Goal: Task Accomplishment & Management: Manage account settings

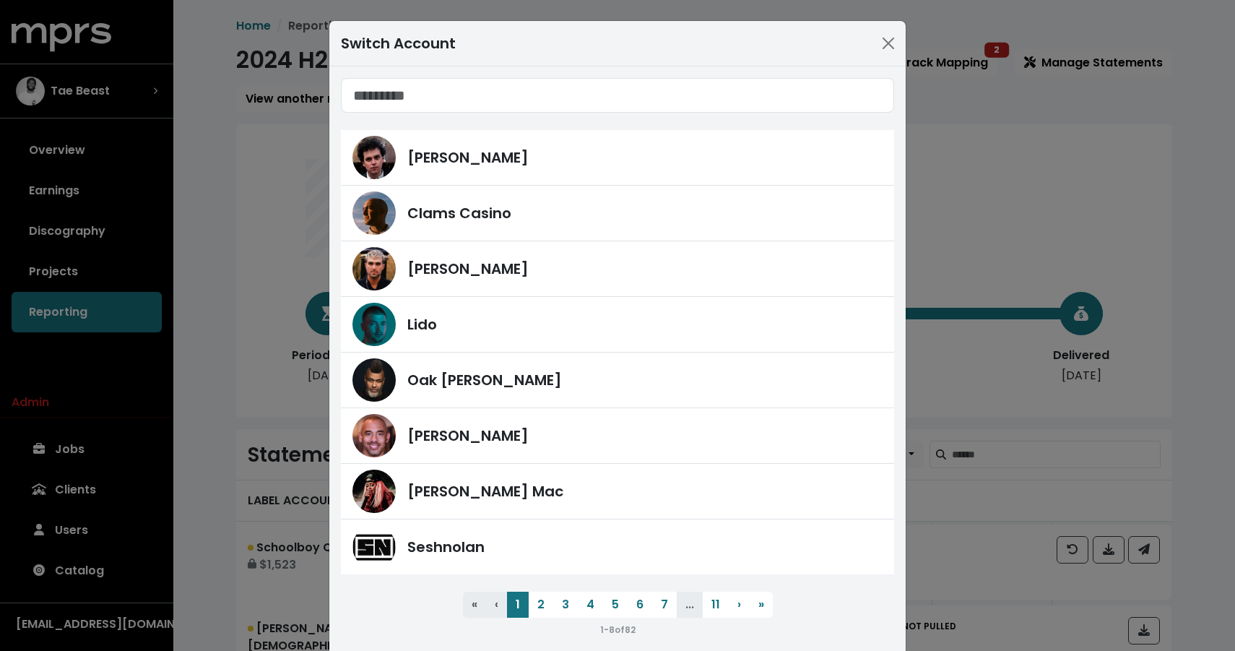
click at [204, 290] on div "Switch Account James Ford Clams Casino Fred Gibson Lido Oak Felder Harvey Mason…" at bounding box center [617, 325] width 1235 height 651
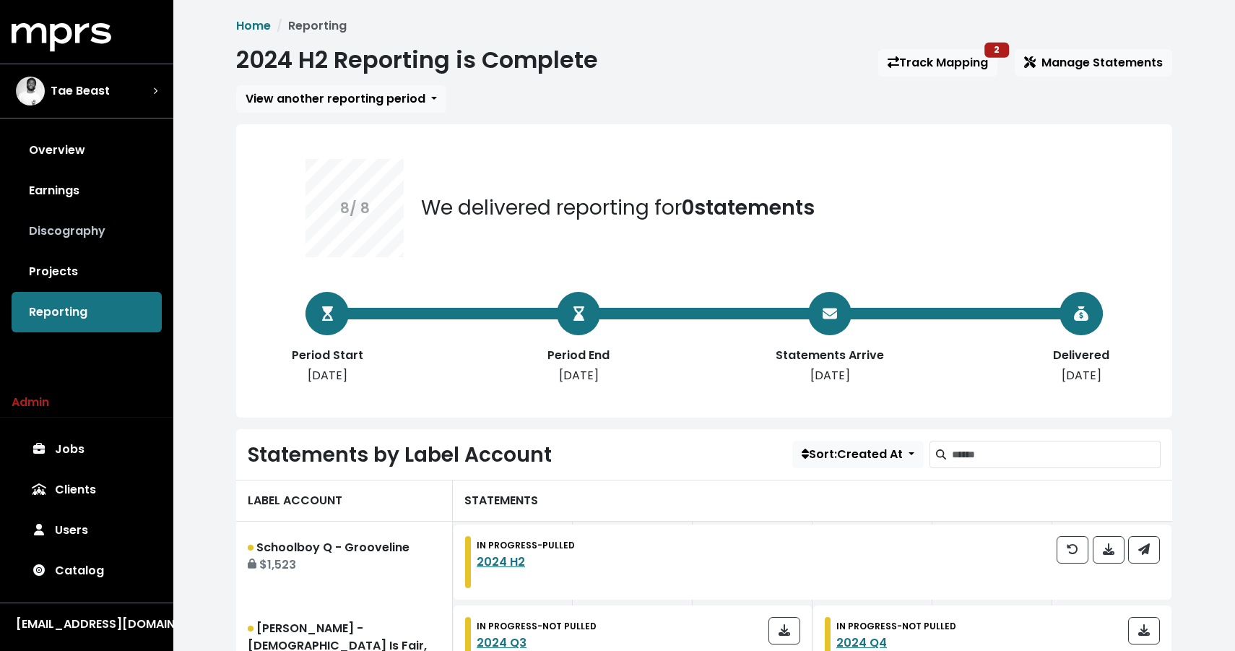
click at [79, 230] on link "Discography" at bounding box center [87, 231] width 150 height 40
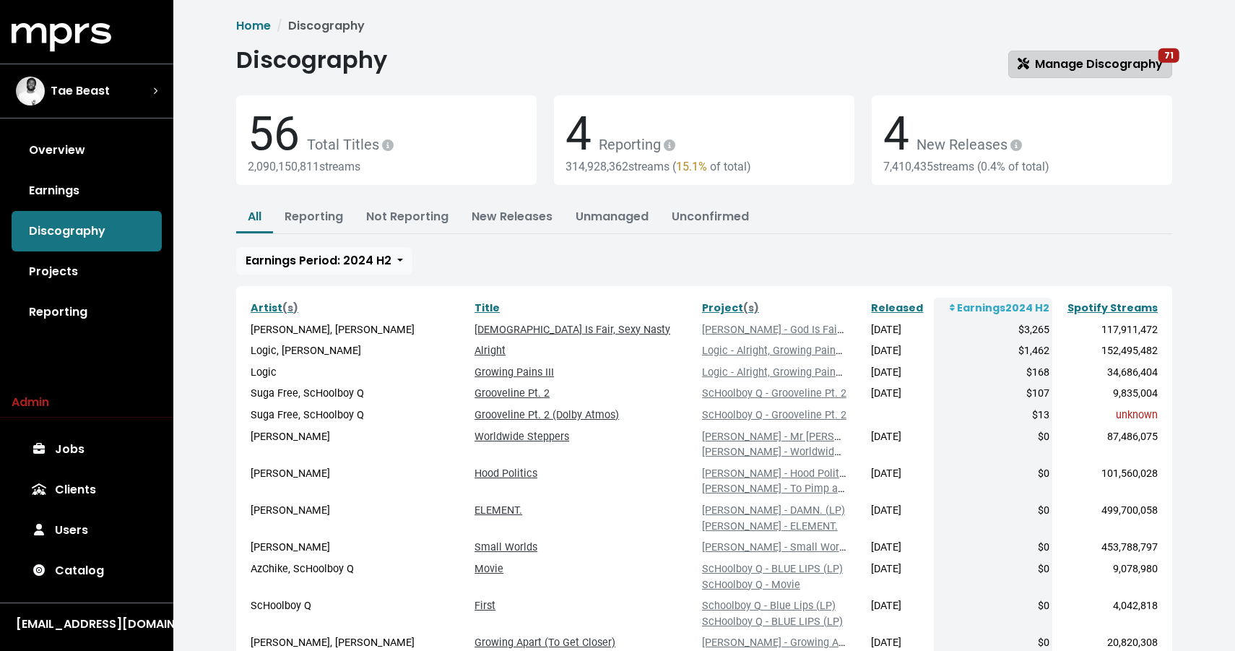
click at [1119, 69] on span "Manage Discography 71" at bounding box center [1090, 64] width 145 height 17
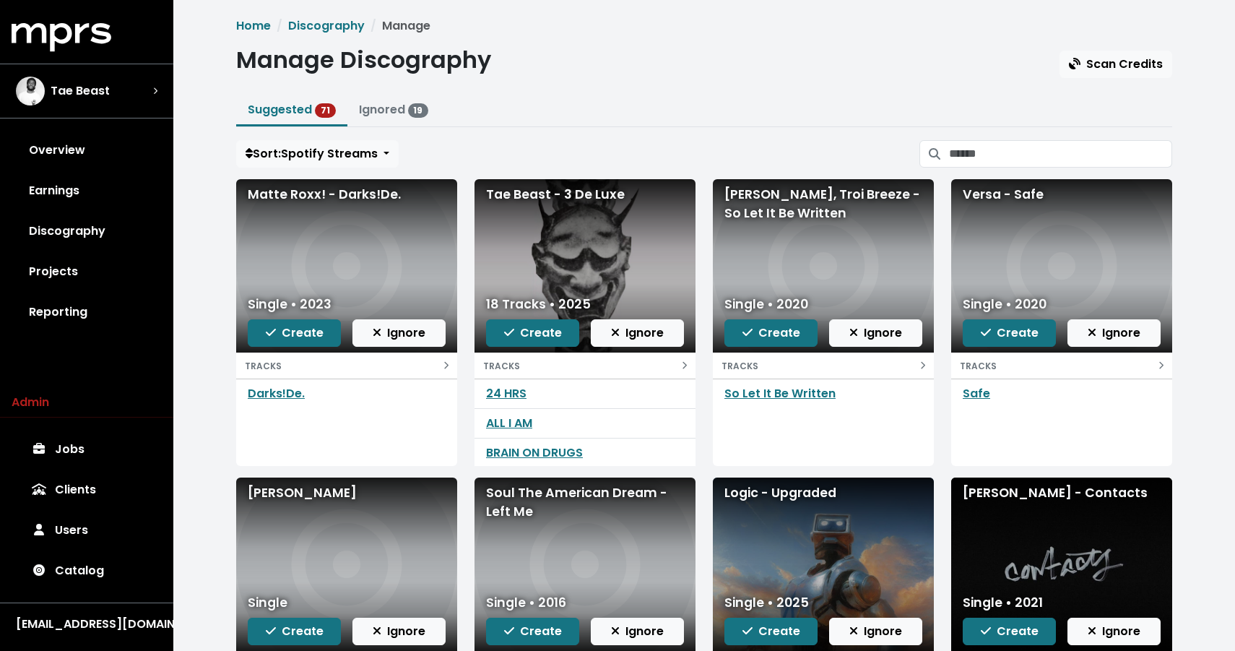
scroll to position [108, 0]
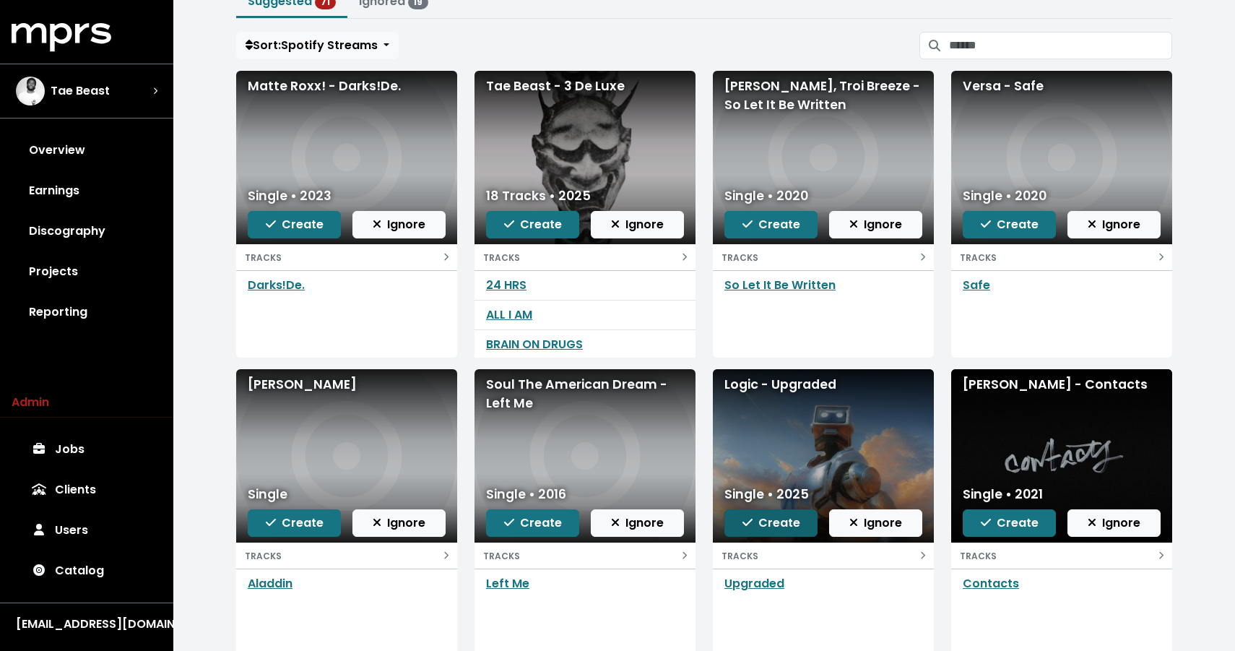
click at [766, 529] on span "Create" at bounding box center [771, 522] width 58 height 17
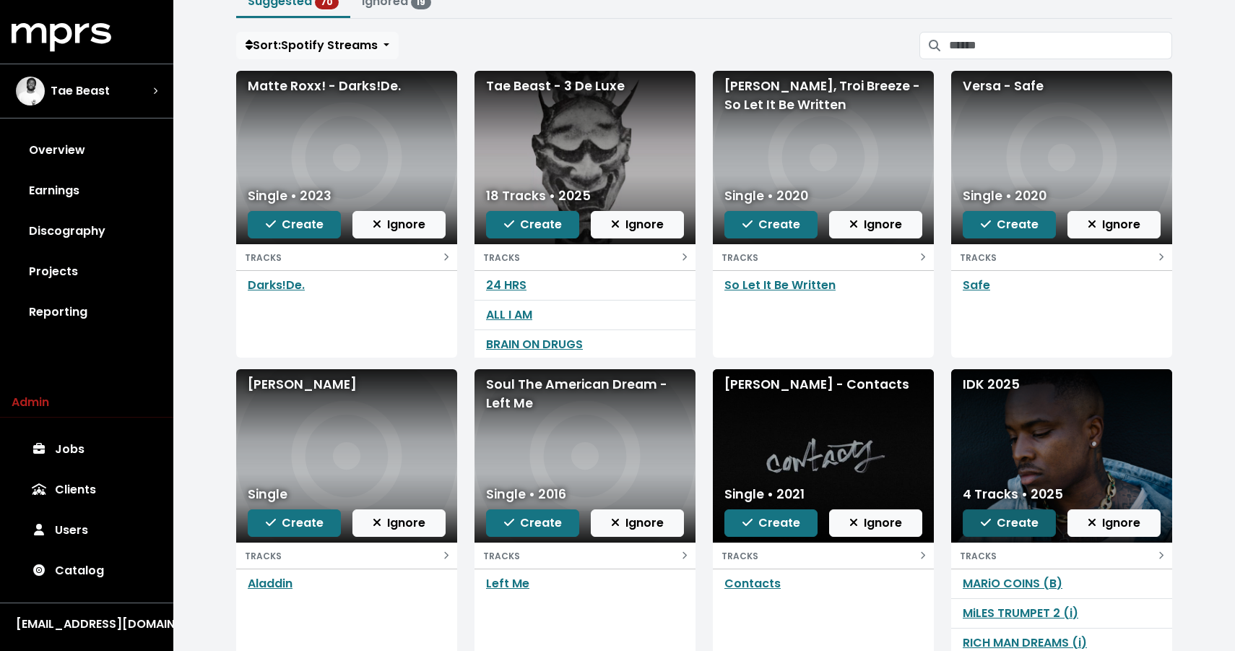
click at [1007, 527] on span "Create" at bounding box center [1010, 522] width 58 height 17
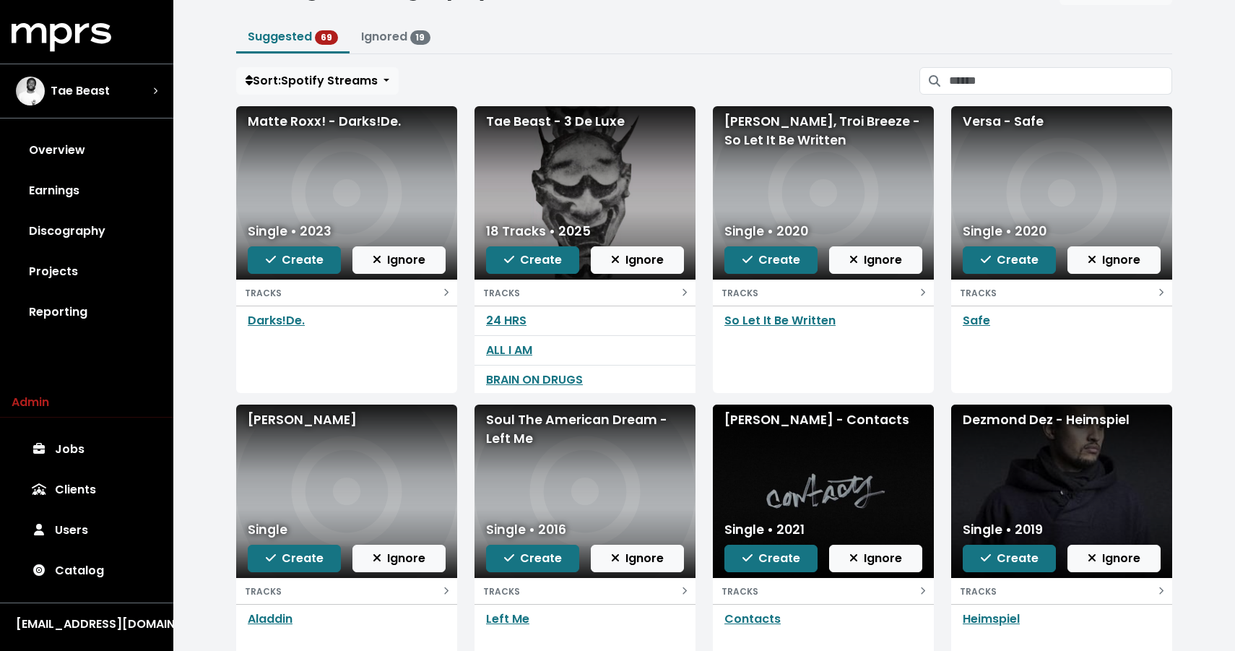
scroll to position [71, 0]
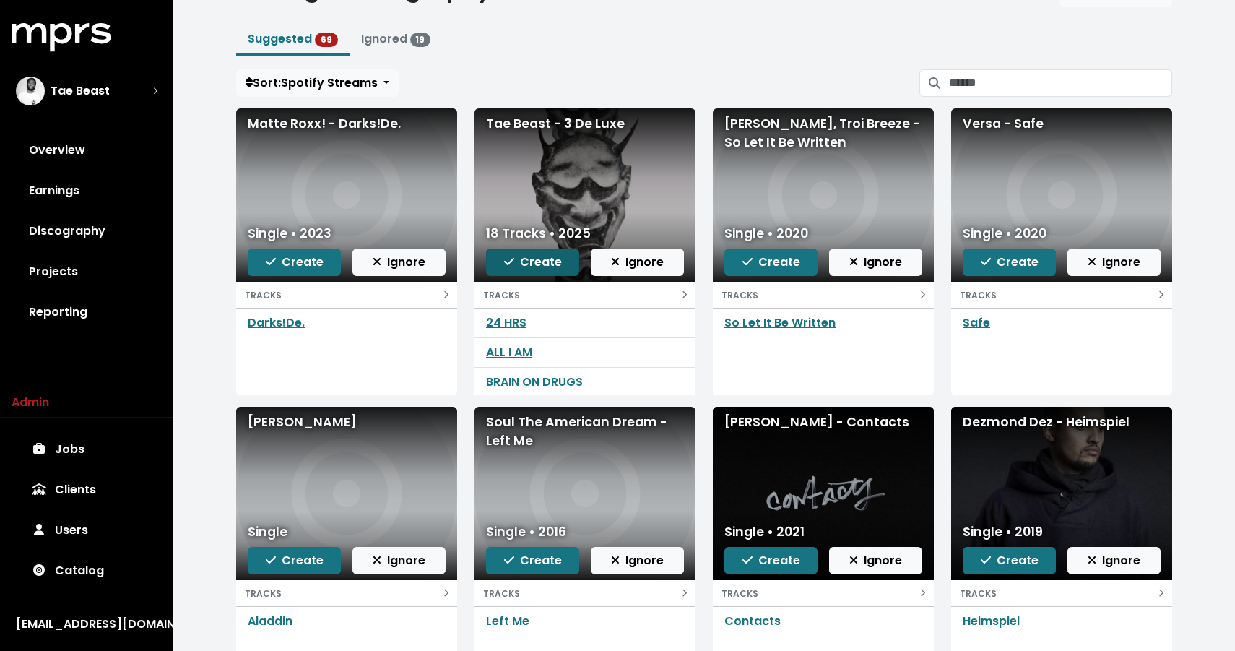
click at [553, 266] on span "Create" at bounding box center [533, 262] width 58 height 17
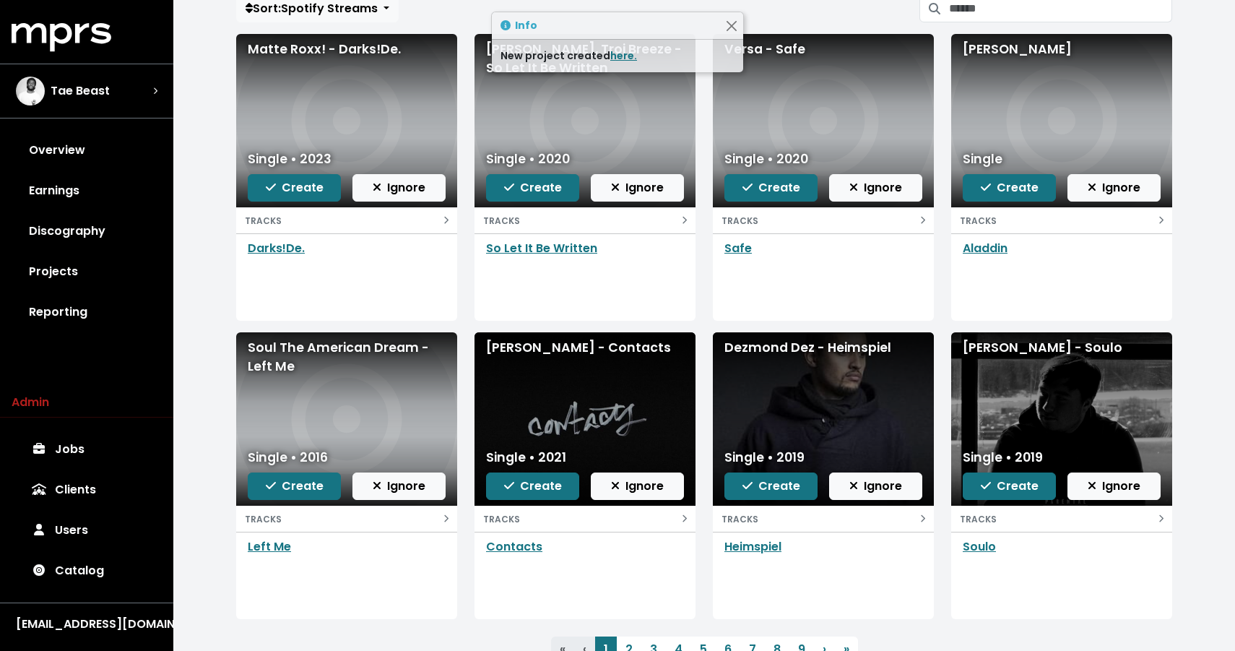
scroll to position [196, 0]
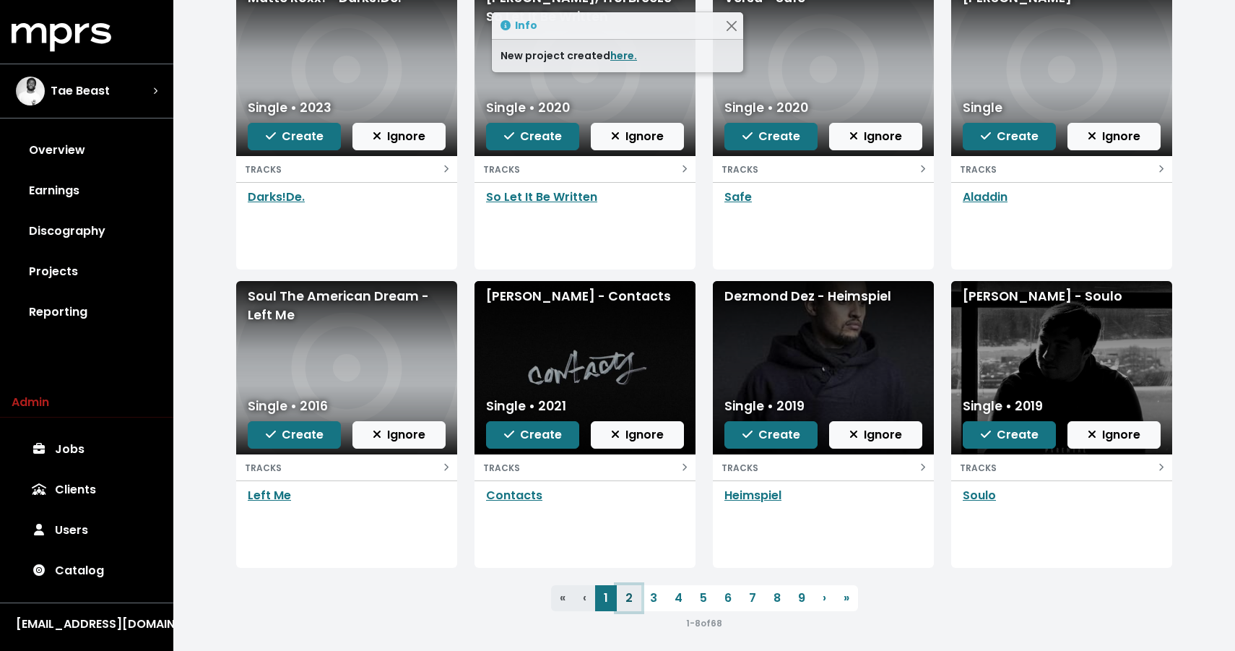
click at [628, 596] on link "2" at bounding box center [629, 598] width 25 height 26
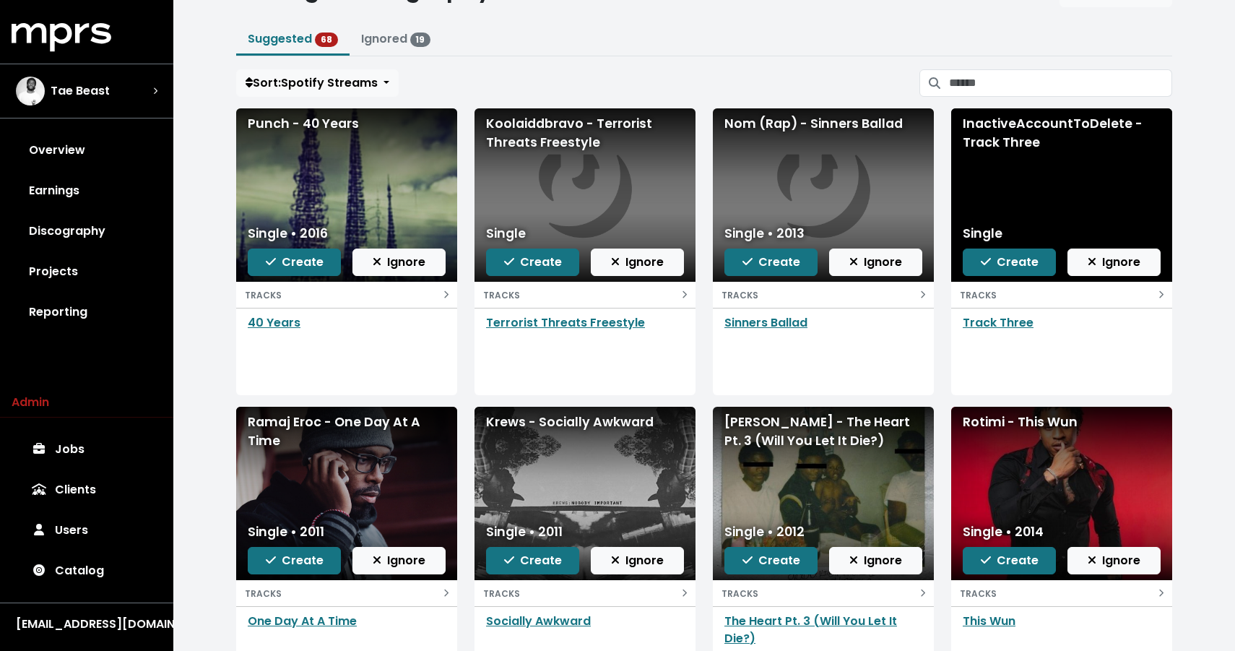
scroll to position [95, 0]
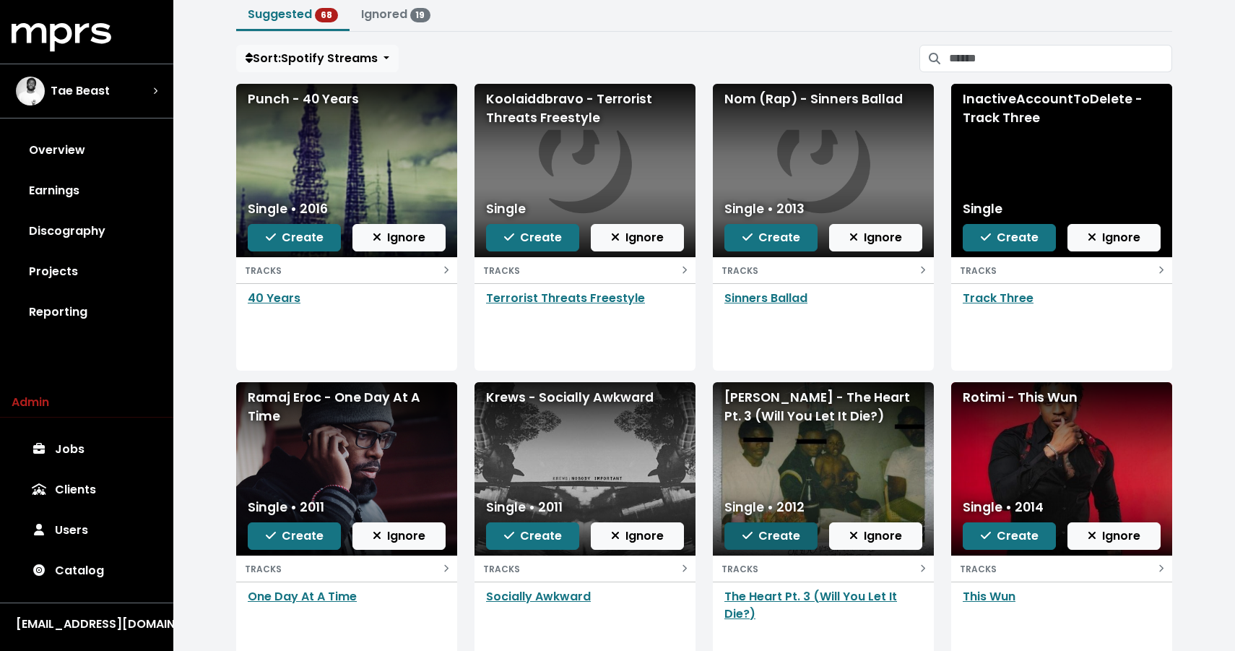
click at [784, 537] on span "Create" at bounding box center [771, 535] width 58 height 17
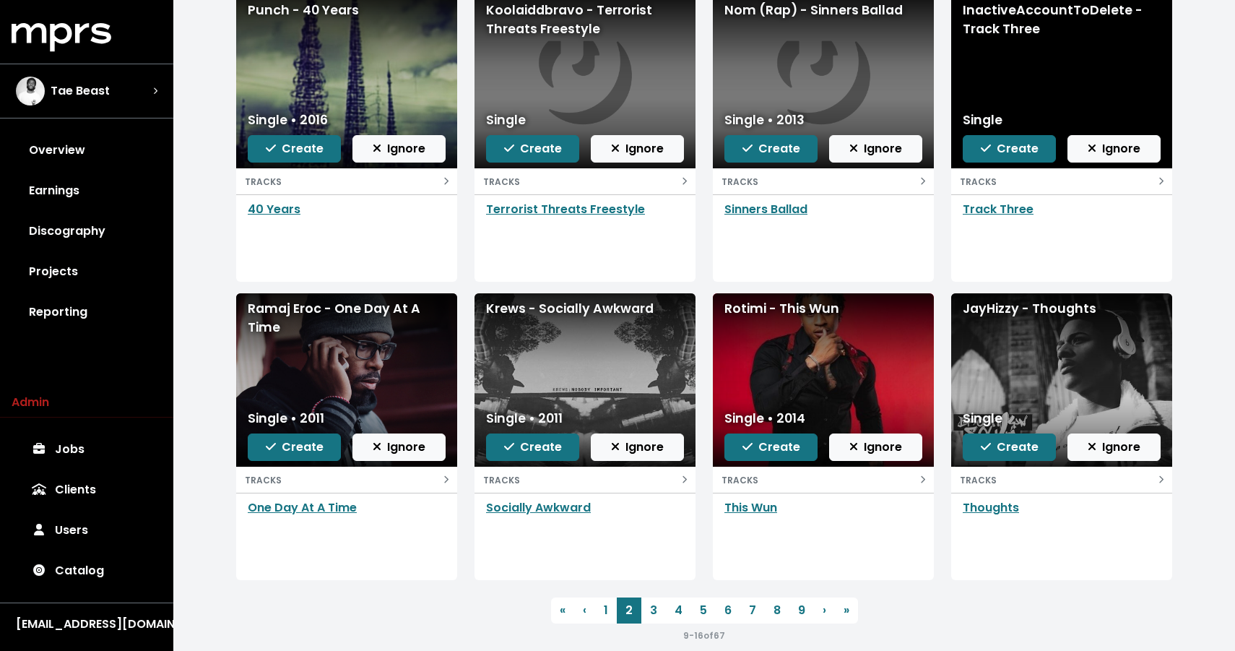
scroll to position [205, 0]
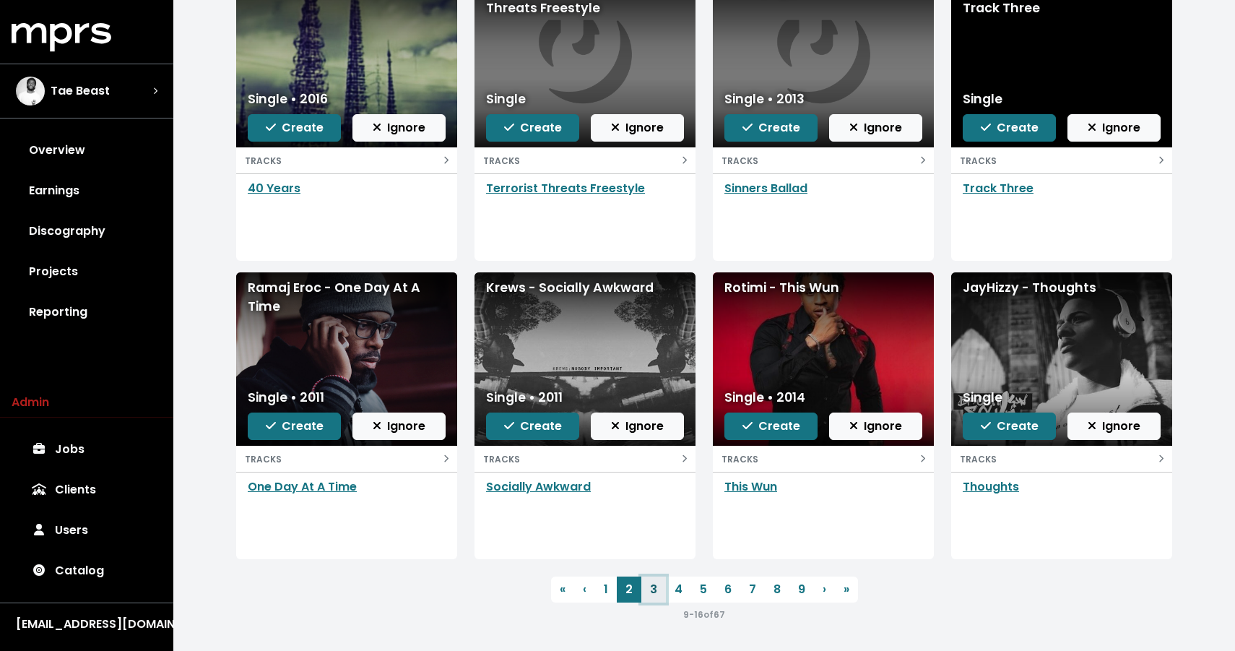
click at [657, 584] on link "3" at bounding box center [653, 589] width 25 height 26
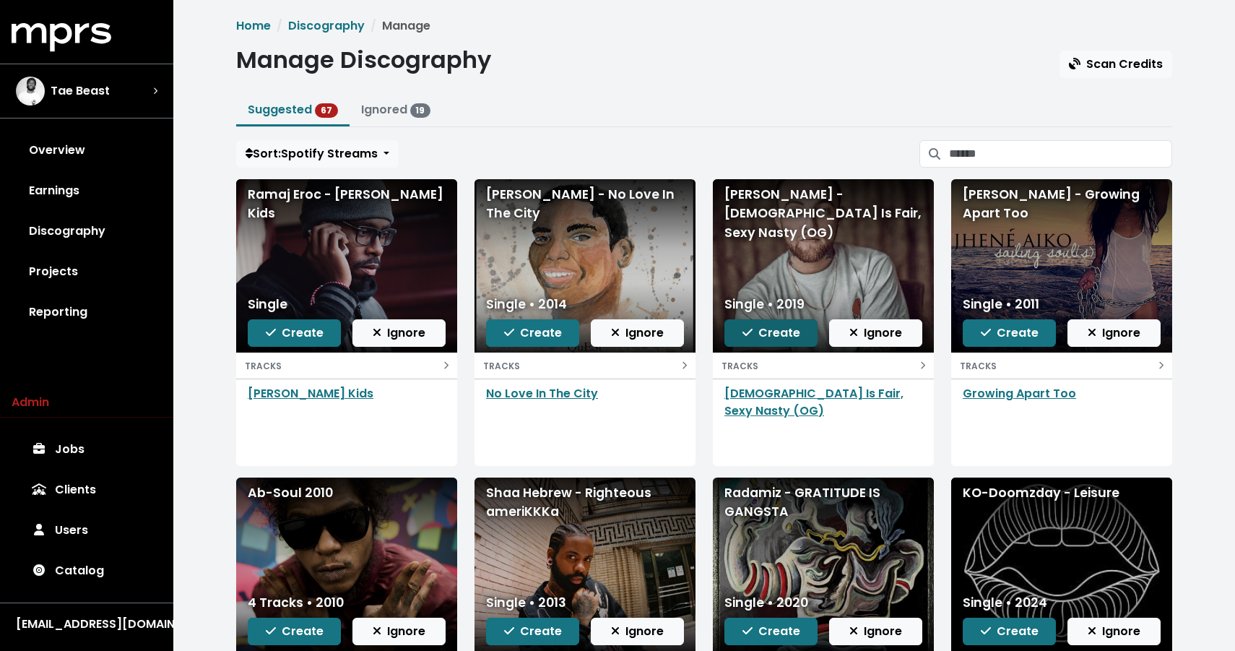
click at [761, 334] on span "Create" at bounding box center [771, 332] width 58 height 17
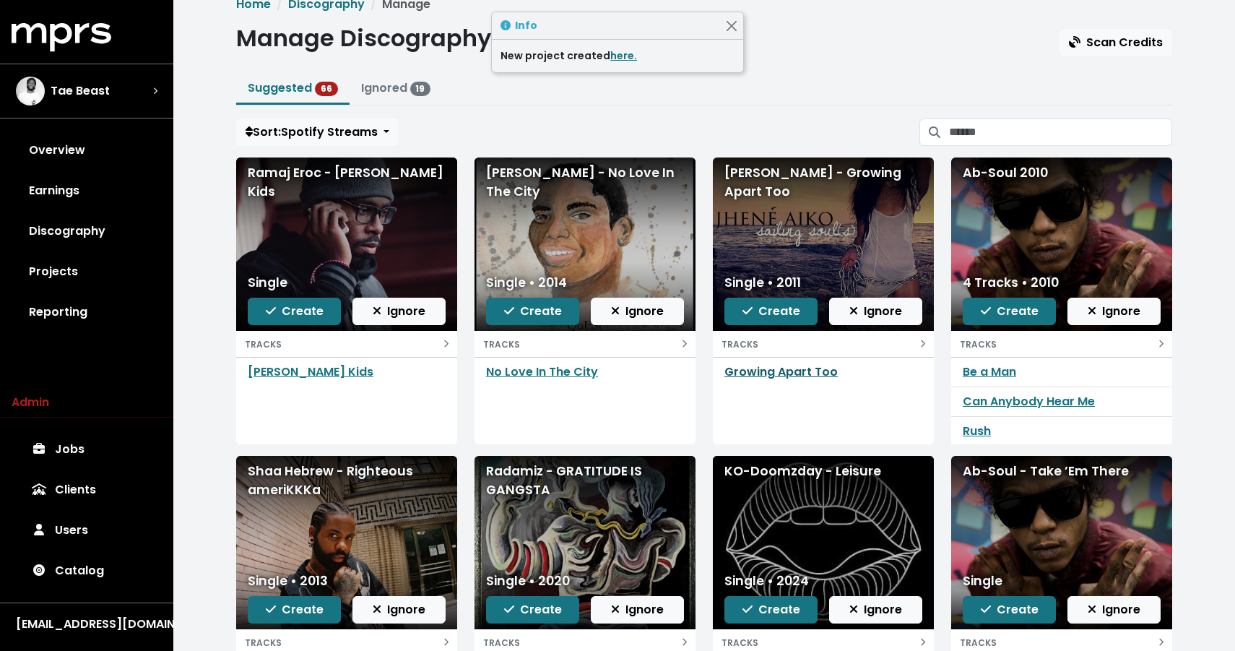
scroll to position [43, 0]
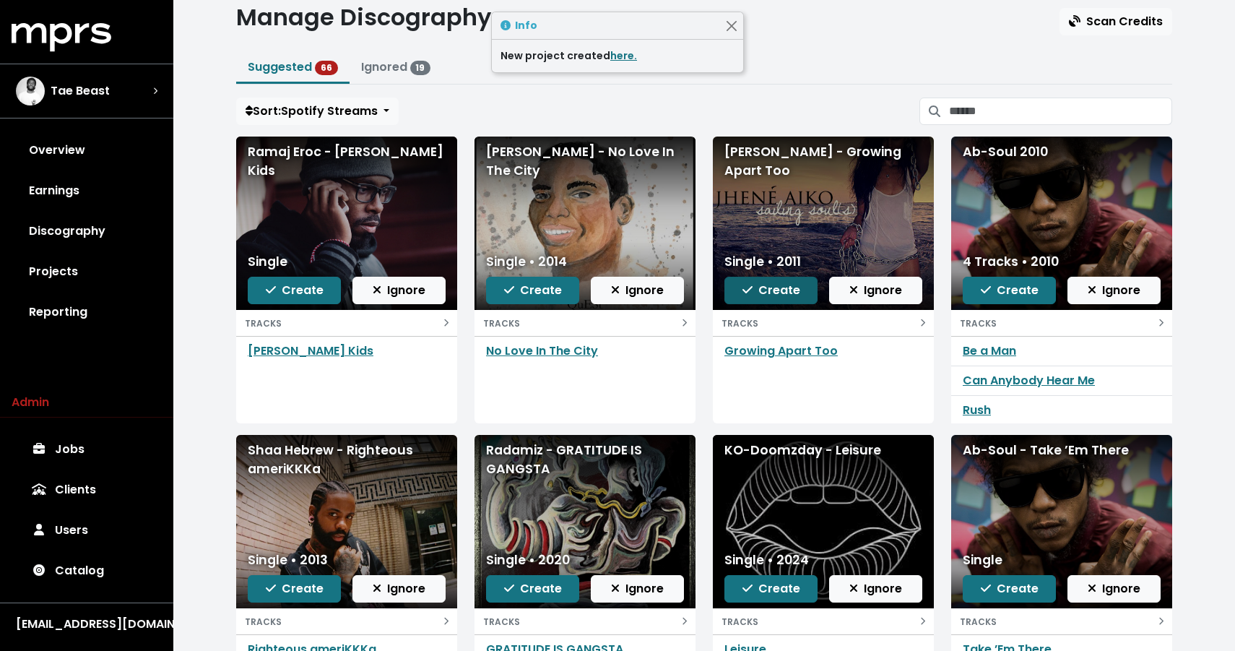
click at [750, 294] on icon "button" at bounding box center [747, 290] width 10 height 12
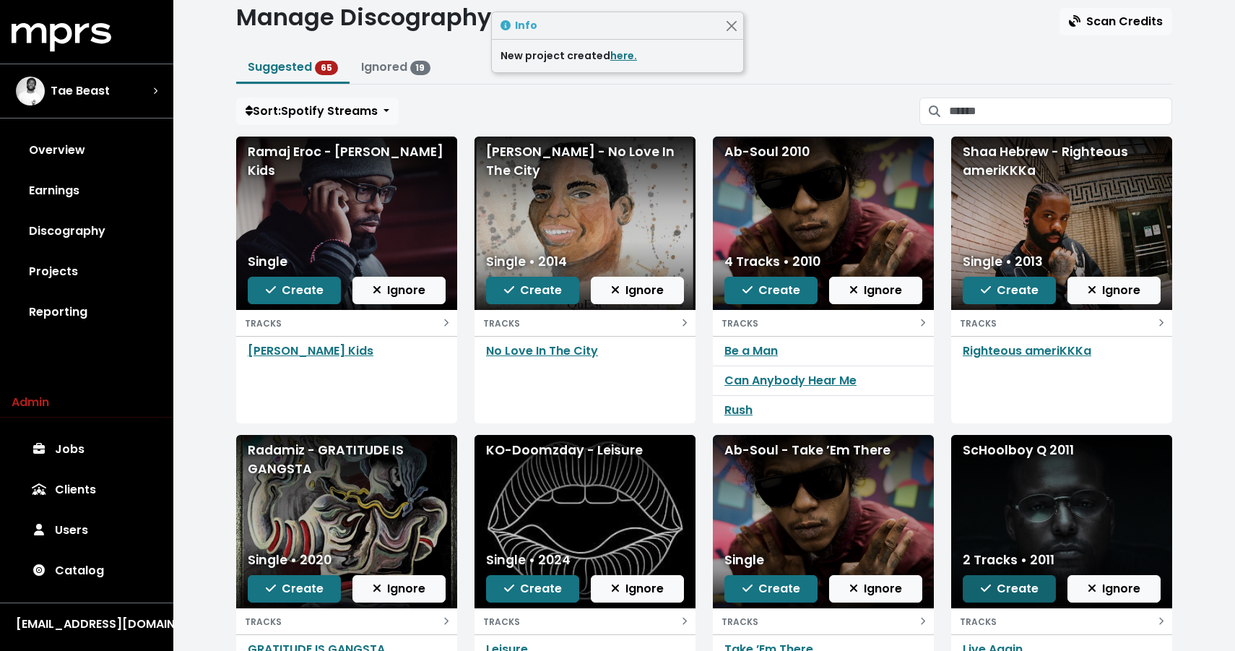
click at [987, 580] on span "Create" at bounding box center [1010, 588] width 58 height 17
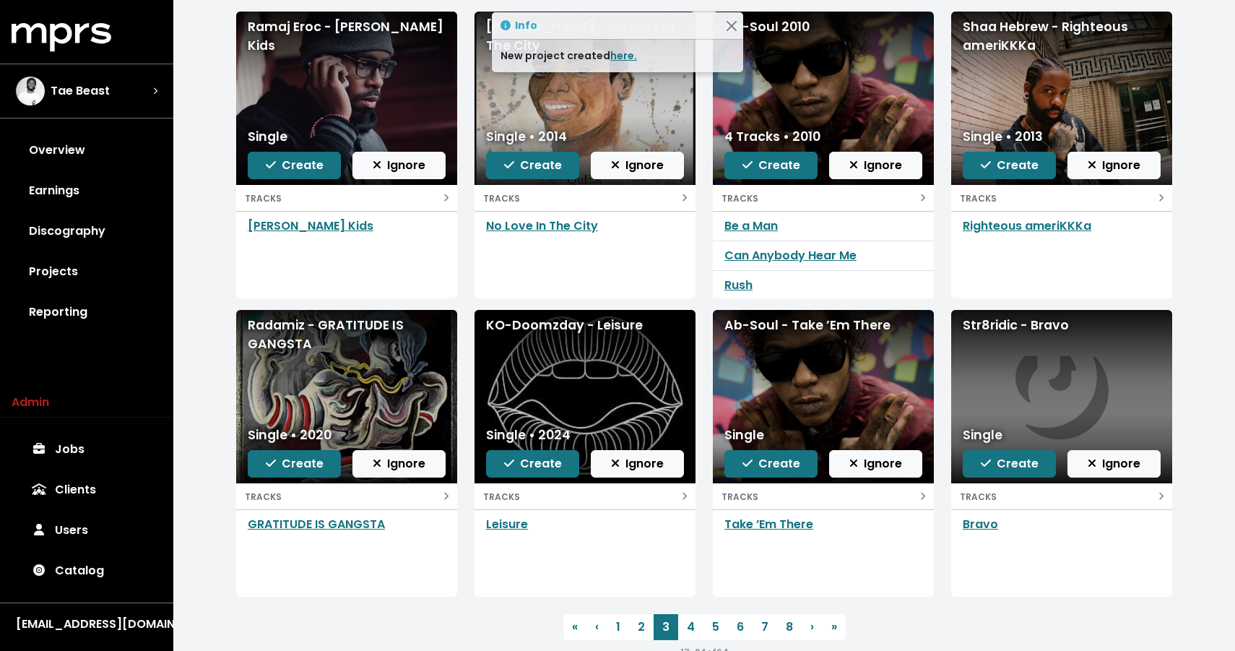
scroll to position [173, 0]
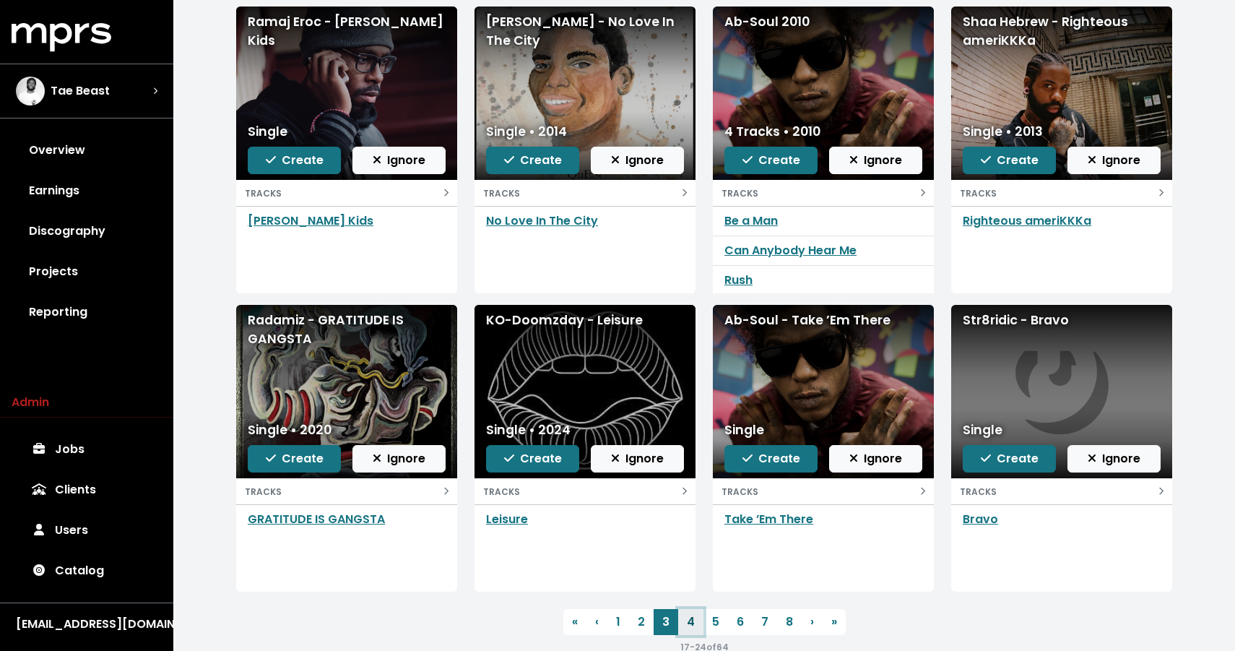
click at [688, 624] on link "4" at bounding box center [690, 622] width 25 height 26
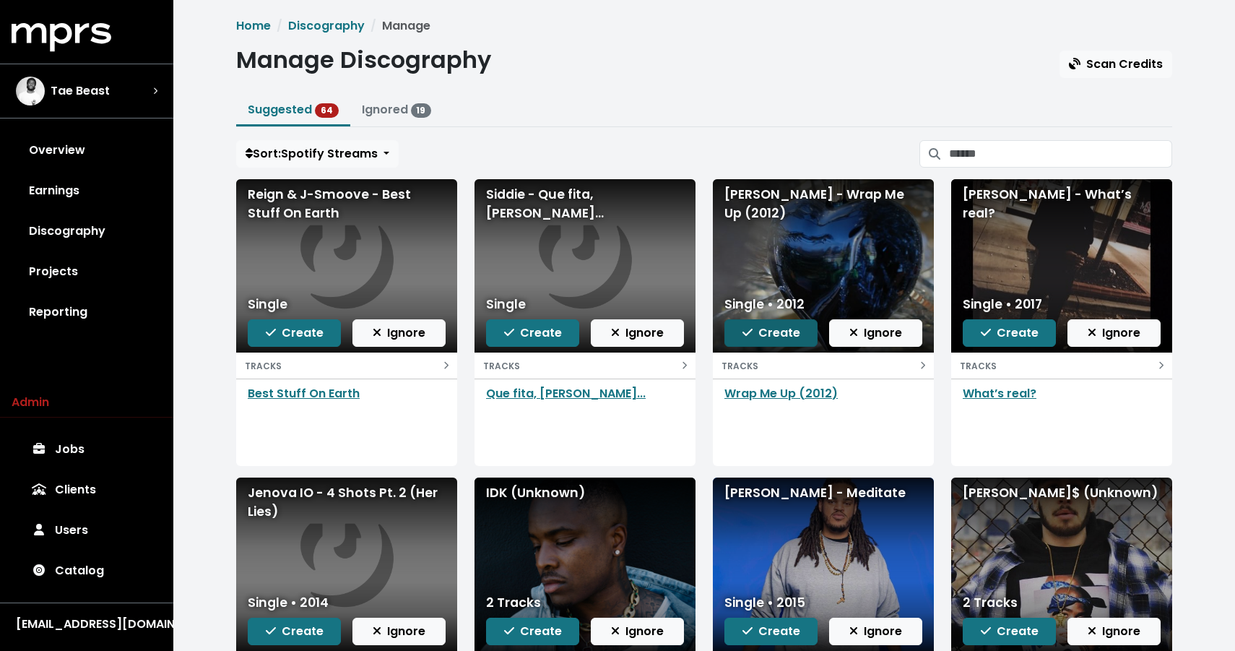
click at [754, 339] on span "Create" at bounding box center [771, 332] width 58 height 17
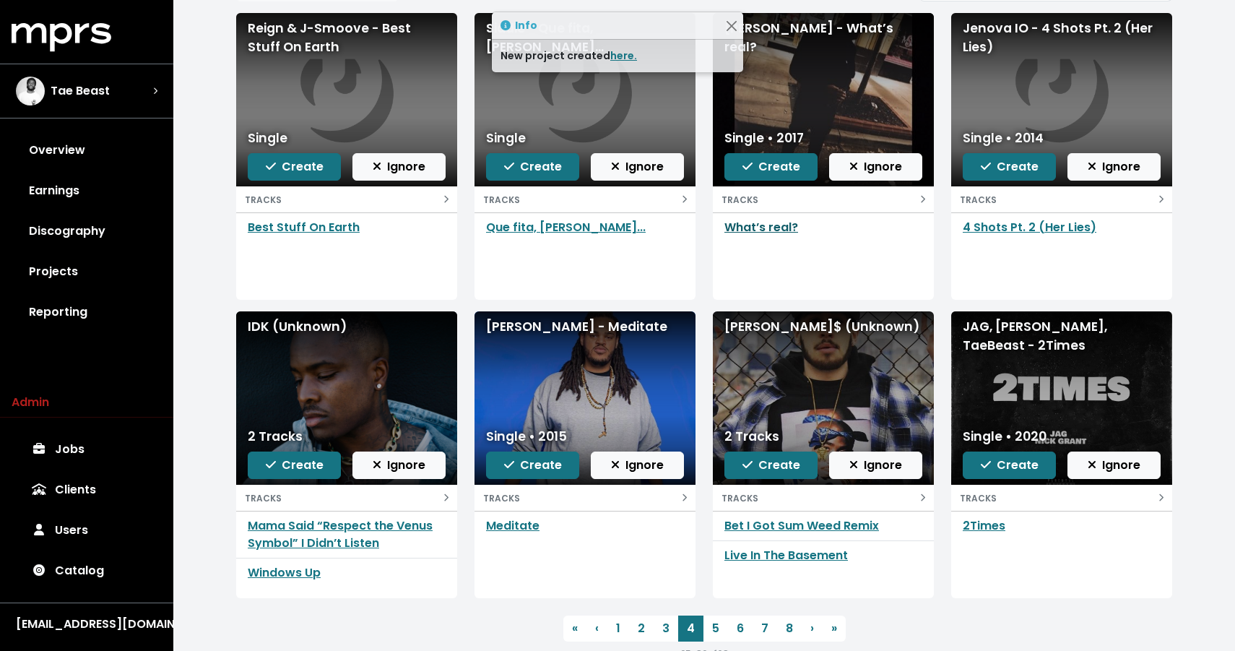
scroll to position [167, 0]
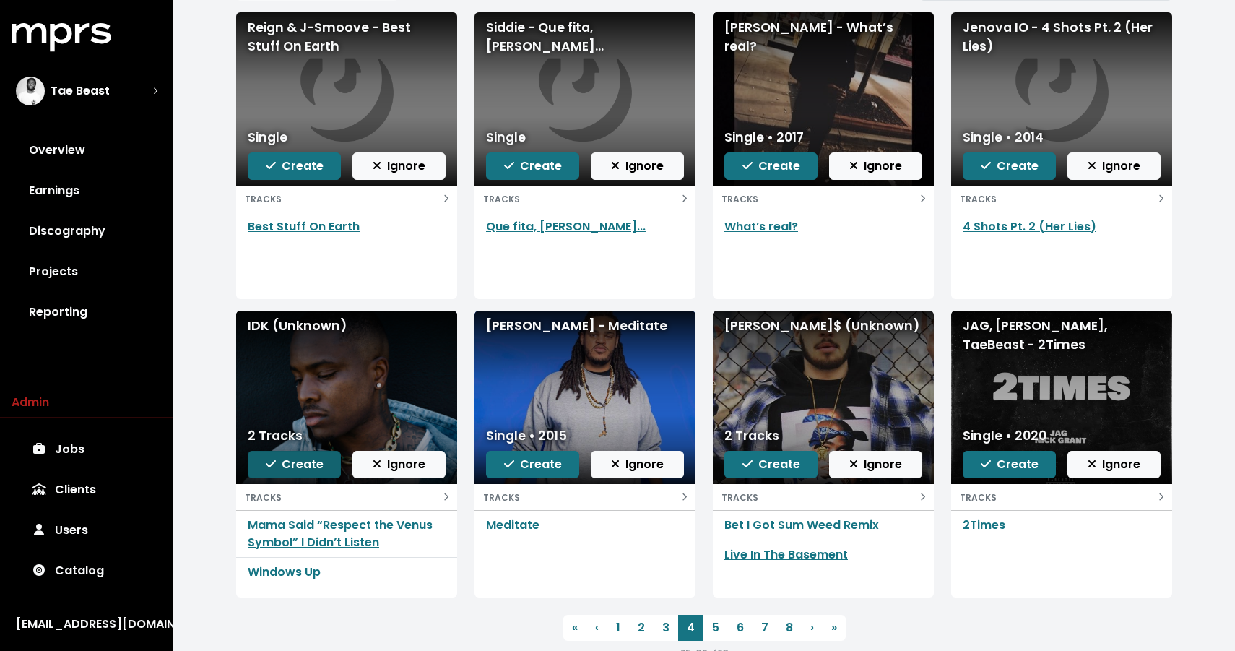
click at [300, 462] on span "Create" at bounding box center [295, 464] width 58 height 17
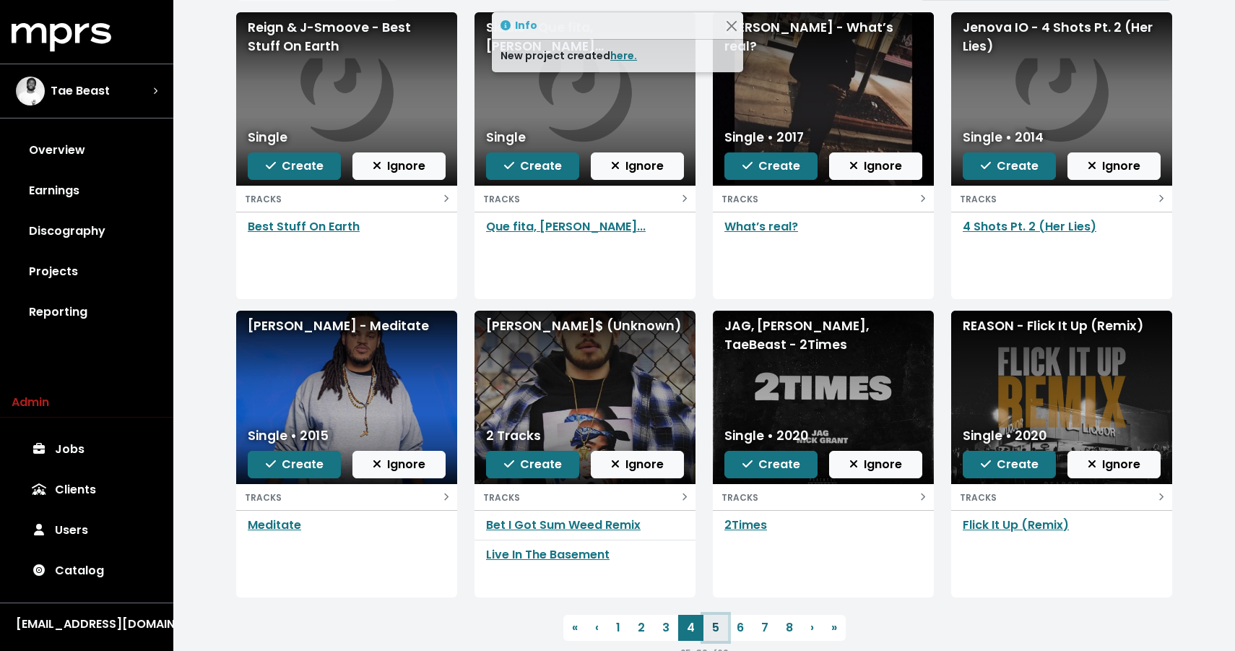
click at [715, 628] on link "5" at bounding box center [715, 628] width 25 height 26
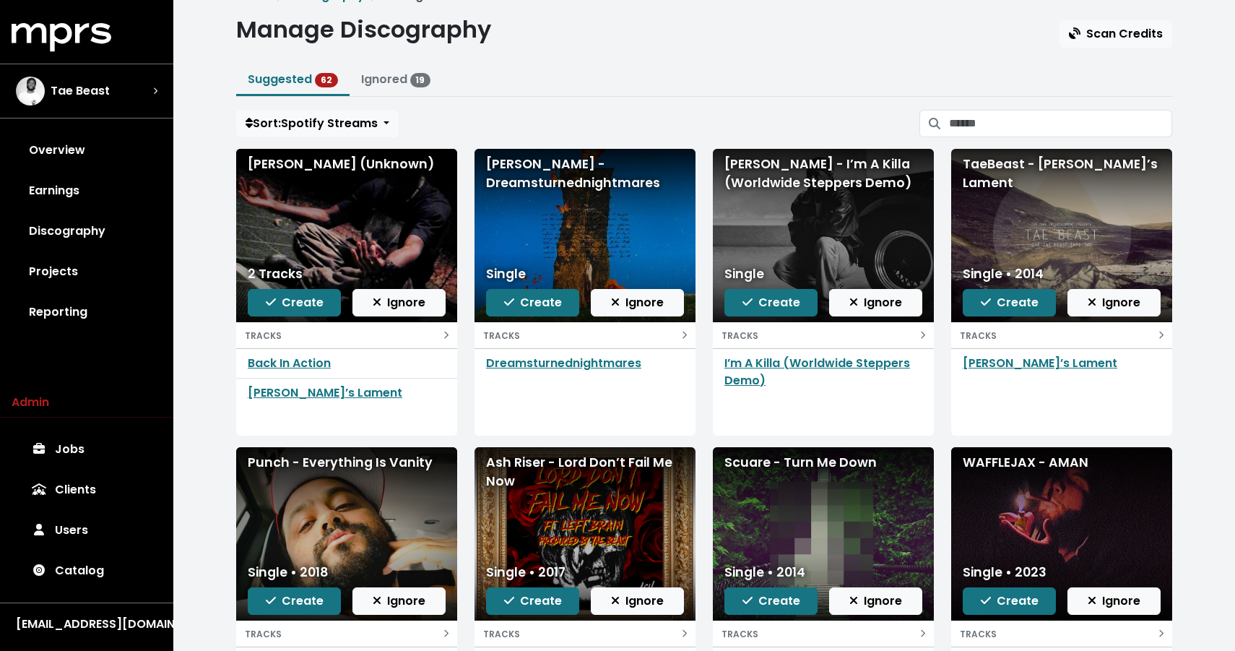
scroll to position [31, 0]
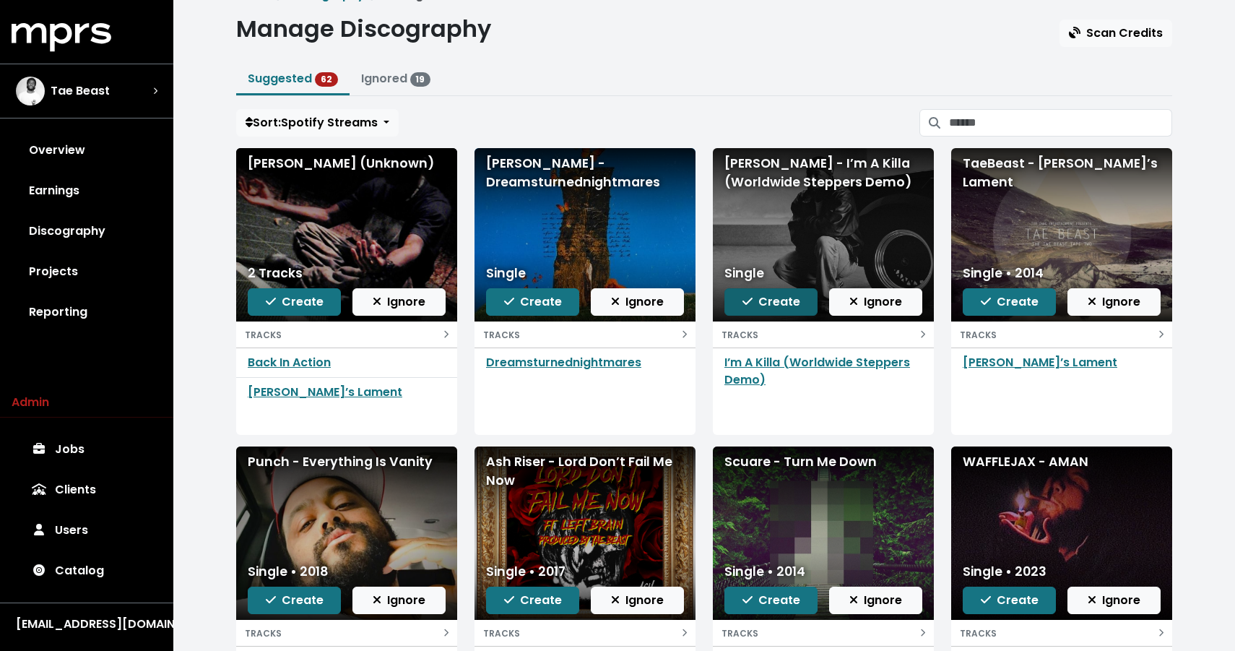
click at [766, 302] on span "Create" at bounding box center [771, 301] width 58 height 17
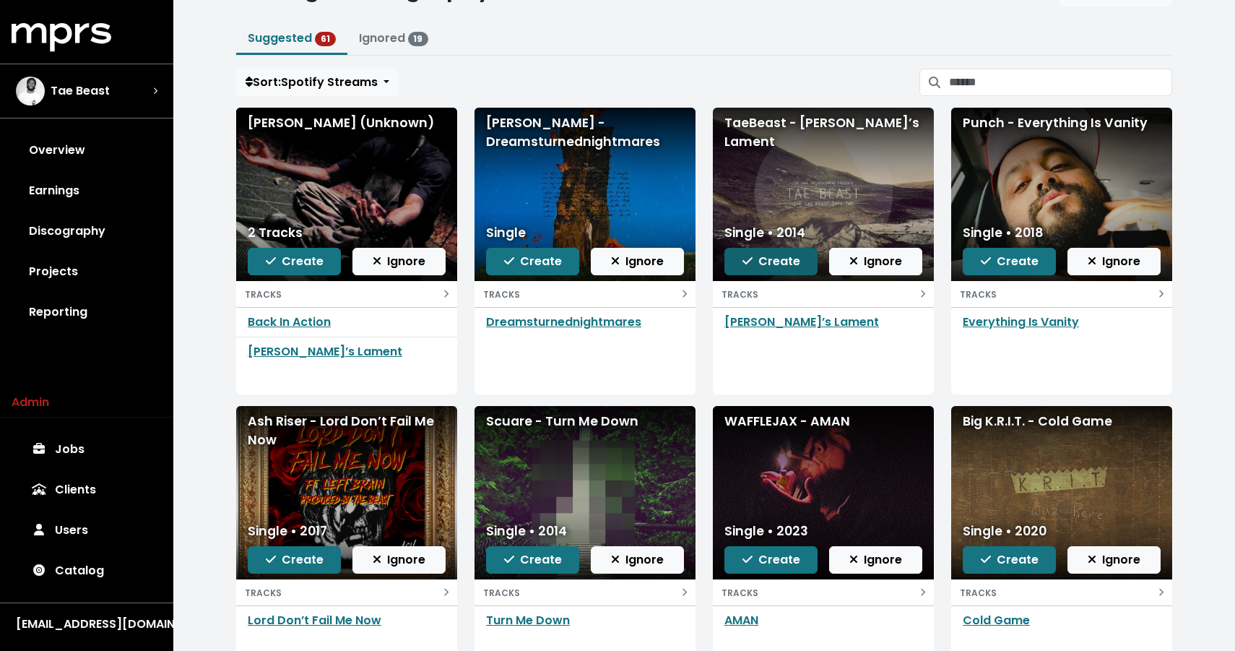
scroll to position [205, 0]
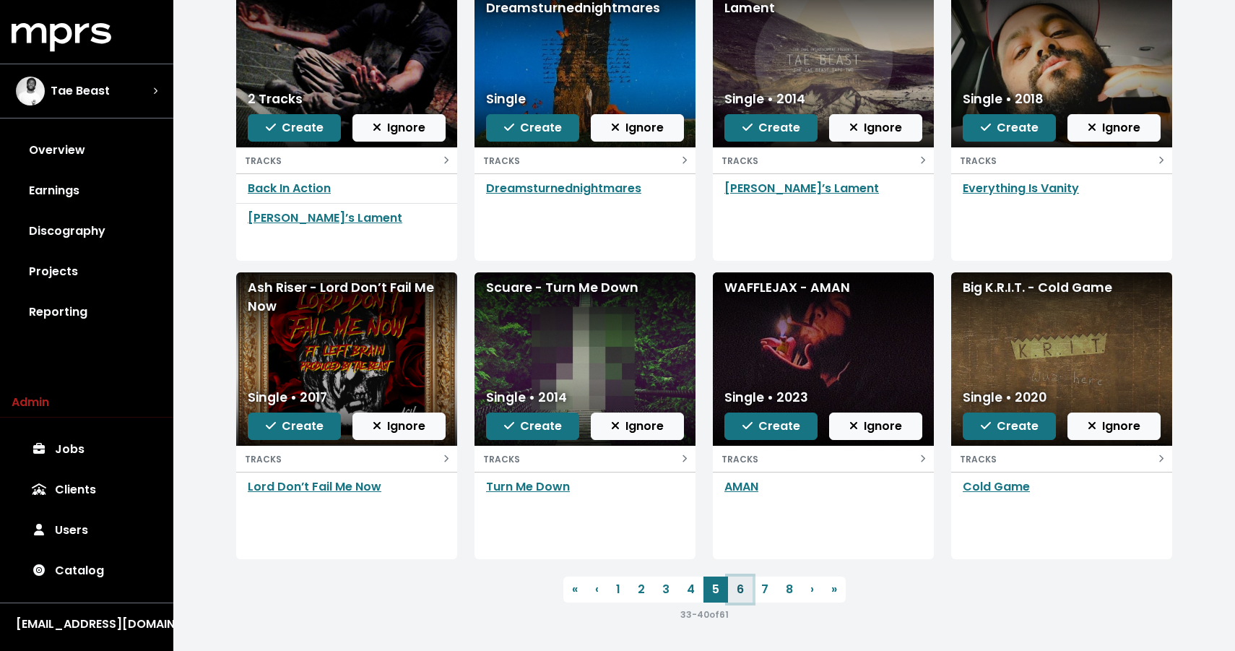
click at [750, 589] on link "6" at bounding box center [740, 589] width 25 height 26
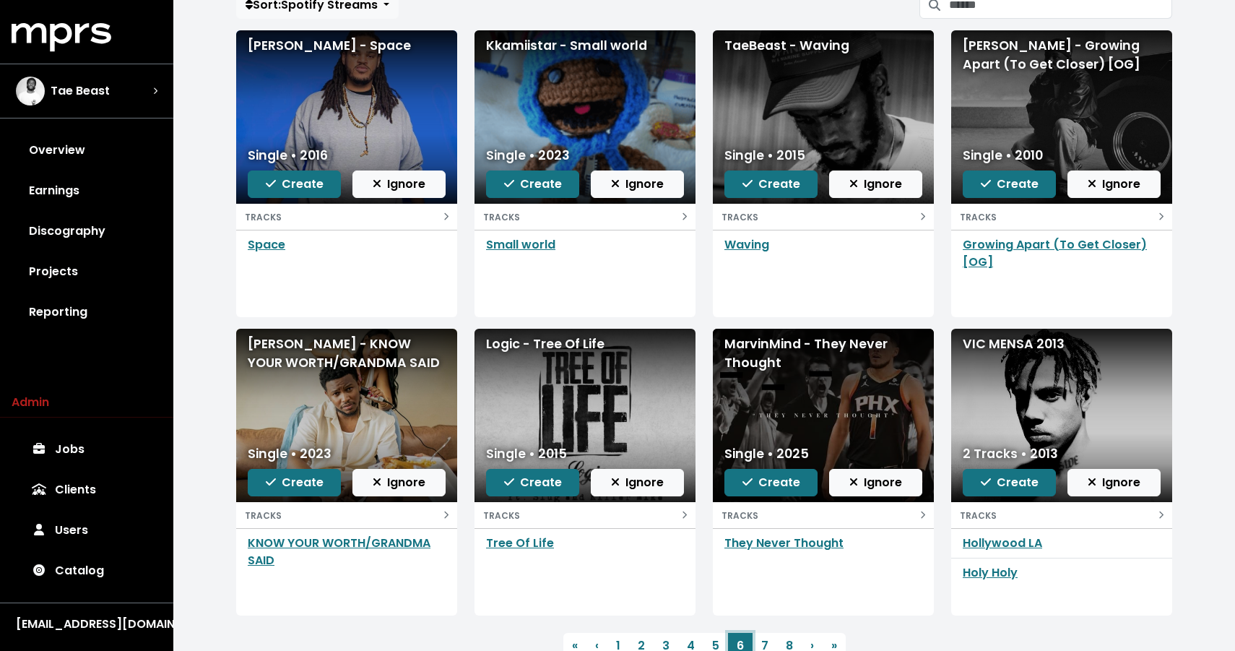
scroll to position [153, 0]
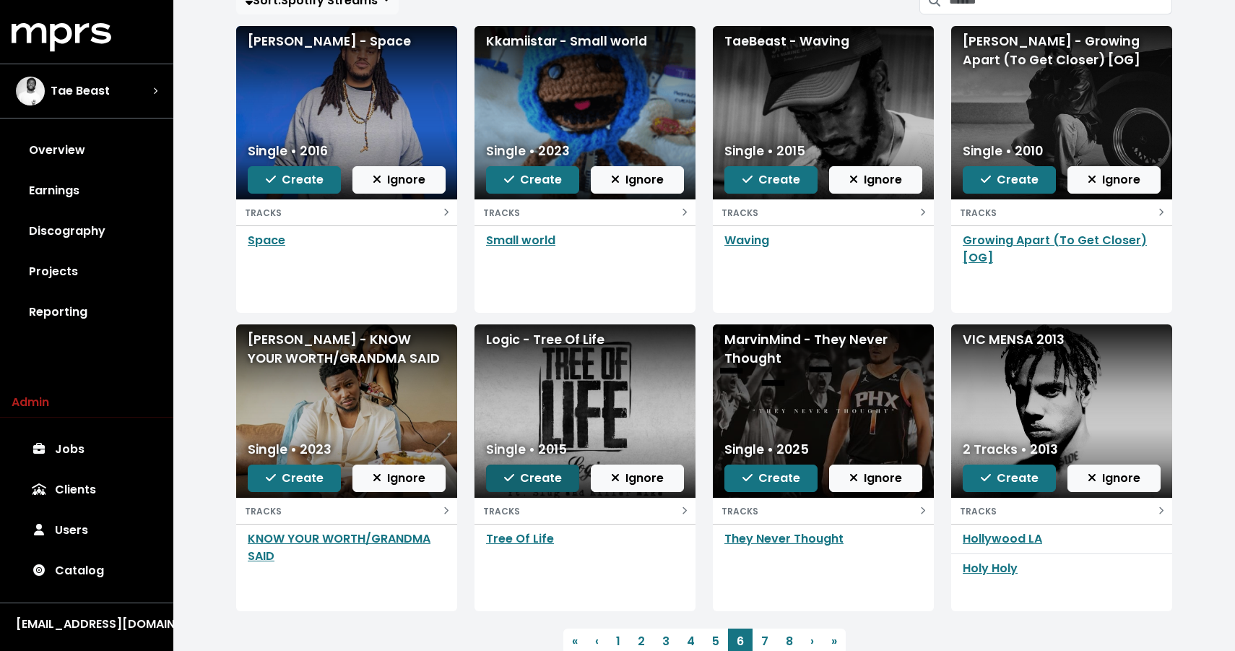
click at [528, 481] on span "Create" at bounding box center [533, 477] width 58 height 17
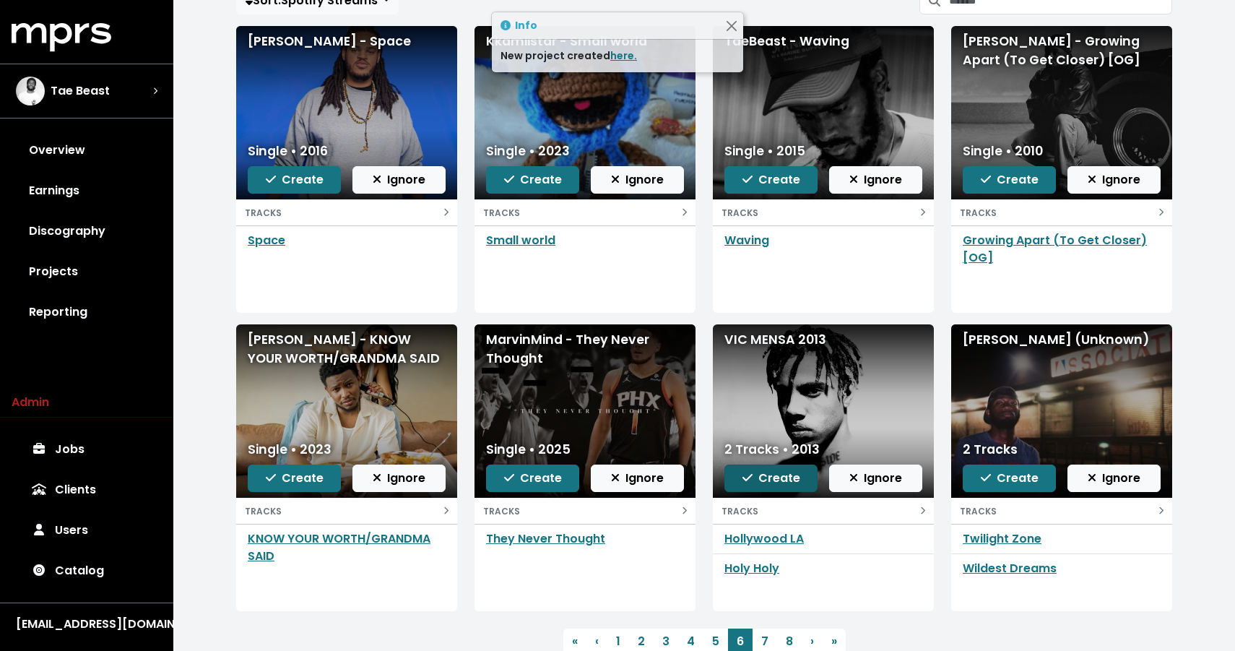
click at [776, 485] on span "Create" at bounding box center [771, 477] width 58 height 17
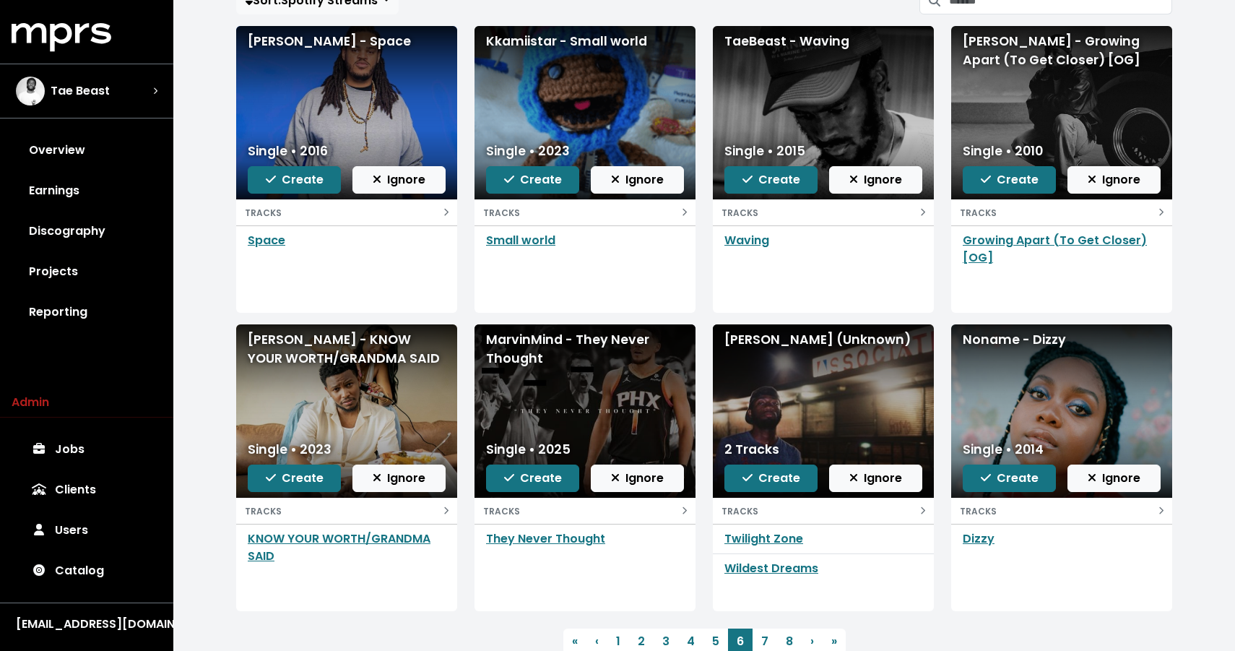
scroll to position [205, 0]
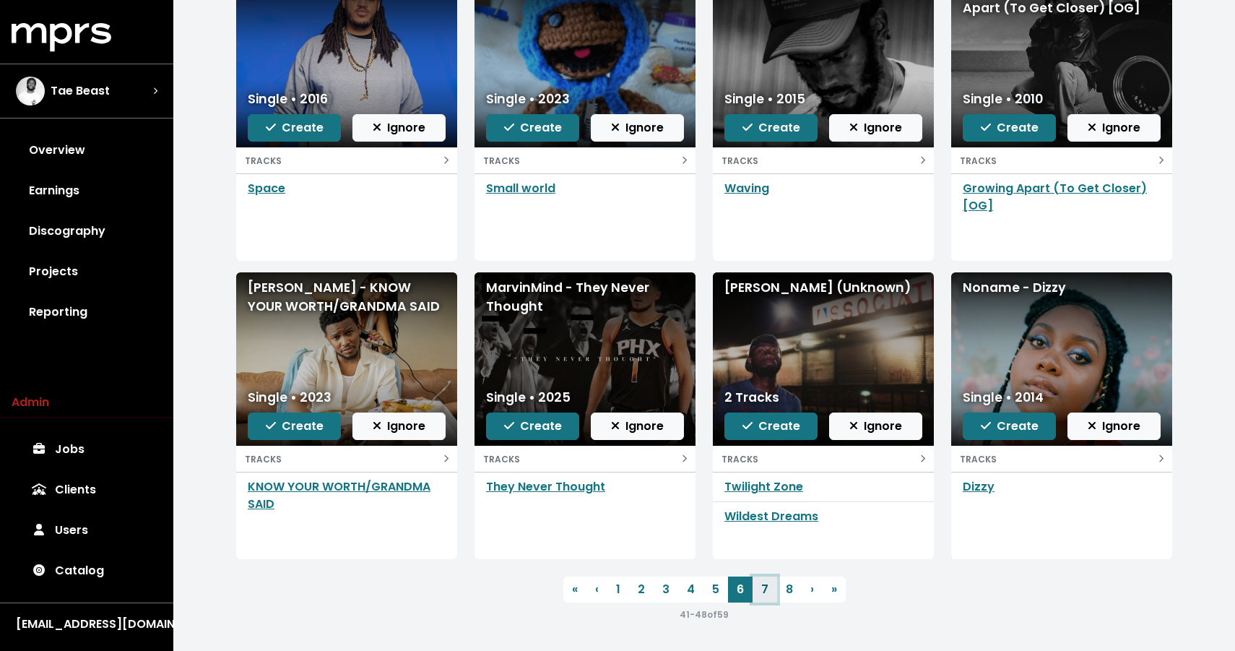
click at [771, 589] on link "7" at bounding box center [765, 589] width 25 height 26
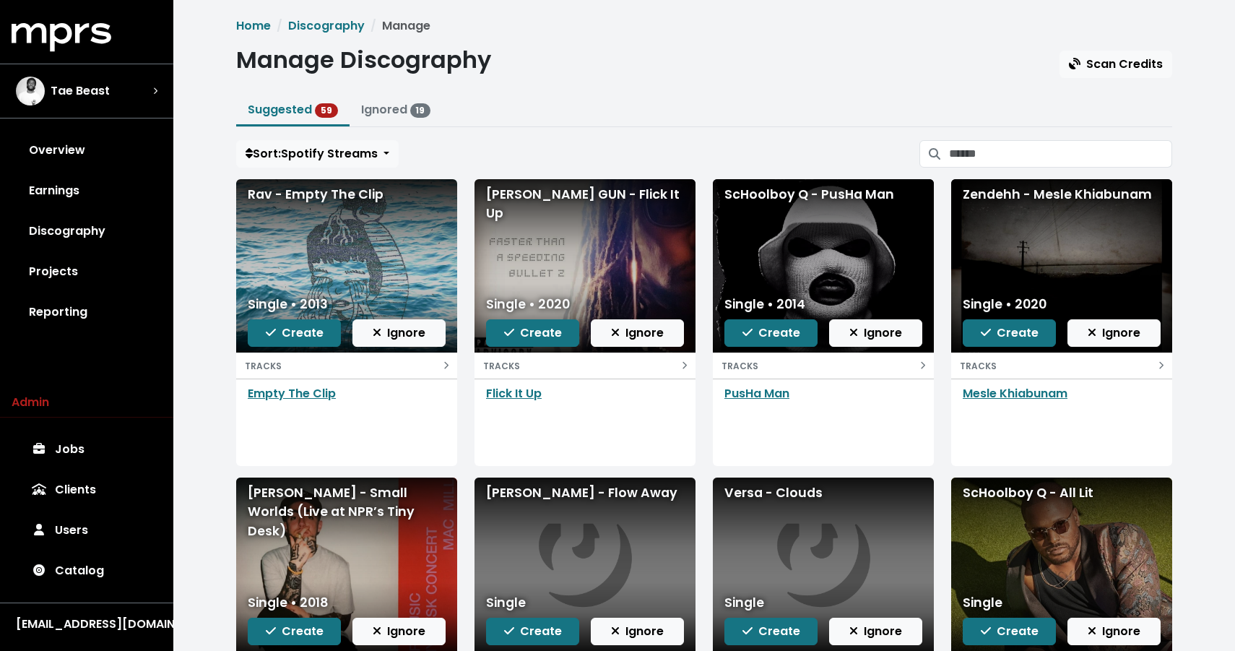
scroll to position [25, 0]
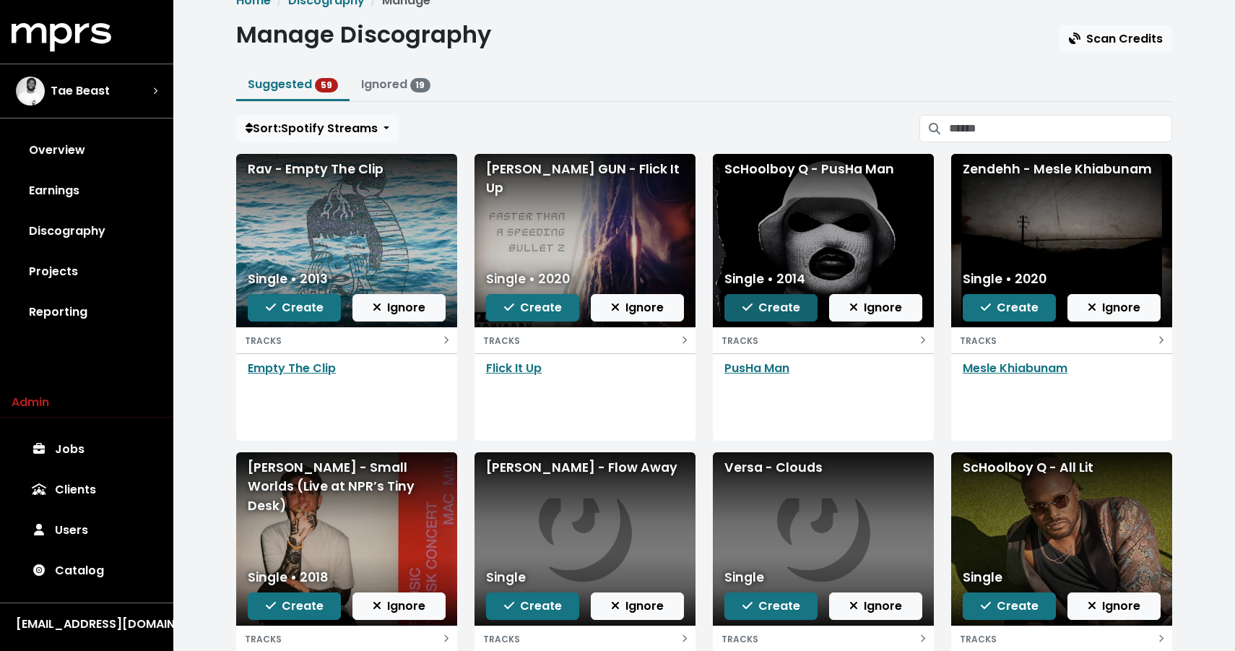
click at [784, 305] on span "Create" at bounding box center [771, 307] width 58 height 17
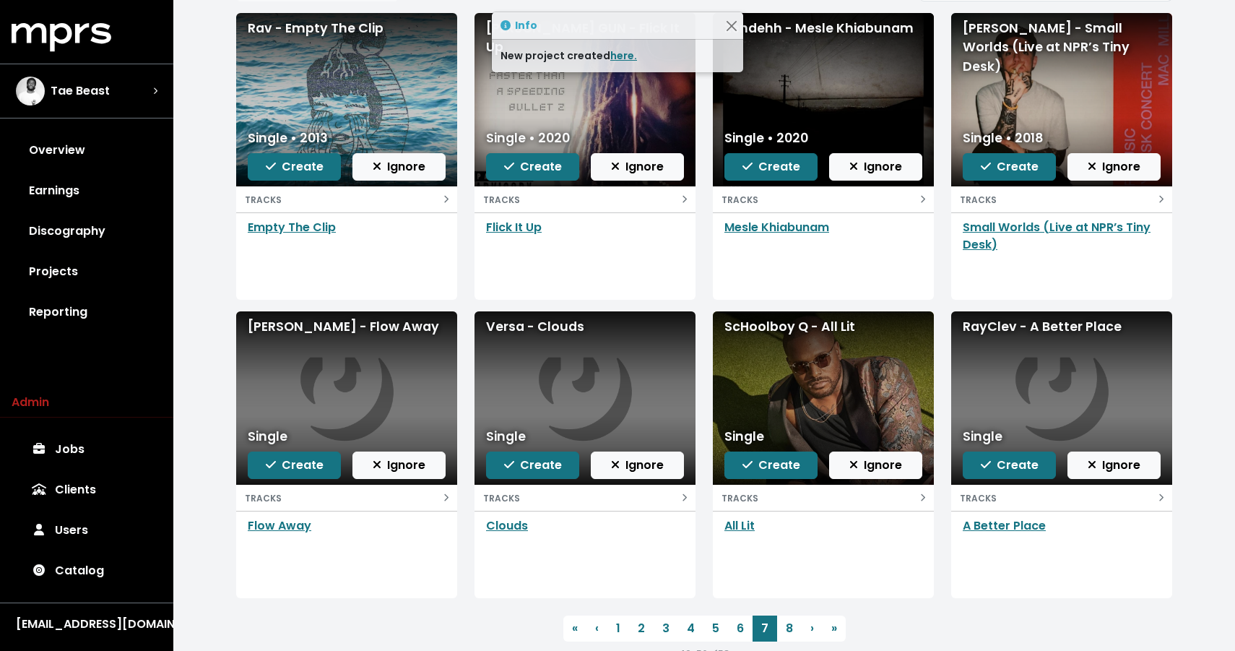
scroll to position [170, 0]
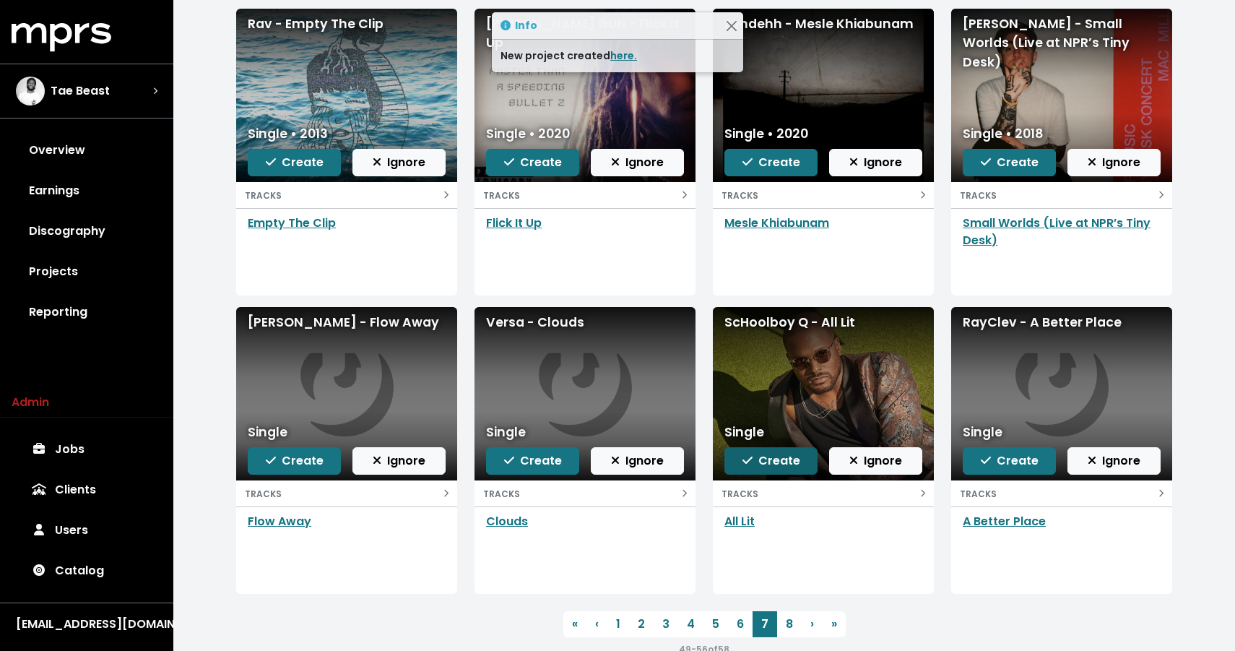
click at [761, 460] on span "Create" at bounding box center [771, 460] width 58 height 17
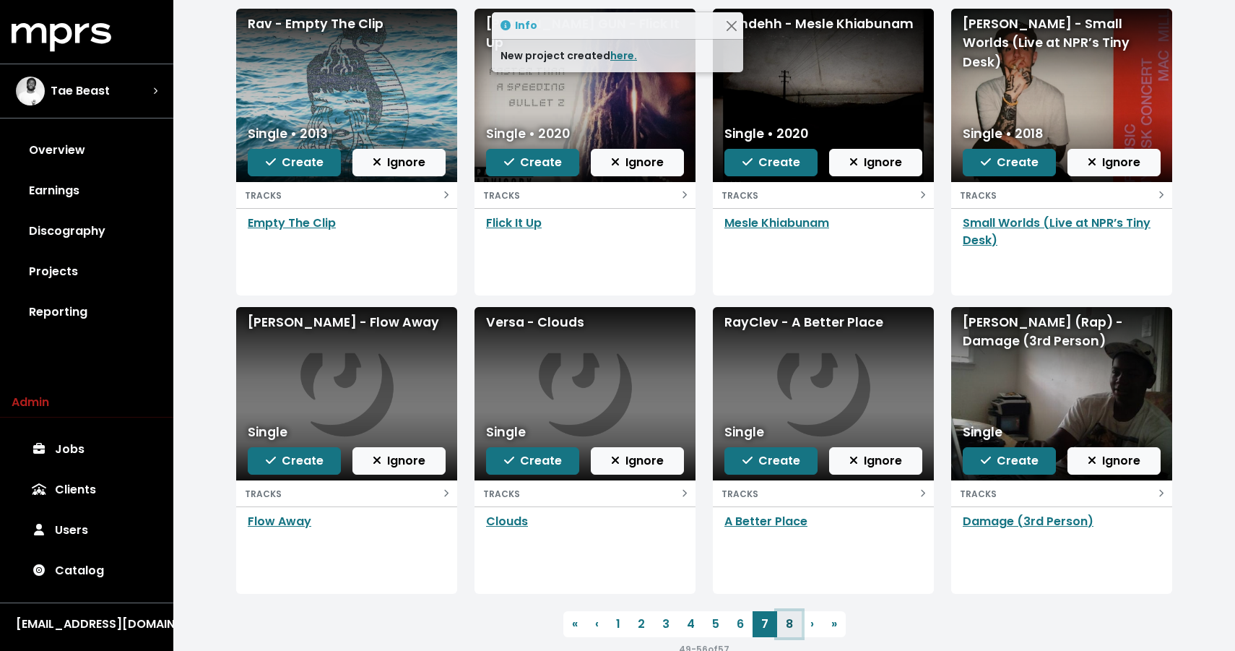
click at [793, 627] on link "8" at bounding box center [789, 624] width 25 height 26
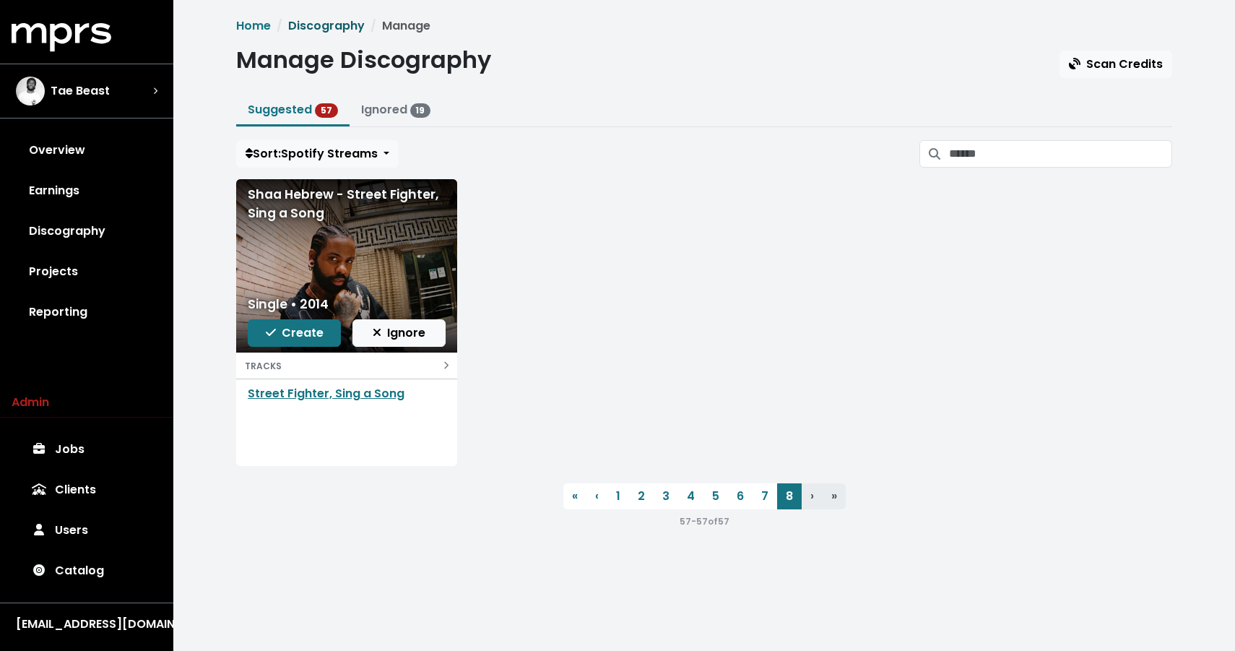
click at [312, 27] on link "Discography" at bounding box center [326, 25] width 77 height 17
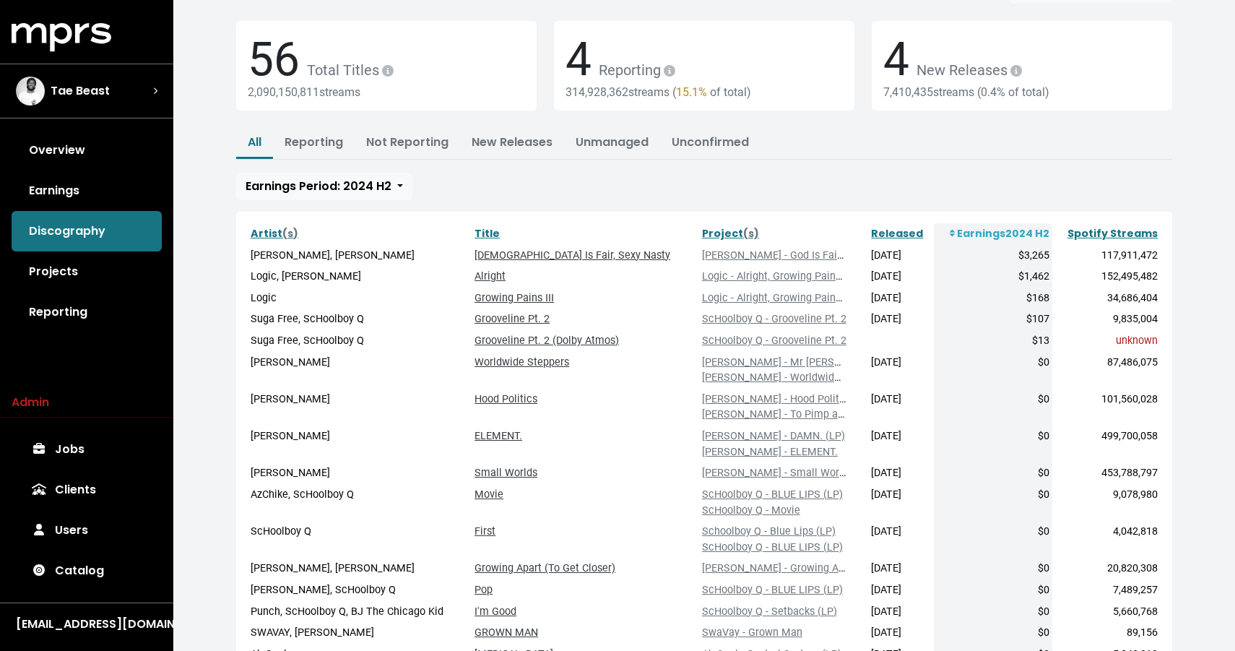
scroll to position [73, 0]
click at [64, 276] on link "Projects" at bounding box center [87, 271] width 150 height 40
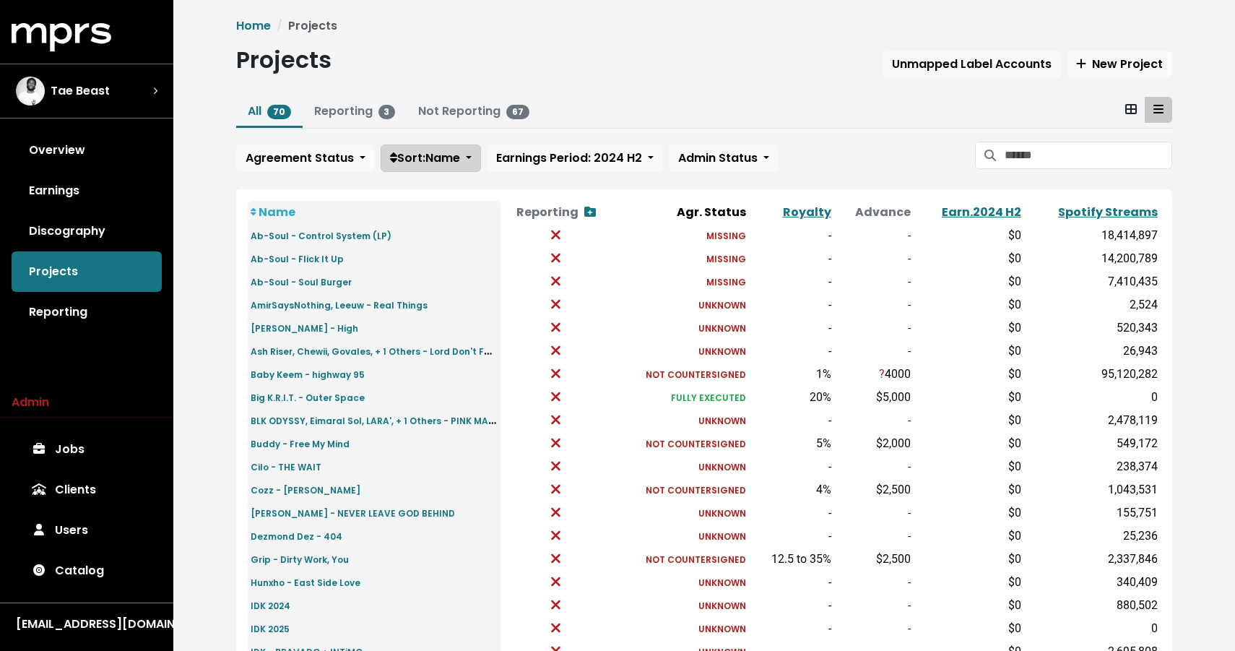
click at [432, 160] on span "Sort: Name" at bounding box center [425, 158] width 70 height 17
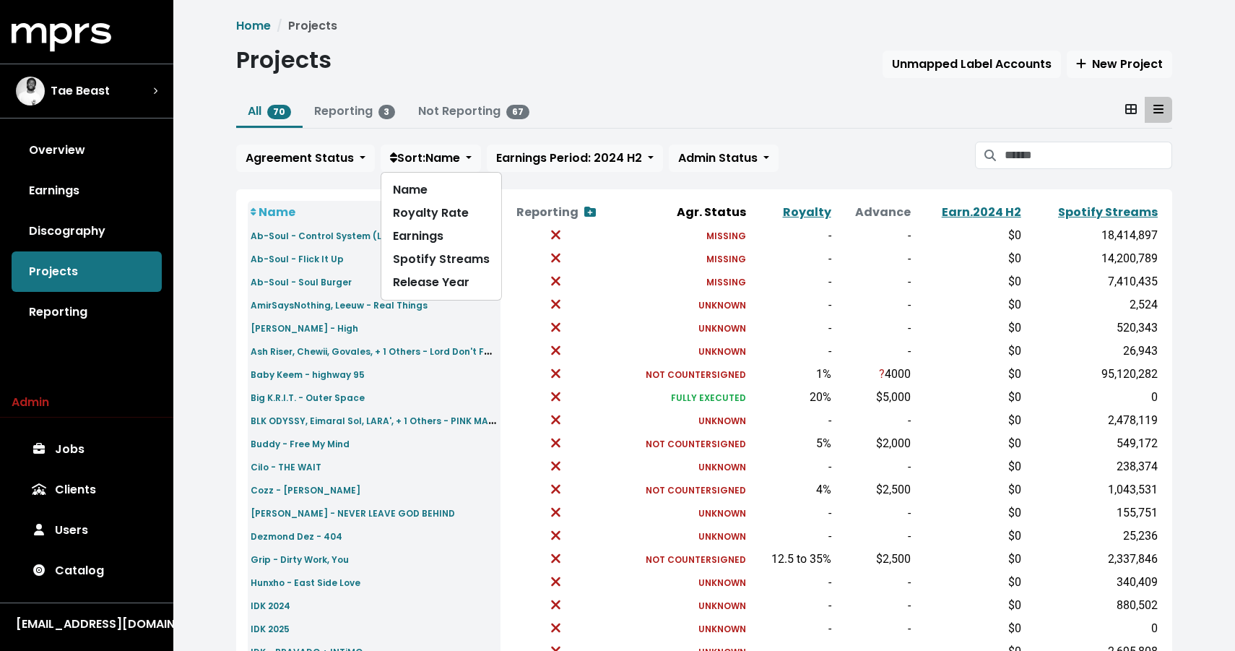
click at [721, 212] on th "Agr. Status" at bounding box center [680, 212] width 138 height 23
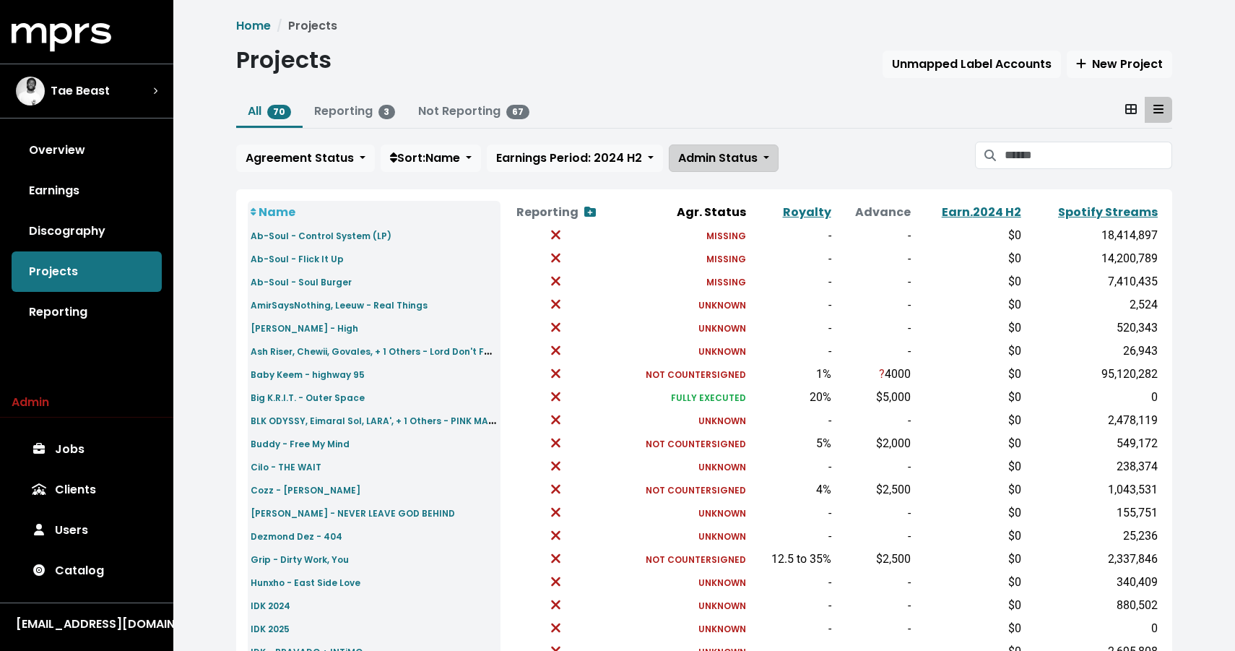
click at [719, 163] on span "Admin Status" at bounding box center [717, 158] width 79 height 17
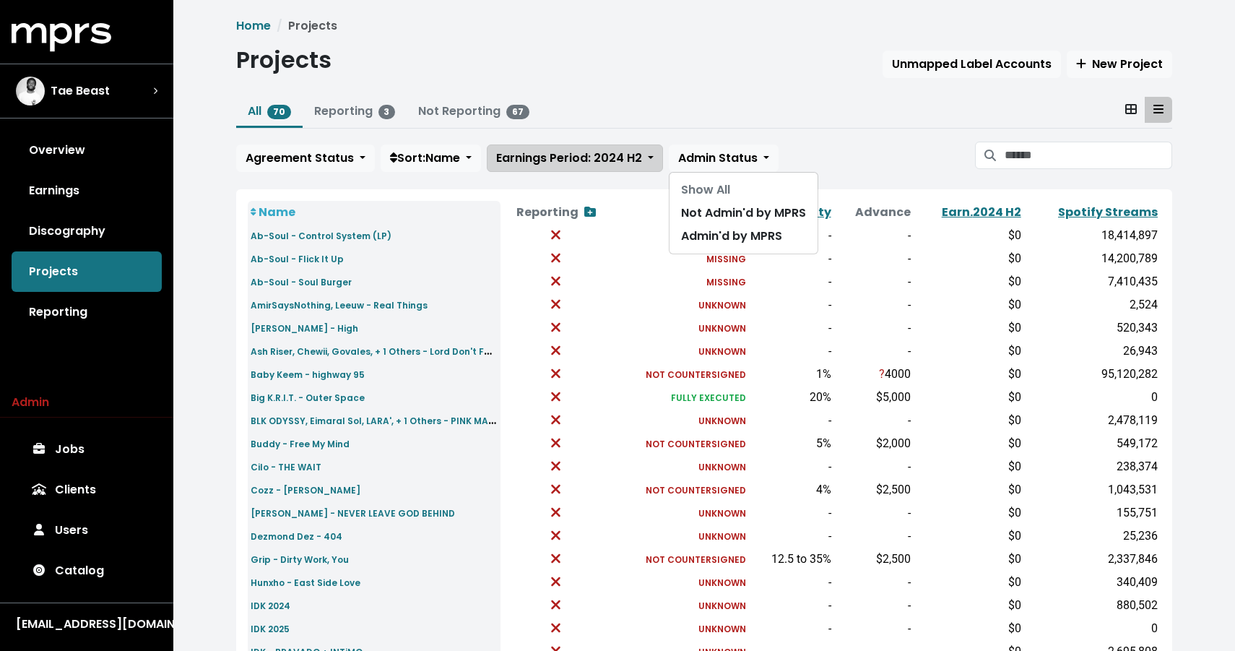
click at [618, 164] on span "Earnings Period: 2024 H2" at bounding box center [569, 158] width 146 height 17
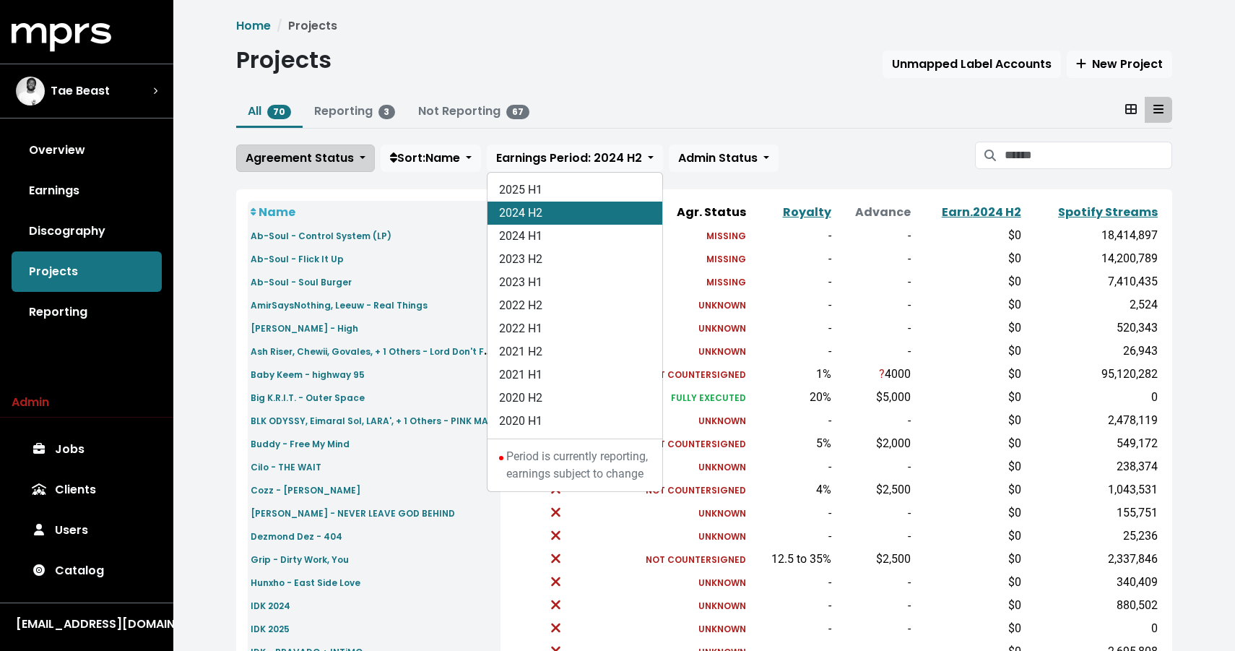
click at [350, 147] on button "Agreement Status" at bounding box center [305, 157] width 139 height 27
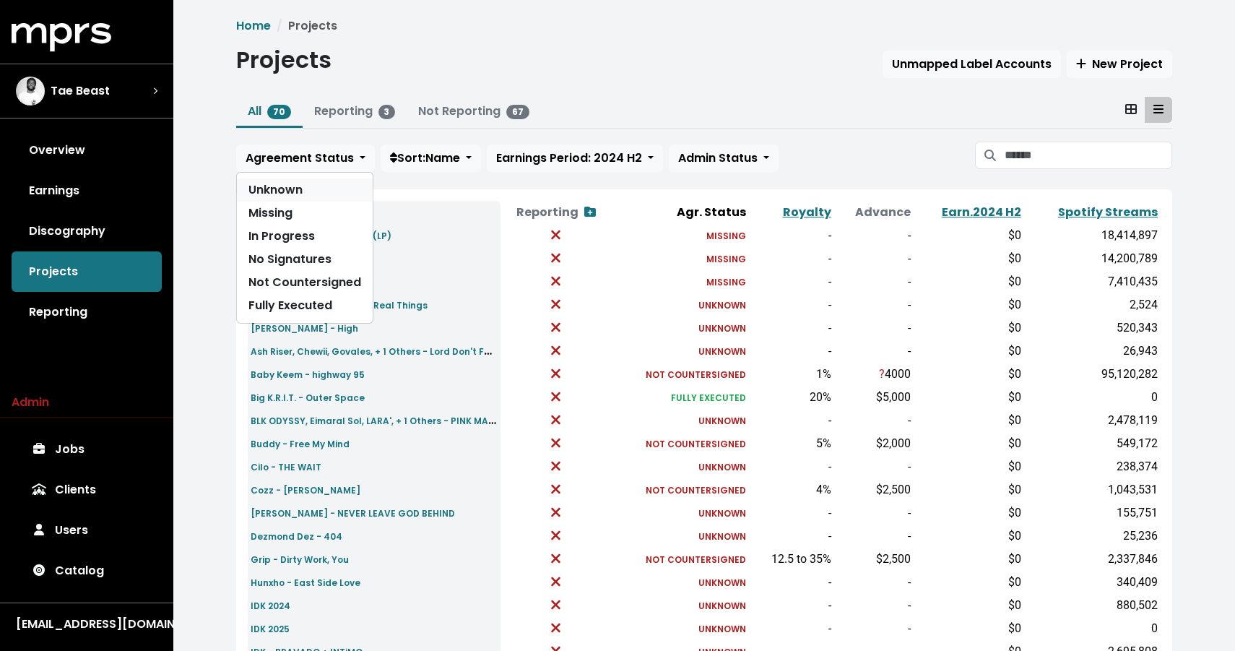
click at [301, 197] on link "Unknown" at bounding box center [305, 189] width 136 height 23
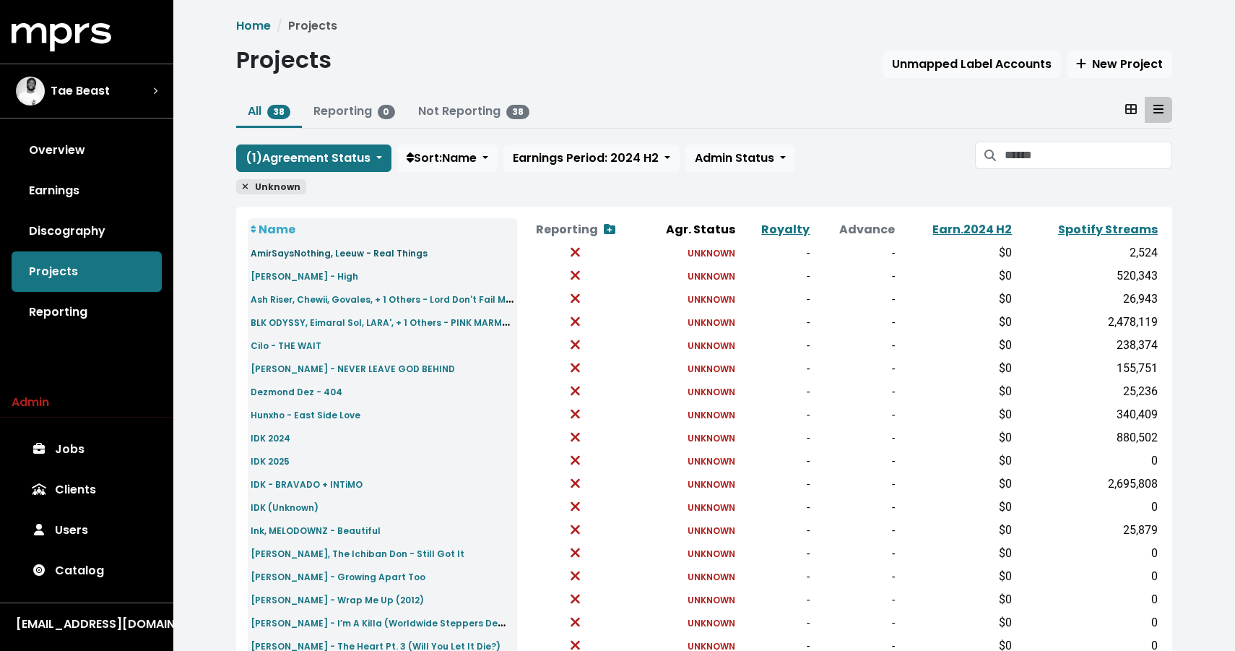
click at [287, 250] on small "AmirSaysNothing, Leeuw - Real Things" at bounding box center [339, 253] width 177 height 12
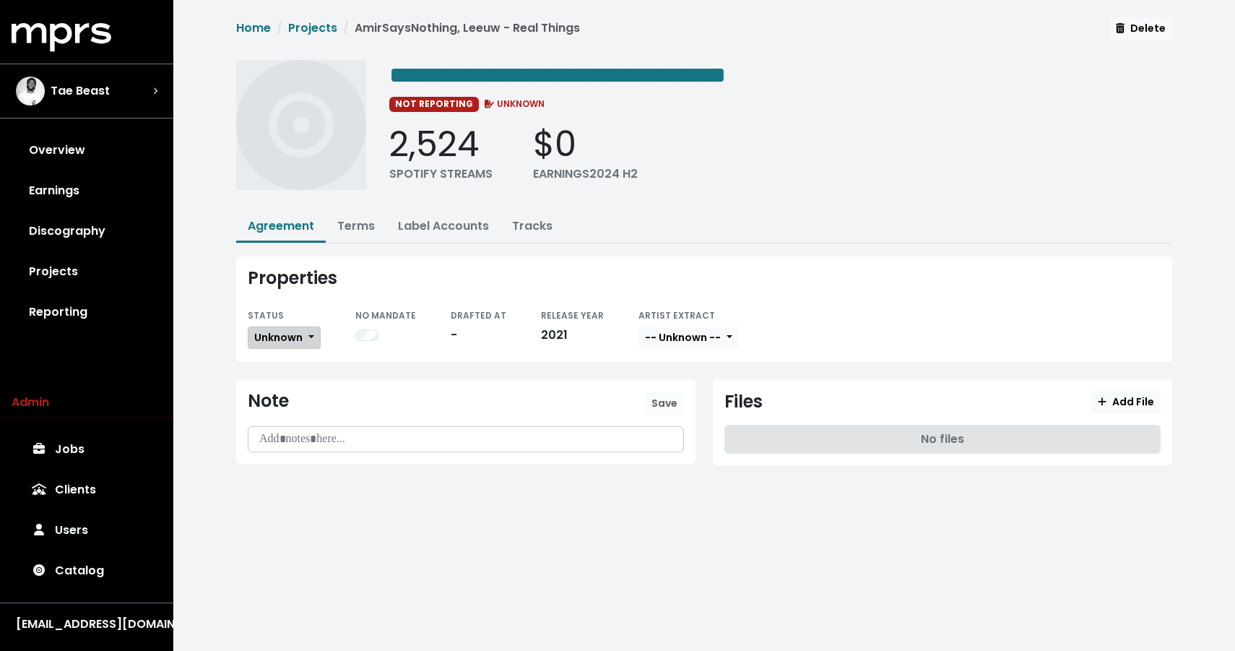
click at [293, 343] on button "Unknown" at bounding box center [284, 337] width 73 height 22
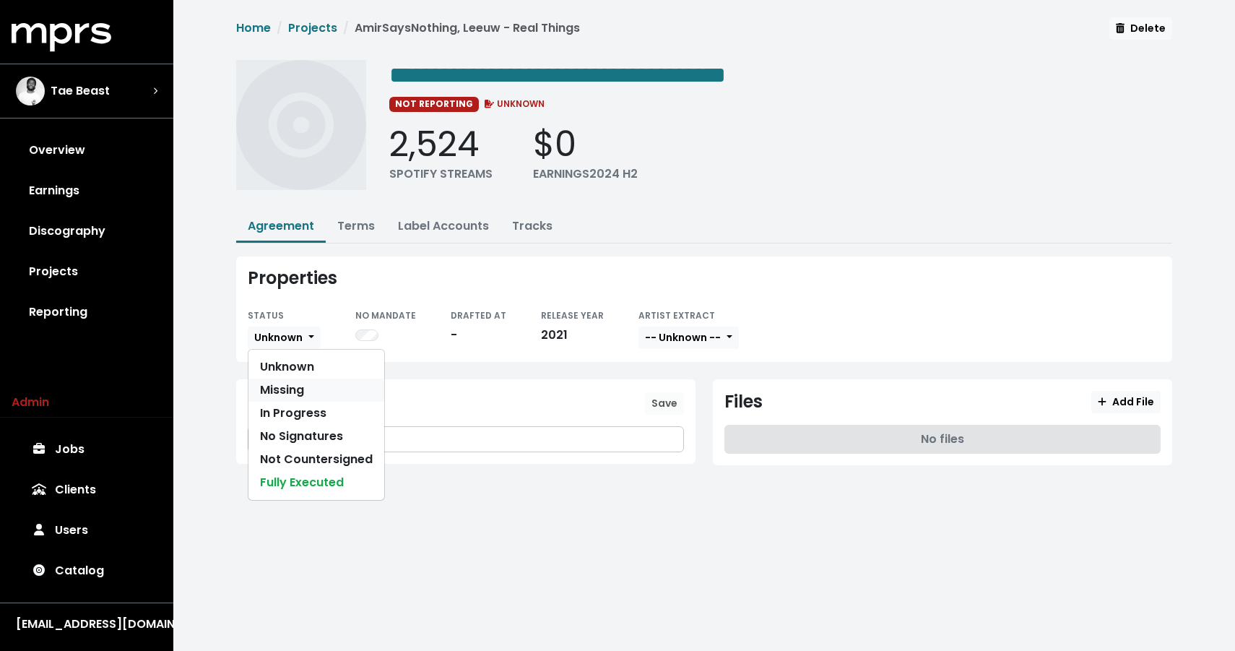
click at [296, 386] on link "Missing" at bounding box center [316, 389] width 136 height 23
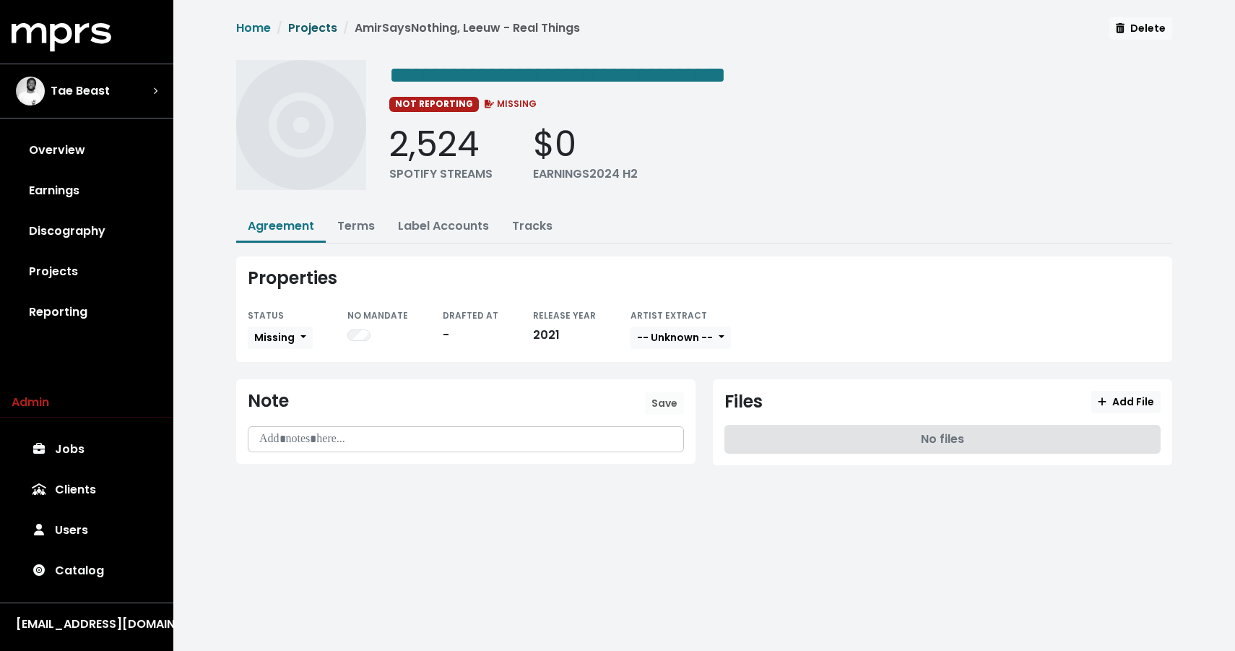
click at [317, 27] on link "Projects" at bounding box center [312, 28] width 49 height 17
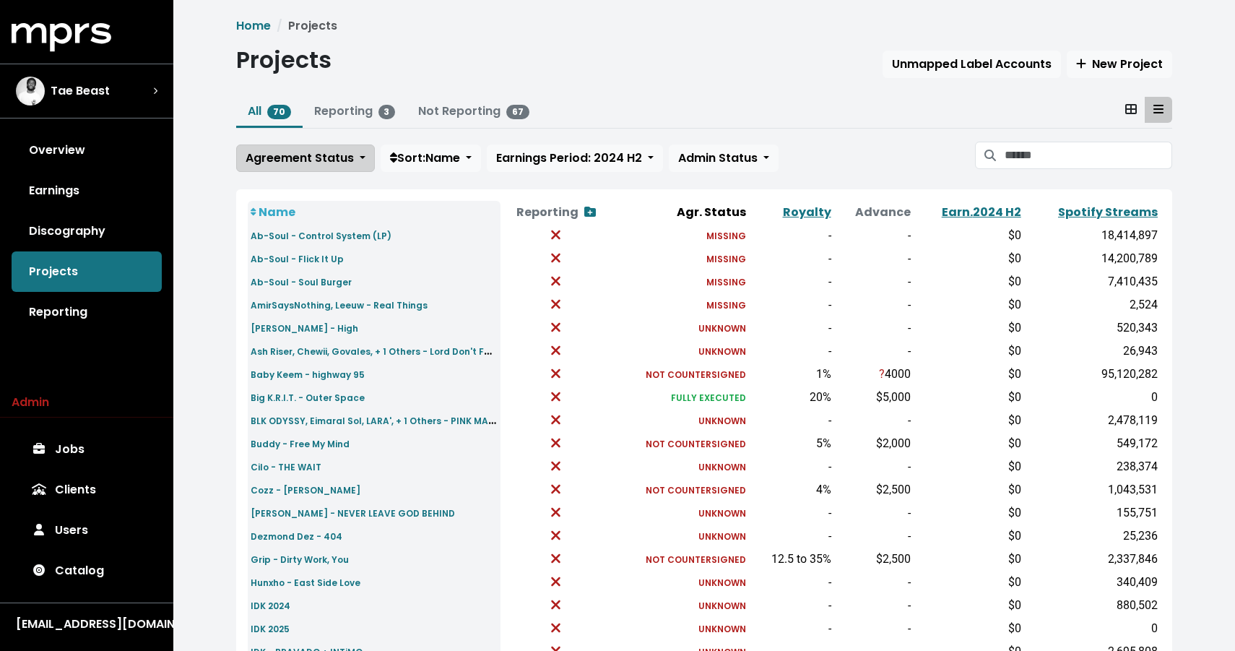
click at [326, 159] on span "Agreement Status" at bounding box center [300, 158] width 108 height 17
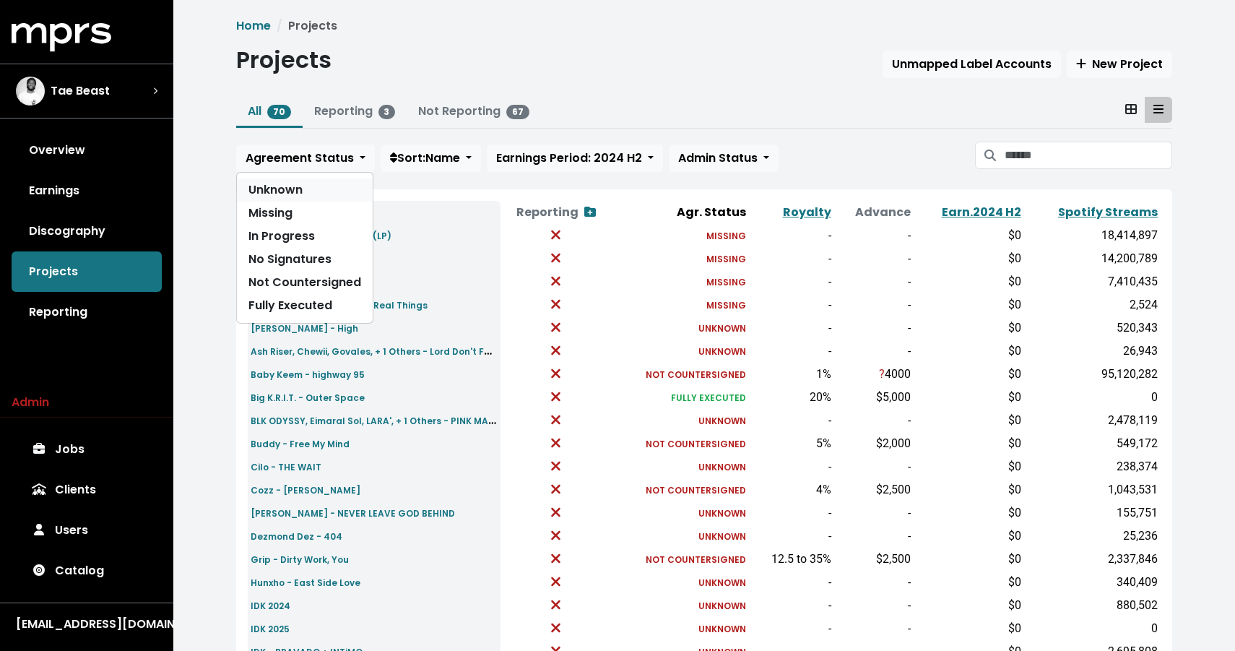
click at [295, 193] on link "Unknown" at bounding box center [305, 189] width 136 height 23
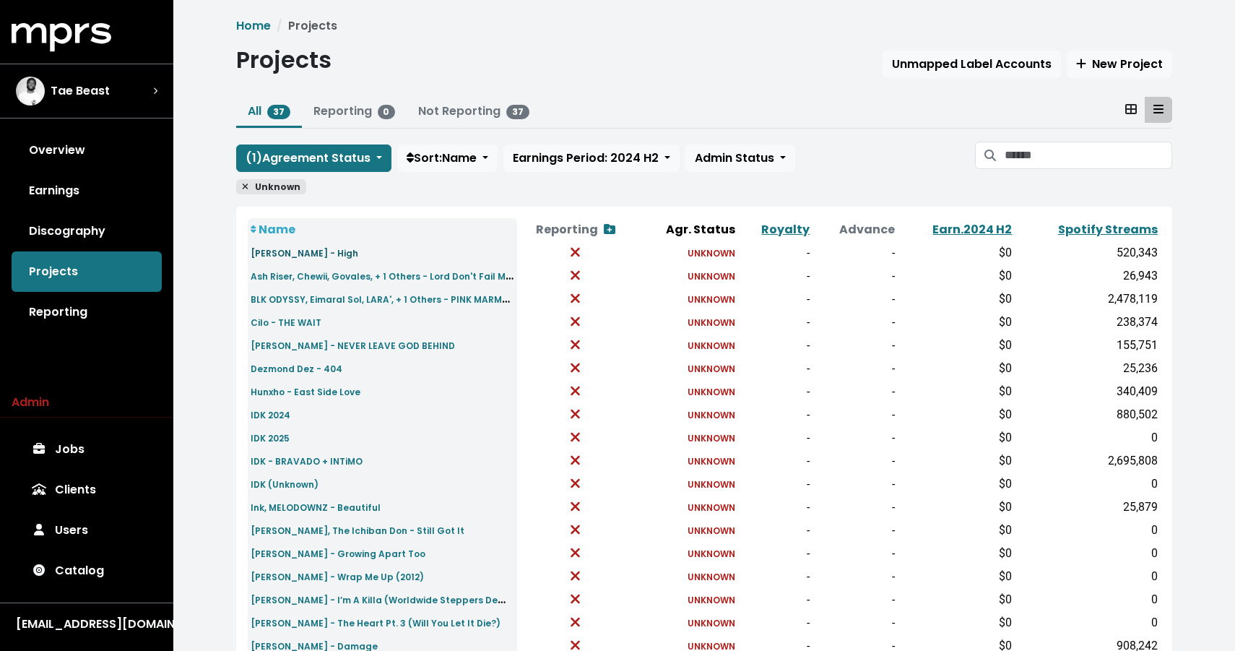
click at [298, 250] on small "Angie Stone - High" at bounding box center [305, 253] width 108 height 12
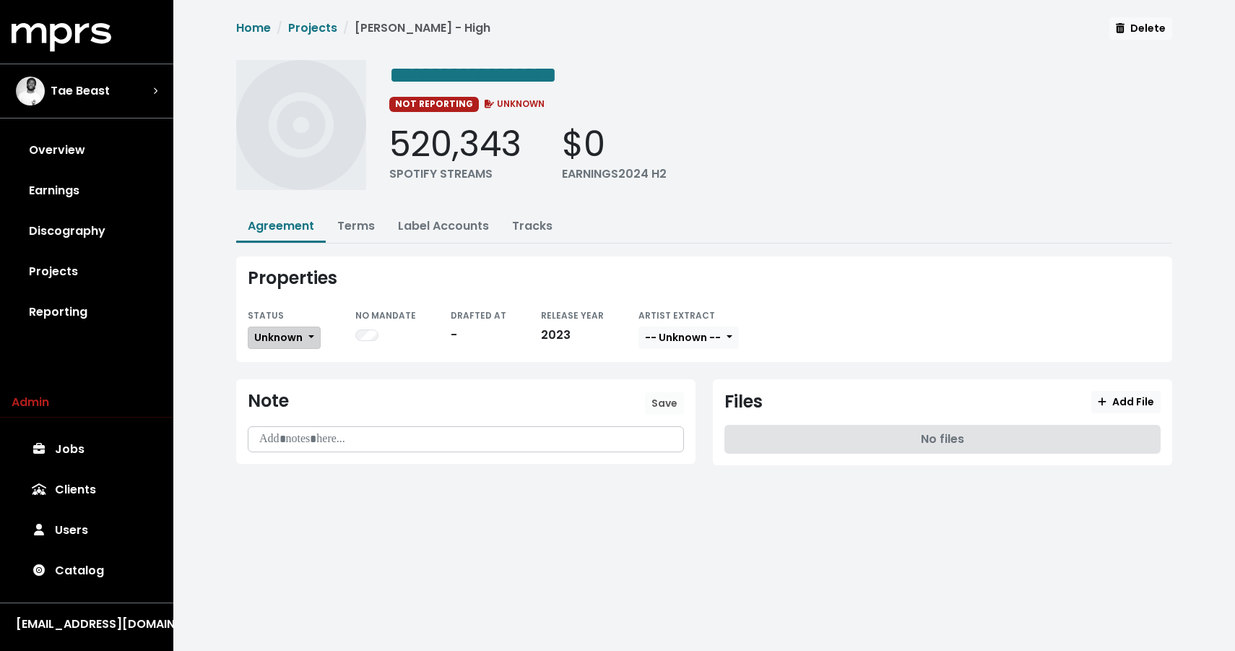
click at [285, 330] on span "Unknown" at bounding box center [278, 337] width 48 height 14
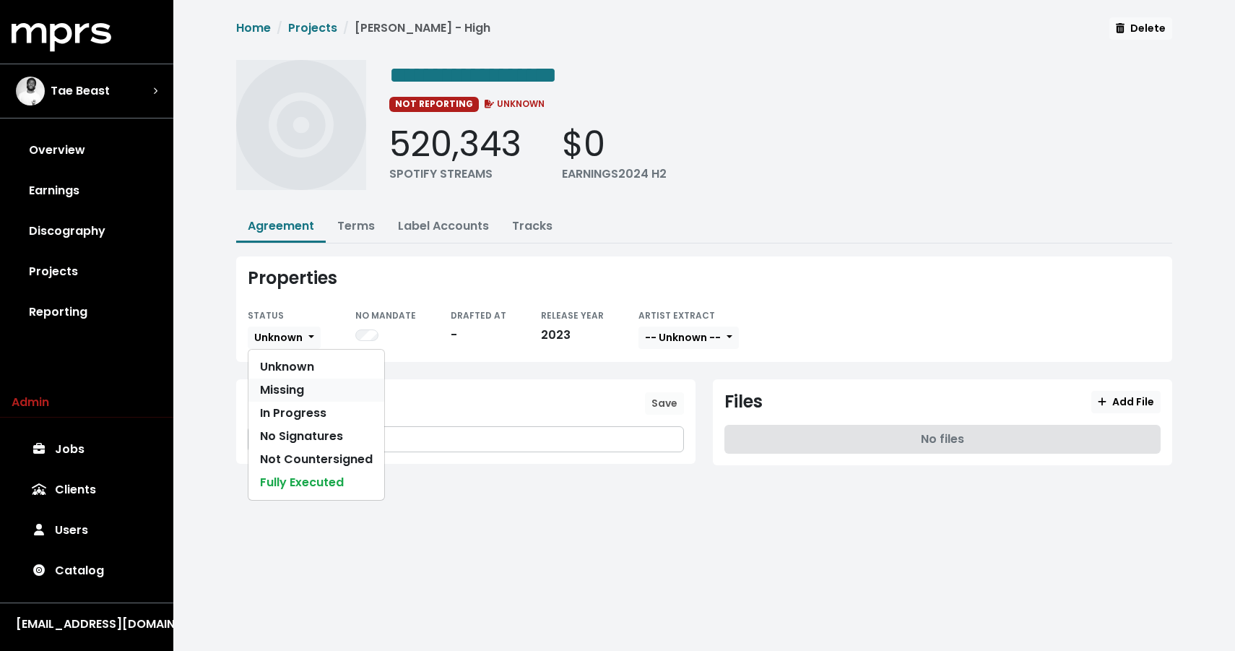
click at [285, 391] on link "Missing" at bounding box center [316, 389] width 136 height 23
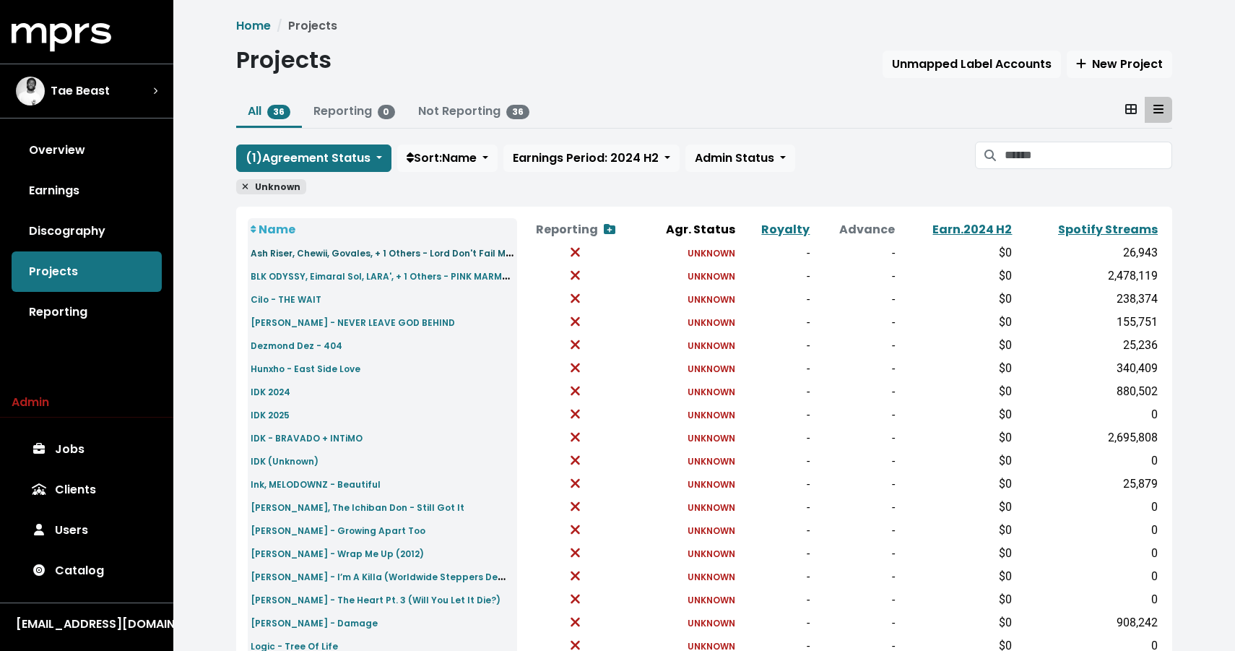
click at [350, 255] on small "Ash Riser, Chewii, Govales, + 1 Others - Lord Don't Fail Me Now" at bounding box center [392, 252] width 282 height 17
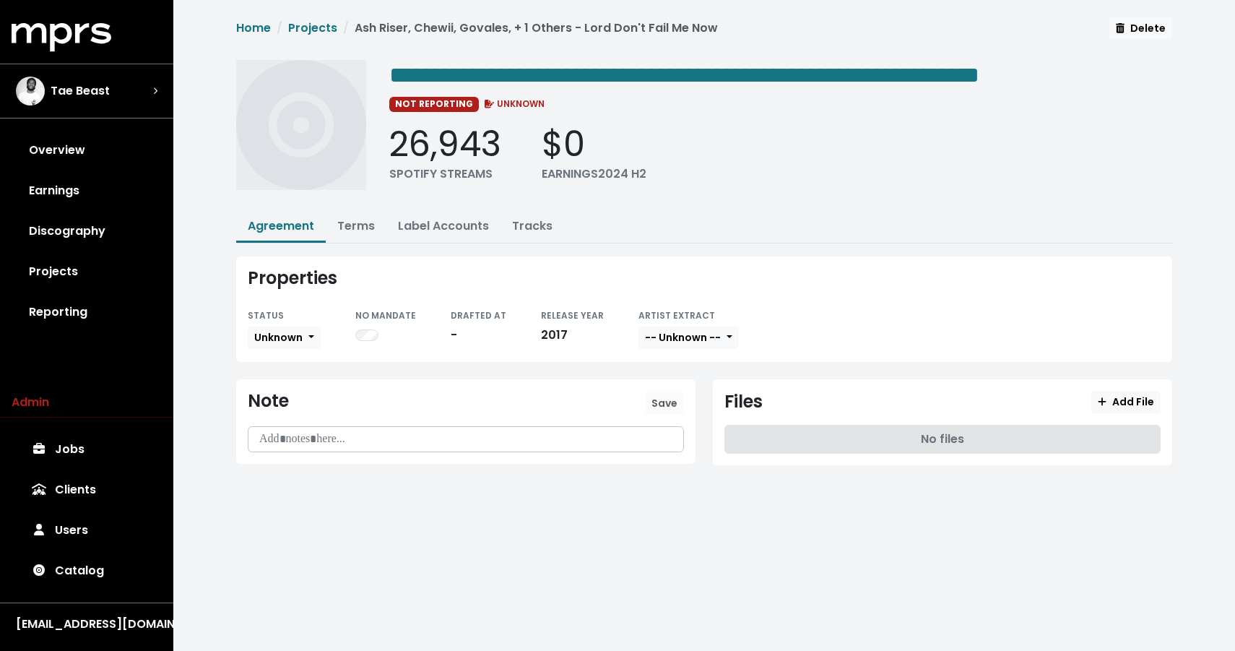
click at [295, 321] on div "STATUS Unknown" at bounding box center [284, 328] width 73 height 44
click at [289, 335] on span "Unknown" at bounding box center [278, 337] width 48 height 14
click at [285, 392] on link "Missing" at bounding box center [316, 389] width 136 height 23
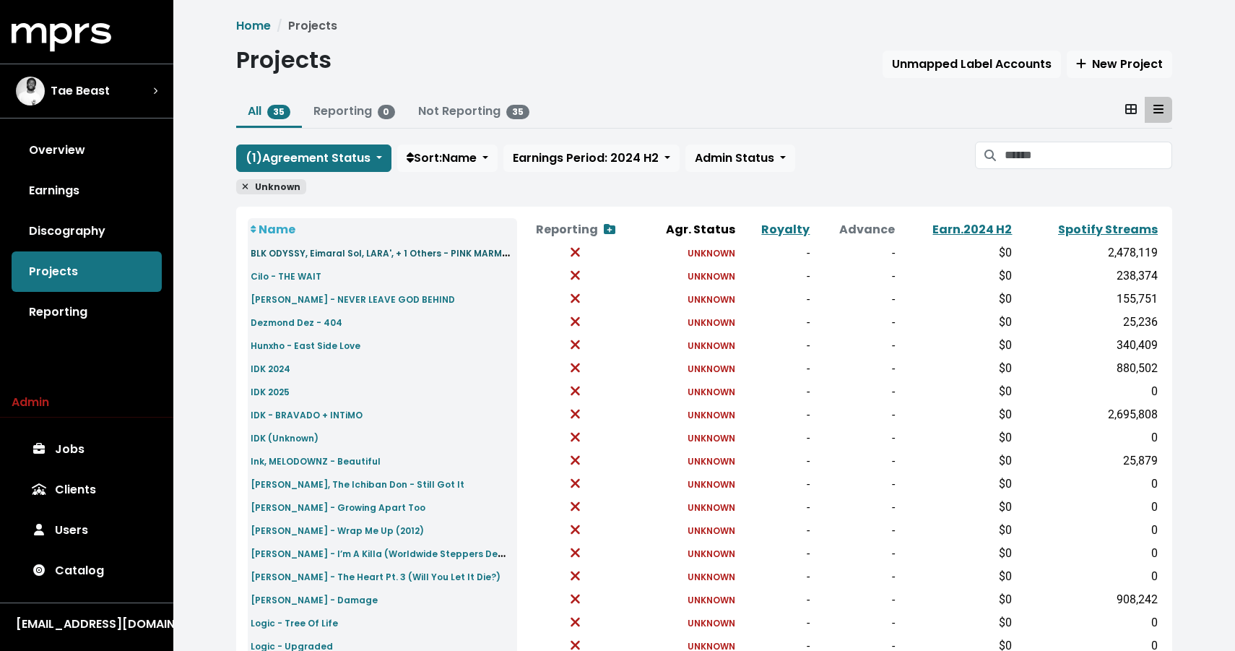
click at [280, 258] on small "BLK ODYSSY, Eimaral Sol, LARA', + 1 Others - PINK MARMALADE" at bounding box center [391, 252] width 280 height 17
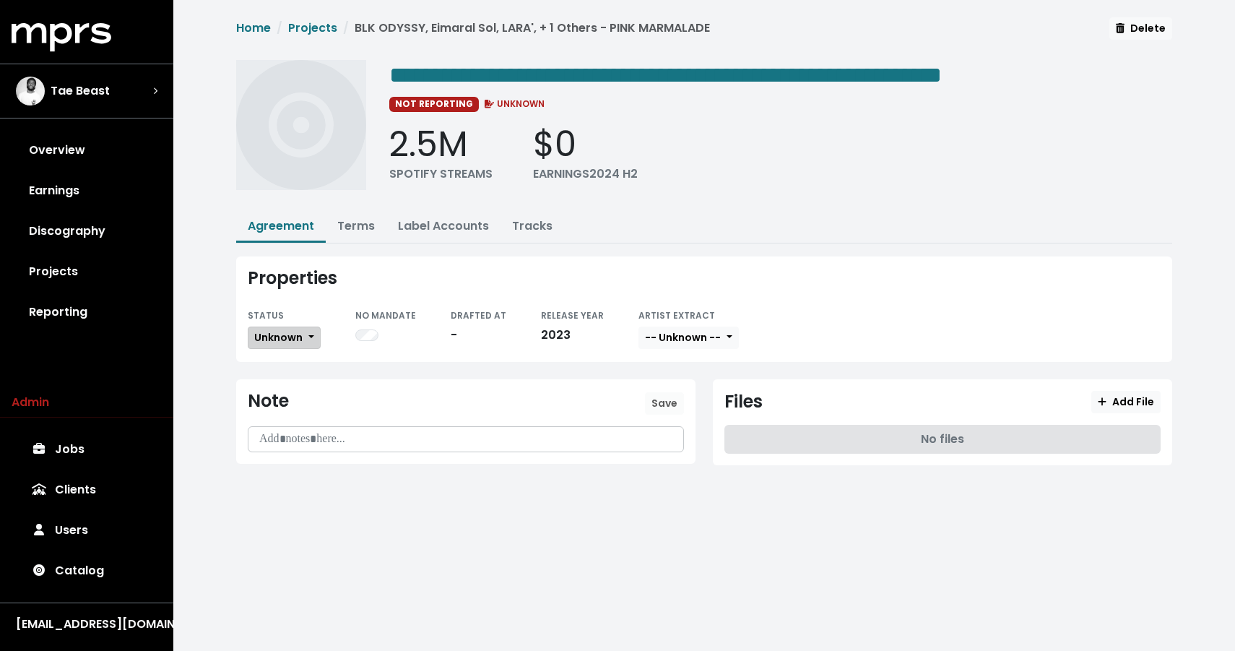
click at [282, 334] on span "Unknown" at bounding box center [278, 337] width 48 height 14
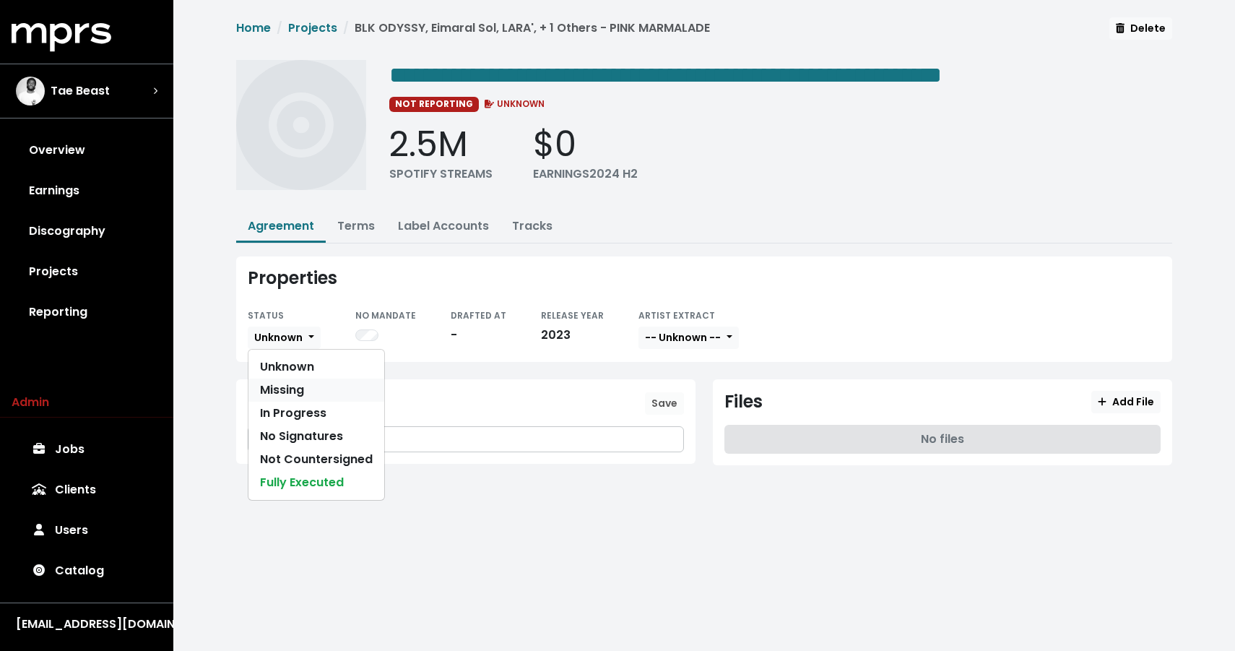
click at [285, 394] on link "Missing" at bounding box center [316, 389] width 136 height 23
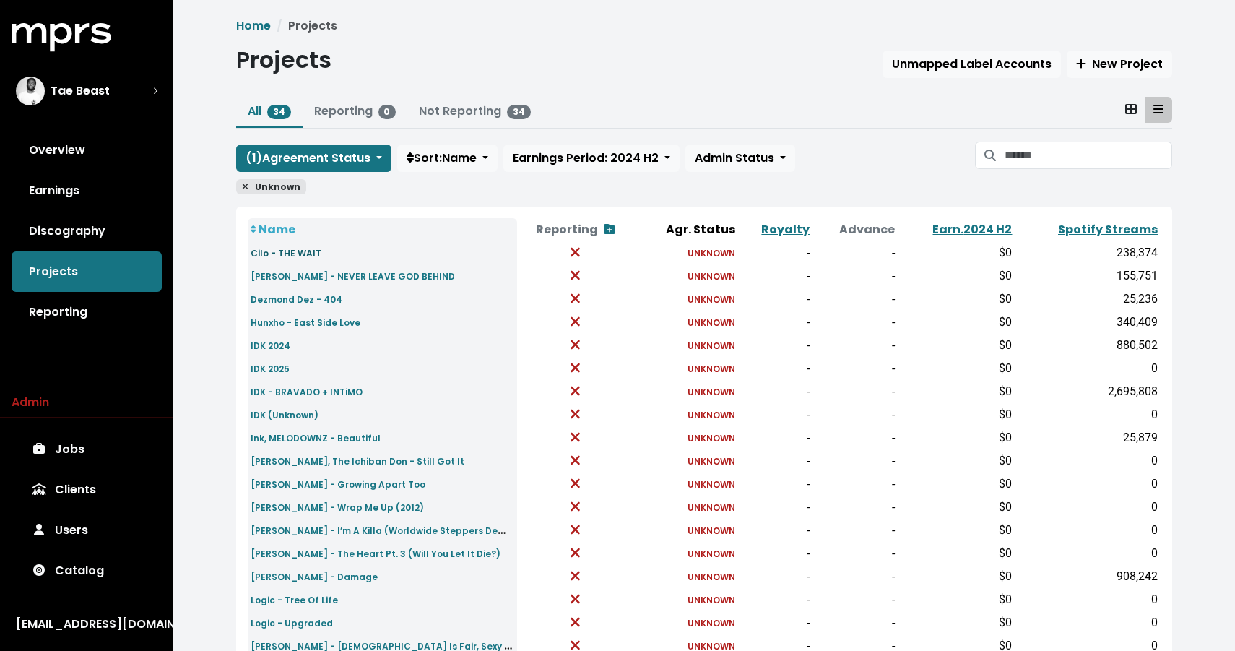
click at [300, 256] on small "Cilo - THE WAIT" at bounding box center [286, 253] width 71 height 12
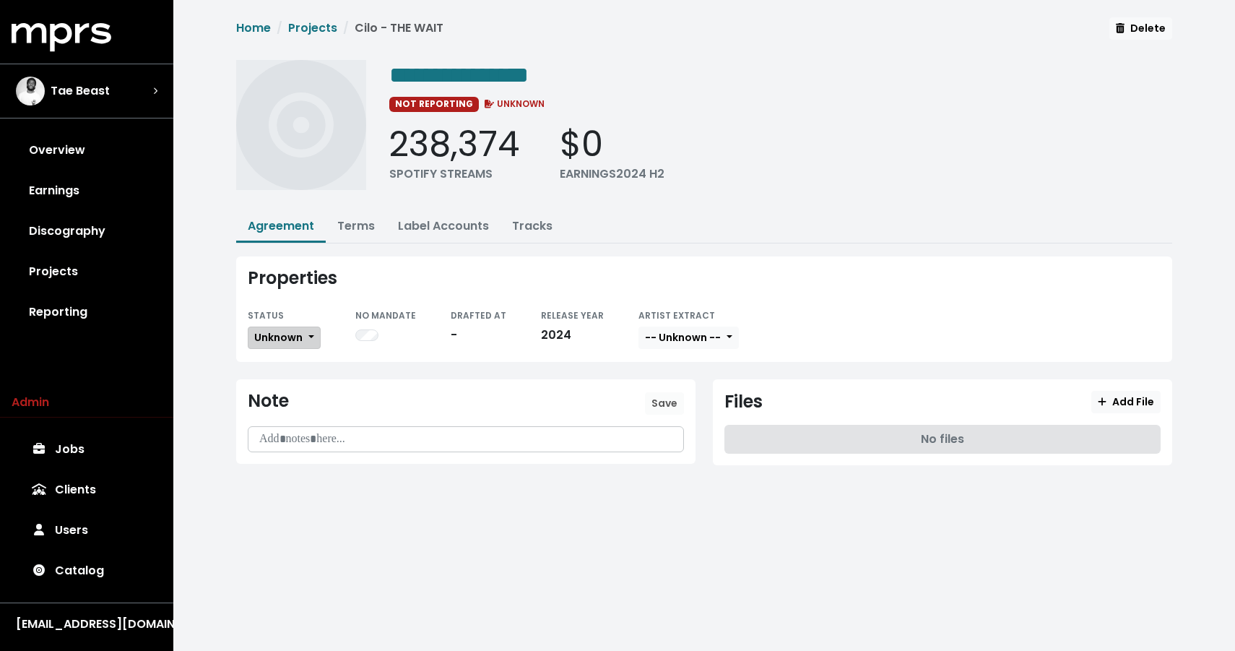
click at [288, 327] on button "Unknown" at bounding box center [284, 337] width 73 height 22
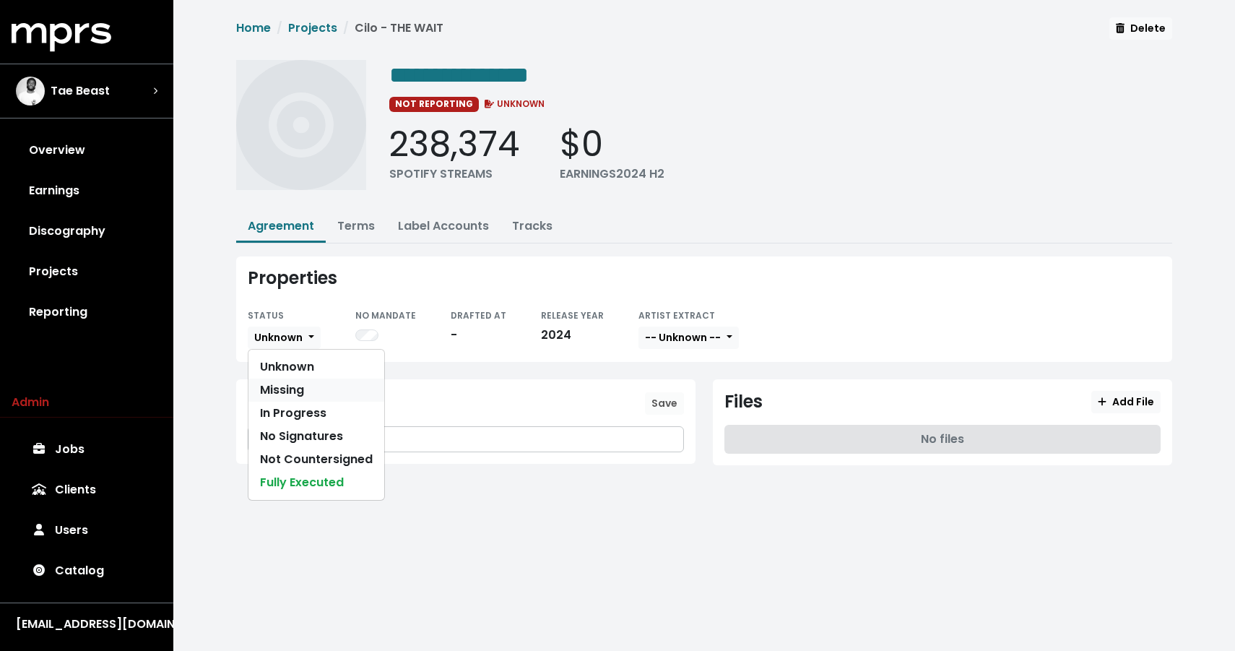
click at [283, 396] on link "Missing" at bounding box center [316, 389] width 136 height 23
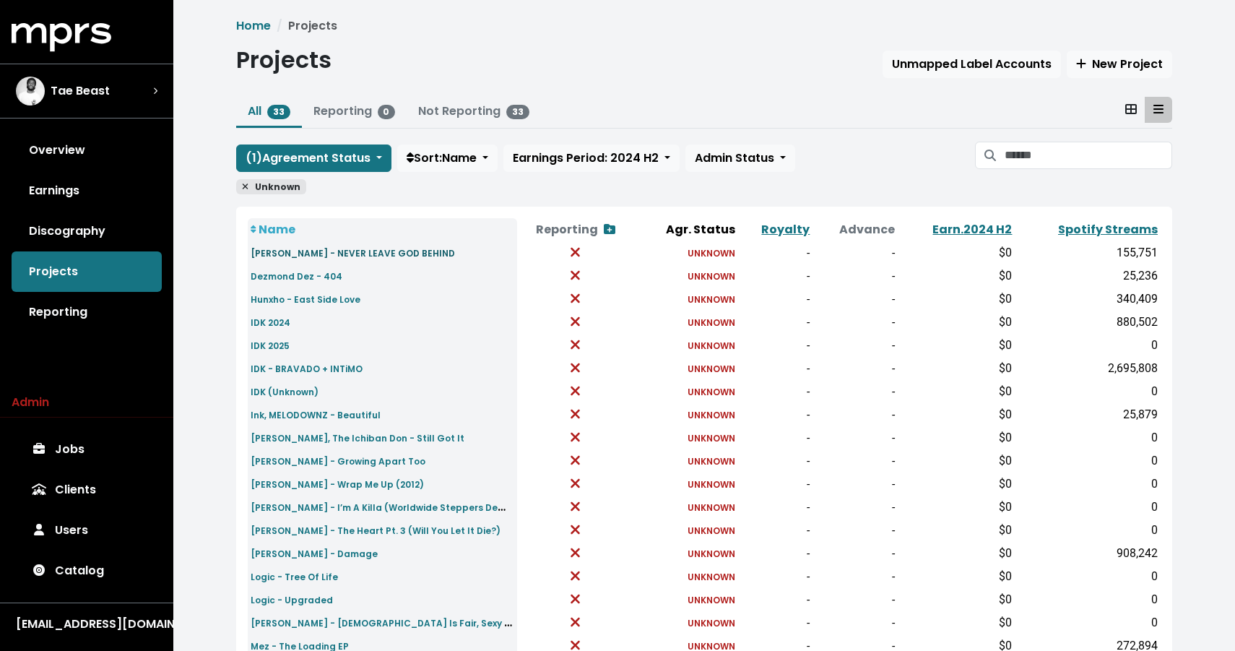
click at [295, 254] on small "C.S. Armstrong - NEVER LEAVE GOD BEHIND" at bounding box center [353, 253] width 204 height 12
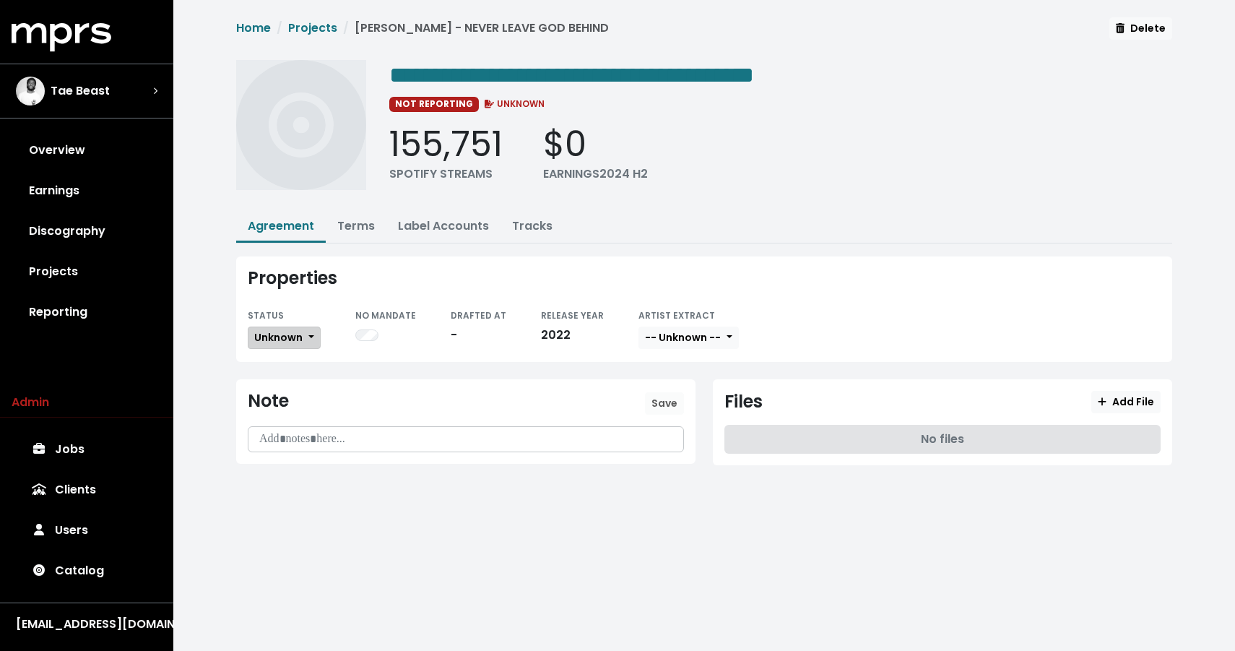
click at [274, 330] on span "Unknown" at bounding box center [278, 337] width 48 height 15
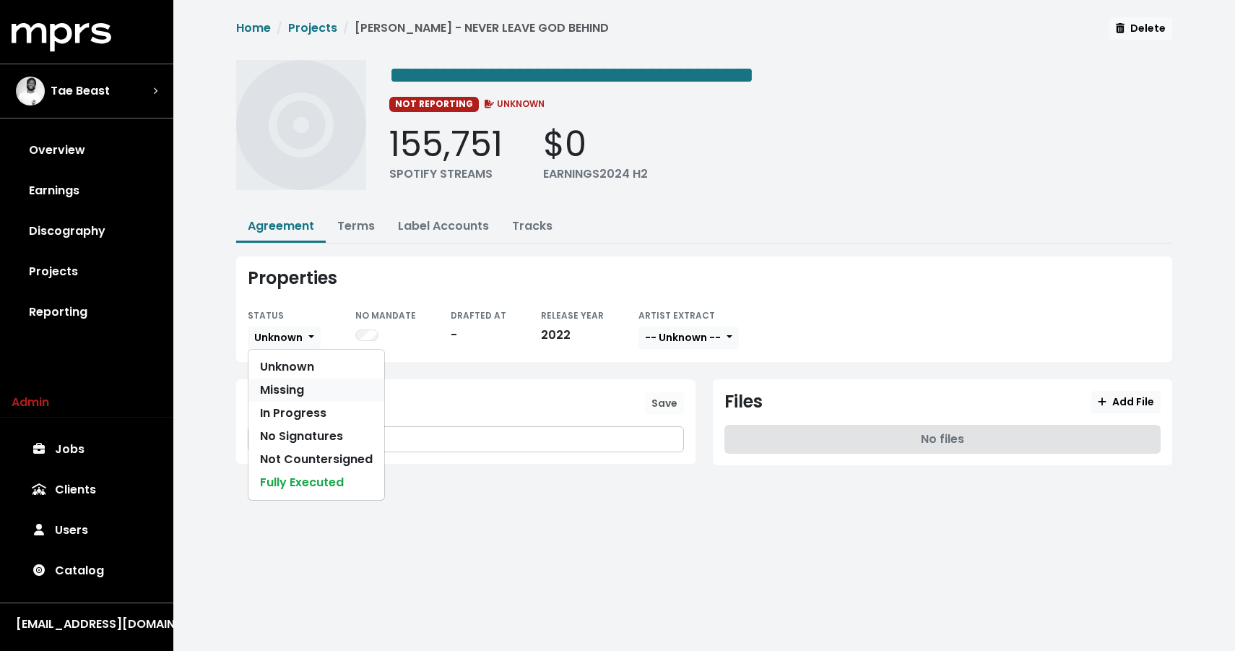
click at [279, 390] on link "Missing" at bounding box center [316, 389] width 136 height 23
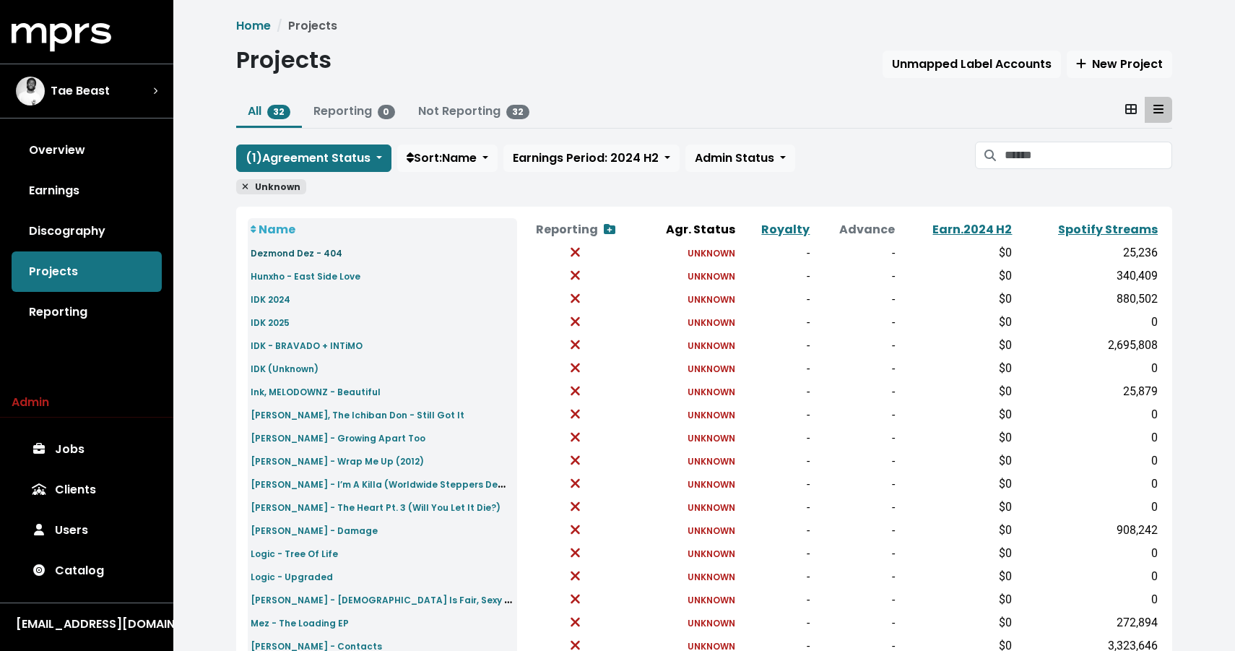
click at [290, 253] on small "Dezmond Dez - 404" at bounding box center [297, 253] width 92 height 12
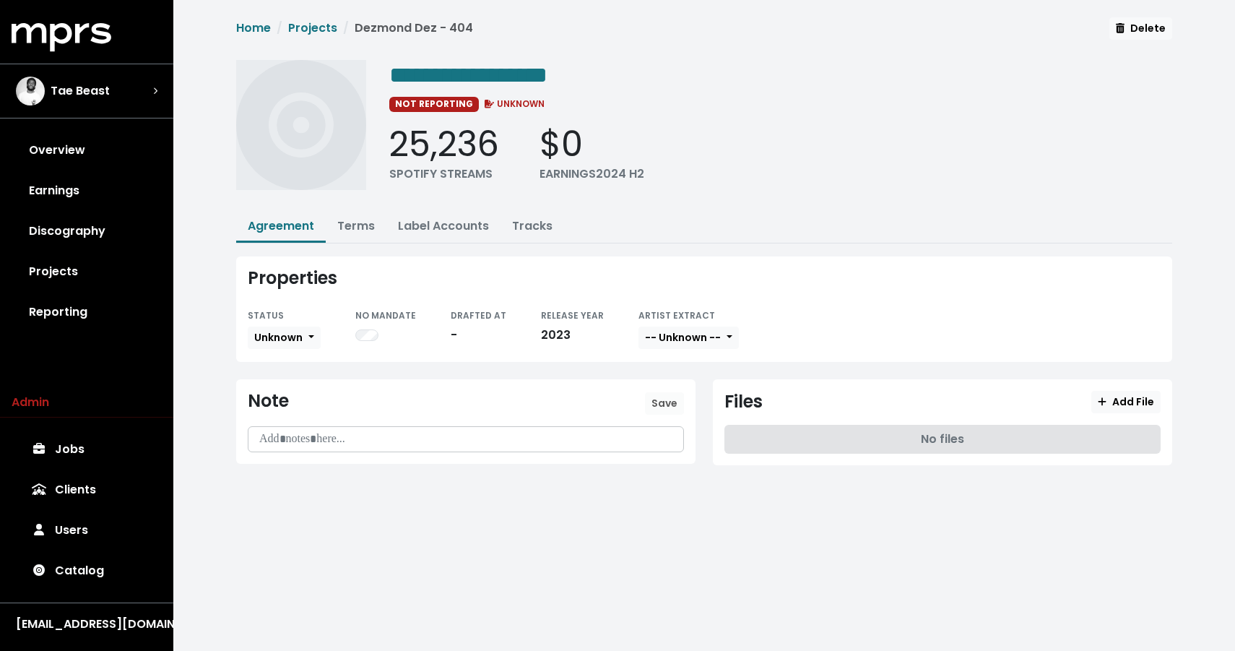
click at [271, 317] on small "STATUS" at bounding box center [266, 315] width 36 height 12
click at [268, 330] on span "Unknown" at bounding box center [278, 337] width 48 height 14
click at [272, 389] on link "Missing" at bounding box center [316, 389] width 136 height 23
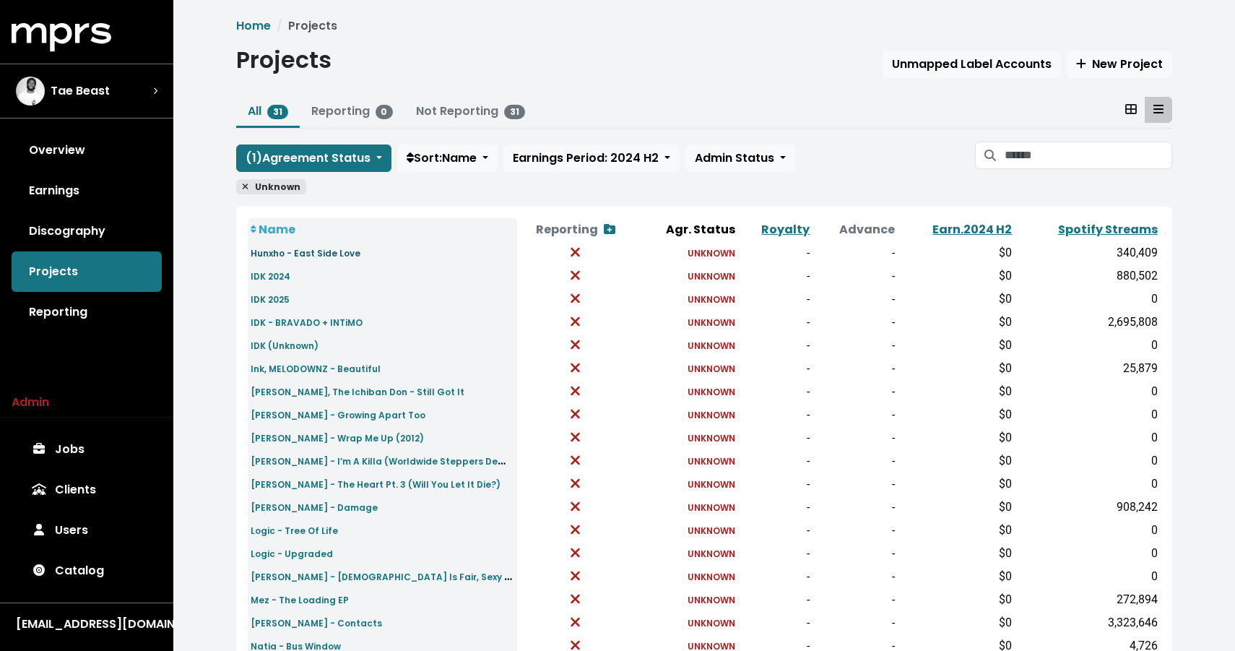
click at [274, 248] on small "Hunxho - East Side Love" at bounding box center [306, 253] width 110 height 12
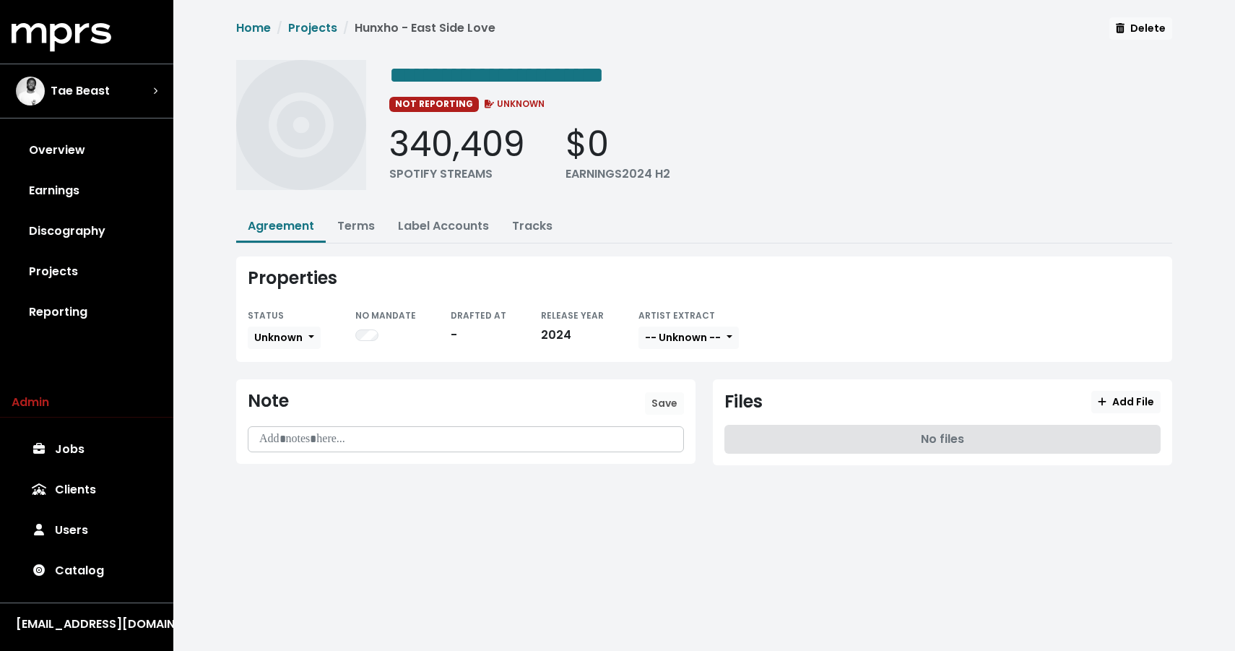
click at [269, 324] on div "STATUS Unknown" at bounding box center [284, 328] width 73 height 44
click at [267, 333] on span "Unknown" at bounding box center [278, 337] width 48 height 14
click at [270, 384] on link "Missing" at bounding box center [316, 389] width 136 height 23
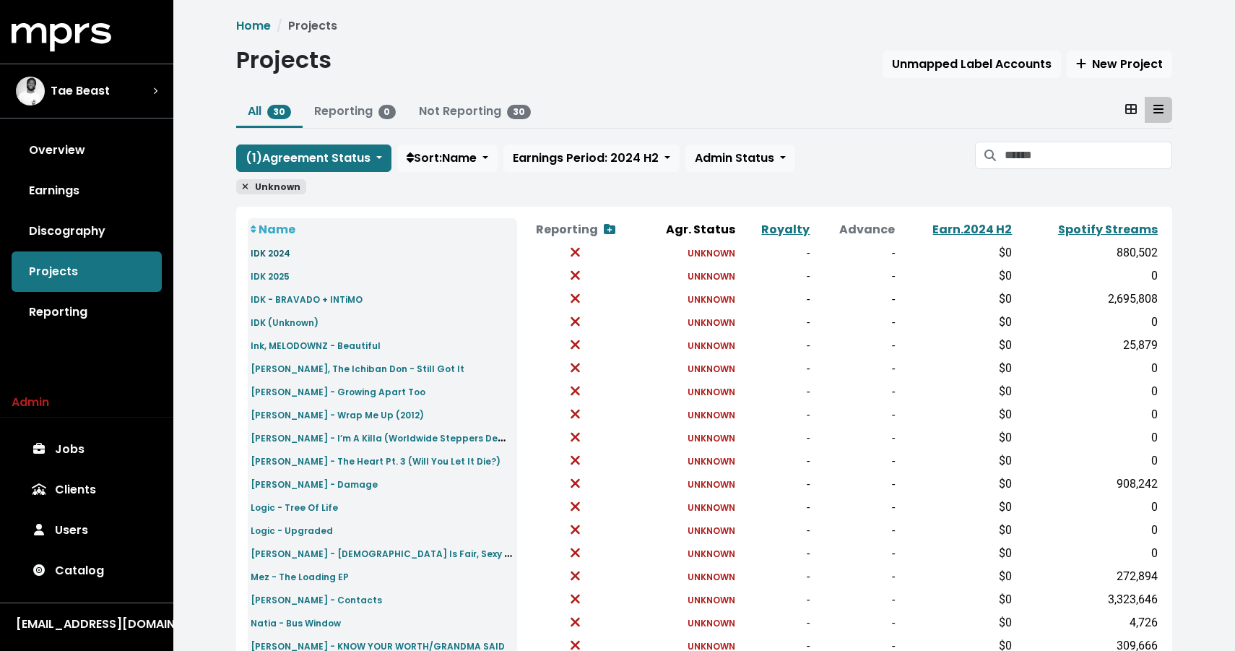
click at [271, 246] on link "IDK 2024" at bounding box center [271, 252] width 40 height 17
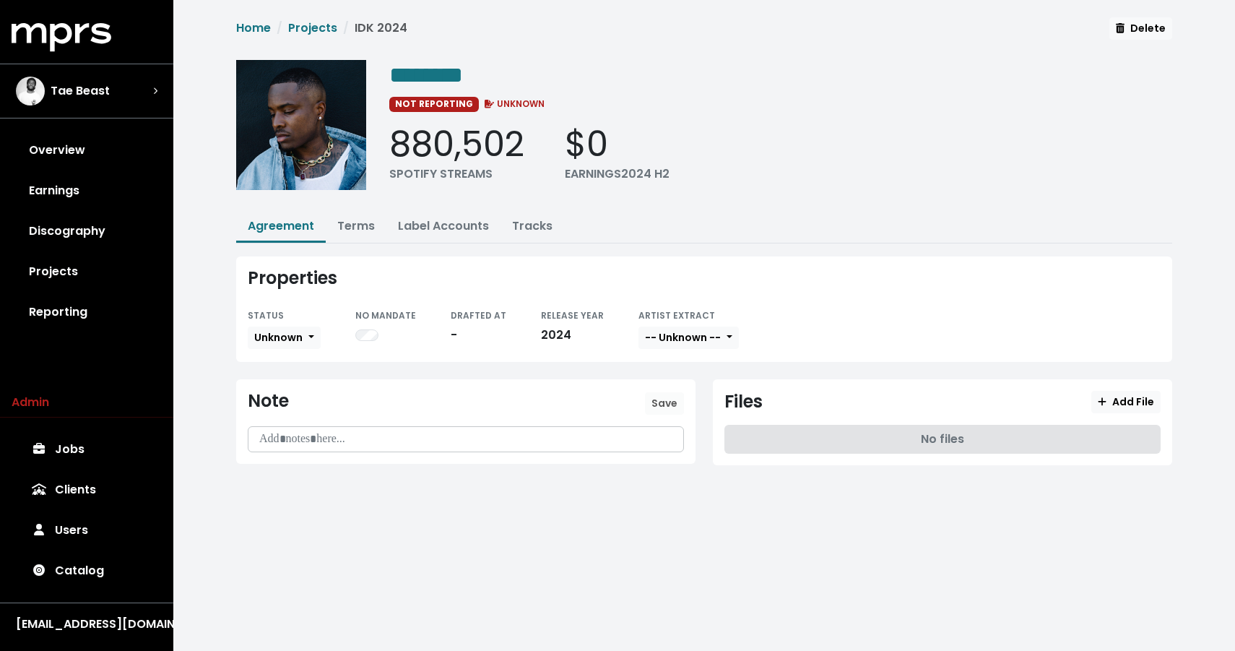
click at [279, 349] on div "Properties STATUS Unknown NO MANDATE DRAFTED AT - RELEASE YEAR 2024 ARTIST EXTR…" at bounding box center [704, 308] width 936 height 105
click at [279, 339] on span "Unknown" at bounding box center [278, 337] width 48 height 14
click at [272, 387] on link "Missing" at bounding box center [316, 389] width 136 height 23
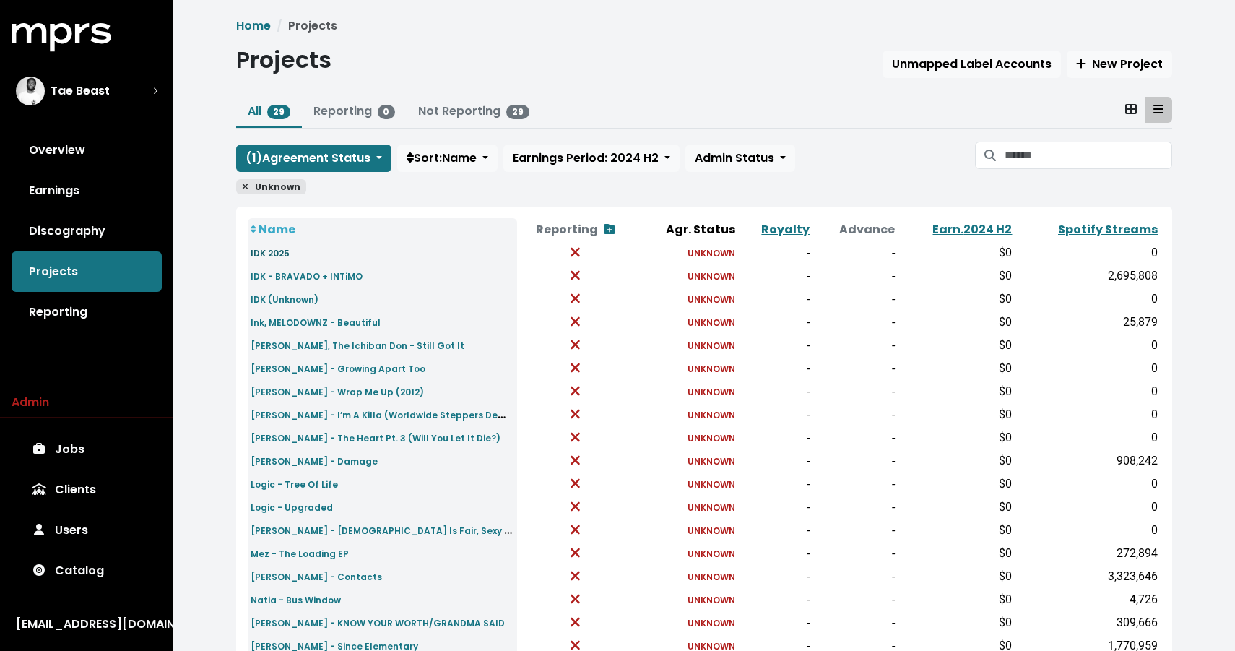
click at [261, 256] on small "IDK 2025" at bounding box center [270, 253] width 39 height 12
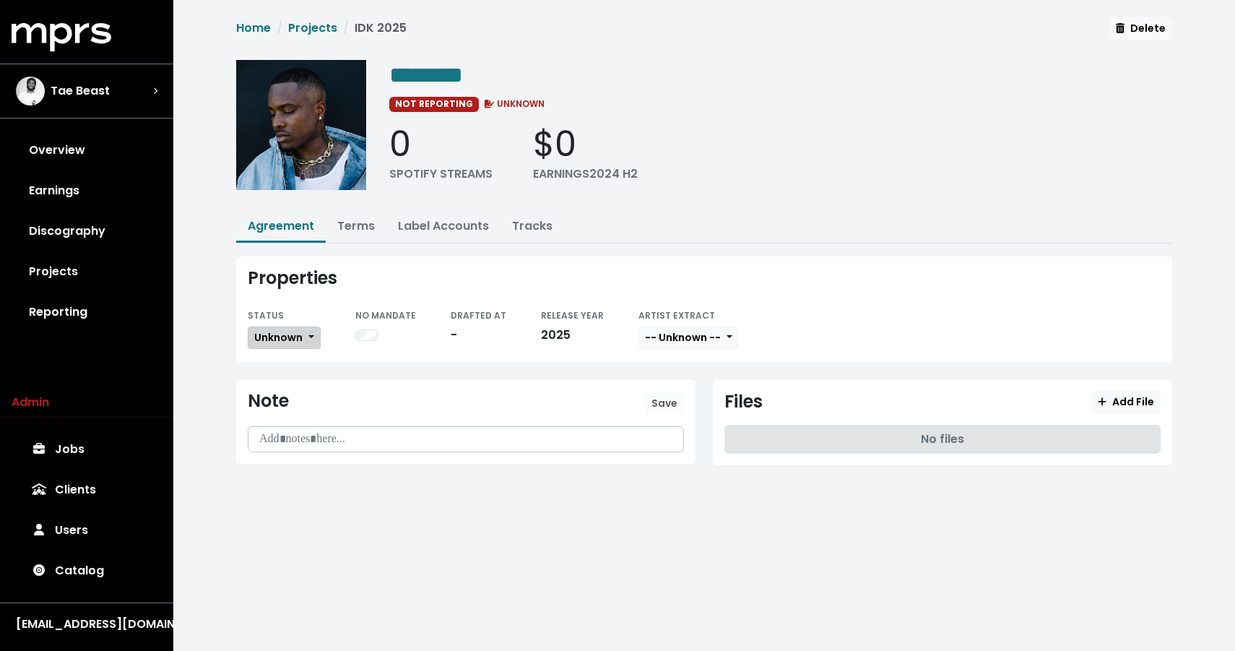
click at [291, 337] on span "Unknown" at bounding box center [278, 337] width 48 height 14
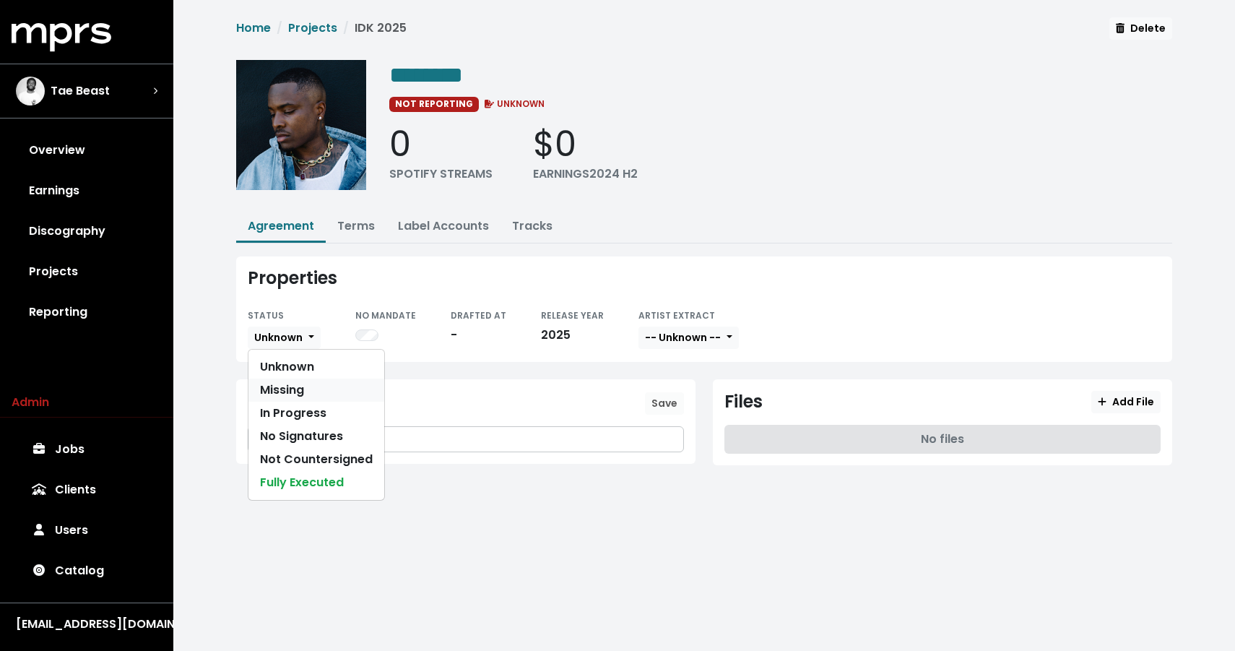
click at [287, 392] on link "Missing" at bounding box center [316, 389] width 136 height 23
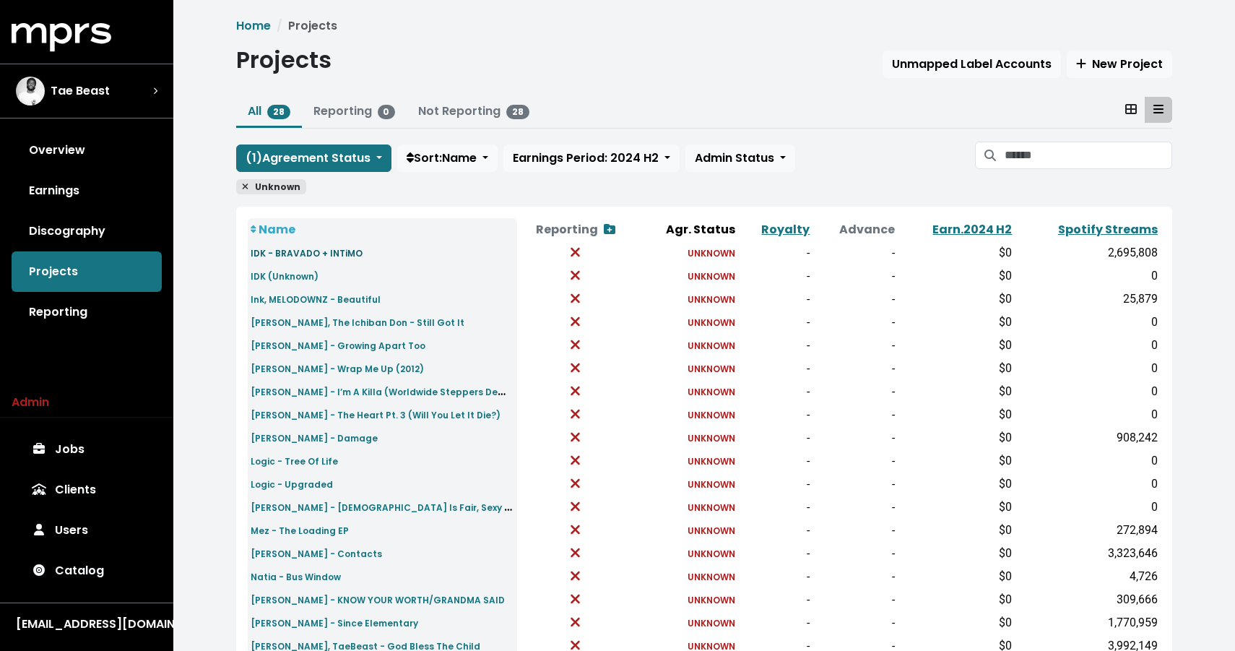
click at [300, 251] on small "IDK - BRAVADO + INTiMO" at bounding box center [307, 253] width 112 height 12
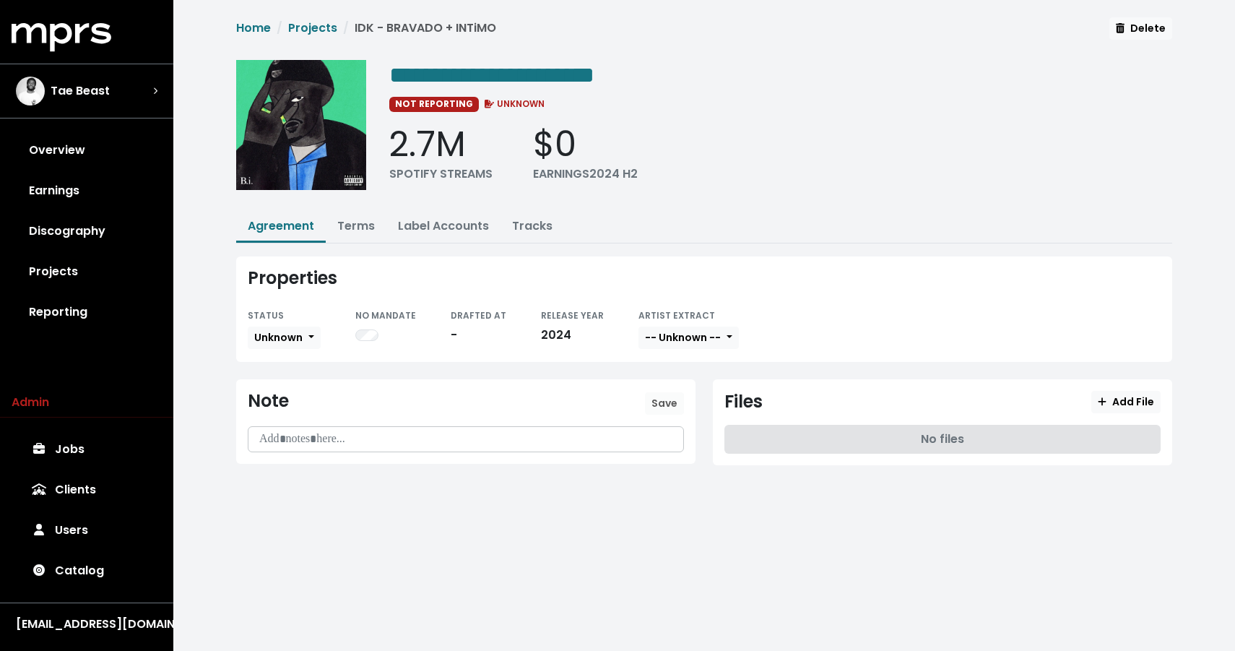
click at [274, 318] on small "STATUS" at bounding box center [266, 315] width 36 height 12
click at [272, 331] on span "Unknown" at bounding box center [278, 337] width 48 height 14
click at [272, 384] on link "Missing" at bounding box center [316, 389] width 136 height 23
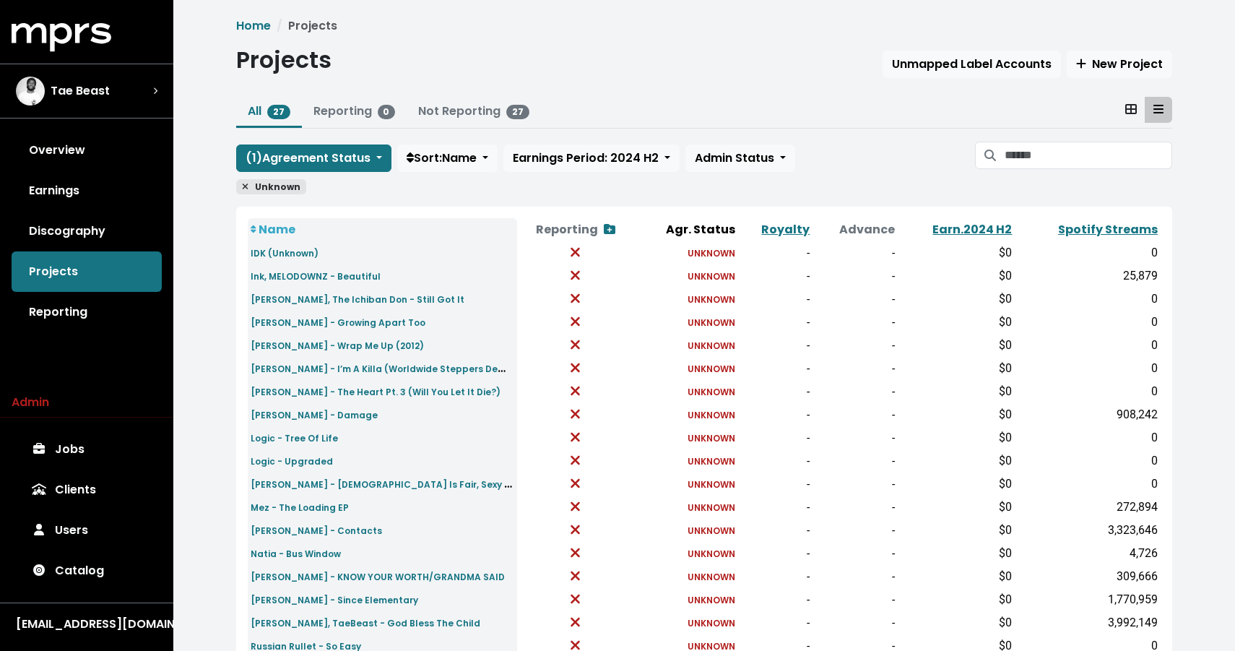
click at [285, 243] on td "IDK (Unknown)" at bounding box center [382, 252] width 269 height 23
click at [284, 250] on small "IDK (Unknown)" at bounding box center [285, 253] width 68 height 12
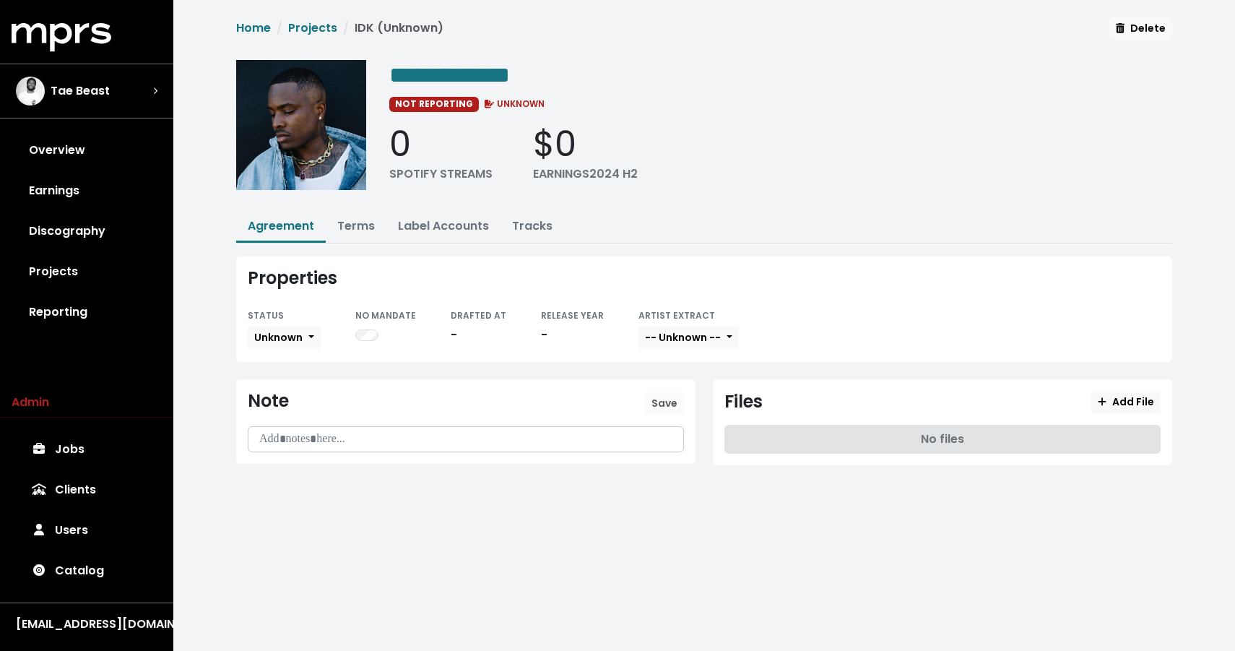
click at [1116, 12] on div "**********" at bounding box center [704, 253] width 1062 height 506
click at [1130, 25] on span "Delete" at bounding box center [1141, 28] width 50 height 14
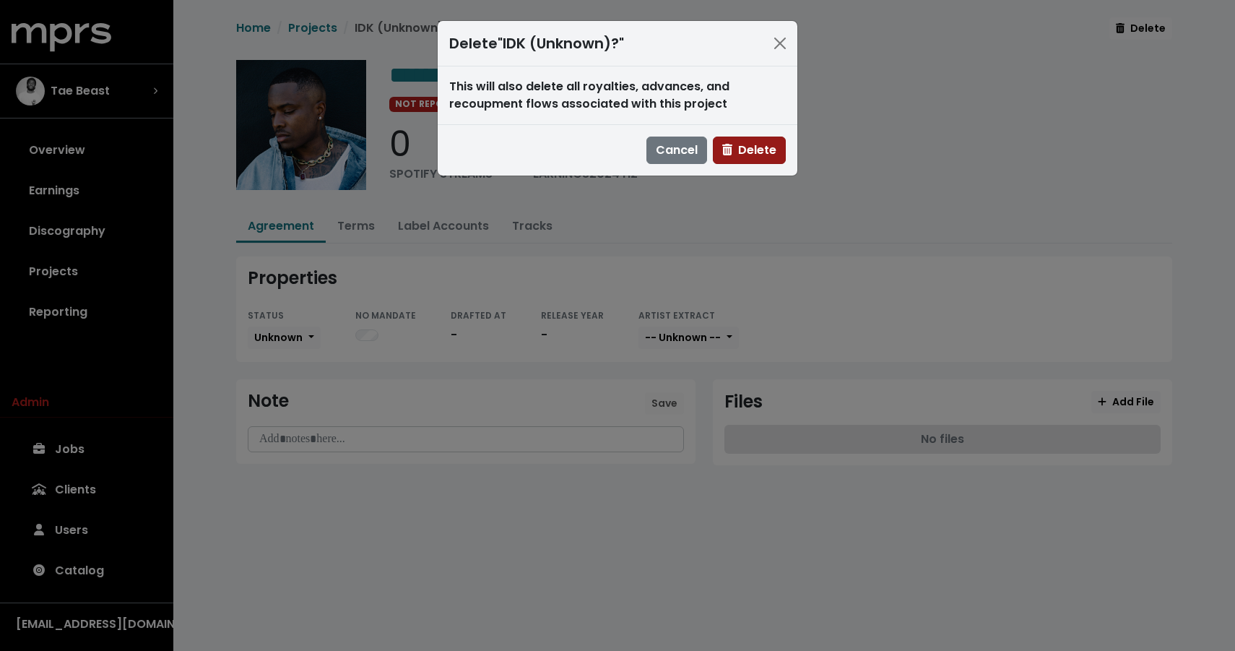
click at [749, 154] on span "Delete" at bounding box center [749, 150] width 54 height 17
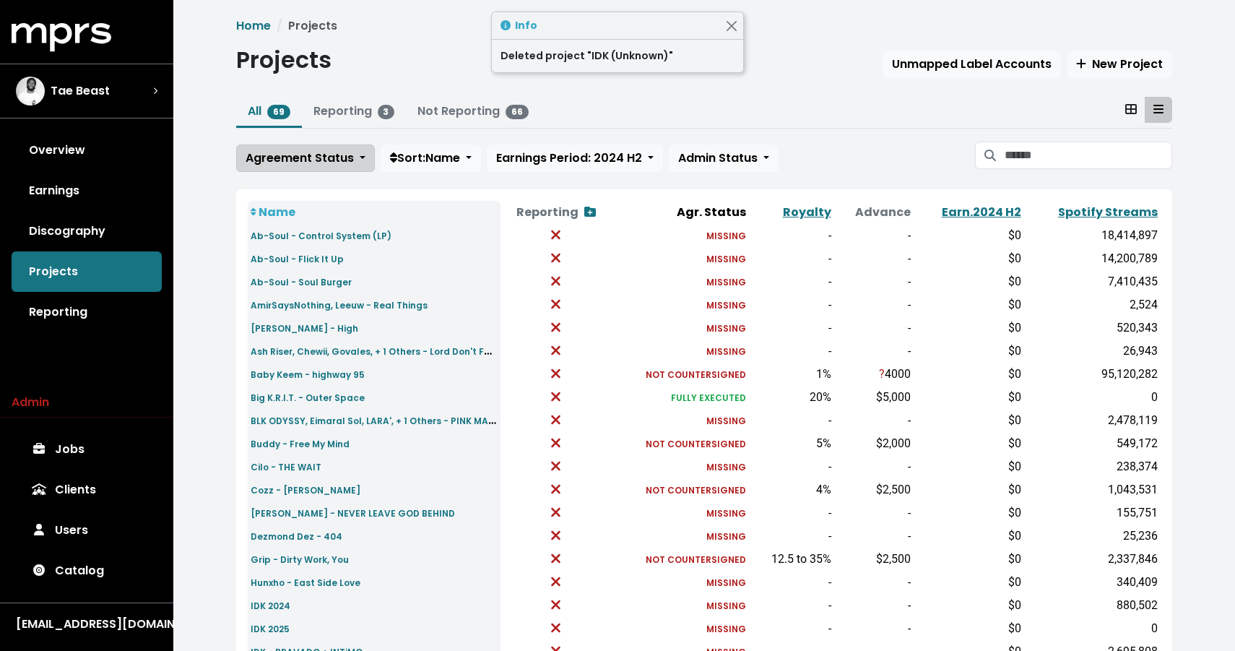
click at [309, 167] on button "Agreement Status" at bounding box center [305, 157] width 139 height 27
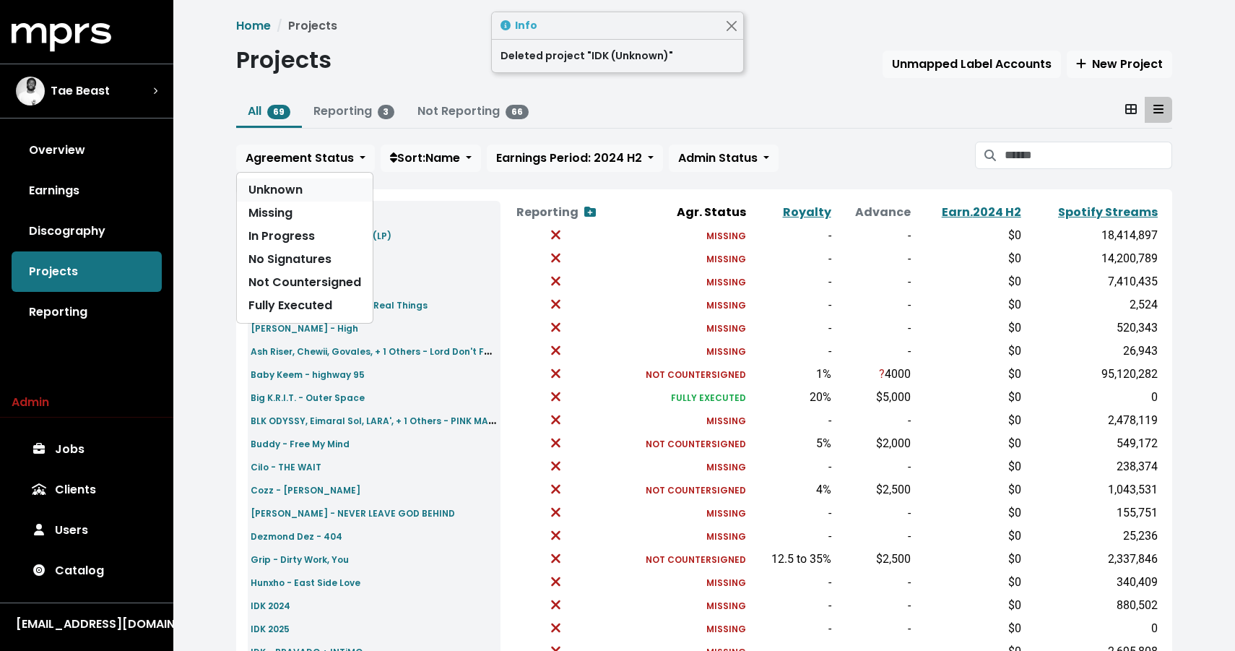
click at [302, 194] on link "Unknown" at bounding box center [305, 189] width 136 height 23
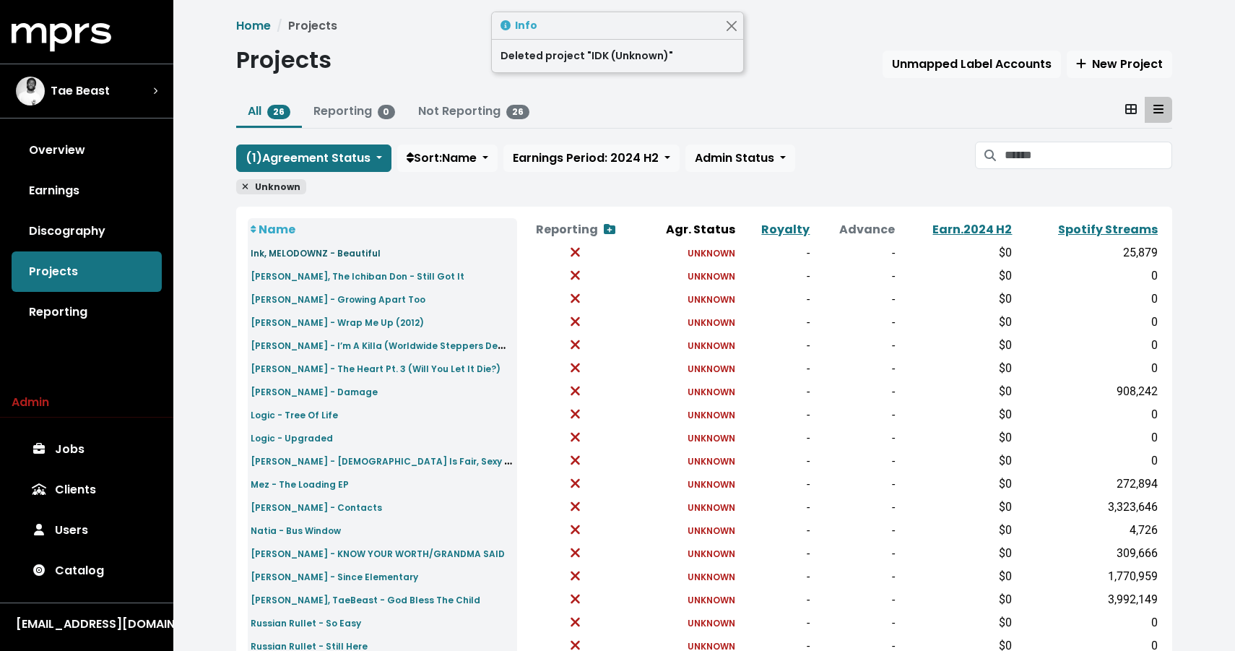
click at [296, 256] on small "Ink, MELODOWNZ - Beautiful" at bounding box center [316, 253] width 130 height 12
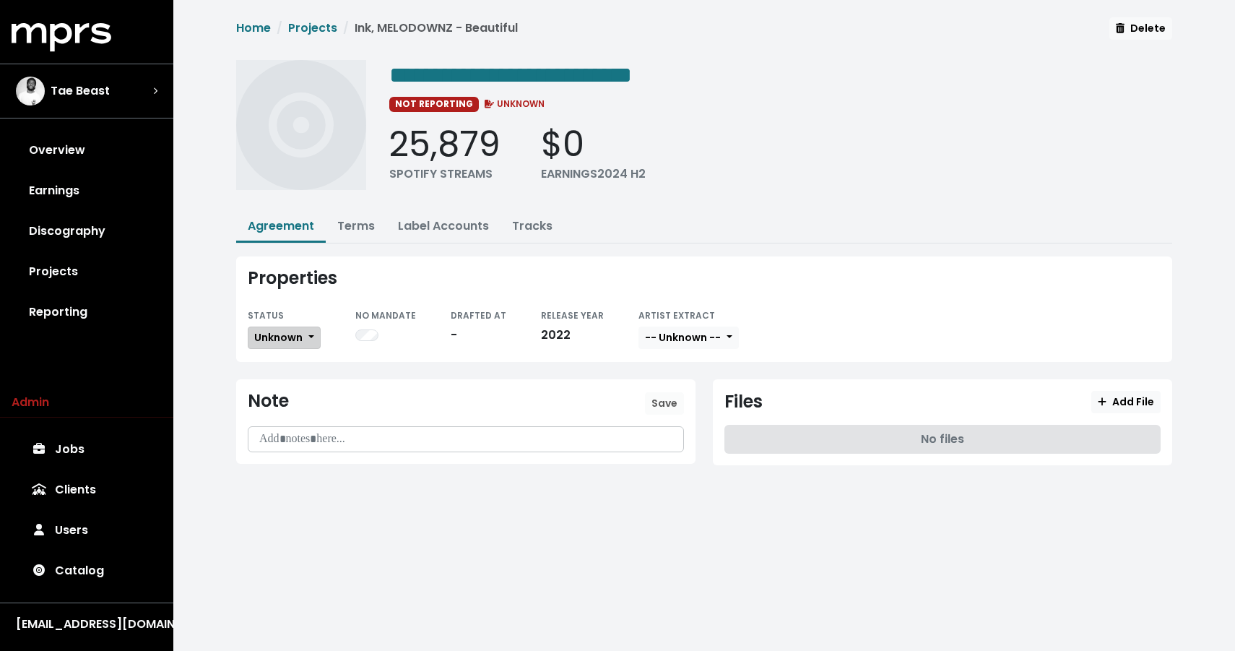
click at [269, 339] on span "Unknown" at bounding box center [278, 337] width 48 height 14
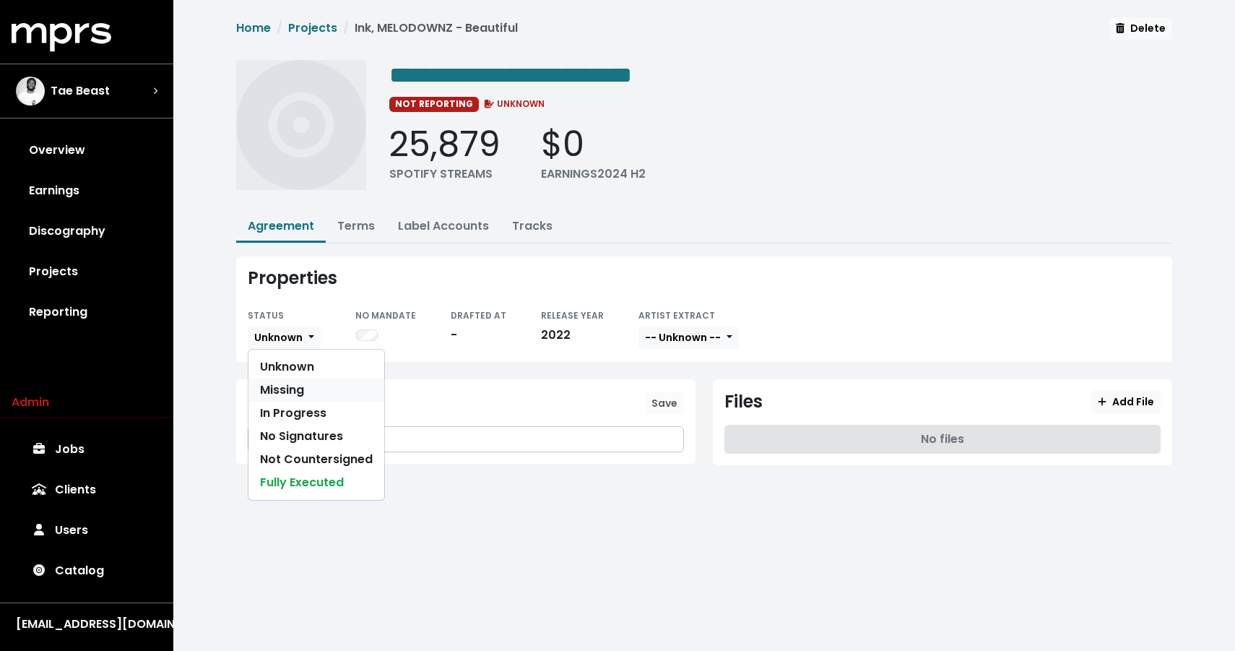
click at [270, 387] on link "Missing" at bounding box center [316, 389] width 136 height 23
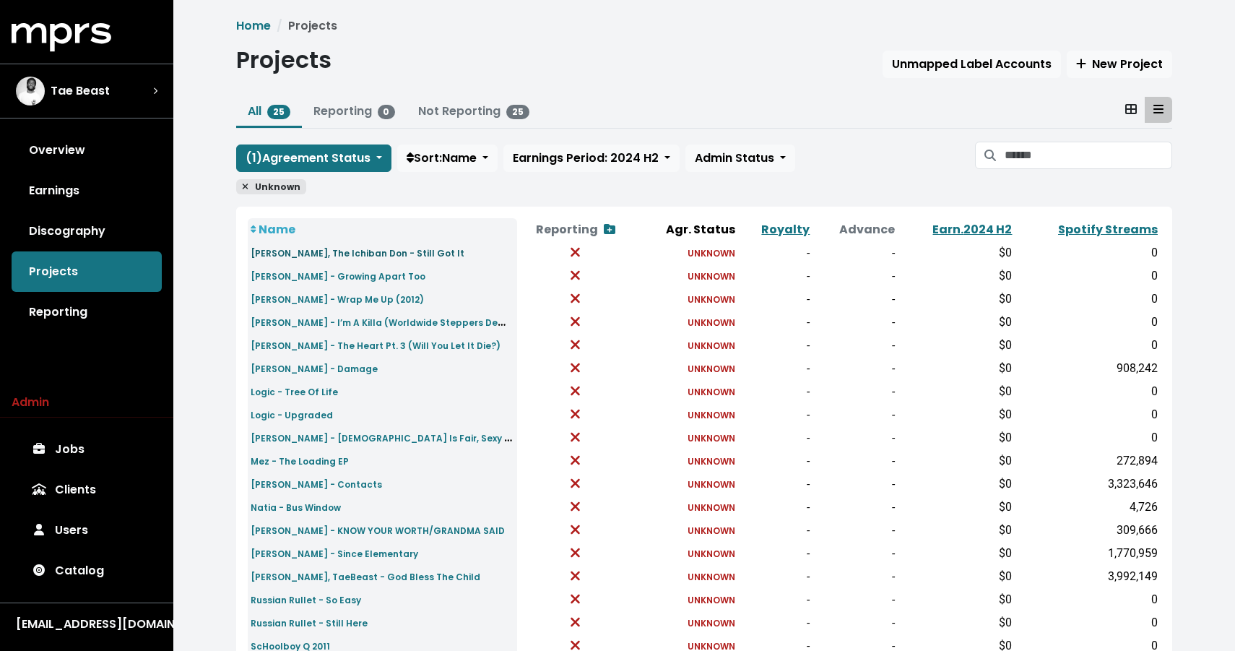
click at [287, 254] on small "J.Anthny, The Ichiban Don - Still Got It" at bounding box center [358, 253] width 214 height 12
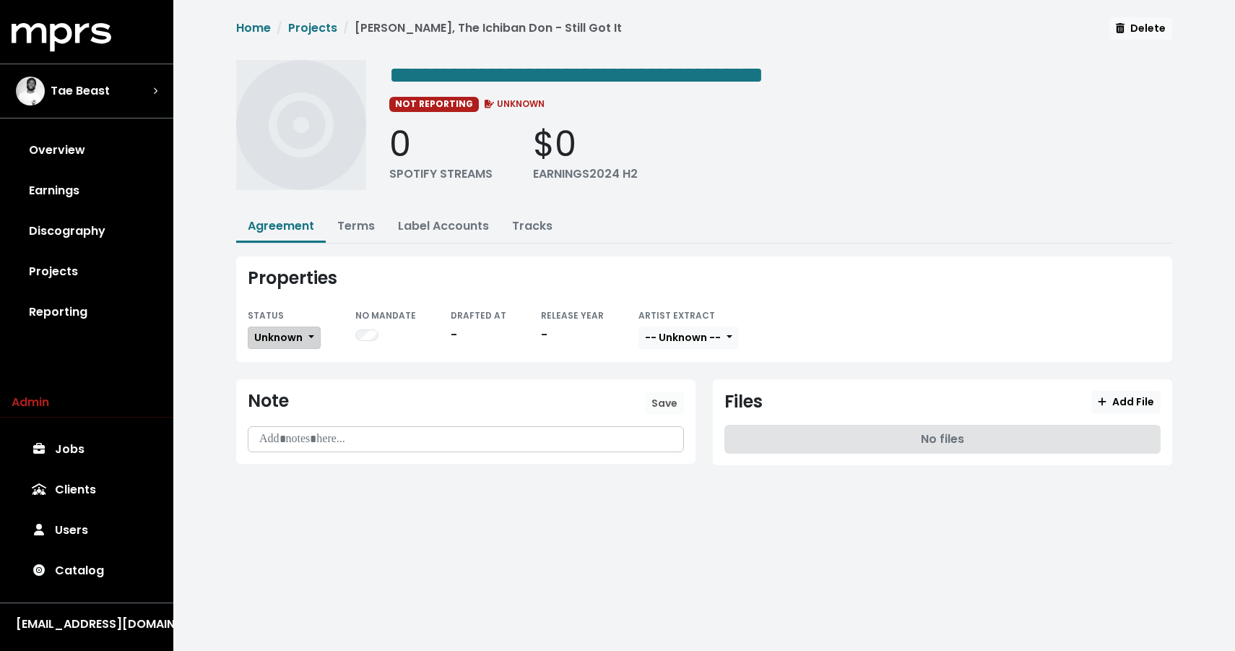
click at [292, 333] on span "Unknown" at bounding box center [278, 337] width 48 height 14
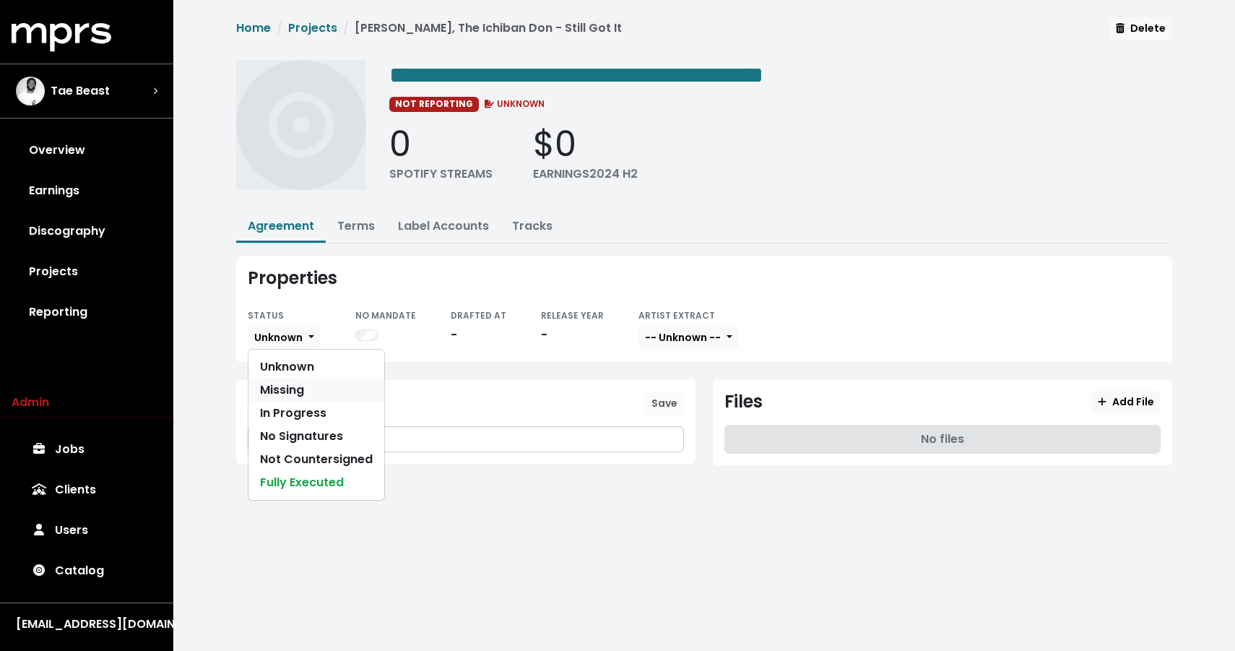
click at [285, 393] on link "Missing" at bounding box center [316, 389] width 136 height 23
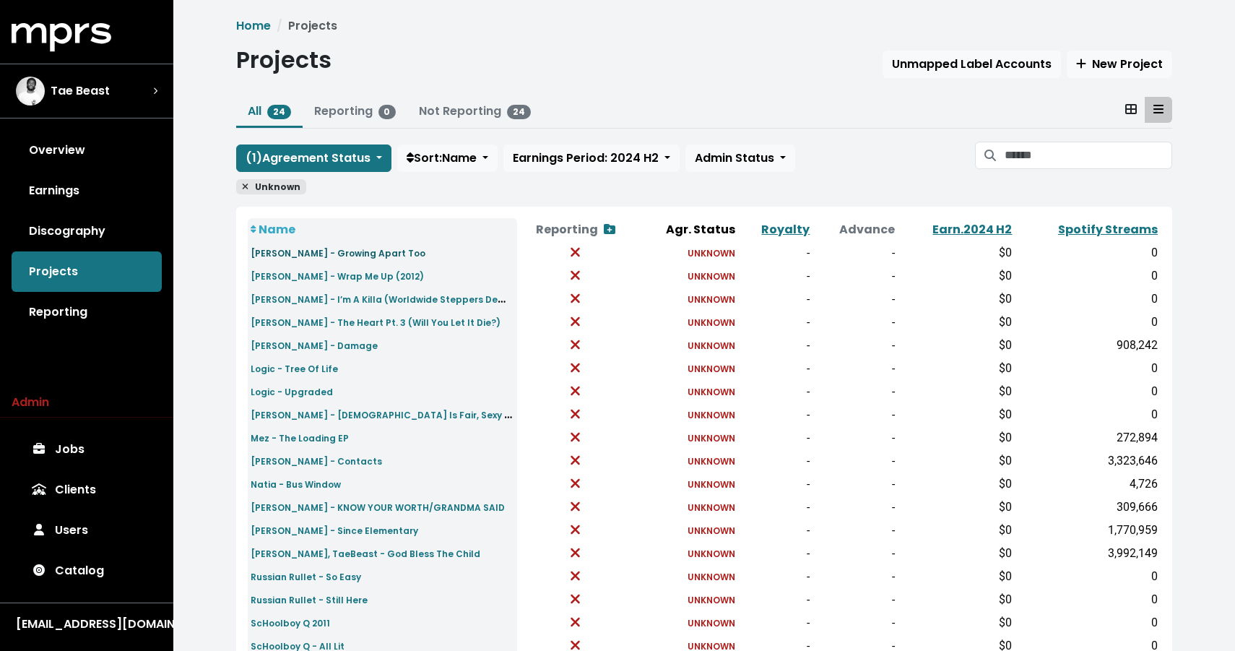
click at [288, 244] on link "Jhené Aiko - Growing Apart Too" at bounding box center [338, 252] width 175 height 17
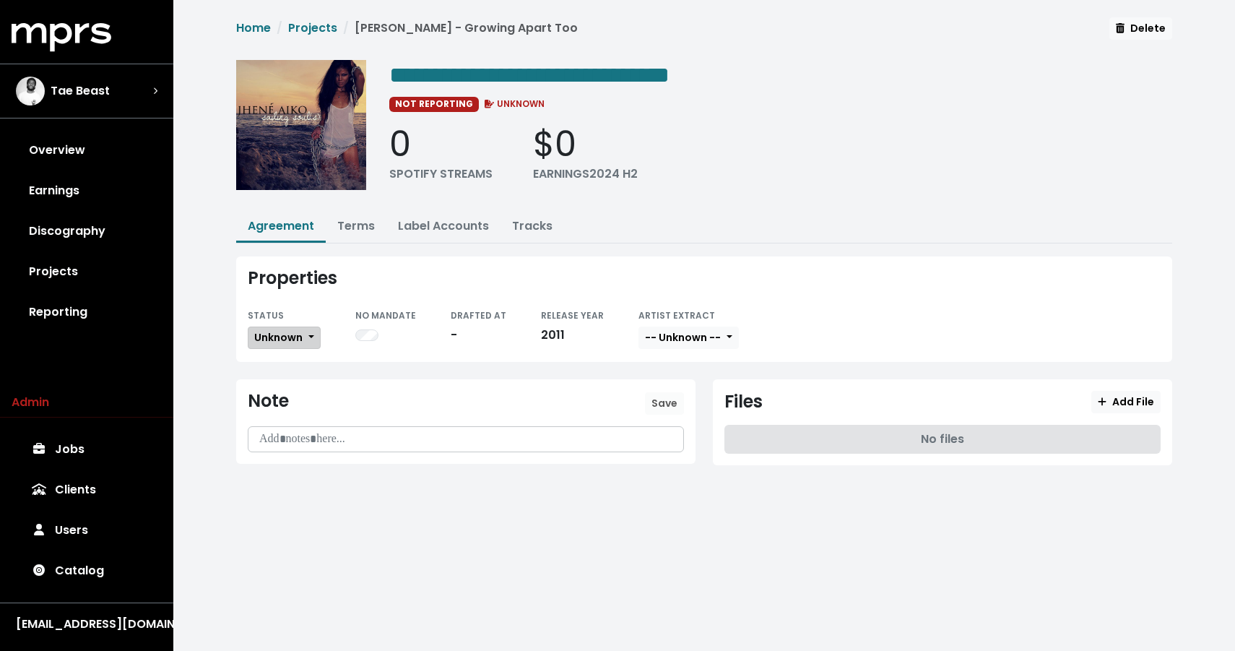
click at [298, 334] on span "Unknown" at bounding box center [278, 337] width 48 height 14
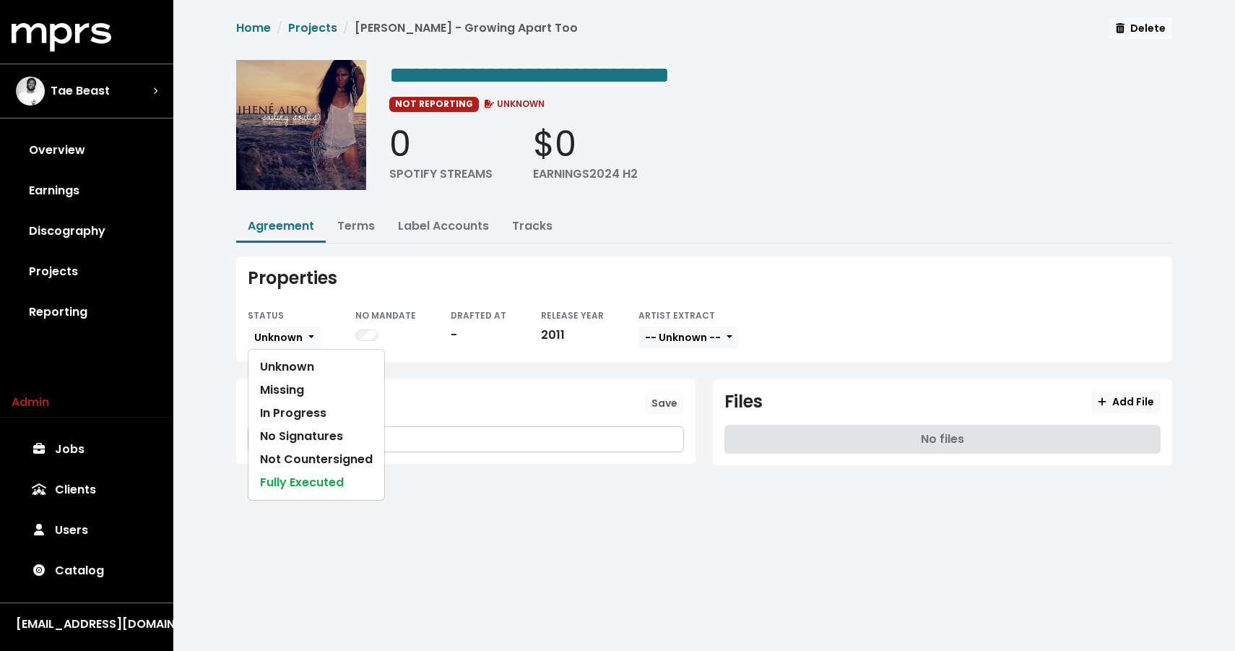
click at [305, 280] on div "Properties" at bounding box center [704, 278] width 913 height 21
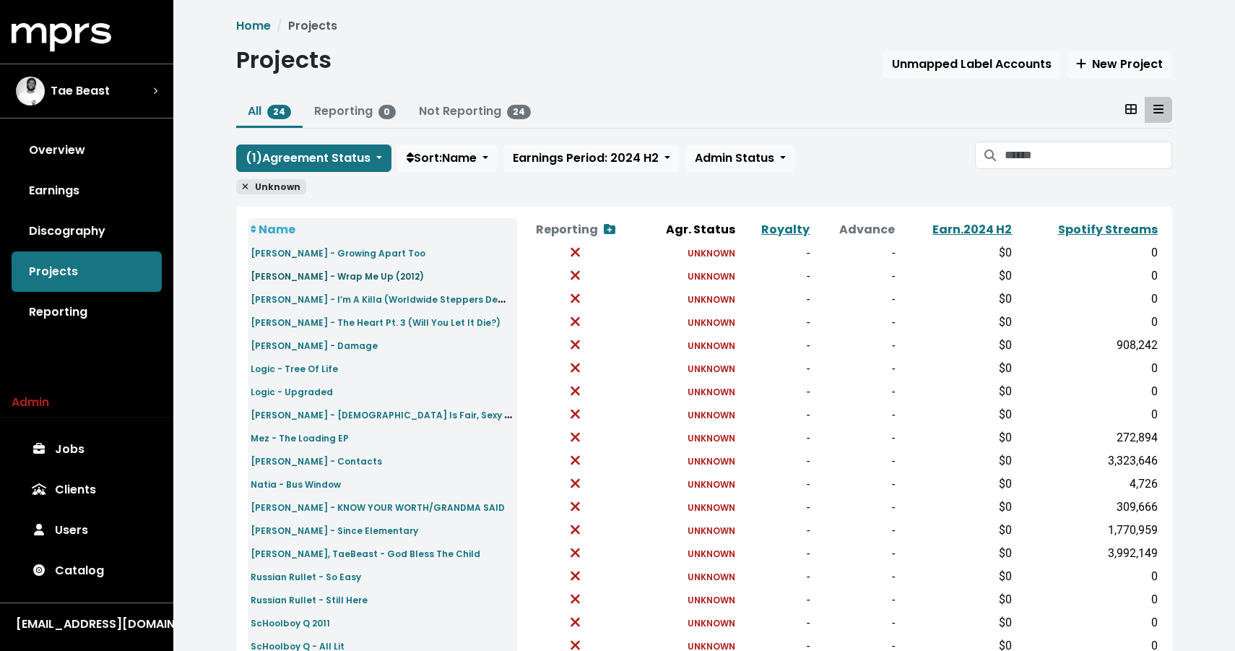
click at [320, 280] on small "Jhené Aiko - Wrap Me Up (2012)" at bounding box center [337, 276] width 173 height 12
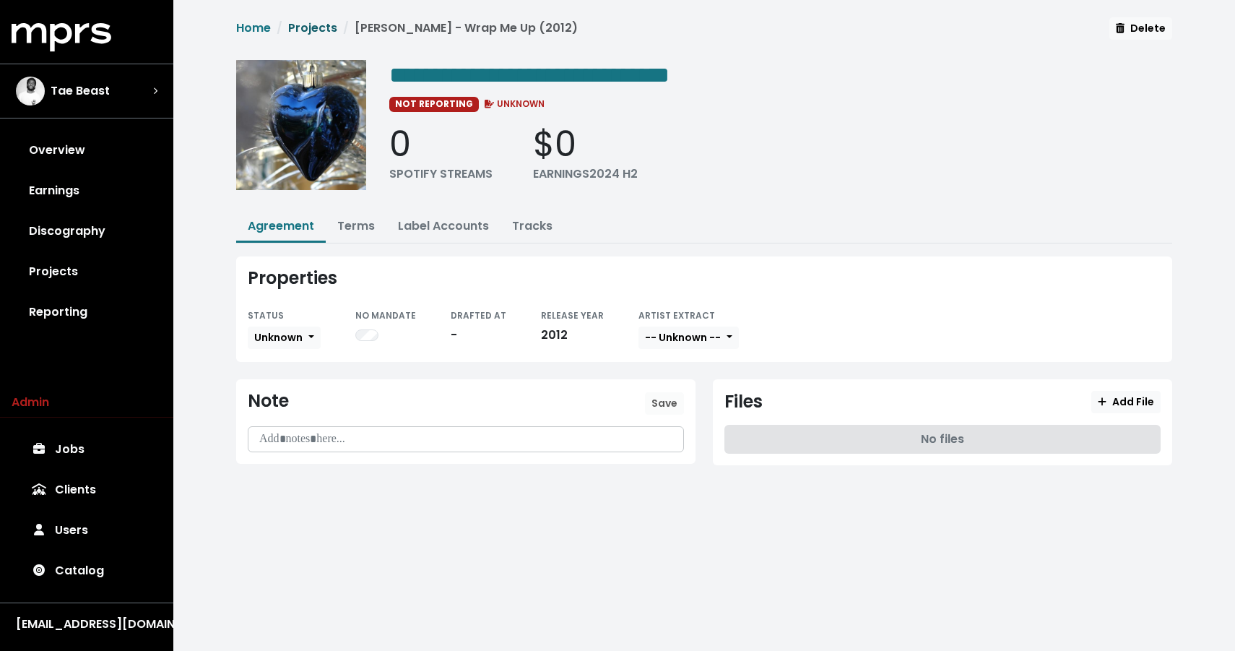
click at [308, 35] on link "Projects" at bounding box center [312, 28] width 49 height 17
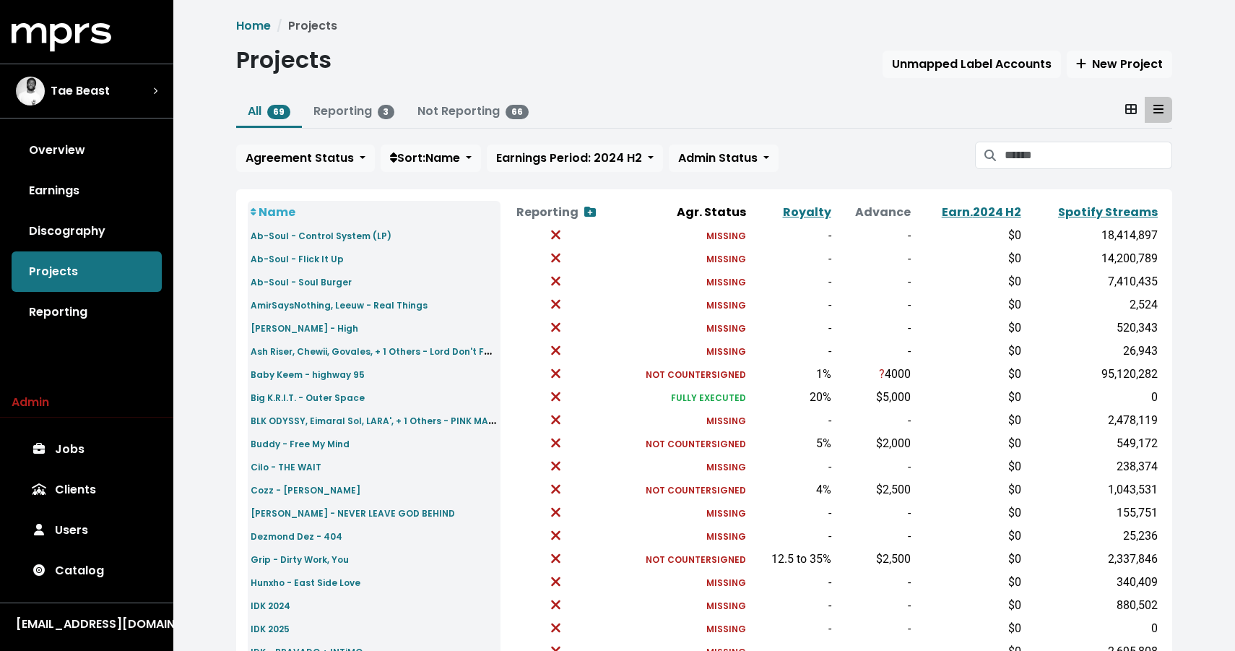
click at [325, 138] on div "All 69 Reporting 3 Not Reporting 66 Agreement Status Sort: Name Earnings Period…" at bounding box center [704, 137] width 936 height 81
click at [325, 151] on span "Agreement Status" at bounding box center [300, 158] width 108 height 17
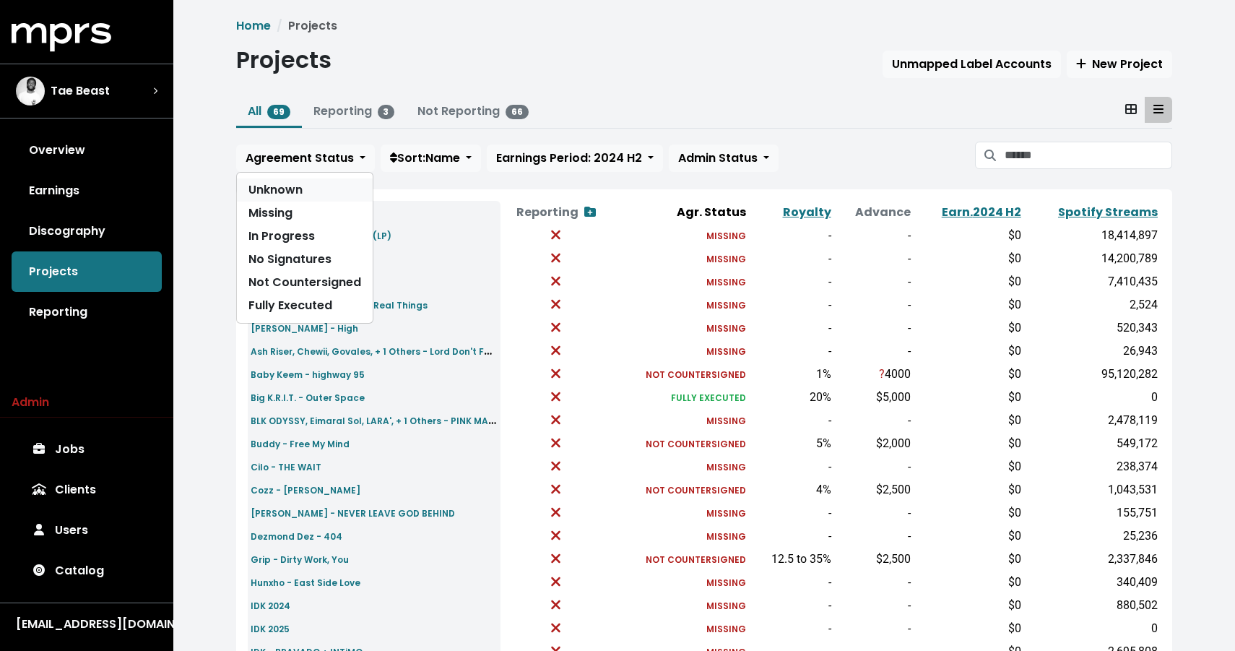
click at [292, 183] on link "Unknown" at bounding box center [305, 189] width 136 height 23
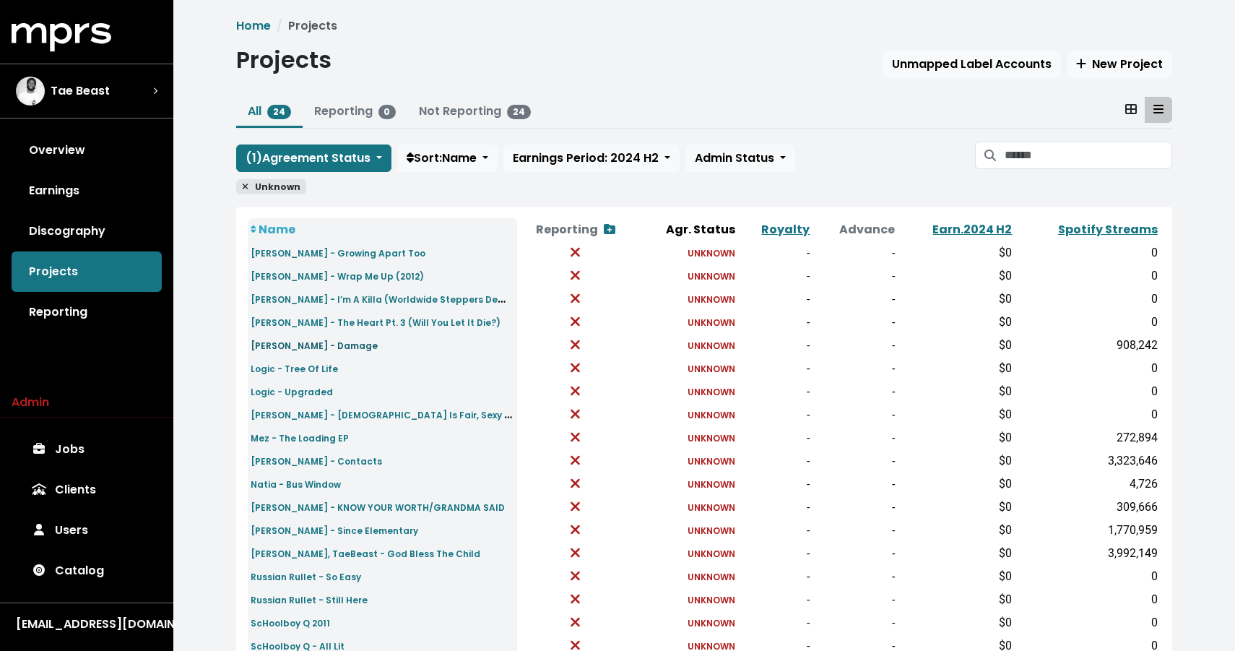
click at [294, 345] on small "Kiana Ledé - Damage" at bounding box center [314, 345] width 127 height 12
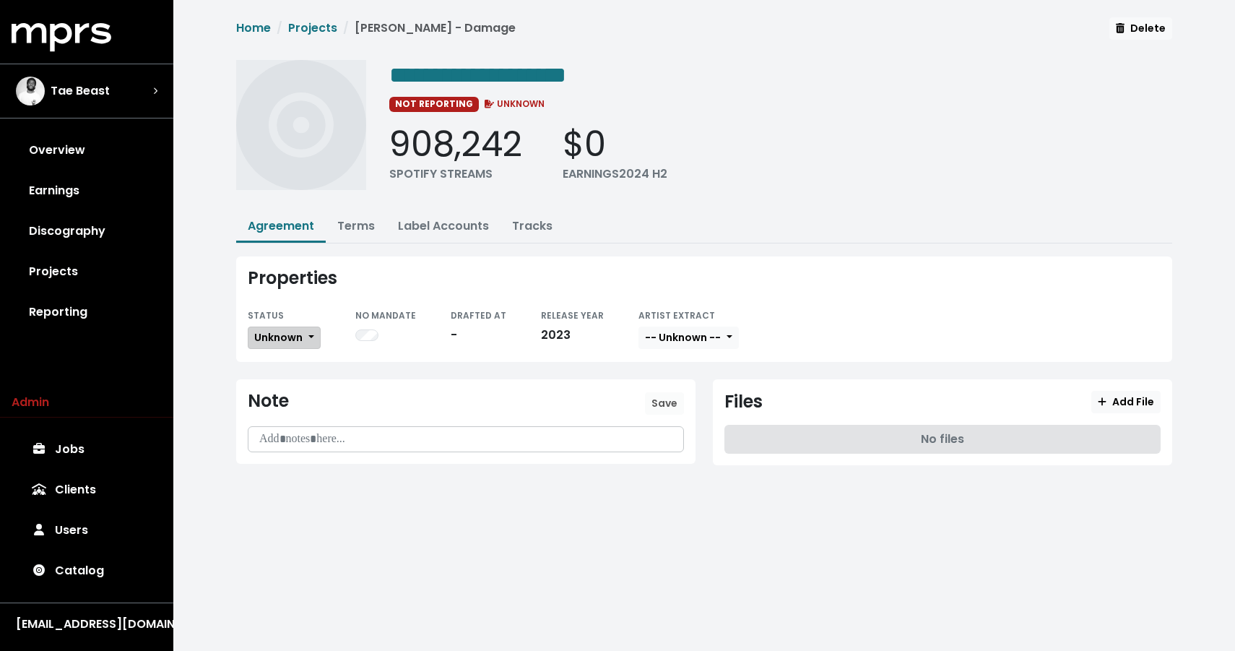
click at [300, 337] on span "Unknown" at bounding box center [278, 337] width 48 height 14
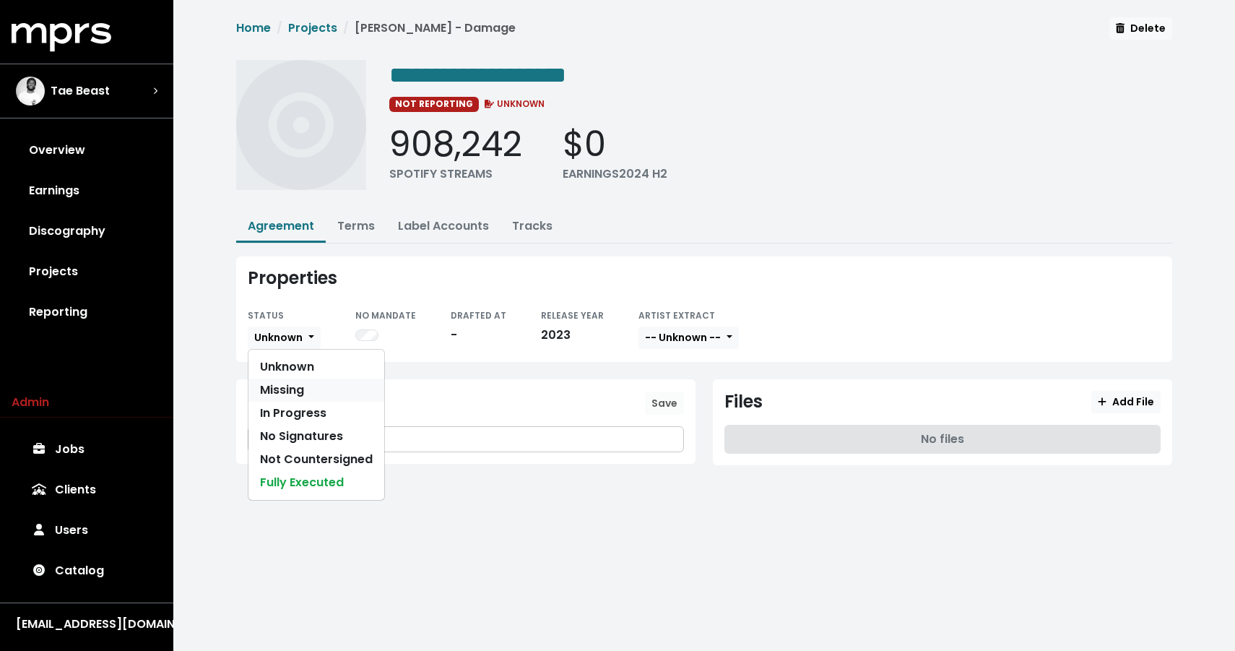
click at [291, 391] on link "Missing" at bounding box center [316, 389] width 136 height 23
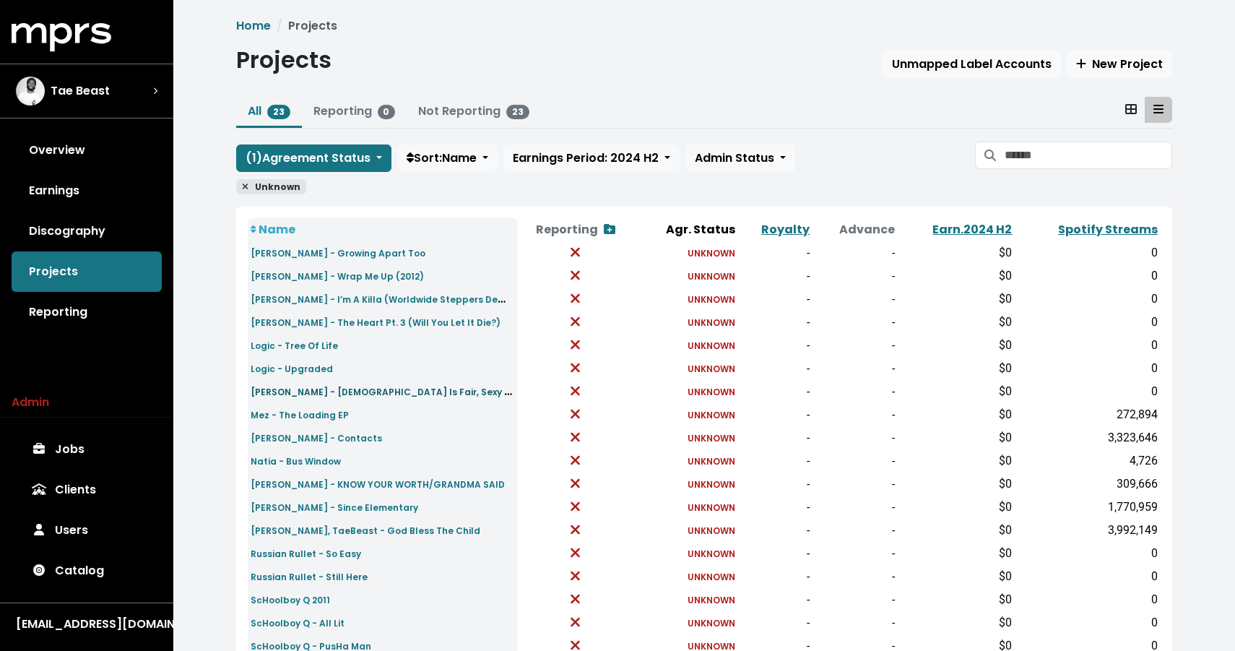
click at [329, 393] on small "Mac Miller - God Is Fair, Sexy Nasty (OG)" at bounding box center [404, 391] width 307 height 17
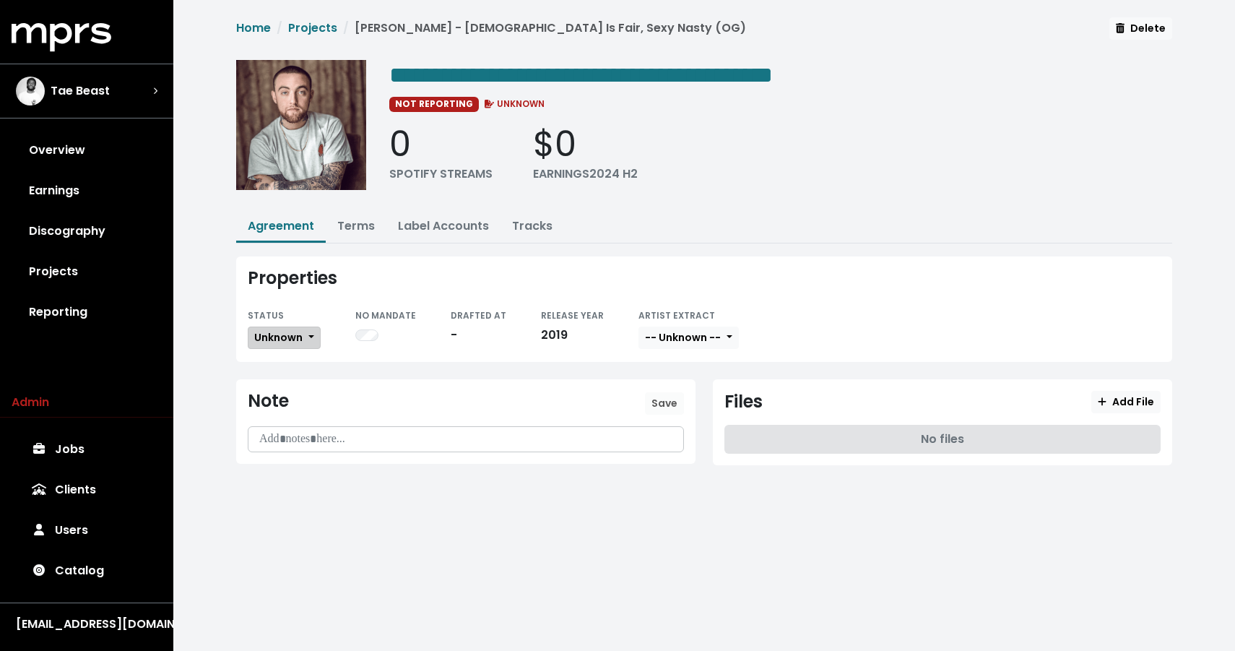
click at [298, 330] on span "Unknown" at bounding box center [278, 337] width 48 height 14
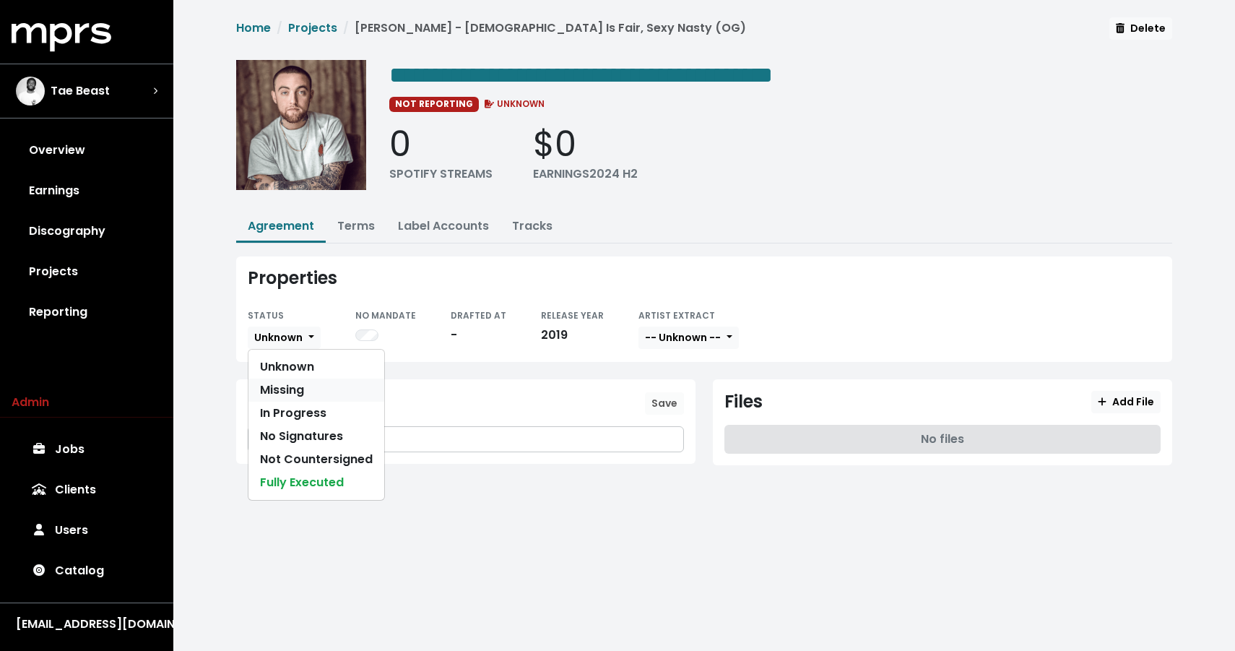
click at [291, 389] on link "Missing" at bounding box center [316, 389] width 136 height 23
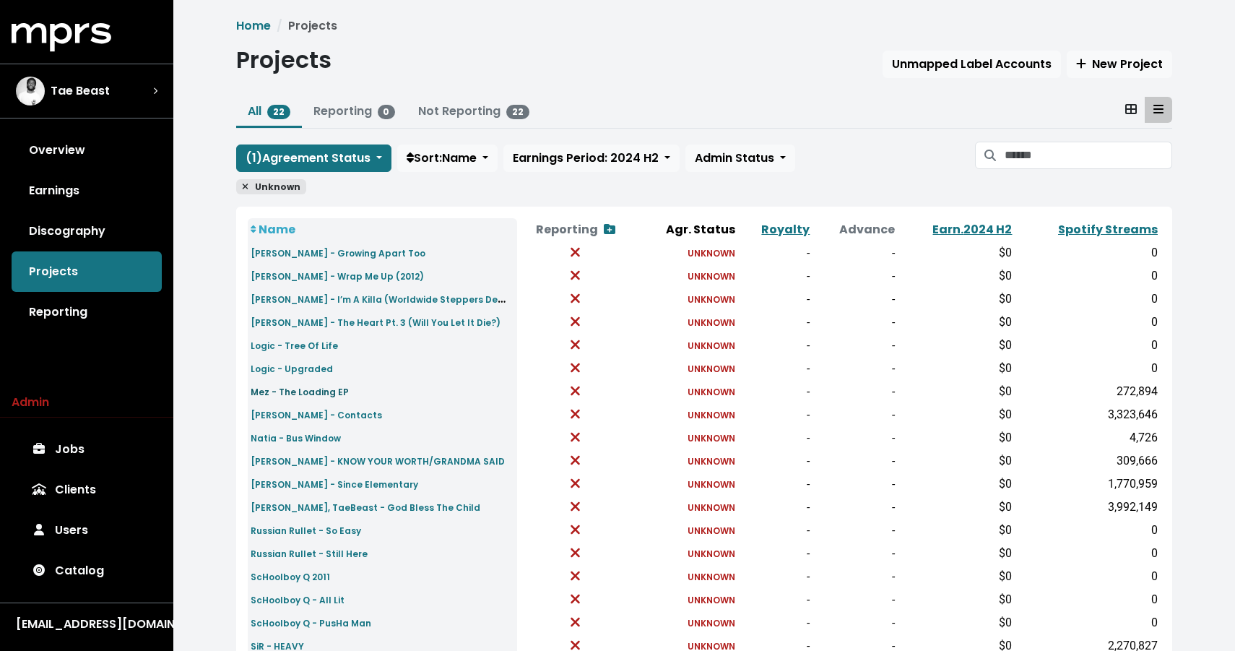
click at [316, 391] on small "Mez - The Loading EP" at bounding box center [300, 392] width 98 height 12
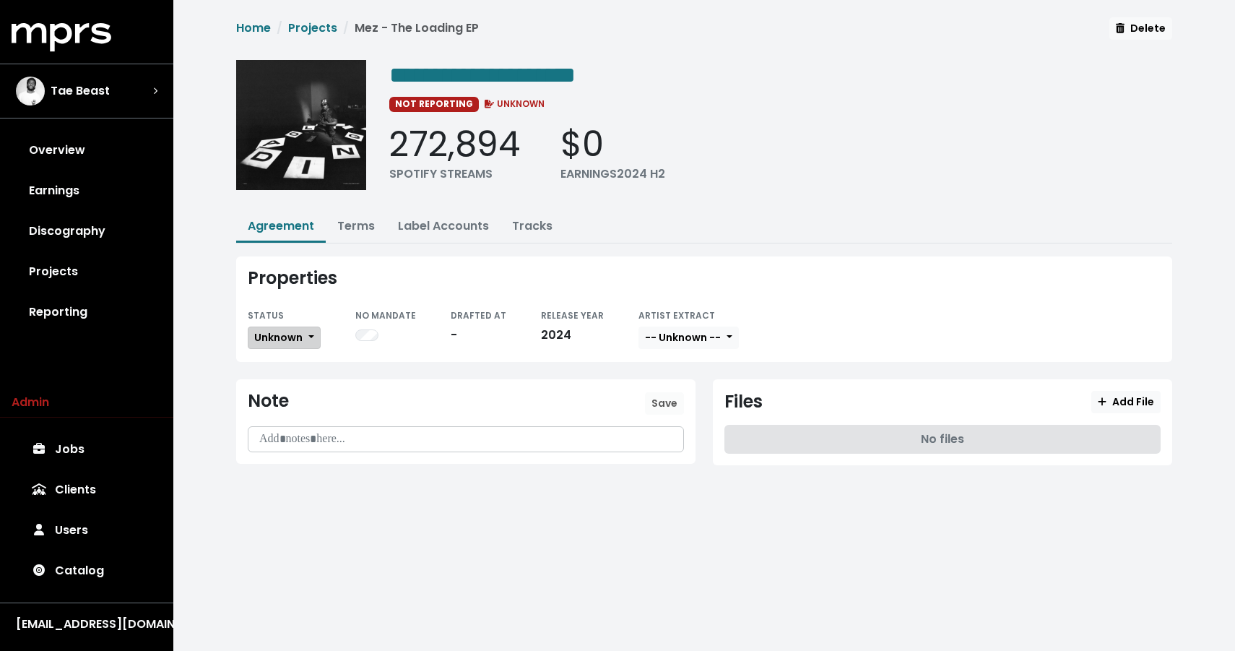
click at [280, 330] on span "Unknown" at bounding box center [278, 337] width 48 height 14
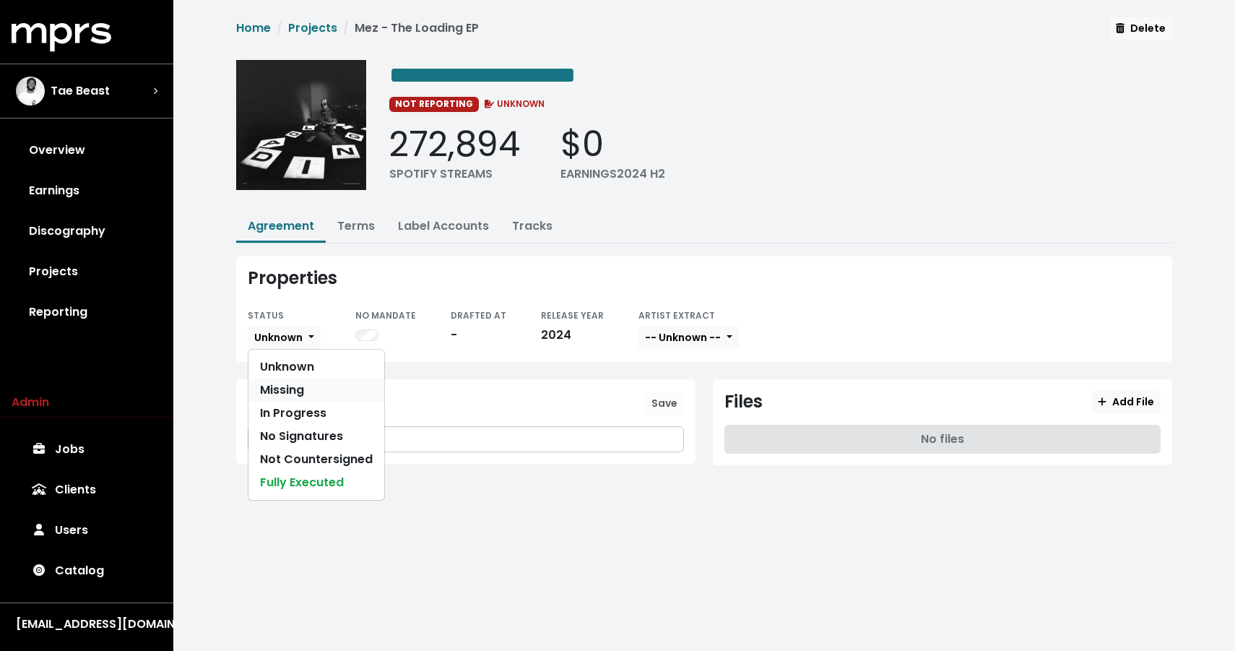
click at [295, 381] on link "Missing" at bounding box center [316, 389] width 136 height 23
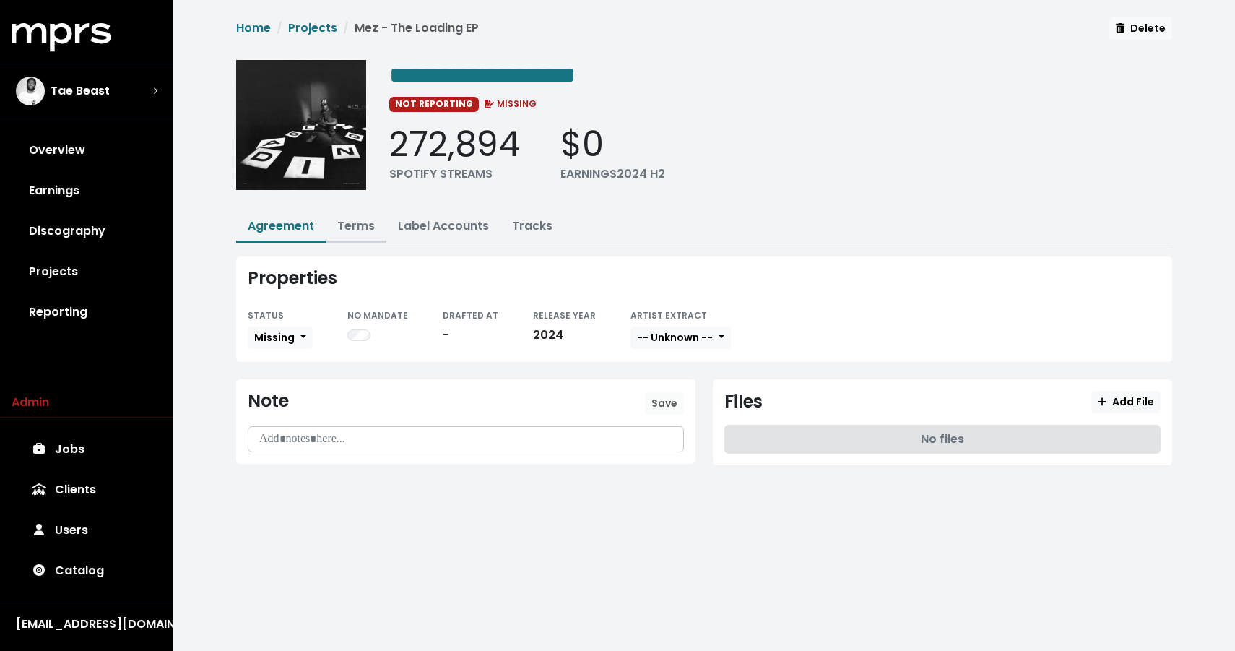
click at [364, 225] on link "Terms" at bounding box center [356, 225] width 38 height 17
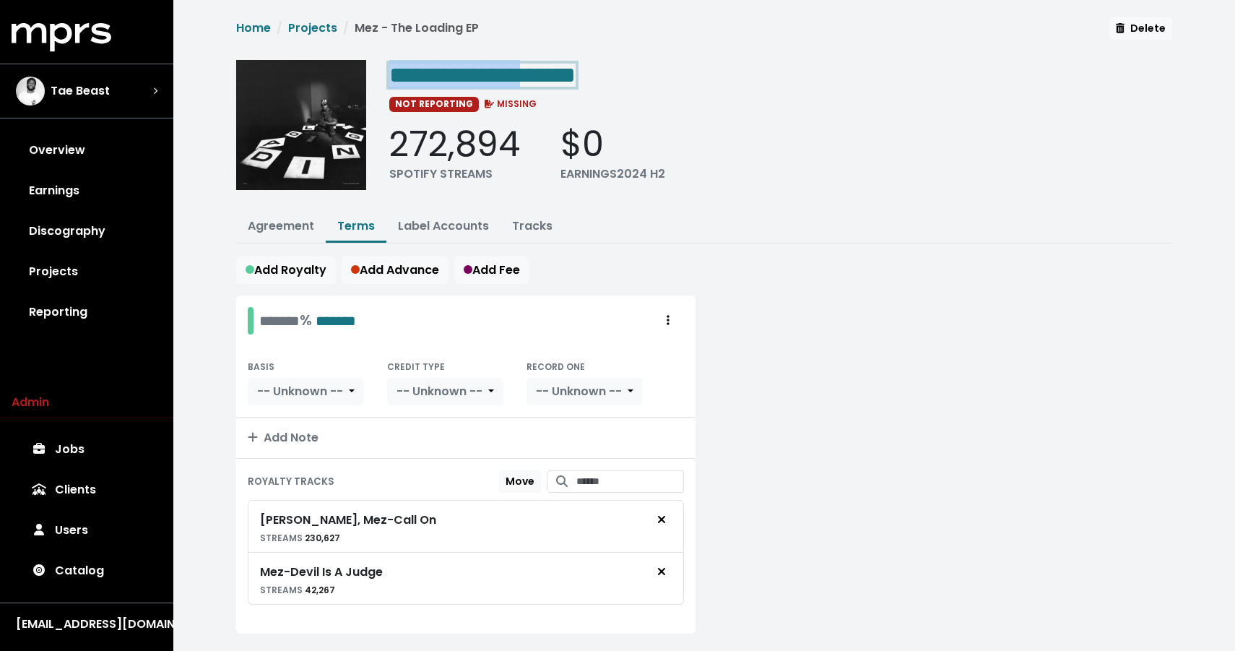
click at [564, 74] on span "**********" at bounding box center [482, 75] width 186 height 23
click at [479, 67] on span "**********" at bounding box center [482, 75] width 186 height 23
drag, startPoint x: 464, startPoint y: 68, endPoint x: 679, endPoint y: 70, distance: 214.5
click at [679, 70] on div "**********" at bounding box center [780, 74] width 783 height 29
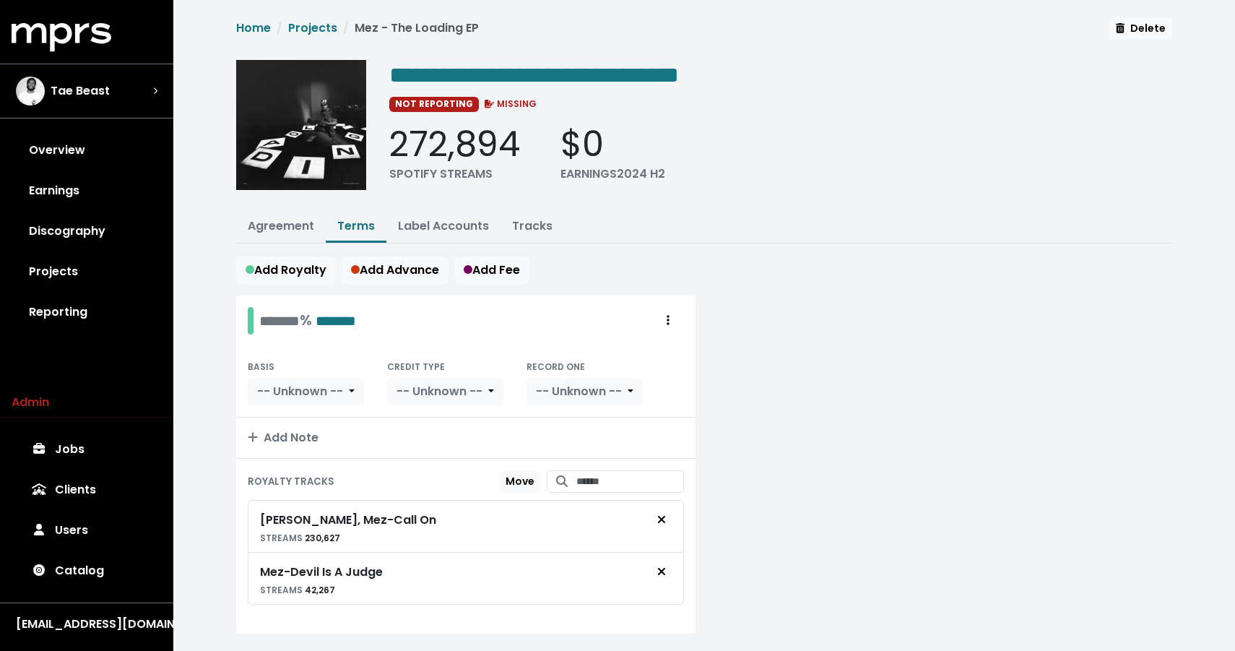
click at [918, 139] on div "272,894 SPOTIFY STREAMS $0 EARNINGS 2024 H2" at bounding box center [780, 153] width 783 height 59
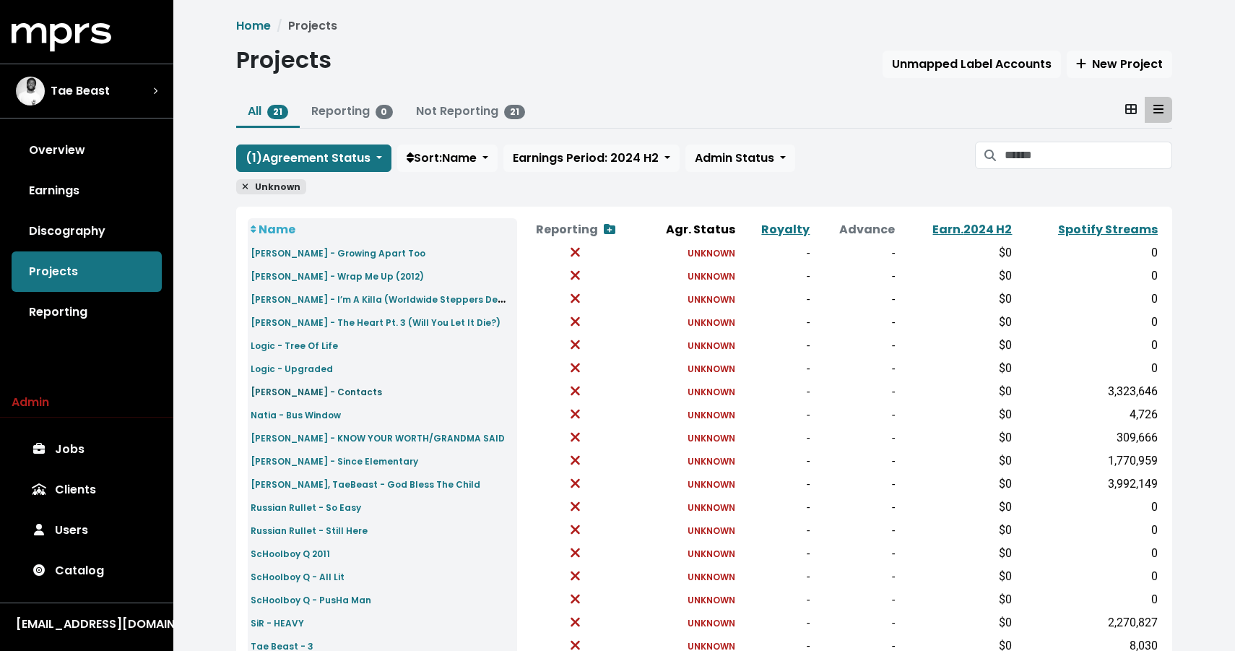
click at [315, 393] on small "Mick Jenkins - Contacts" at bounding box center [316, 392] width 131 height 12
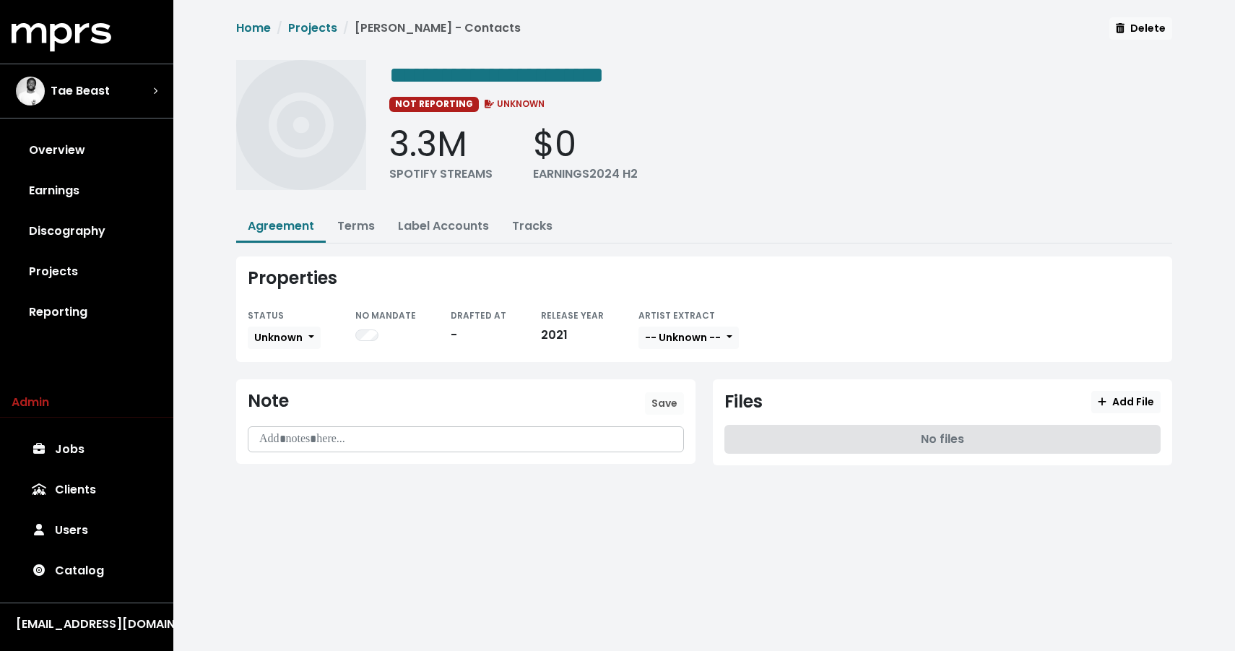
click at [300, 349] on div "Properties STATUS Unknown NO MANDATE DRAFTED AT - RELEASE YEAR 2021 ARTIST EXTR…" at bounding box center [704, 308] width 936 height 105
click at [295, 335] on span "Unknown" at bounding box center [278, 337] width 48 height 14
click at [280, 394] on link "Missing" at bounding box center [316, 389] width 136 height 23
click at [307, 35] on li "Projects" at bounding box center [304, 28] width 66 height 17
click at [318, 17] on div "Home Projects Mick Jenkins - Contacts Delete" at bounding box center [704, 32] width 936 height 31
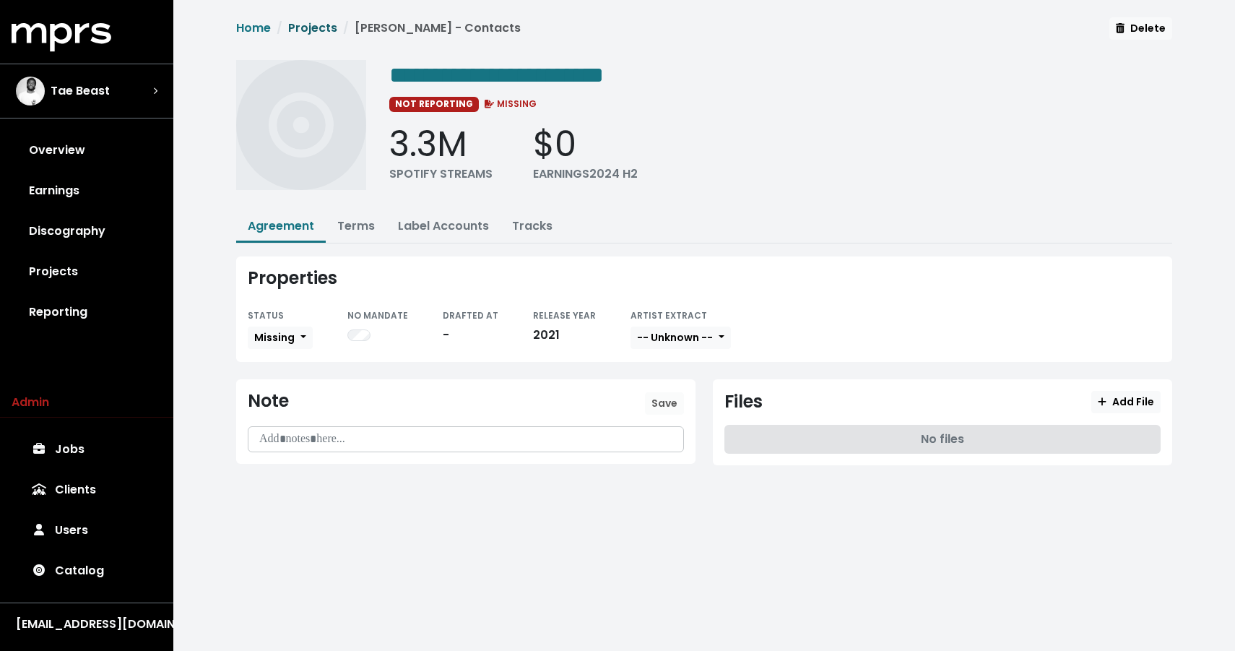
click at [316, 31] on link "Projects" at bounding box center [312, 28] width 49 height 17
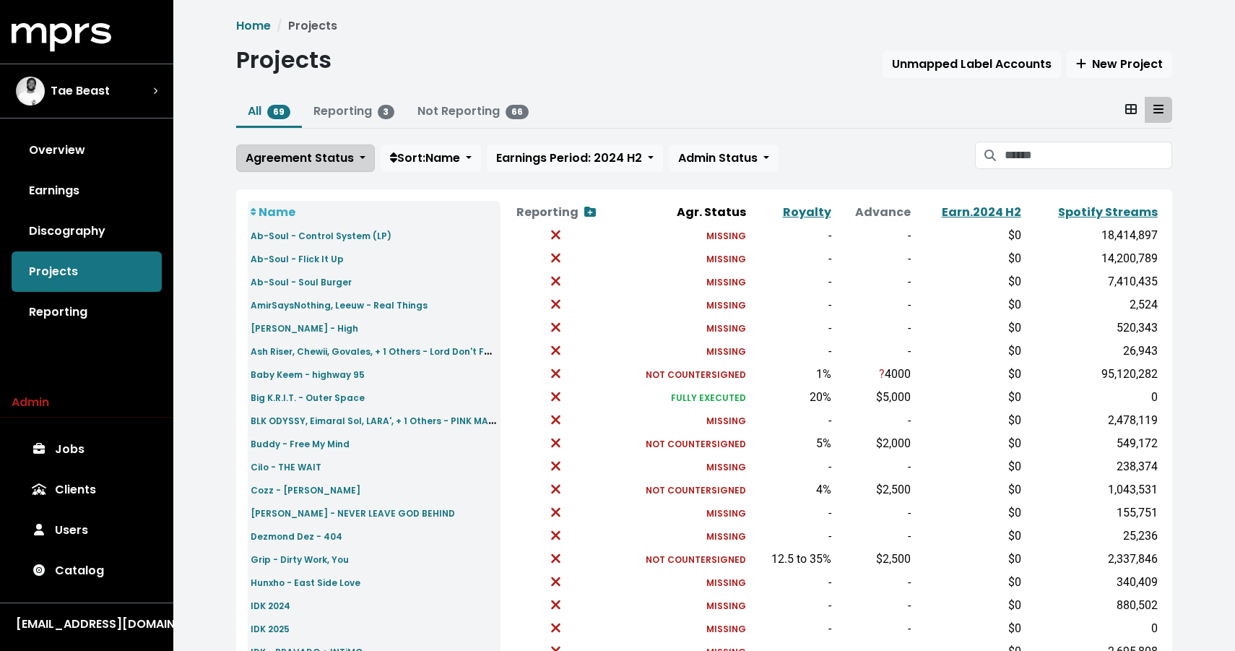
click at [328, 158] on span "Agreement Status" at bounding box center [300, 158] width 108 height 17
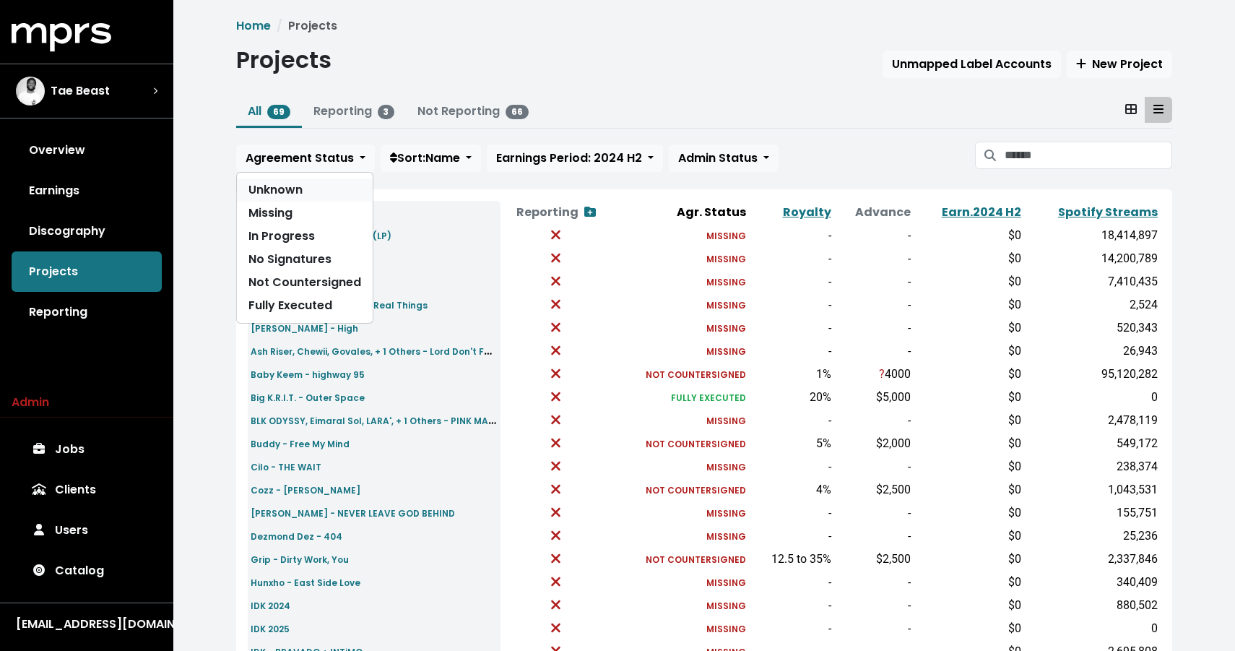
click at [304, 199] on link "Unknown" at bounding box center [305, 189] width 136 height 23
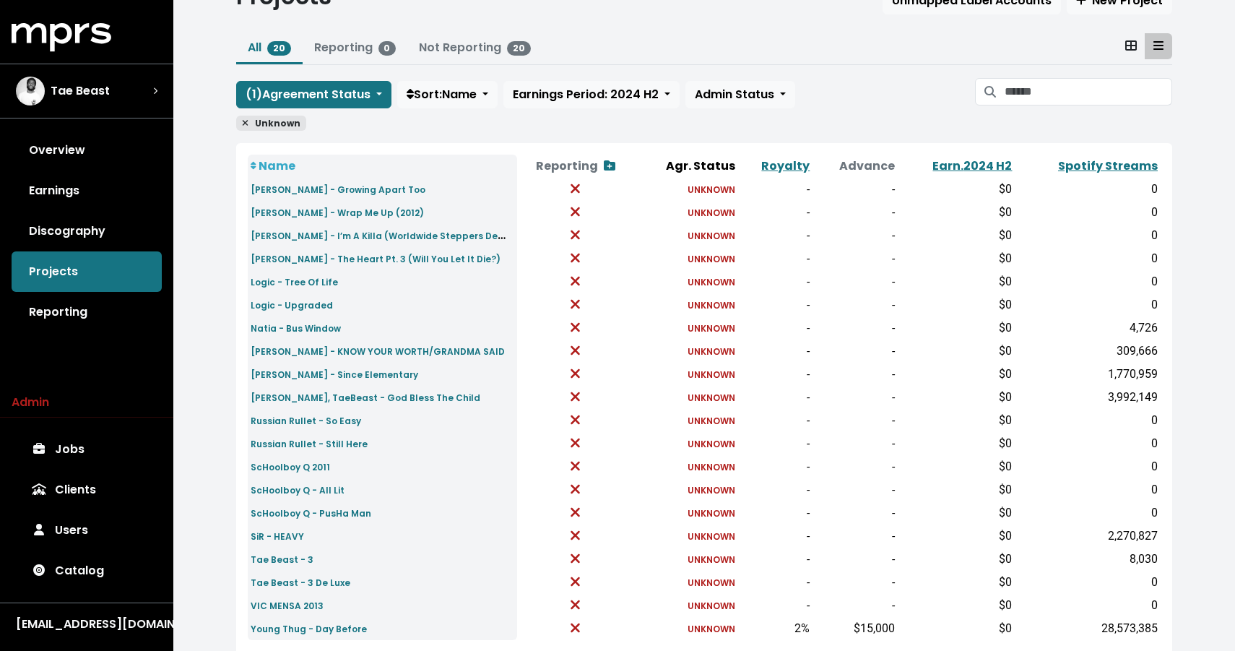
scroll to position [116, 0]
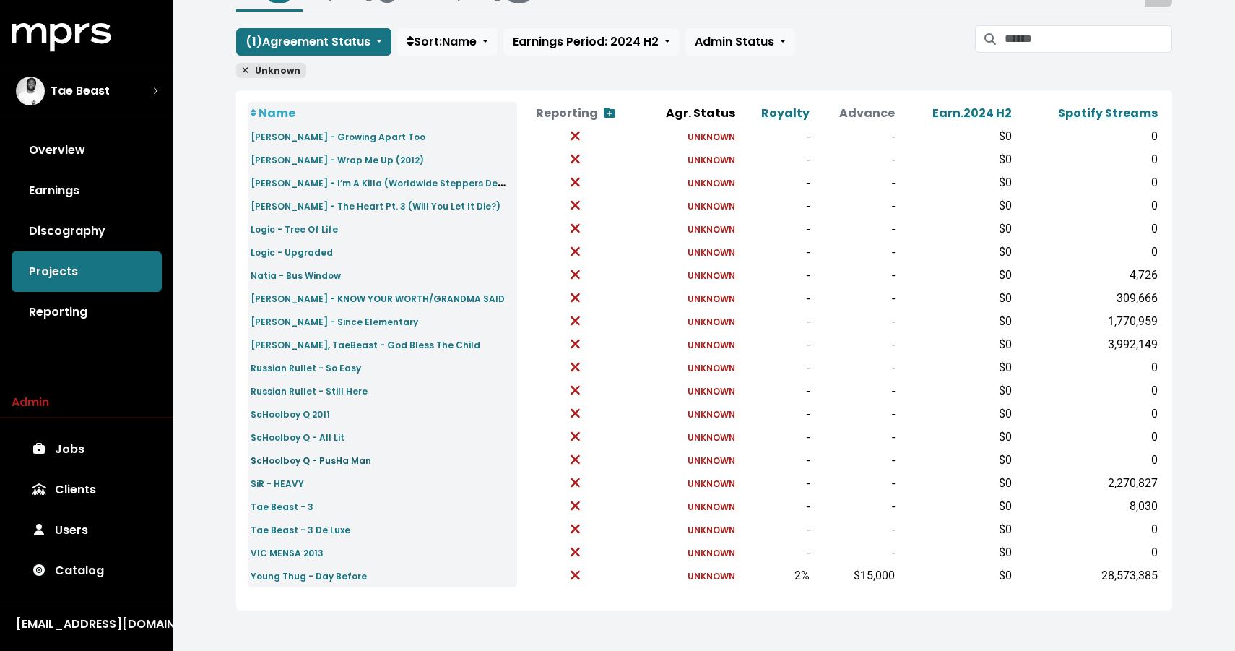
click at [316, 461] on small "ScHoolboy Q - PusHa Man" at bounding box center [311, 460] width 121 height 12
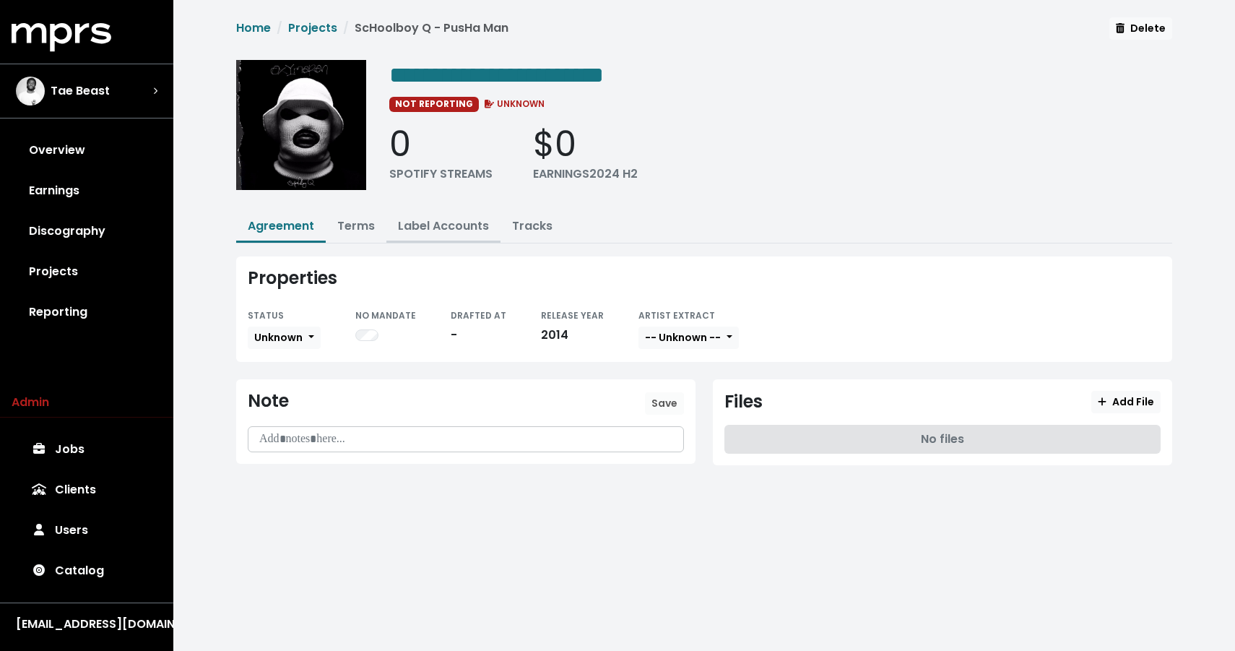
click at [433, 233] on button "Label Accounts" at bounding box center [443, 227] width 114 height 31
click at [361, 230] on link "Terms" at bounding box center [356, 225] width 38 height 17
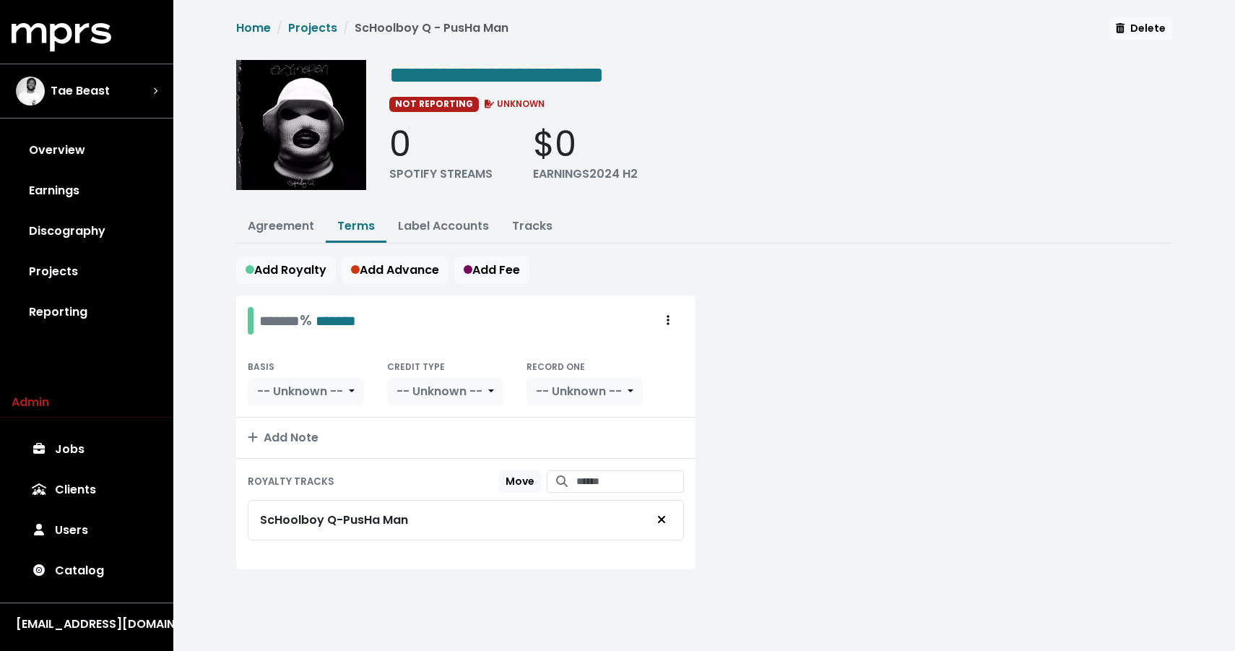
click at [326, 521] on div "ScHoolboy Q - PusHa Man" at bounding box center [334, 519] width 148 height 17
click at [282, 230] on link "Agreement" at bounding box center [281, 225] width 66 height 17
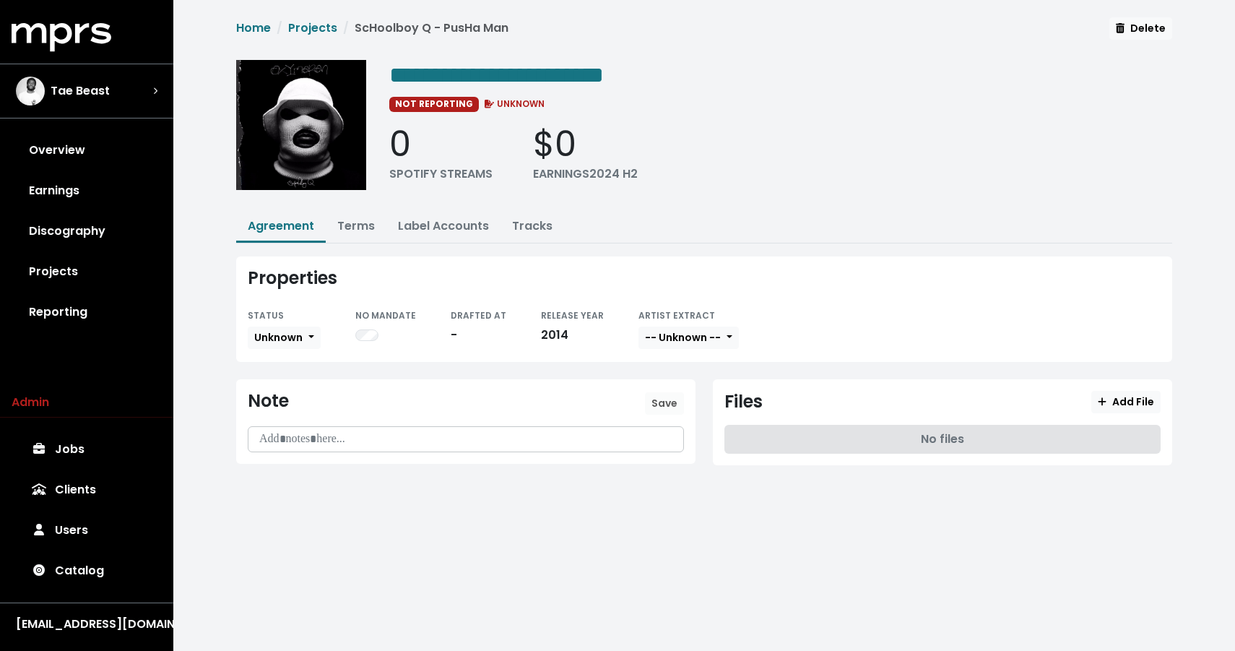
click at [303, 427] on div at bounding box center [465, 439] width 435 height 25
click at [669, 396] on span "Save" at bounding box center [664, 403] width 26 height 15
click at [292, 341] on span "Unknown" at bounding box center [278, 337] width 48 height 14
click at [282, 383] on link "Missing" at bounding box center [316, 389] width 136 height 23
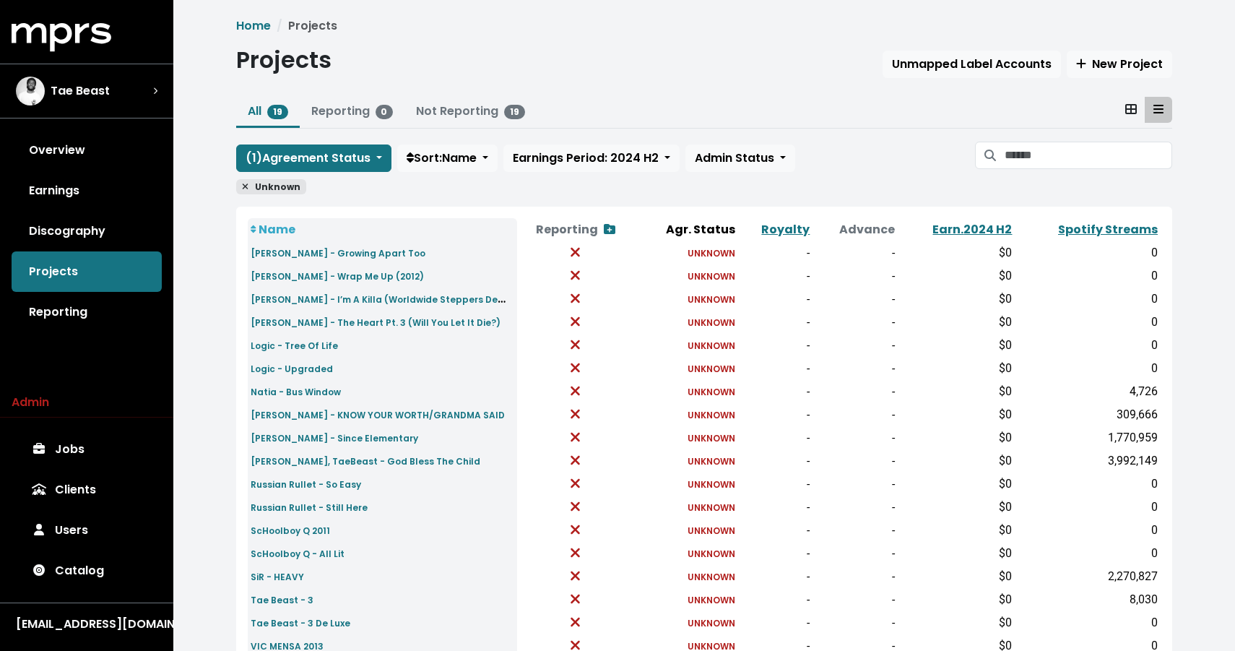
scroll to position [93, 0]
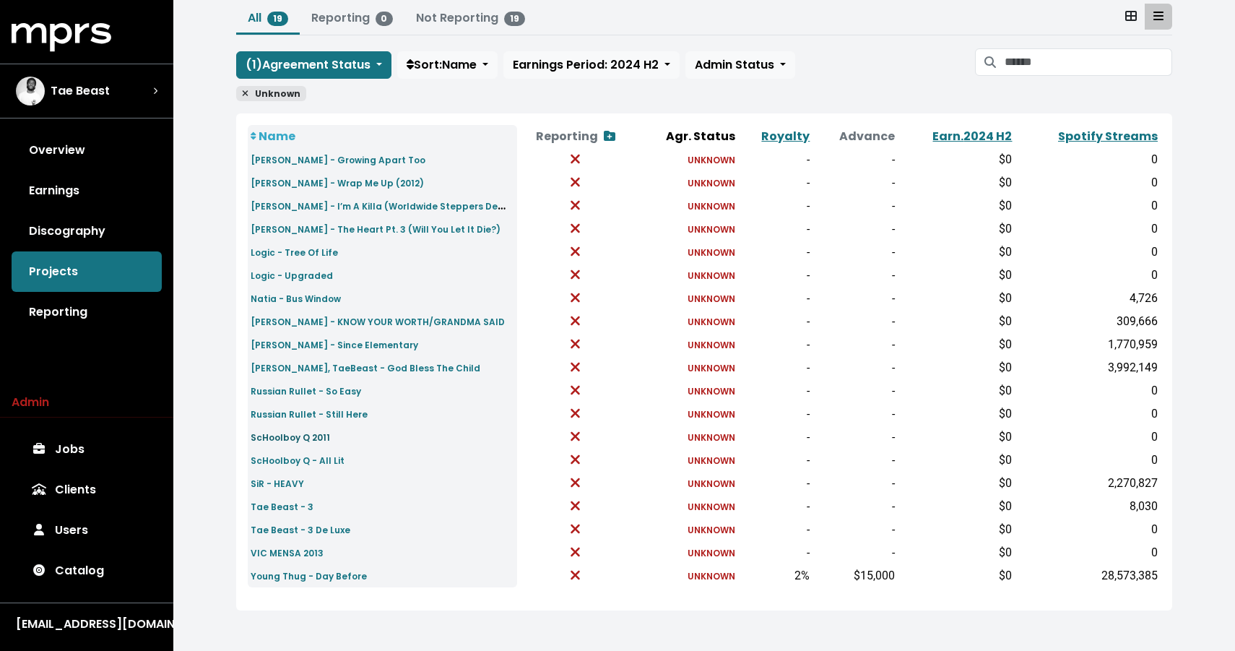
click at [292, 435] on small "ScHoolboy Q 2011" at bounding box center [290, 437] width 79 height 12
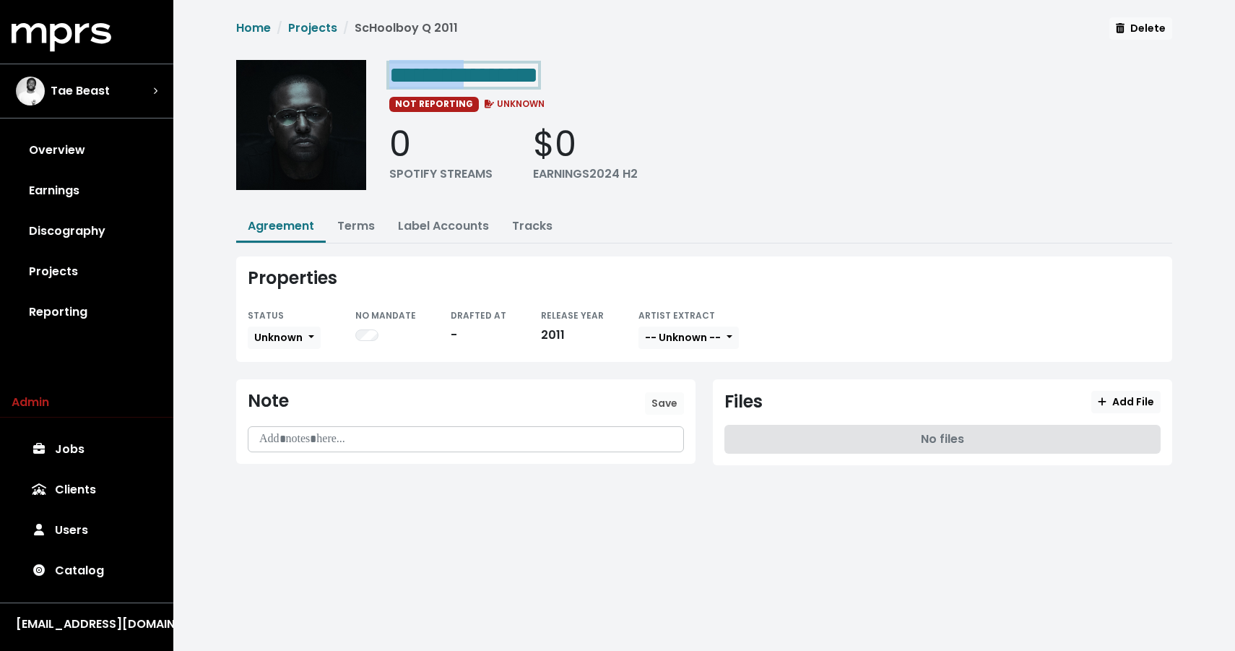
click at [501, 77] on span "**********" at bounding box center [463, 75] width 149 height 23
drag, startPoint x: 526, startPoint y: 72, endPoint x: 642, endPoint y: 85, distance: 116.9
click at [642, 85] on div "**********" at bounding box center [780, 74] width 783 height 29
click at [371, 219] on link "Terms" at bounding box center [356, 225] width 38 height 17
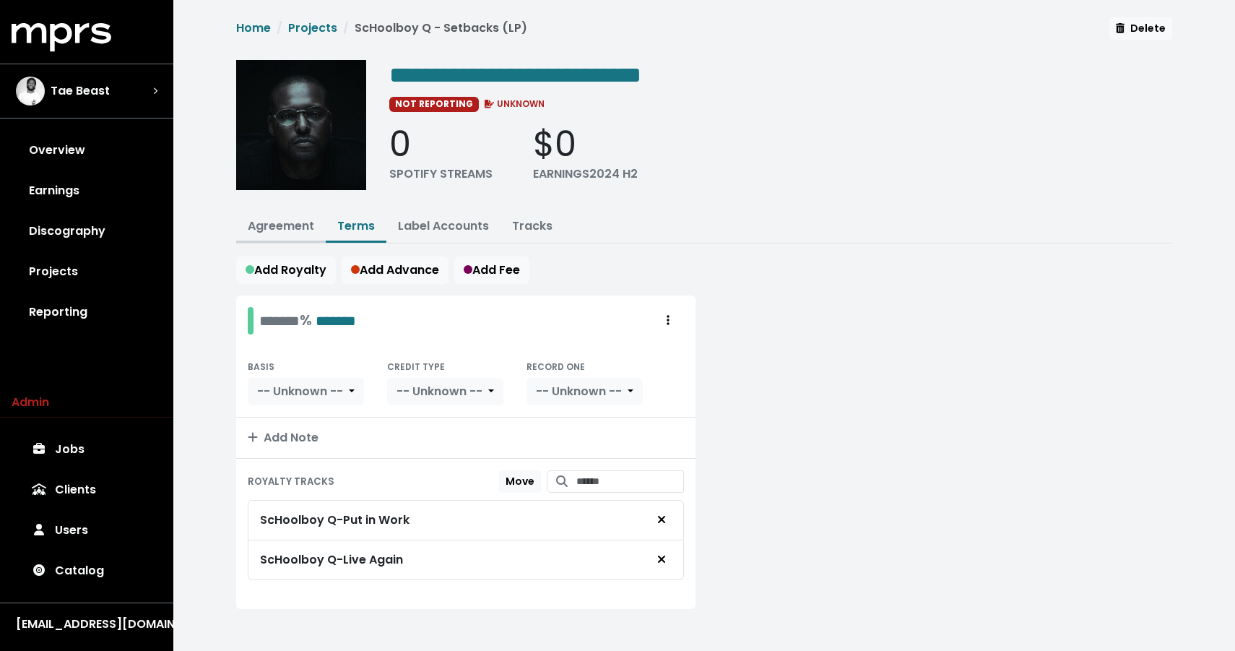
click at [298, 220] on link "Agreement" at bounding box center [281, 225] width 66 height 17
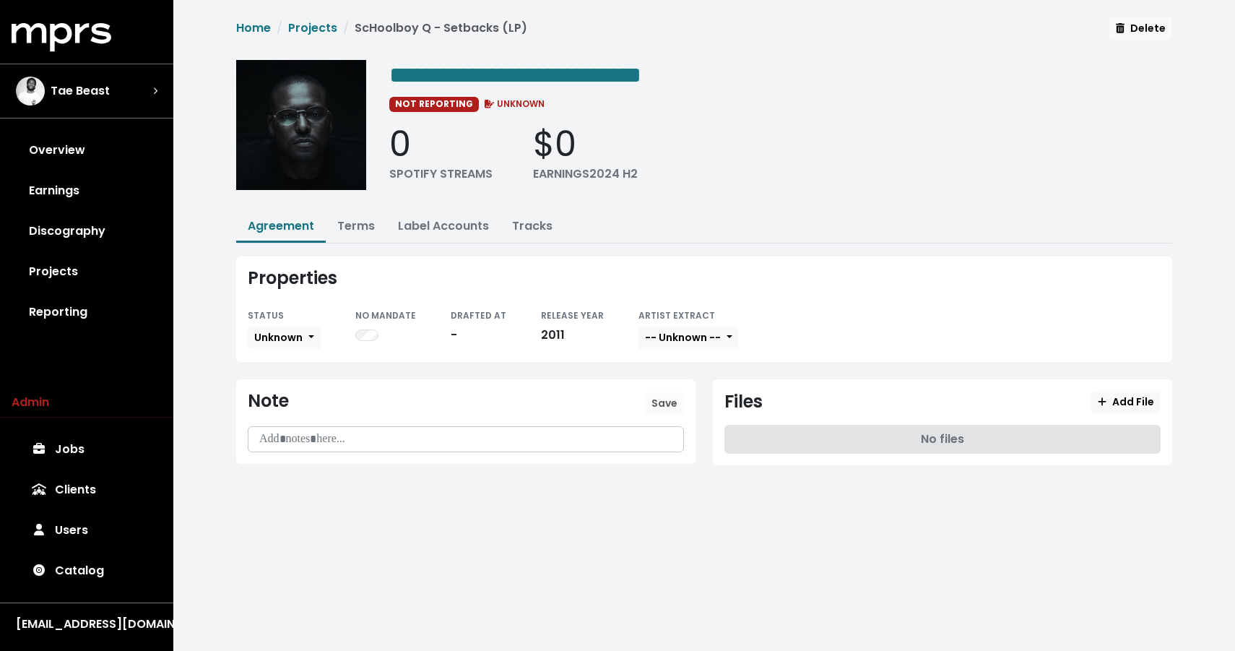
click at [337, 438] on p at bounding box center [465, 439] width 417 height 17
click at [654, 402] on span "Save" at bounding box center [664, 403] width 26 height 14
click at [285, 352] on div "Properties STATUS Unknown NO MANDATE DRAFTED AT - RELEASE YEAR 2011 ARTIST EXTR…" at bounding box center [704, 308] width 936 height 105
click at [286, 332] on span "Unknown" at bounding box center [278, 337] width 48 height 14
click at [280, 395] on link "Missing" at bounding box center [316, 389] width 136 height 23
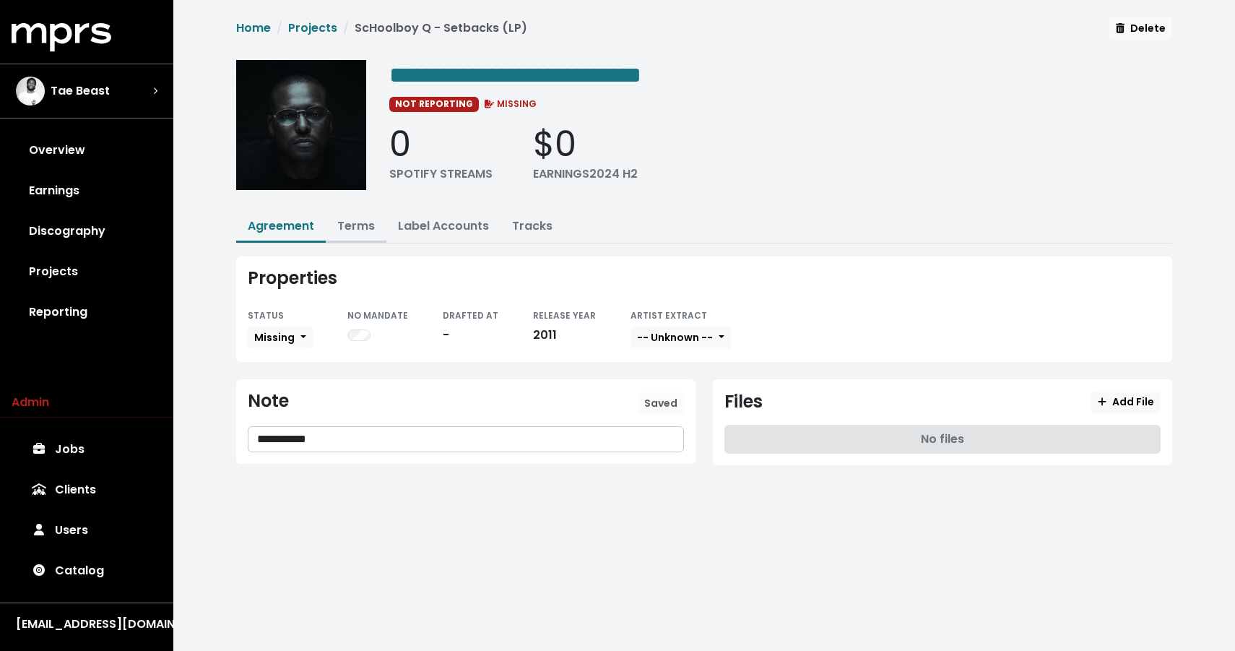
click at [374, 232] on button "Terms" at bounding box center [356, 227] width 61 height 31
click at [337, 234] on button "Terms" at bounding box center [356, 227] width 61 height 31
click at [350, 223] on link "Terms" at bounding box center [356, 225] width 38 height 17
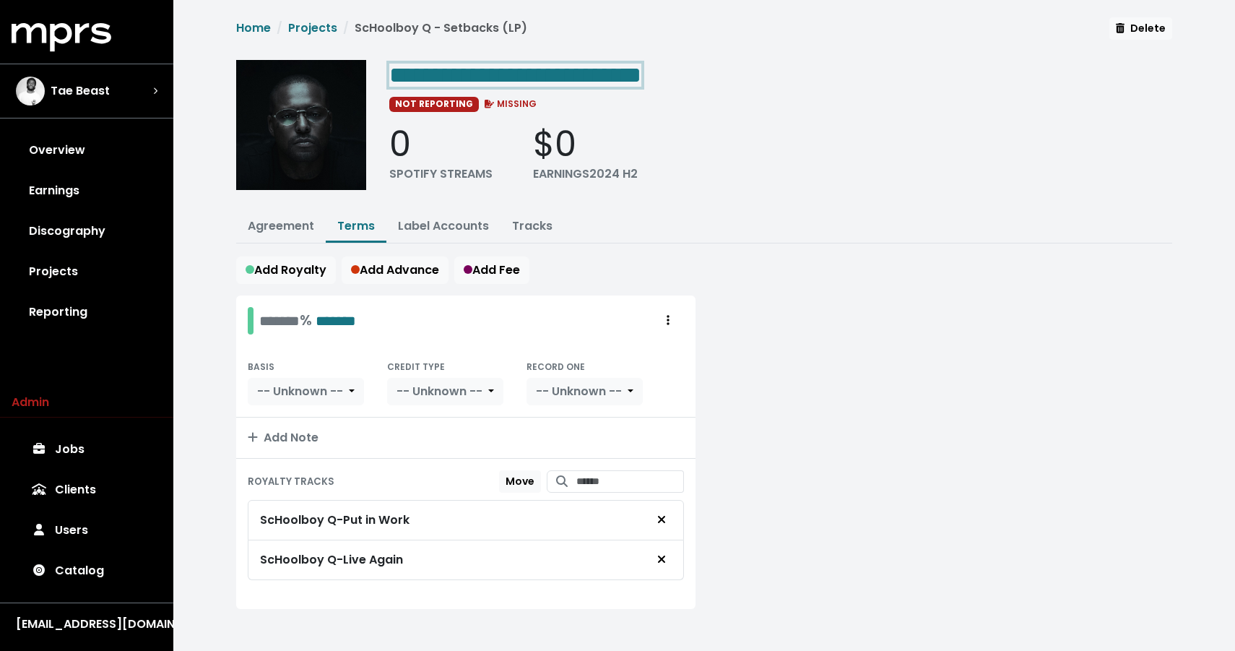
click at [603, 79] on span "**********" at bounding box center [515, 75] width 252 height 23
click at [576, 77] on span "**********" at bounding box center [515, 75] width 252 height 23
drag, startPoint x: 566, startPoint y: 77, endPoint x: 784, endPoint y: 90, distance: 217.8
click at [784, 91] on div "**********" at bounding box center [780, 130] width 783 height 140
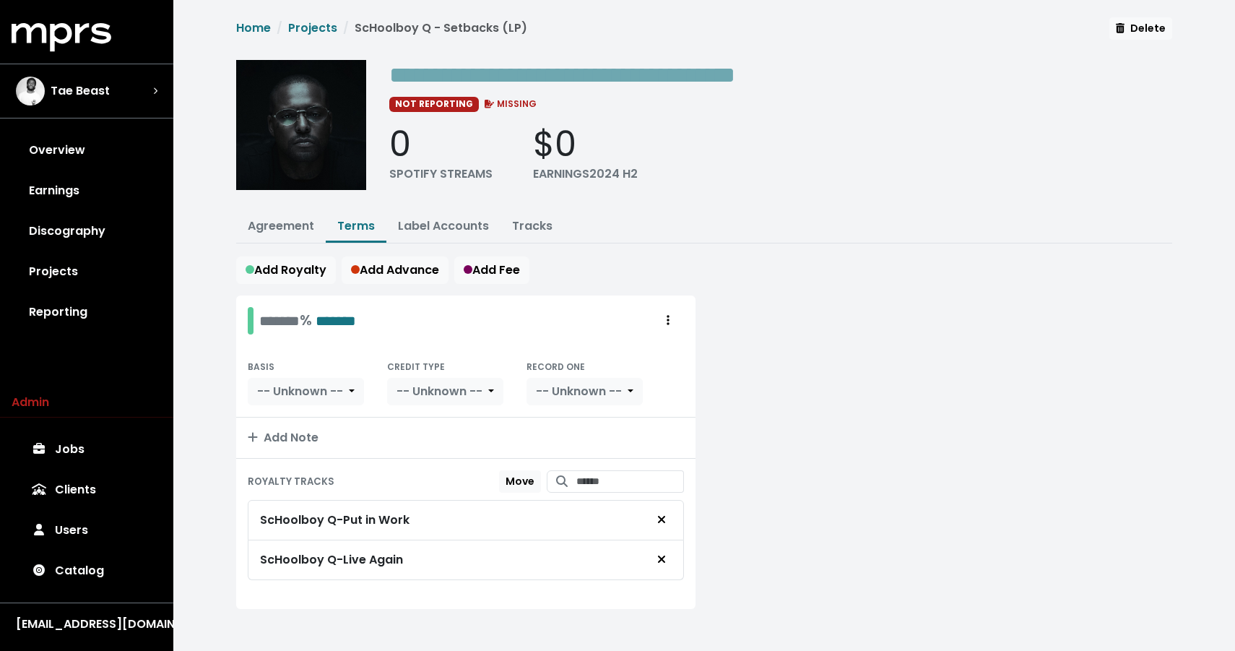
click at [1018, 233] on ul "Agreement Terms Label Accounts Tracks" at bounding box center [704, 228] width 936 height 32
click at [296, 222] on link "Agreement" at bounding box center [281, 225] width 66 height 17
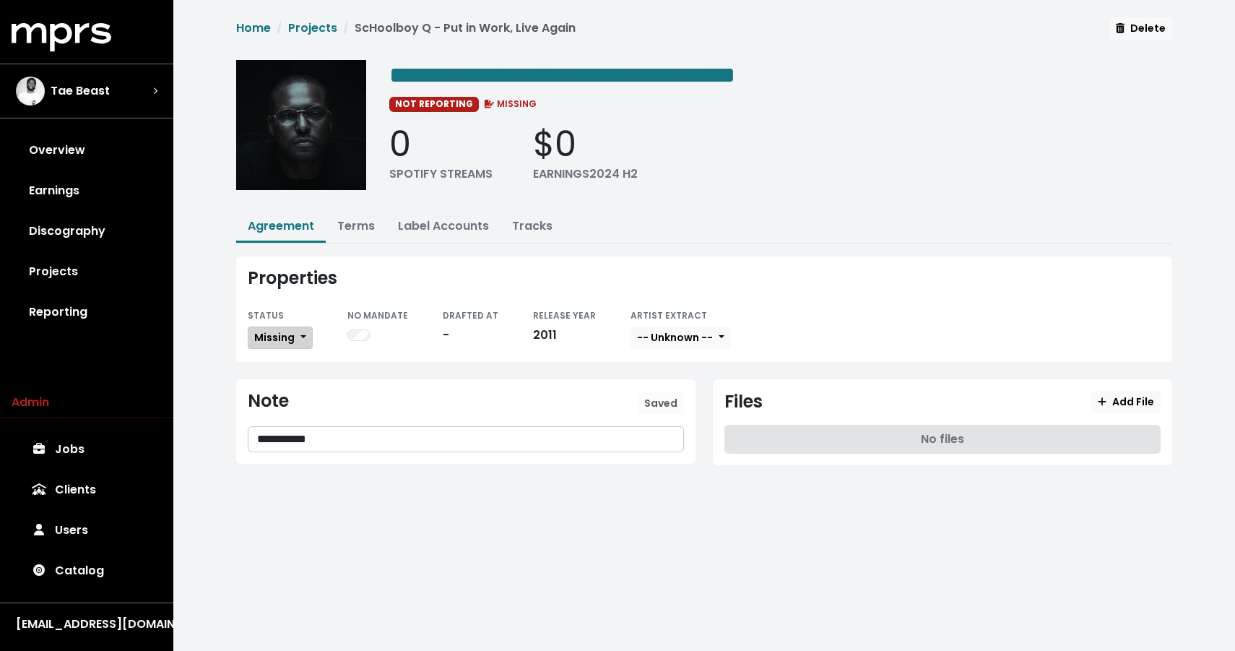
click at [271, 330] on span "Missing" at bounding box center [274, 337] width 40 height 14
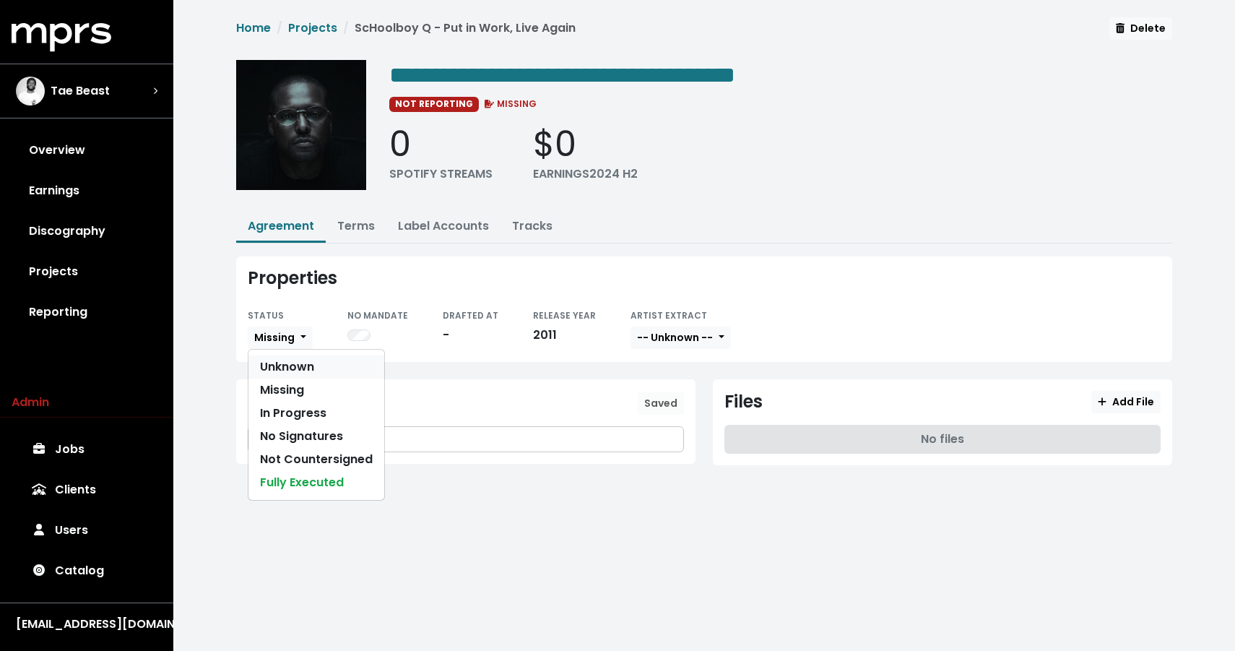
click at [270, 365] on link "Unknown" at bounding box center [316, 366] width 136 height 23
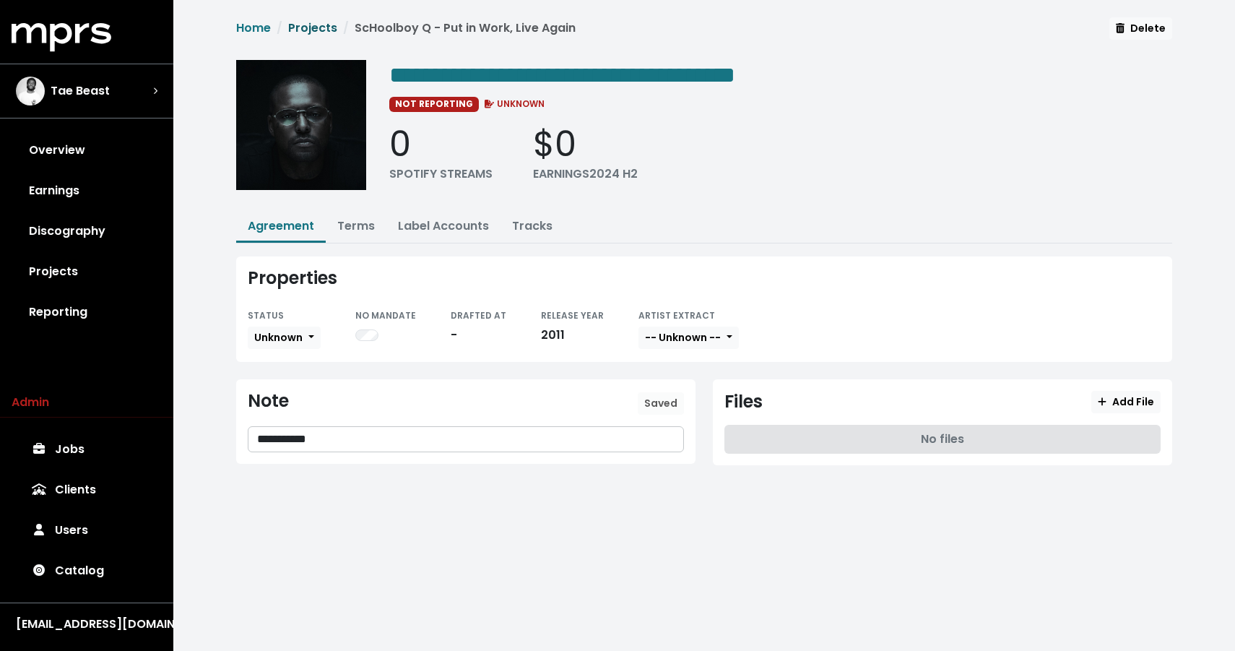
click at [307, 30] on link "Projects" at bounding box center [312, 28] width 49 height 17
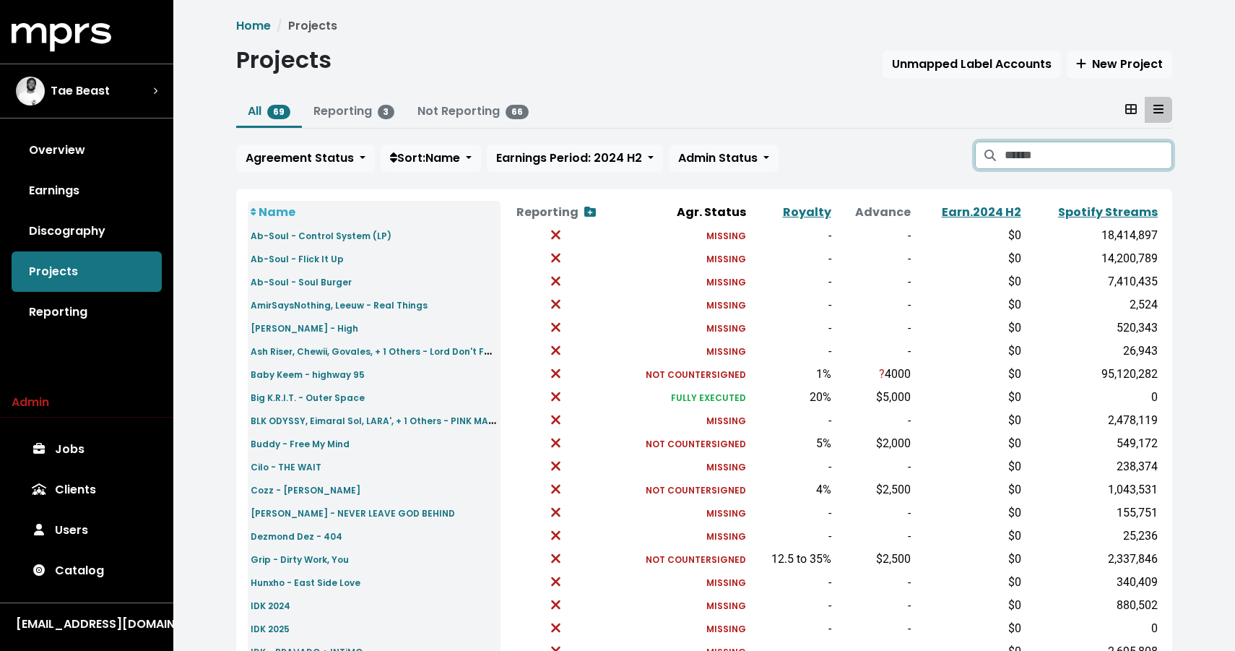
click at [1072, 157] on input "Search projects" at bounding box center [1089, 155] width 168 height 27
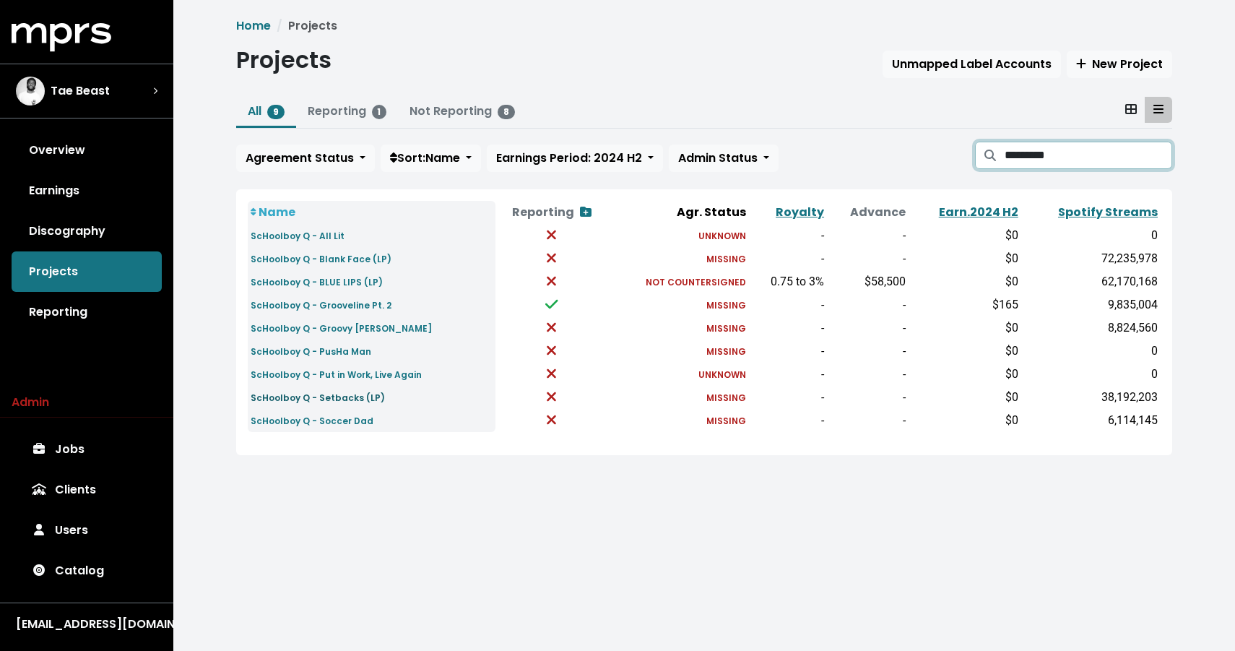
type input "*********"
click at [308, 395] on small "ScHoolboy Q - Setbacks (LP)" at bounding box center [318, 397] width 134 height 12
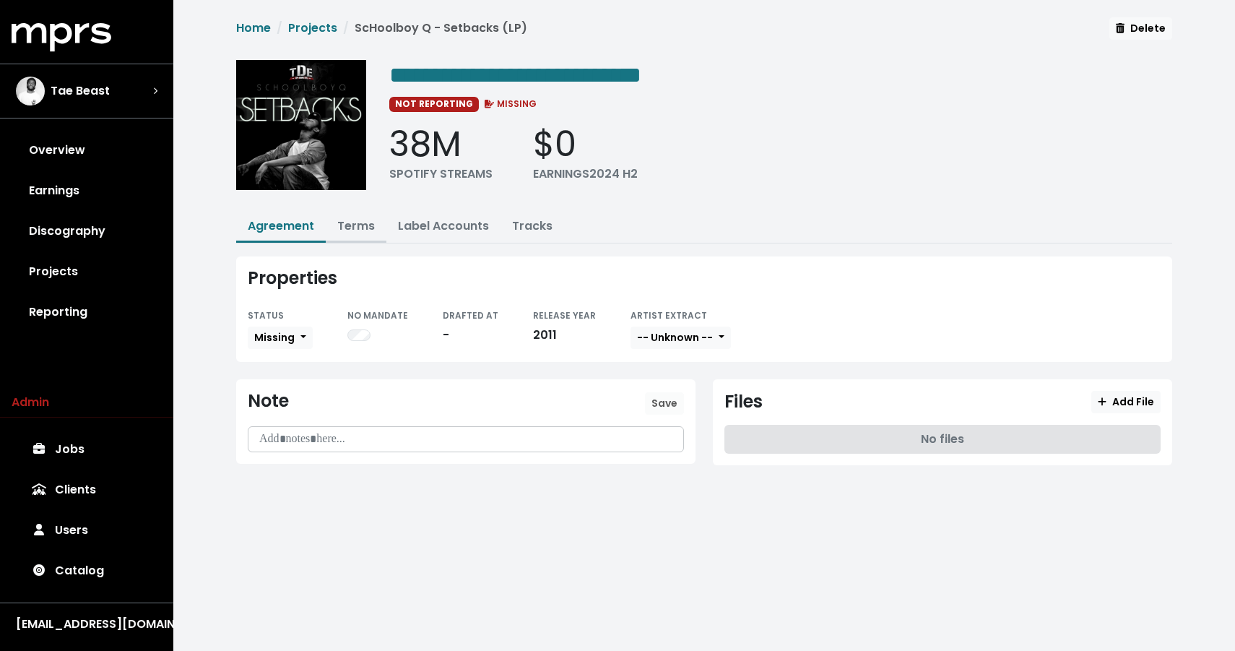
click at [351, 231] on link "Terms" at bounding box center [356, 225] width 38 height 17
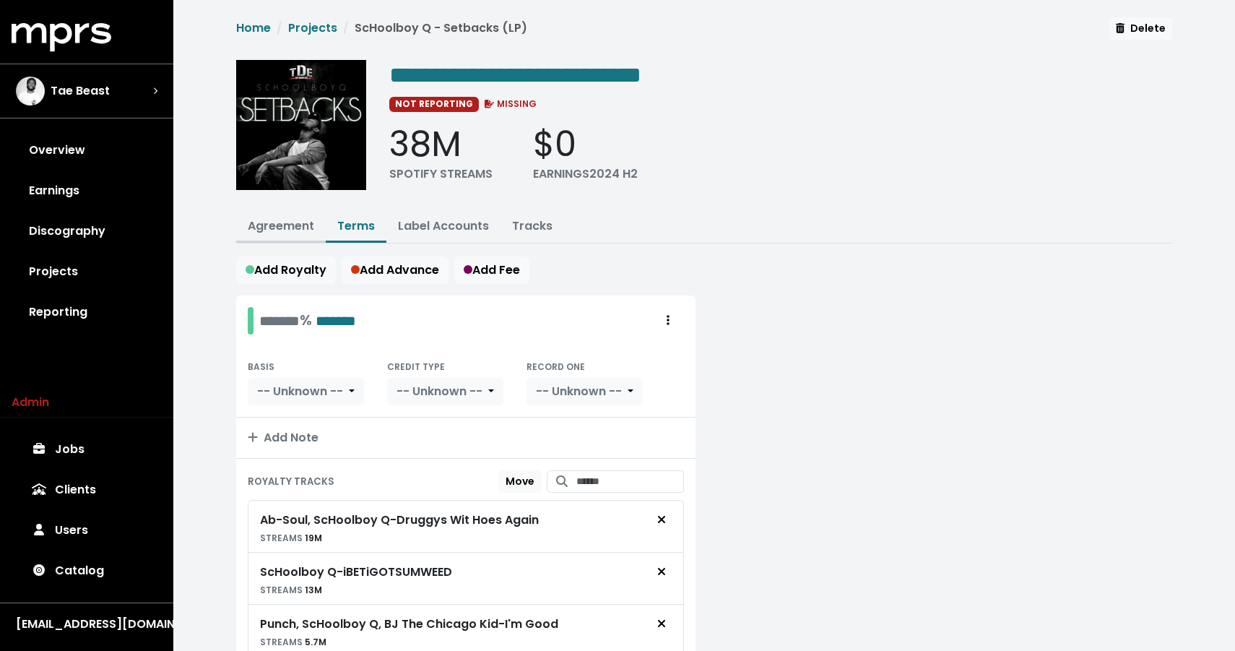
click at [276, 235] on button "Agreement" at bounding box center [281, 227] width 90 height 31
click at [278, 208] on div "**********" at bounding box center [704, 365] width 953 height 697
click at [274, 222] on link "Agreement" at bounding box center [281, 225] width 66 height 17
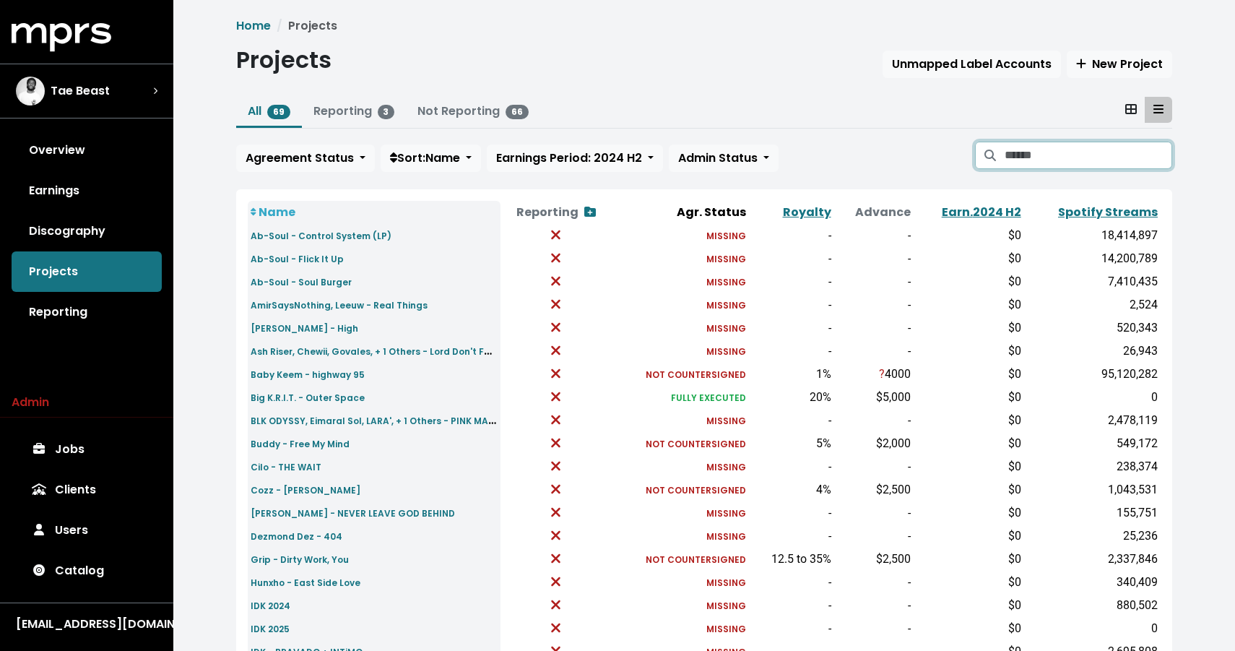
click at [1112, 152] on input "Search projects" at bounding box center [1089, 155] width 168 height 27
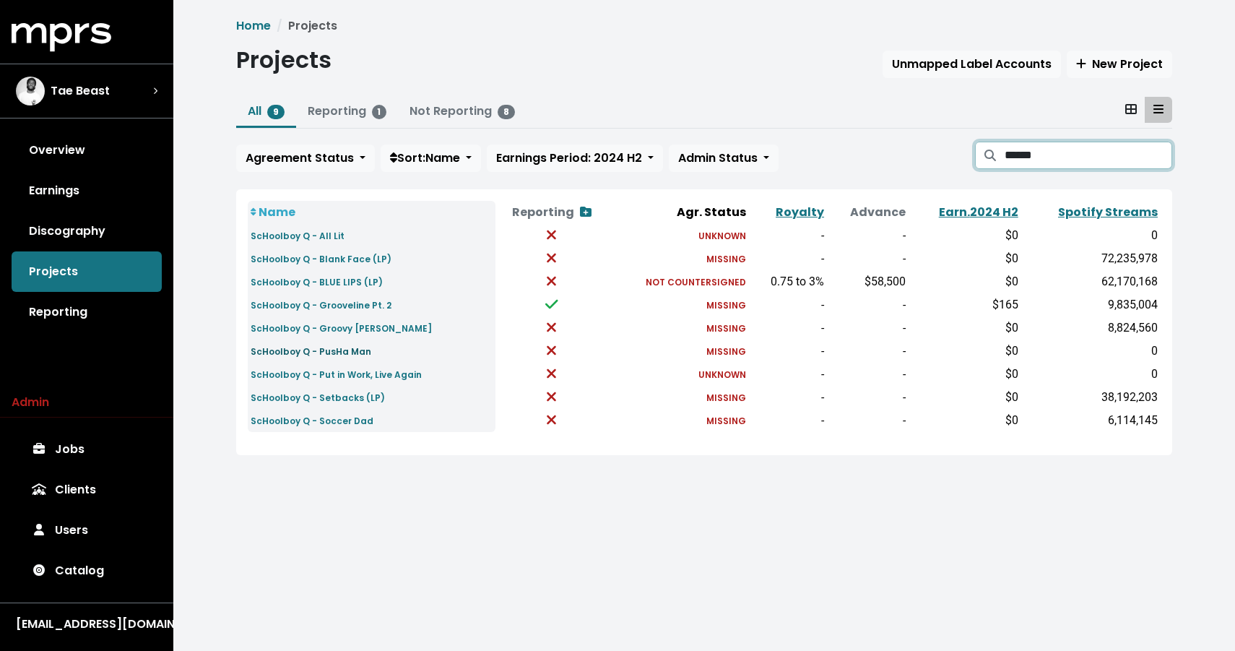
type input "******"
click at [320, 353] on small "ScHoolboy Q - PusHa Man" at bounding box center [311, 351] width 121 height 12
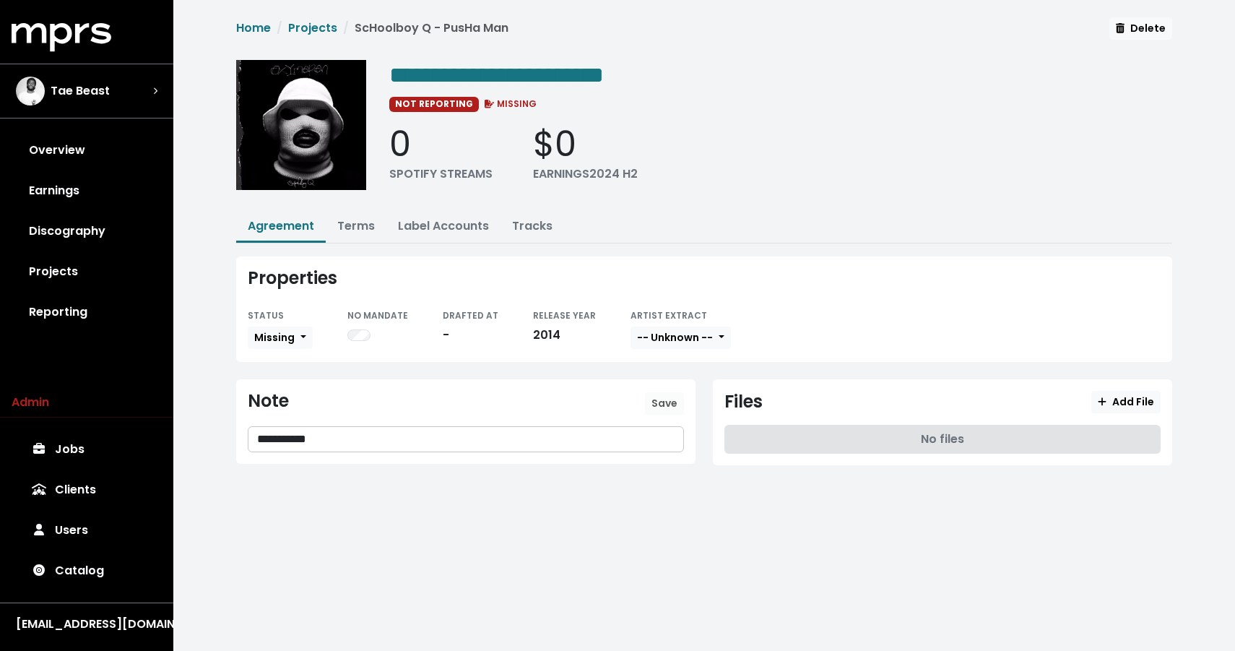
click at [284, 314] on div "STATUS" at bounding box center [280, 314] width 65 height 17
click at [272, 336] on span "Missing" at bounding box center [274, 337] width 40 height 14
click at [272, 361] on link "Unknown" at bounding box center [316, 366] width 136 height 23
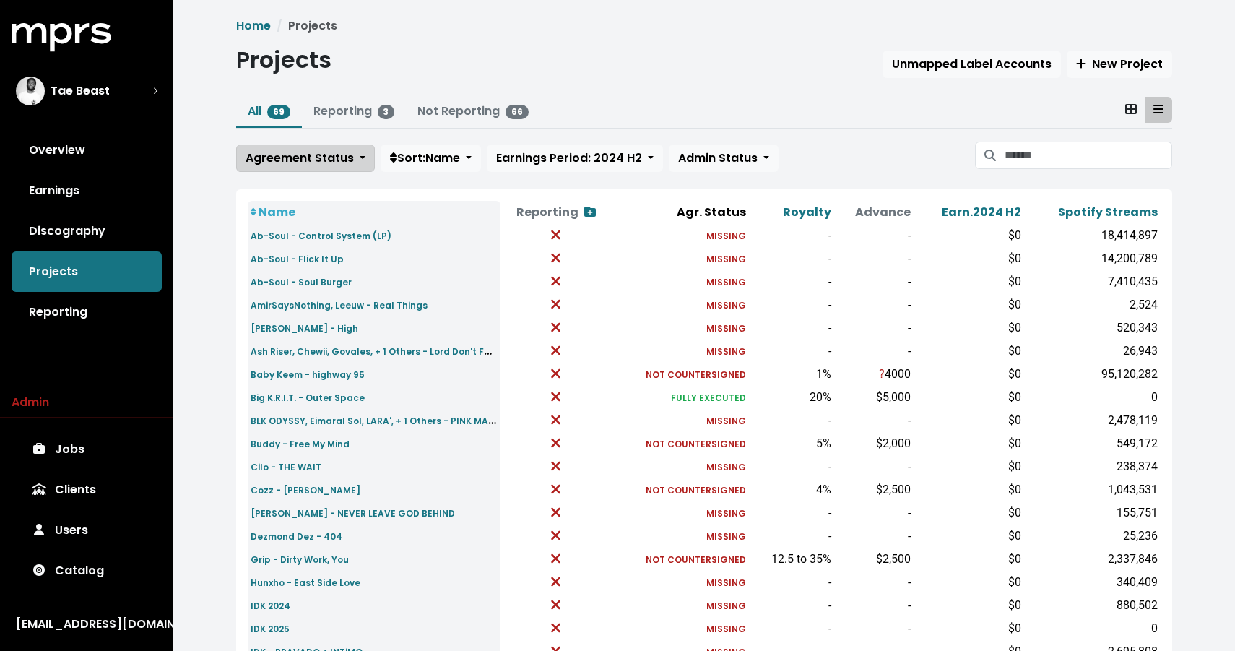
click at [279, 157] on span "Agreement Status" at bounding box center [300, 158] width 108 height 17
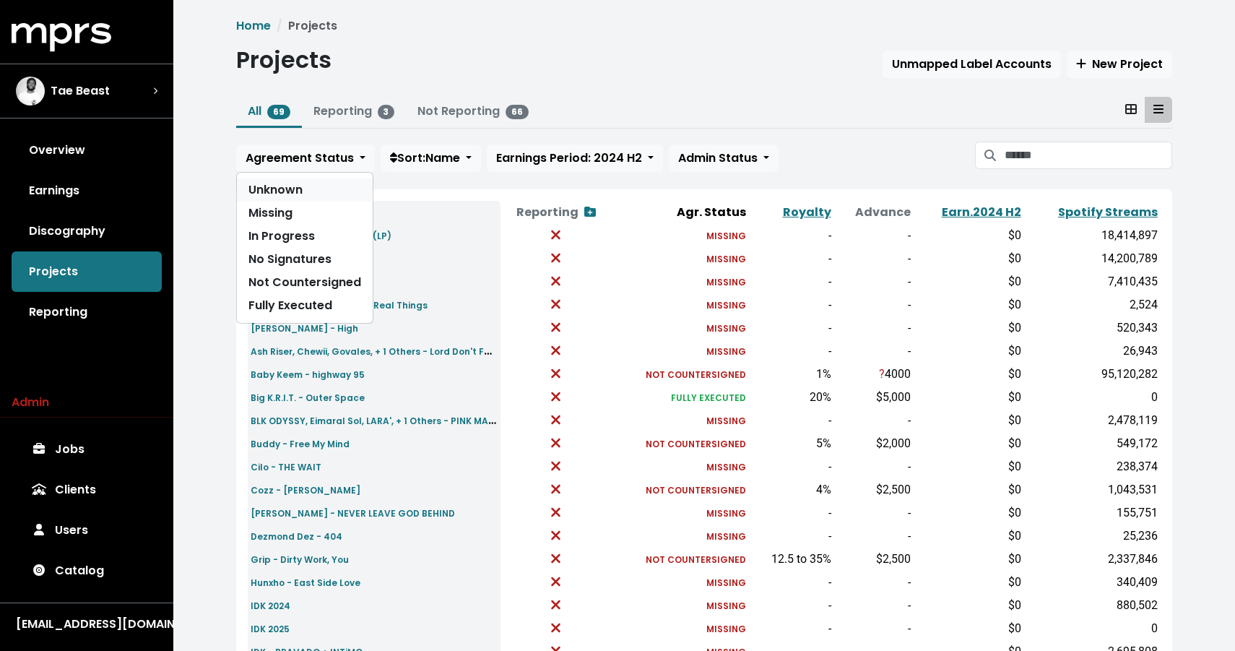
click at [292, 187] on link "Unknown" at bounding box center [305, 189] width 136 height 23
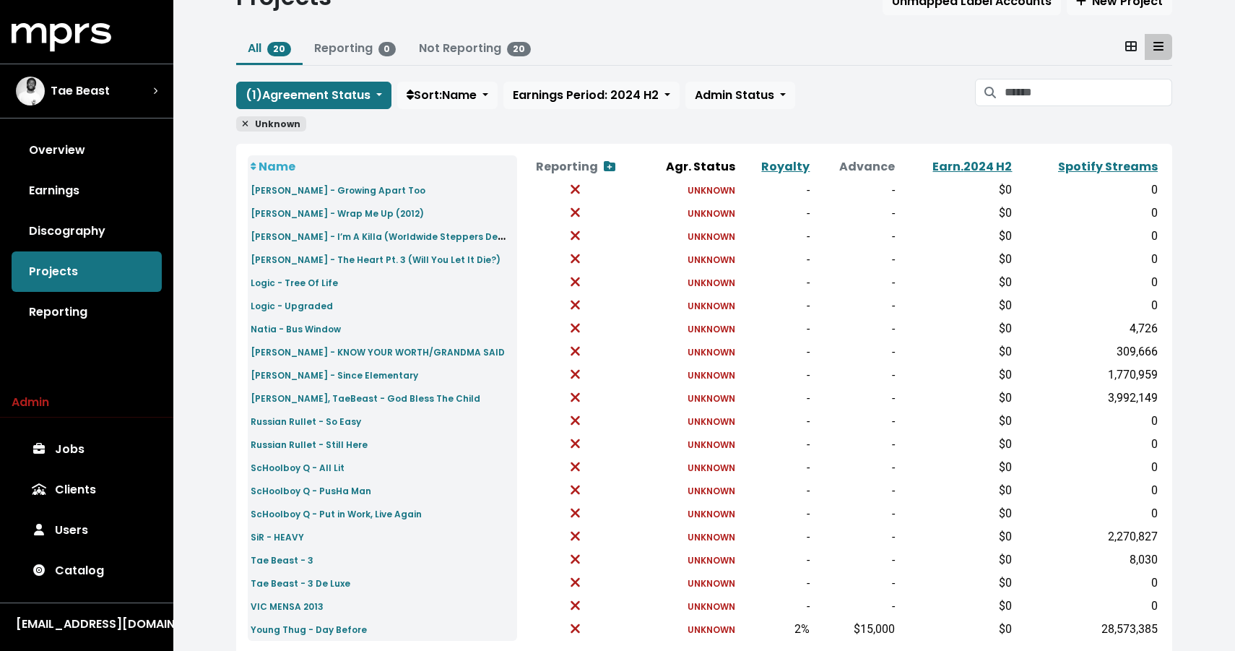
scroll to position [116, 0]
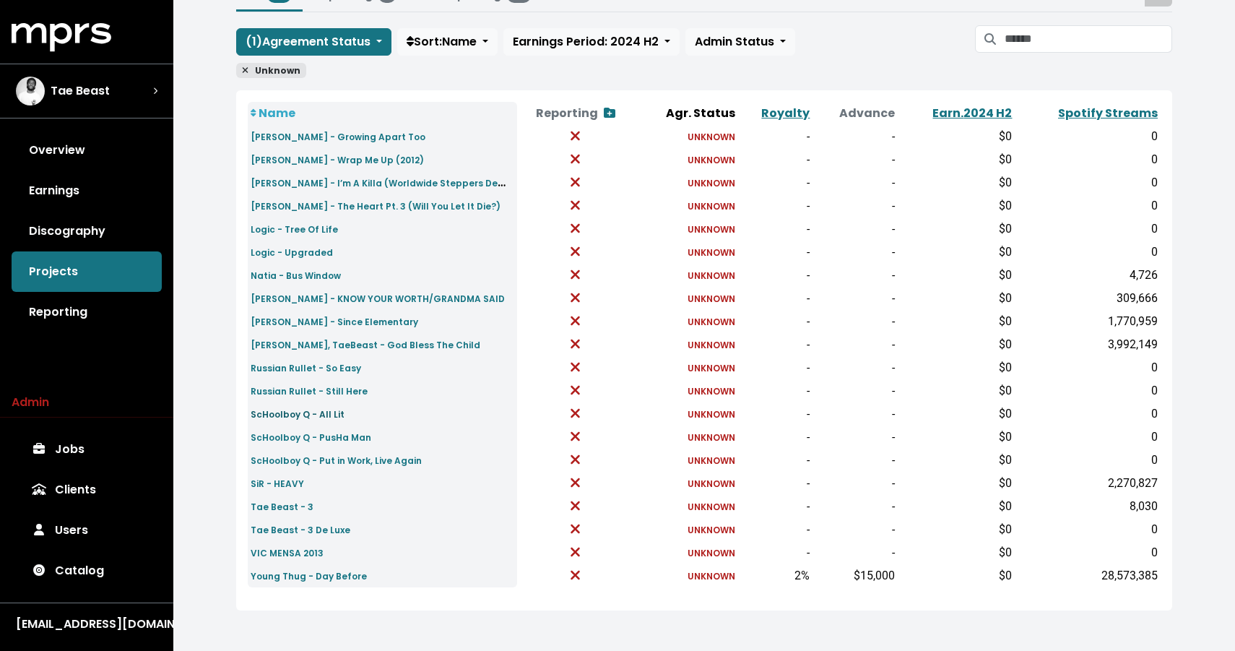
click at [324, 412] on small "ScHoolboy Q - All Lit" at bounding box center [298, 414] width 94 height 12
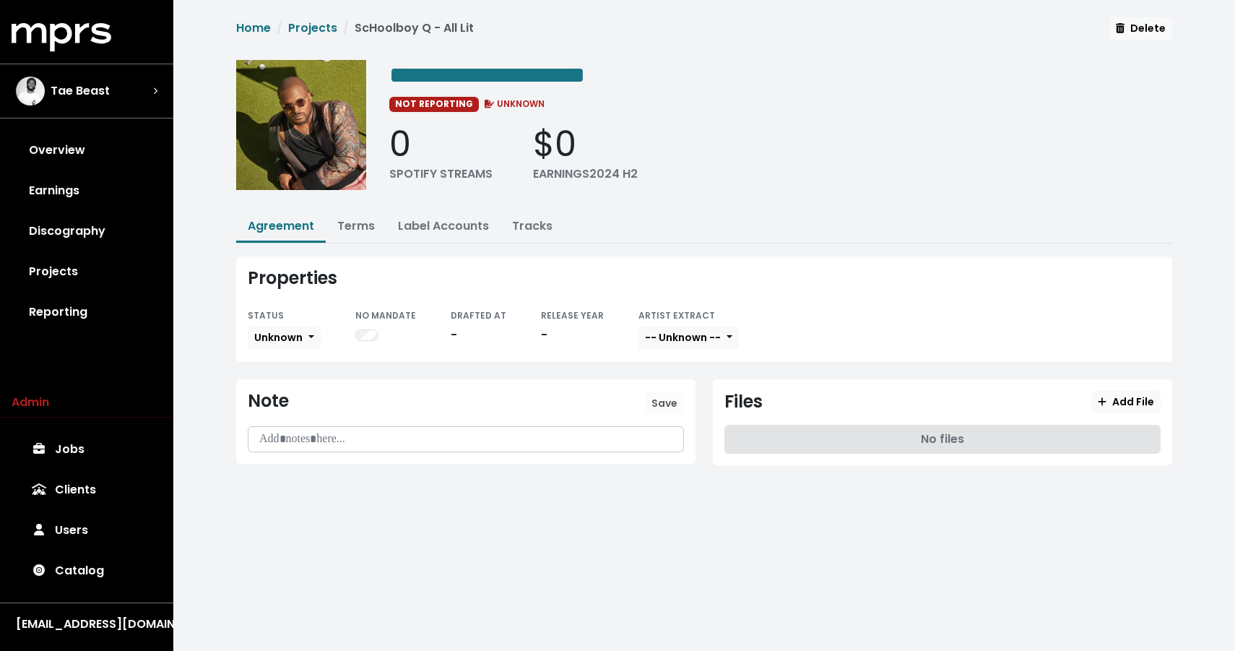
click at [362, 434] on p at bounding box center [465, 439] width 417 height 17
click at [666, 399] on span "Save" at bounding box center [664, 403] width 26 height 14
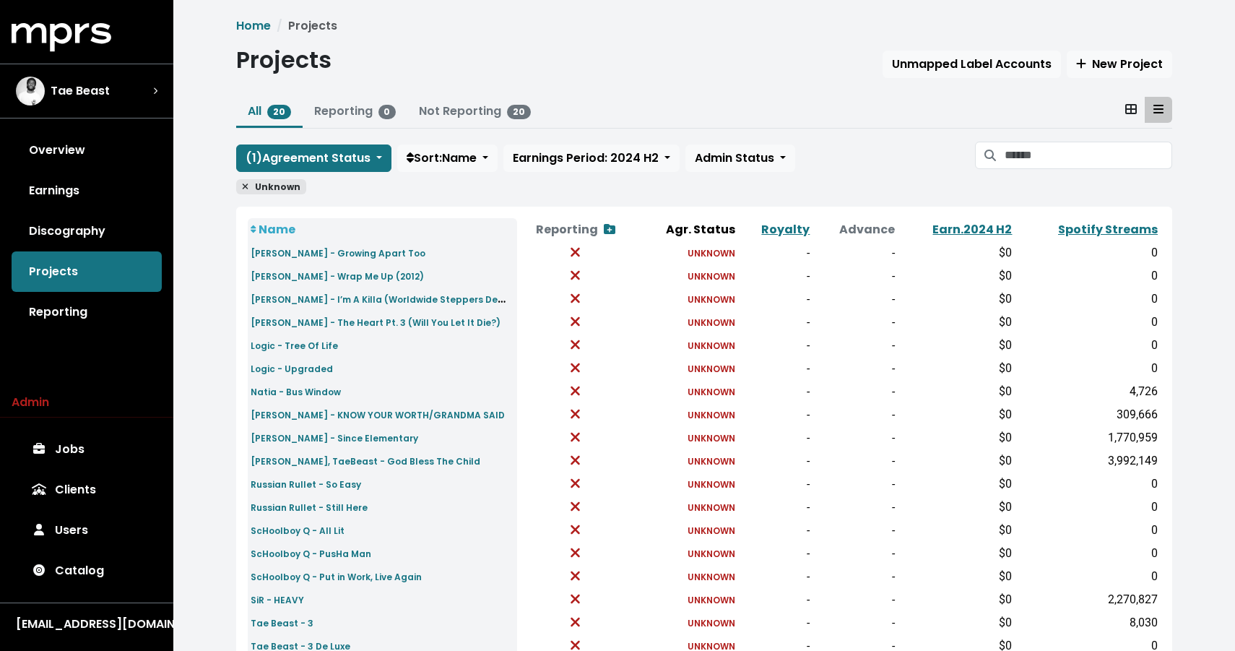
scroll to position [116, 0]
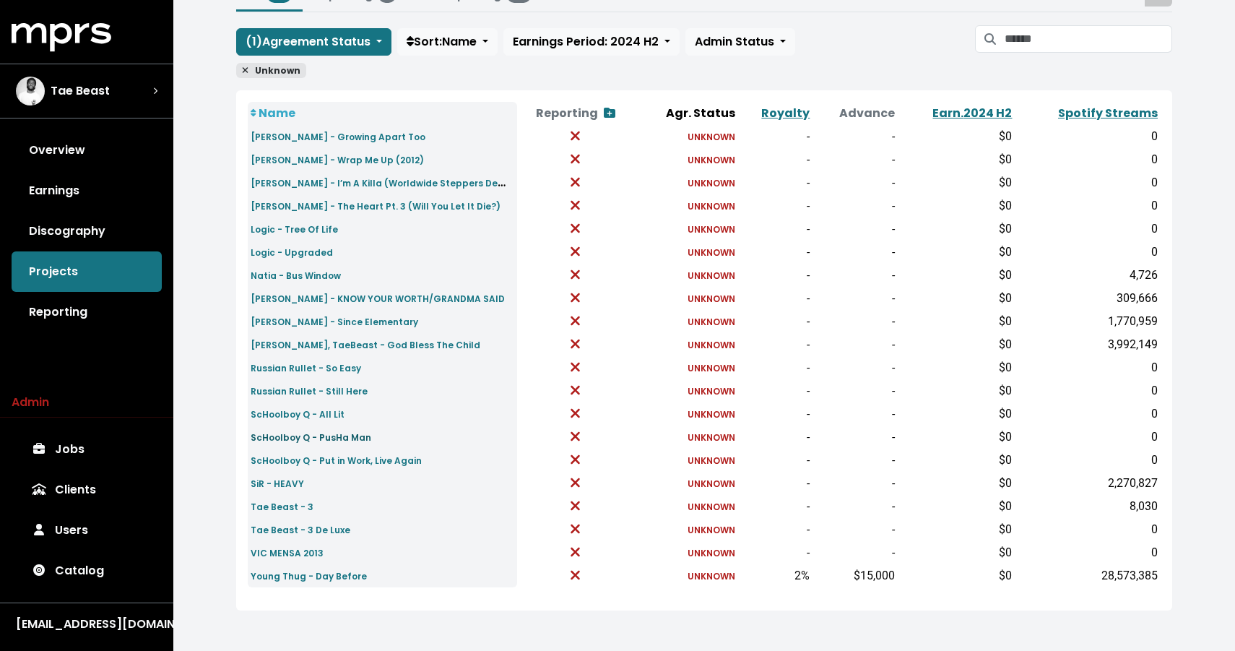
click at [308, 436] on small "ScHoolboy Q - PusHa Man" at bounding box center [311, 437] width 121 height 12
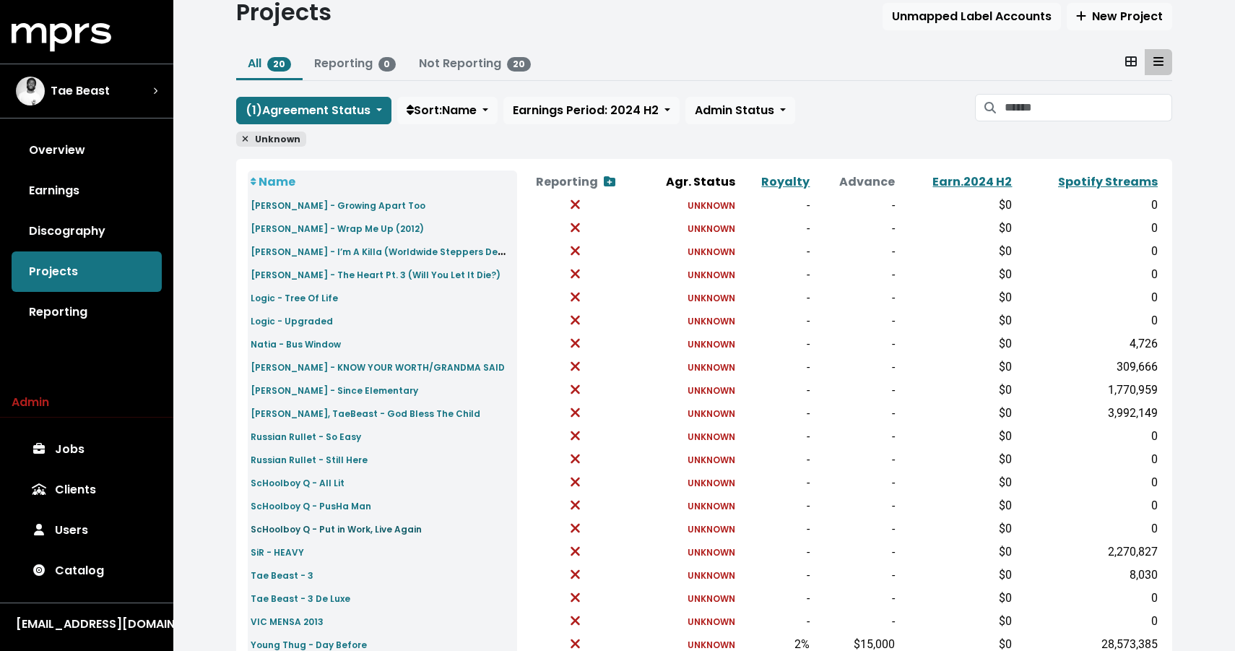
scroll to position [72, 0]
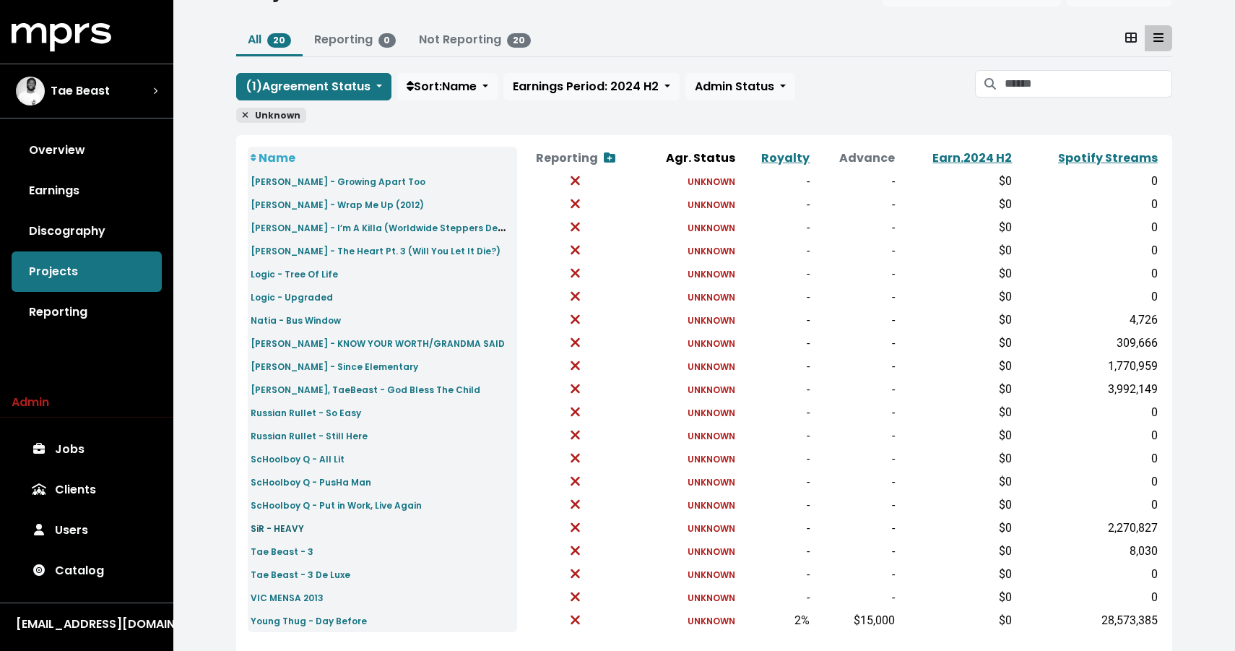
click at [275, 530] on small "SiR - HEAVY" at bounding box center [277, 528] width 53 height 12
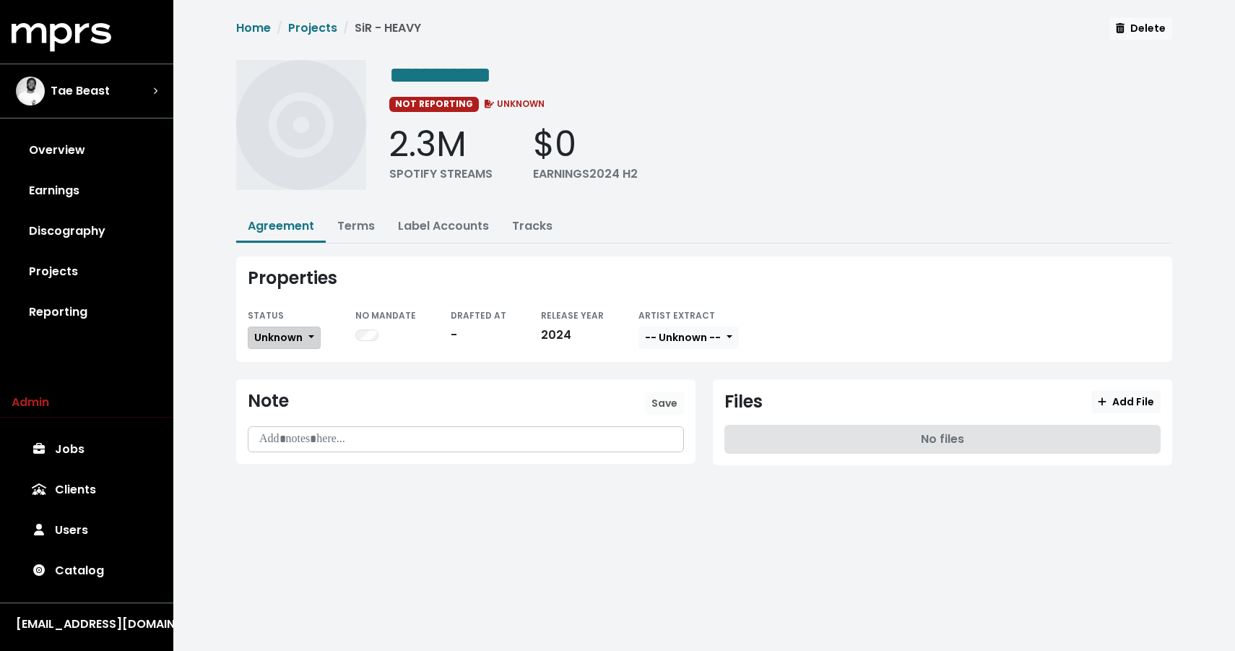
click at [290, 332] on span "Unknown" at bounding box center [278, 337] width 48 height 14
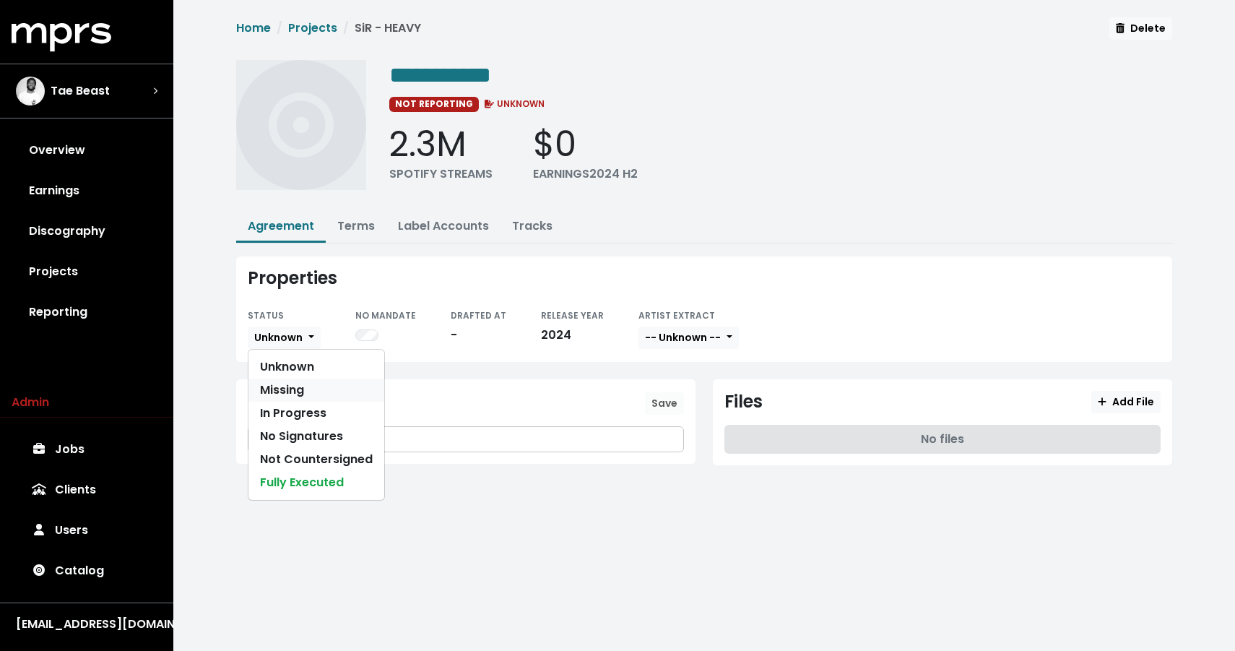
click at [289, 391] on link "Missing" at bounding box center [316, 389] width 136 height 23
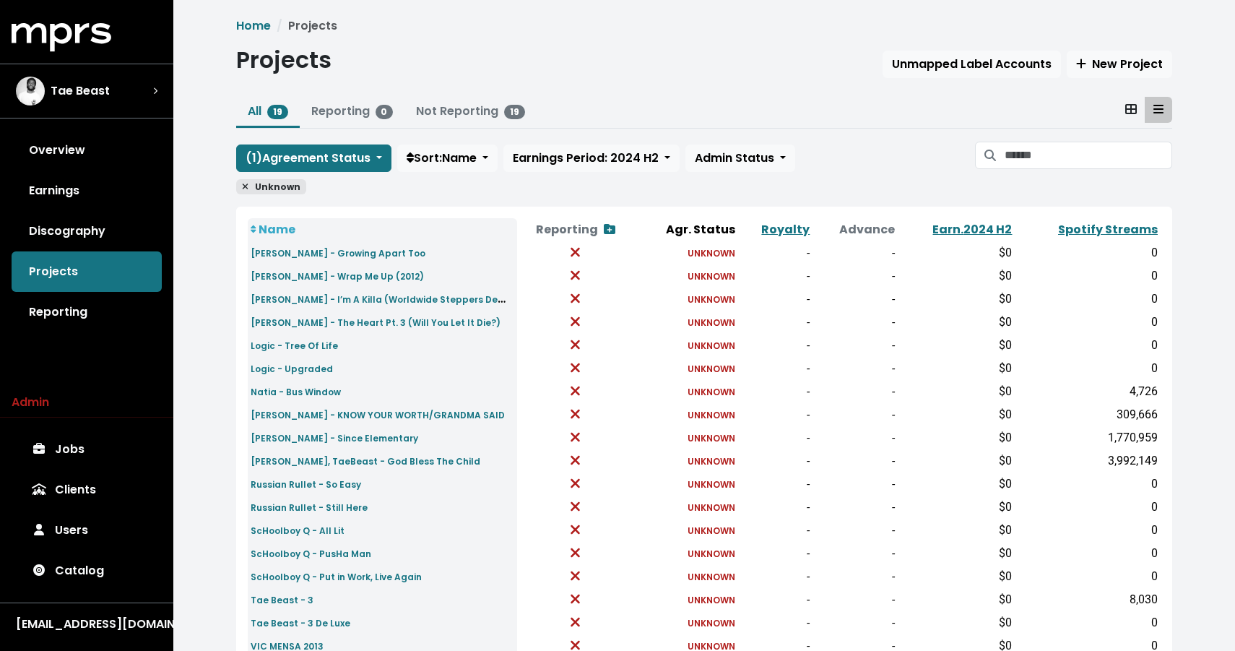
scroll to position [93, 0]
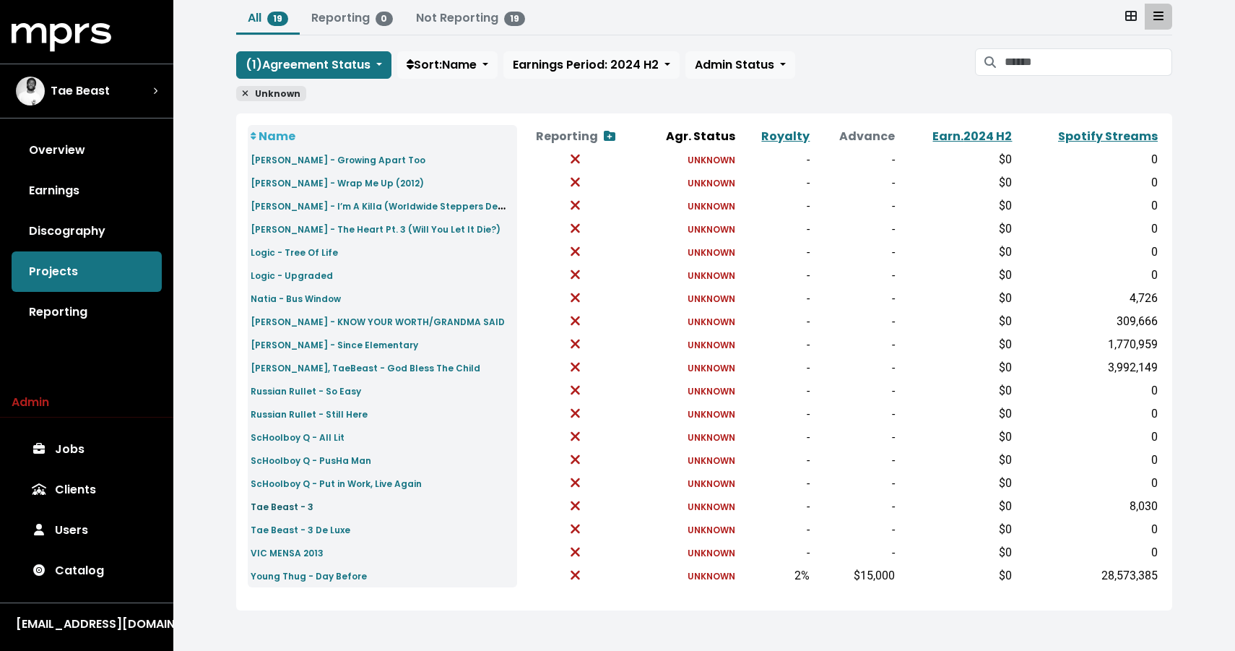
click at [295, 506] on small "Tae Beast - 3" at bounding box center [282, 507] width 63 height 12
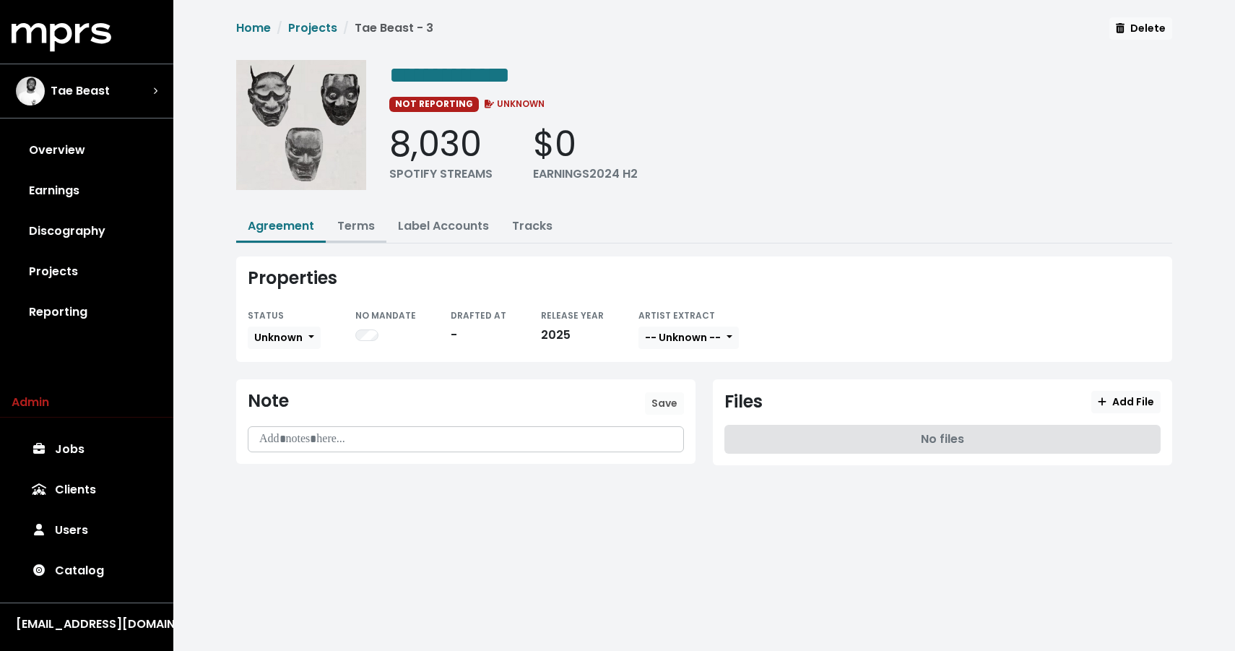
click at [339, 227] on link "Terms" at bounding box center [356, 225] width 38 height 17
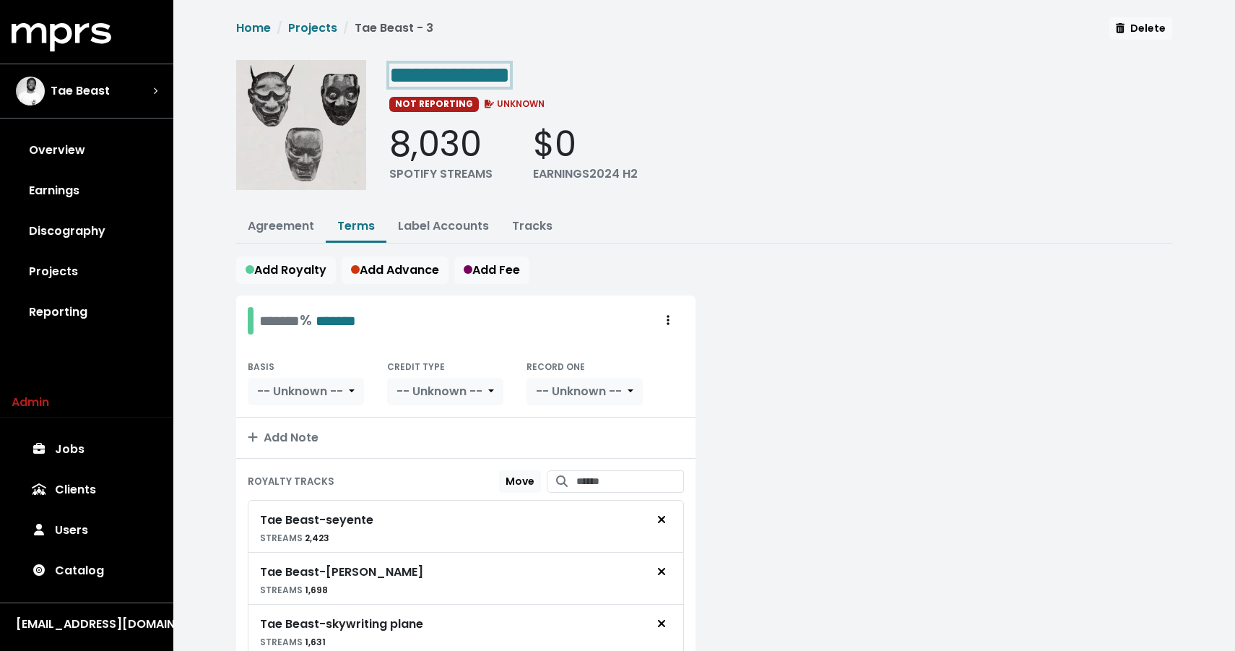
click at [510, 69] on span "**********" at bounding box center [449, 75] width 121 height 23
click at [510, 71] on span "**********" at bounding box center [449, 75] width 121 height 23
click at [797, 132] on div "8,030 SPOTIFY STREAMS $0 EARNINGS 2024 H2" at bounding box center [780, 153] width 783 height 59
click at [281, 224] on link "Agreement" at bounding box center [281, 225] width 66 height 17
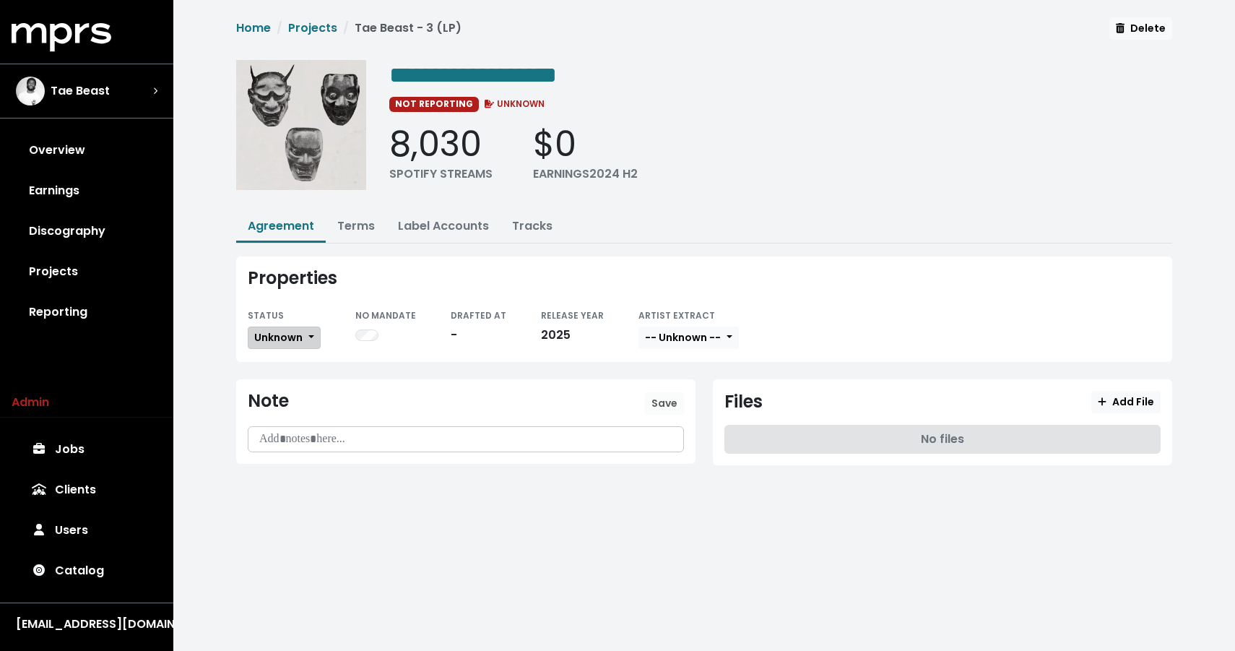
click at [268, 332] on span "Unknown" at bounding box center [278, 337] width 48 height 14
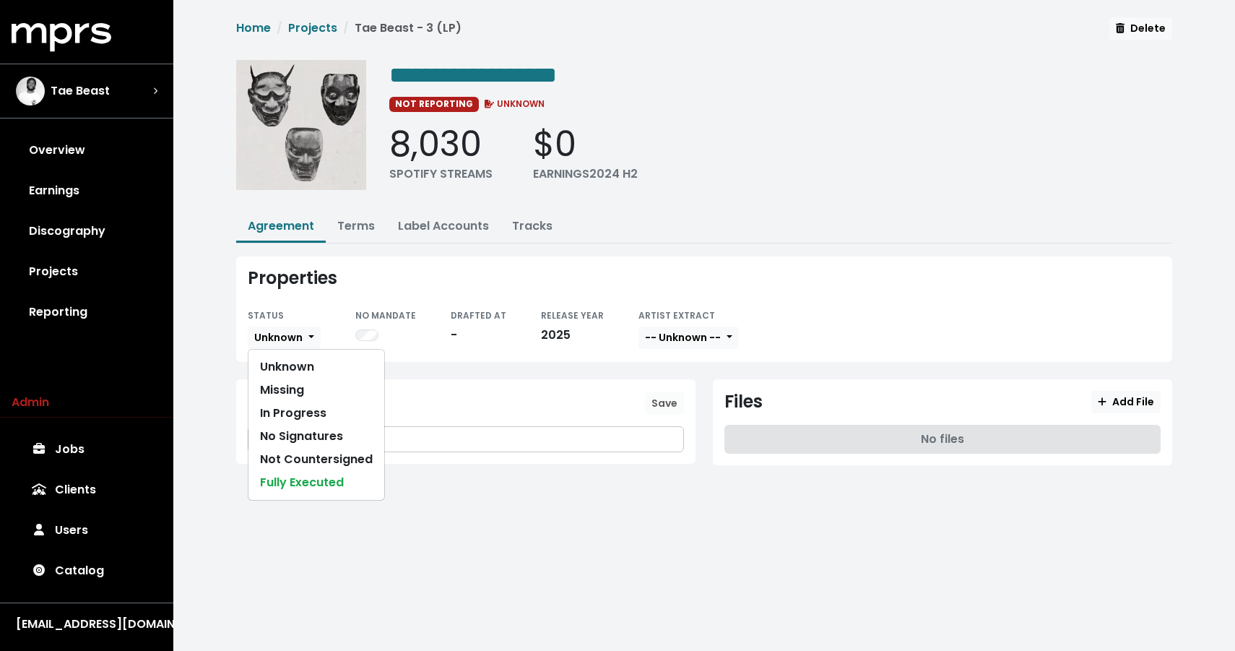
click at [456, 447] on div at bounding box center [465, 439] width 435 height 25
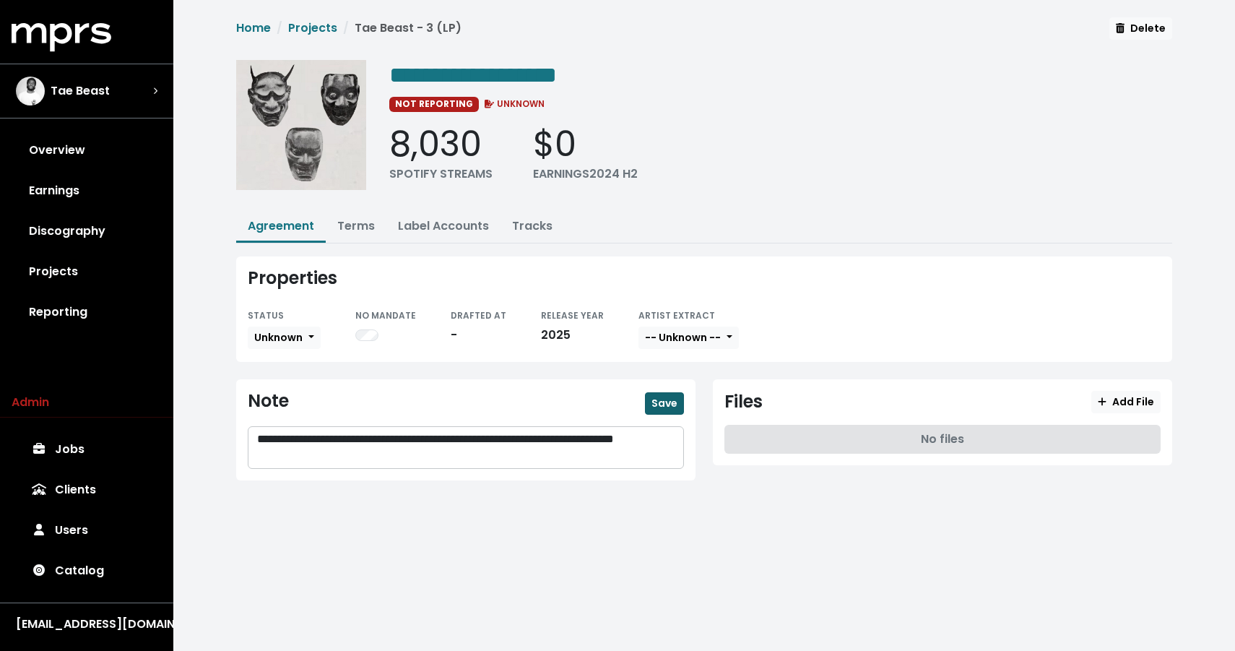
click at [658, 409] on button "Save" at bounding box center [664, 403] width 39 height 22
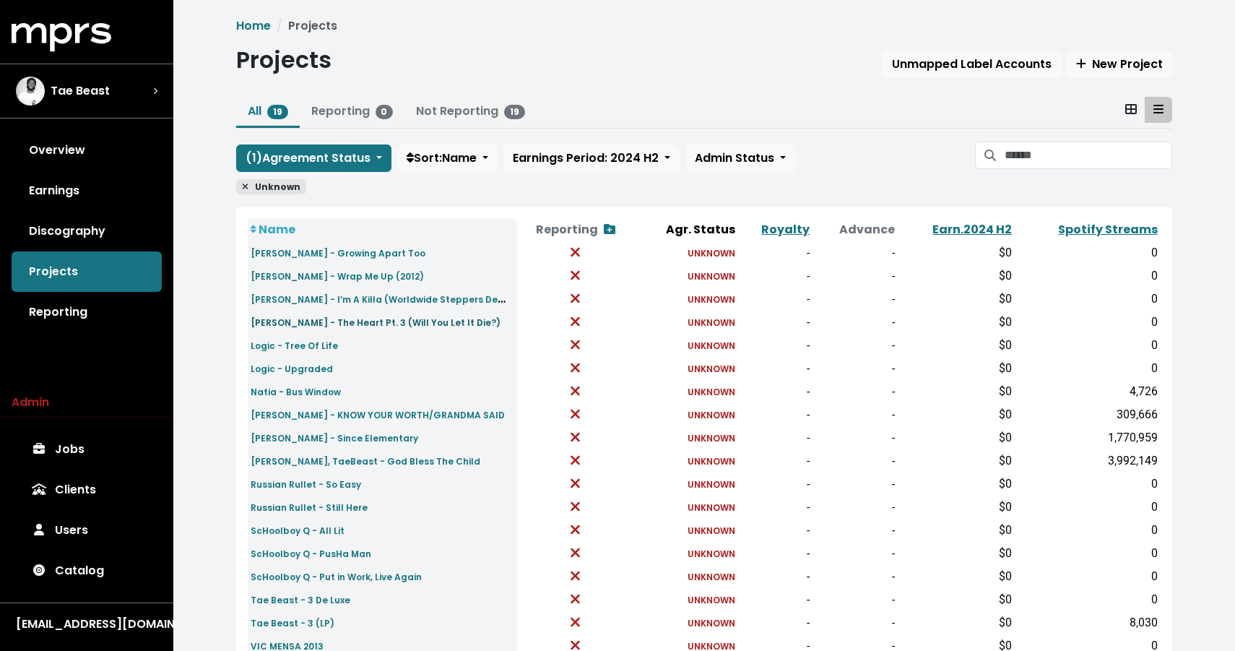
scroll to position [93, 0]
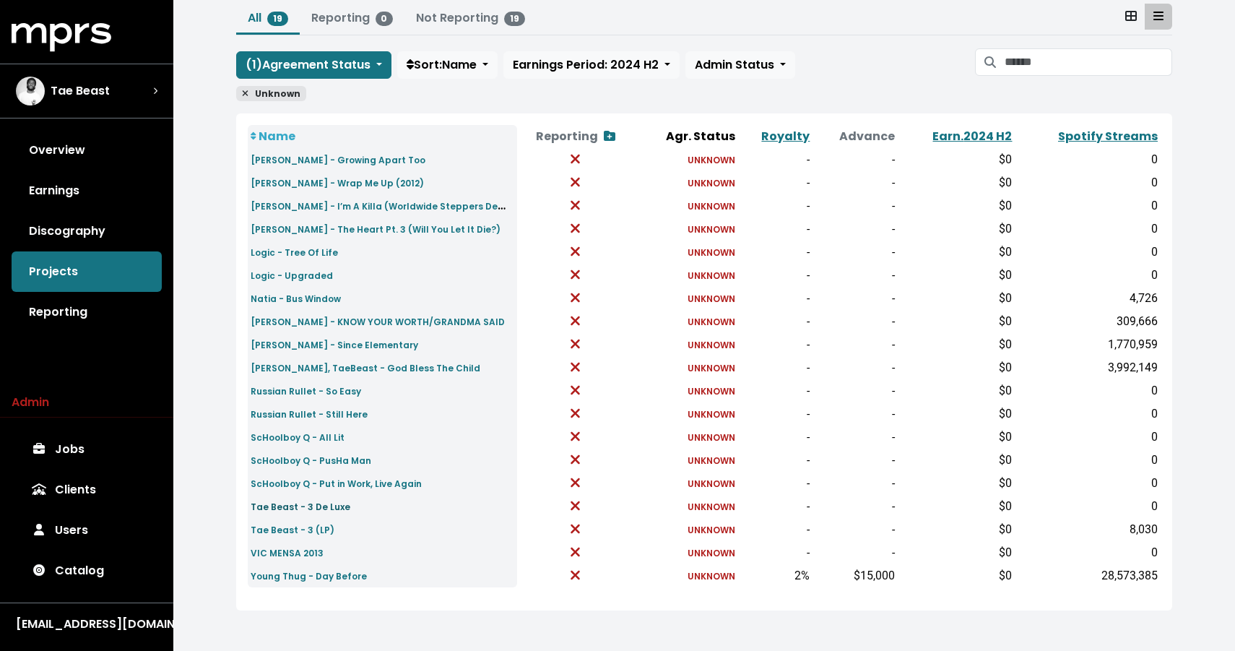
click at [305, 506] on small "Tae Beast - 3 De Luxe" at bounding box center [301, 507] width 100 height 12
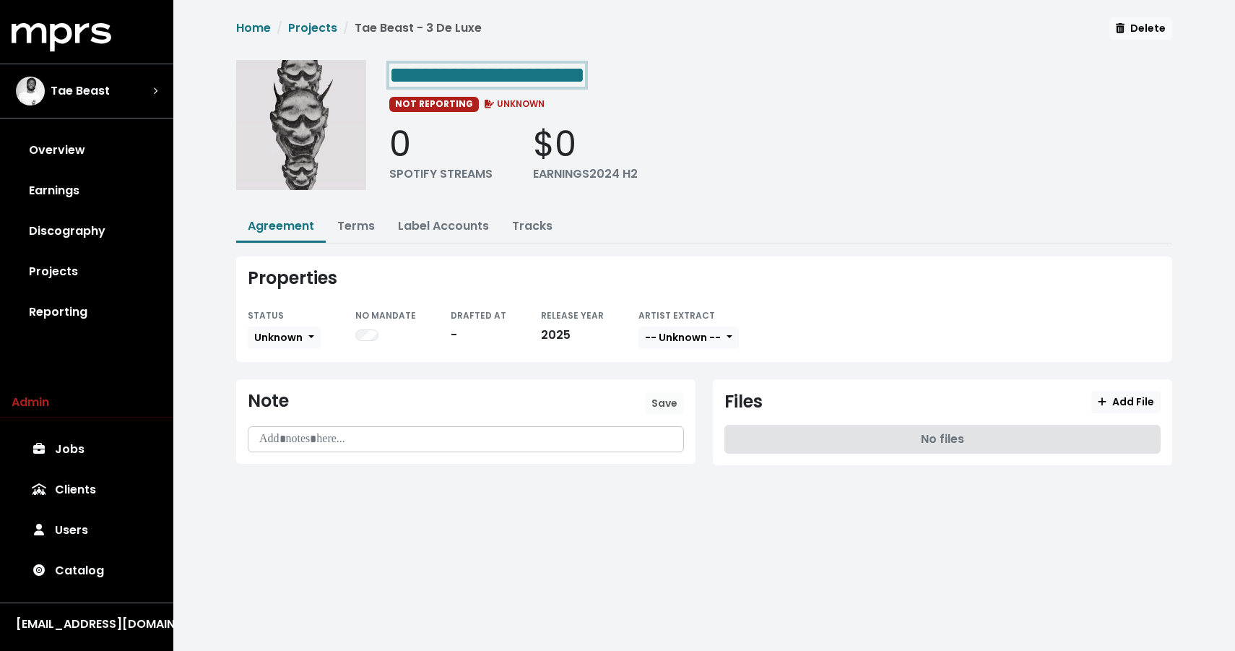
click at [644, 74] on div "**********" at bounding box center [780, 74] width 783 height 29
click at [585, 74] on span "**********" at bounding box center [487, 75] width 196 height 23
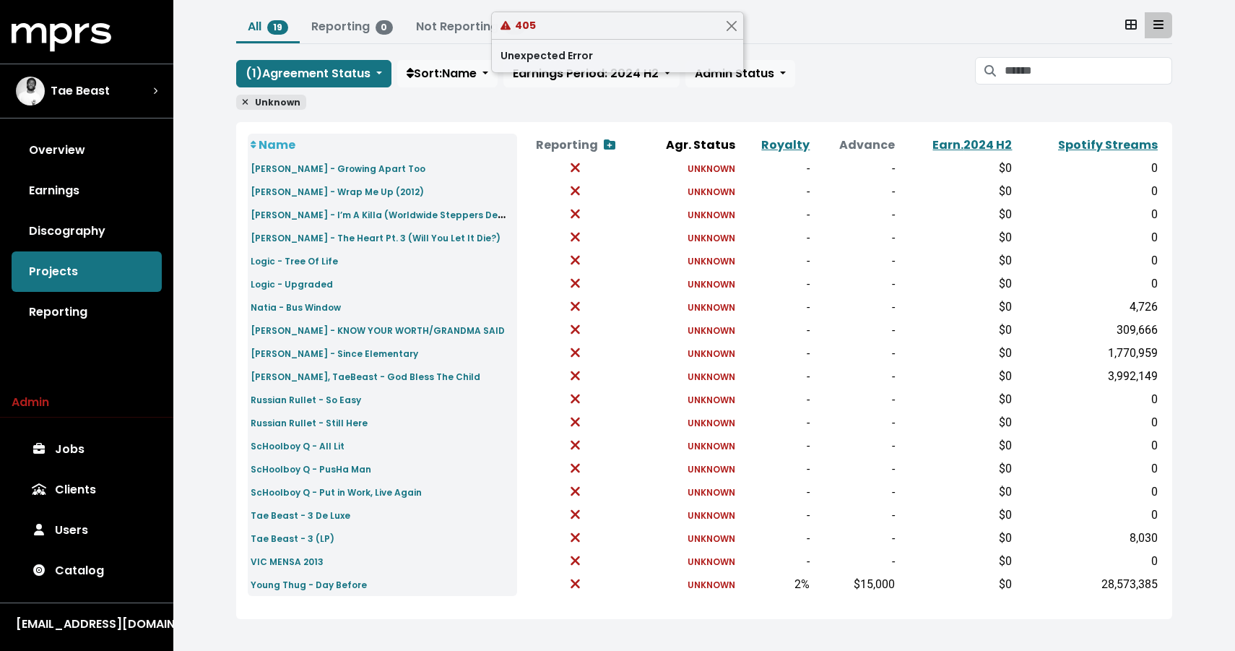
scroll to position [93, 0]
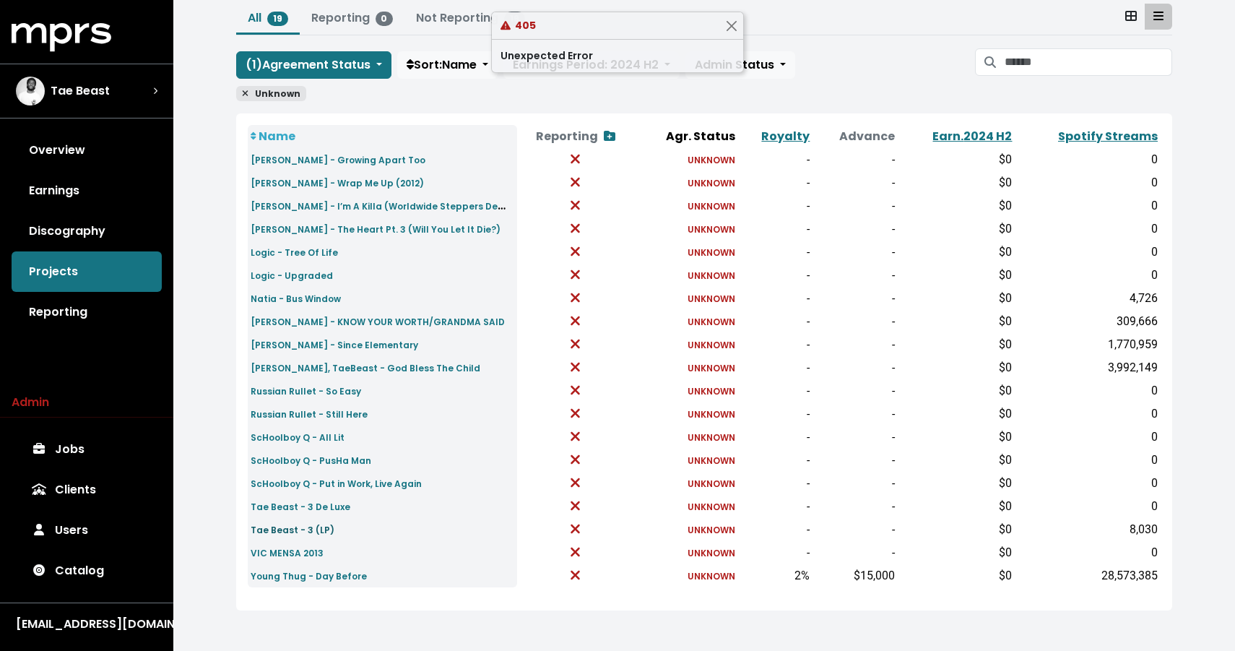
click at [304, 530] on small "Tae Beast - 3 (LP)" at bounding box center [293, 530] width 84 height 12
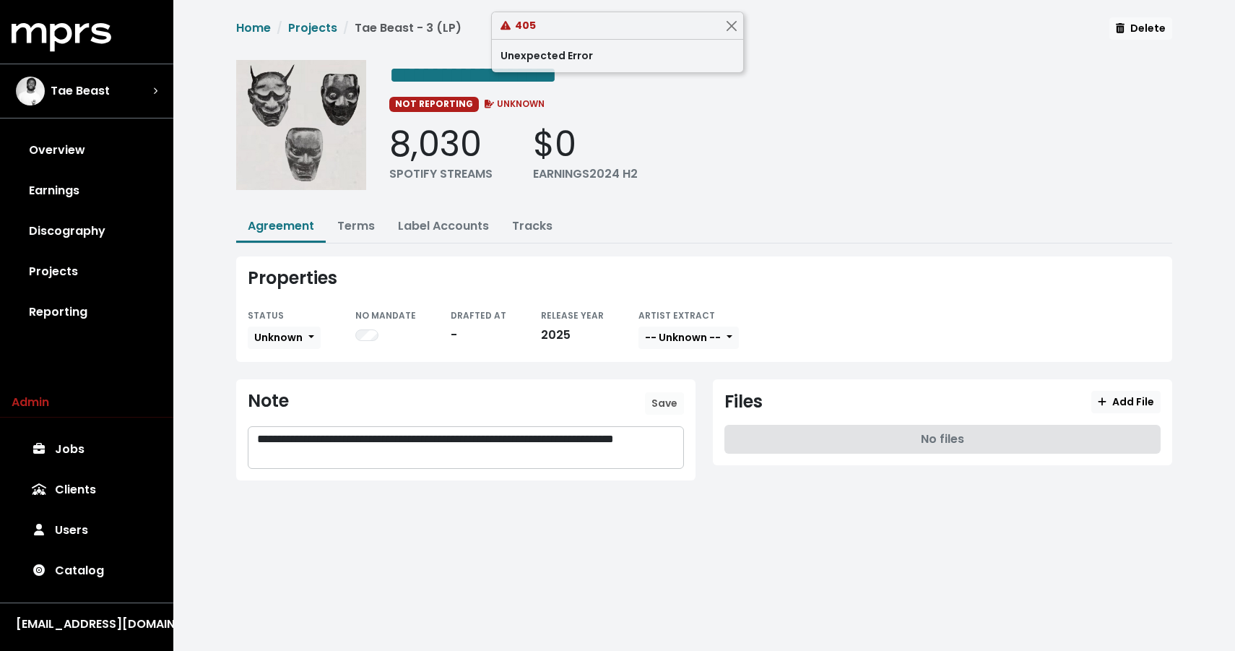
click at [303, 457] on p "**********" at bounding box center [465, 447] width 417 height 33
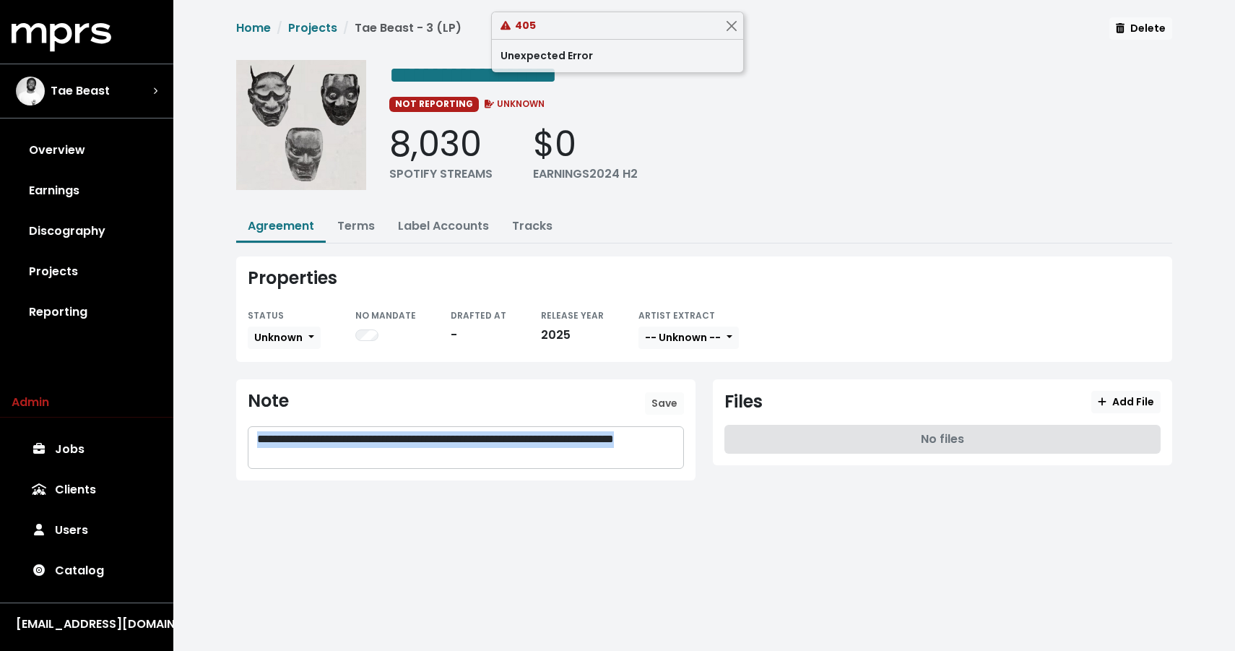
click at [303, 457] on p "**********" at bounding box center [465, 447] width 417 height 33
copy p "**********"
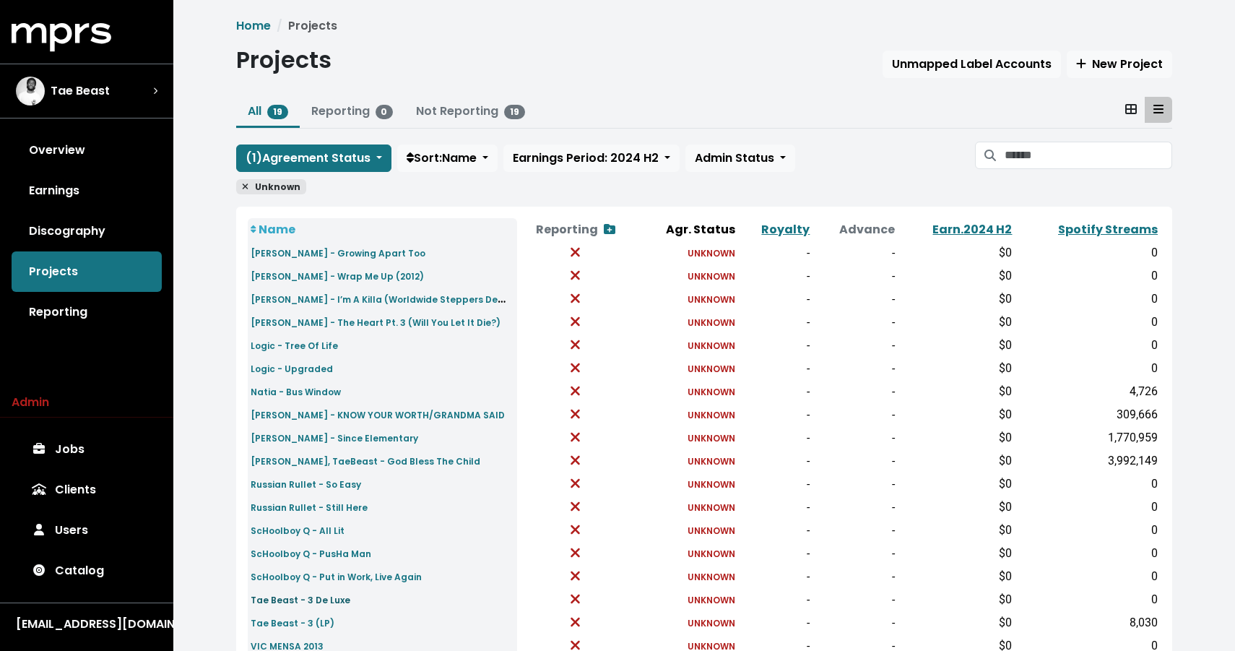
click at [309, 597] on small "Tae Beast - 3 De Luxe" at bounding box center [301, 600] width 100 height 12
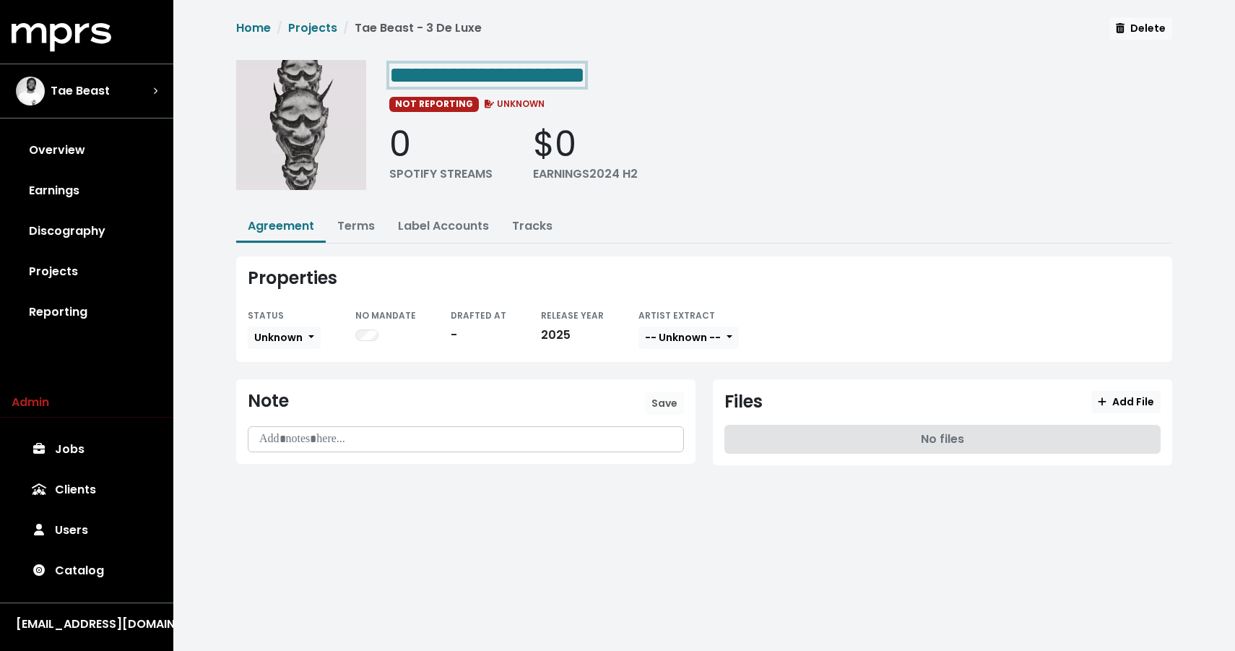
click at [585, 86] on span "**********" at bounding box center [487, 75] width 196 height 23
click at [585, 73] on span "**********" at bounding box center [487, 75] width 196 height 23
click at [411, 431] on p at bounding box center [465, 439] width 417 height 17
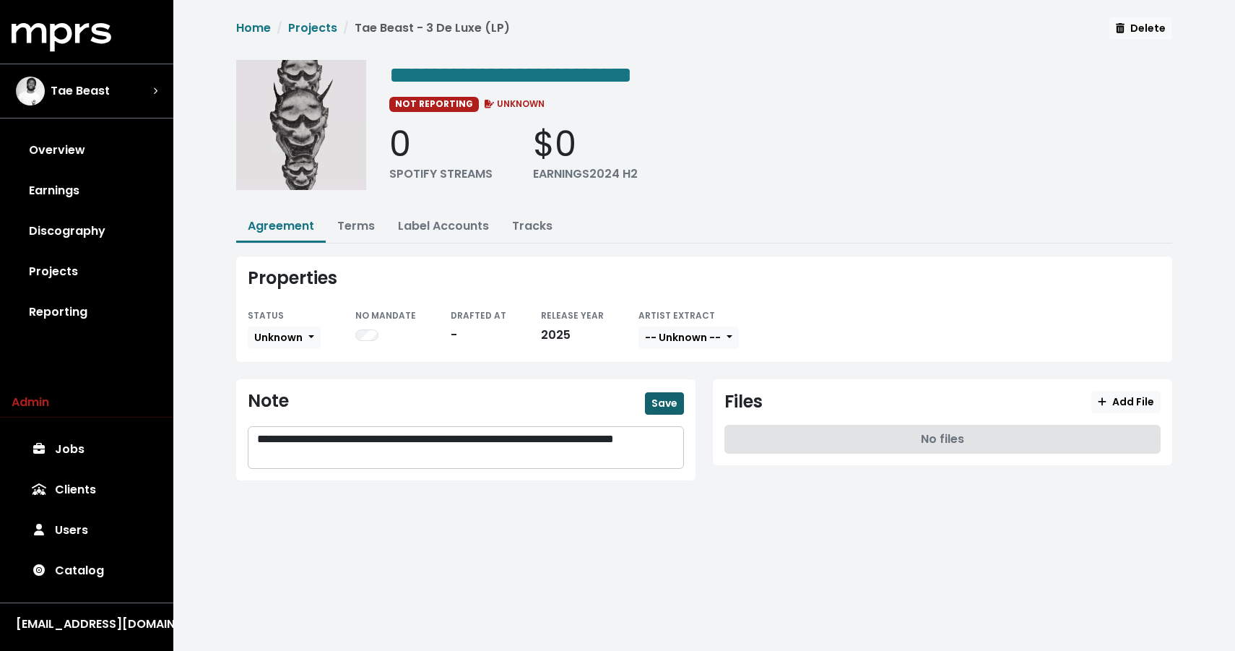
click at [655, 404] on span "Save" at bounding box center [664, 403] width 26 height 14
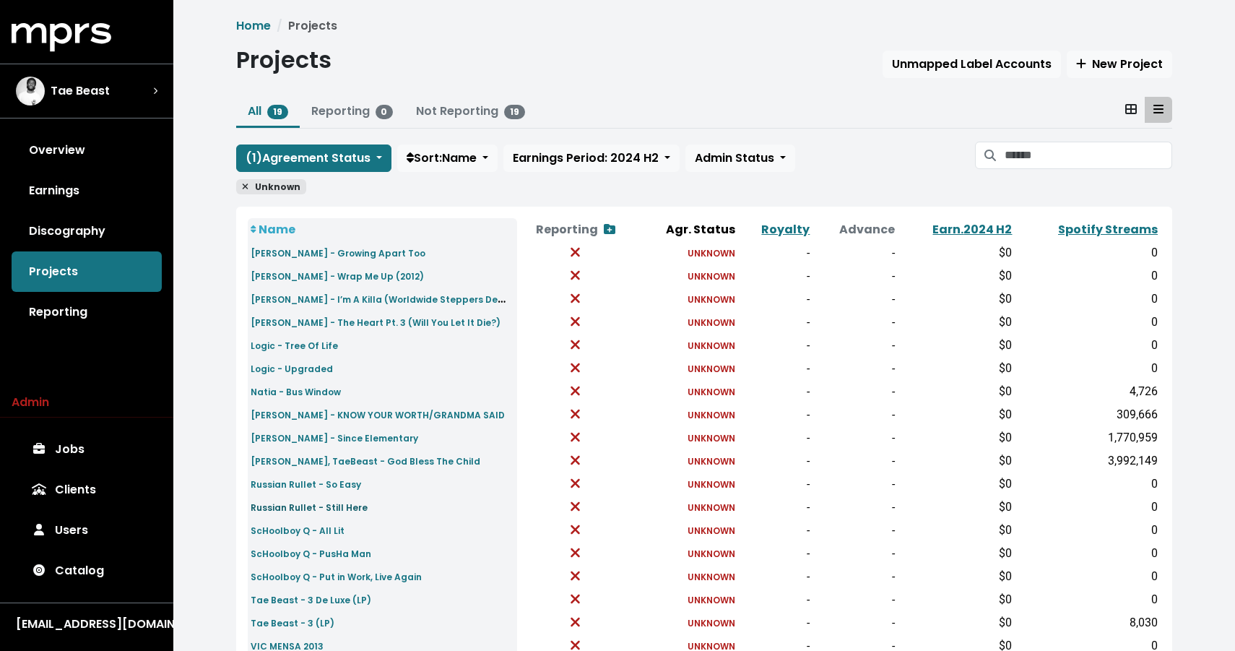
click at [310, 511] on small "Russian Rullet - Still Here" at bounding box center [309, 507] width 117 height 12
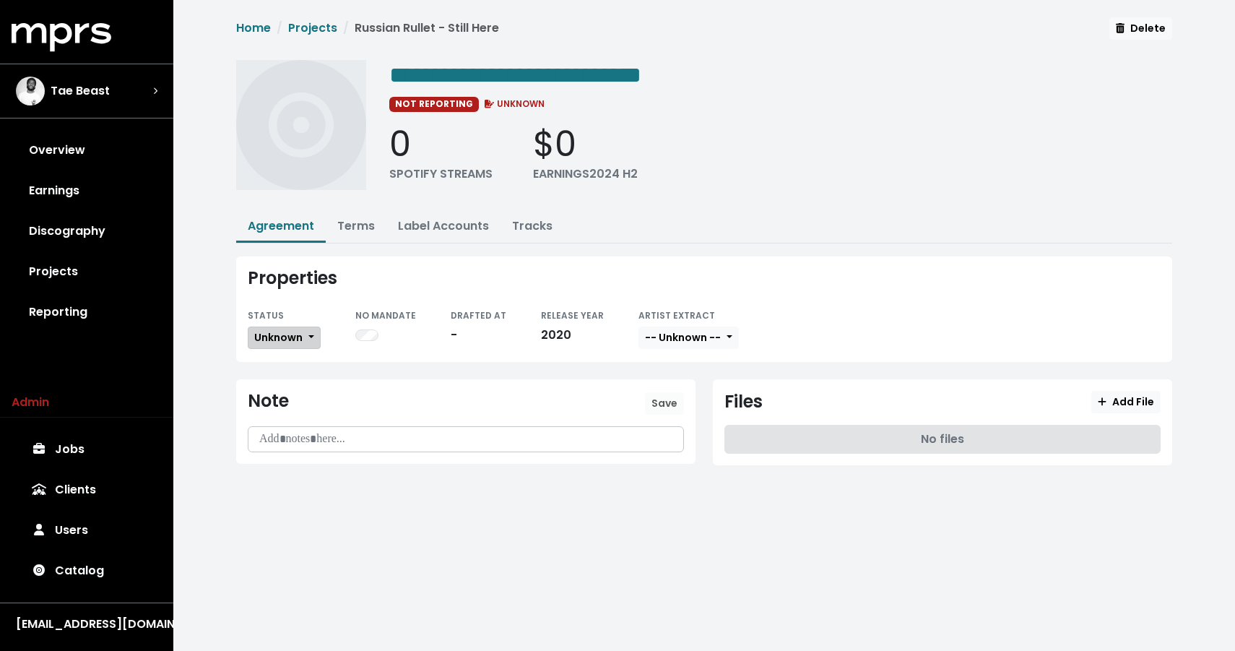
click at [293, 333] on span "Unknown" at bounding box center [278, 337] width 48 height 14
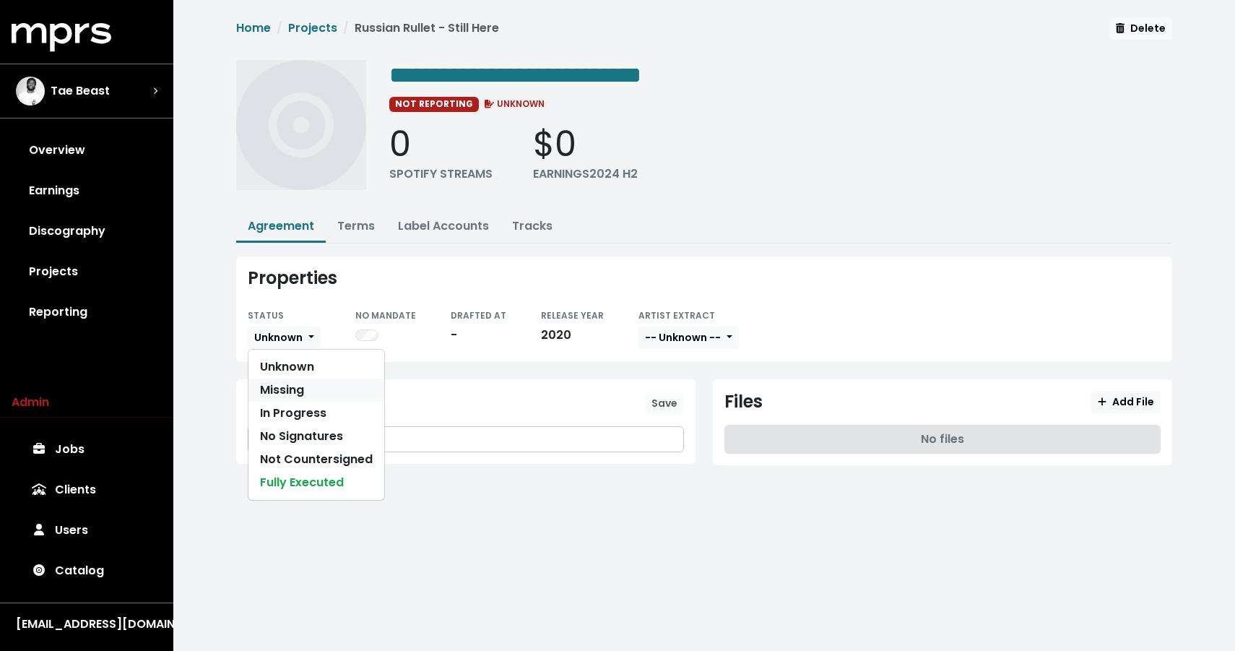
click at [290, 389] on link "Missing" at bounding box center [316, 389] width 136 height 23
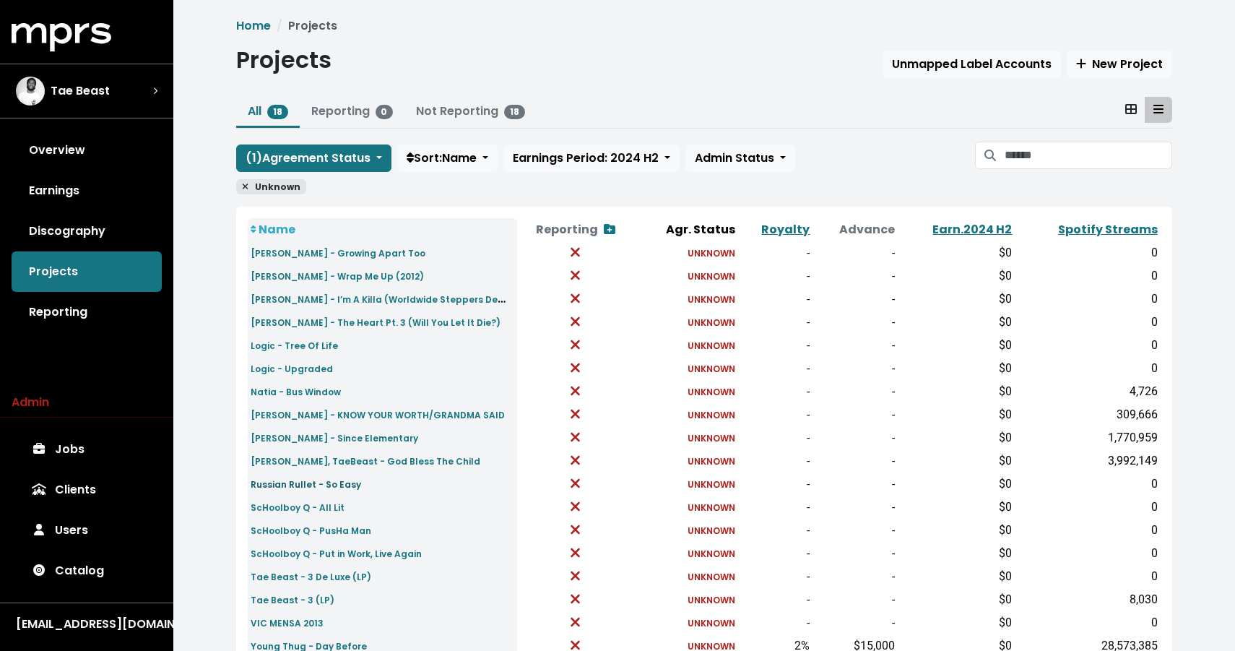
click at [321, 482] on small "Russian Rullet - So Easy" at bounding box center [306, 484] width 111 height 12
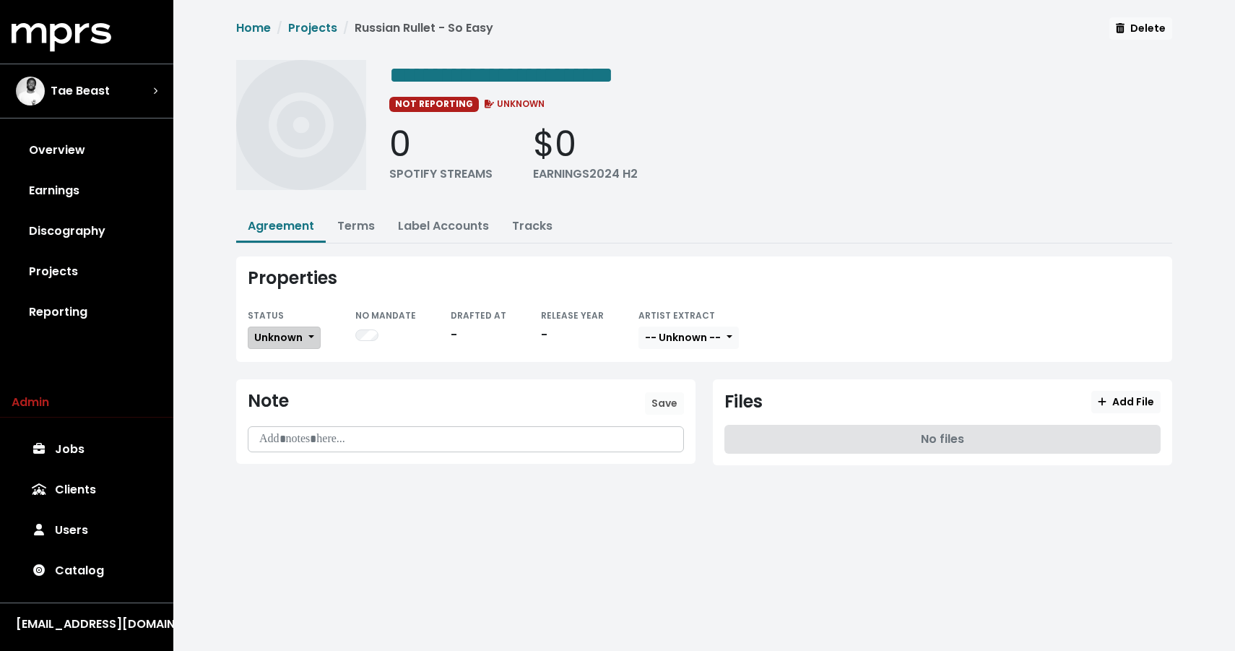
click at [287, 331] on span "Unknown" at bounding box center [278, 337] width 48 height 14
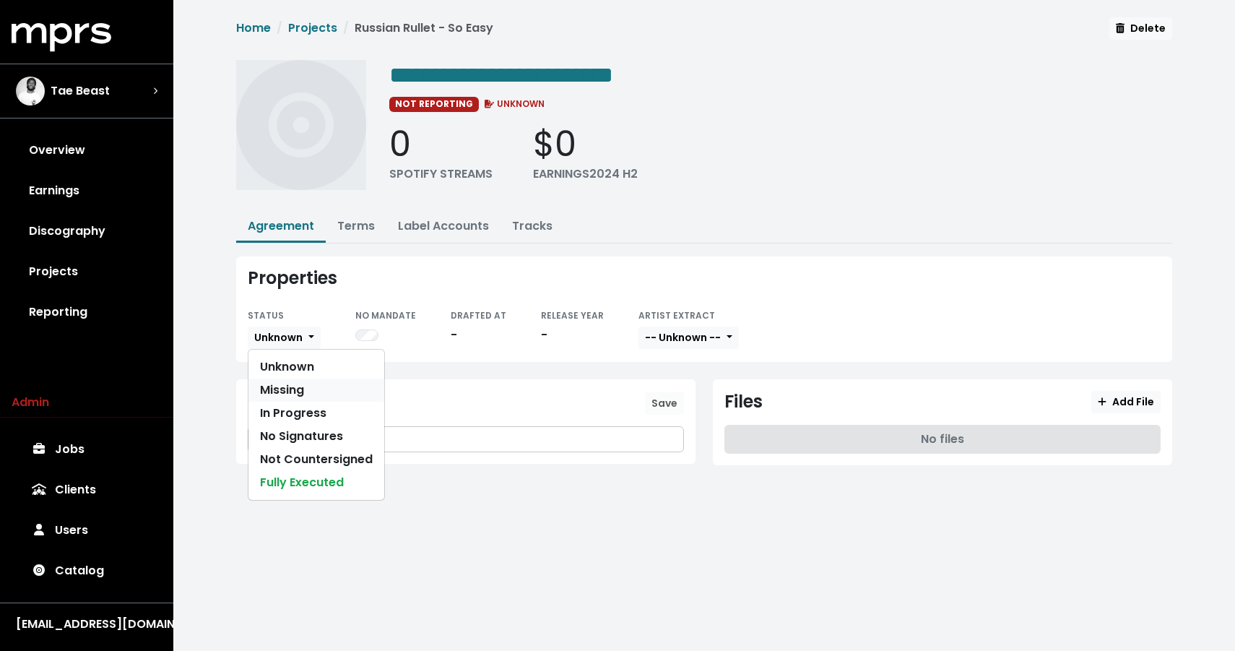
click at [277, 397] on link "Missing" at bounding box center [316, 389] width 136 height 23
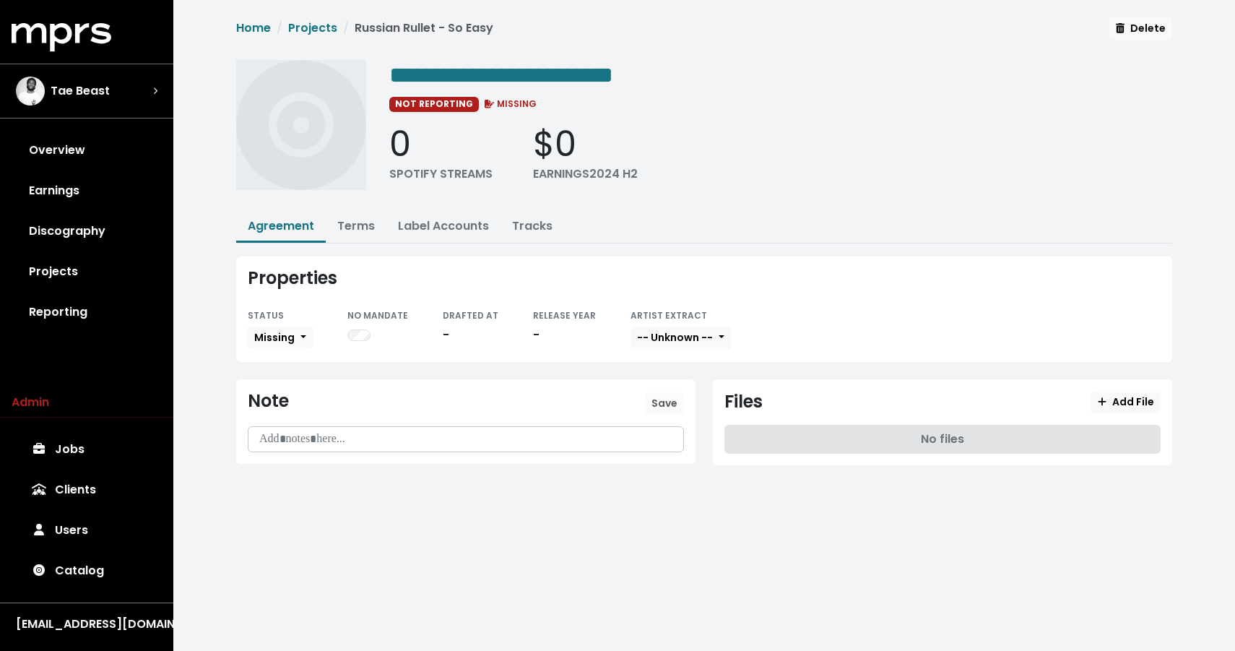
click at [212, 113] on div "**********" at bounding box center [704, 253] width 1062 height 506
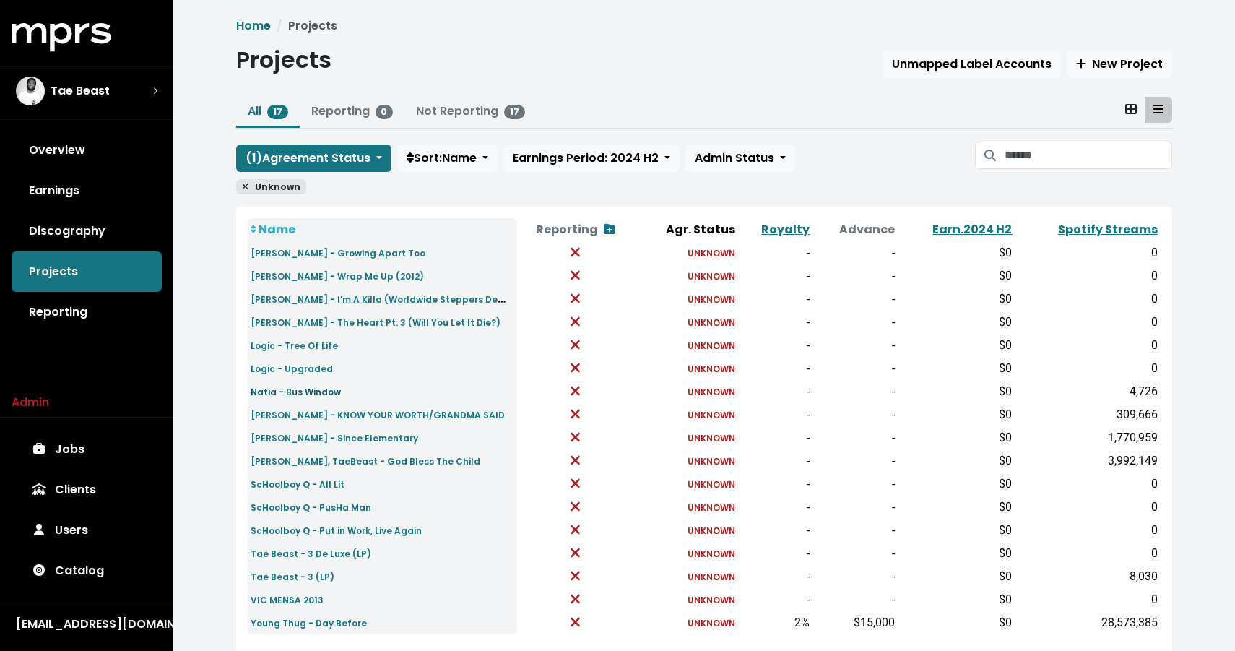
click at [326, 395] on small "Natia - Bus Window" at bounding box center [296, 392] width 90 height 12
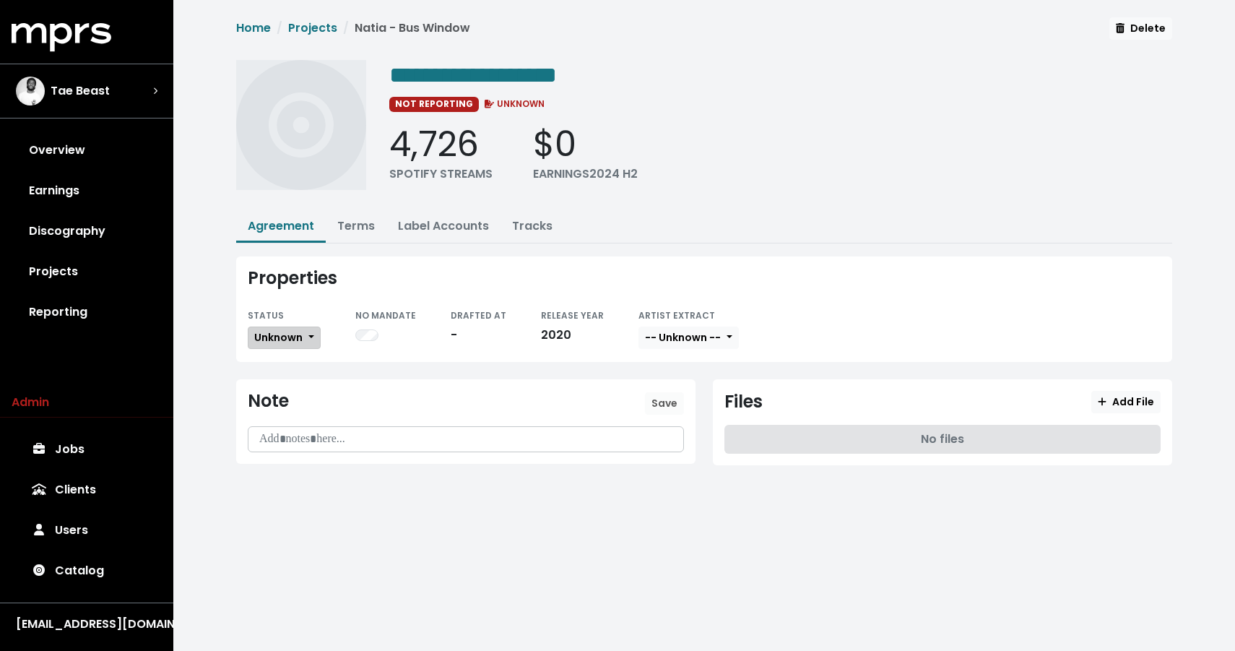
click at [285, 335] on span "Unknown" at bounding box center [278, 337] width 48 height 14
click at [283, 337] on span "Unknown" at bounding box center [278, 337] width 48 height 14
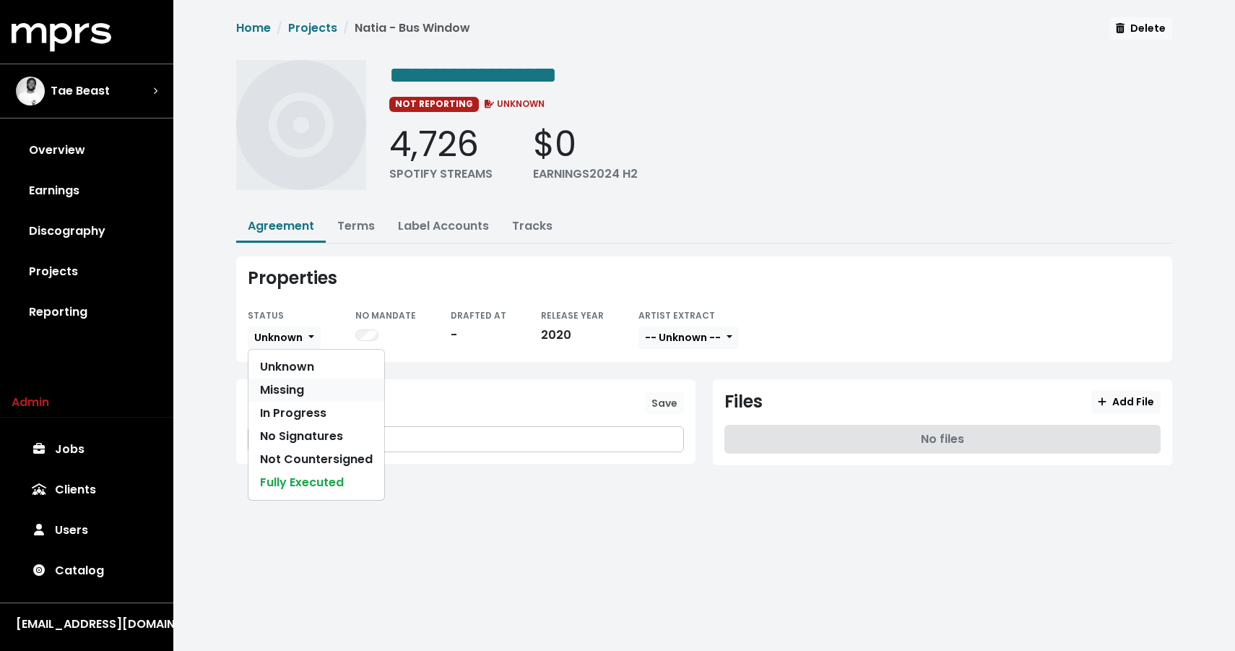
click at [282, 381] on link "Missing" at bounding box center [316, 389] width 136 height 23
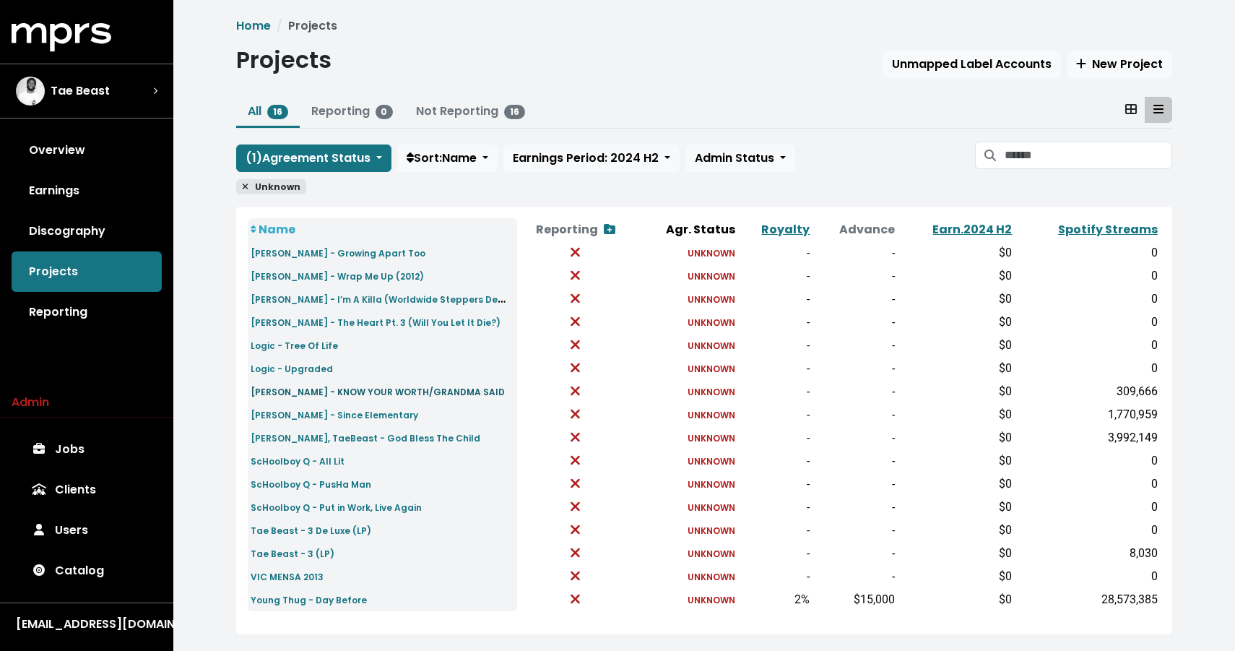
click at [328, 392] on small "Nick Grant - KNOW YOUR WORTH/GRANDMA SAID" at bounding box center [378, 392] width 254 height 12
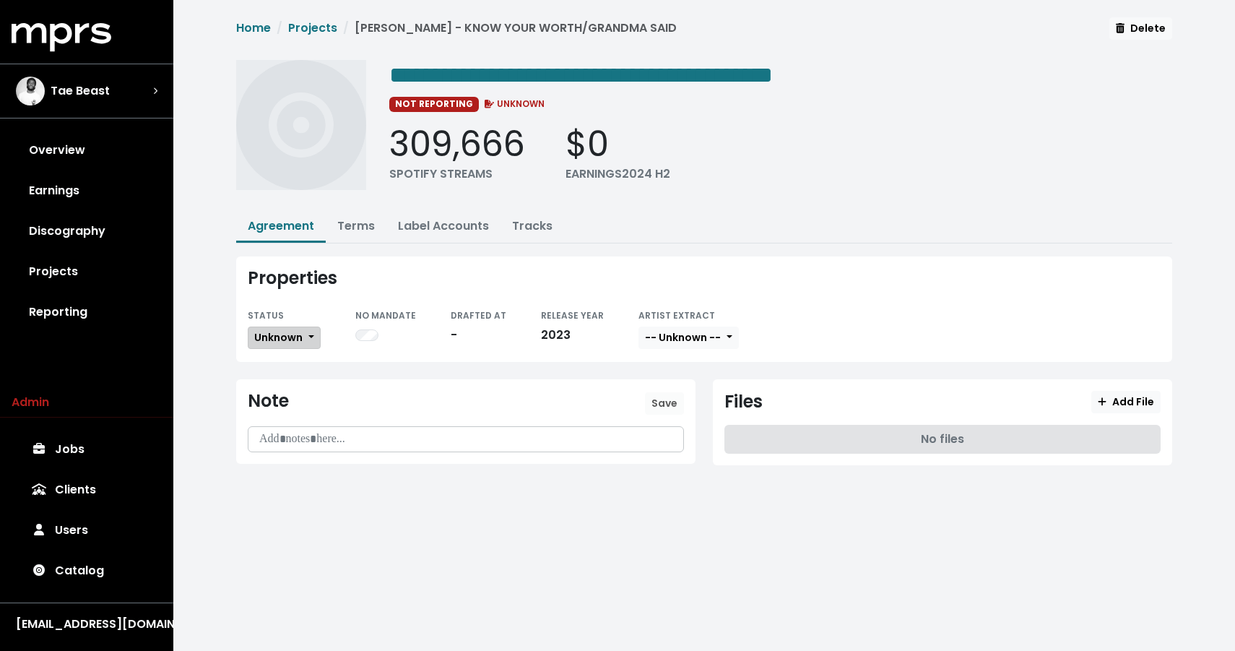
click at [275, 335] on span "Unknown" at bounding box center [278, 337] width 48 height 14
click at [276, 330] on span "Unknown" at bounding box center [278, 337] width 48 height 14
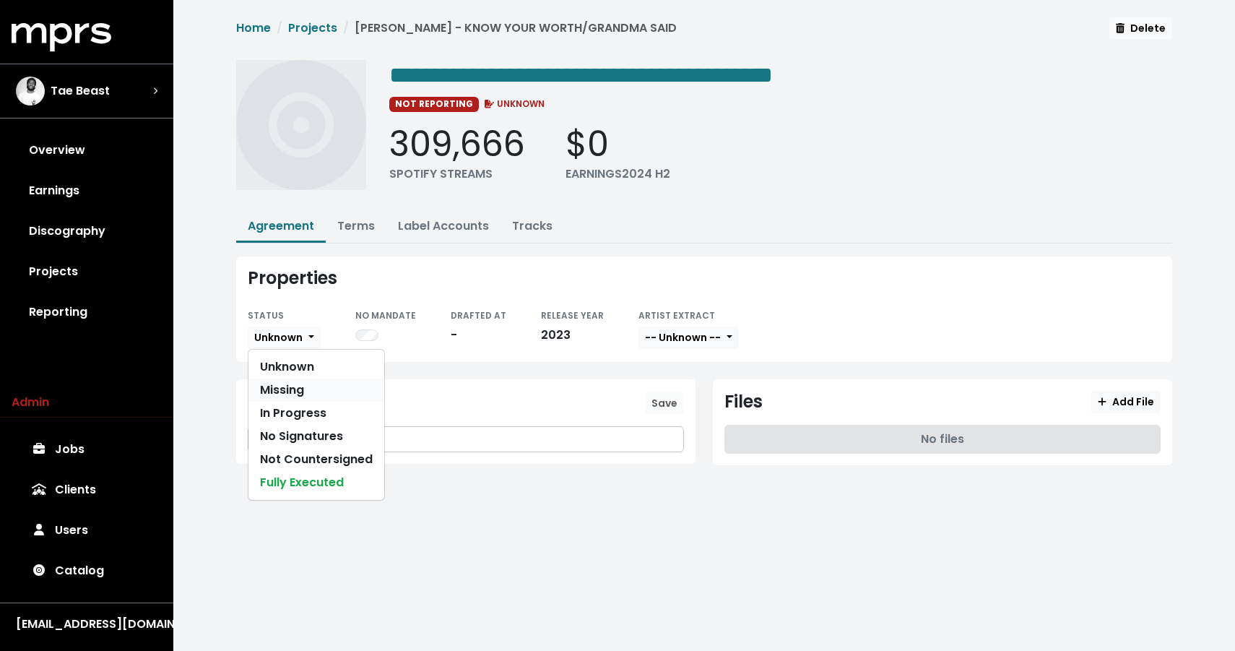
click at [277, 390] on link "Missing" at bounding box center [316, 389] width 136 height 23
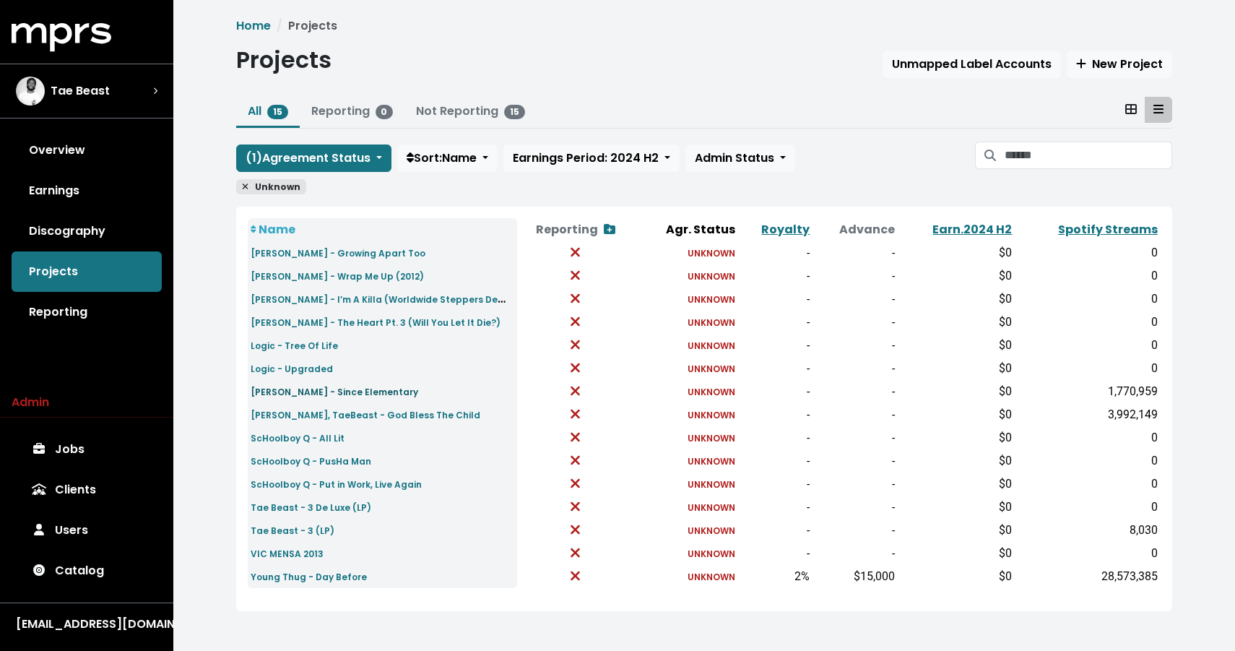
click at [306, 394] on small "Nick Grant - Since Elementary" at bounding box center [335, 392] width 168 height 12
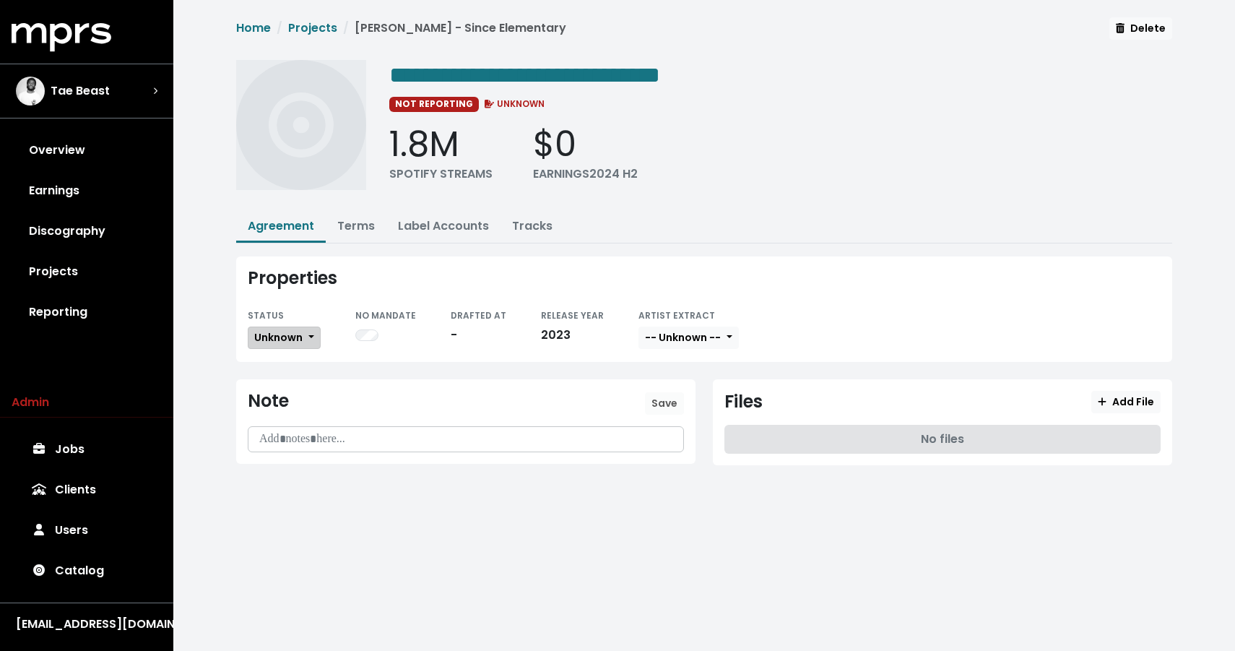
click at [295, 330] on span "Unknown" at bounding box center [278, 337] width 48 height 14
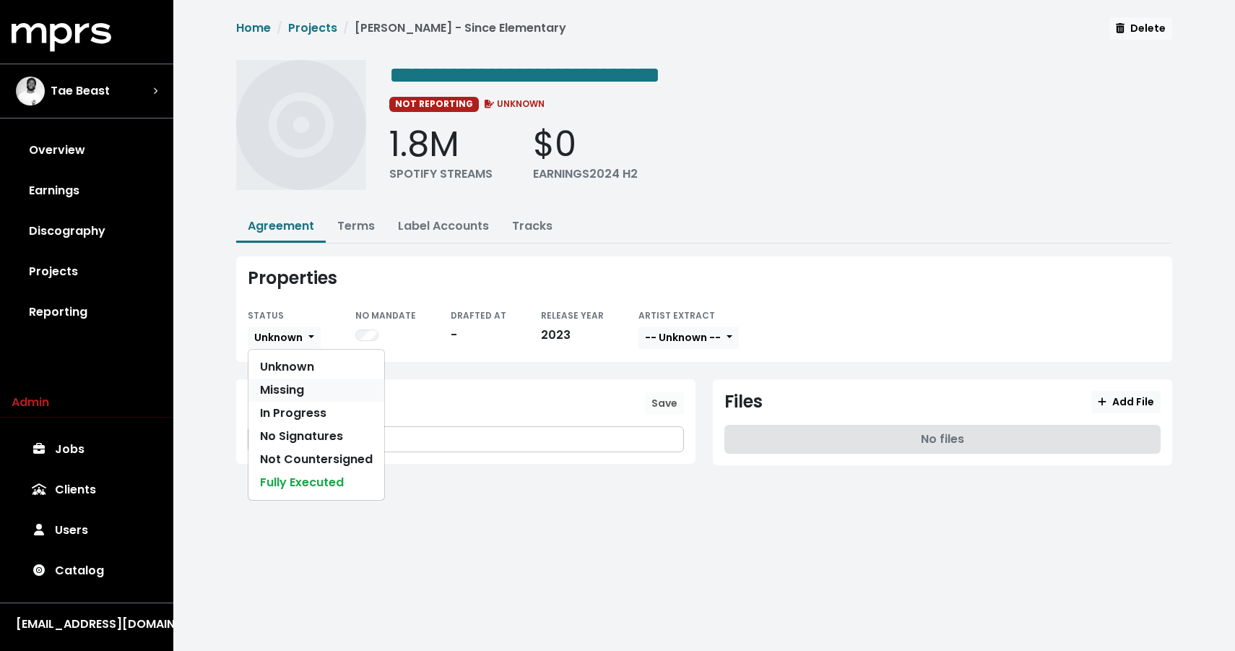
click at [285, 381] on link "Missing" at bounding box center [316, 389] width 136 height 23
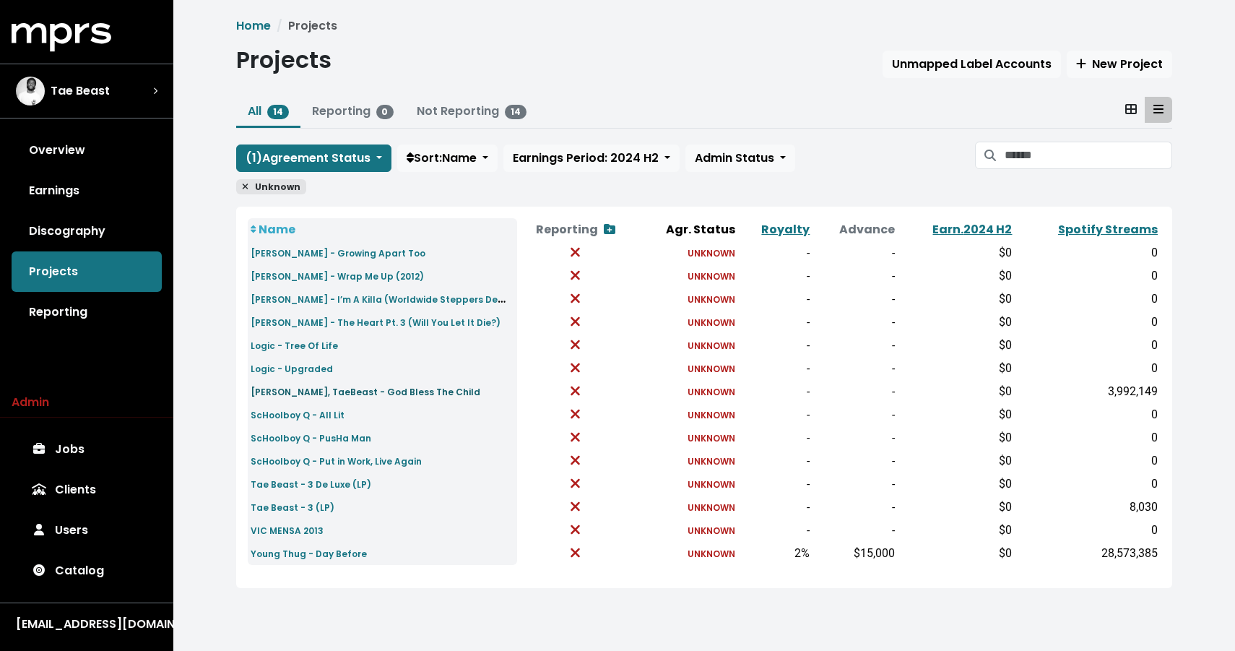
click at [345, 392] on small "Nick Grant, TaeBeast - God Bless The Child" at bounding box center [366, 392] width 230 height 12
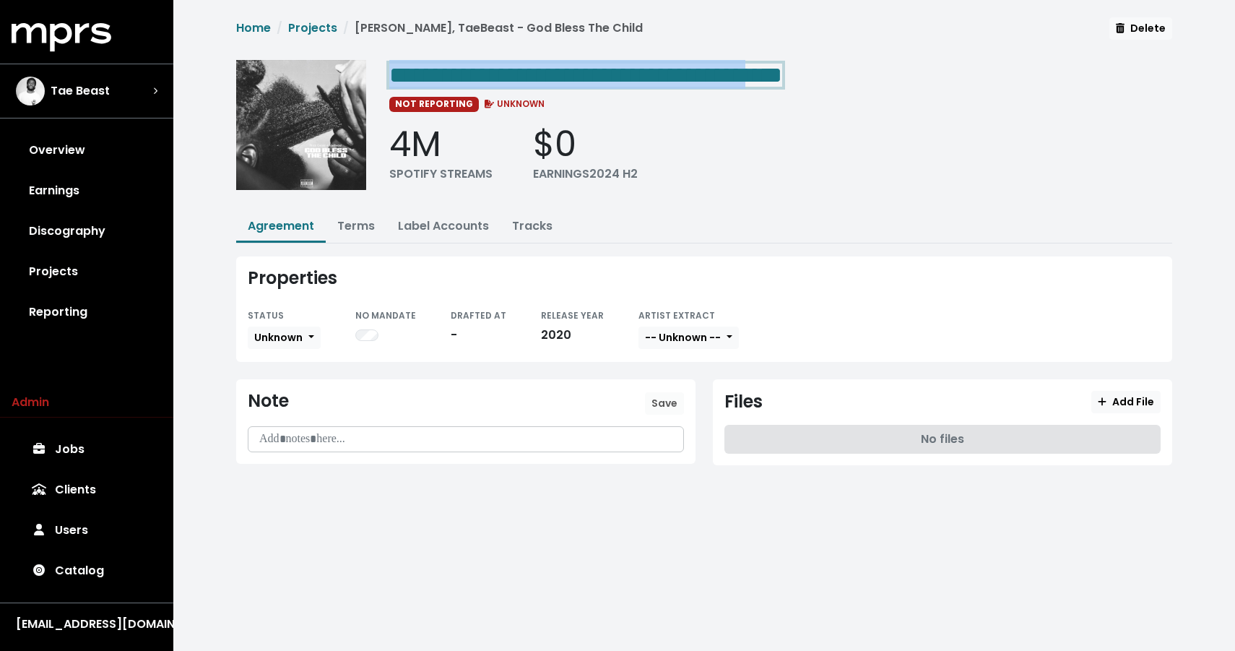
click at [782, 66] on span "**********" at bounding box center [585, 75] width 393 height 23
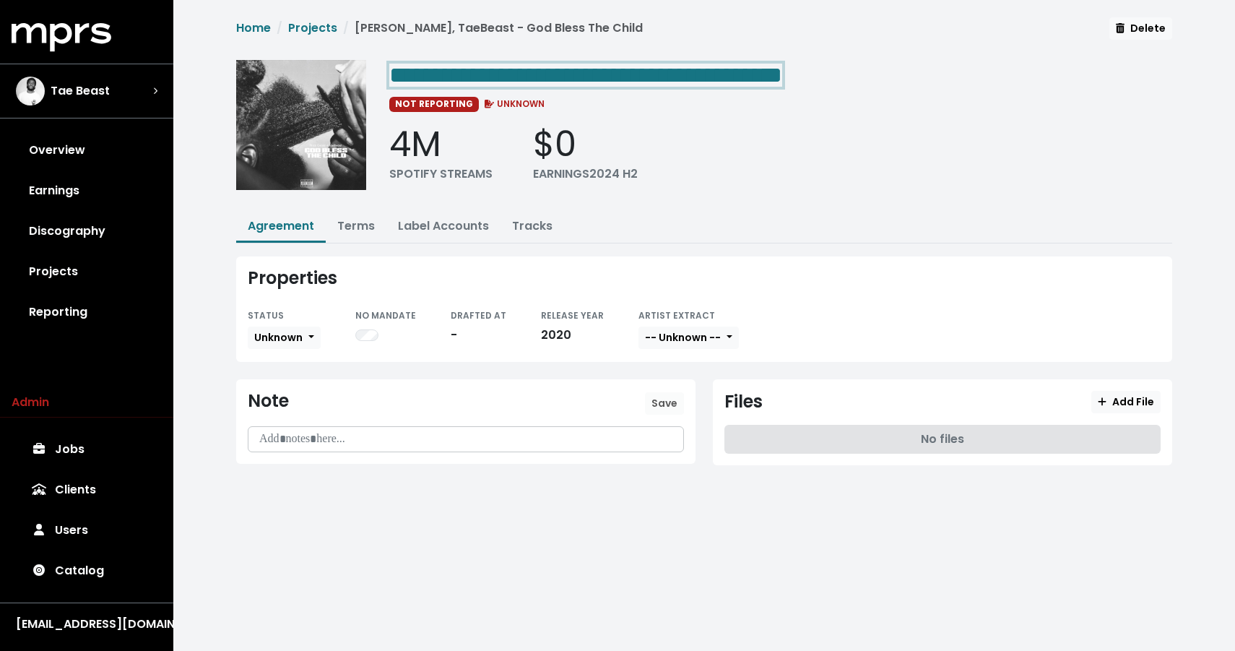
click at [782, 69] on span "**********" at bounding box center [585, 75] width 393 height 23
click at [603, 408] on div "Note Save" at bounding box center [466, 407] width 436 height 33
click at [535, 441] on p at bounding box center [465, 439] width 417 height 17
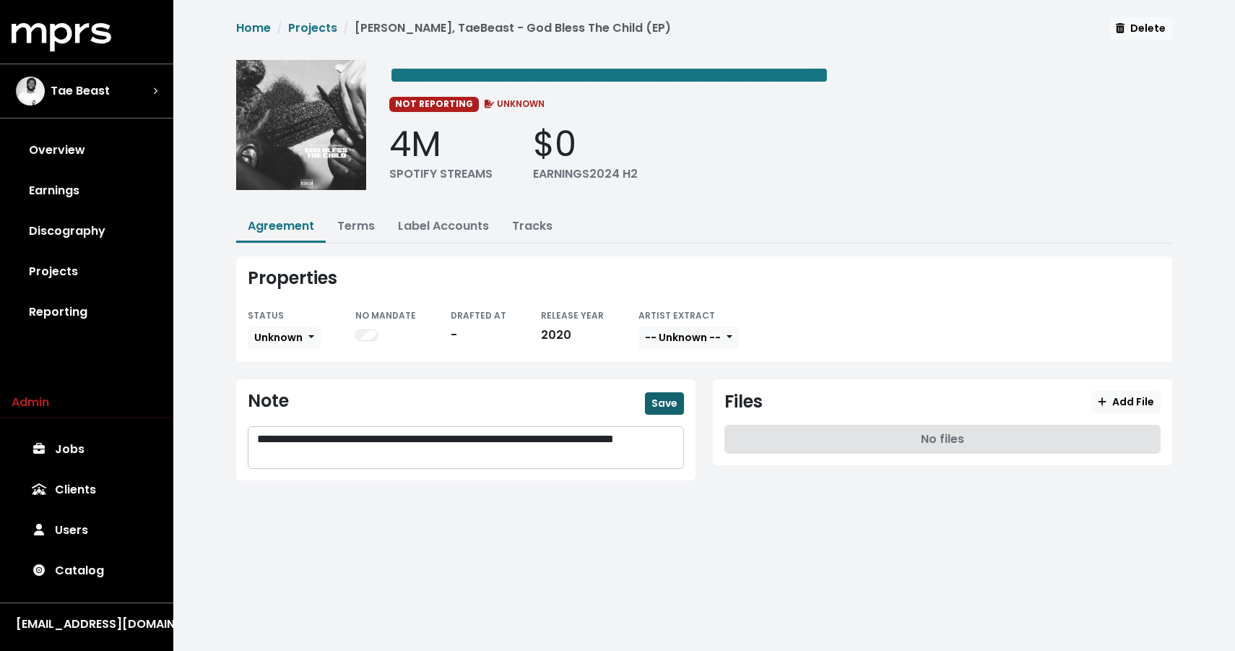
click at [672, 398] on span "Save" at bounding box center [664, 403] width 26 height 14
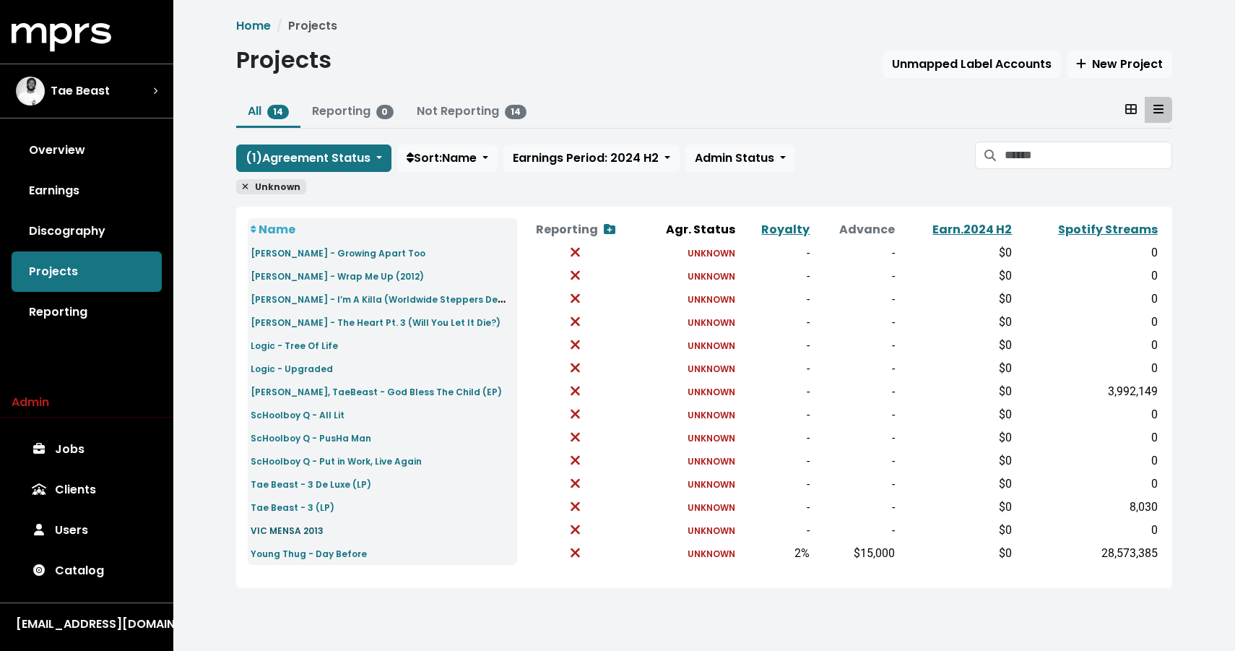
click at [295, 530] on small "VIC MENSA 2013" at bounding box center [287, 530] width 73 height 12
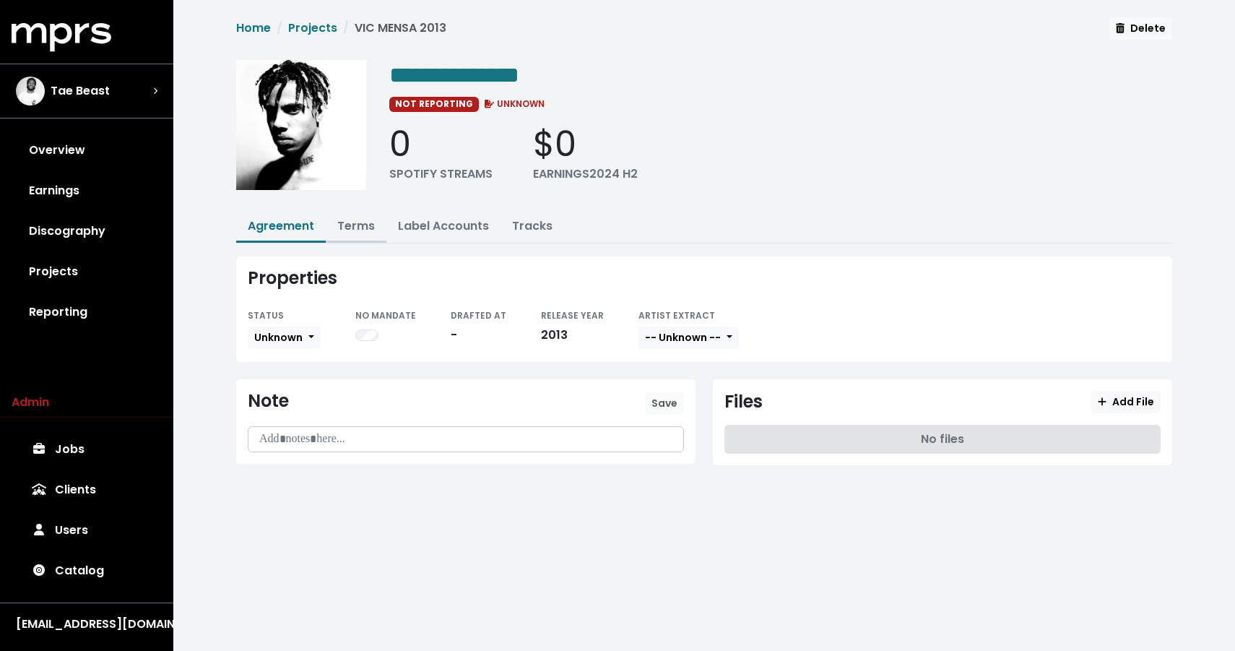
click at [351, 218] on link "Terms" at bounding box center [356, 225] width 38 height 17
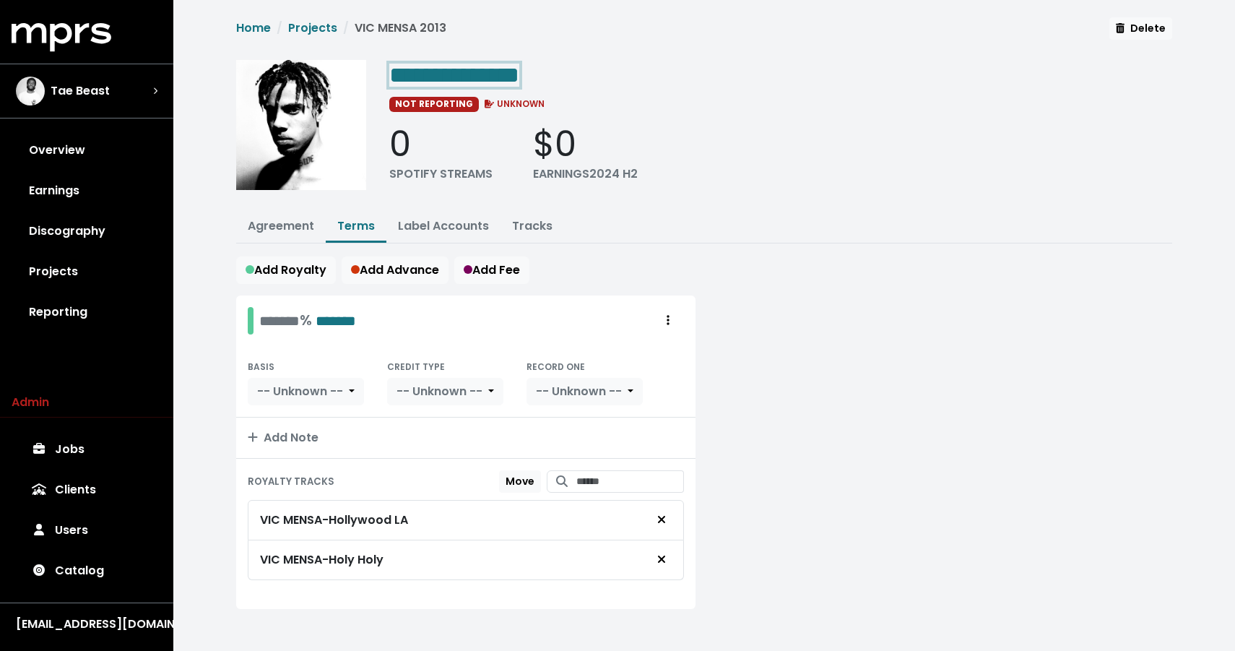
click at [519, 64] on span "**********" at bounding box center [454, 75] width 130 height 23
click at [519, 72] on span "**********" at bounding box center [454, 75] width 130 height 23
drag, startPoint x: 525, startPoint y: 72, endPoint x: 620, endPoint y: 73, distance: 94.6
click at [620, 73] on div "**********" at bounding box center [780, 74] width 783 height 29
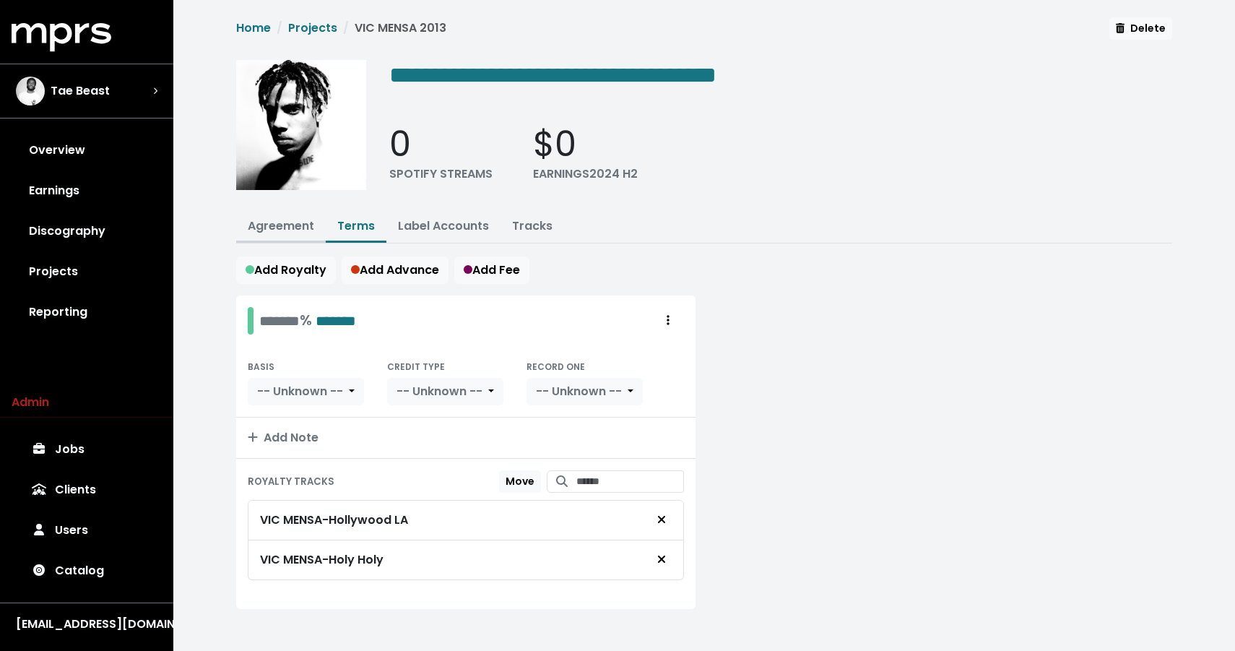
click at [268, 228] on link "Agreement" at bounding box center [281, 225] width 66 height 17
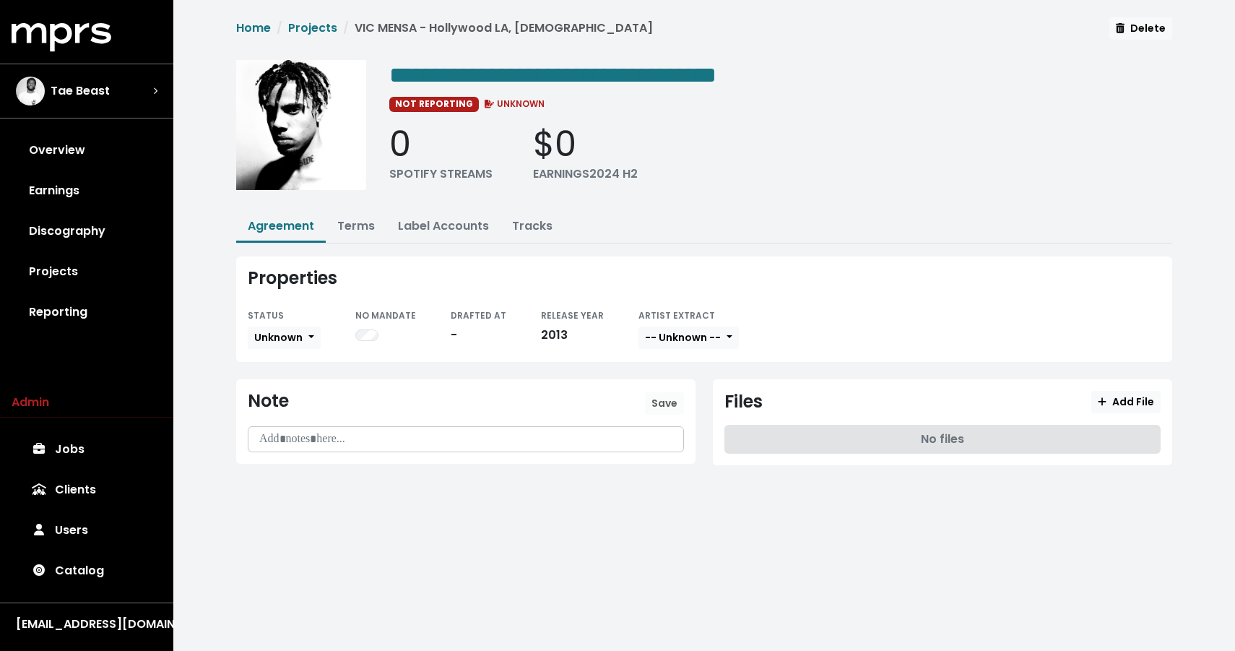
click at [271, 431] on p at bounding box center [465, 439] width 417 height 17
click at [647, 403] on button "Save" at bounding box center [664, 403] width 39 height 22
click at [301, 27] on link "Projects" at bounding box center [312, 28] width 49 height 17
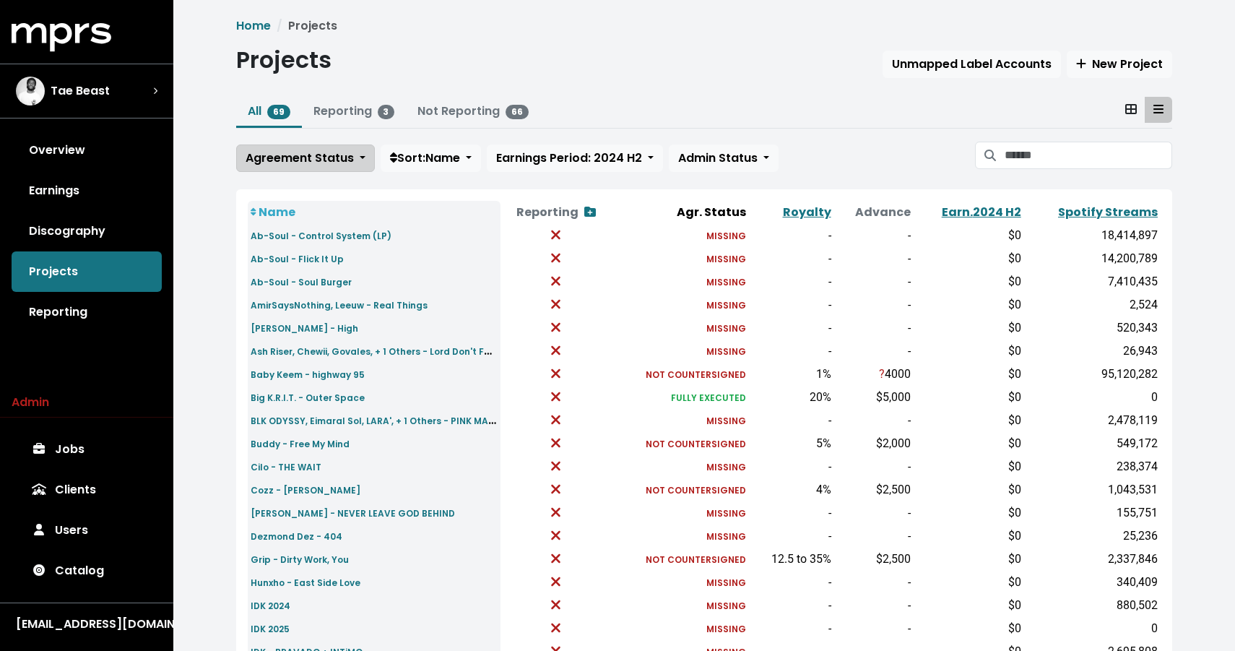
click at [311, 161] on span "Agreement Status" at bounding box center [300, 158] width 108 height 17
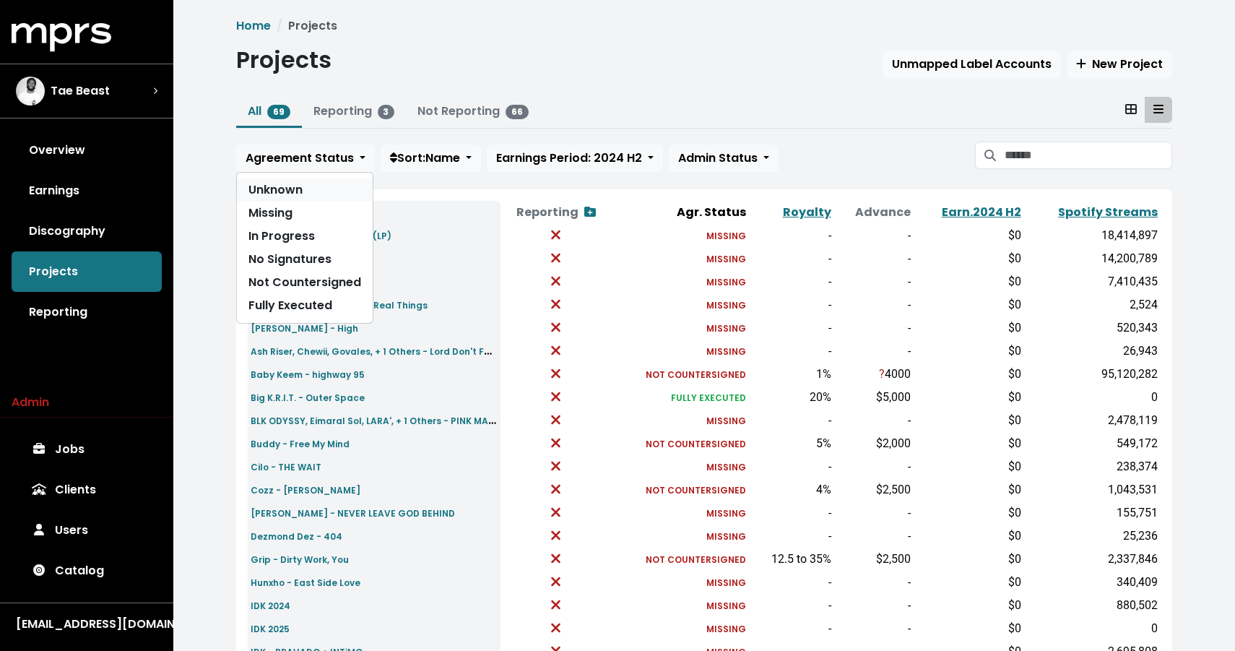
click at [290, 189] on link "Unknown" at bounding box center [305, 189] width 136 height 23
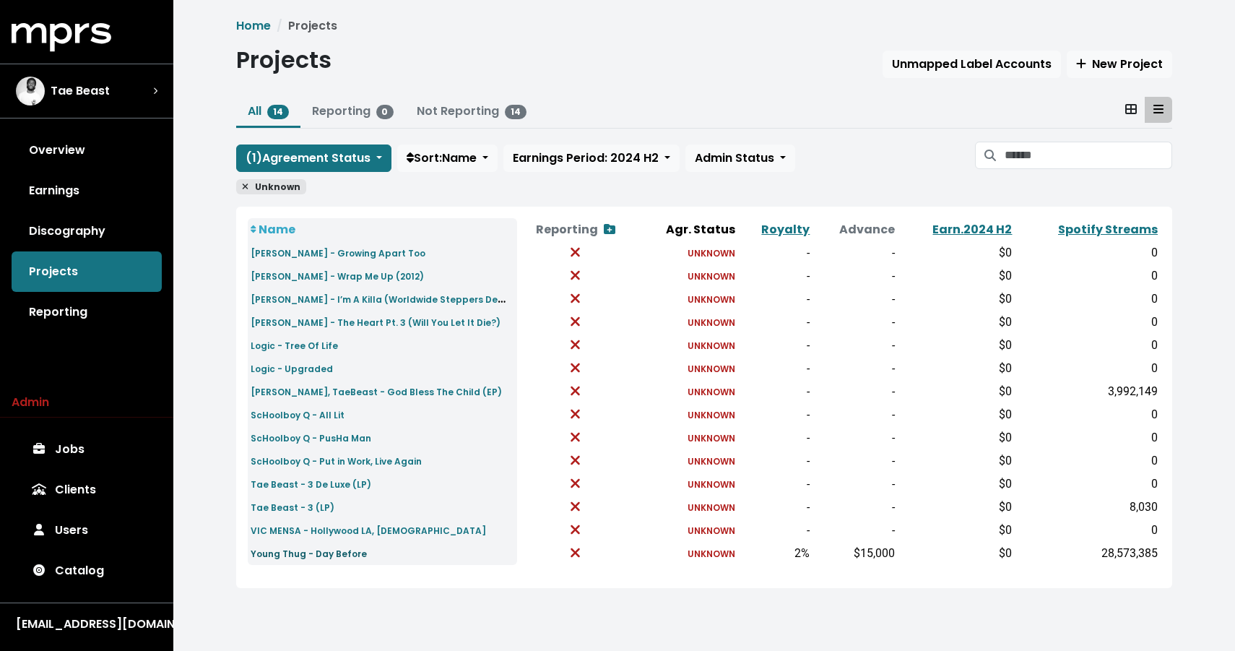
click at [288, 554] on small "Young Thug - Day Before" at bounding box center [309, 553] width 116 height 12
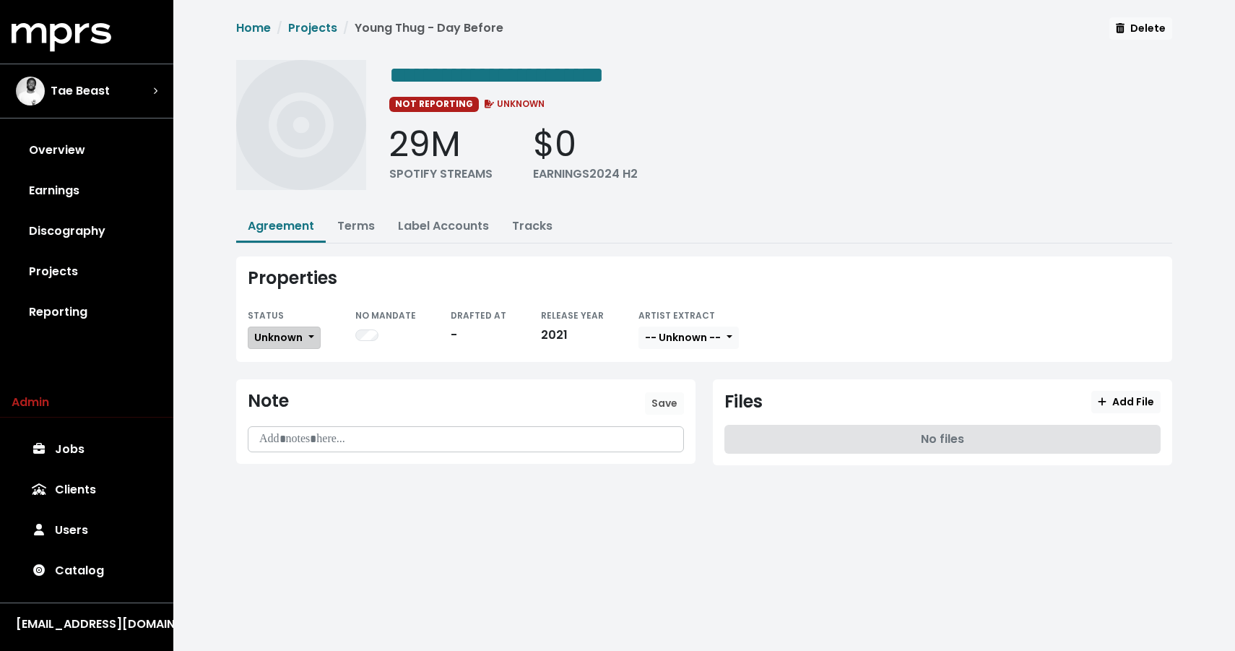
click at [285, 335] on span "Unknown" at bounding box center [278, 337] width 48 height 14
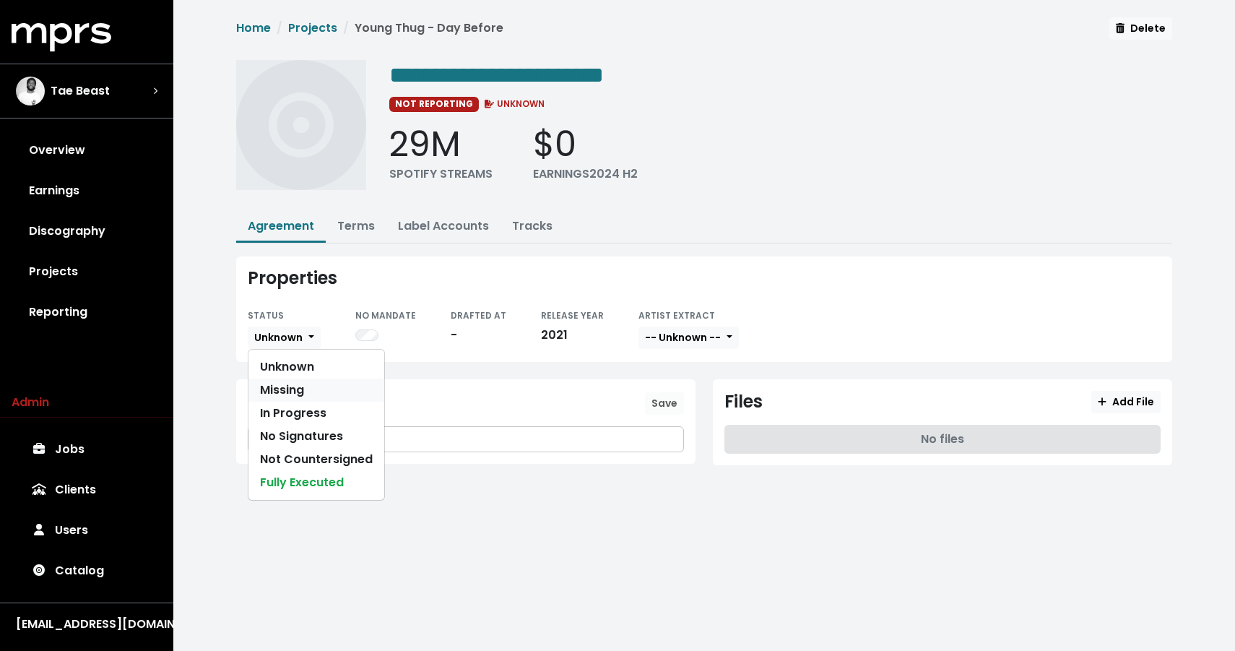
click at [283, 384] on link "Missing" at bounding box center [316, 389] width 136 height 23
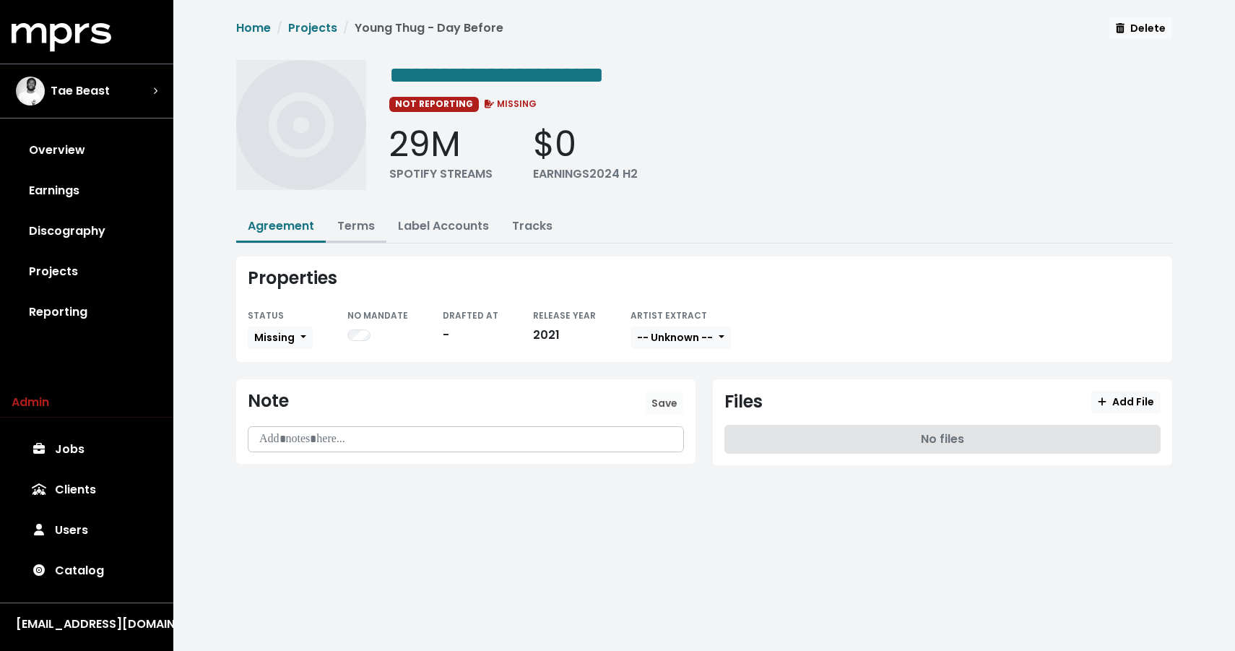
click at [355, 236] on button "Terms" at bounding box center [356, 227] width 61 height 31
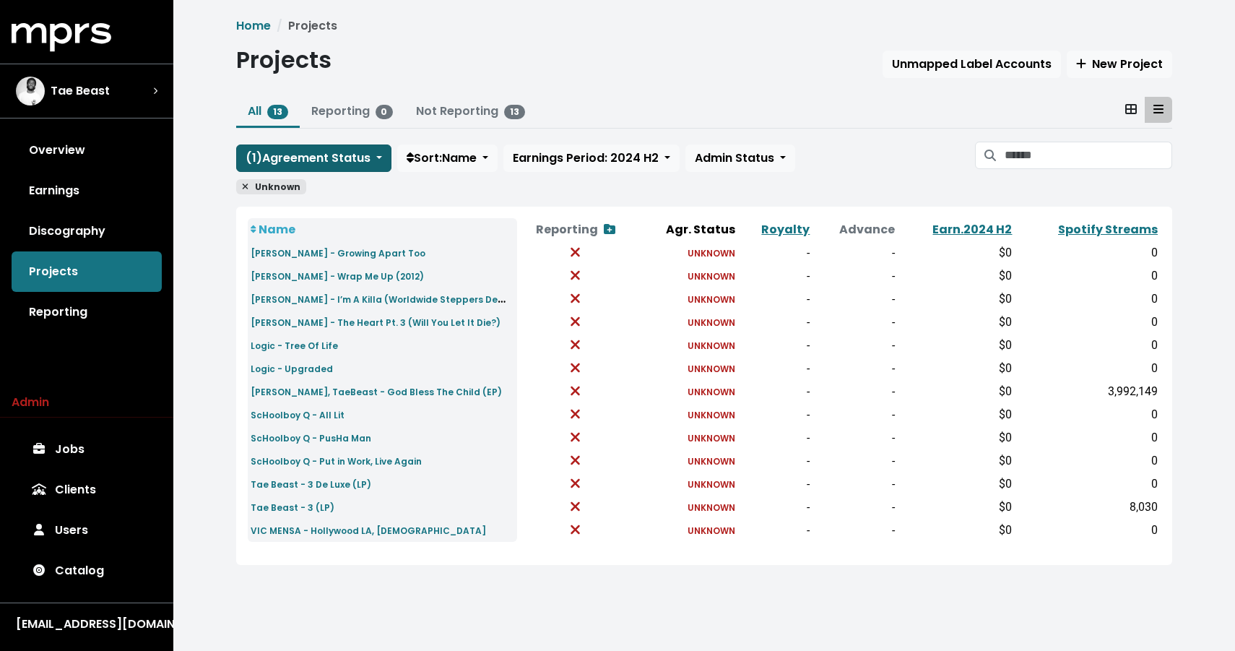
click at [273, 156] on span "( 1 ) Agreement Status" at bounding box center [308, 158] width 125 height 17
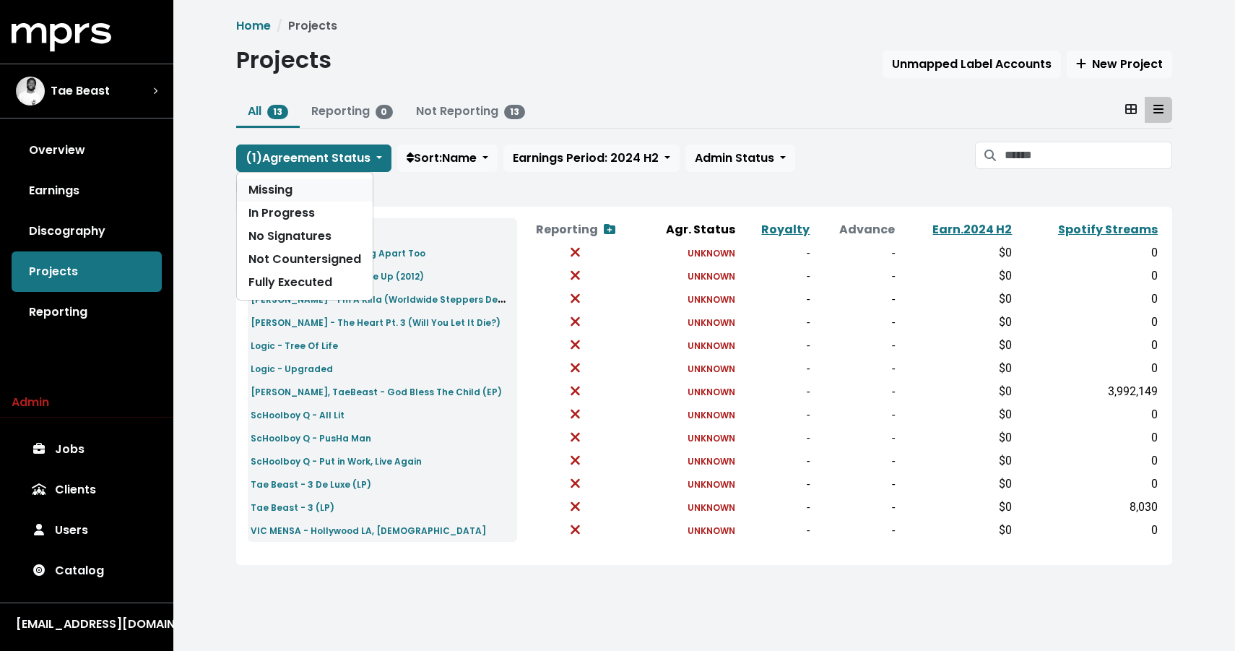
click at [270, 195] on link "Missing" at bounding box center [305, 189] width 136 height 23
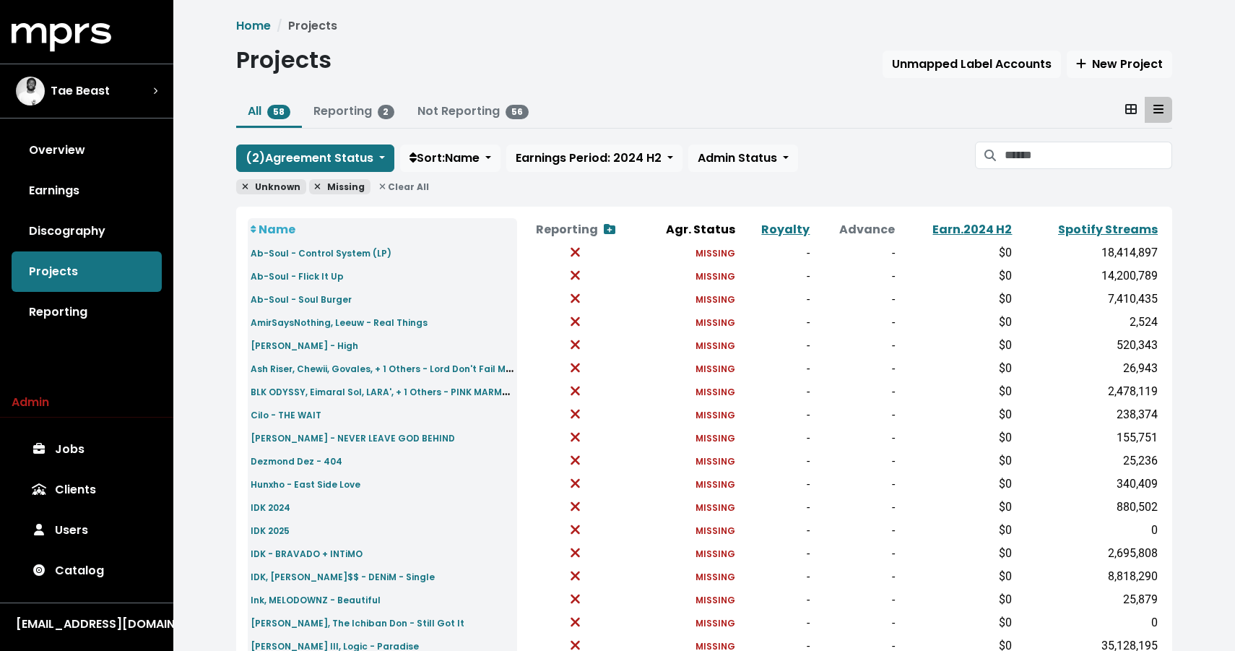
click at [243, 187] on icon at bounding box center [245, 186] width 7 height 9
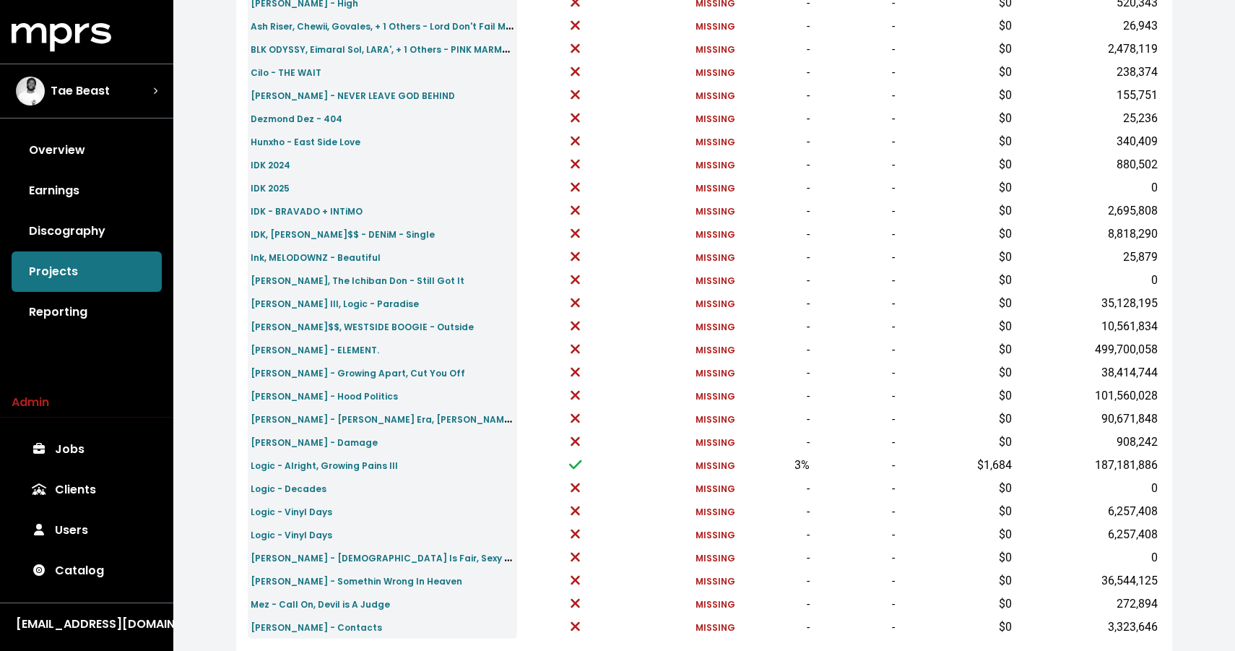
scroll to position [343, 0]
click at [264, 158] on link "IDK 2024" at bounding box center [271, 163] width 40 height 17
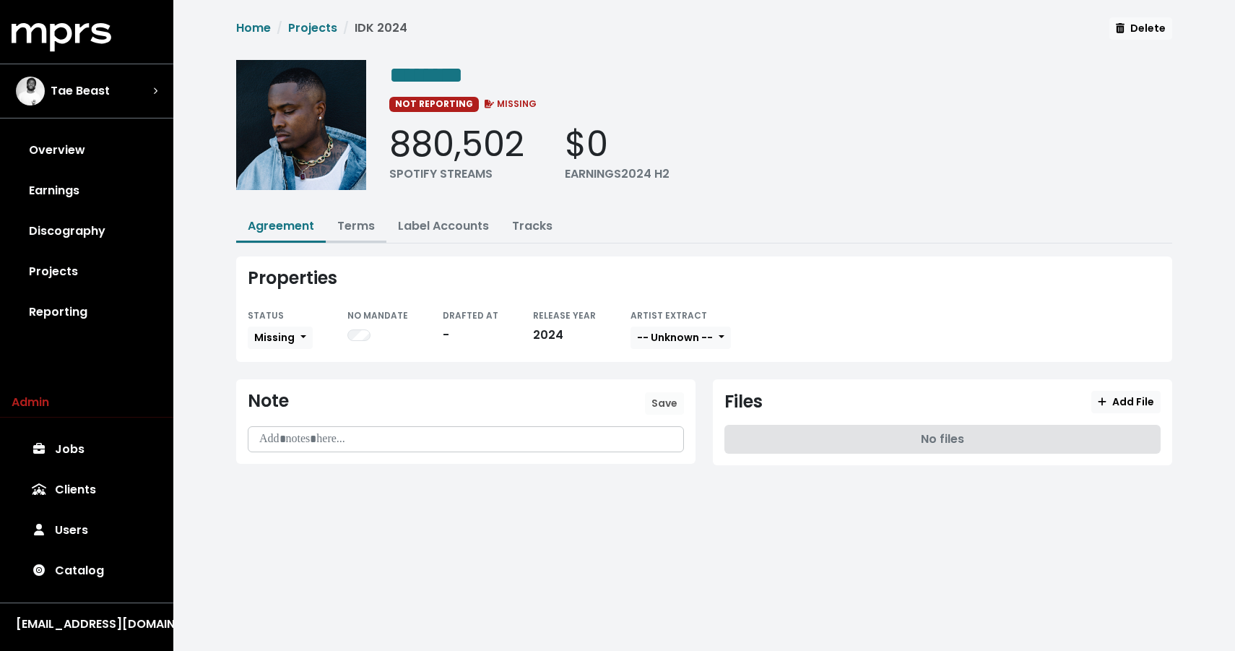
click at [366, 229] on link "Terms" at bounding box center [356, 225] width 38 height 17
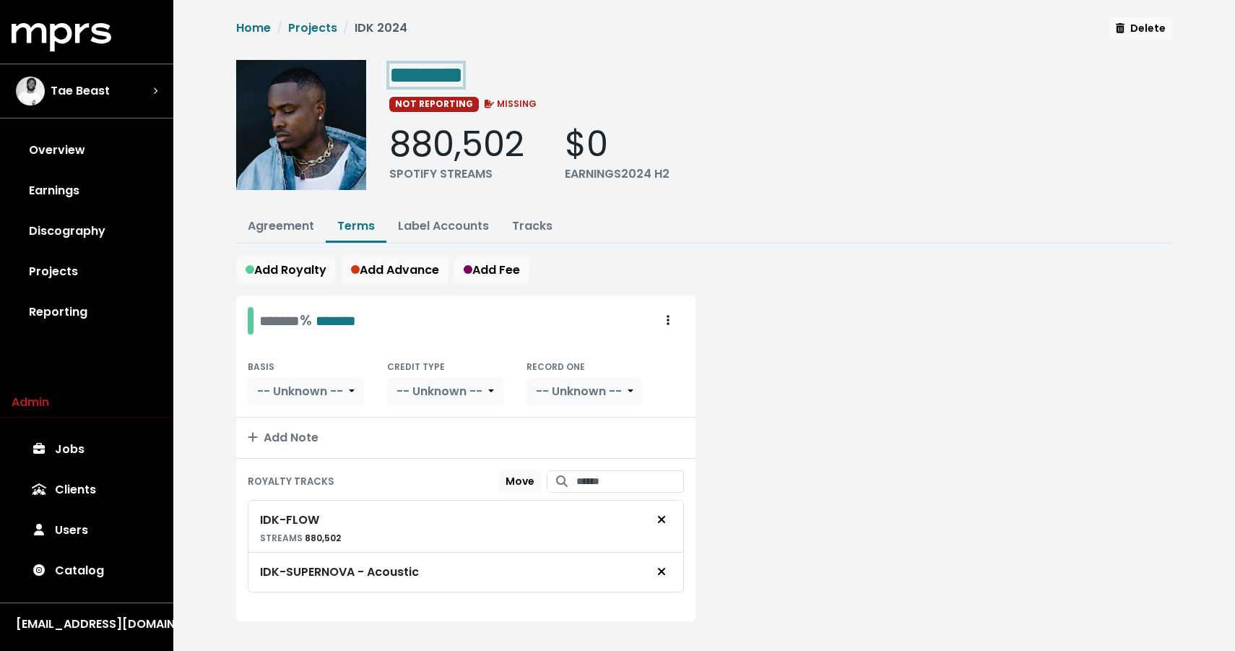
click at [463, 77] on span "********" at bounding box center [426, 75] width 74 height 23
click at [462, 72] on span "********" at bounding box center [426, 75] width 74 height 23
click at [347, 204] on div "**********" at bounding box center [704, 333] width 953 height 633
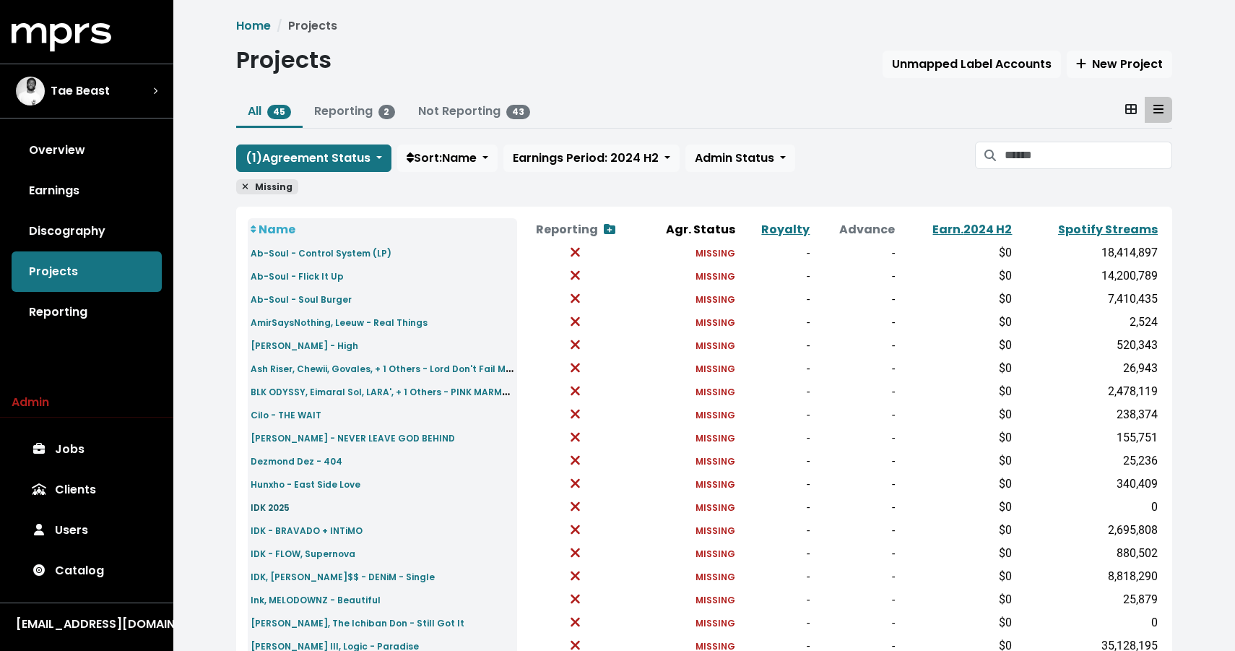
click at [274, 506] on small "IDK 2025" at bounding box center [270, 507] width 39 height 12
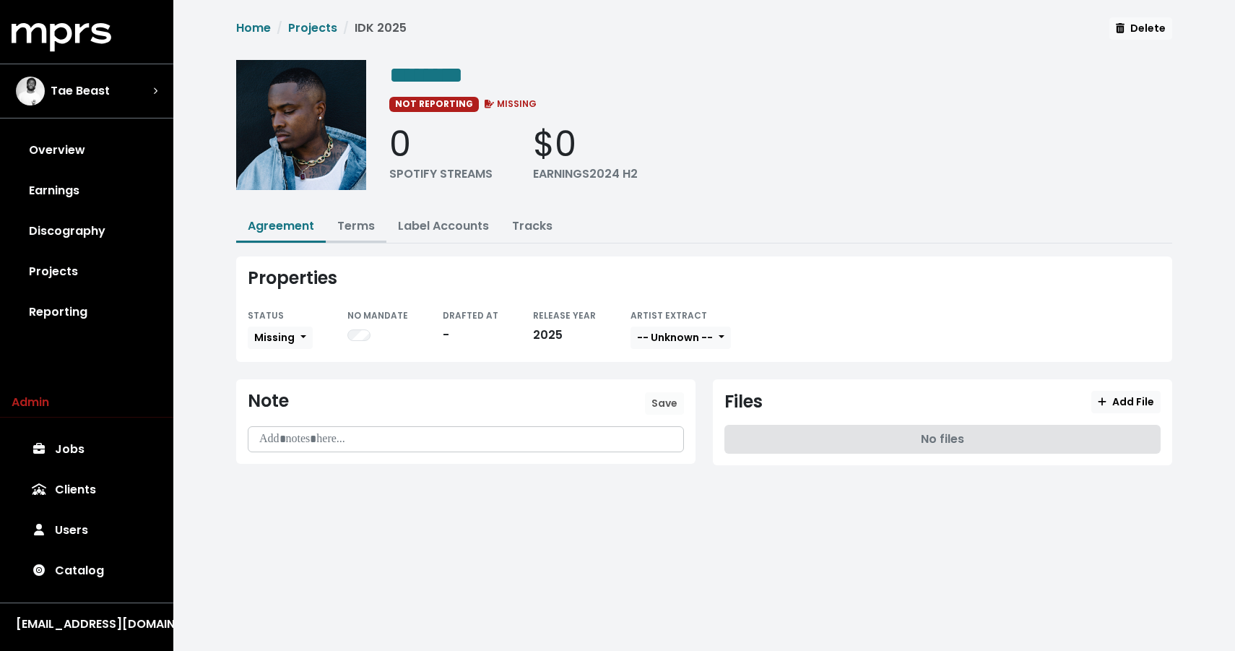
click at [372, 222] on link "Terms" at bounding box center [356, 225] width 38 height 17
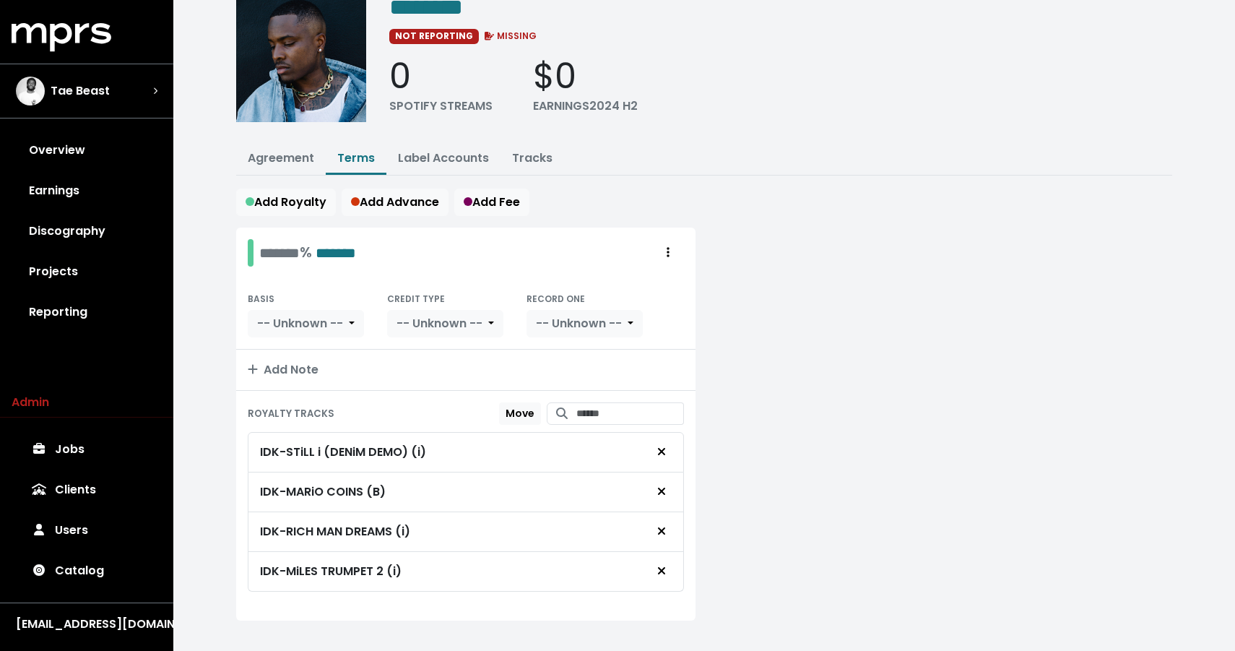
scroll to position [87, 0]
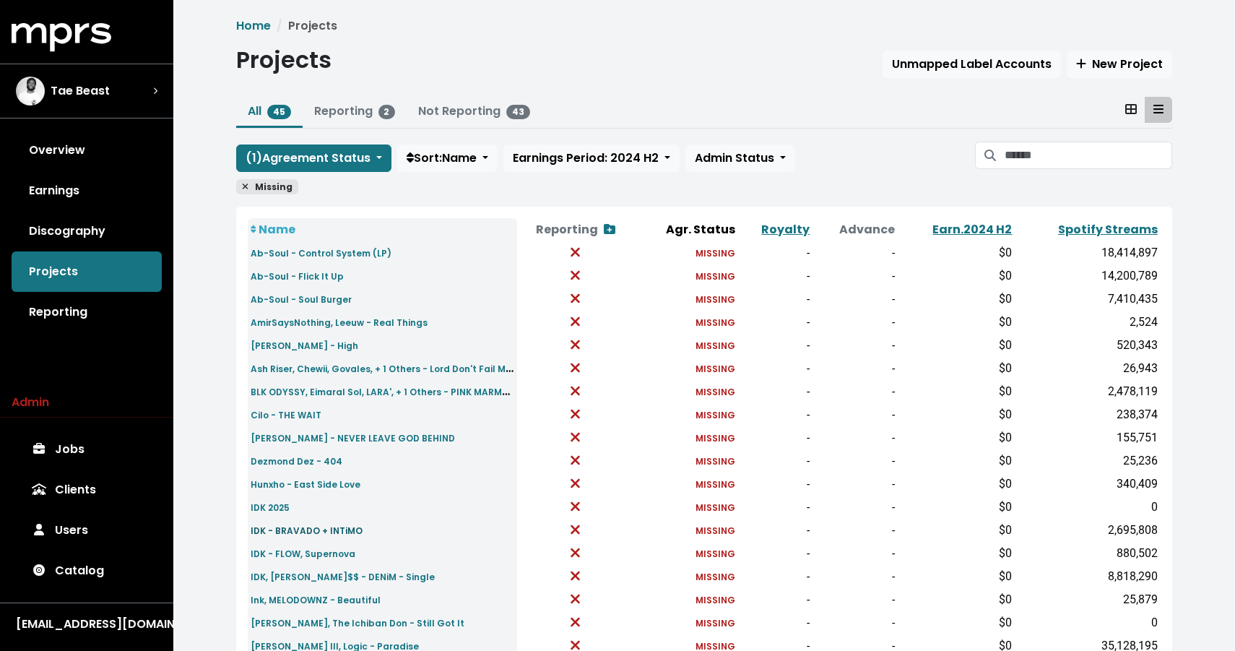
click at [313, 533] on small "IDK - BRAVADO + INTiMO" at bounding box center [307, 530] width 112 height 12
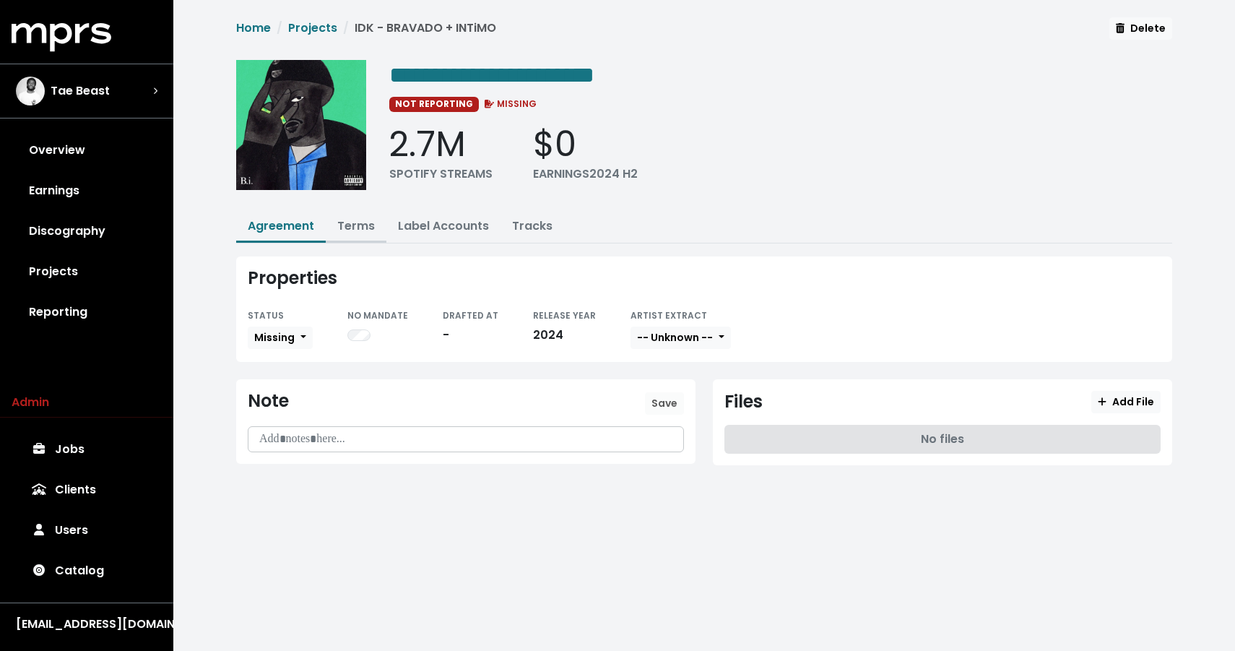
click at [352, 225] on link "Terms" at bounding box center [356, 225] width 38 height 17
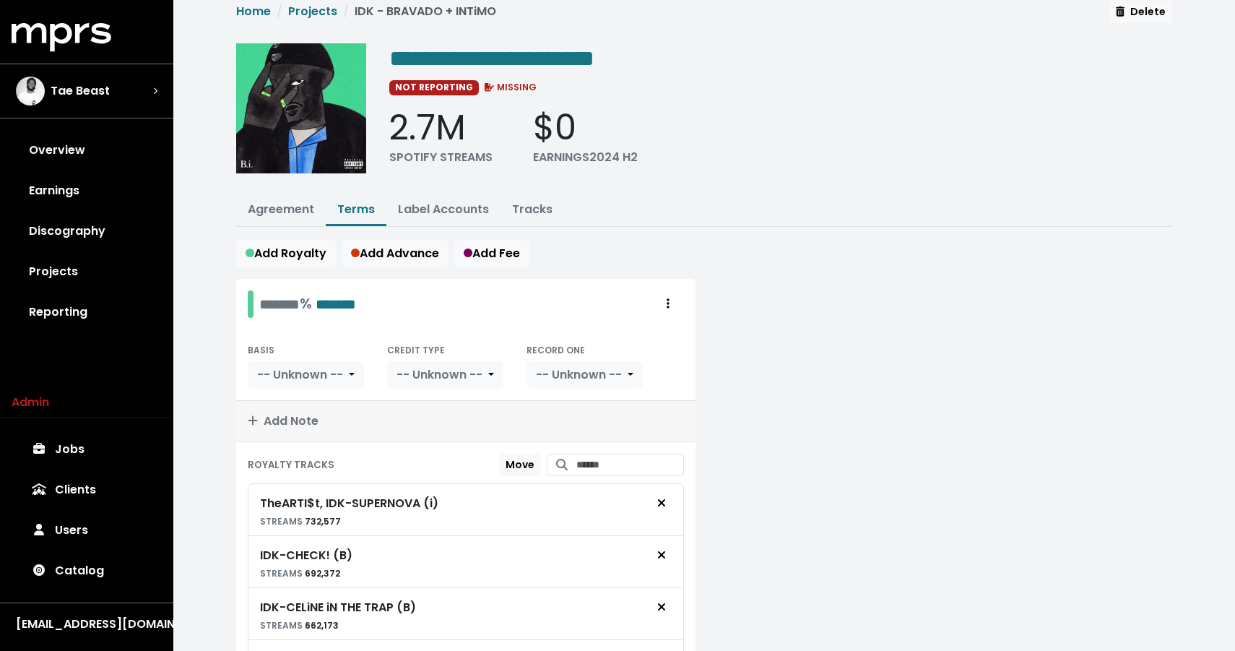
scroll to position [15, 0]
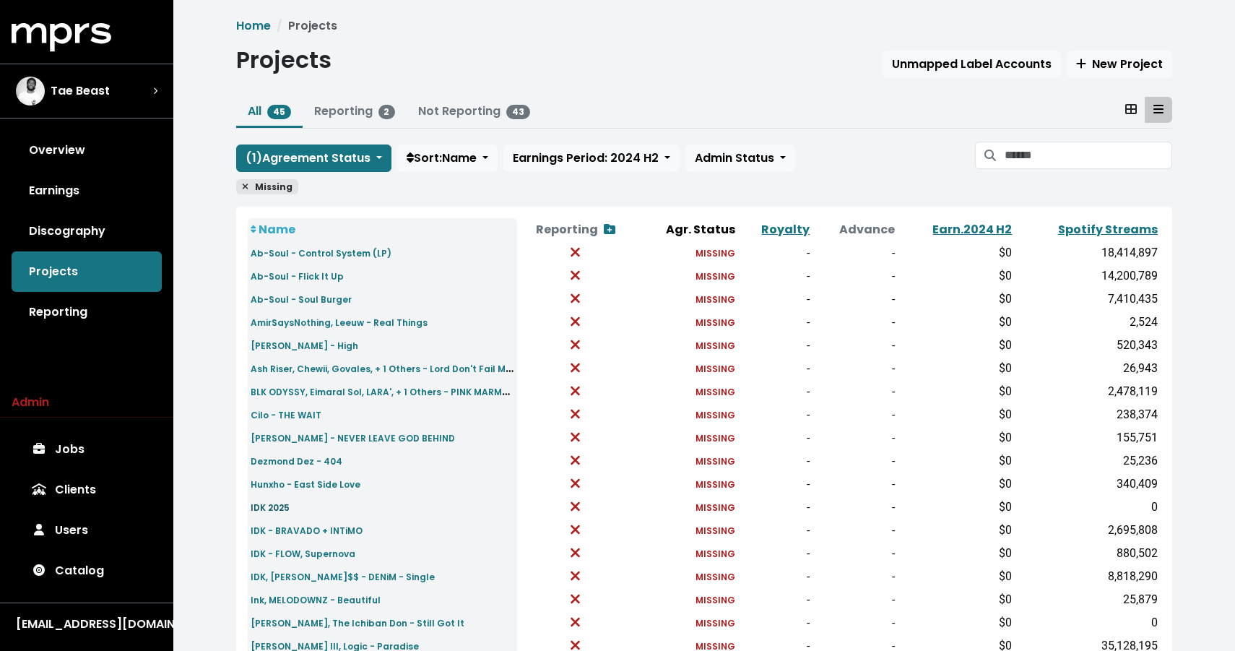
click at [274, 512] on small "IDK 2025" at bounding box center [270, 507] width 39 height 12
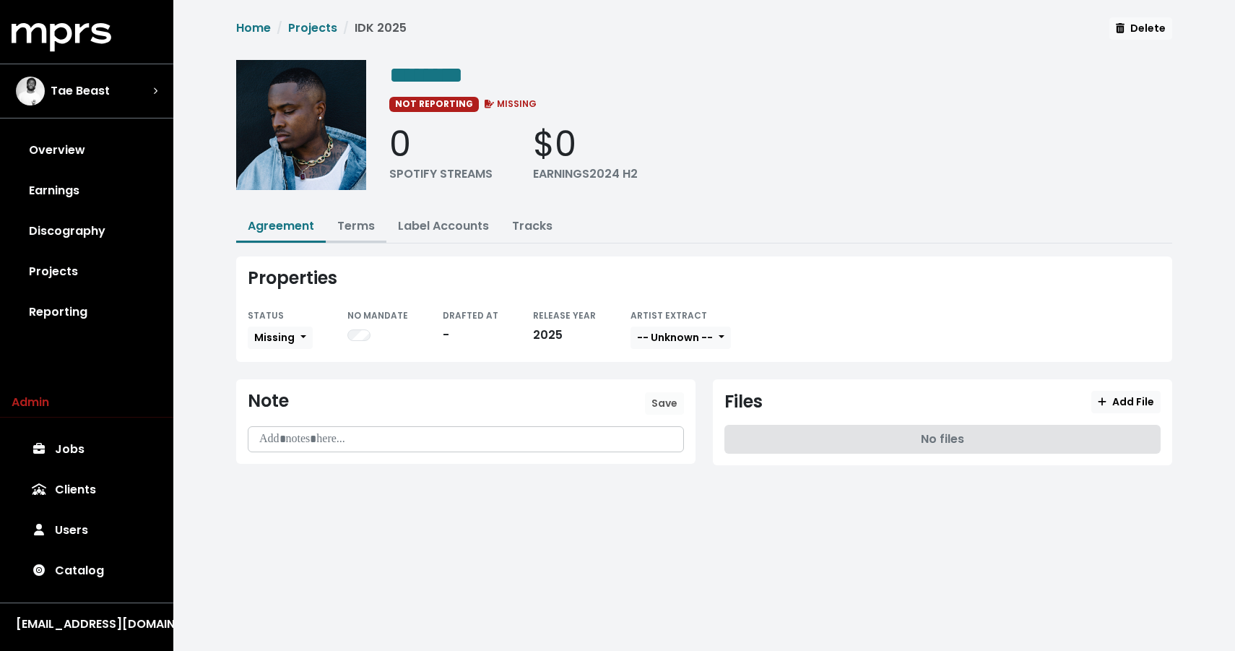
click at [345, 238] on button "Terms" at bounding box center [356, 227] width 61 height 31
click at [353, 230] on link "Terms" at bounding box center [356, 225] width 38 height 17
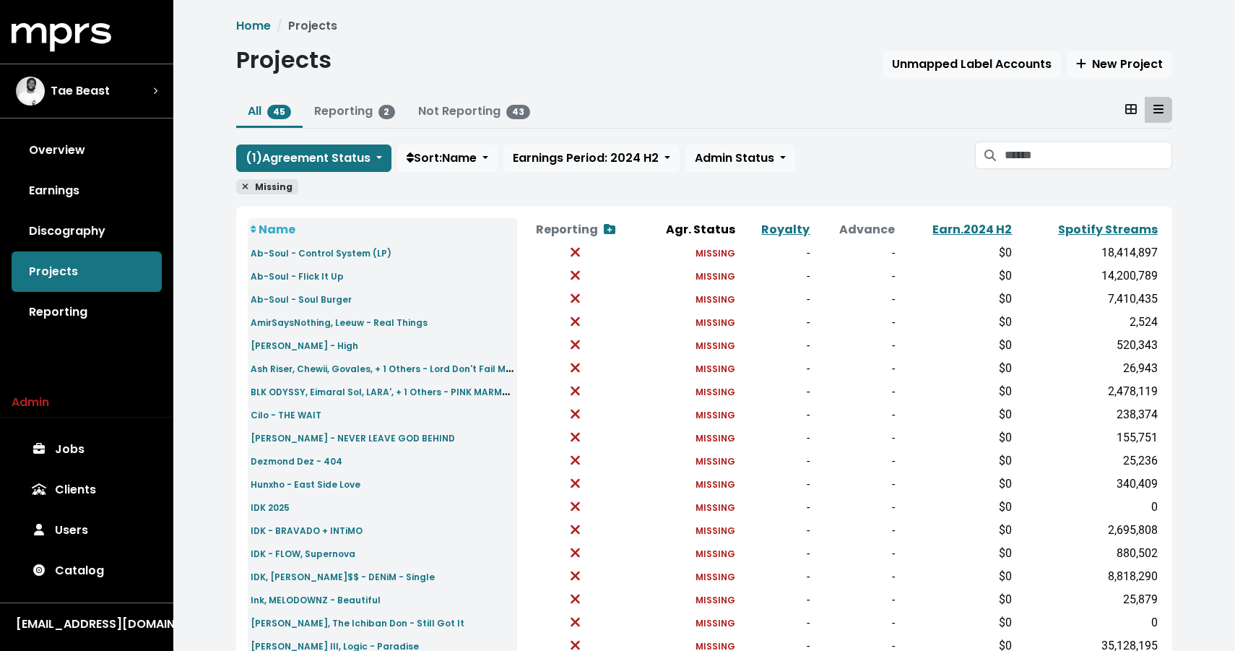
scroll to position [56, 0]
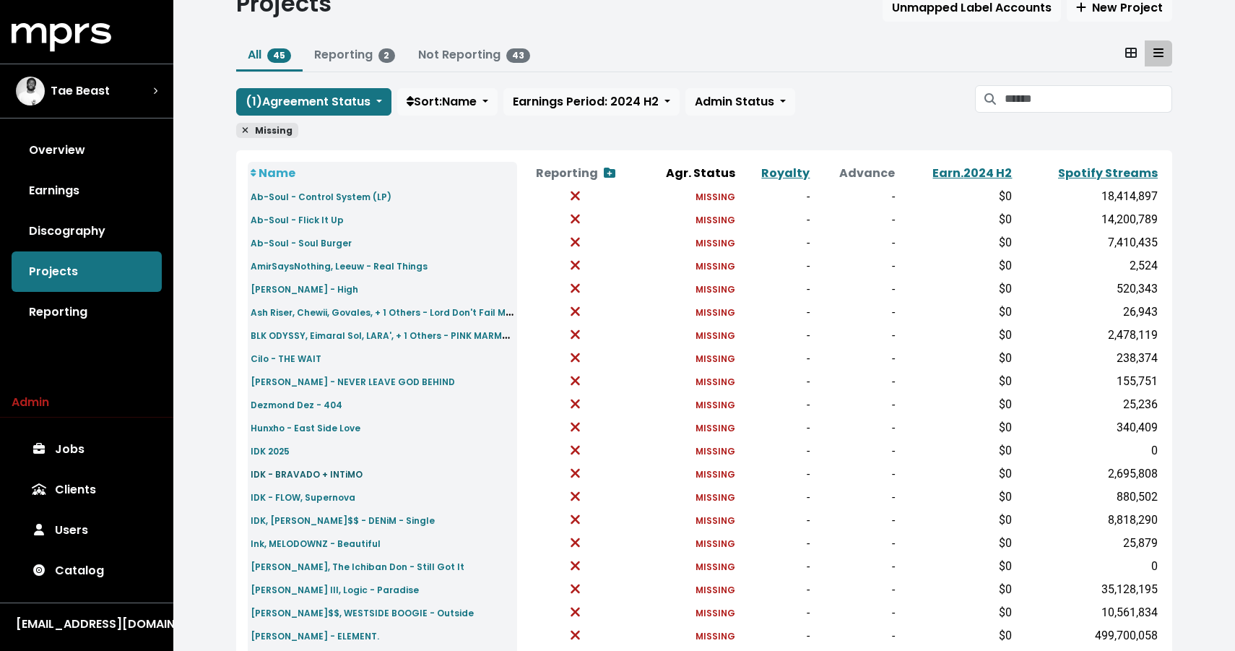
click at [321, 479] on small "IDK - BRAVADO + INTiMO" at bounding box center [307, 474] width 112 height 12
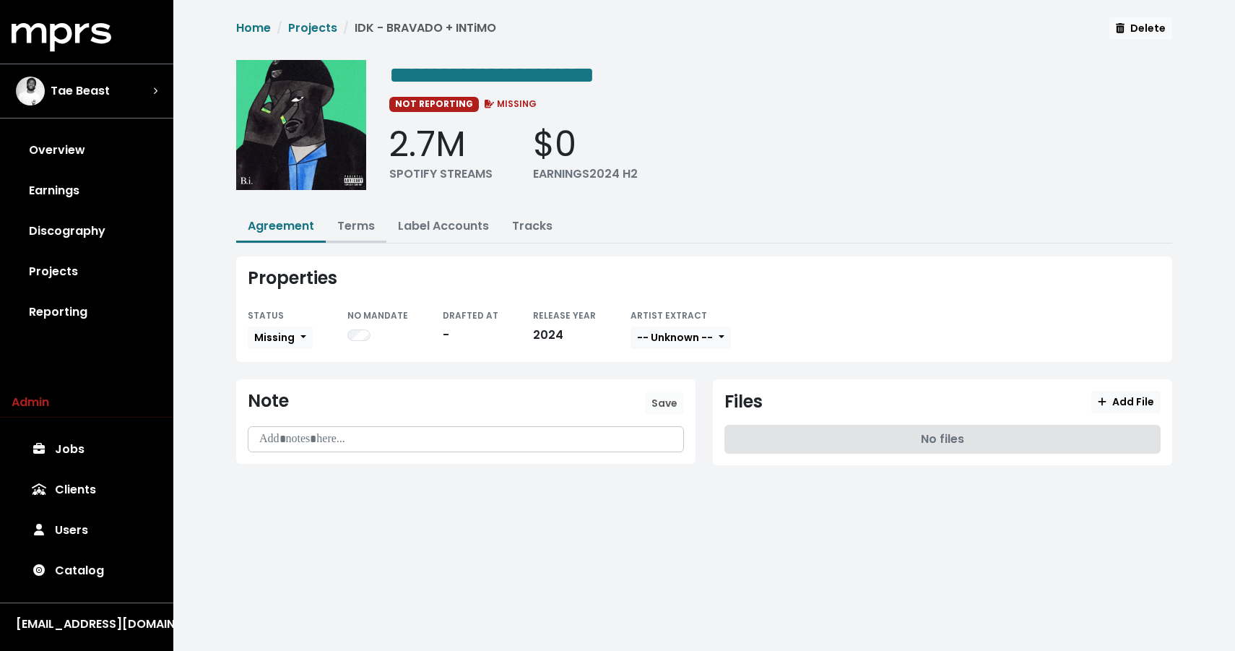
click at [349, 212] on button "Terms" at bounding box center [356, 227] width 61 height 31
click at [352, 225] on link "Terms" at bounding box center [356, 225] width 38 height 17
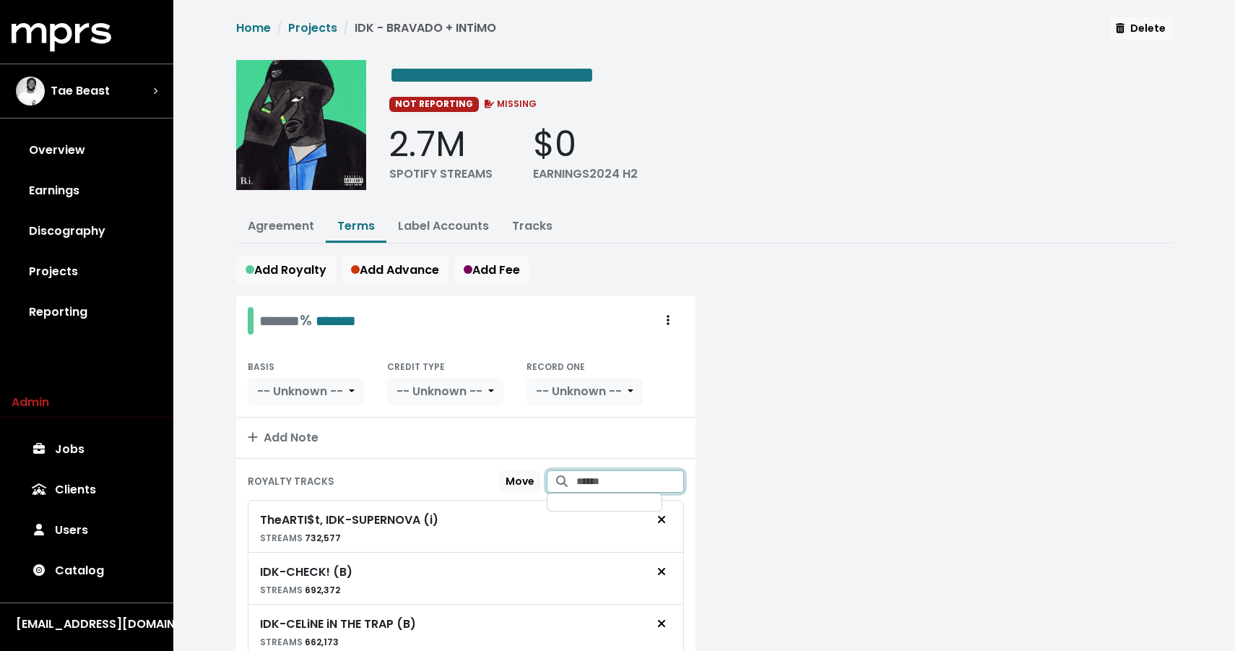
click at [576, 481] on input "Search for tracks by title and link them to this royalty" at bounding box center [630, 481] width 108 height 22
type input "**********"
click at [596, 519] on span "IDK - STiLL i (DENiM DEMO) (i)" at bounding box center [615, 518] width 111 height 30
click at [612, 480] on input "**********" at bounding box center [630, 481] width 108 height 22
click at [672, 480] on input "**********" at bounding box center [630, 481] width 108 height 22
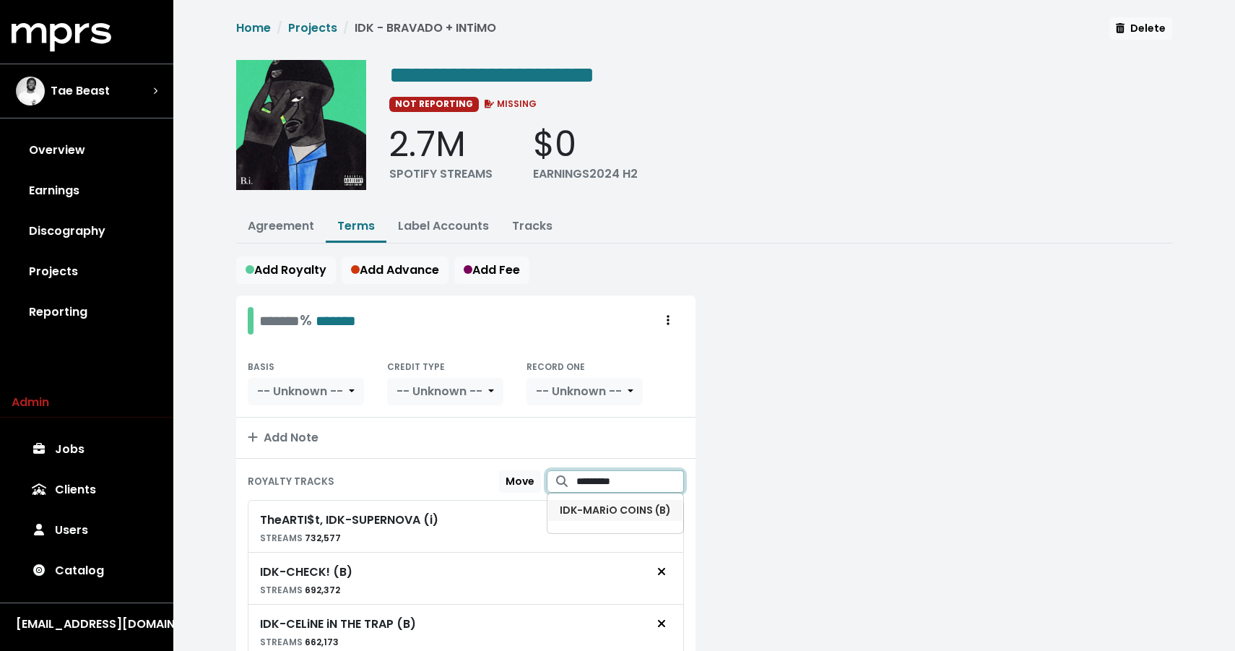
type input "*********"
click at [623, 516] on span "IDK - MARiO COINS (B)" at bounding box center [615, 510] width 111 height 15
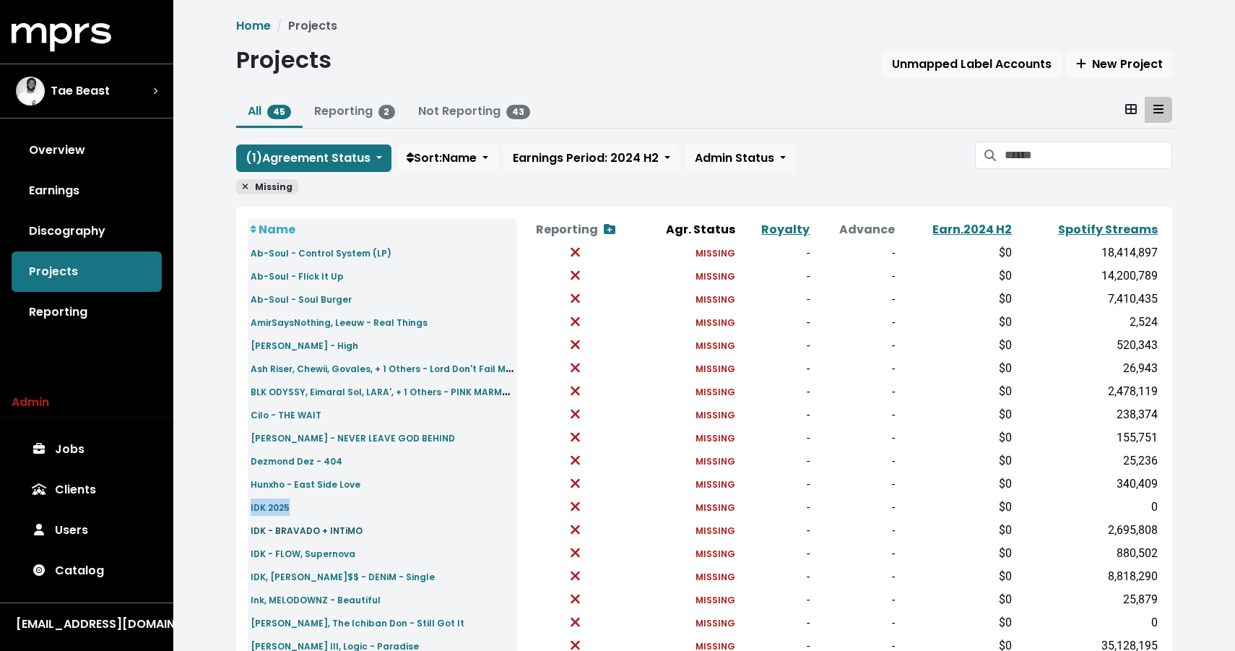
click at [298, 529] on small "IDK - BRAVADO + INTiMO" at bounding box center [307, 530] width 112 height 12
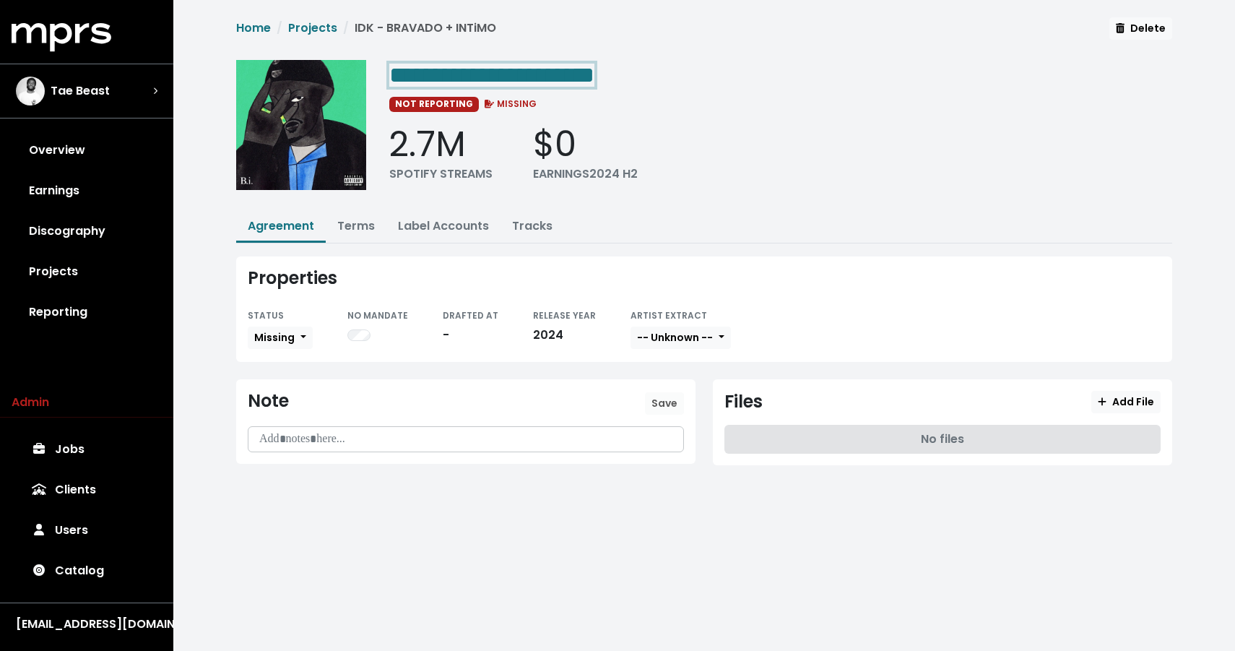
click at [594, 66] on span "**********" at bounding box center [491, 75] width 205 height 23
click at [576, 87] on span "**********" at bounding box center [491, 75] width 205 height 23
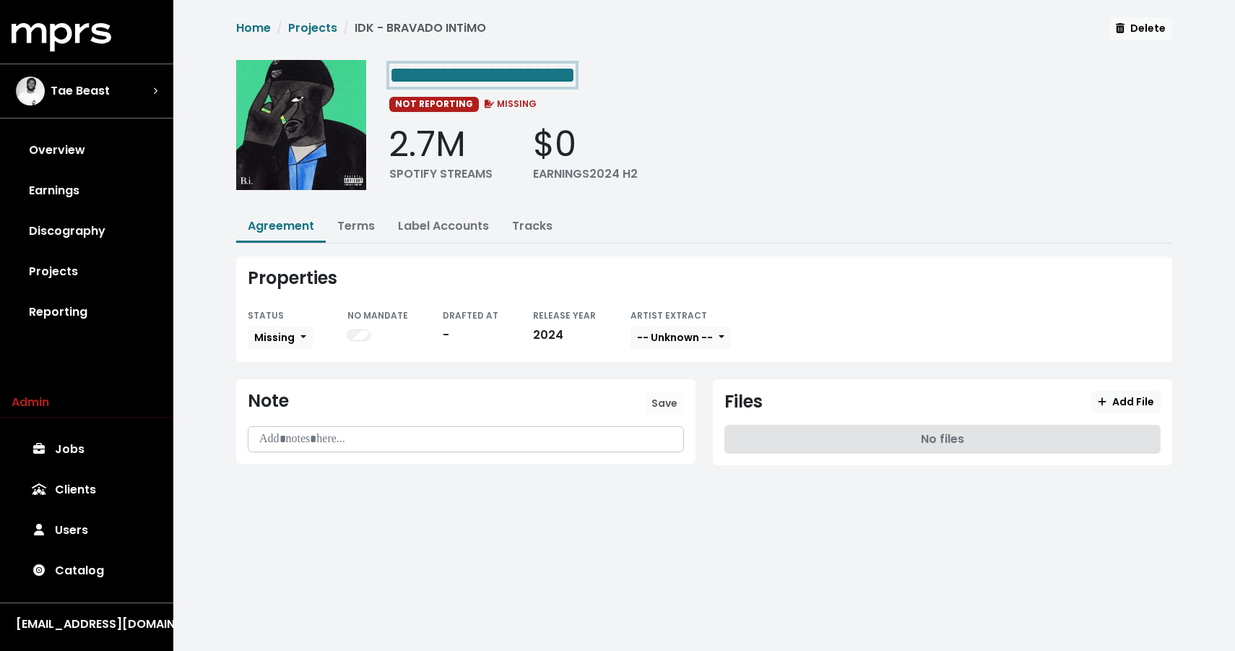
click at [576, 74] on span "**********" at bounding box center [482, 75] width 186 height 23
click at [364, 225] on link "Terms" at bounding box center [356, 225] width 38 height 17
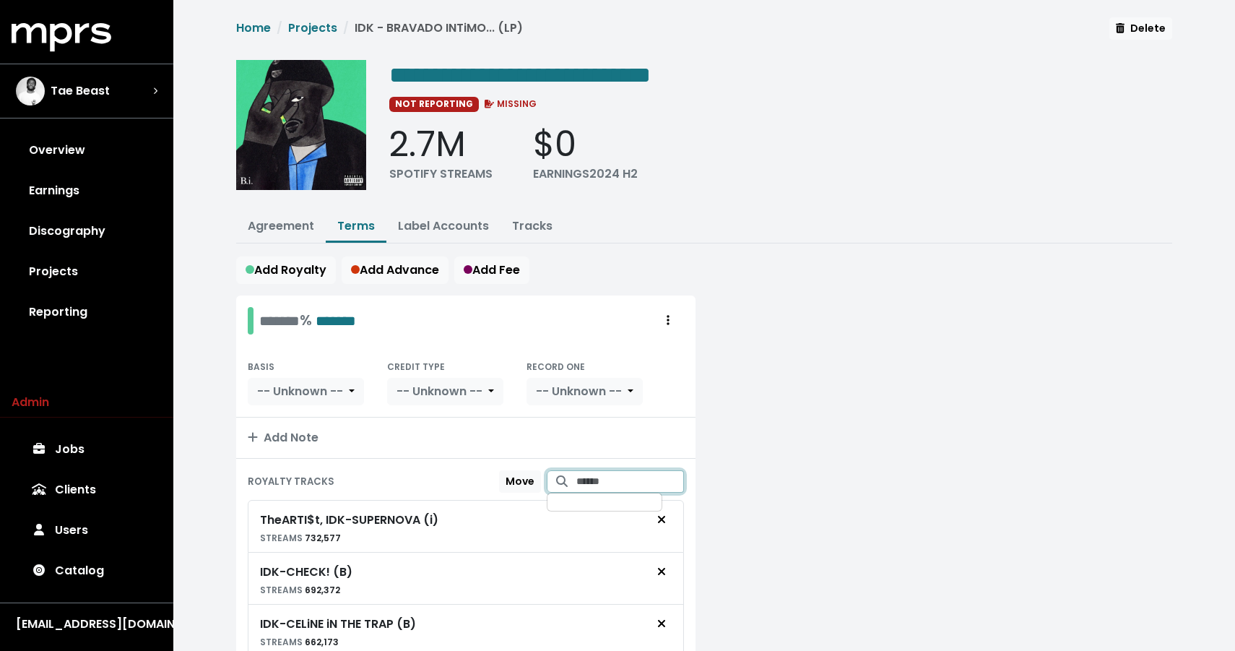
click at [576, 480] on input "Search for tracks by title and link them to this royalty" at bounding box center [630, 481] width 108 height 22
click at [600, 524] on span "IDK - RICH MAN DREAMS (i)" at bounding box center [615, 518] width 111 height 30
click at [642, 473] on input "**********" at bounding box center [630, 481] width 108 height 22
type input "**********"
click at [619, 522] on span "IDK - MiLES TRUMPET 2 (i)" at bounding box center [615, 518] width 111 height 30
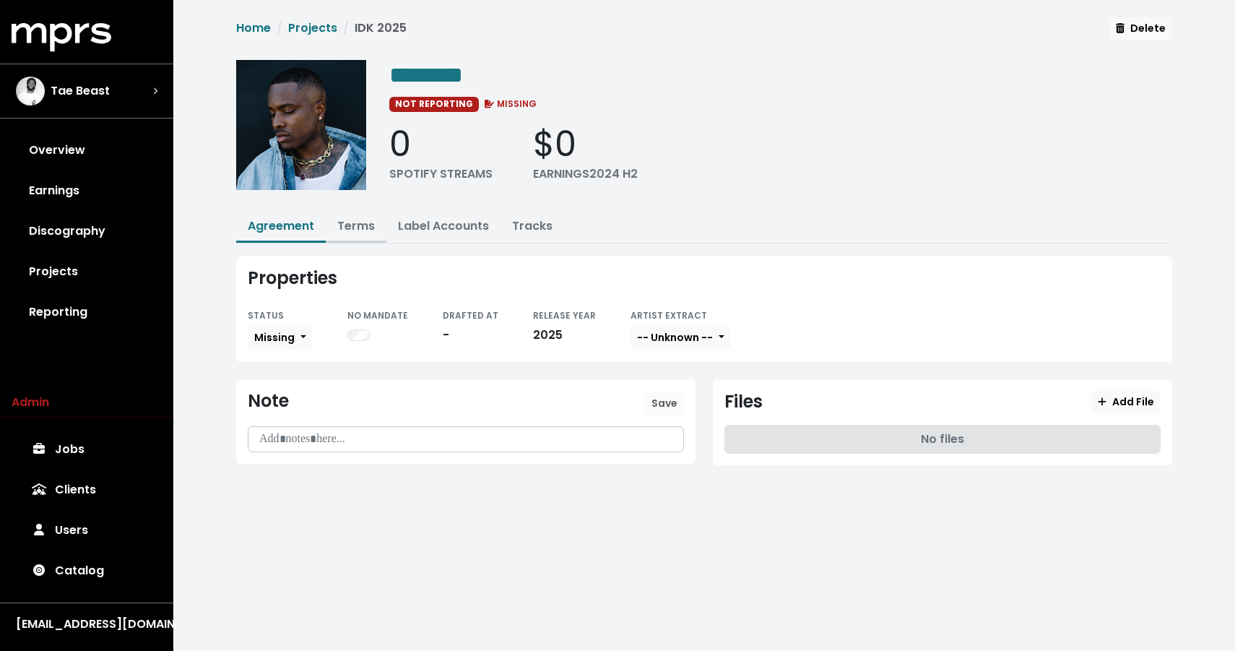
click at [345, 238] on button "Terms" at bounding box center [356, 227] width 61 height 31
click at [355, 235] on button "Terms" at bounding box center [356, 227] width 61 height 31
click at [360, 224] on link "Terms" at bounding box center [356, 225] width 38 height 17
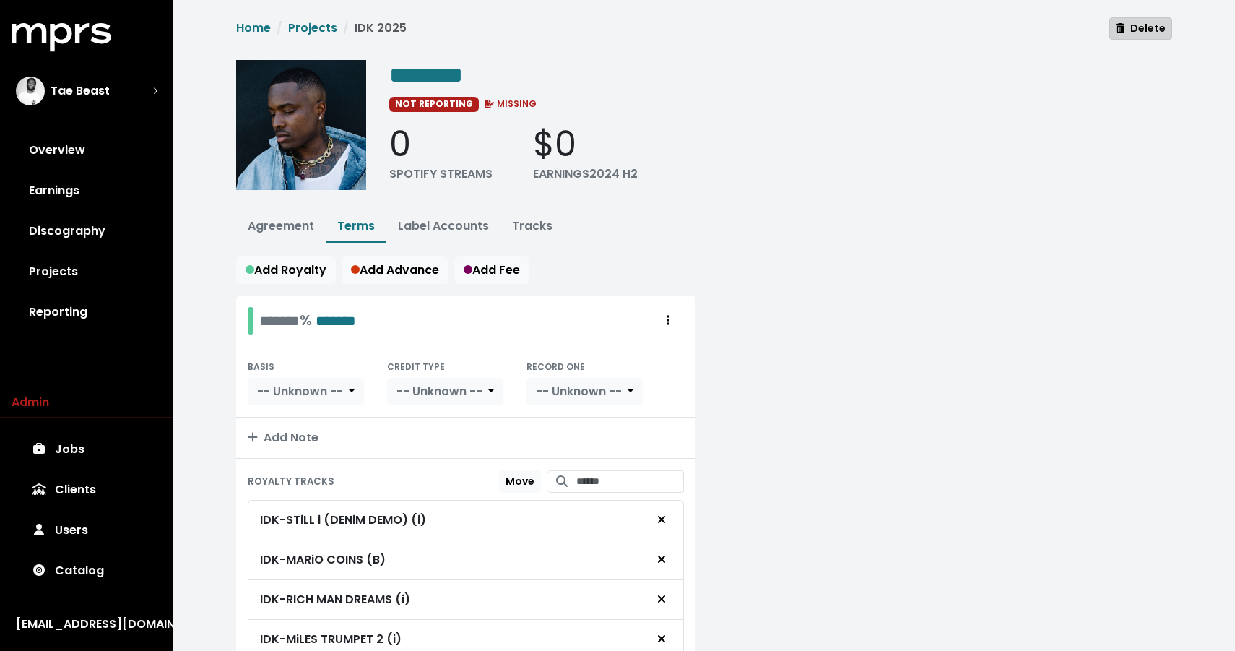
click at [1135, 31] on span "Delete" at bounding box center [1141, 28] width 50 height 14
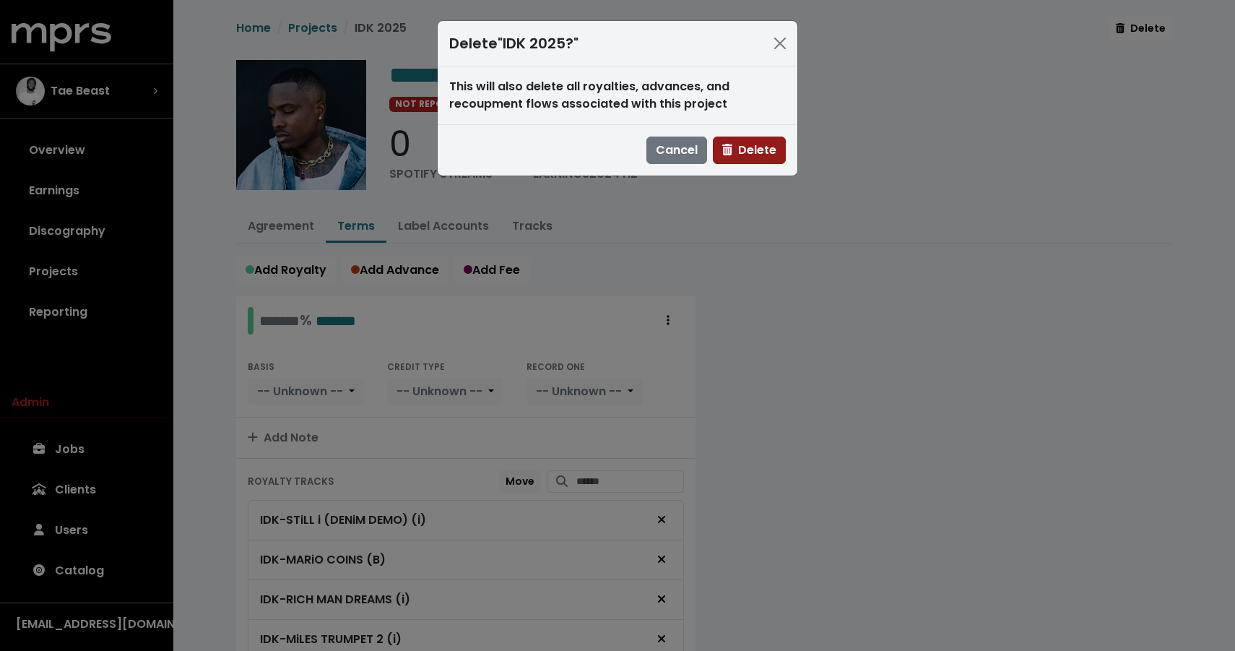
click at [769, 144] on span "Delete" at bounding box center [749, 150] width 54 height 17
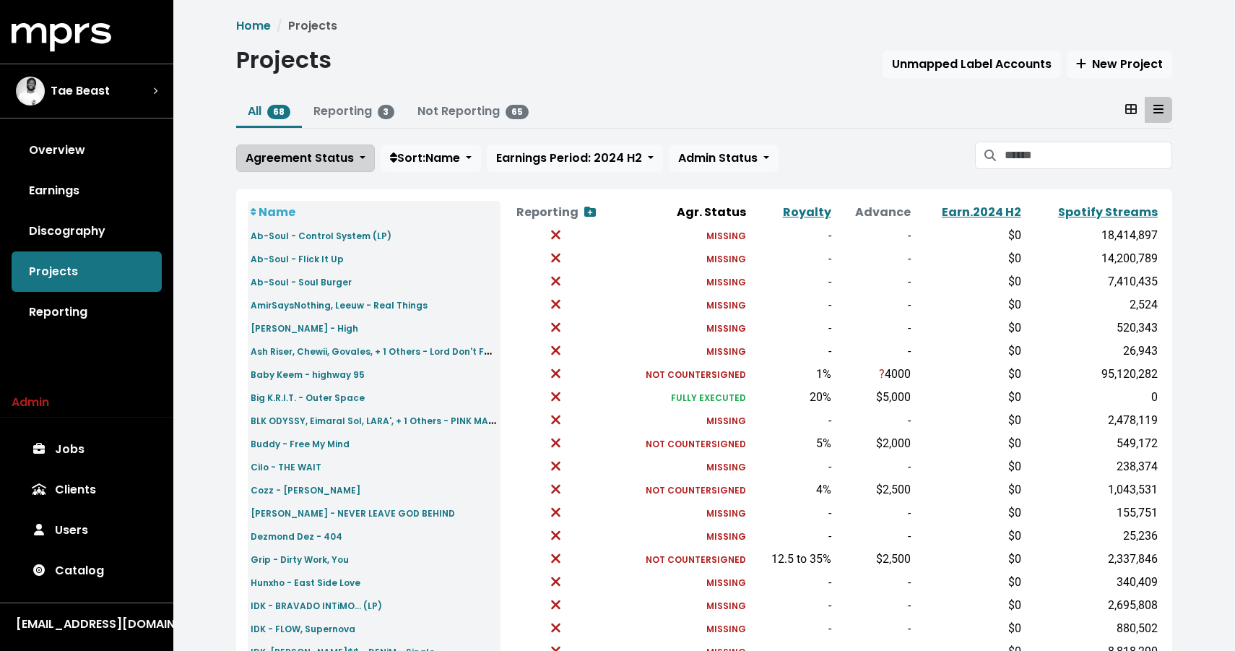
click at [259, 166] on span "Agreement Status" at bounding box center [300, 158] width 108 height 17
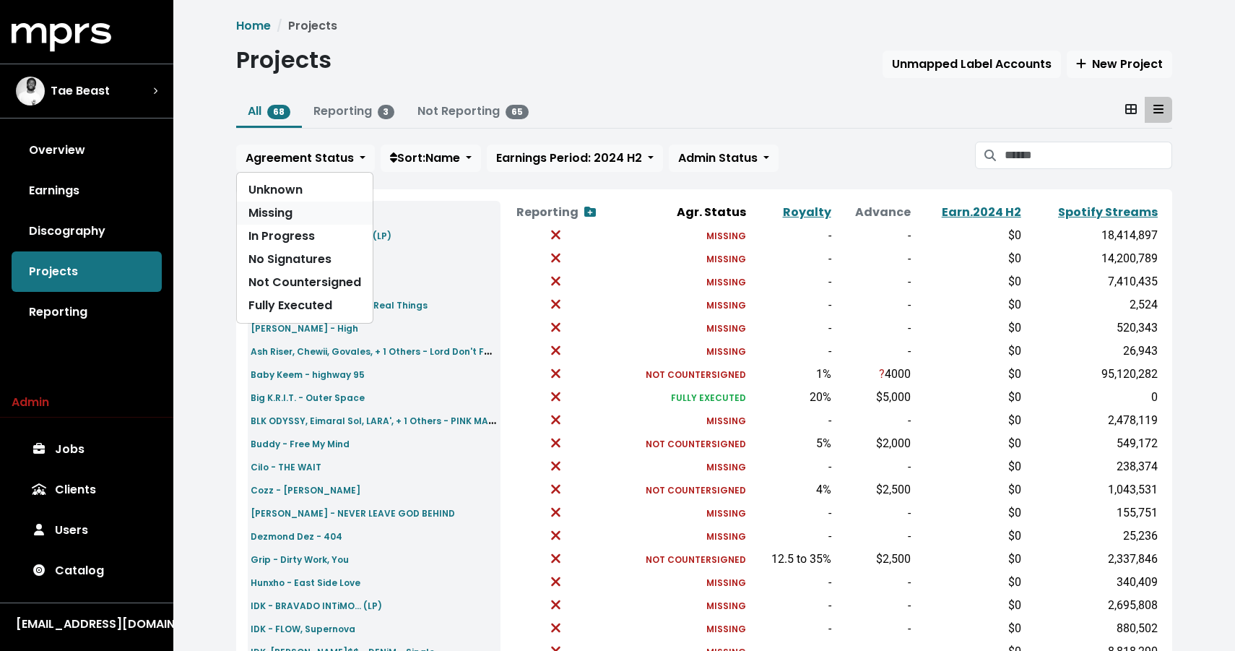
click at [265, 208] on link "Missing" at bounding box center [305, 213] width 136 height 23
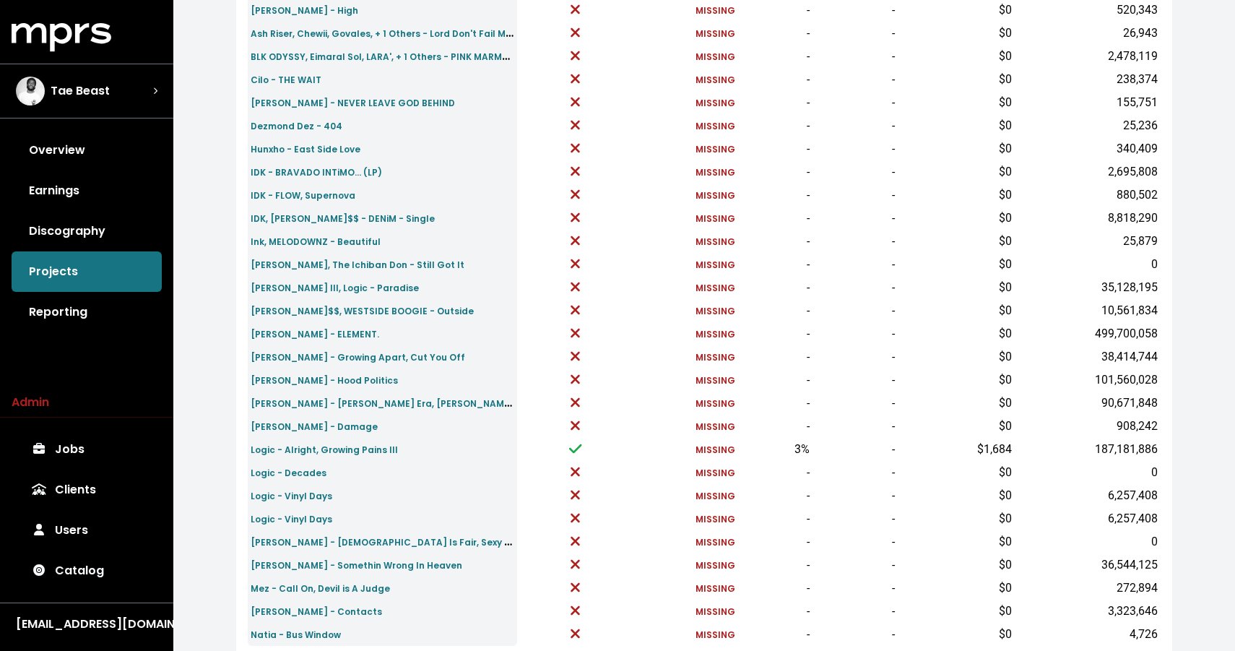
scroll to position [339, 0]
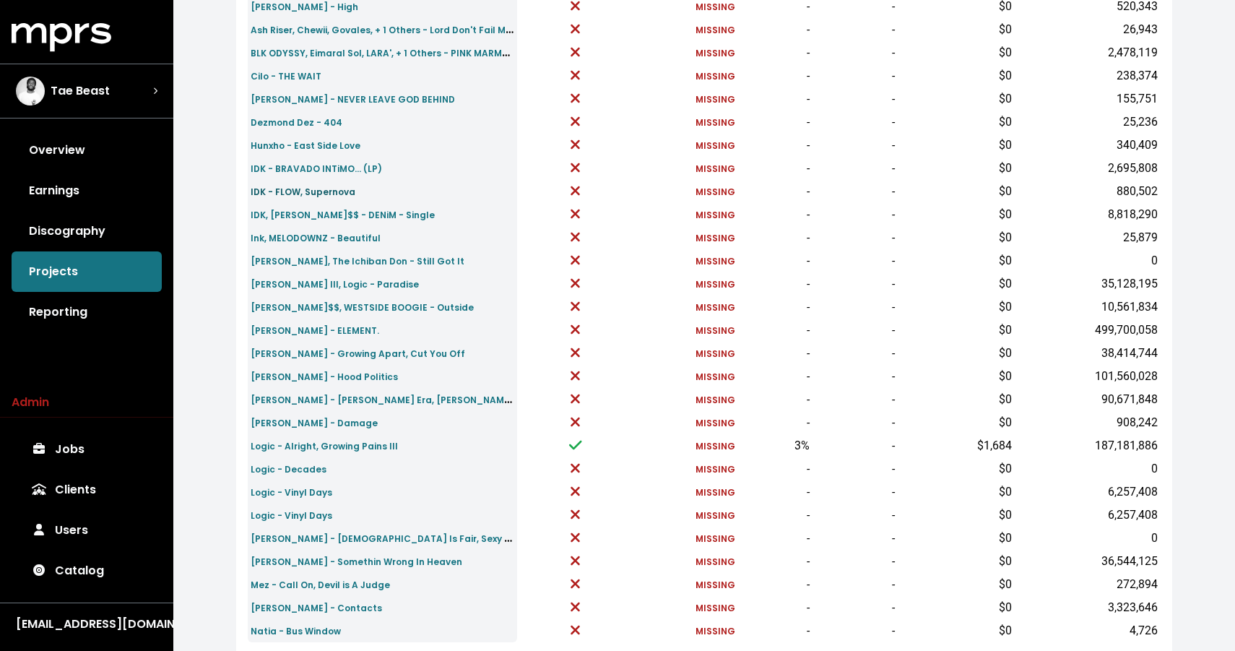
click at [299, 189] on small "IDK - FLOW, Supernova" at bounding box center [303, 192] width 105 height 12
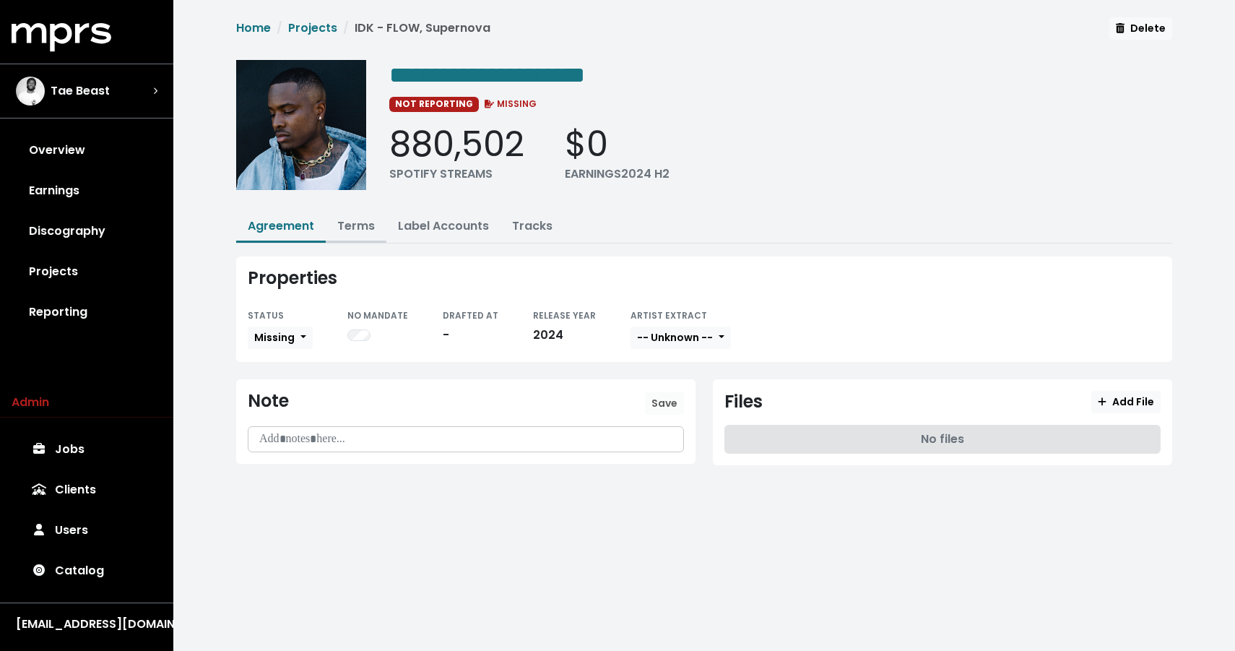
click at [367, 228] on link "Terms" at bounding box center [356, 225] width 38 height 17
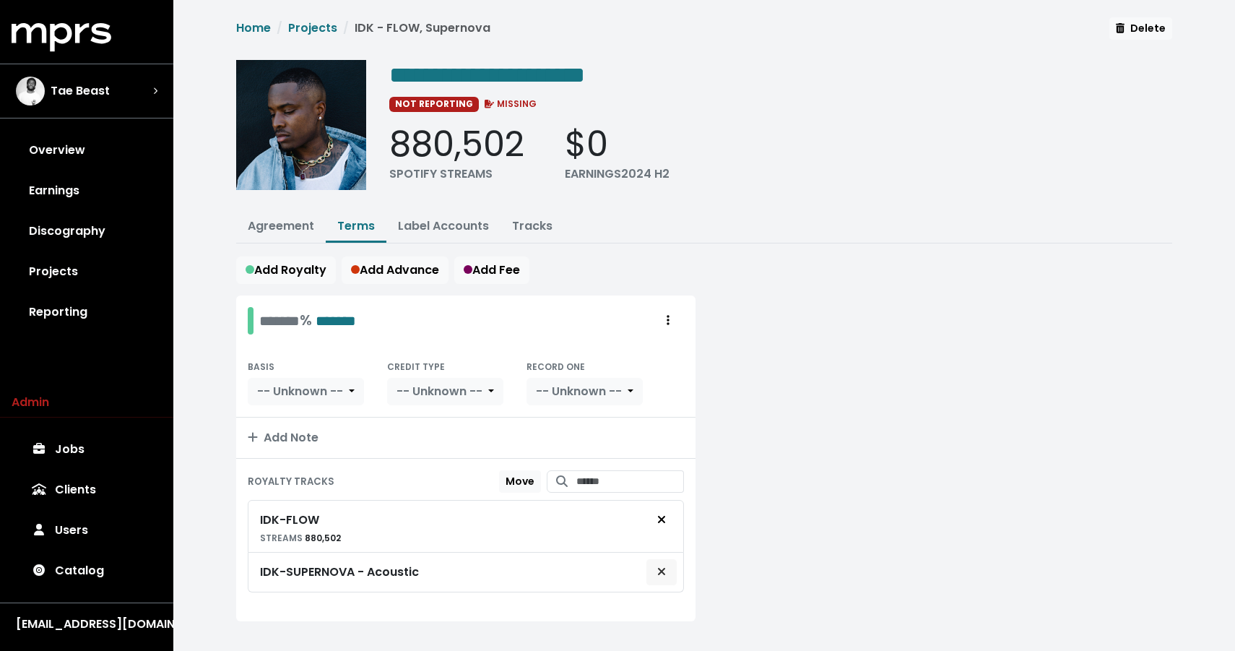
click at [662, 566] on icon "Remove royalty target" at bounding box center [661, 572] width 9 height 12
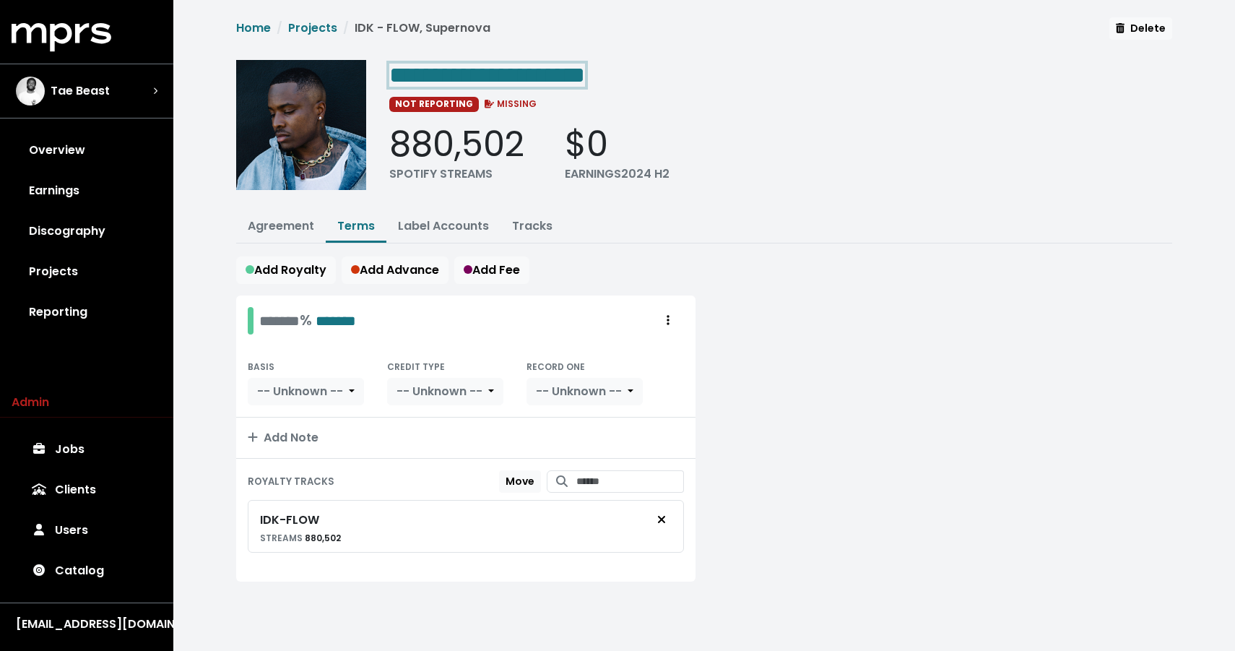
click at [568, 67] on span "**********" at bounding box center [487, 75] width 196 height 23
click at [516, 74] on span "**********" at bounding box center [487, 75] width 196 height 23
drag, startPoint x: 516, startPoint y: 74, endPoint x: 645, endPoint y: 74, distance: 129.3
click at [585, 74] on span "**********" at bounding box center [487, 75] width 196 height 23
click at [693, 91] on div "**********" at bounding box center [780, 130] width 783 height 140
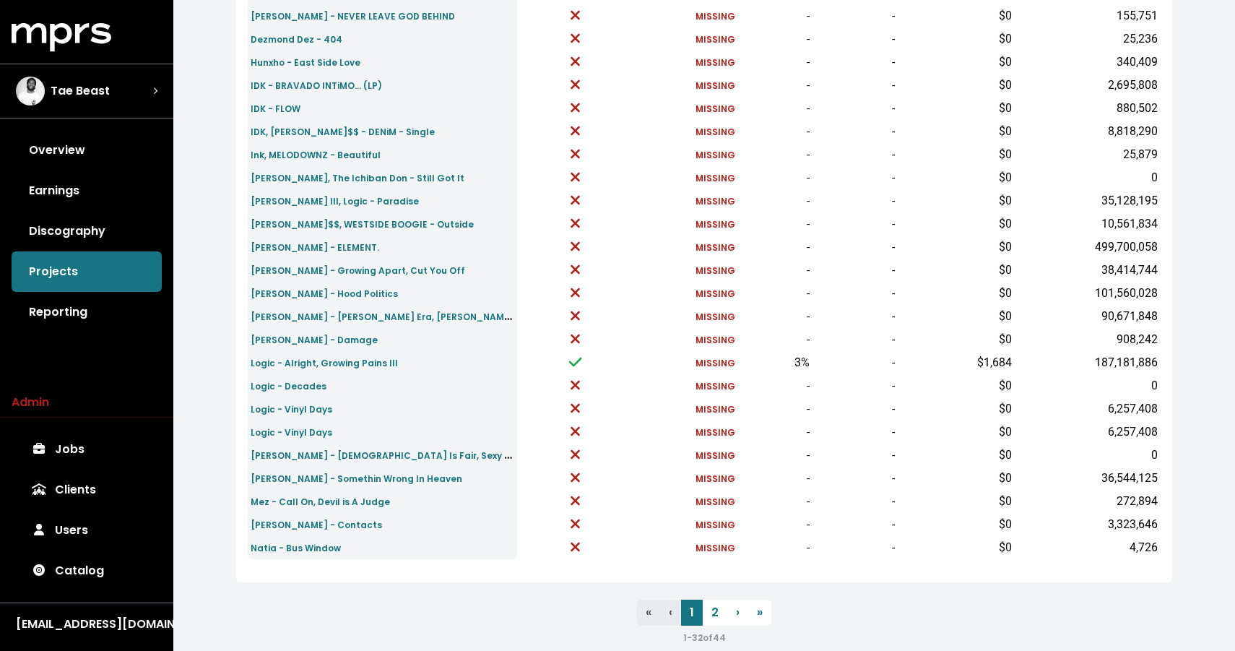
scroll to position [446, 0]
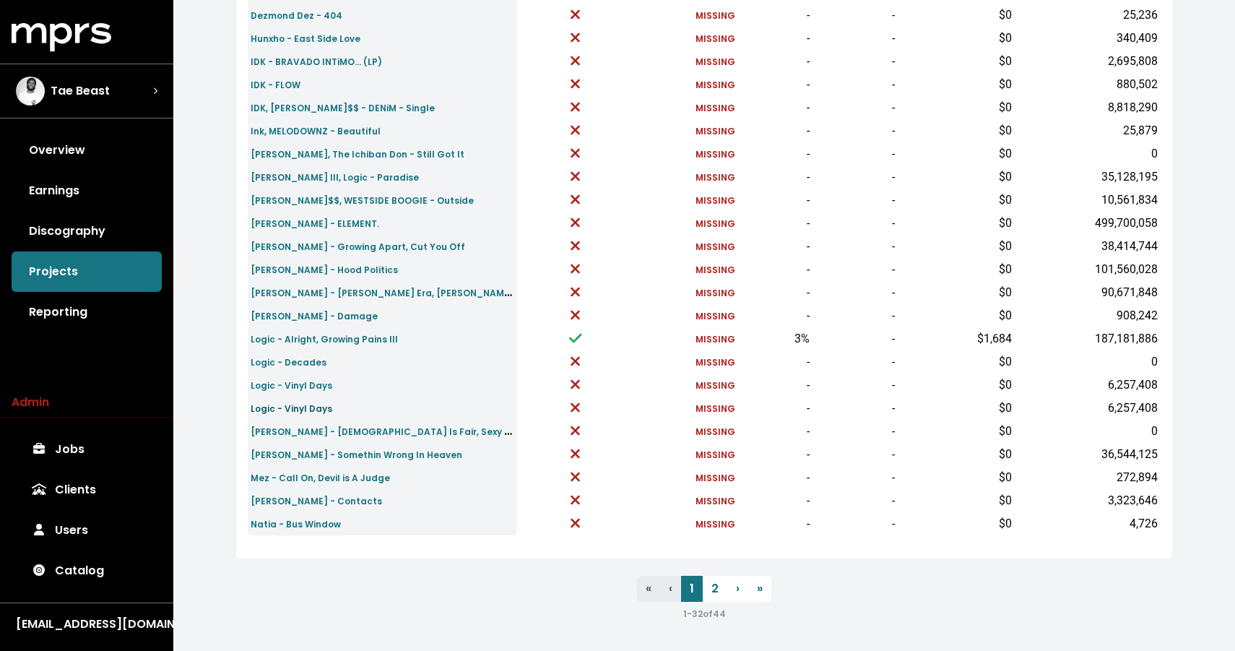
click at [310, 413] on small "Logic - Vinyl Days" at bounding box center [292, 408] width 82 height 12
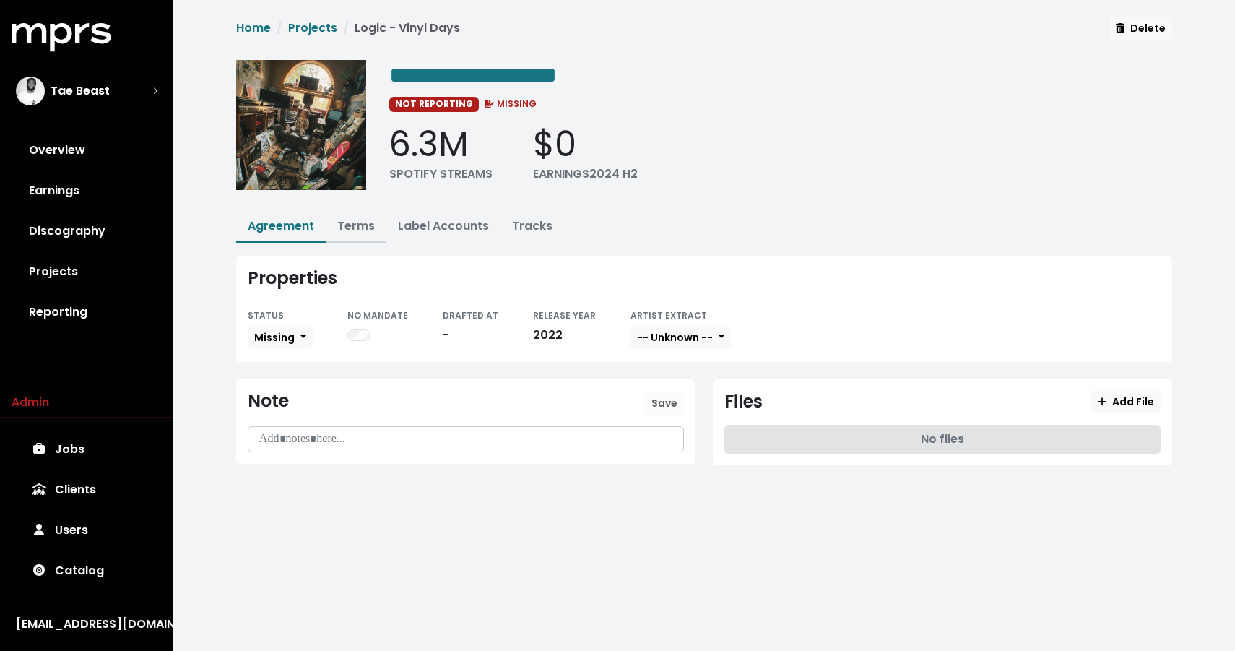
click at [357, 218] on link "Terms" at bounding box center [356, 225] width 38 height 17
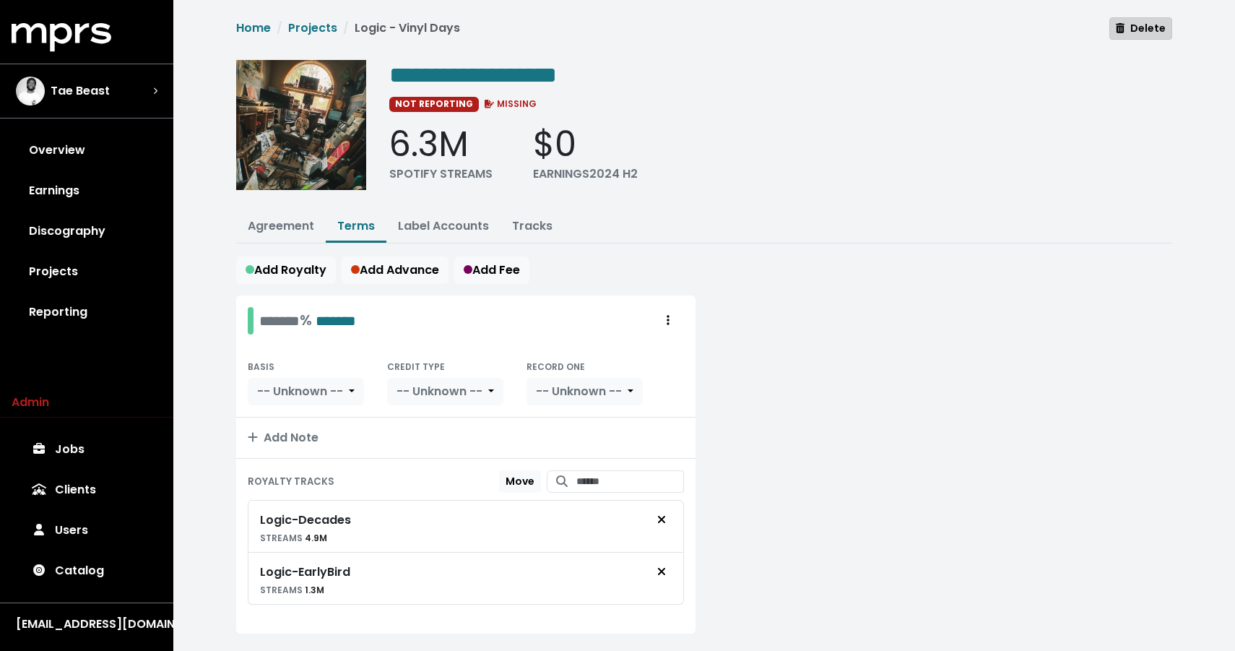
click at [1135, 36] on button "Delete" at bounding box center [1140, 28] width 63 height 22
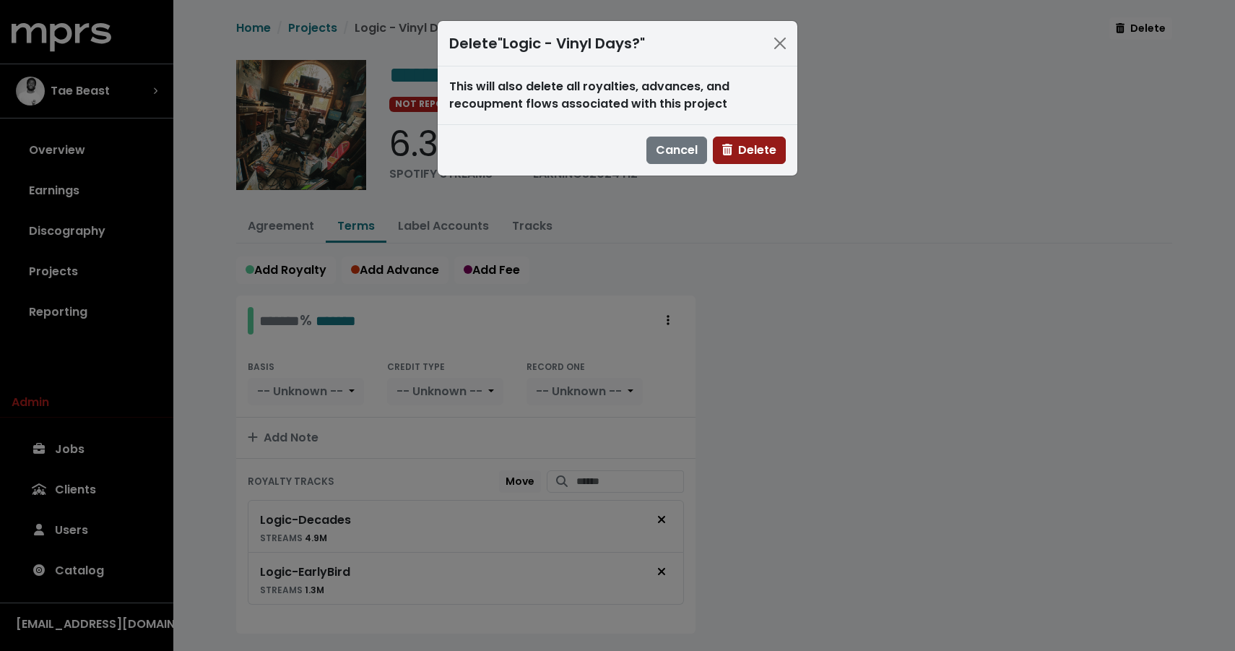
click at [766, 149] on span "Delete" at bounding box center [749, 150] width 54 height 17
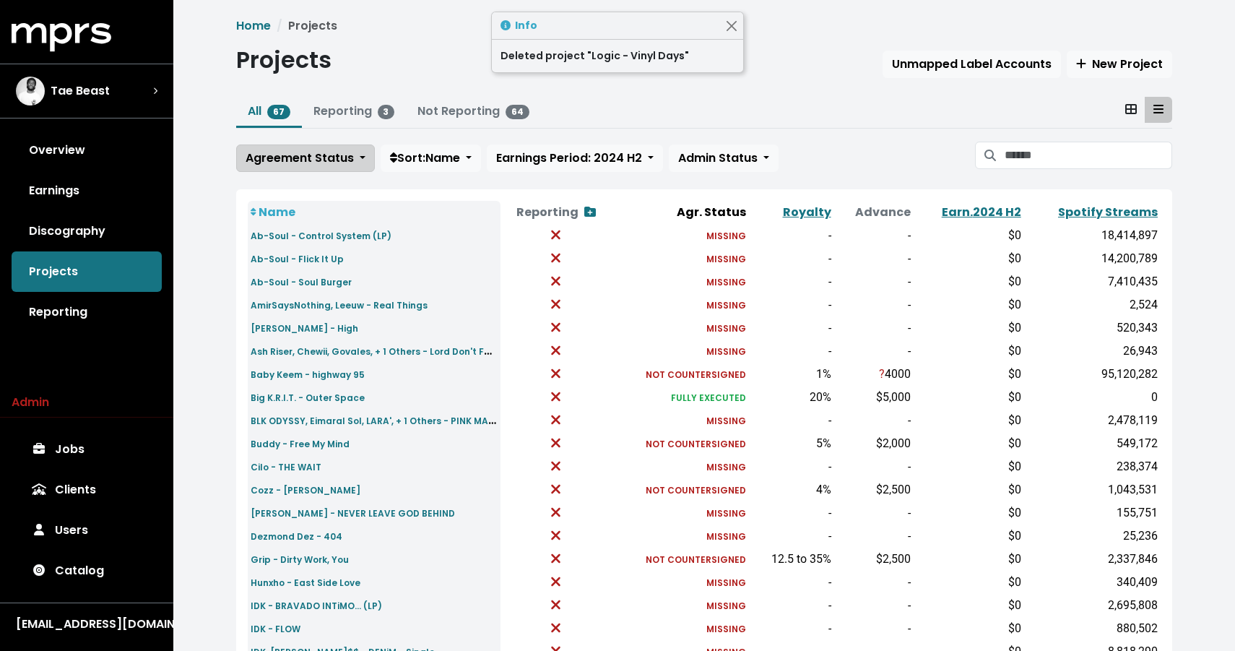
click at [311, 147] on button "Agreement Status" at bounding box center [305, 157] width 139 height 27
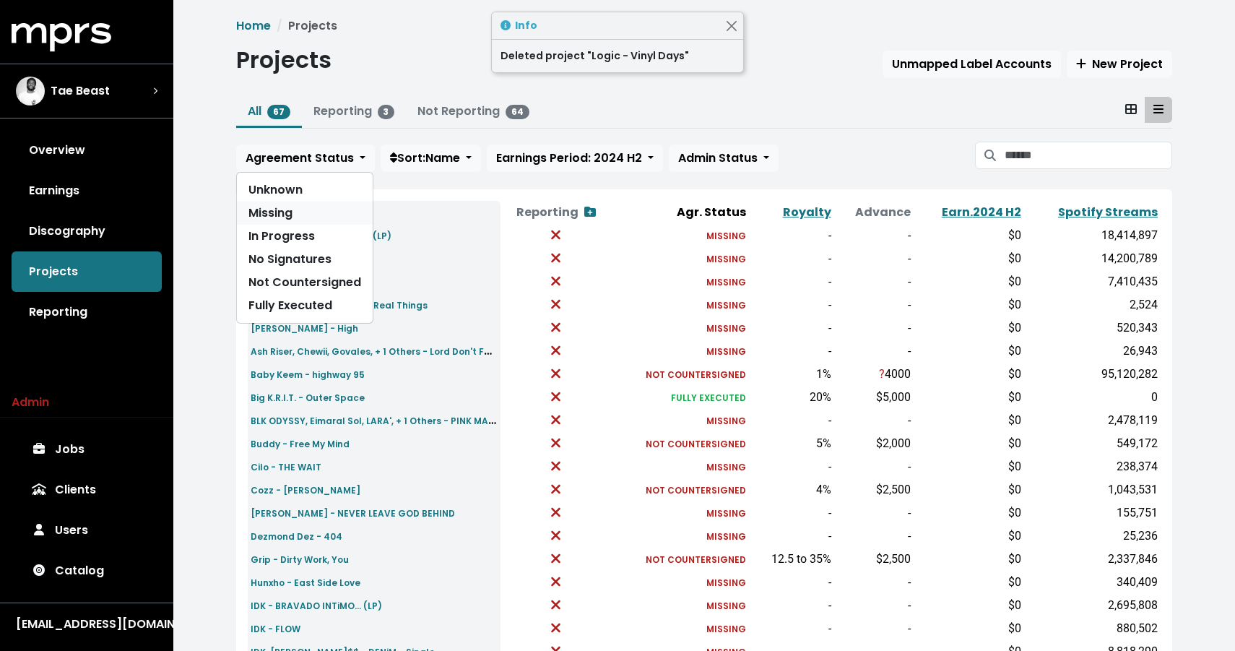
click at [293, 216] on link "Missing" at bounding box center [305, 213] width 136 height 23
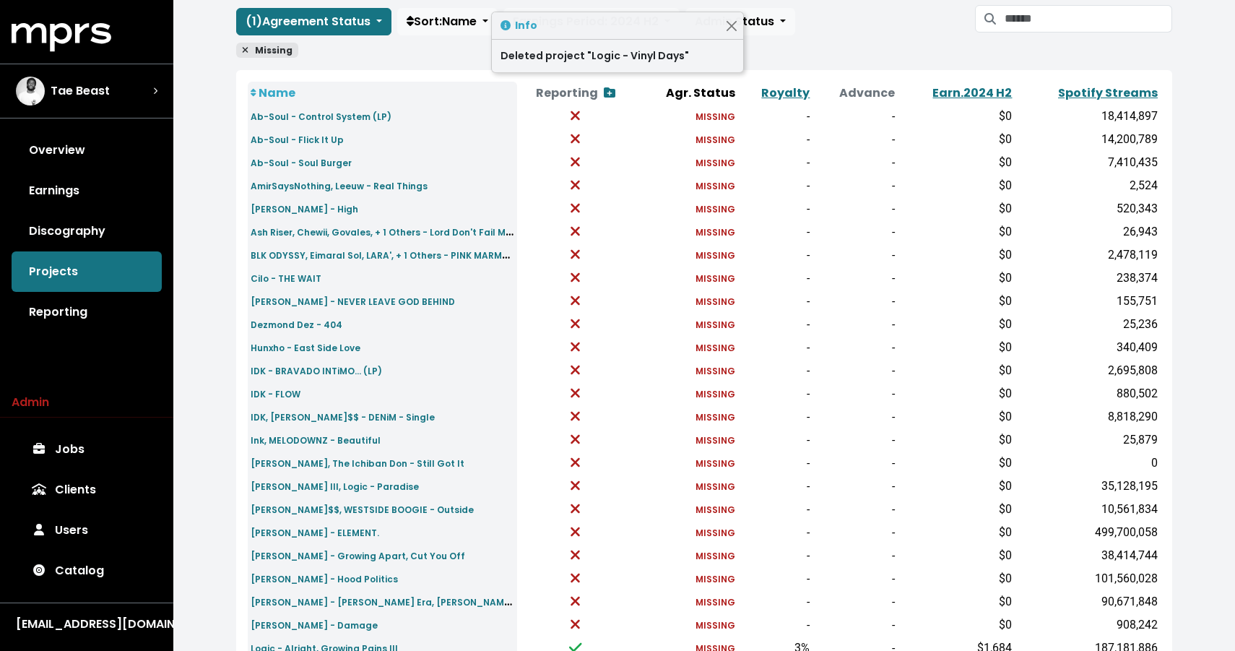
scroll to position [446, 0]
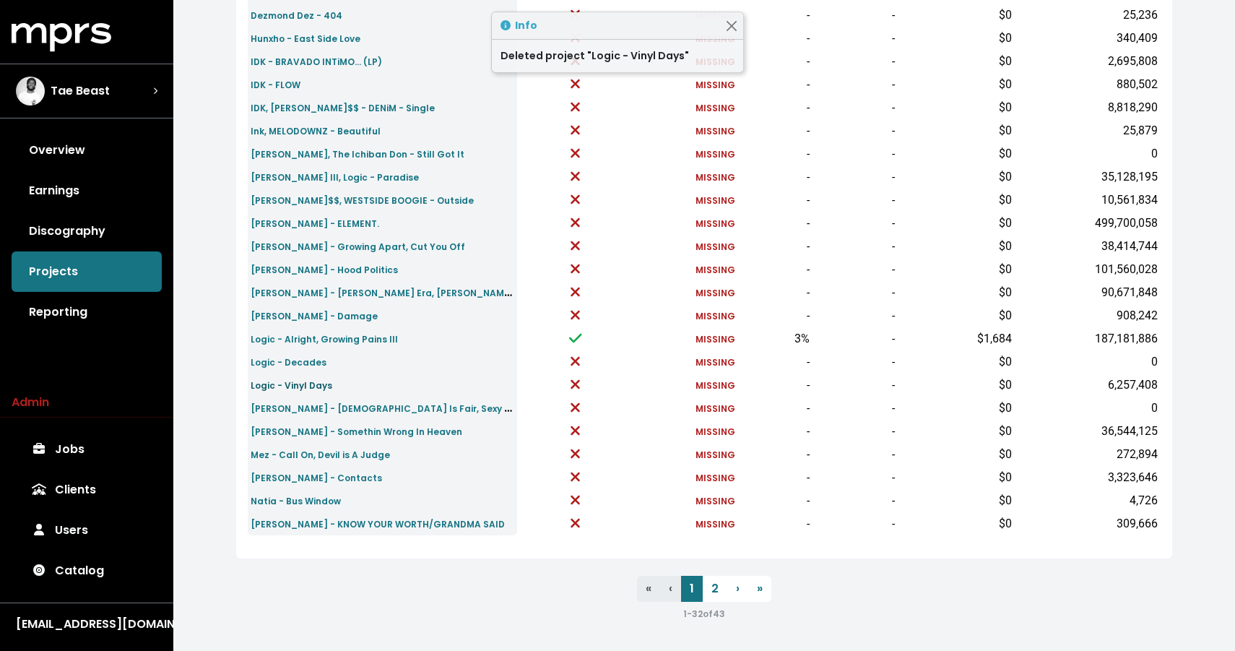
click at [280, 385] on small "Logic - Vinyl Days" at bounding box center [292, 385] width 82 height 12
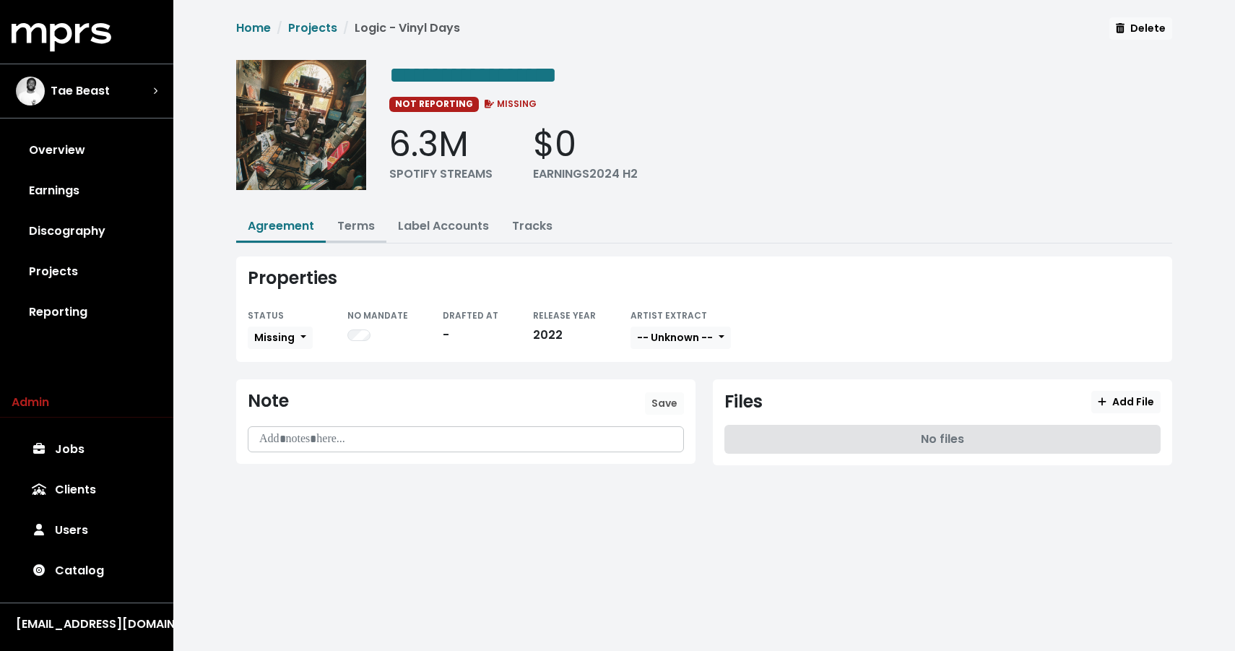
click at [348, 226] on link "Terms" at bounding box center [356, 225] width 38 height 17
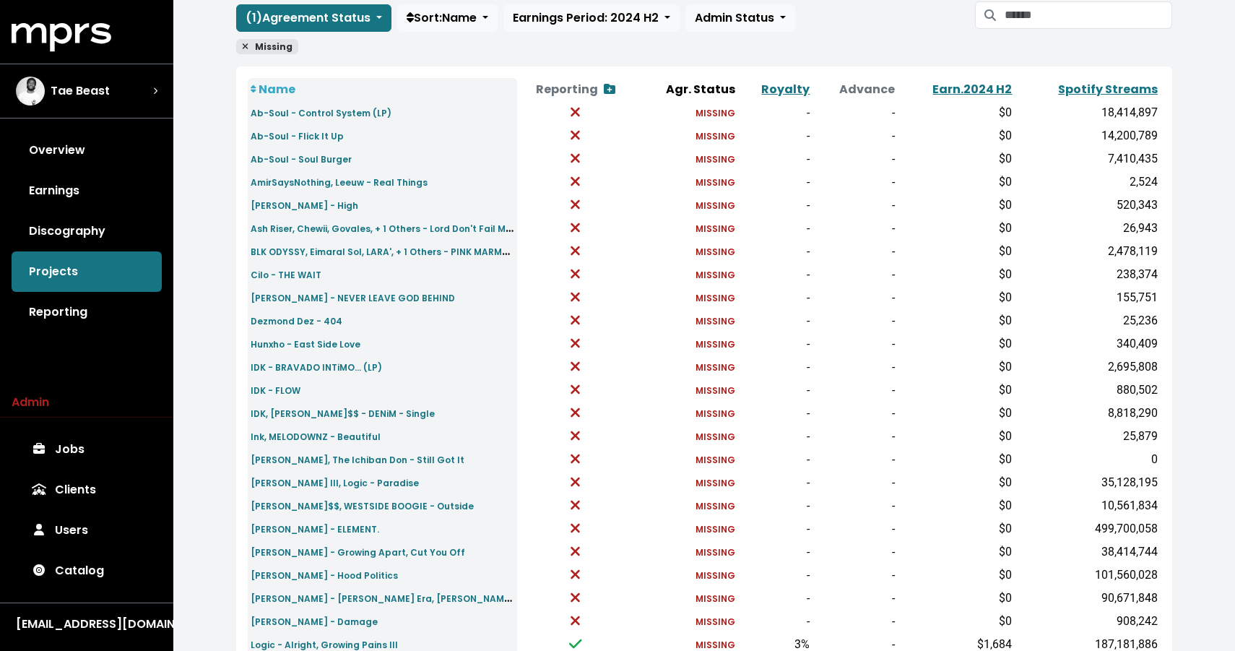
scroll to position [446, 0]
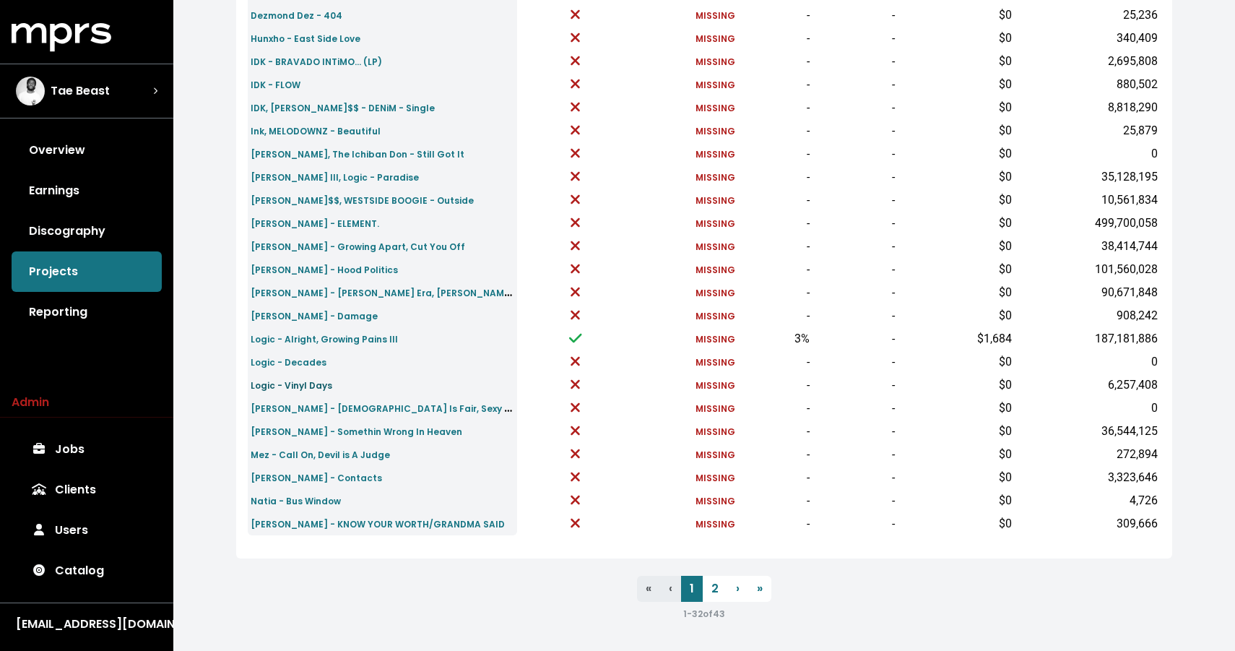
click at [301, 386] on small "Logic - Vinyl Days" at bounding box center [292, 385] width 82 height 12
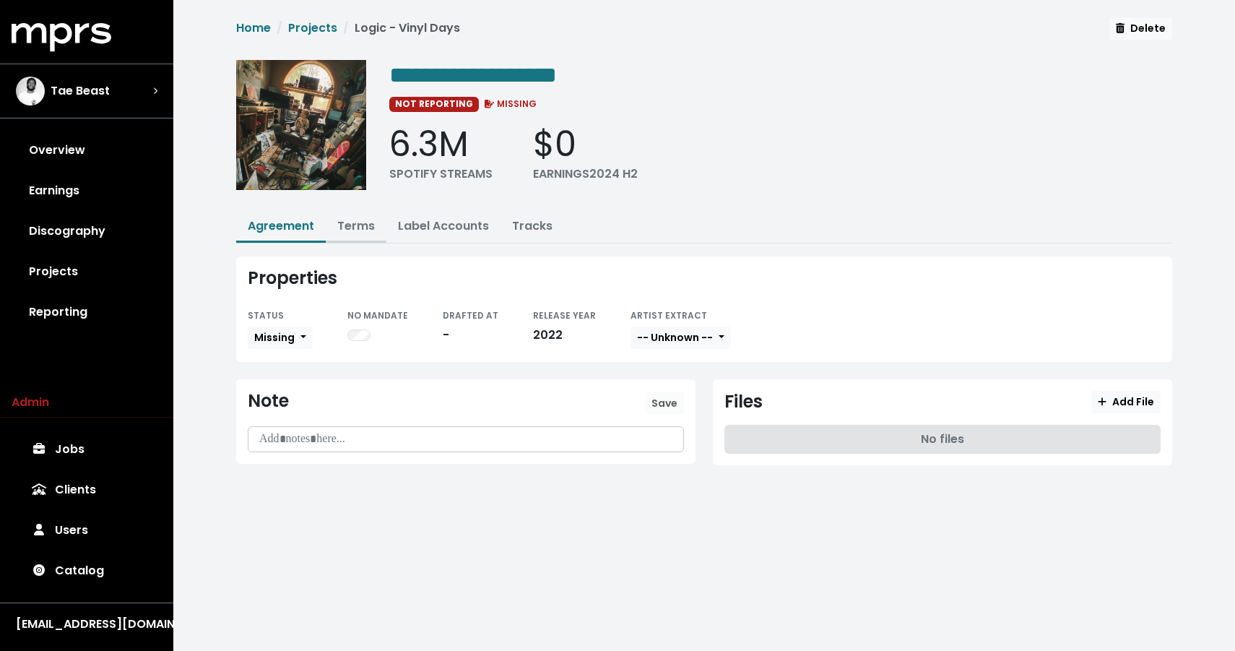
click at [360, 227] on link "Terms" at bounding box center [356, 225] width 38 height 17
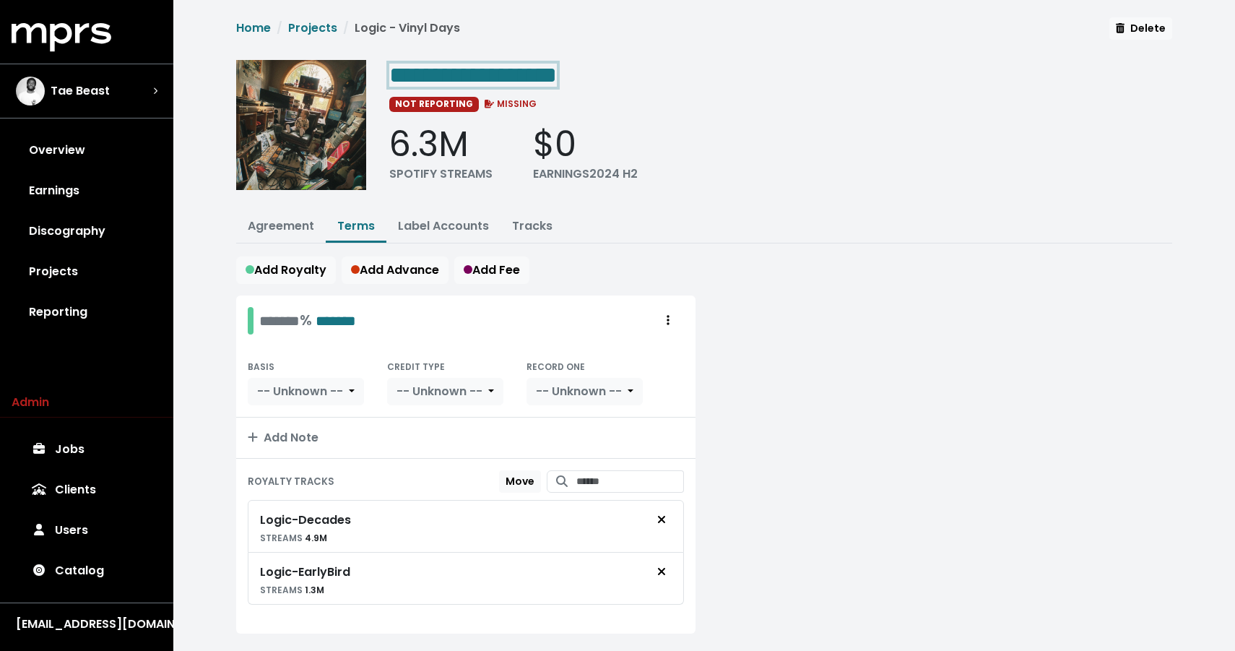
click at [489, 75] on span "**********" at bounding box center [473, 75] width 168 height 23
click at [481, 74] on span "**********" at bounding box center [473, 75] width 168 height 23
drag, startPoint x: 478, startPoint y: 74, endPoint x: 627, endPoint y: 79, distance: 148.9
click at [627, 79] on div "**********" at bounding box center [780, 74] width 783 height 29
click at [849, 183] on div "**********" at bounding box center [780, 130] width 783 height 140
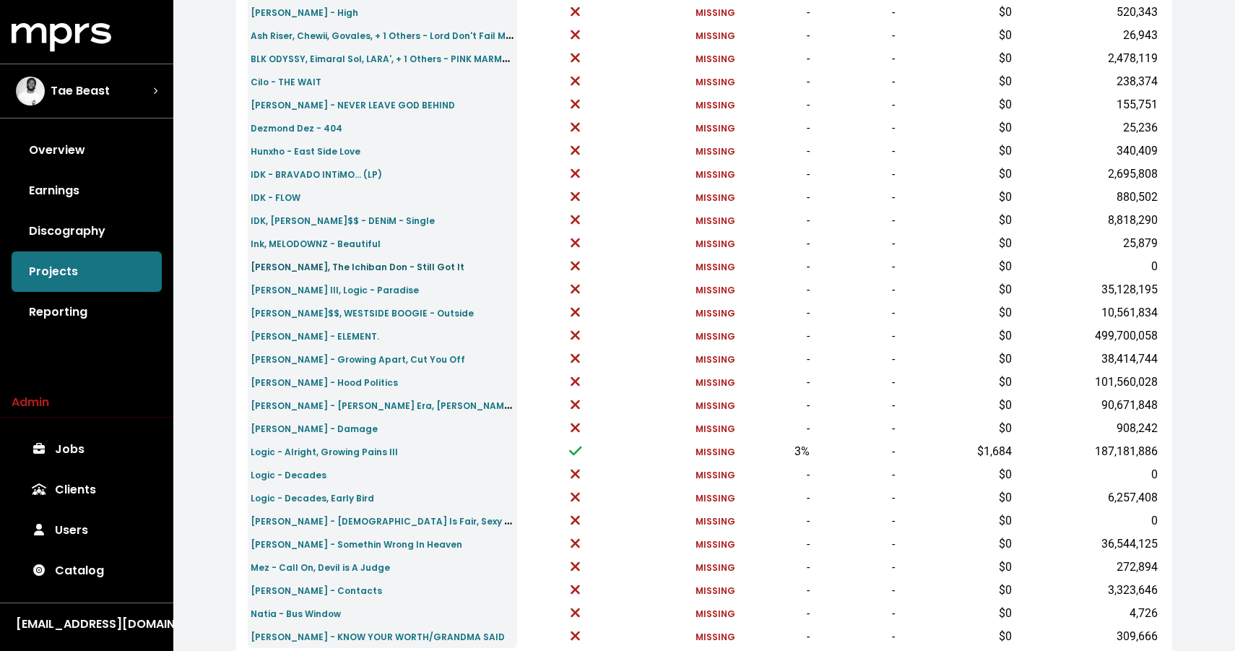
scroll to position [332, 0]
click at [290, 469] on link "Logic - Decades" at bounding box center [289, 475] width 76 height 17
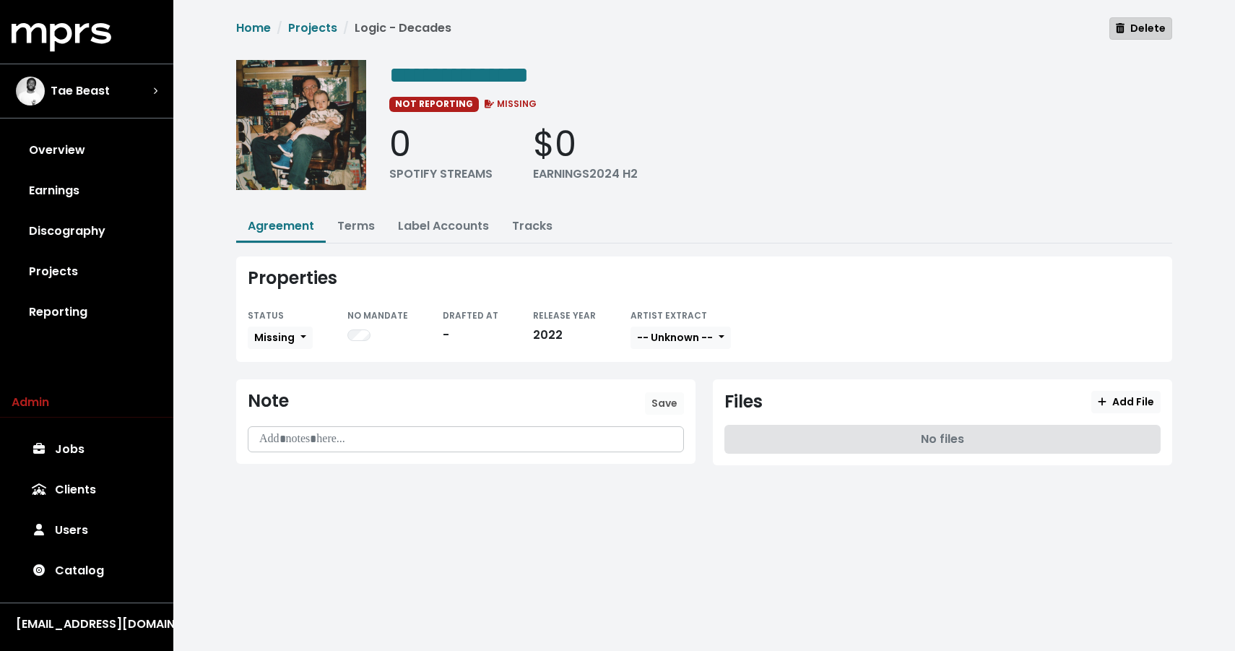
click at [1151, 28] on span "Delete" at bounding box center [1141, 28] width 50 height 14
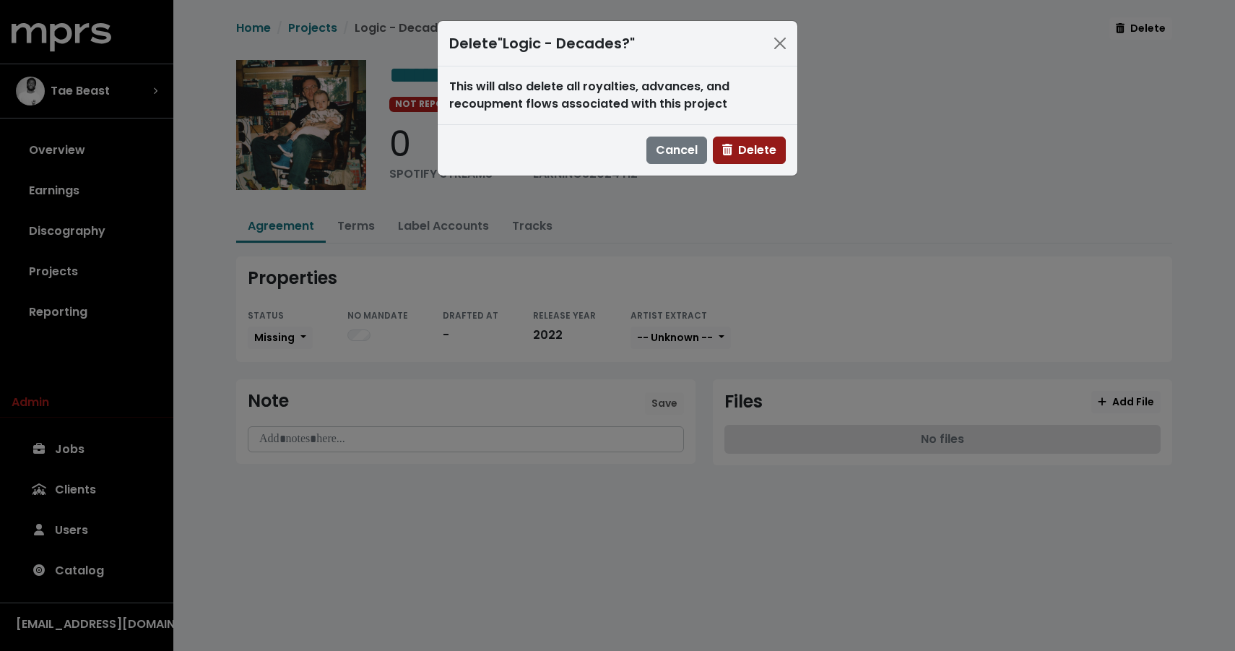
click at [753, 150] on span "Delete" at bounding box center [749, 150] width 54 height 17
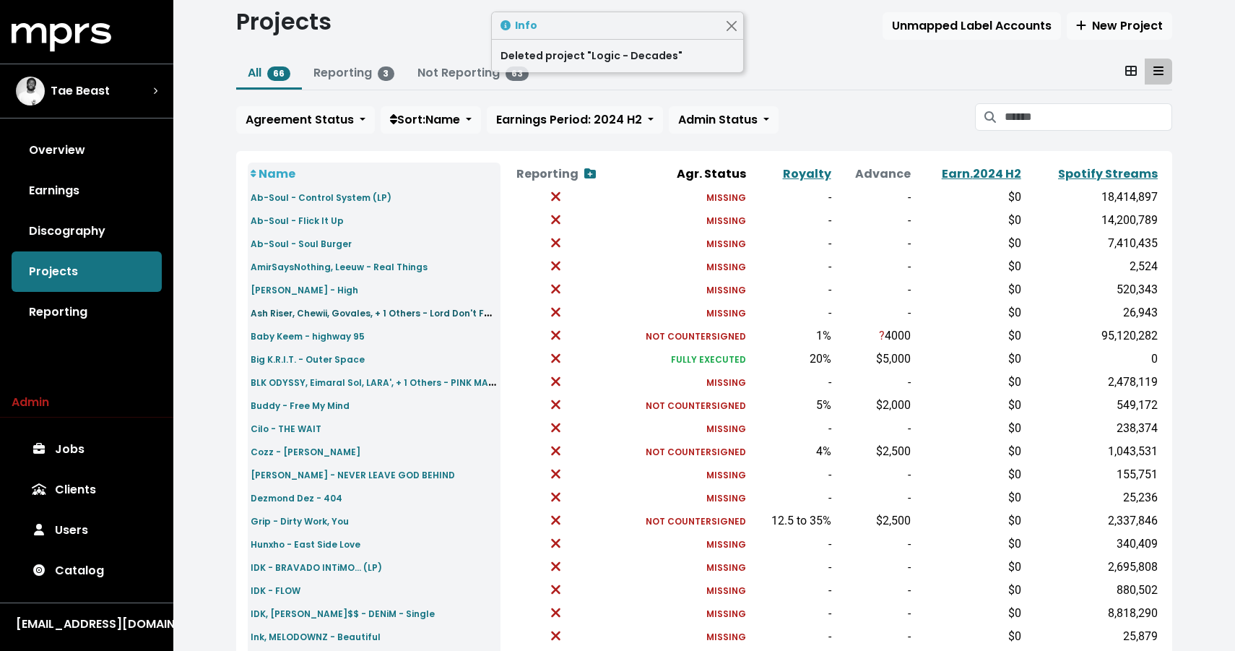
scroll to position [83, 0]
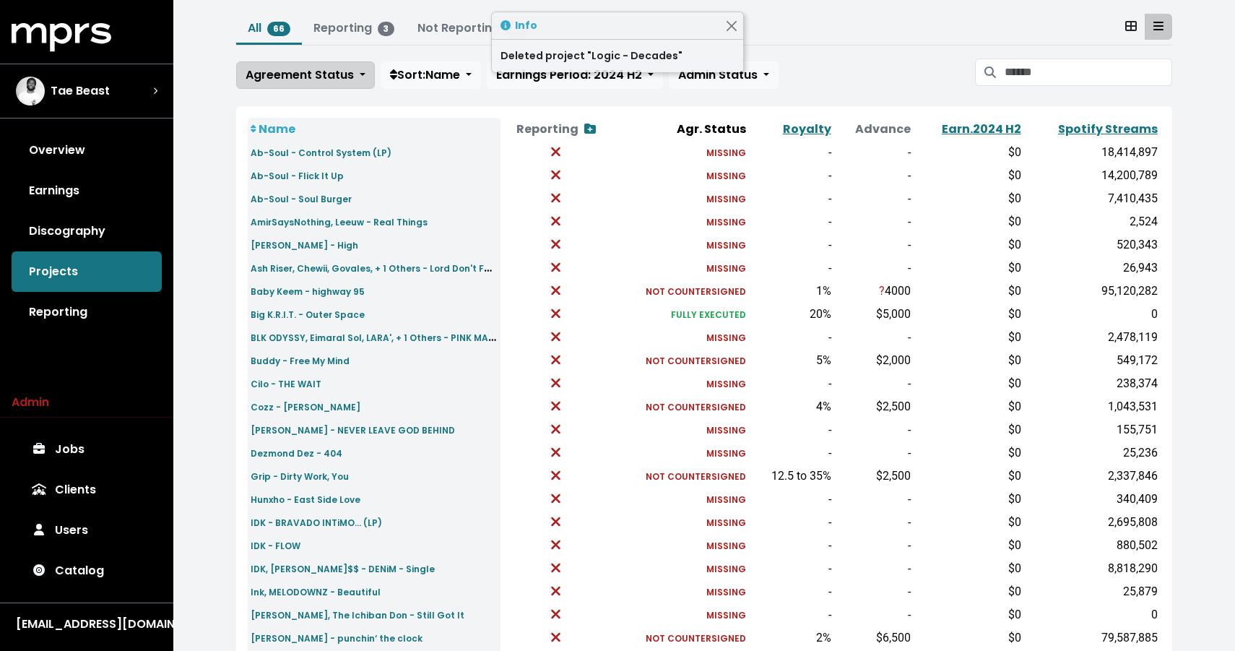
click at [306, 73] on span "Agreement Status" at bounding box center [300, 74] width 108 height 17
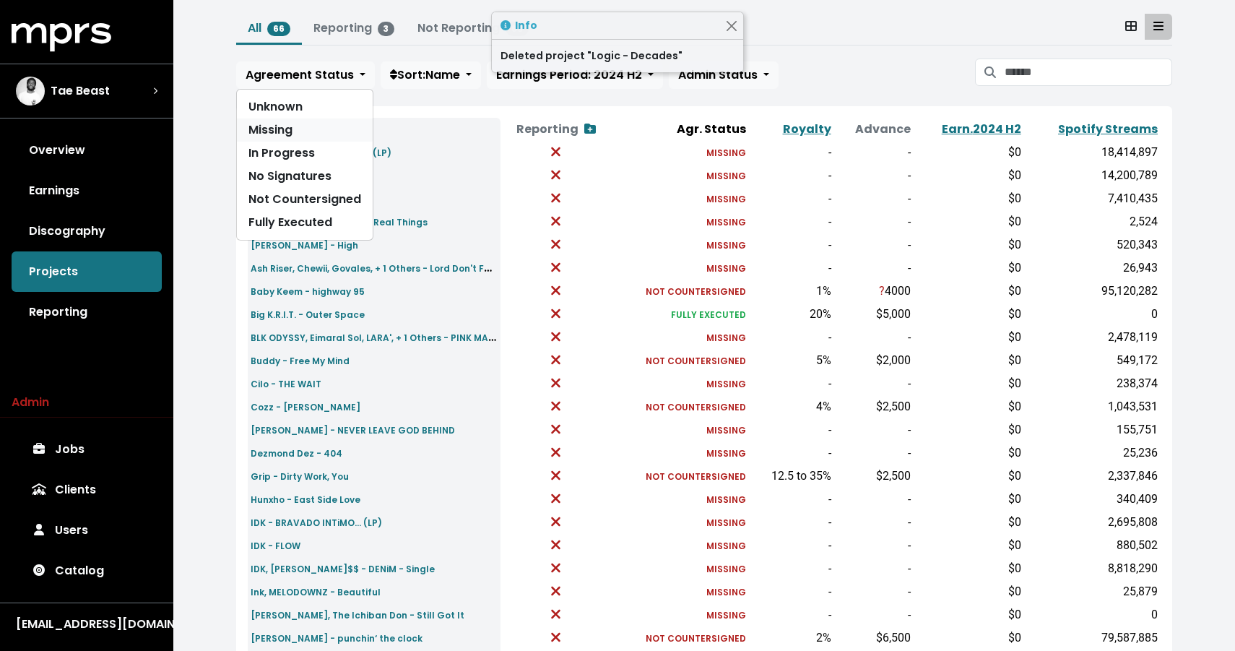
click at [286, 129] on link "Missing" at bounding box center [305, 129] width 136 height 23
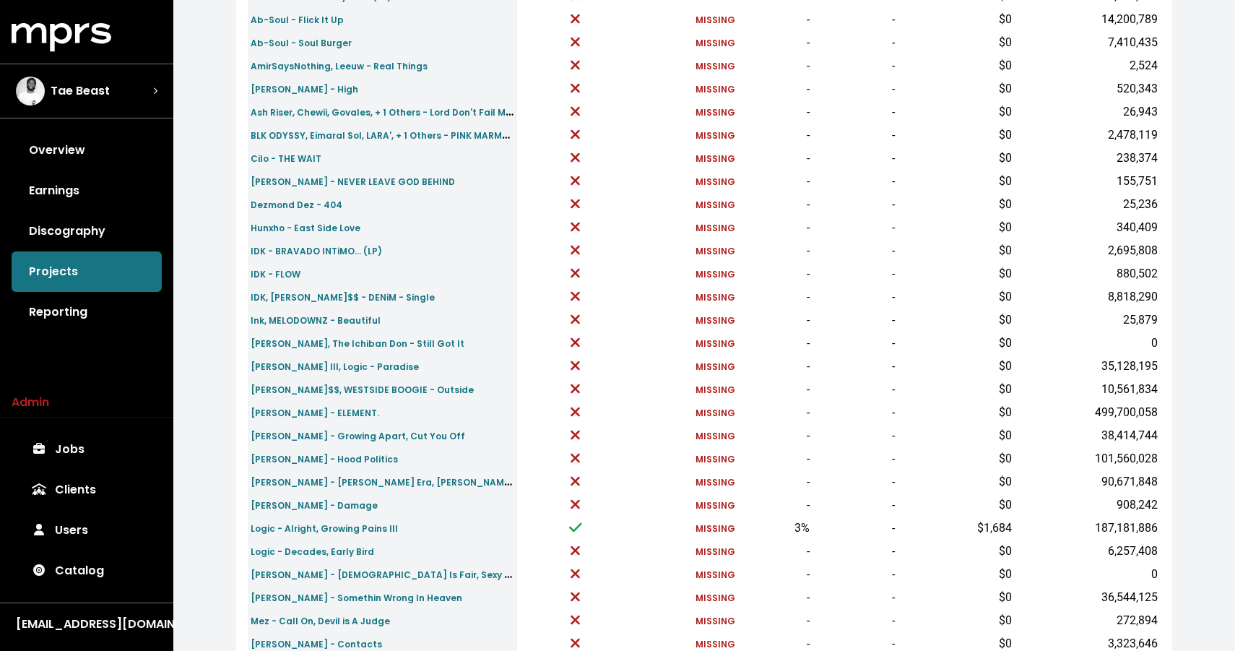
scroll to position [446, 0]
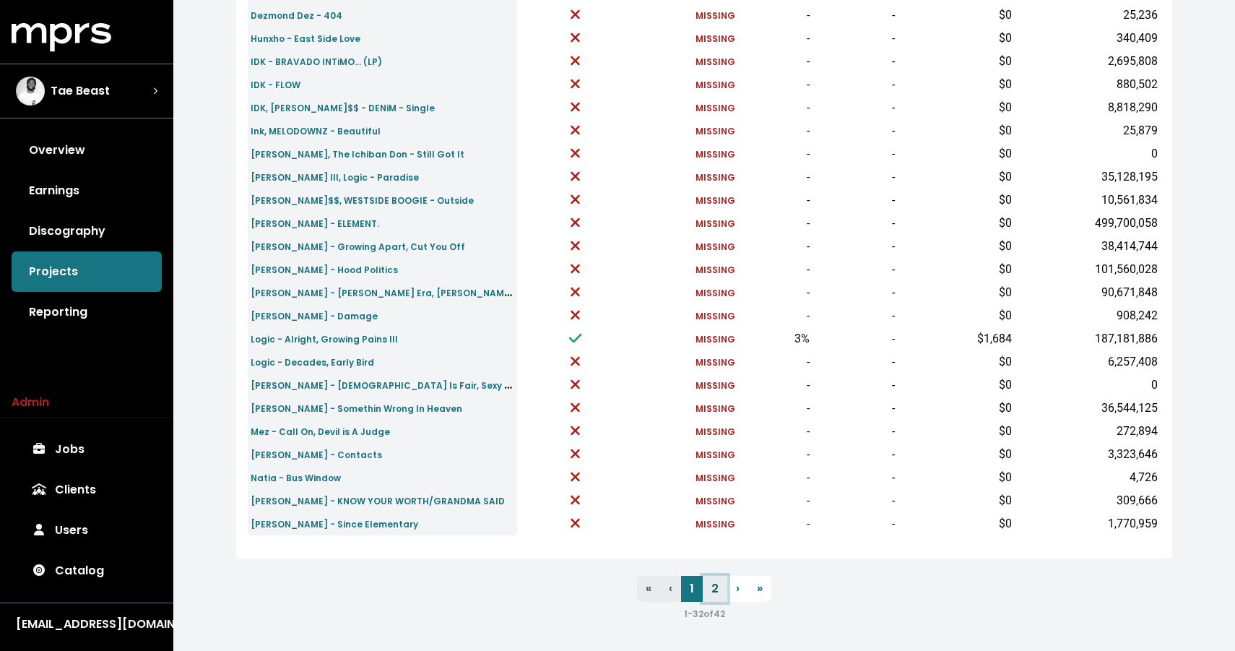
click at [712, 589] on link "2" at bounding box center [715, 589] width 25 height 26
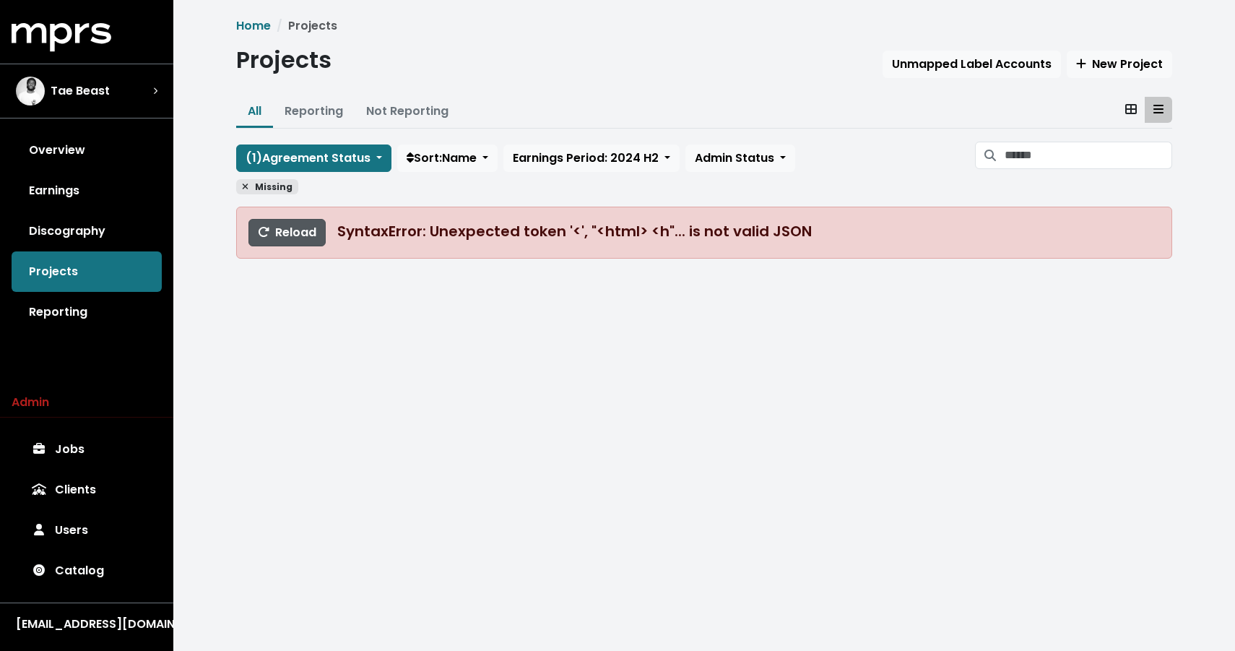
click at [282, 225] on span "Reload" at bounding box center [287, 232] width 59 height 17
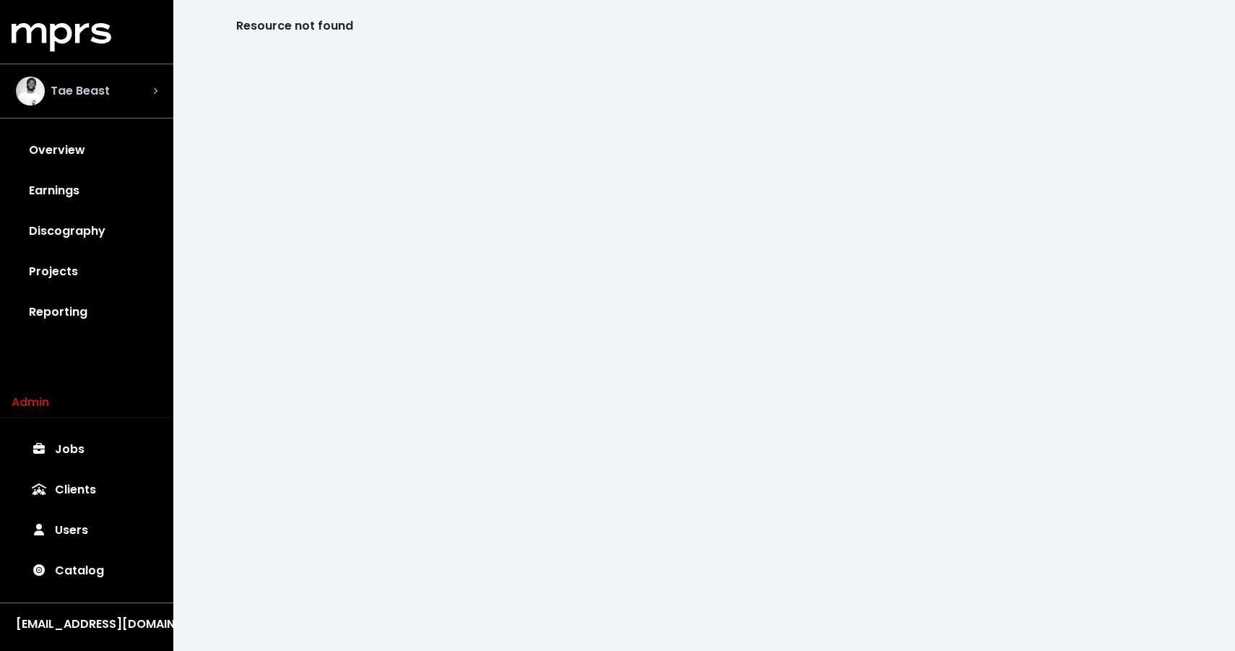
click at [113, 92] on div "Tae Beast" at bounding box center [87, 91] width 142 height 29
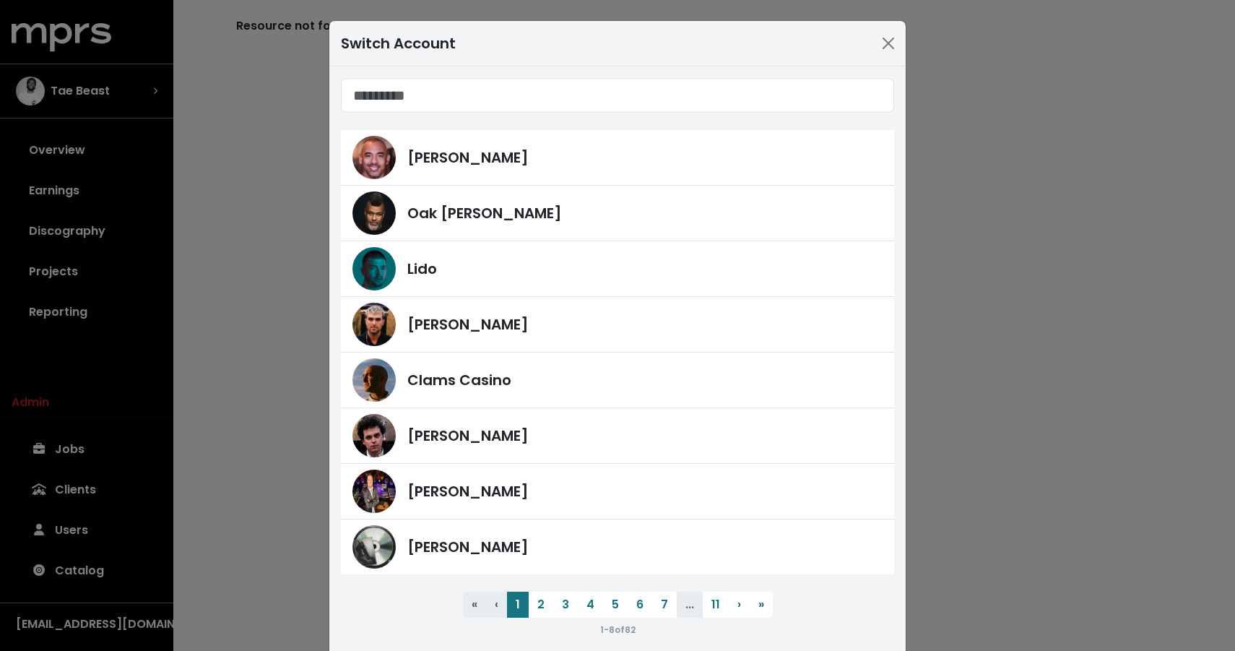
click at [76, 163] on div "Switch Account Harvey Mason Jr Oak Felder Lido Fred Gibson Clams Casino James F…" at bounding box center [617, 325] width 1235 height 651
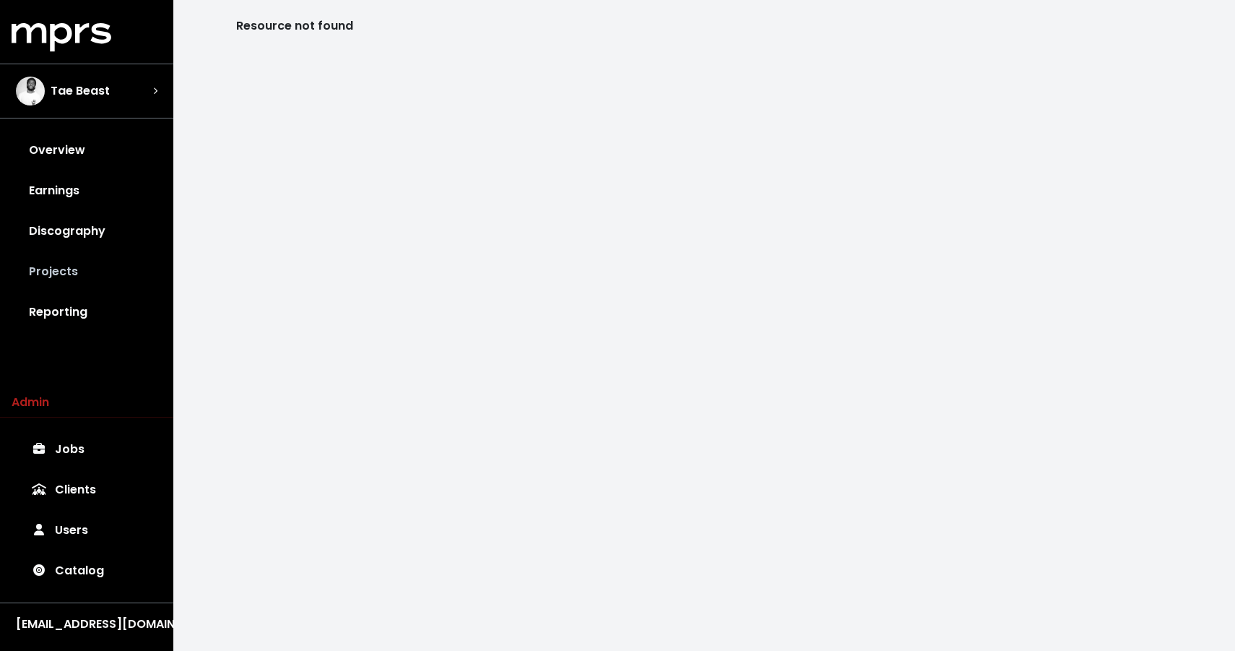
click at [57, 251] on link "Projects" at bounding box center [87, 271] width 150 height 40
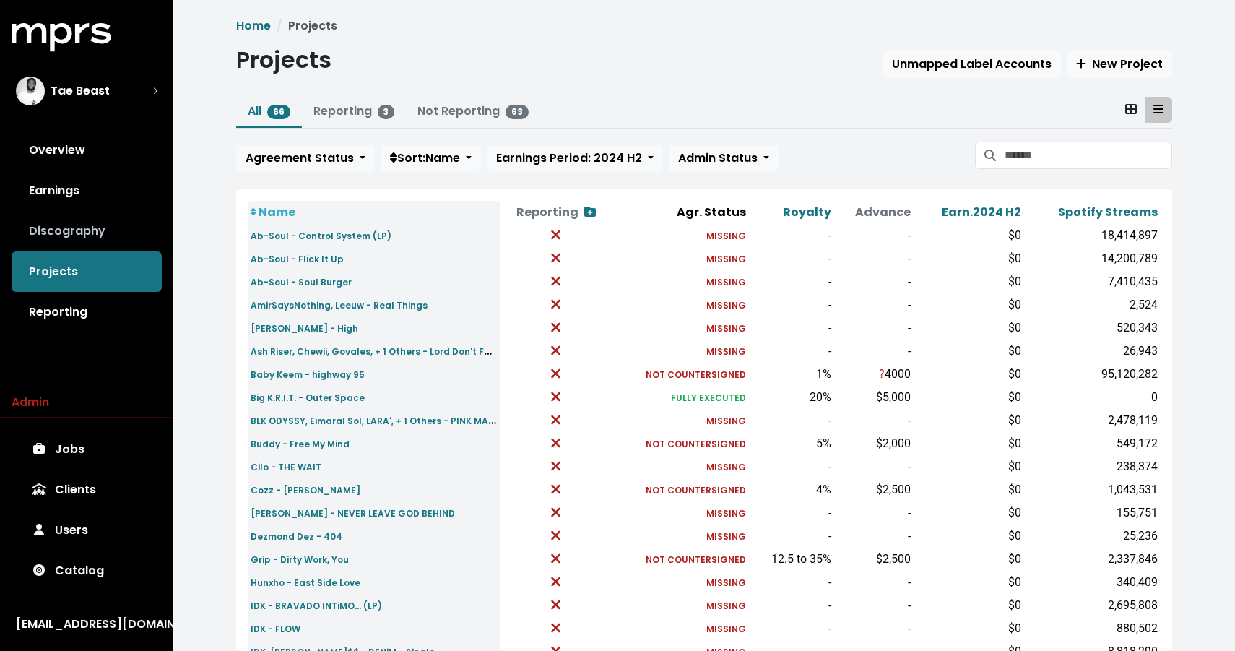
click at [65, 235] on link "Discography" at bounding box center [87, 231] width 150 height 40
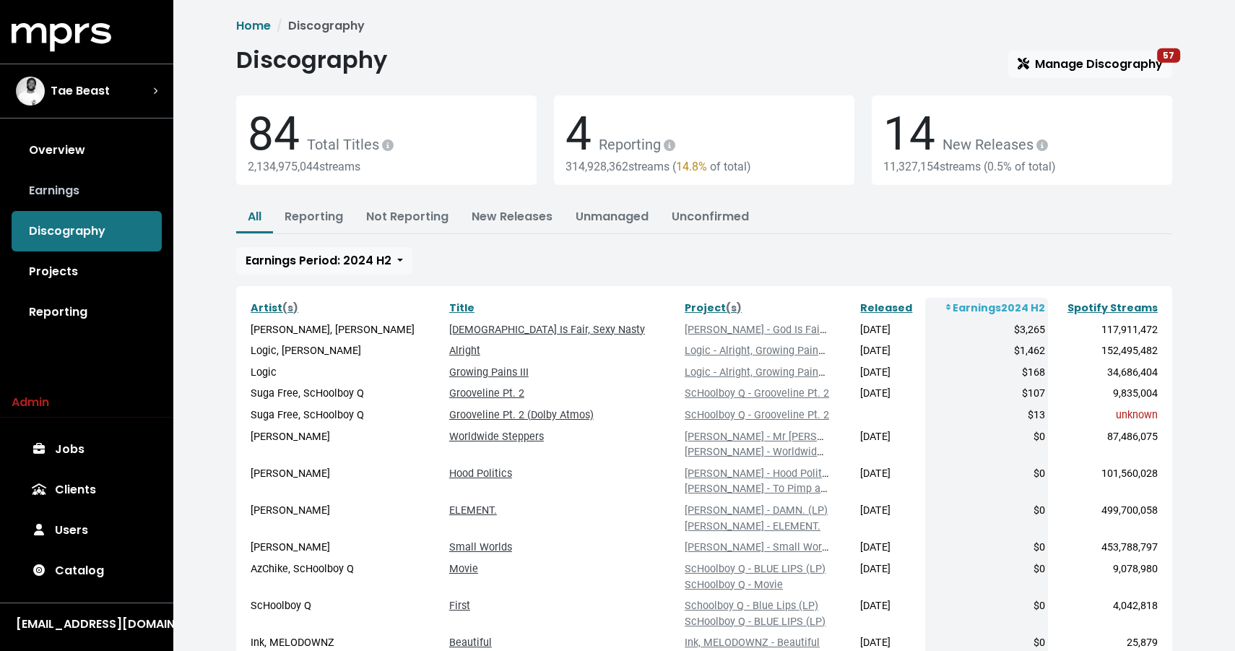
click at [117, 176] on link "Earnings" at bounding box center [87, 190] width 150 height 40
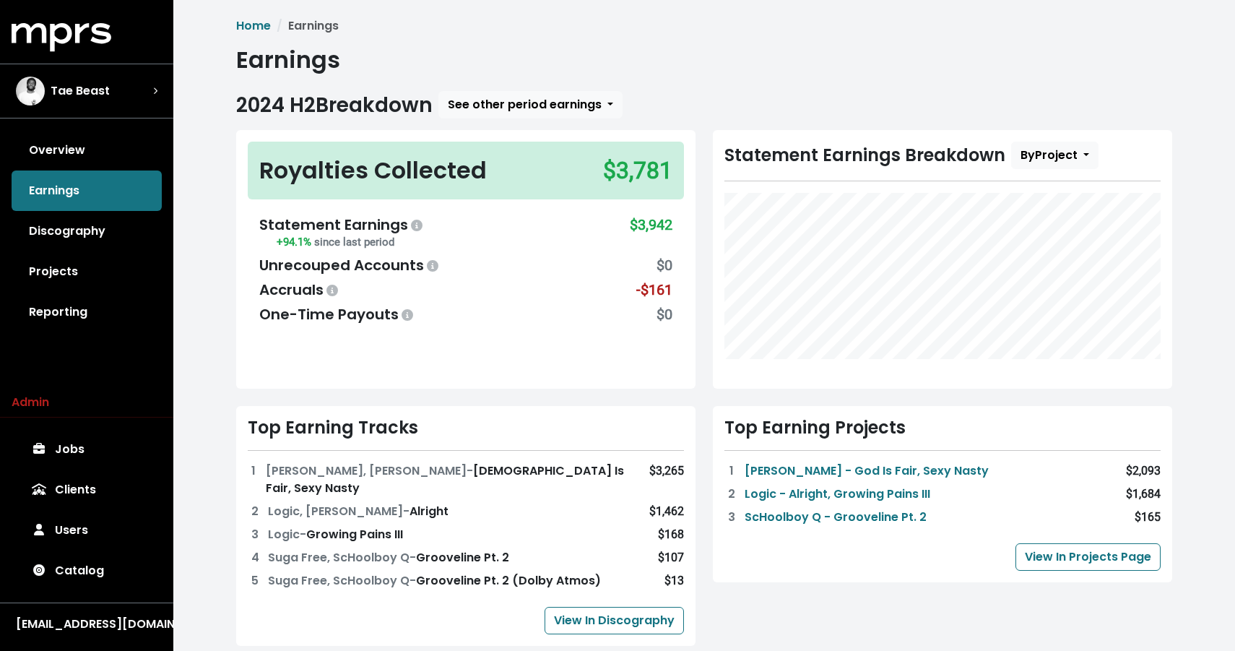
click at [114, 170] on div "Overview Earnings Discography Projects Reporting" at bounding box center [86, 231] width 173 height 202
click at [109, 145] on link "Overview" at bounding box center [87, 150] width 150 height 40
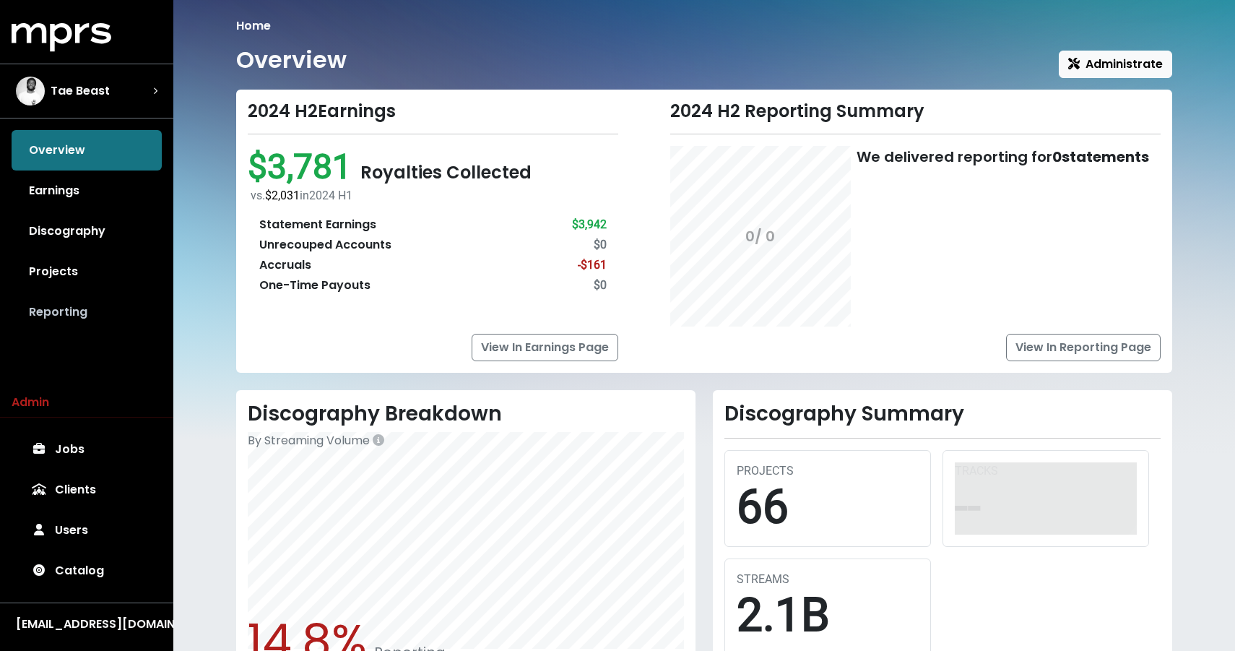
click at [57, 298] on link "Reporting" at bounding box center [87, 312] width 150 height 40
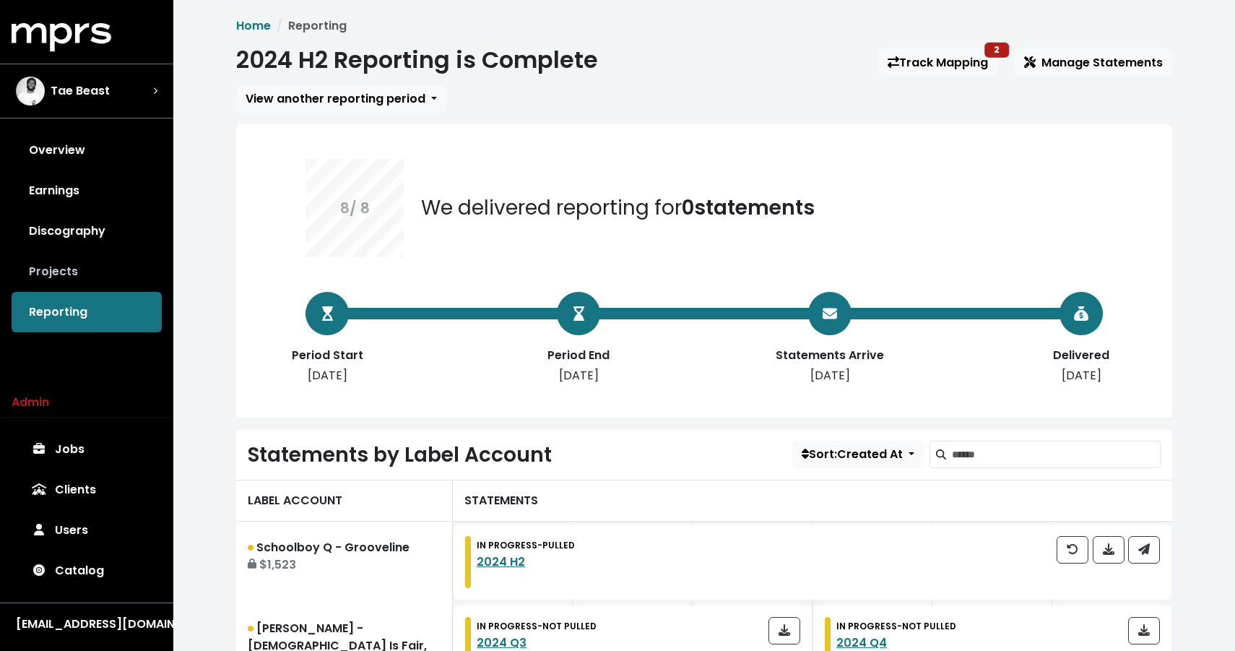
click at [59, 282] on link "Projects" at bounding box center [87, 271] width 150 height 40
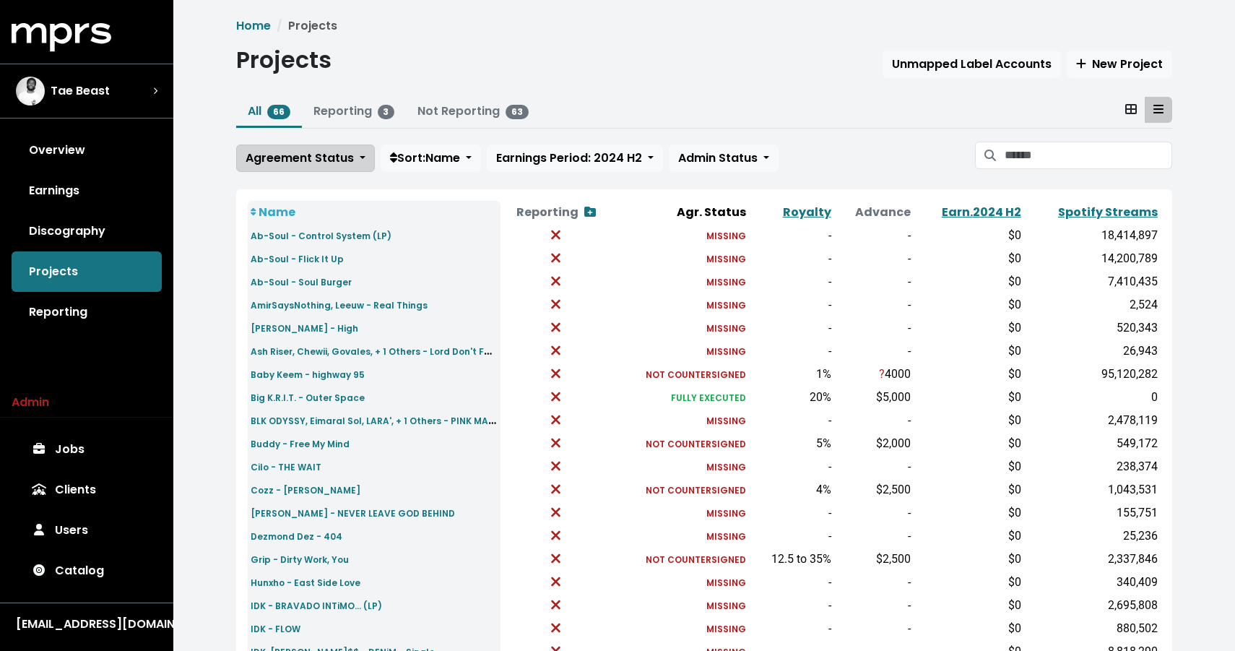
click at [335, 167] on button "Agreement Status" at bounding box center [305, 157] width 139 height 27
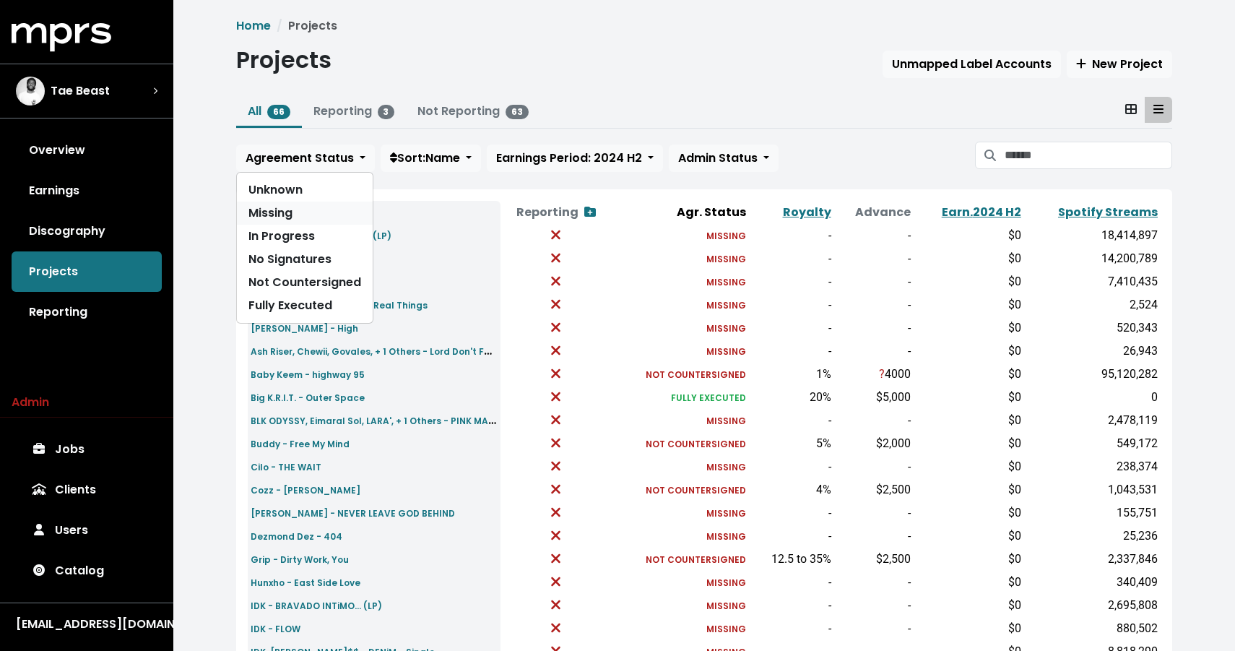
click at [290, 207] on link "Missing" at bounding box center [305, 213] width 136 height 23
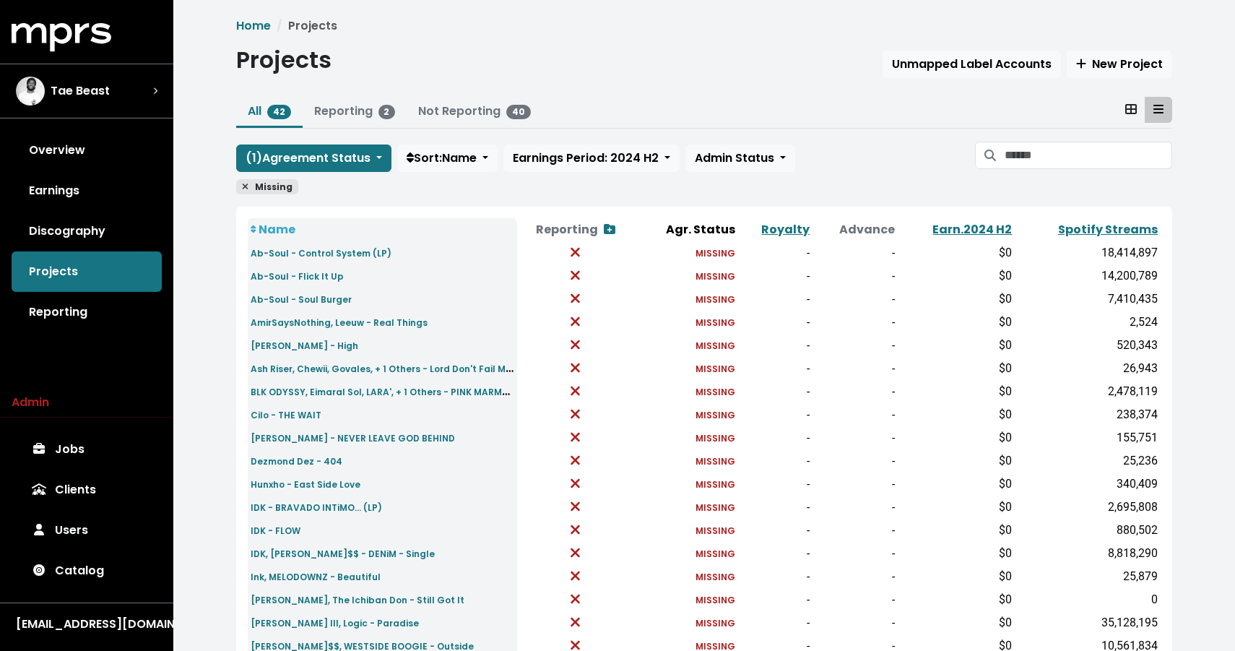
scroll to position [446, 0]
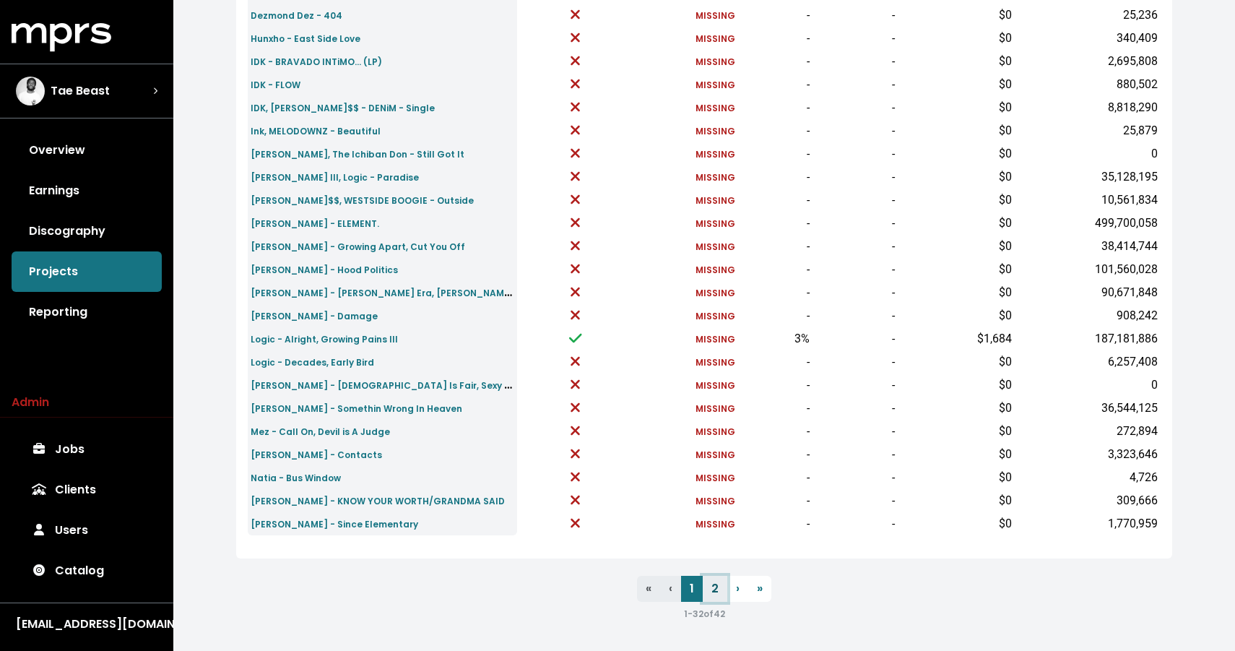
click at [722, 592] on link "2" at bounding box center [715, 589] width 25 height 26
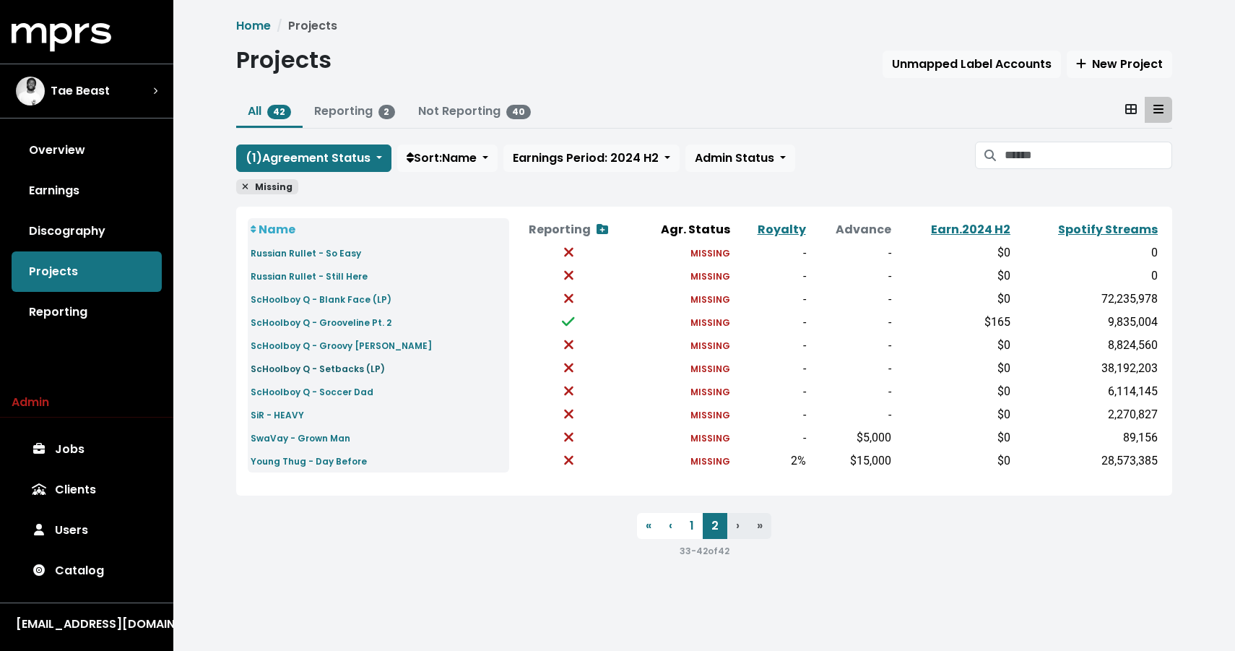
click at [355, 369] on small "ScHoolboy Q - Setbacks (LP)" at bounding box center [318, 369] width 134 height 12
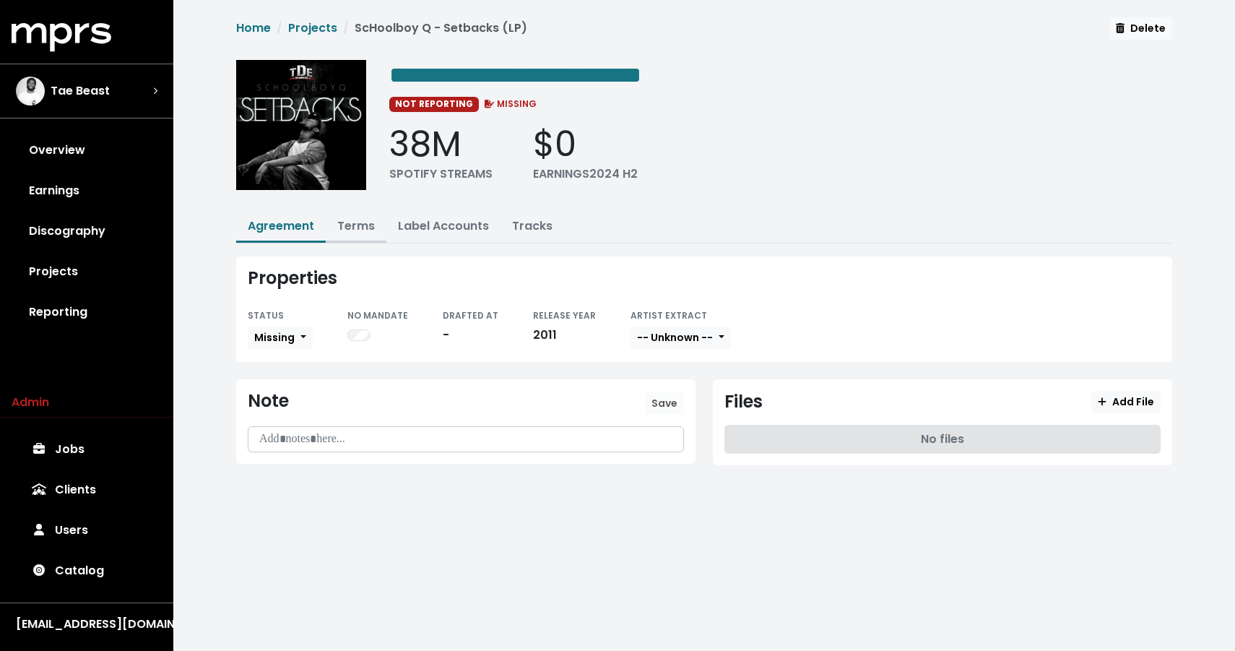
click at [367, 225] on link "Terms" at bounding box center [356, 225] width 38 height 17
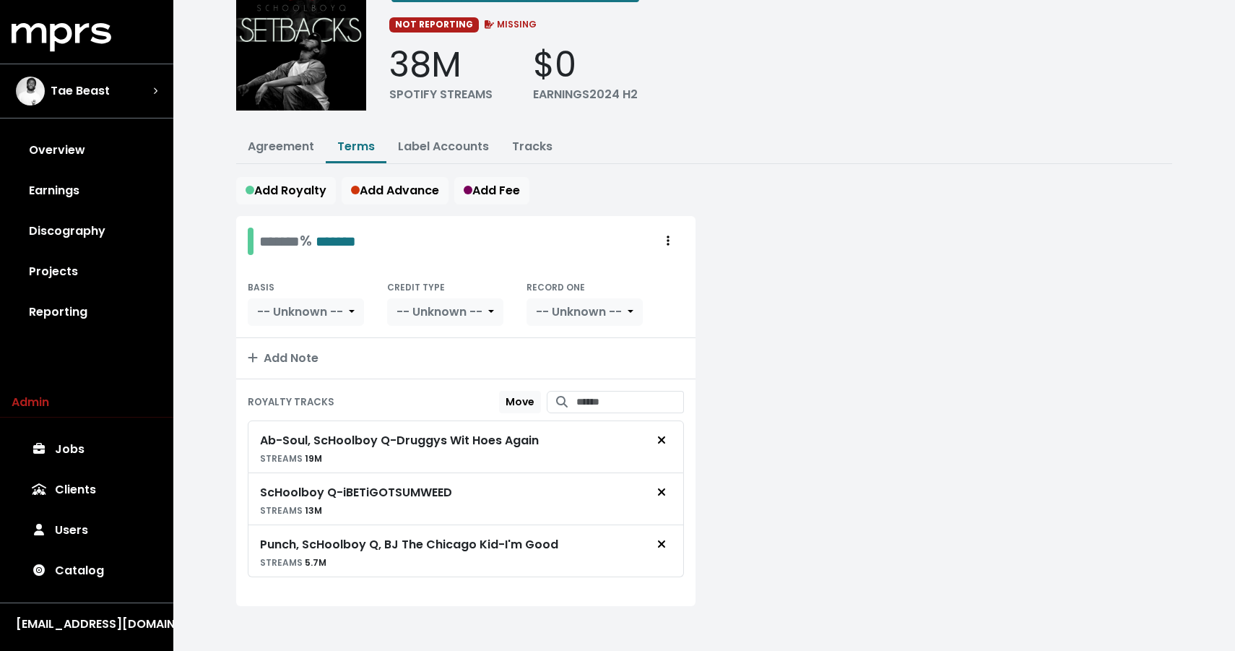
scroll to position [85, 0]
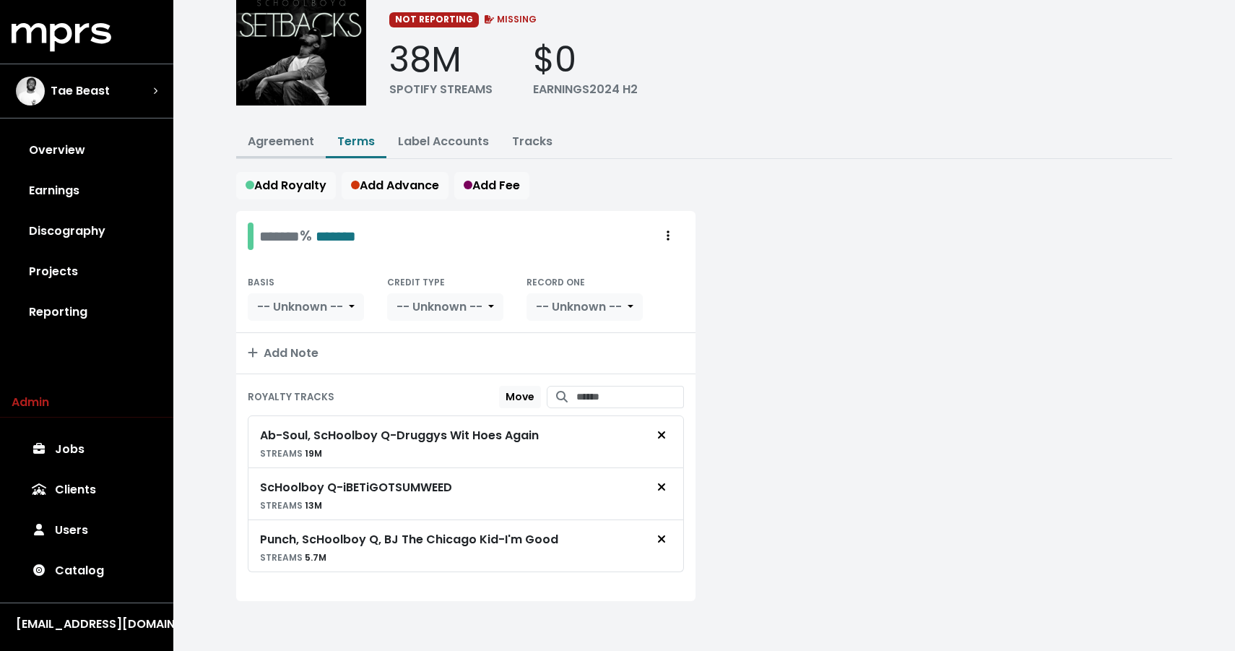
click at [281, 140] on link "Agreement" at bounding box center [281, 141] width 66 height 17
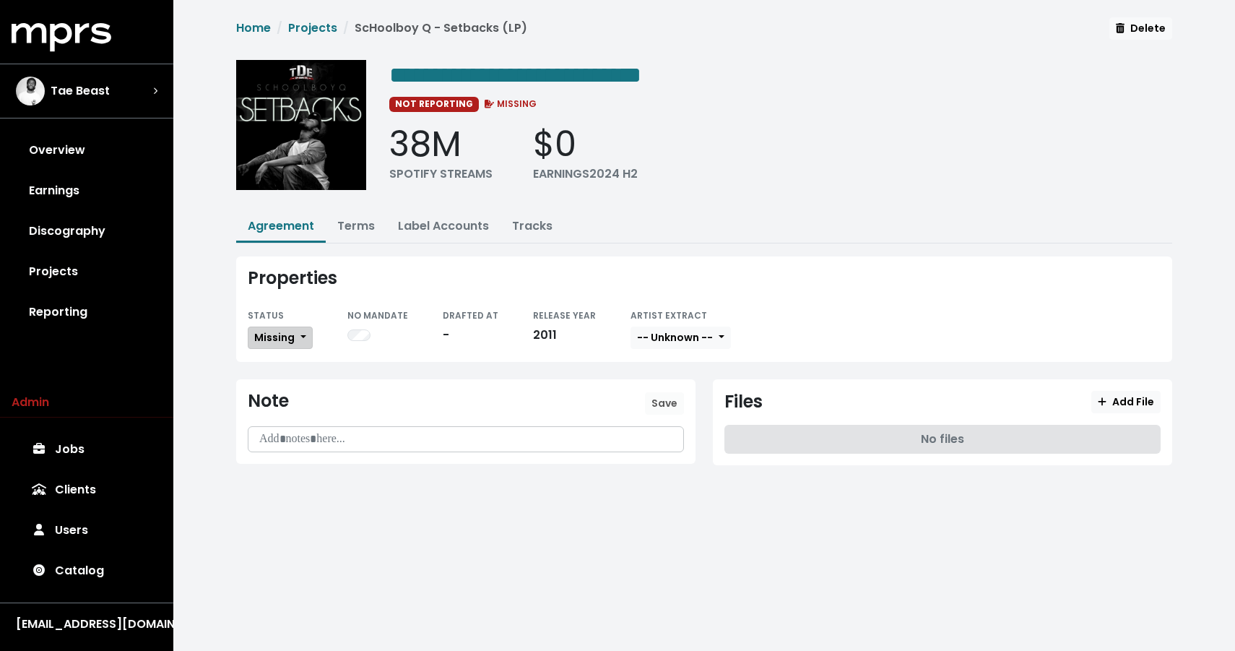
click at [269, 336] on span "Missing" at bounding box center [274, 337] width 40 height 14
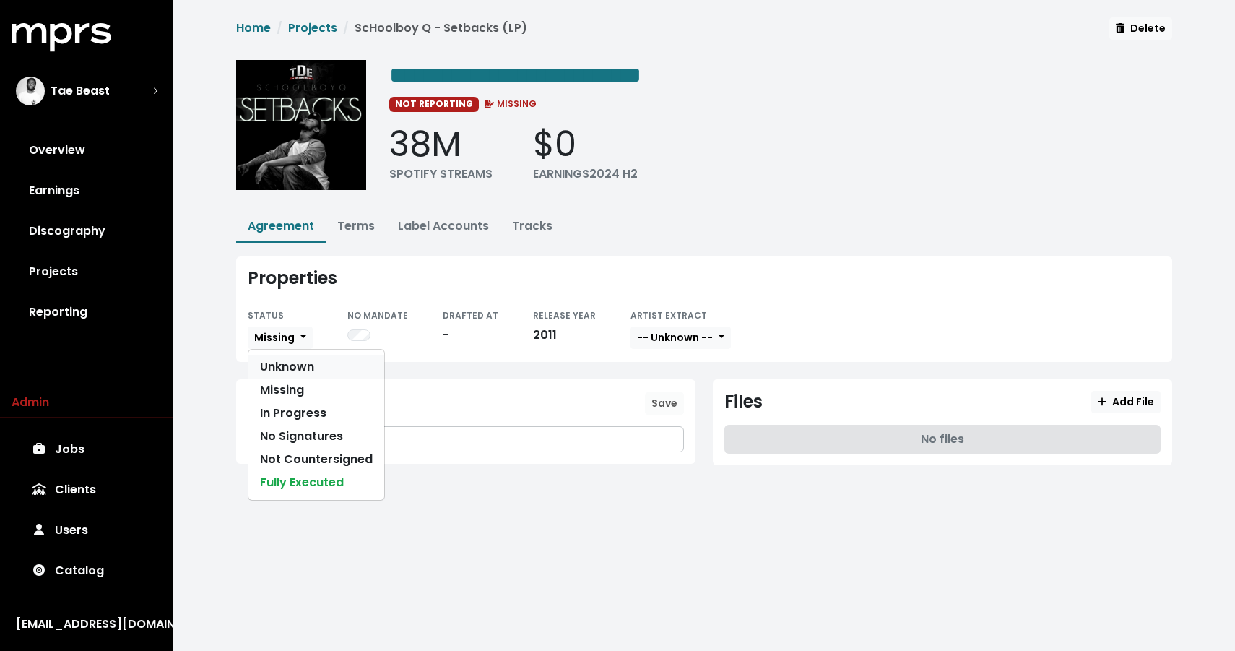
click at [274, 365] on link "Unknown" at bounding box center [316, 366] width 136 height 23
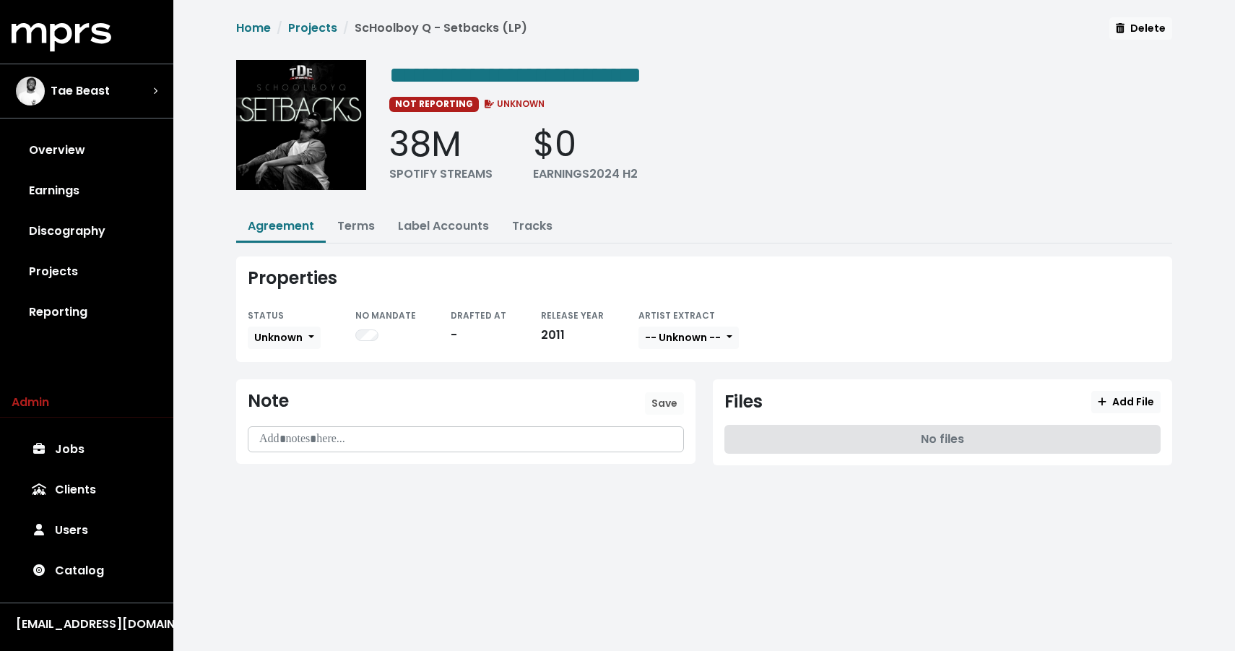
click at [307, 460] on div "Note Save" at bounding box center [465, 421] width 459 height 85
click at [307, 442] on p at bounding box center [465, 439] width 417 height 17
click at [557, 502] on div "**********" at bounding box center [704, 253] width 1062 height 506
click at [662, 401] on span "Save" at bounding box center [664, 403] width 26 height 14
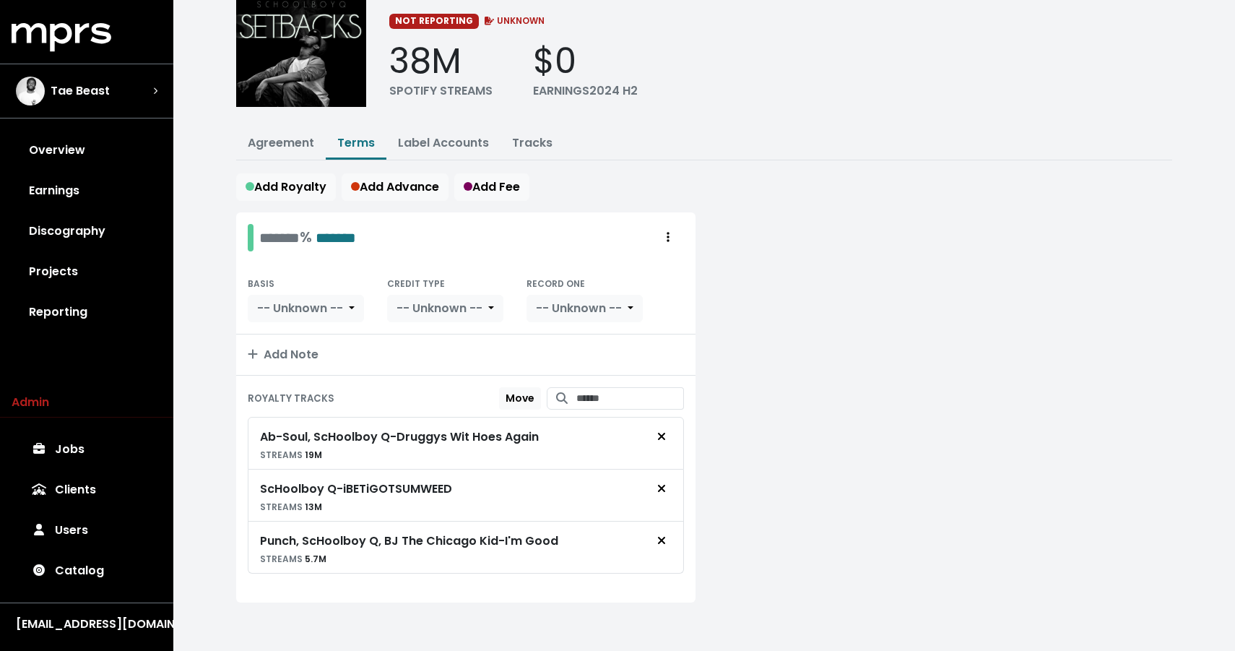
scroll to position [85, 0]
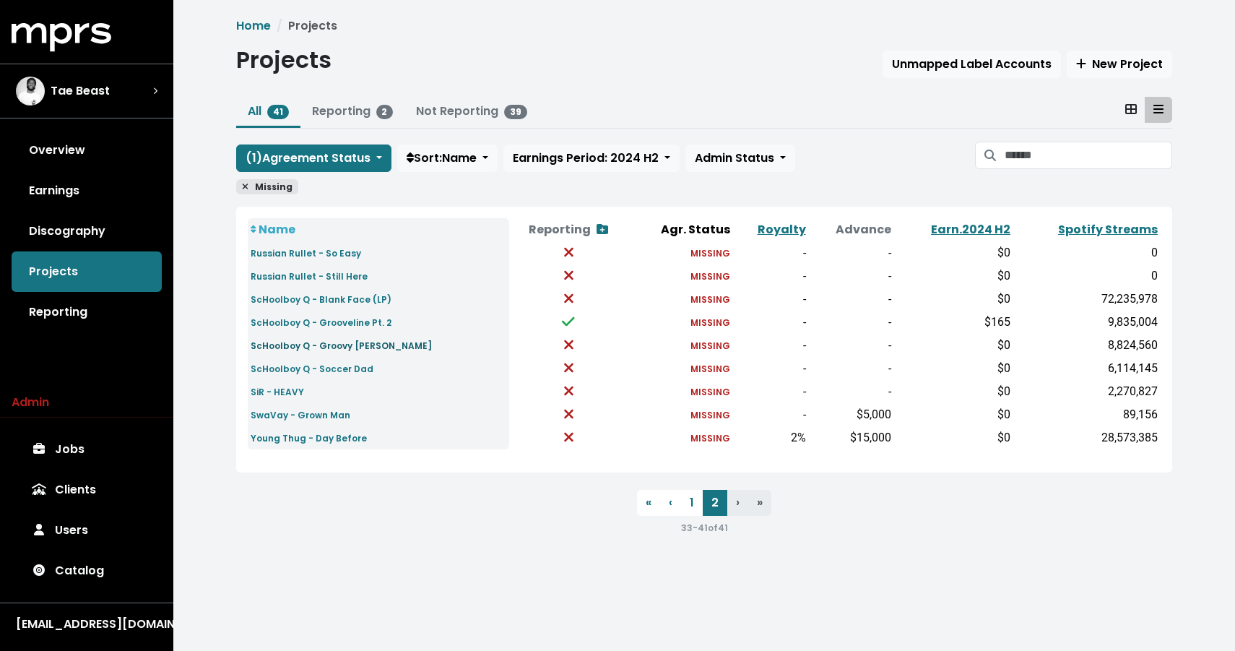
click at [322, 342] on small "ScHoolboy Q - Groovy Tony" at bounding box center [341, 345] width 181 height 12
click at [327, 368] on small "ScHoolboy Q - Soccer Dad" at bounding box center [312, 369] width 123 height 12
click at [313, 317] on small "ScHoolboy Q - Grooveline Pt. 2" at bounding box center [321, 322] width 141 height 12
click at [327, 298] on small "ScHoolboy Q - Blank Face (LP)" at bounding box center [321, 299] width 141 height 12
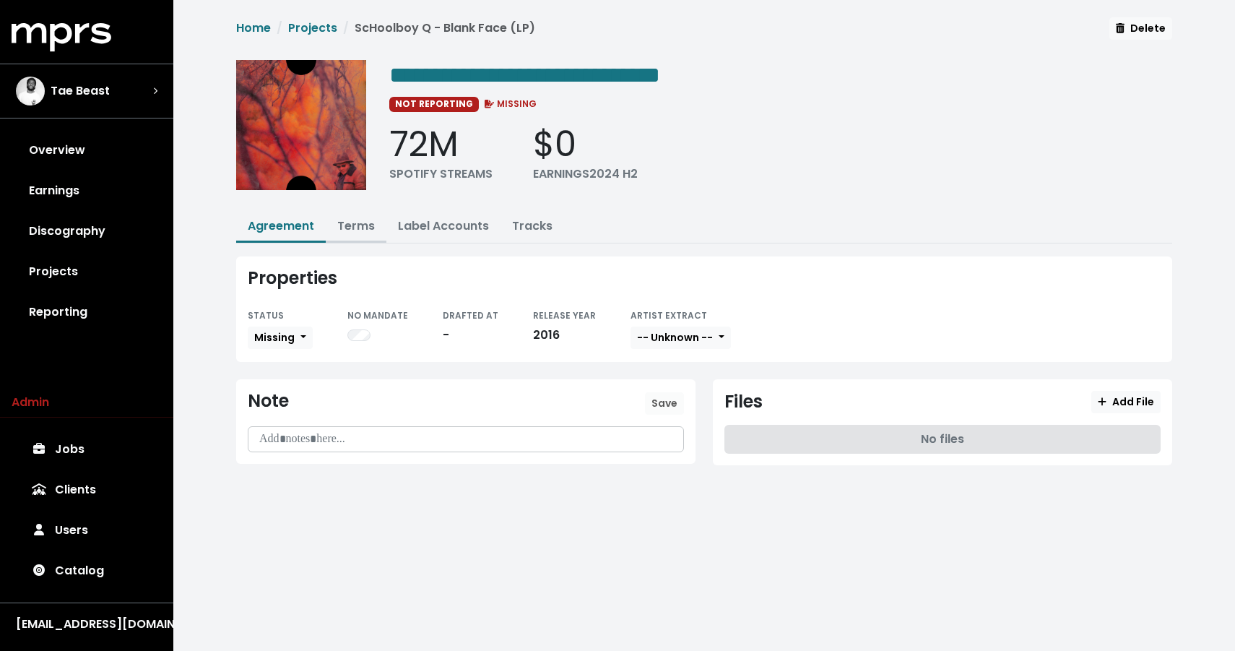
click at [356, 228] on link "Terms" at bounding box center [356, 225] width 38 height 17
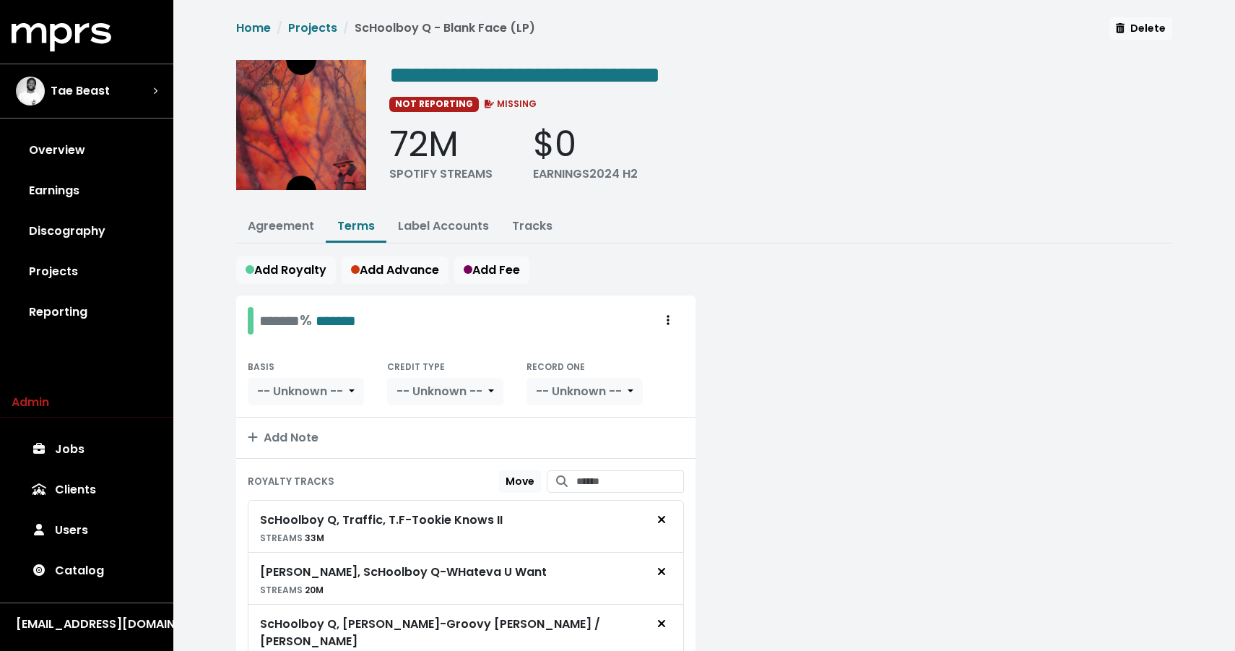
scroll to position [85, 0]
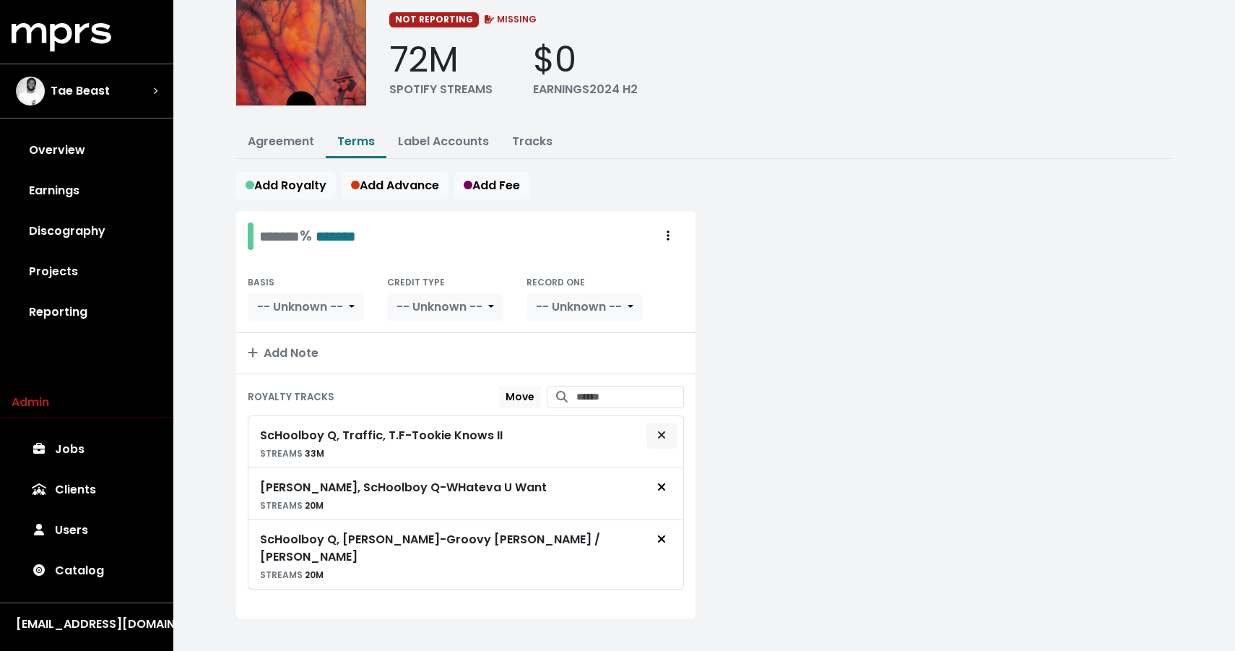
click at [659, 431] on icon "Remove royalty target" at bounding box center [661, 434] width 7 height 7
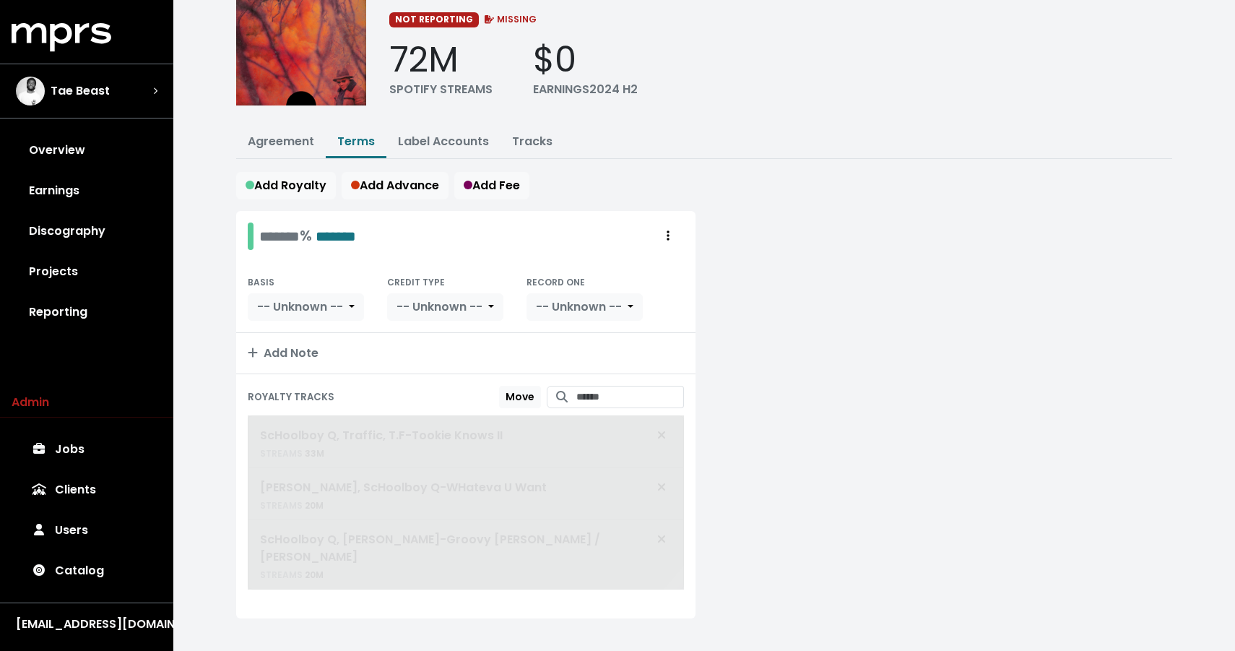
scroll to position [33, 0]
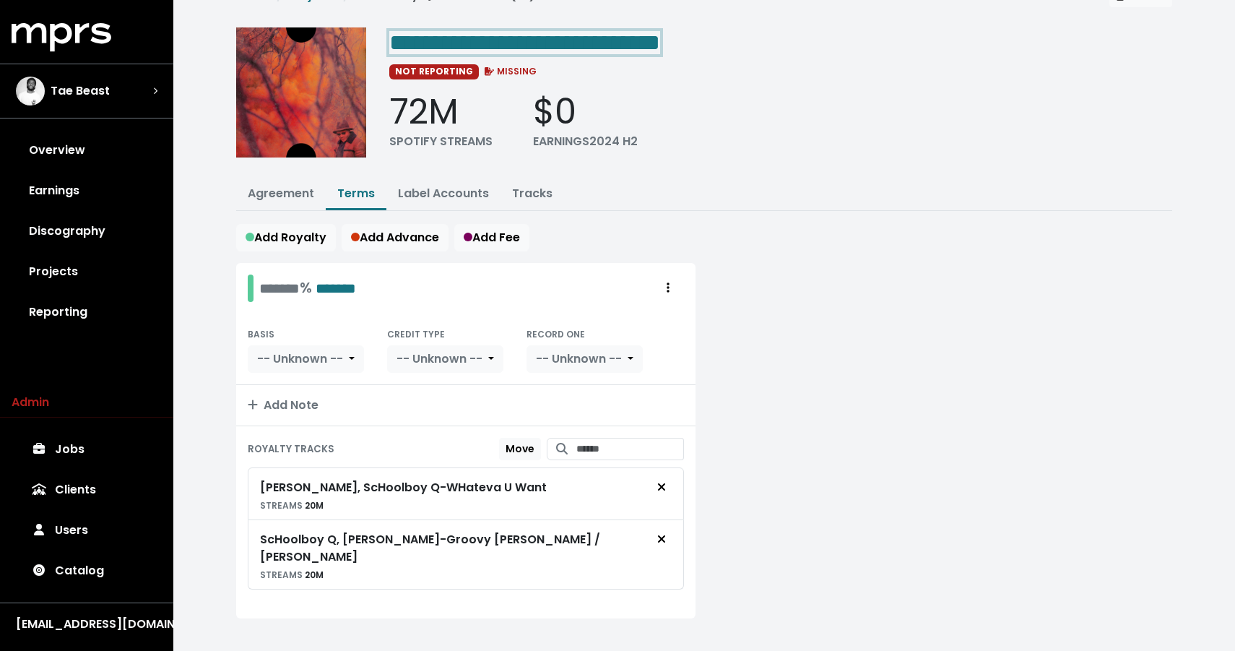
click at [579, 38] on span "**********" at bounding box center [524, 42] width 271 height 23
click at [543, 40] on span "**********" at bounding box center [524, 42] width 271 height 23
drag, startPoint x: 560, startPoint y: 39, endPoint x: 750, endPoint y: 53, distance: 189.8
click at [750, 53] on div "**********" at bounding box center [780, 41] width 783 height 29
click at [963, 217] on div "**********" at bounding box center [704, 316] width 953 height 662
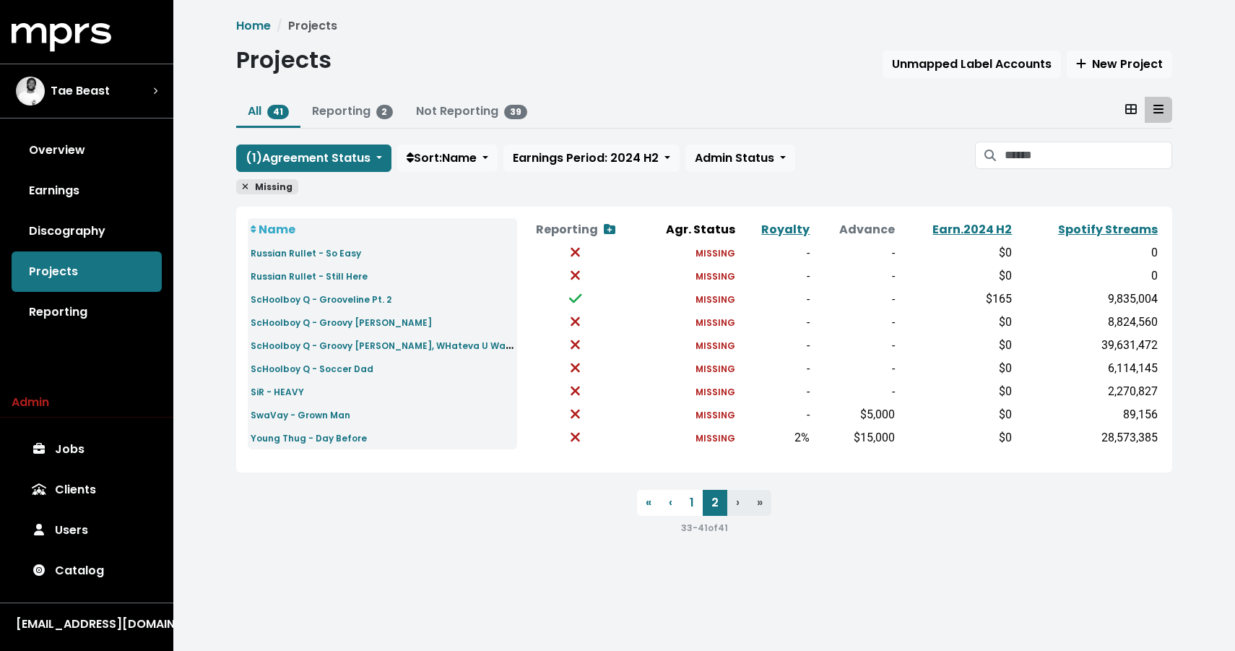
click at [336, 330] on td "ScHoolboy Q - Groovy Tony" at bounding box center [382, 322] width 269 height 23
click at [337, 324] on small "ScHoolboy Q - Groovy Tony" at bounding box center [341, 322] width 181 height 12
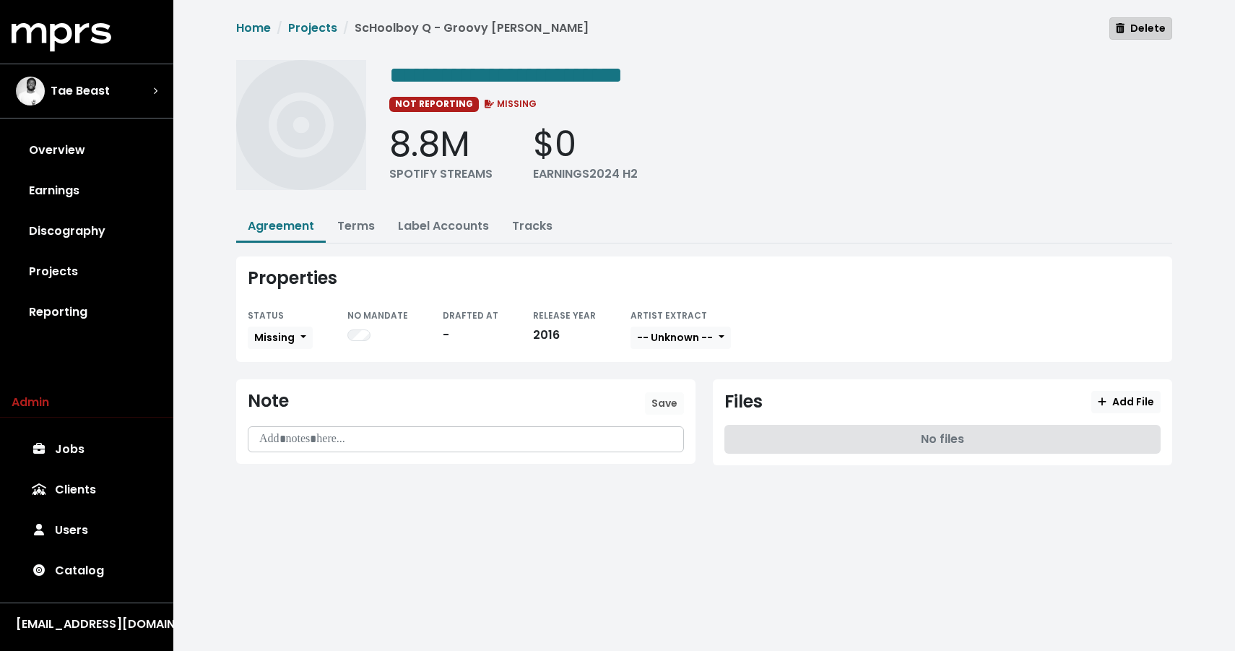
click at [1145, 25] on span "Delete" at bounding box center [1141, 28] width 50 height 14
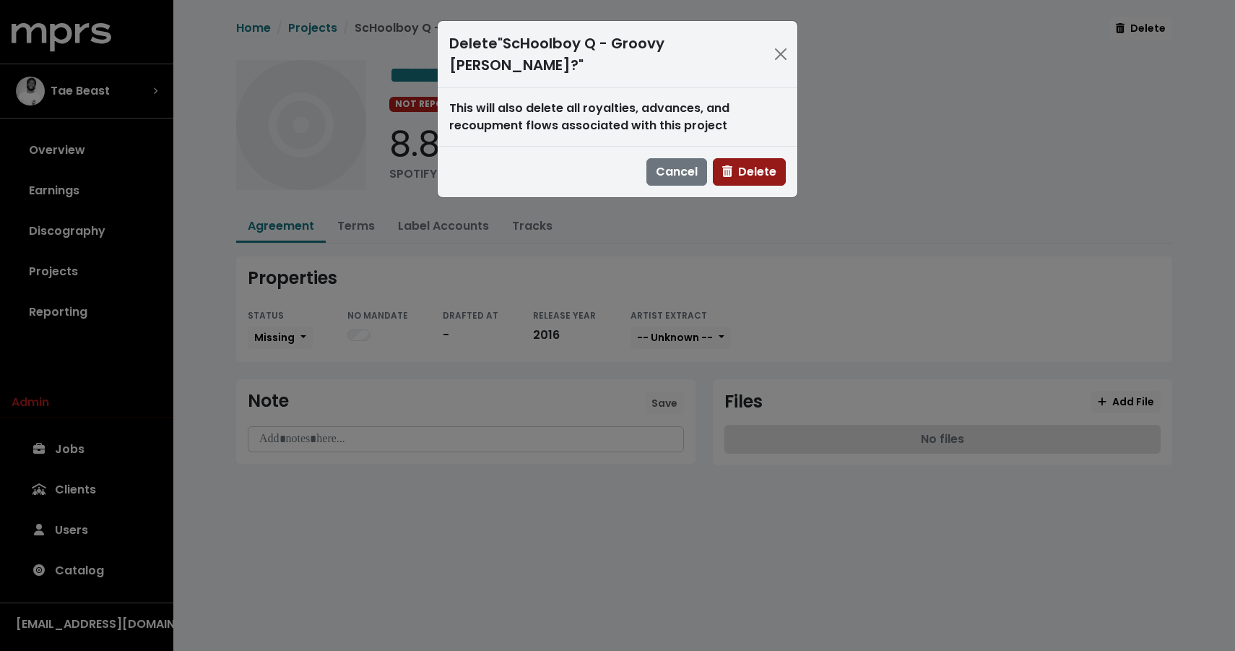
click at [757, 158] on button "Delete" at bounding box center [749, 171] width 73 height 27
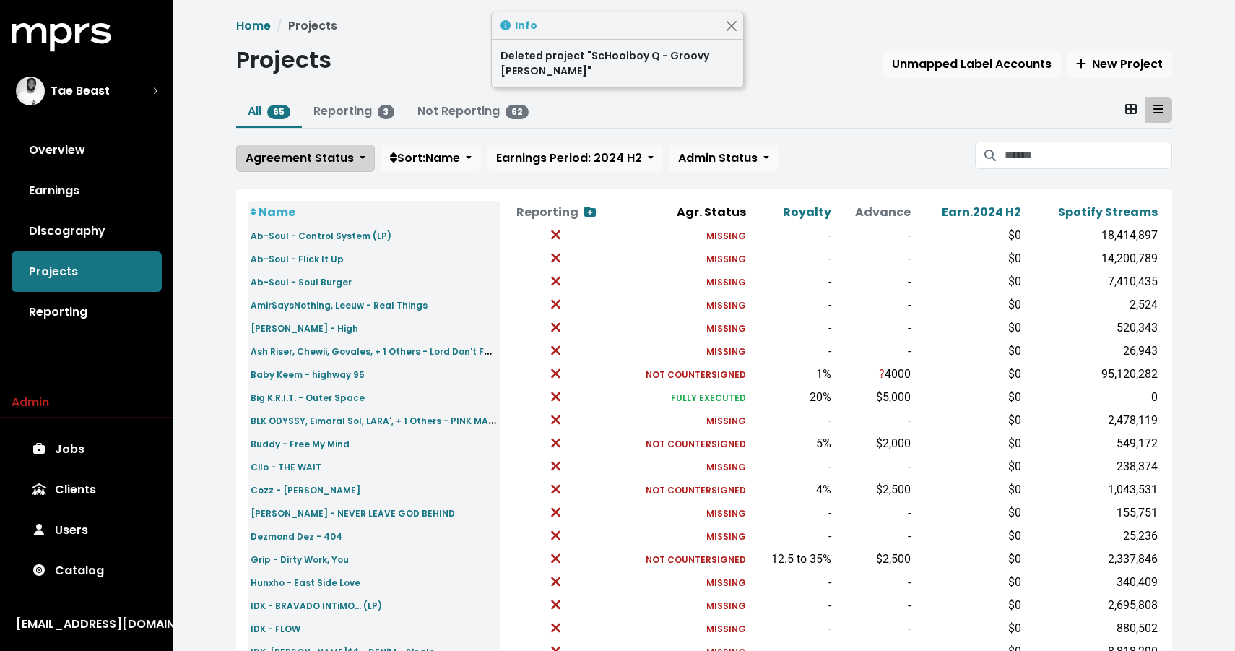
click at [334, 155] on span "Agreement Status" at bounding box center [300, 158] width 108 height 17
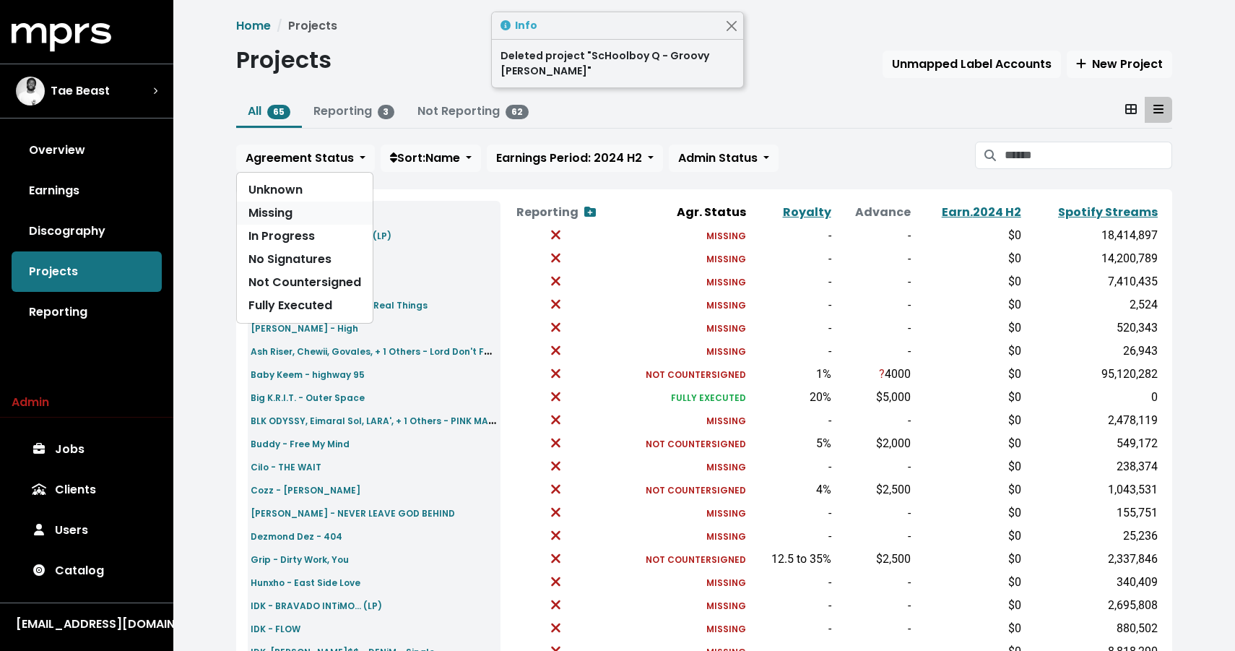
click at [292, 211] on link "Missing" at bounding box center [305, 213] width 136 height 23
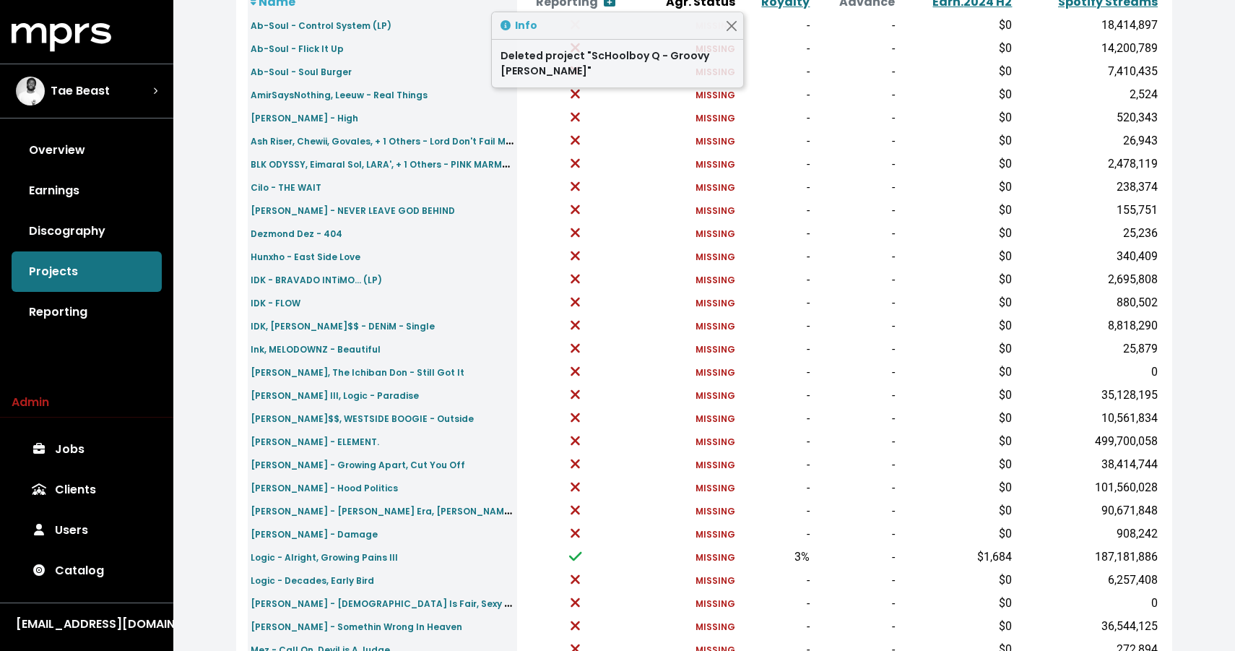
scroll to position [446, 0]
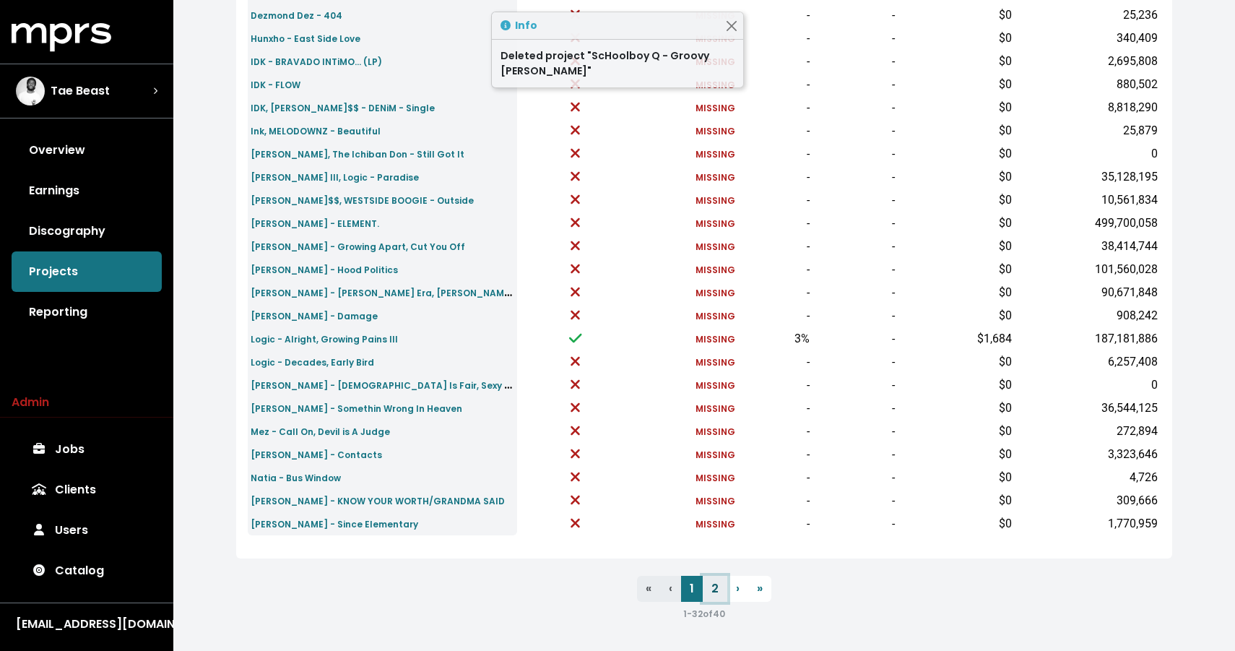
click at [711, 594] on link "2" at bounding box center [715, 589] width 25 height 26
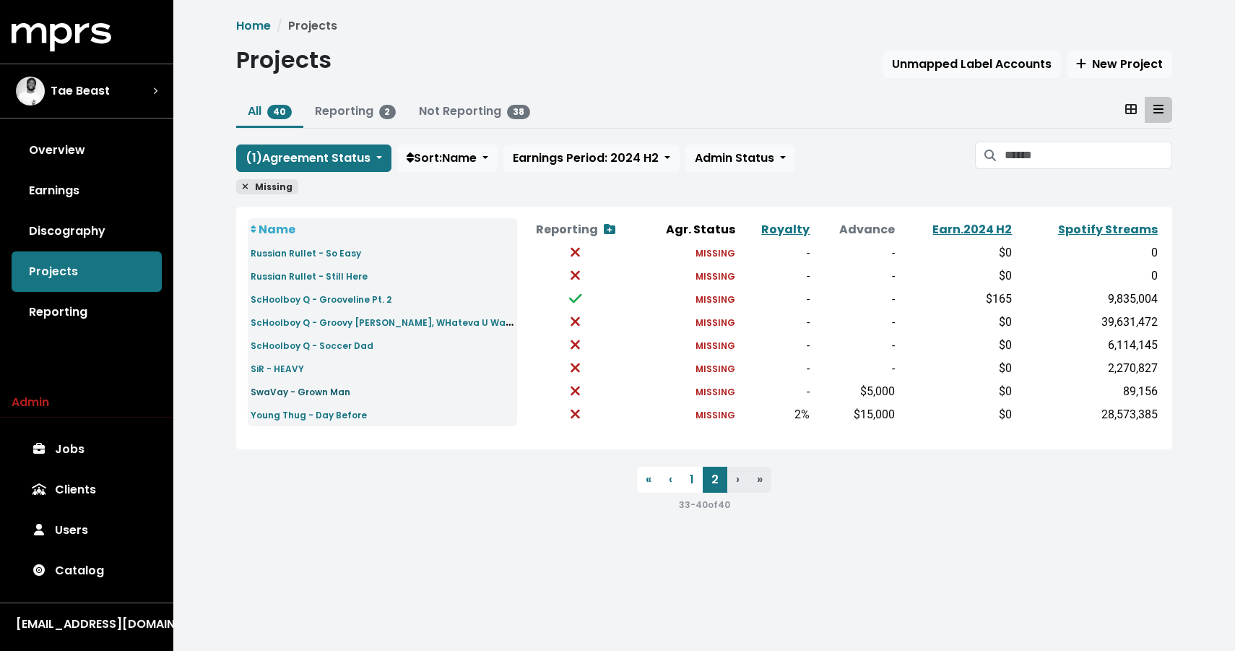
click at [313, 391] on small "SwaVay - Grown Man" at bounding box center [301, 392] width 100 height 12
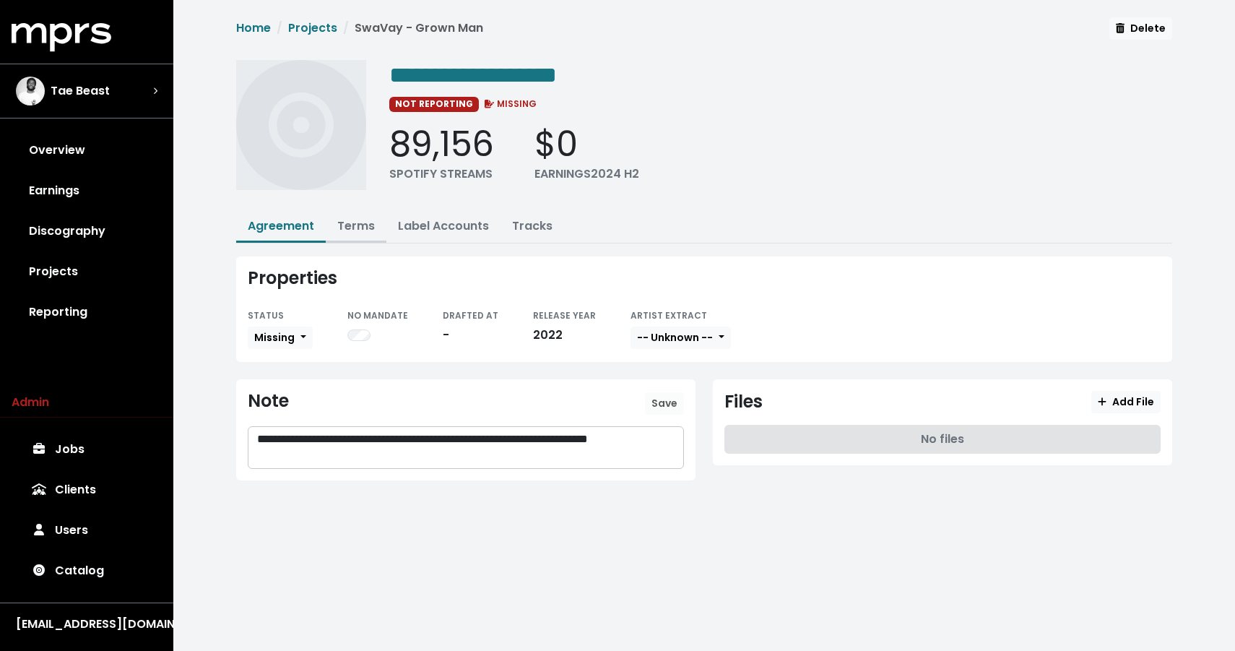
click at [358, 230] on link "Terms" at bounding box center [356, 225] width 38 height 17
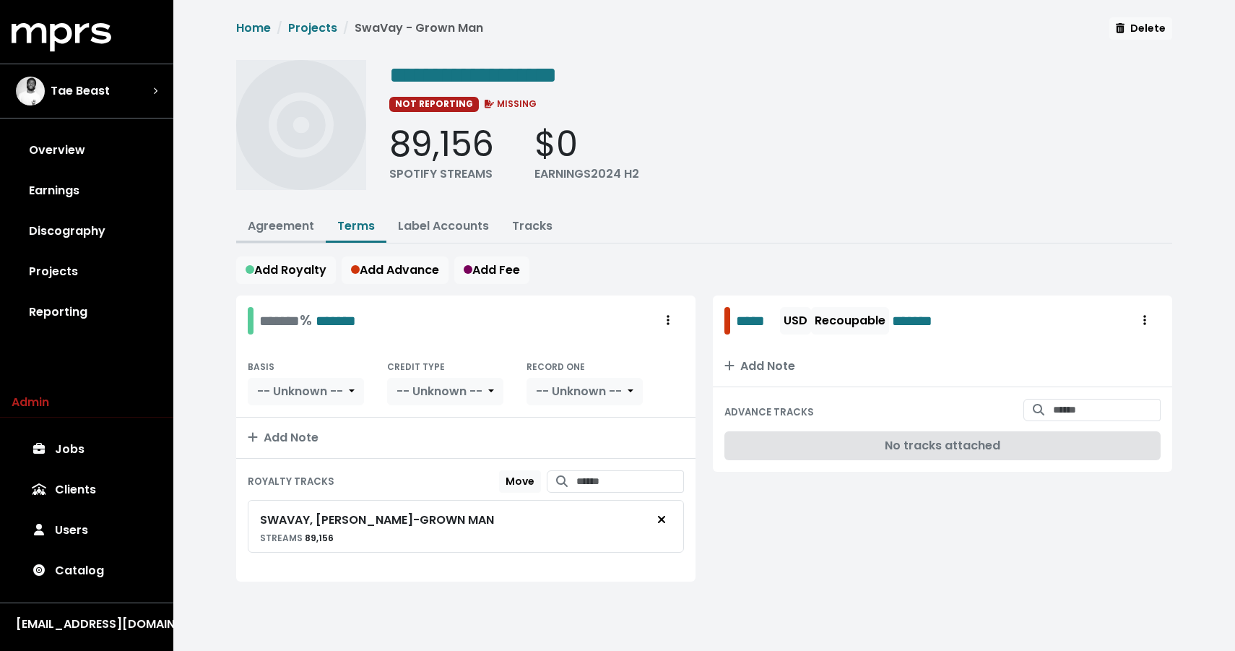
click at [293, 225] on link "Agreement" at bounding box center [281, 225] width 66 height 17
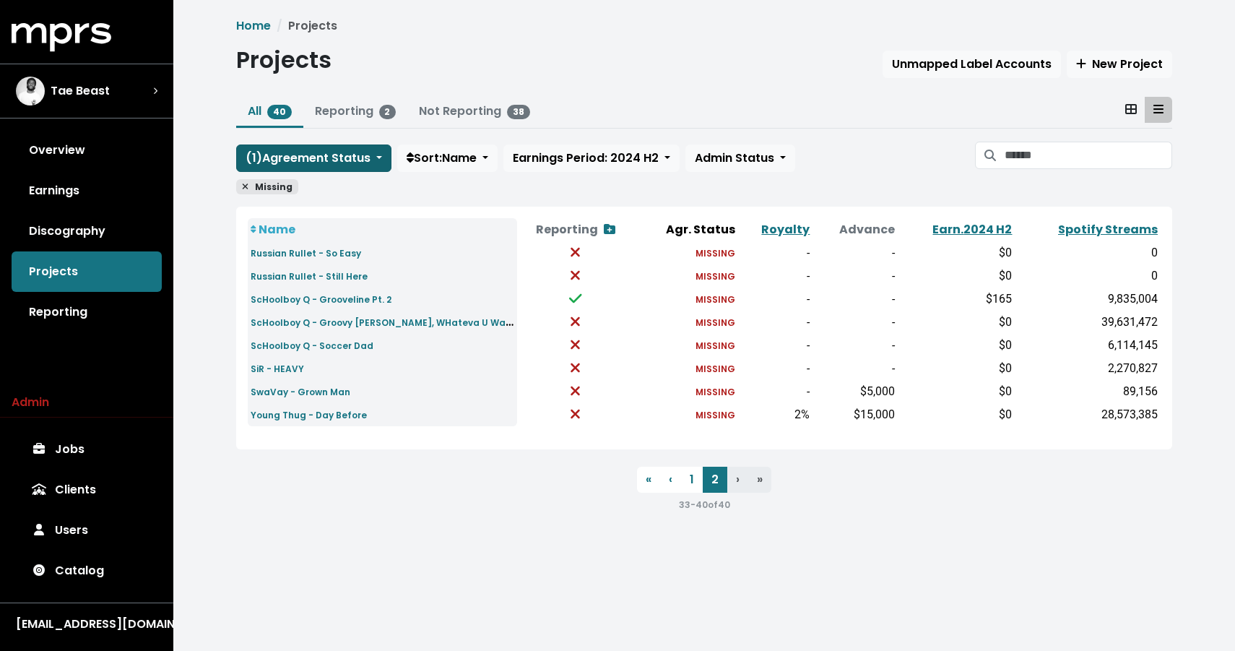
click at [314, 163] on span "( 1 ) Agreement Status" at bounding box center [308, 158] width 125 height 17
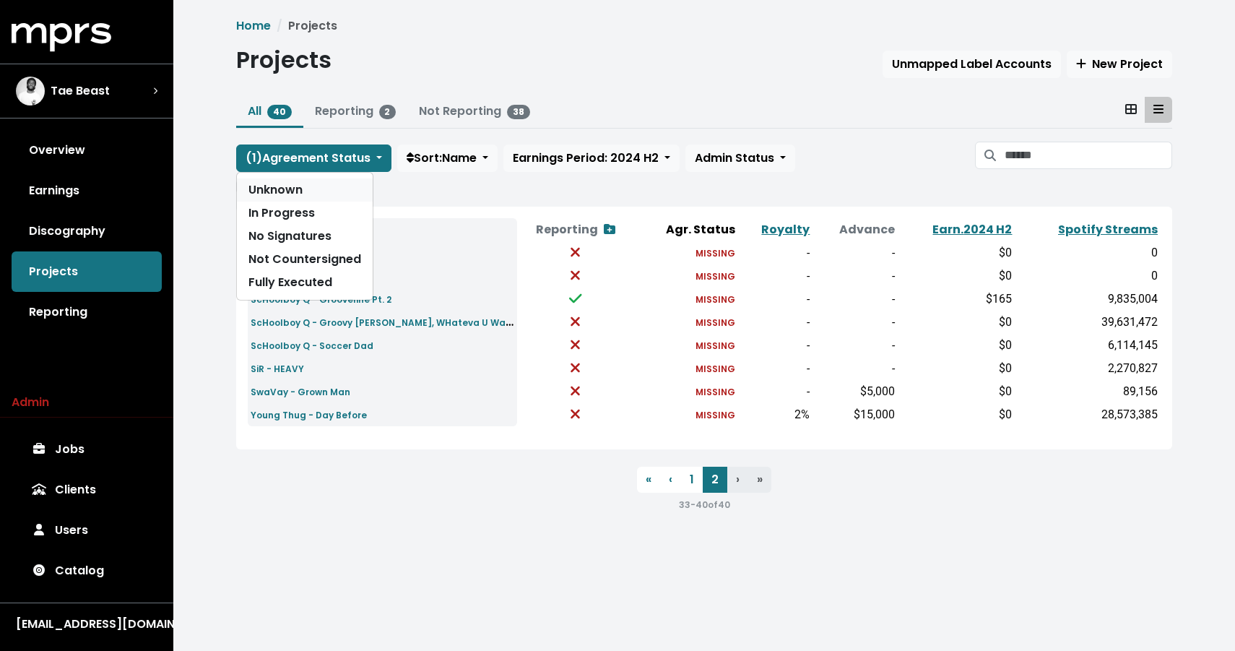
click at [303, 189] on link "Unknown" at bounding box center [305, 189] width 136 height 23
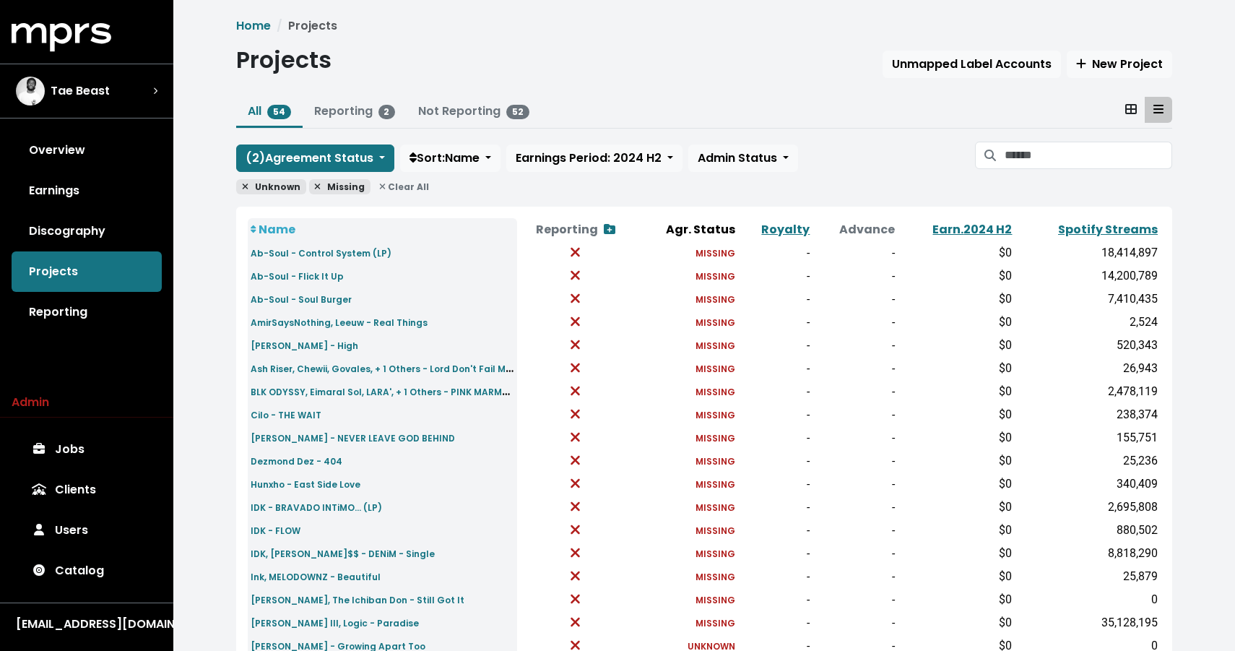
click at [729, 227] on th "Agr. Status" at bounding box center [686, 229] width 104 height 23
click at [242, 184] on icon at bounding box center [245, 186] width 7 height 9
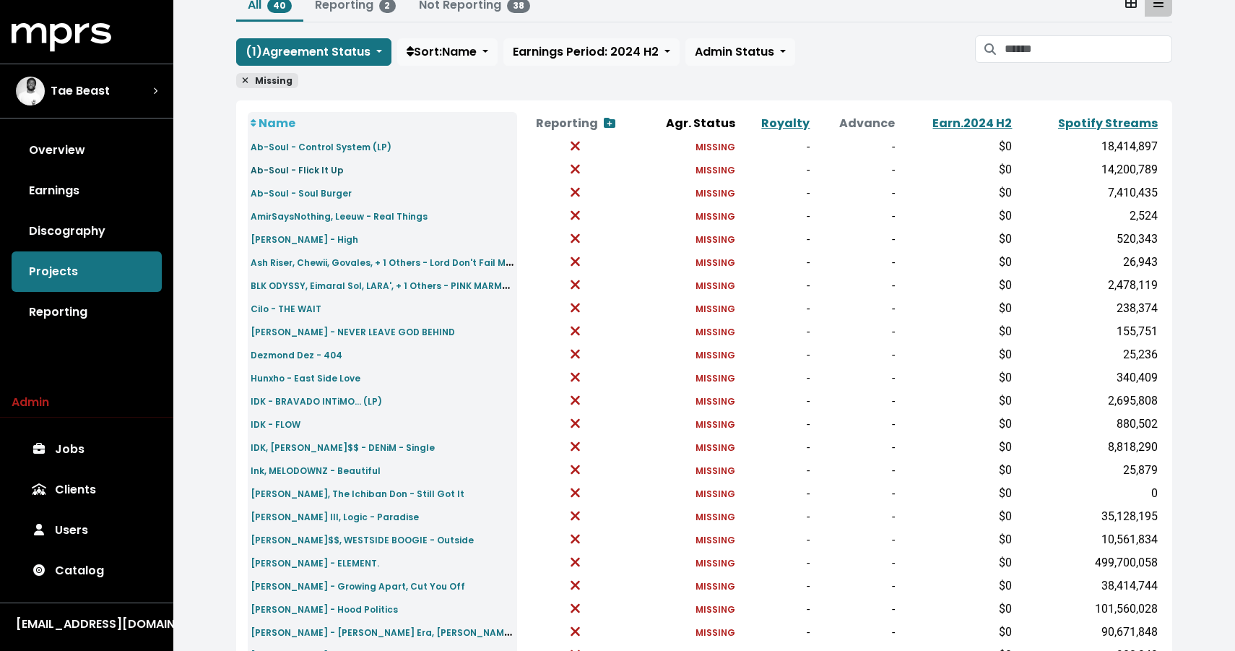
scroll to position [105, 0]
click at [277, 56] on span "( 1 ) Agreement Status" at bounding box center [308, 52] width 125 height 17
click at [276, 86] on link "Unknown" at bounding box center [305, 84] width 136 height 23
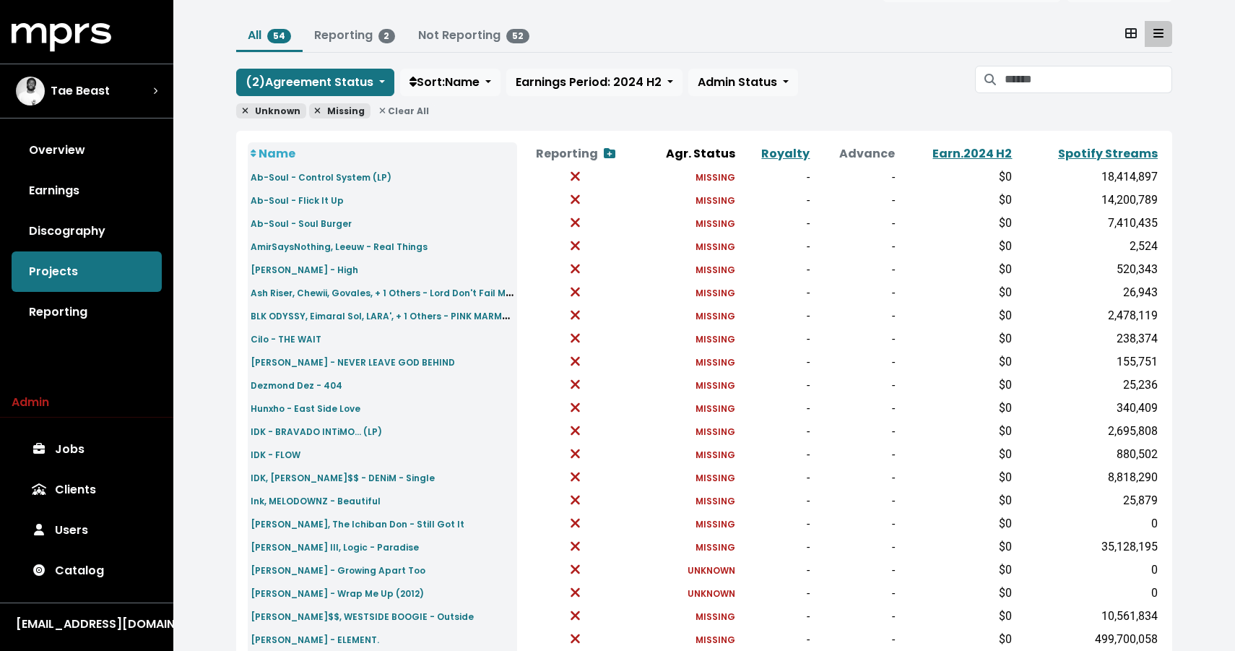
scroll to position [51, 0]
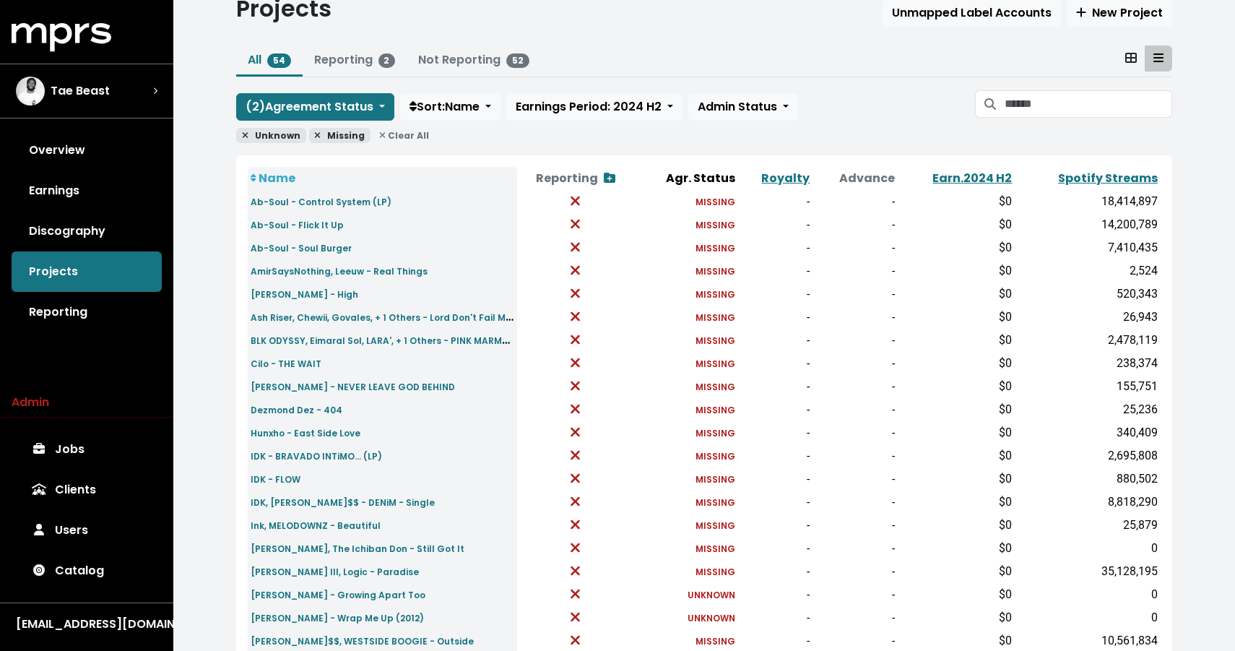
click at [316, 135] on span "Missing" at bounding box center [340, 135] width 62 height 15
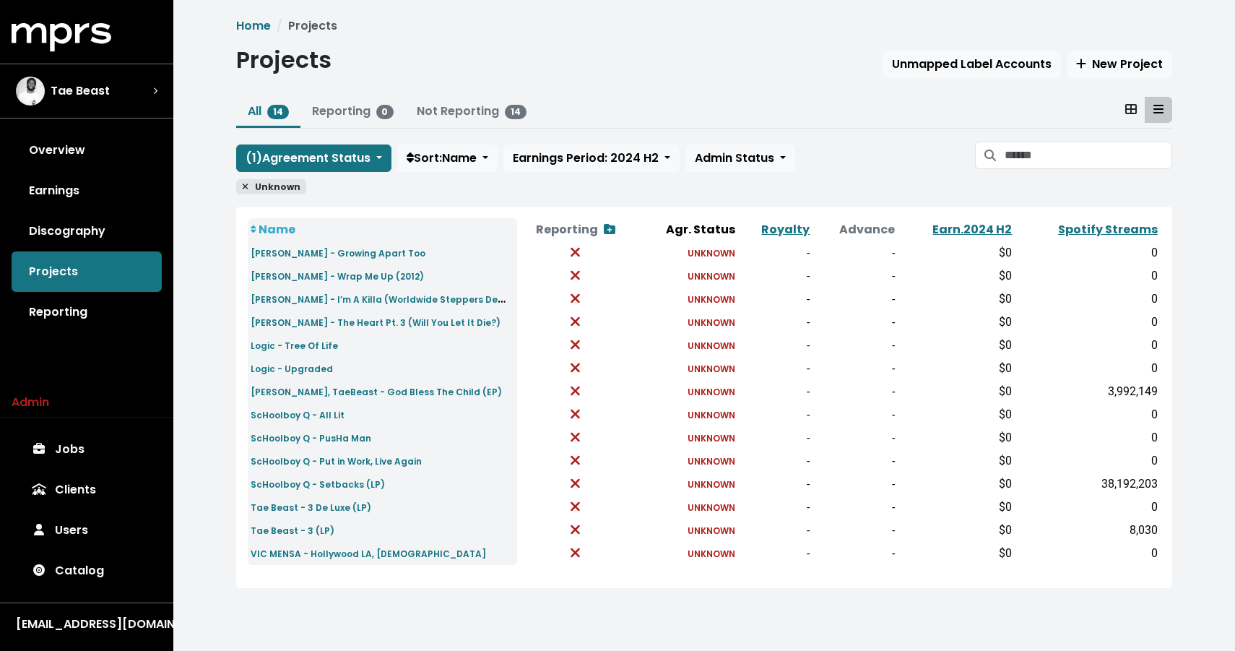
drag, startPoint x: 250, startPoint y: 250, endPoint x: 412, endPoint y: 401, distance: 221.3
click at [412, 446] on tbody "Jhené Aiko - Growing Apart Too UNKNOWN - - $0 0 Jhené Aiko - Wrap Me Up (2012) …" at bounding box center [704, 403] width 913 height 324
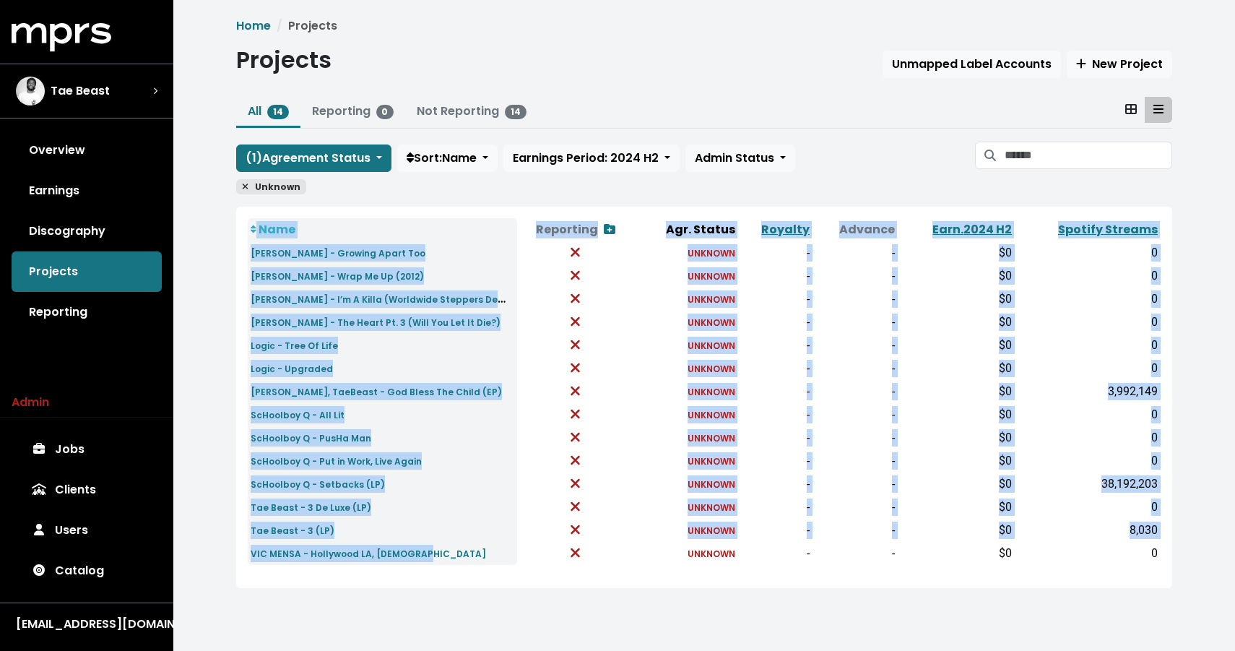
drag, startPoint x: 419, startPoint y: 563, endPoint x: 244, endPoint y: 257, distance: 352.0
click at [243, 257] on div "Name Reporting Show contracts view Agr. Status Royalty Advance Earn. 2024 H2 Sp…" at bounding box center [704, 397] width 936 height 381
copy table "Name Reporting Show contracts view Agr. Status Royalty Advance Earn. 2024 H2 Sp…"
click at [326, 454] on link "ScHoolboy Q - Put in Work, Live Again" at bounding box center [336, 460] width 171 height 17
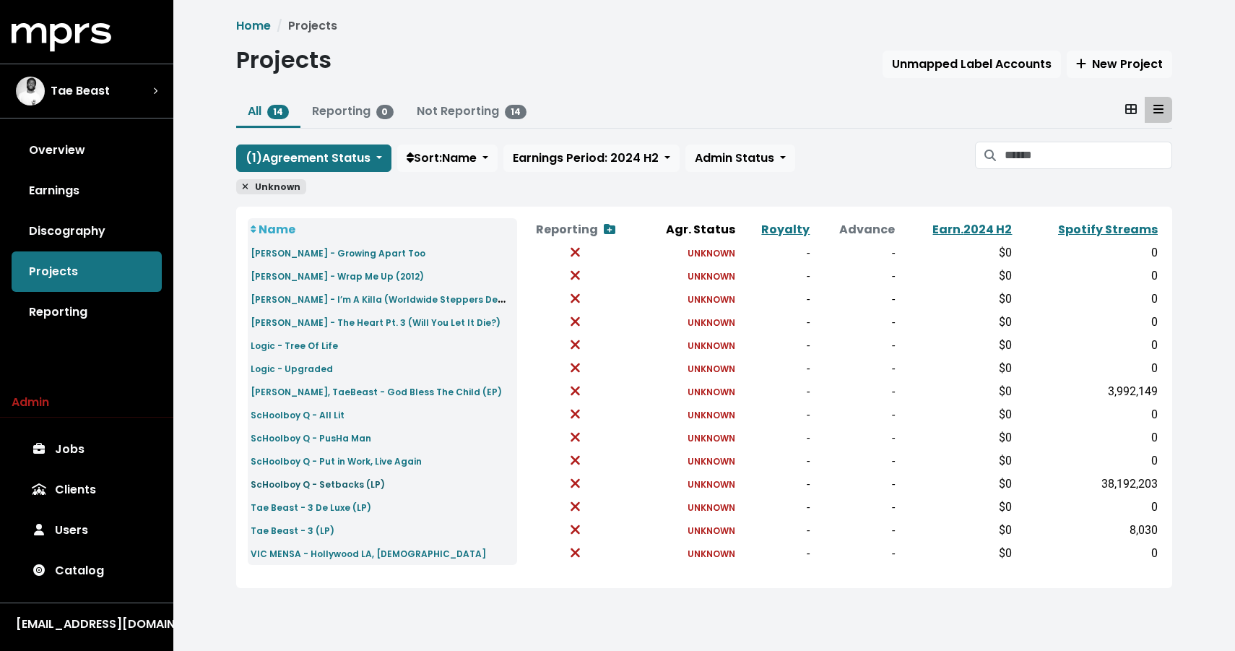
click at [298, 488] on small "ScHoolboy Q - Setbacks (LP)" at bounding box center [318, 484] width 134 height 12
click at [300, 510] on small "Tae Beast - 3 De Luxe (LP)" at bounding box center [311, 507] width 121 height 12
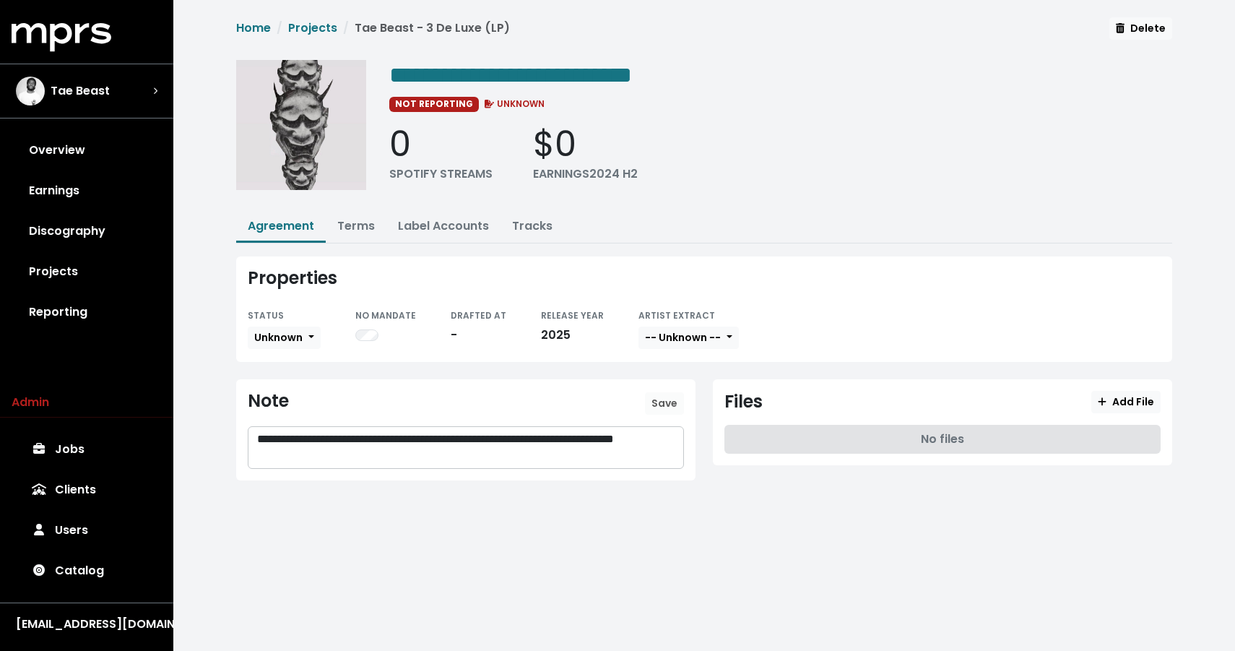
click at [406, 441] on p "**********" at bounding box center [465, 447] width 417 height 33
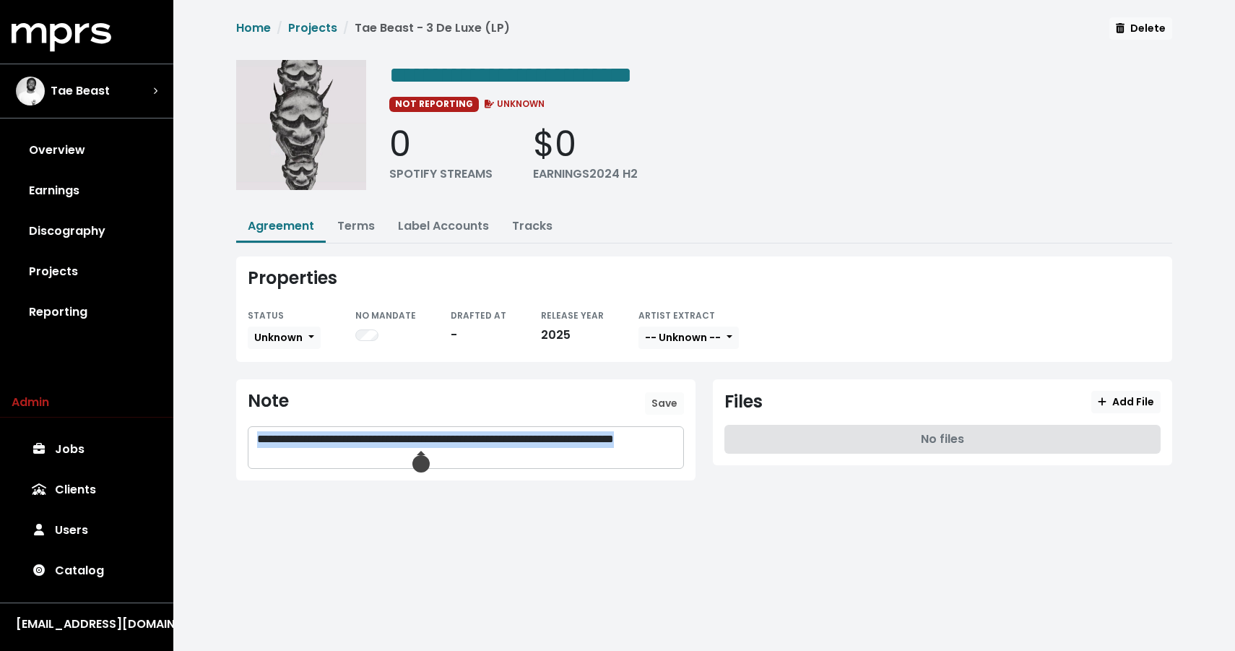
click at [406, 441] on p "**********" at bounding box center [465, 447] width 417 height 33
copy p "**********"
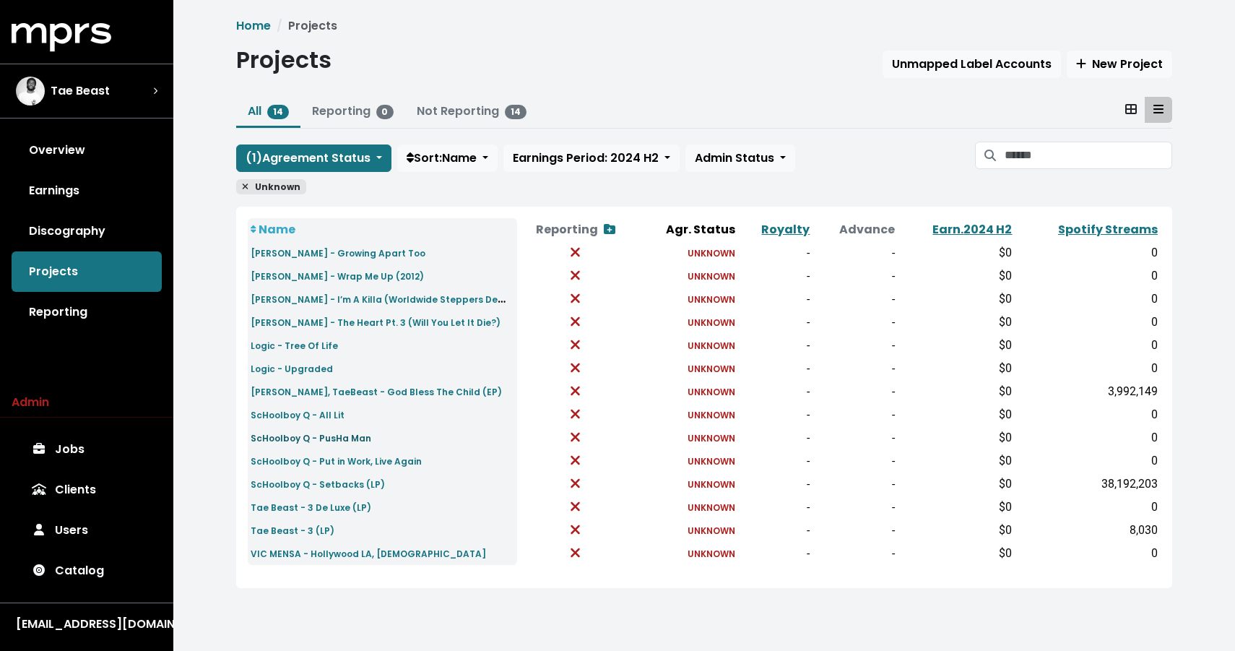
click at [306, 432] on link "ScHoolboy Q - PusHa Man" at bounding box center [311, 437] width 121 height 17
click at [287, 411] on small "ScHoolboy Q - All Lit" at bounding box center [298, 415] width 94 height 12
click at [337, 394] on small "Nick Grant, TaeBeast - God Bless The Child (EP)" at bounding box center [376, 392] width 251 height 12
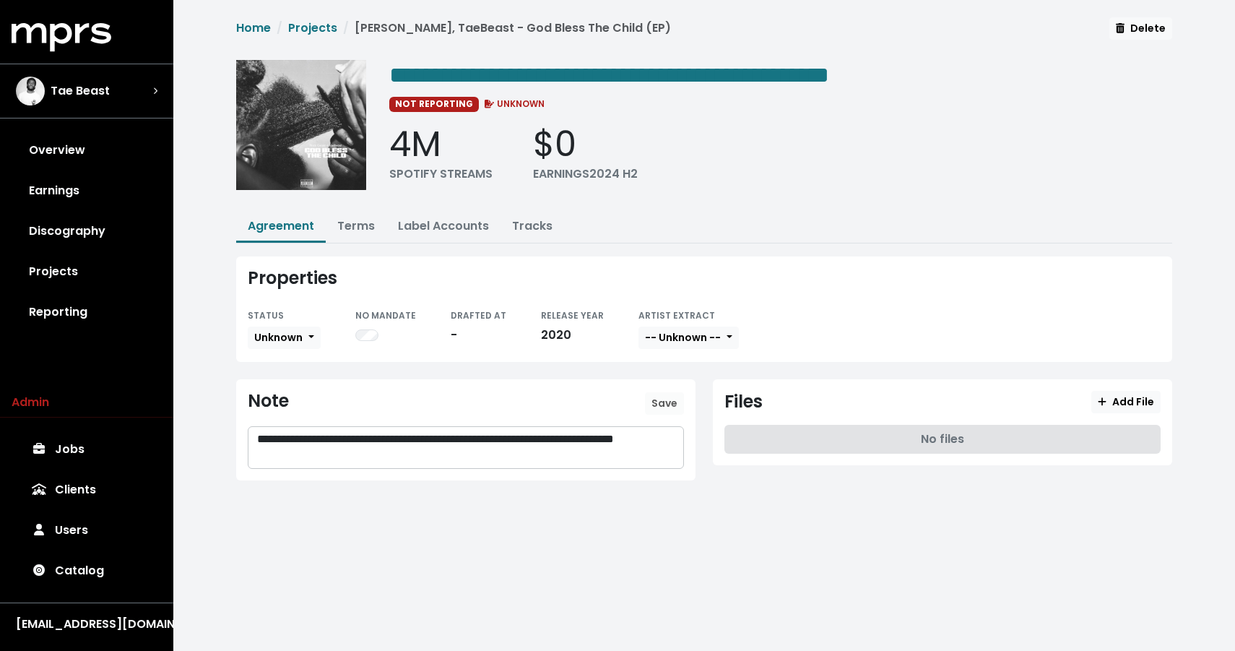
click at [328, 443] on p "**********" at bounding box center [465, 447] width 417 height 33
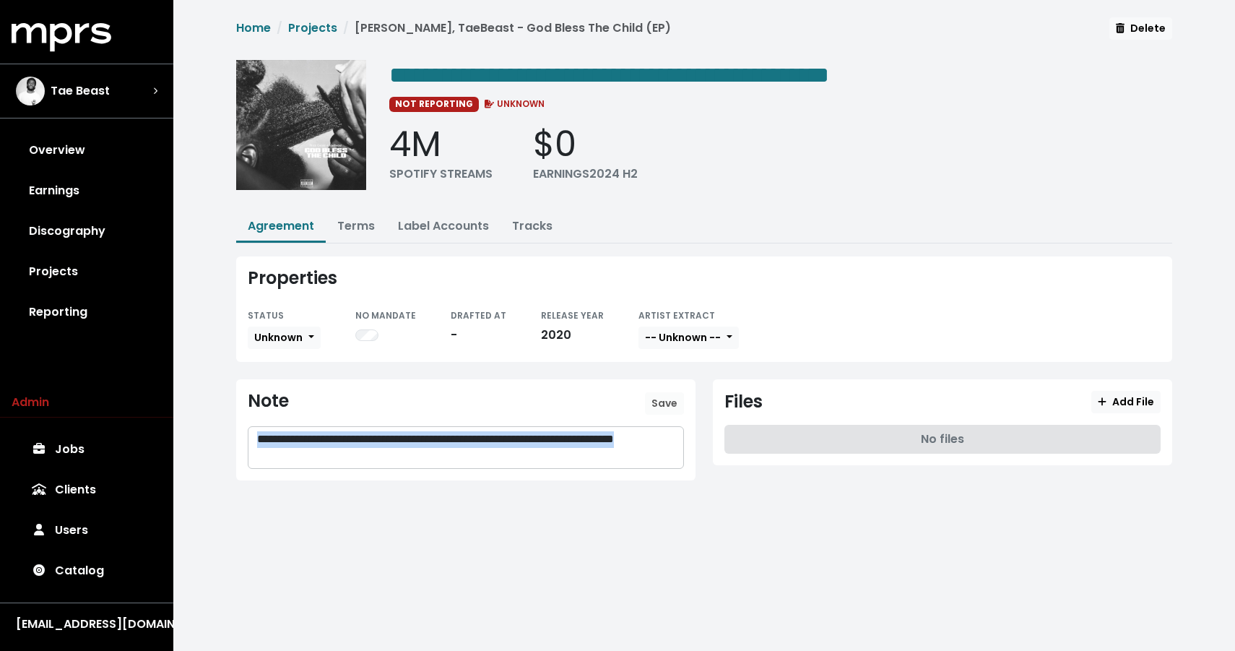
click at [328, 443] on p "**********" at bounding box center [465, 447] width 417 height 33
copy p "**********"
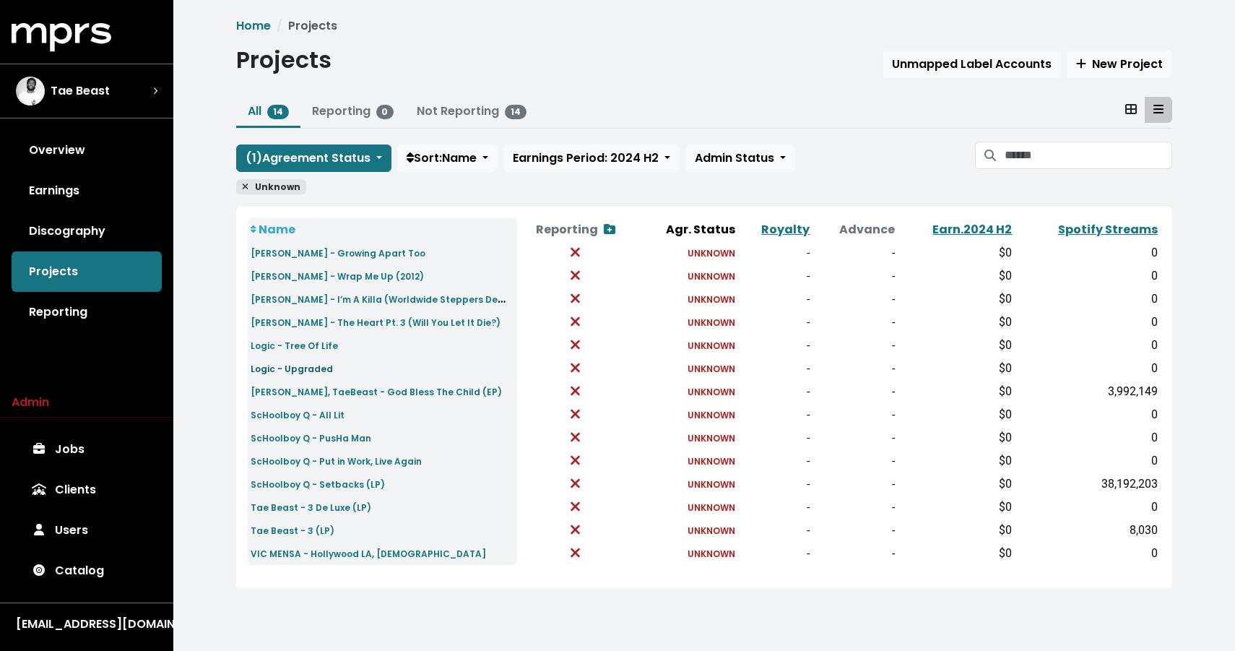
click at [282, 364] on small "Logic - Upgraded" at bounding box center [292, 369] width 82 height 12
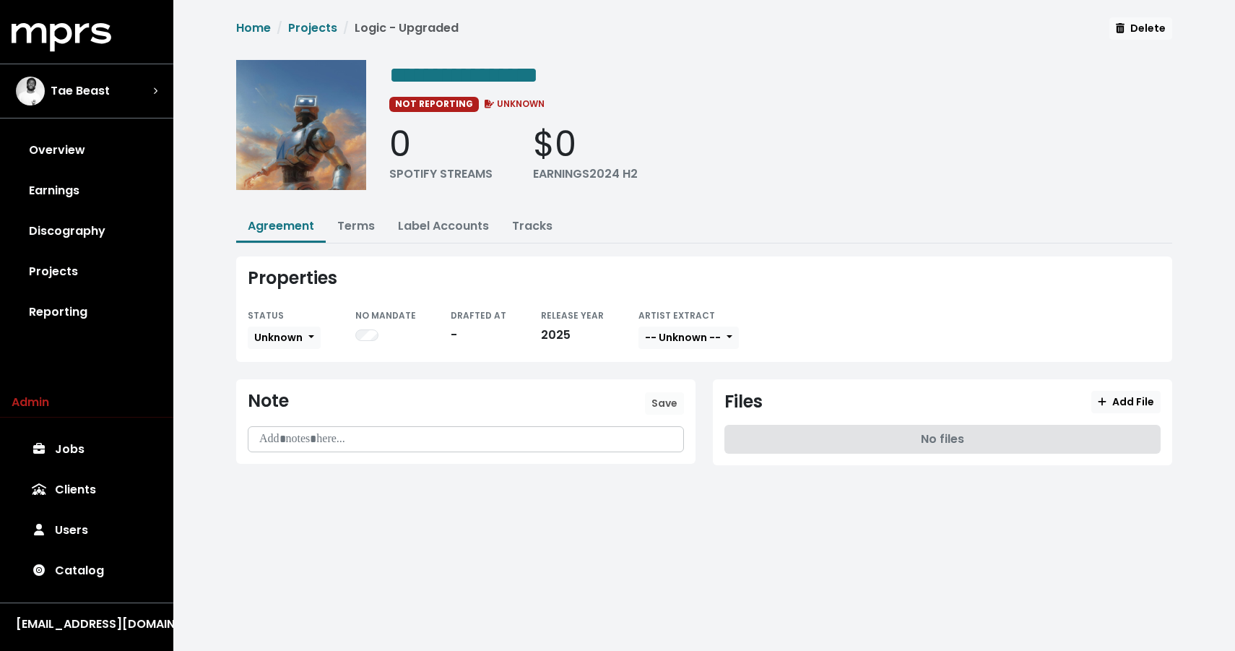
click at [285, 440] on p at bounding box center [465, 439] width 417 height 17
click at [665, 404] on span "Save" at bounding box center [664, 403] width 26 height 14
click at [389, 434] on p "**********" at bounding box center [465, 439] width 417 height 17
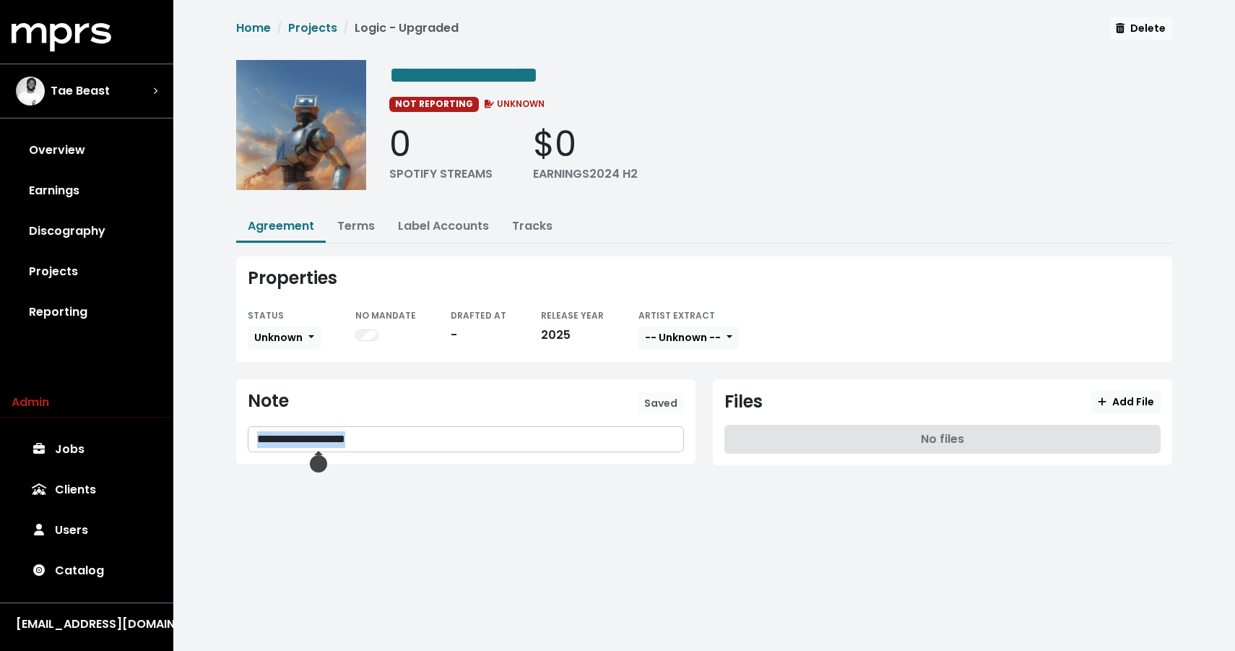
copy p "**********"
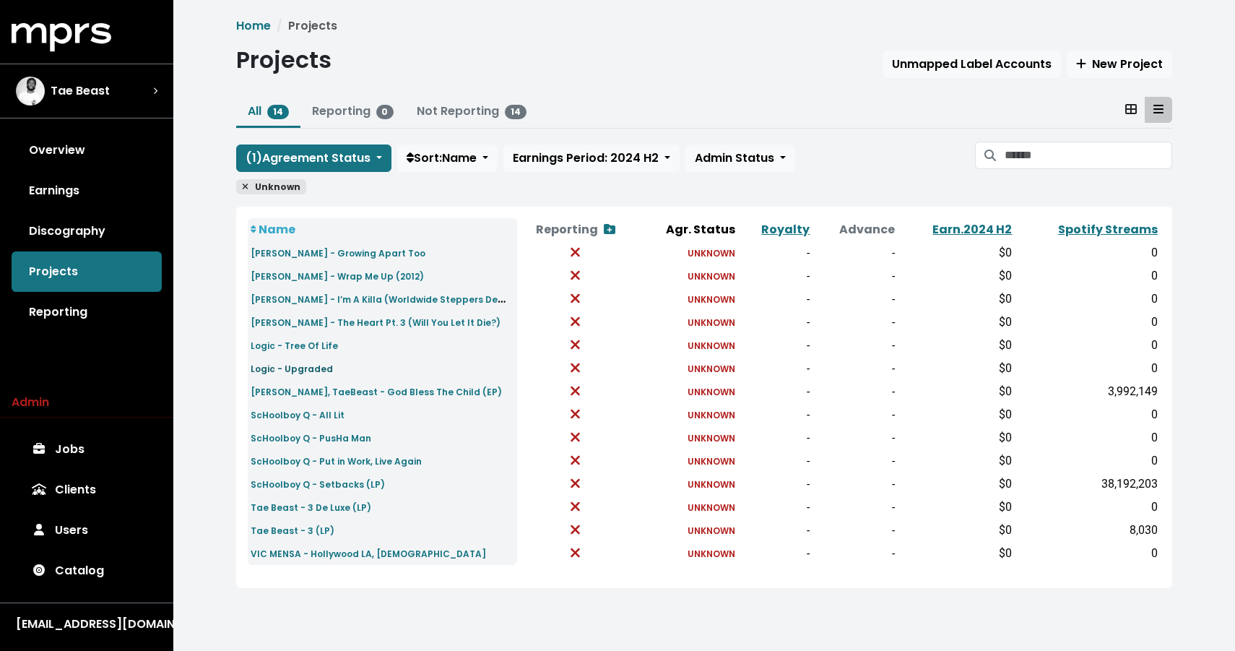
click at [309, 365] on small "Logic - Upgraded" at bounding box center [292, 369] width 82 height 12
click at [294, 339] on link "Logic - Tree Of Life" at bounding box center [294, 345] width 87 height 17
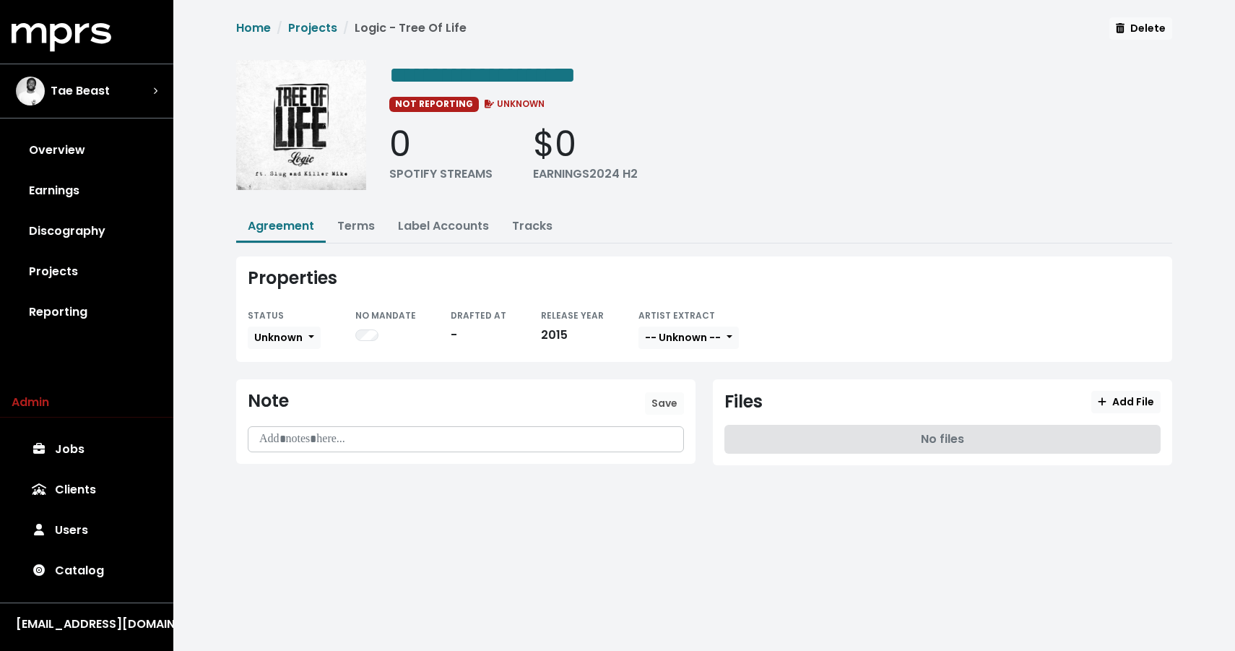
click at [337, 442] on p at bounding box center [465, 439] width 417 height 17
click at [355, 224] on link "Terms" at bounding box center [356, 225] width 38 height 17
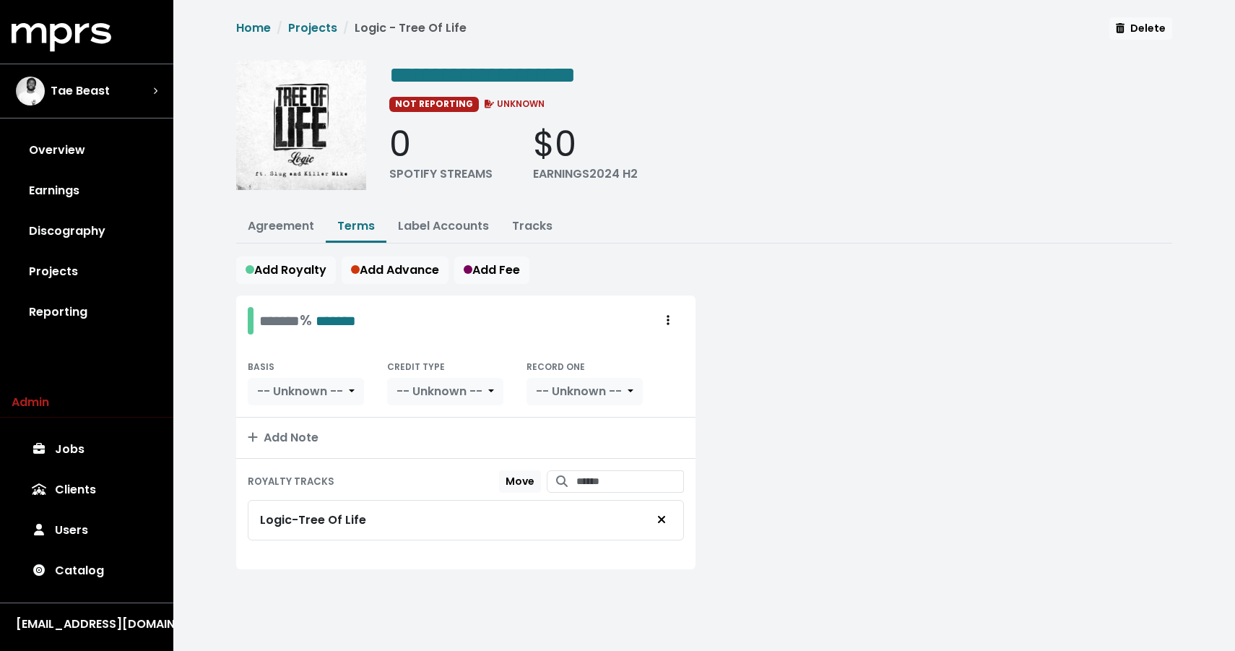
click at [366, 506] on div "Logic - Tree Of Life" at bounding box center [466, 519] width 412 height 27
click at [359, 519] on div "Logic - Tree Of Life" at bounding box center [313, 519] width 106 height 17
click at [294, 30] on link "Projects" at bounding box center [312, 28] width 49 height 17
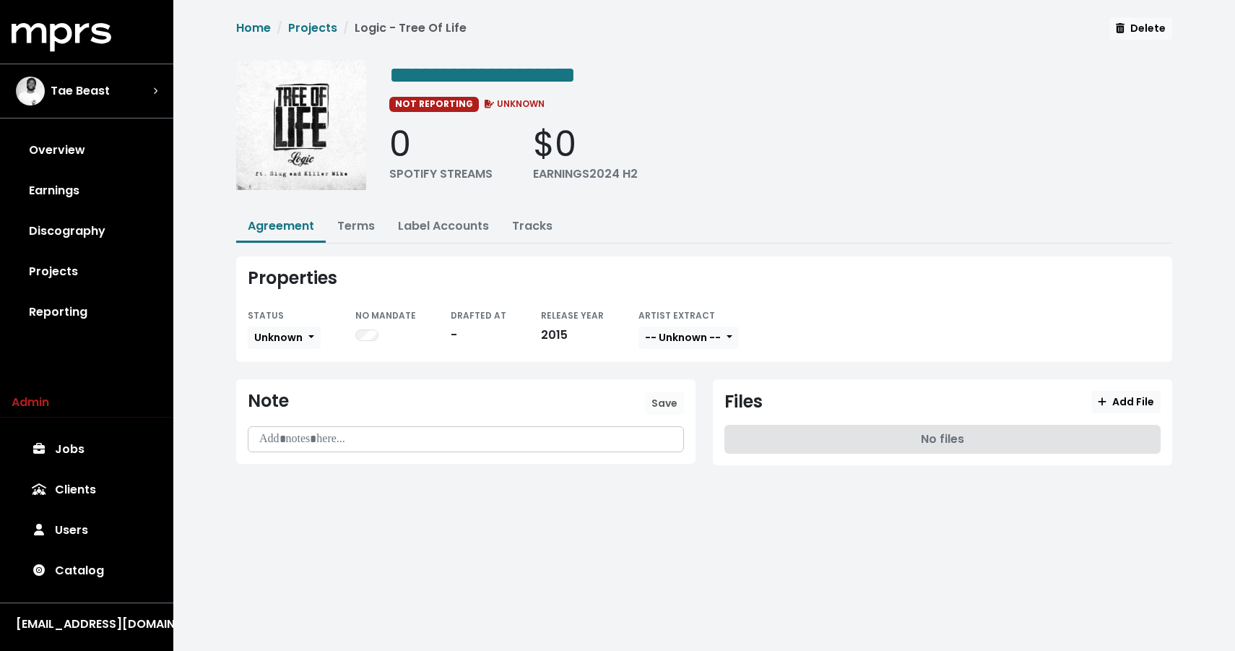
click at [316, 431] on p at bounding box center [465, 439] width 417 height 17
click at [668, 407] on span "Save" at bounding box center [664, 403] width 26 height 14
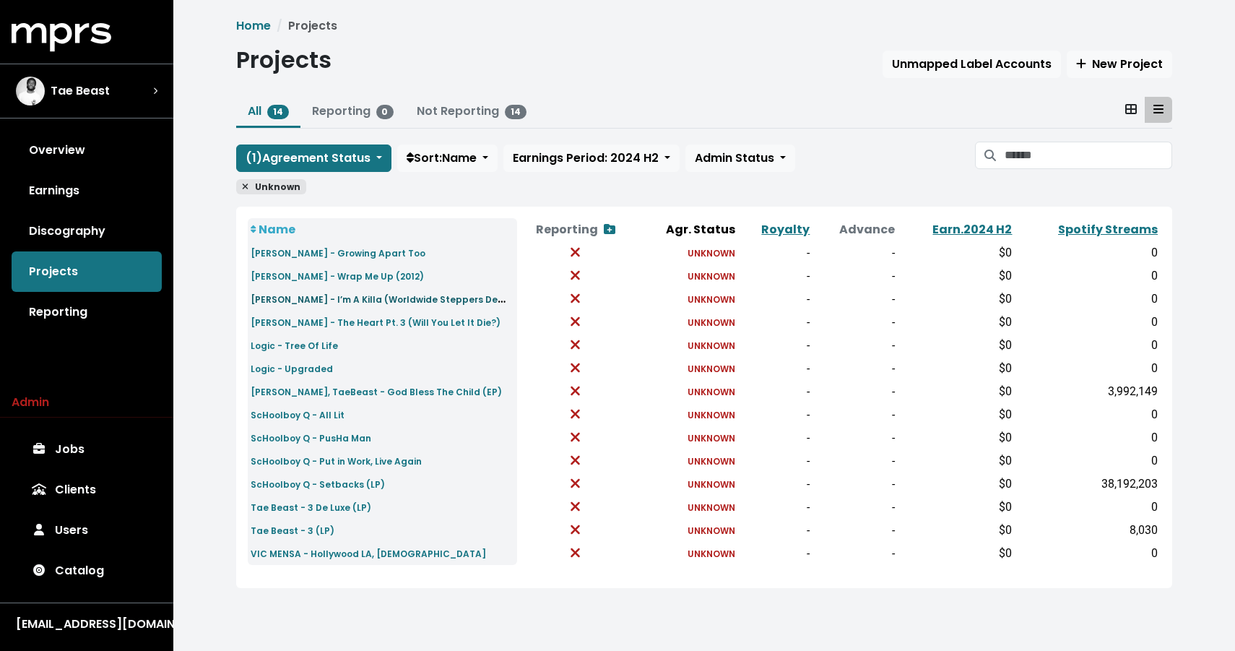
click at [300, 297] on small "Kendrick Lamar - I’m A Killa (Worldwide Steppers Demo)" at bounding box center [384, 298] width 266 height 17
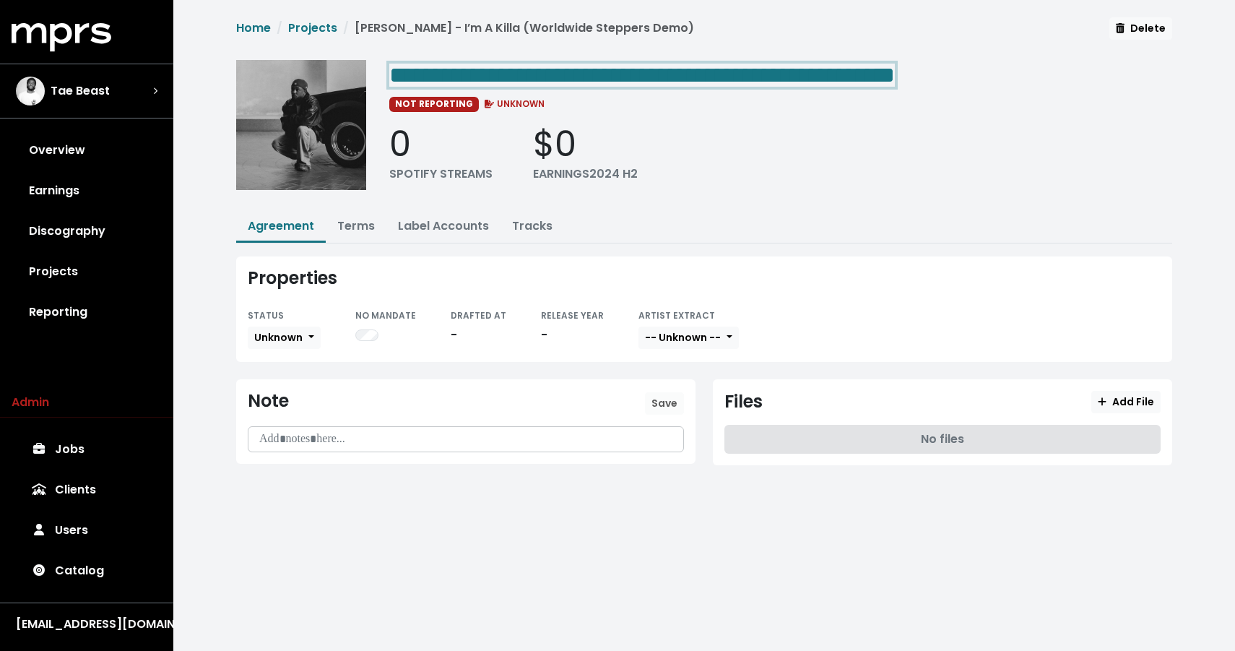
click at [615, 51] on span "**********" at bounding box center [704, 108] width 936 height 183
click at [599, 74] on span "**********" at bounding box center [642, 75] width 506 height 23
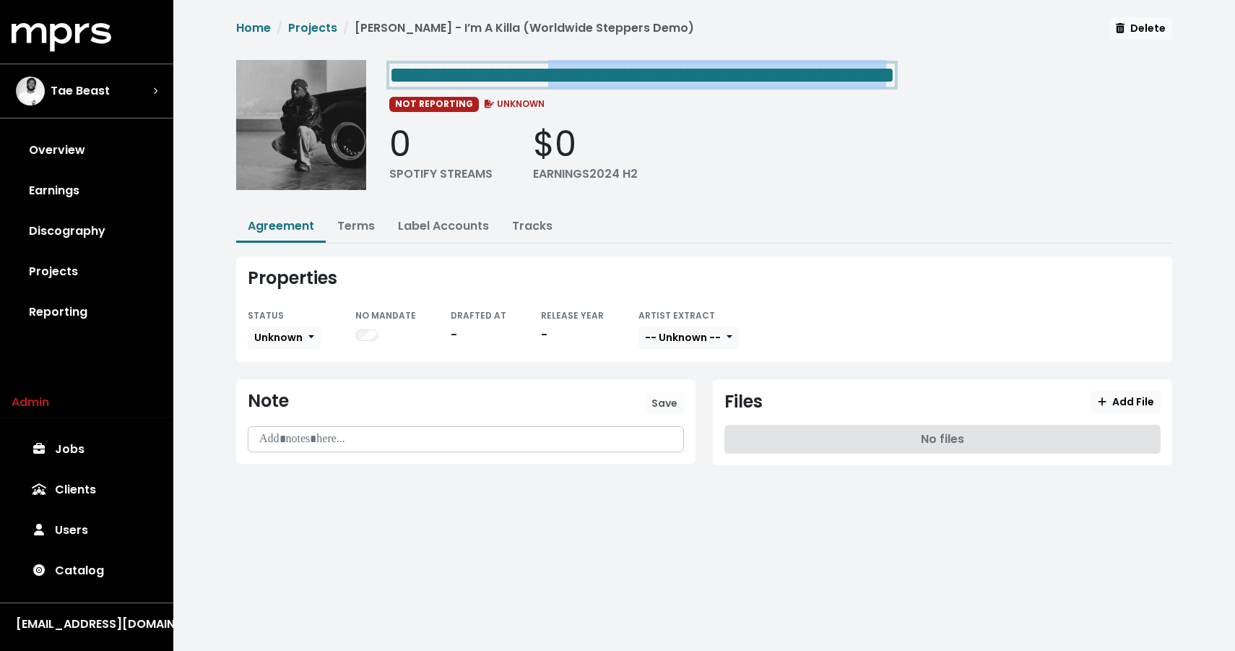
drag, startPoint x: 599, startPoint y: 74, endPoint x: 1027, endPoint y: 61, distance: 427.8
click at [895, 64] on span "**********" at bounding box center [642, 75] width 506 height 23
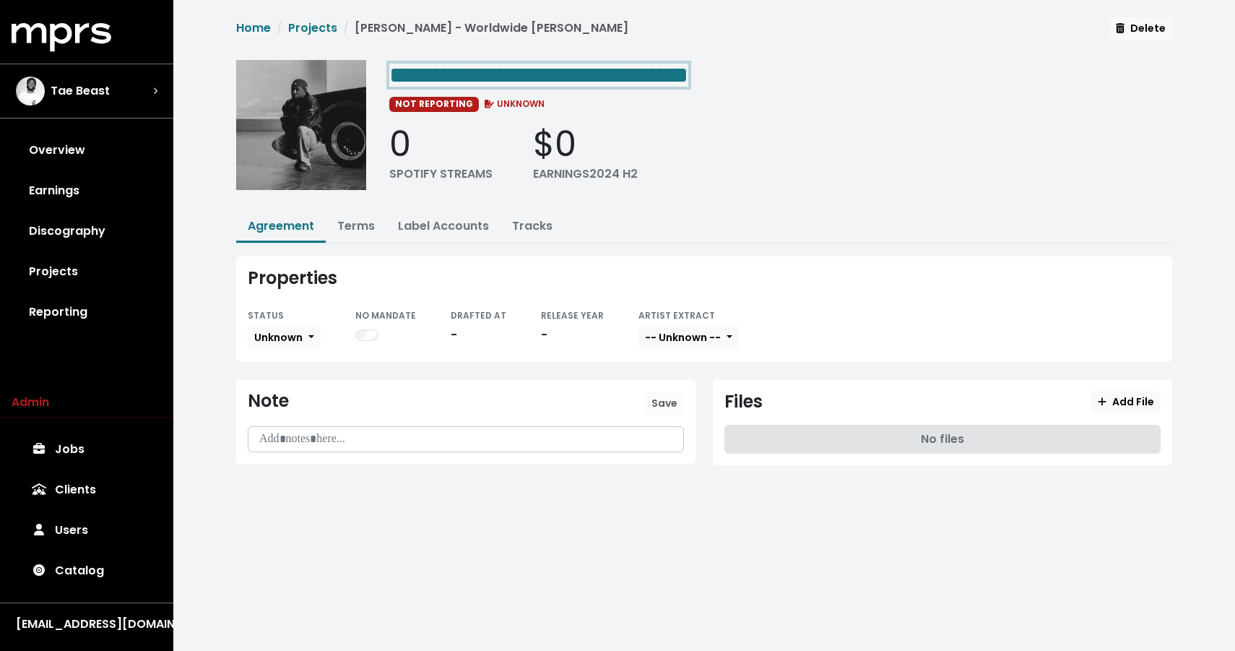
click at [688, 74] on span "**********" at bounding box center [538, 75] width 299 height 23
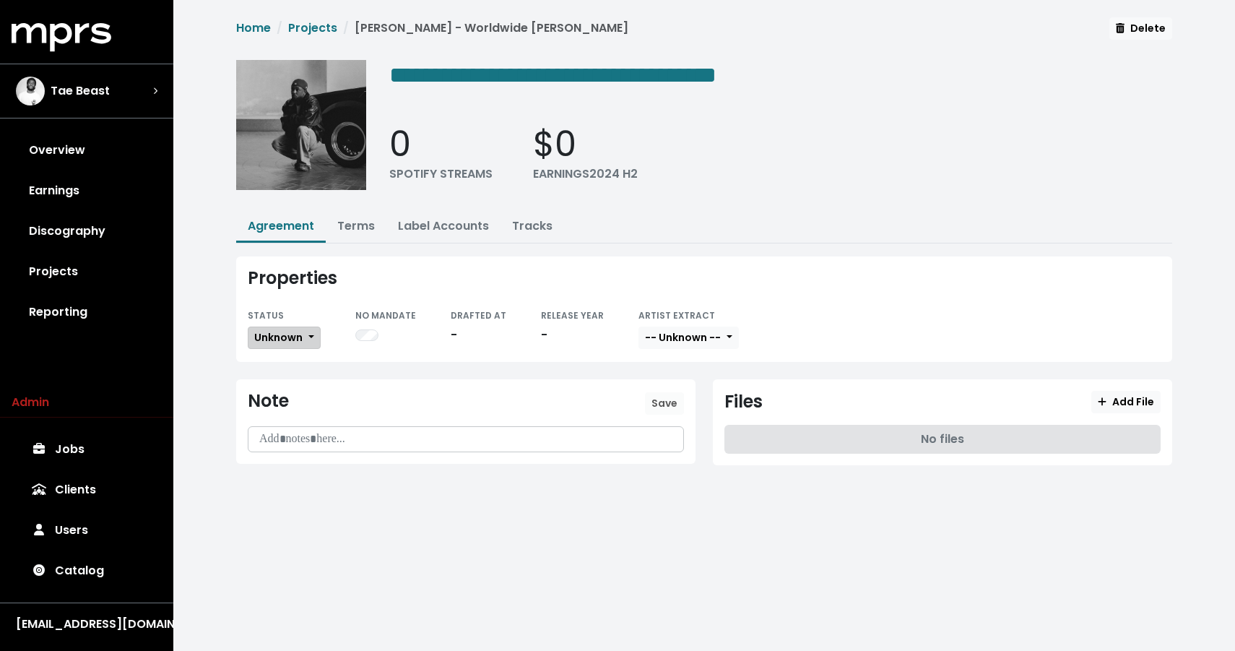
click at [261, 326] on button "Unknown" at bounding box center [284, 337] width 73 height 22
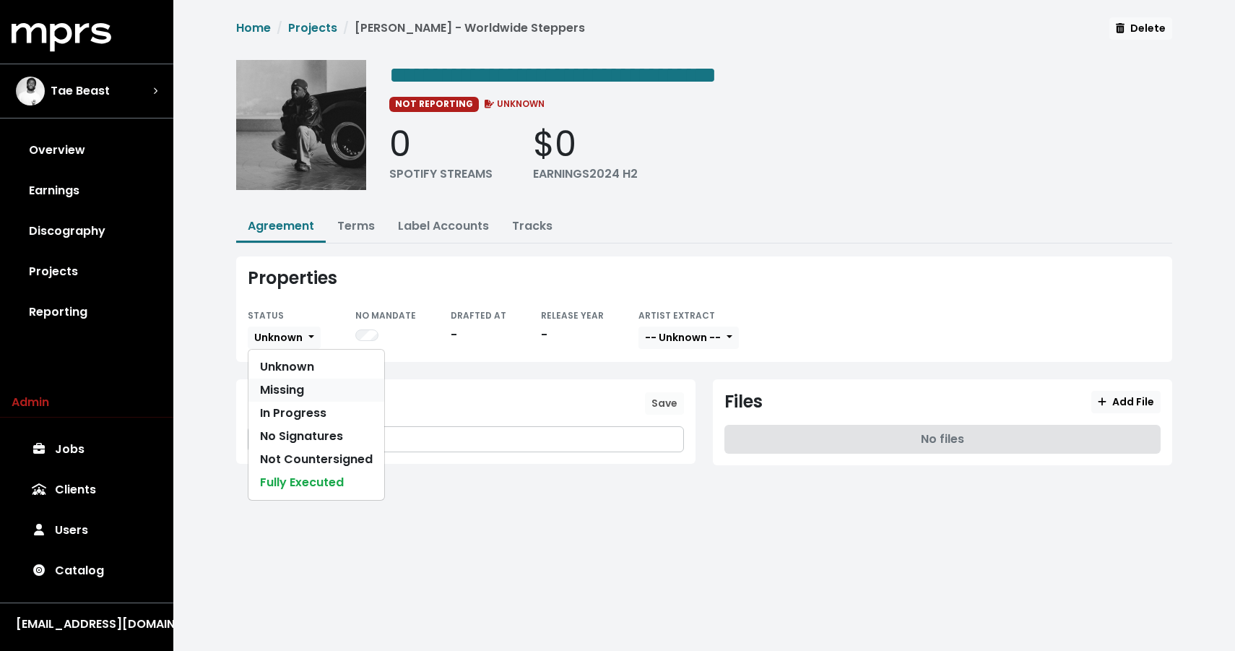
click at [274, 384] on link "Missing" at bounding box center [316, 389] width 136 height 23
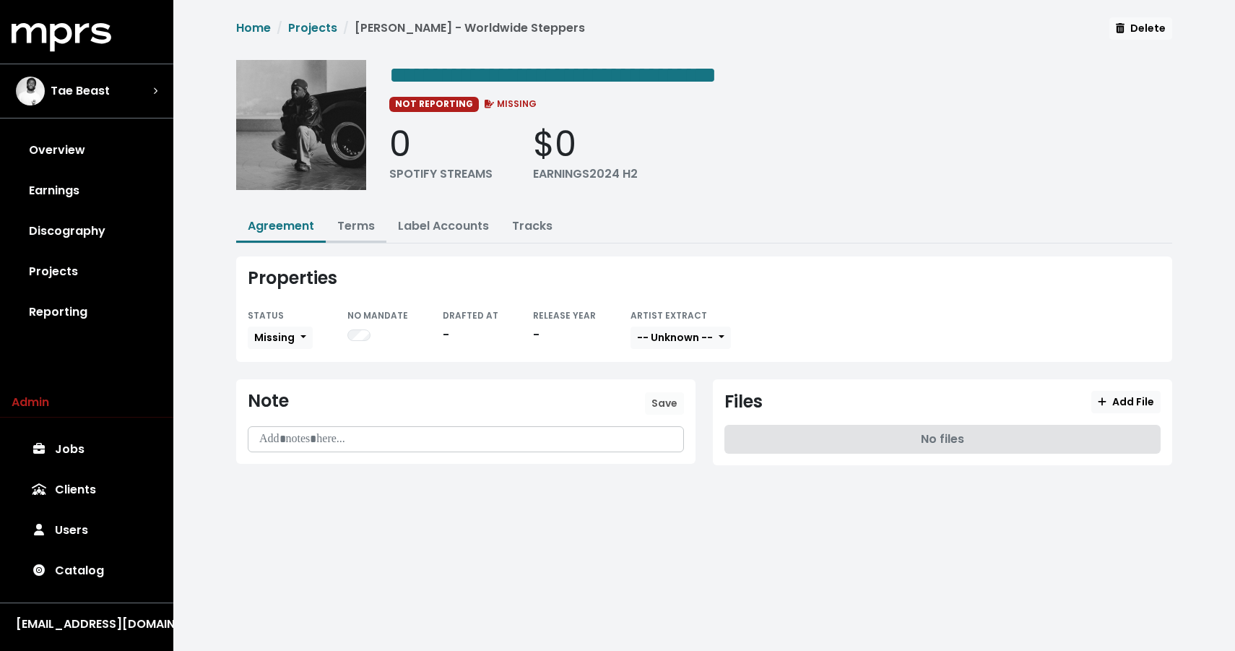
click at [356, 221] on link "Terms" at bounding box center [356, 225] width 38 height 17
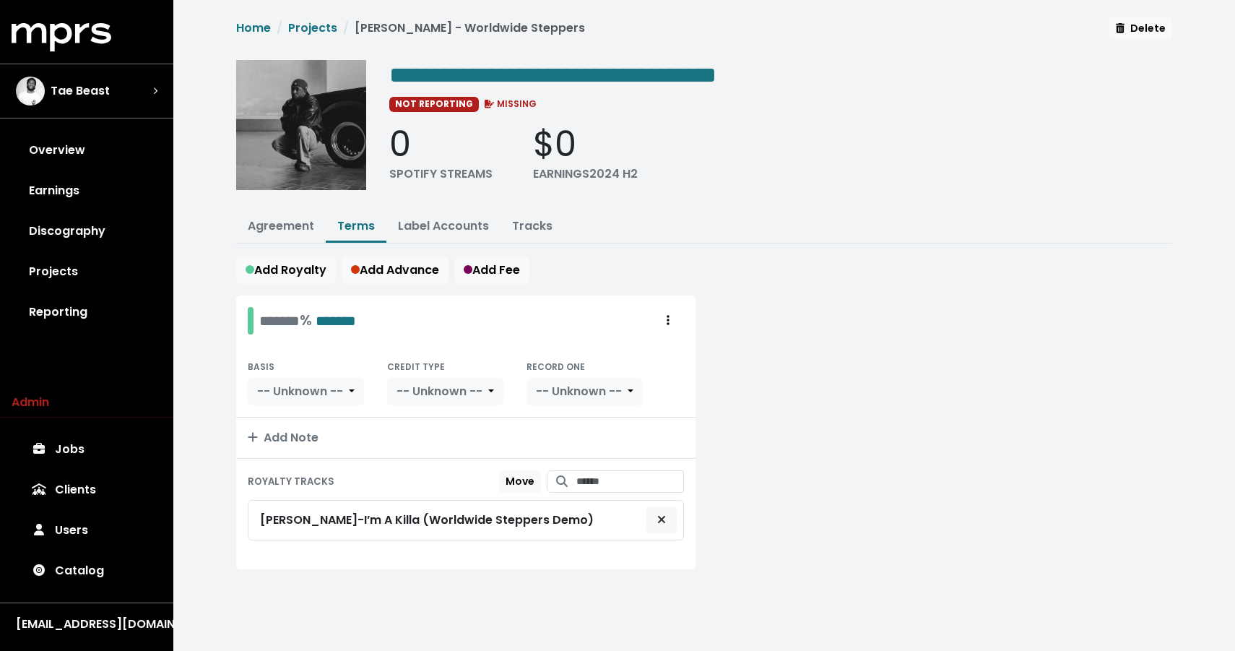
click at [664, 516] on icon "Remove royalty target" at bounding box center [661, 519] width 7 height 7
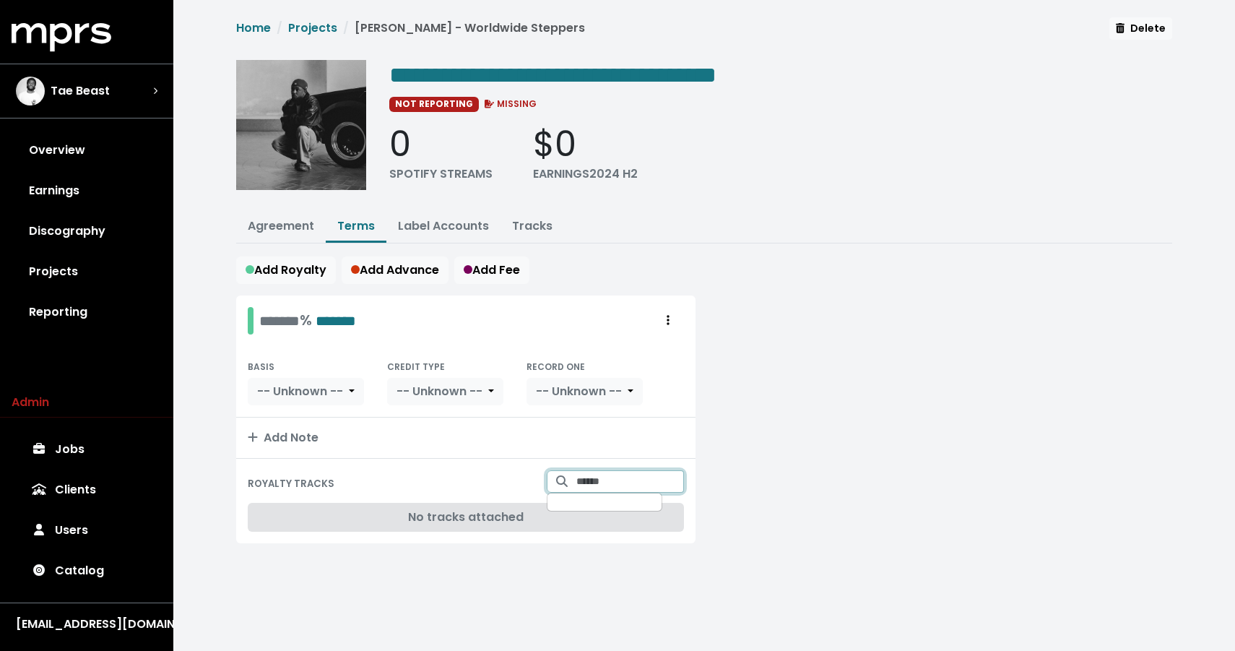
click at [641, 481] on input "Search for tracks by title and link them to this royalty" at bounding box center [630, 481] width 108 height 22
type input "**********"
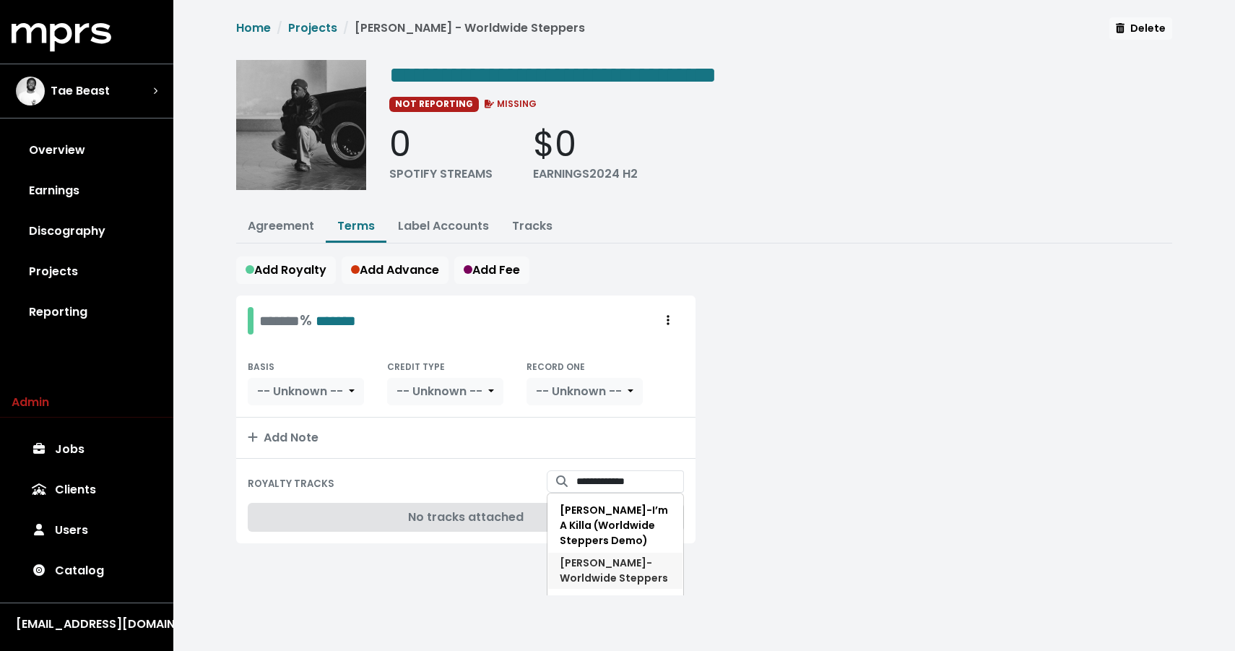
click at [635, 573] on span "Kendrick Lamar - Worldwide Steppers" at bounding box center [614, 570] width 108 height 30
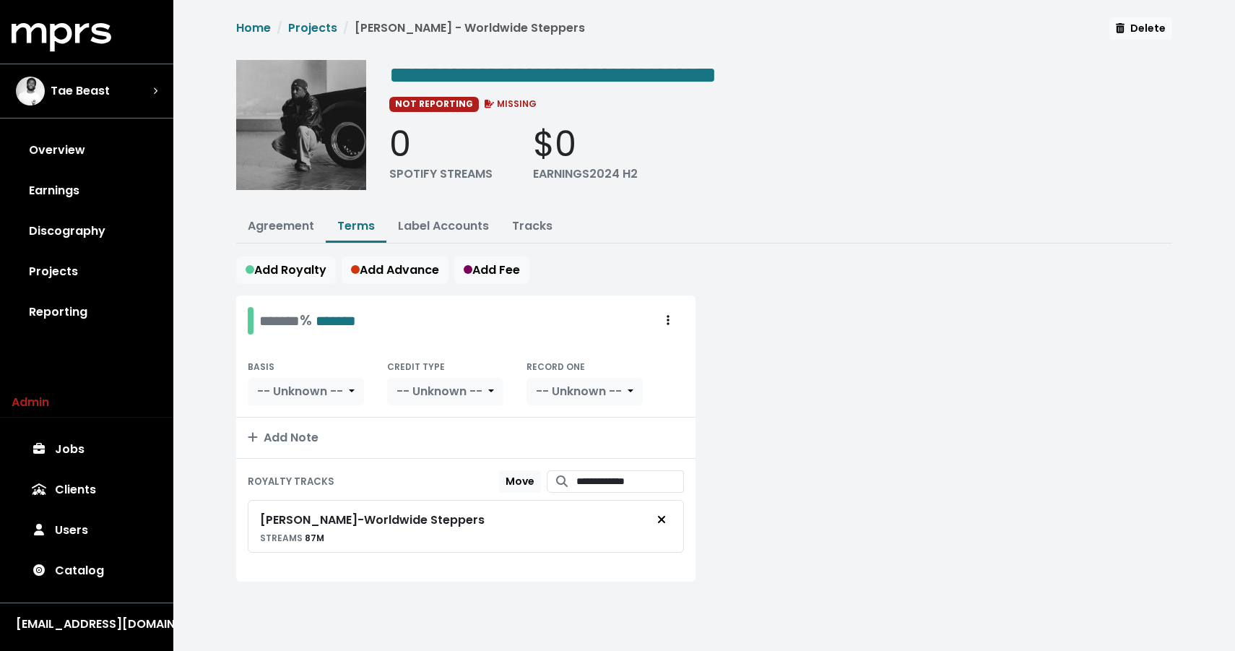
click at [594, 260] on div "Add Royalty Add Advance Add Fee" at bounding box center [704, 269] width 936 height 27
click at [79, 102] on div "Tae Beast" at bounding box center [63, 91] width 94 height 29
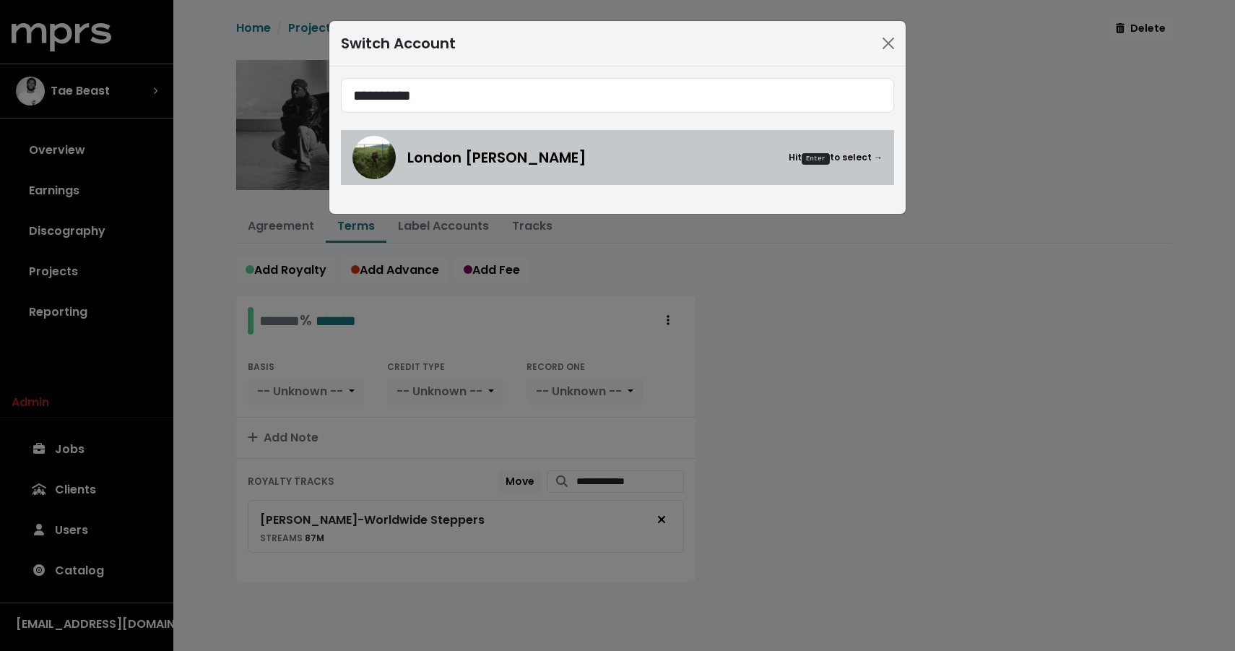
type input "**********"
click at [475, 168] on div "London Cyr Hit Enter to select →" at bounding box center [617, 157] width 530 height 43
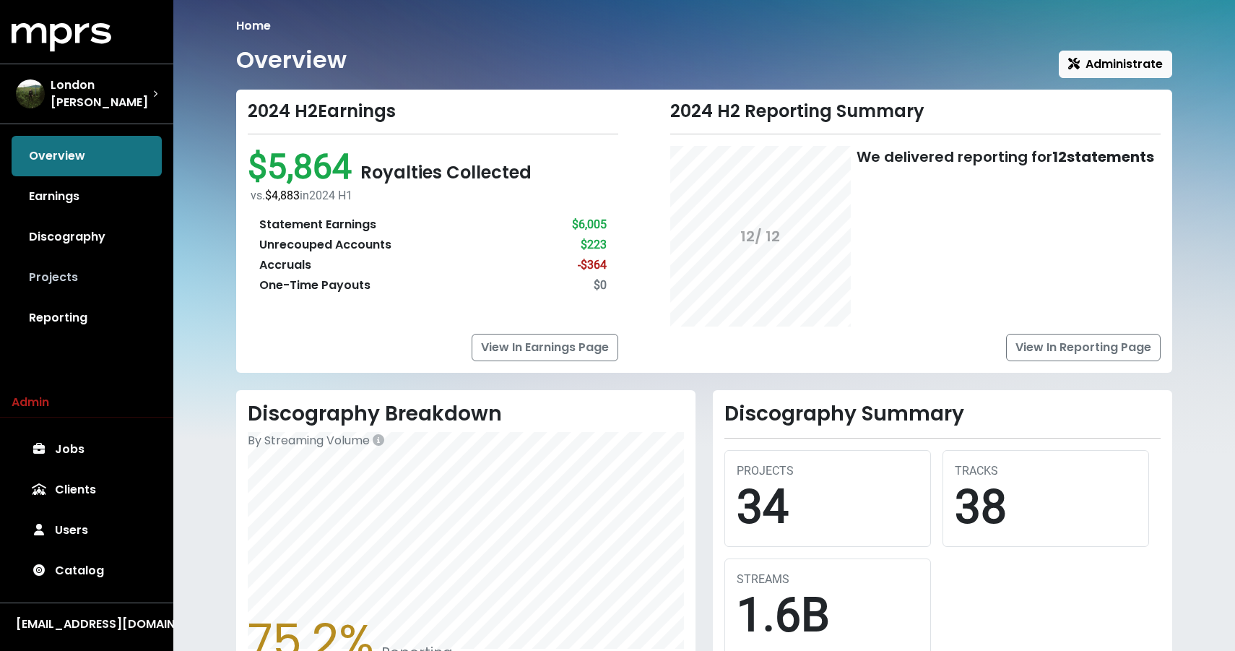
click at [60, 266] on link "Projects" at bounding box center [87, 277] width 150 height 40
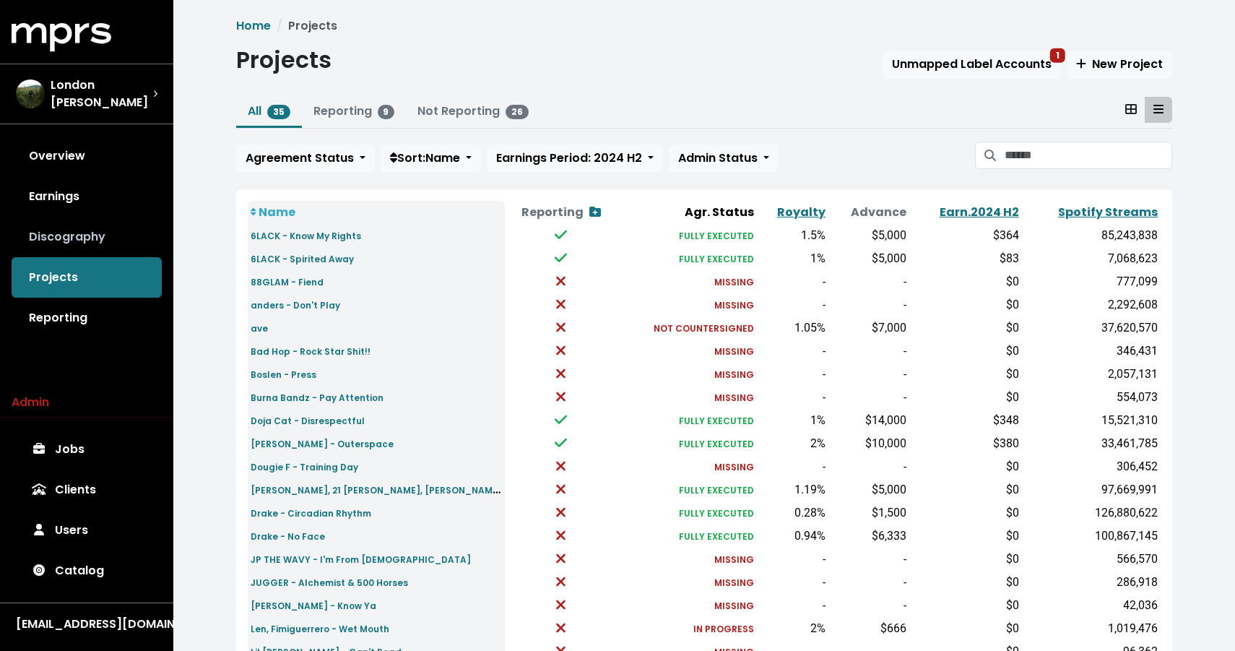
click at [60, 228] on link "Discography" at bounding box center [87, 237] width 150 height 40
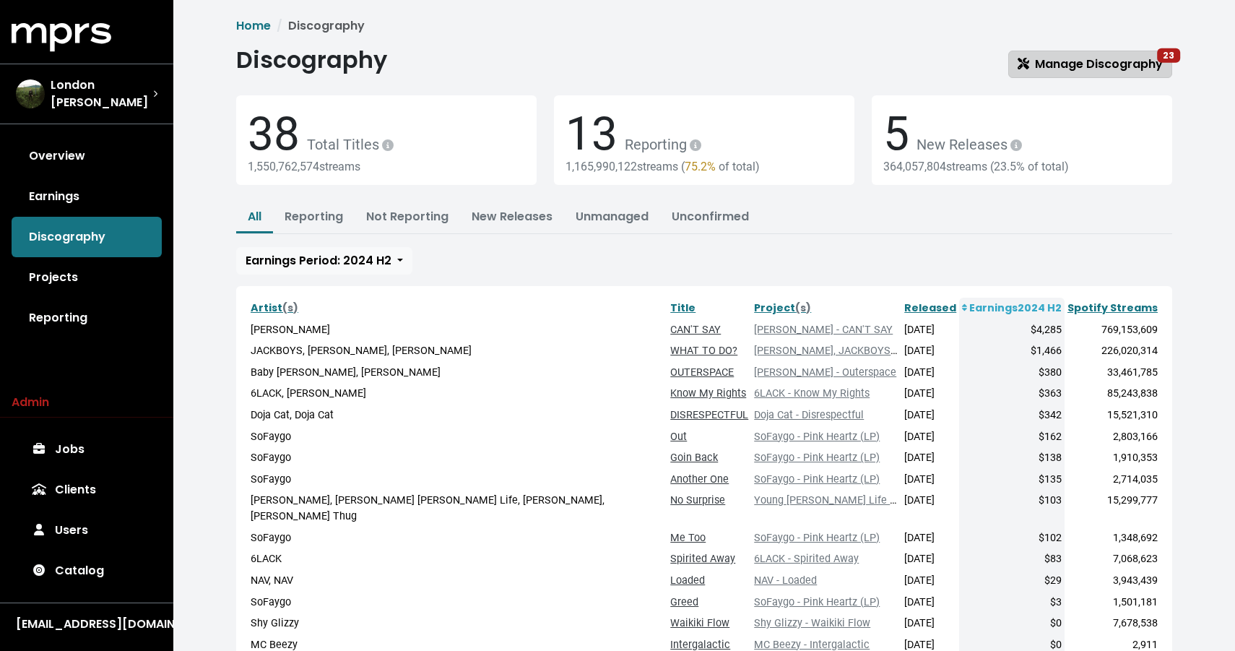
click at [1098, 74] on link "Manage Discography 23" at bounding box center [1090, 64] width 164 height 27
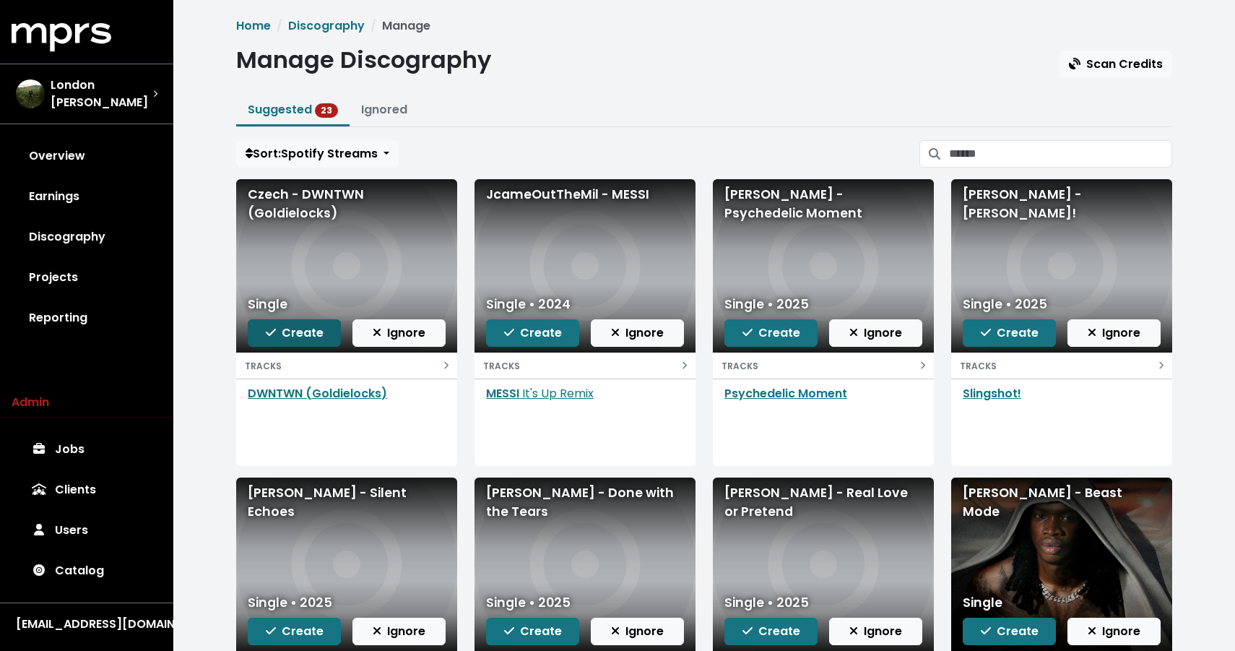
click at [296, 326] on span "Create" at bounding box center [295, 332] width 58 height 17
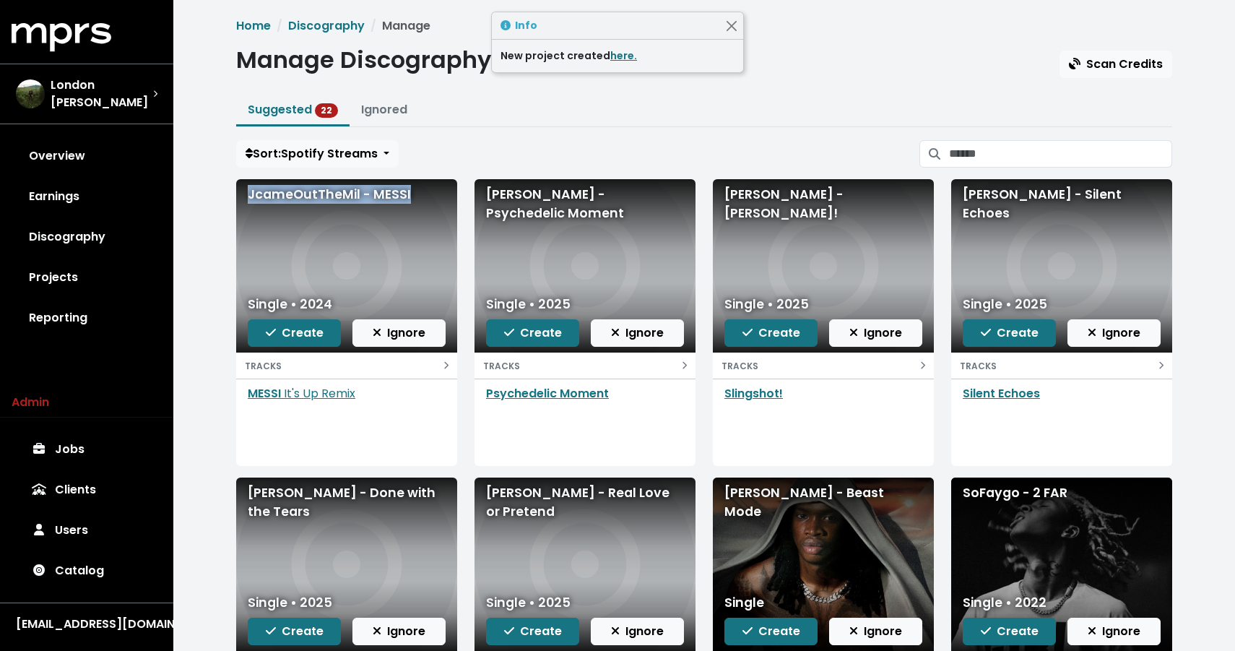
drag, startPoint x: 428, startPoint y: 200, endPoint x: 242, endPoint y: 187, distance: 186.8
click at [241, 187] on div "JcameOutTheMil - MESSI" at bounding box center [346, 265] width 221 height 173
copy div "JcameOutTheMil - MESSI"
click at [319, 334] on span "Create" at bounding box center [295, 332] width 58 height 17
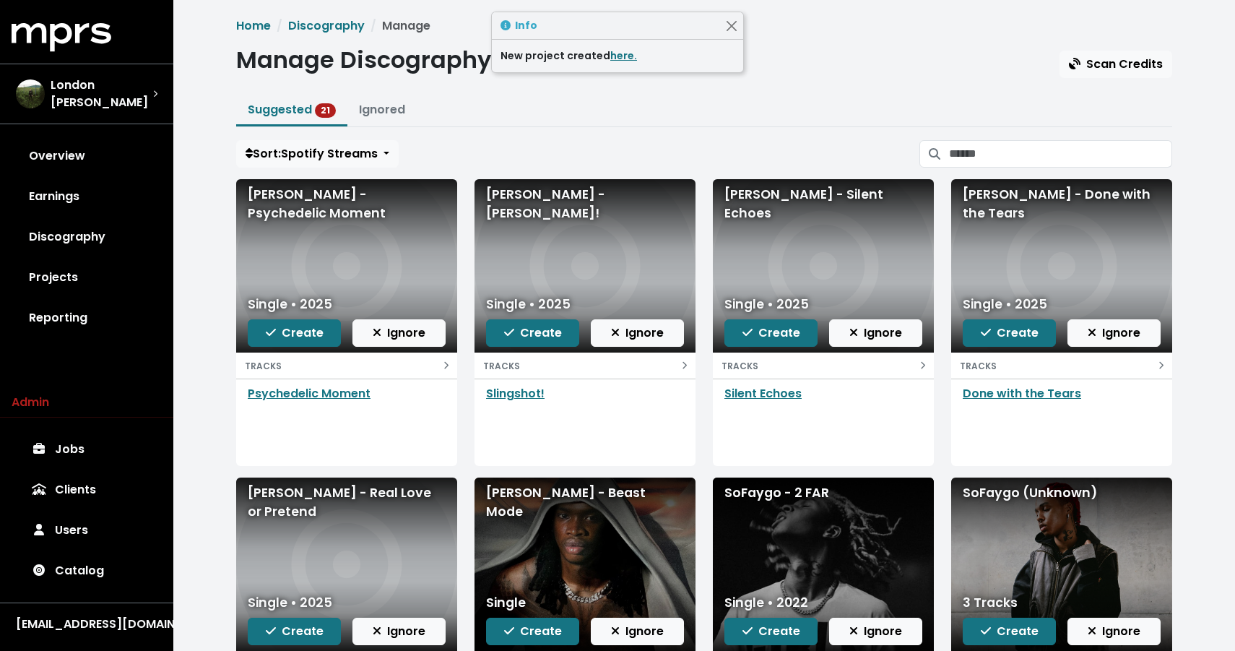
click at [312, 199] on div "[PERSON_NAME] - Psychedelic Moment" at bounding box center [347, 204] width 198 height 38
click at [428, 149] on div "Sort: Spotify Streams" at bounding box center [704, 153] width 936 height 27
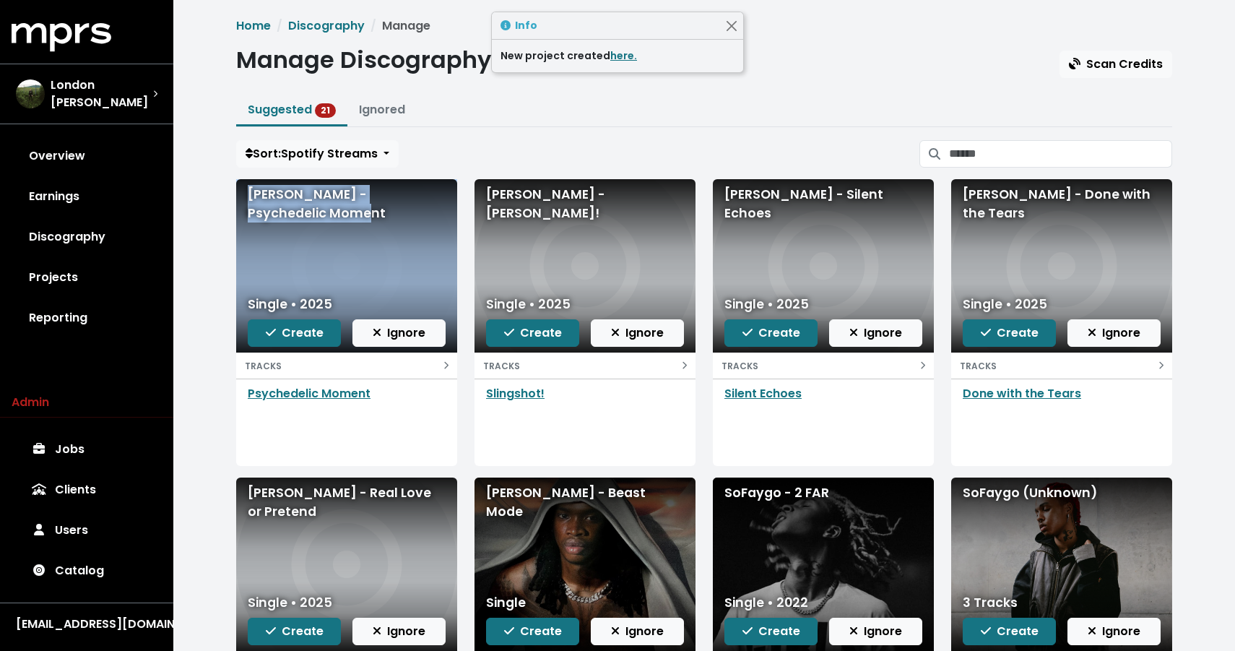
drag, startPoint x: 305, startPoint y: 220, endPoint x: 222, endPoint y: 178, distance: 92.1
click at [222, 178] on div "Home Discography Manage Manage Discography Scan Credits Suggested 21 Ignored So…" at bounding box center [704, 428] width 1062 height 857
copy div "[PERSON_NAME] - Psychedelic Moment"
click at [641, 337] on span "Ignore" at bounding box center [637, 332] width 53 height 17
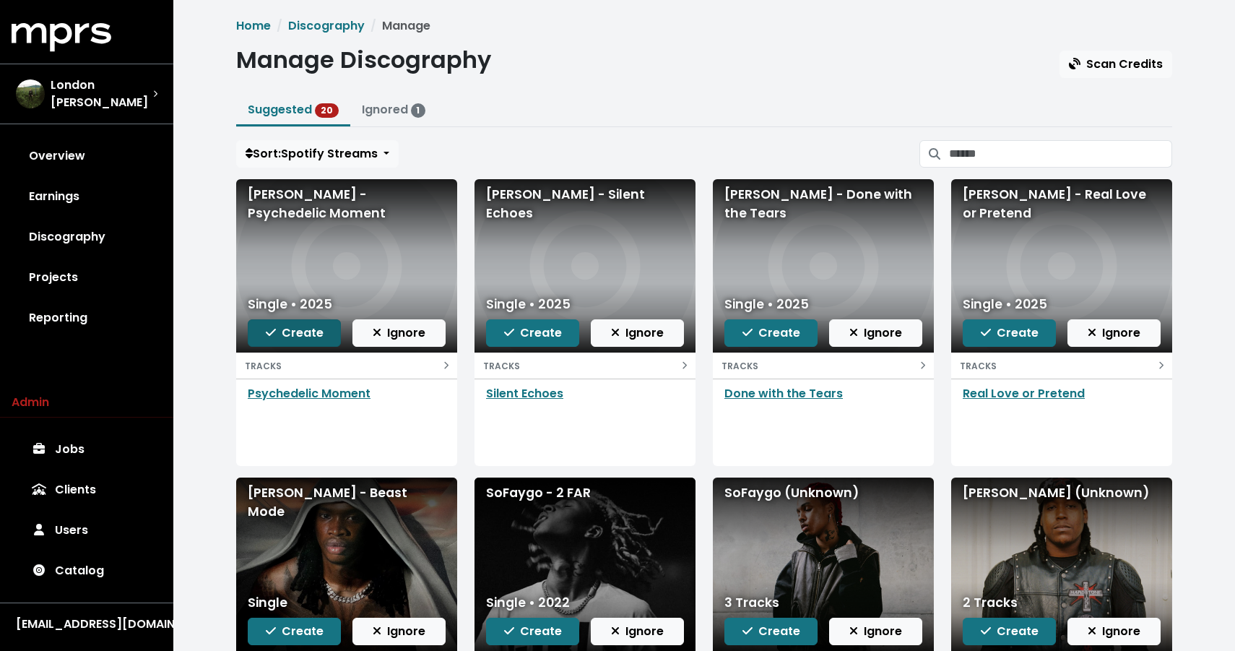
click at [281, 322] on button "Create" at bounding box center [294, 332] width 93 height 27
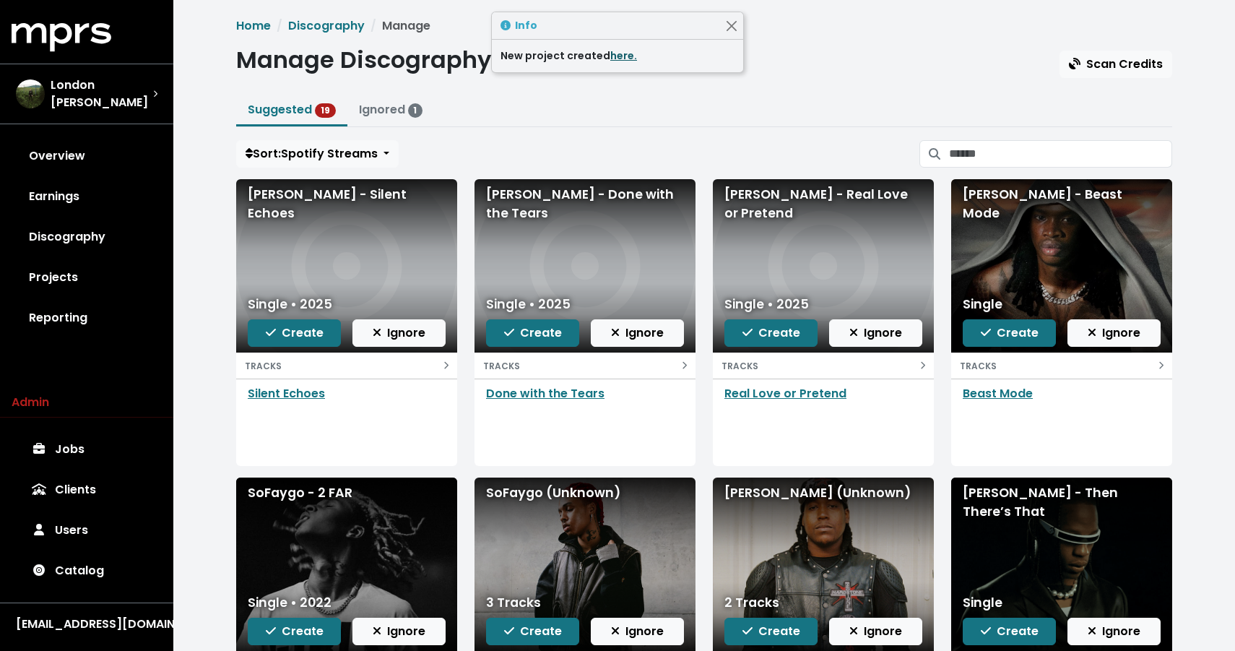
click at [620, 53] on link "here." at bounding box center [623, 55] width 27 height 14
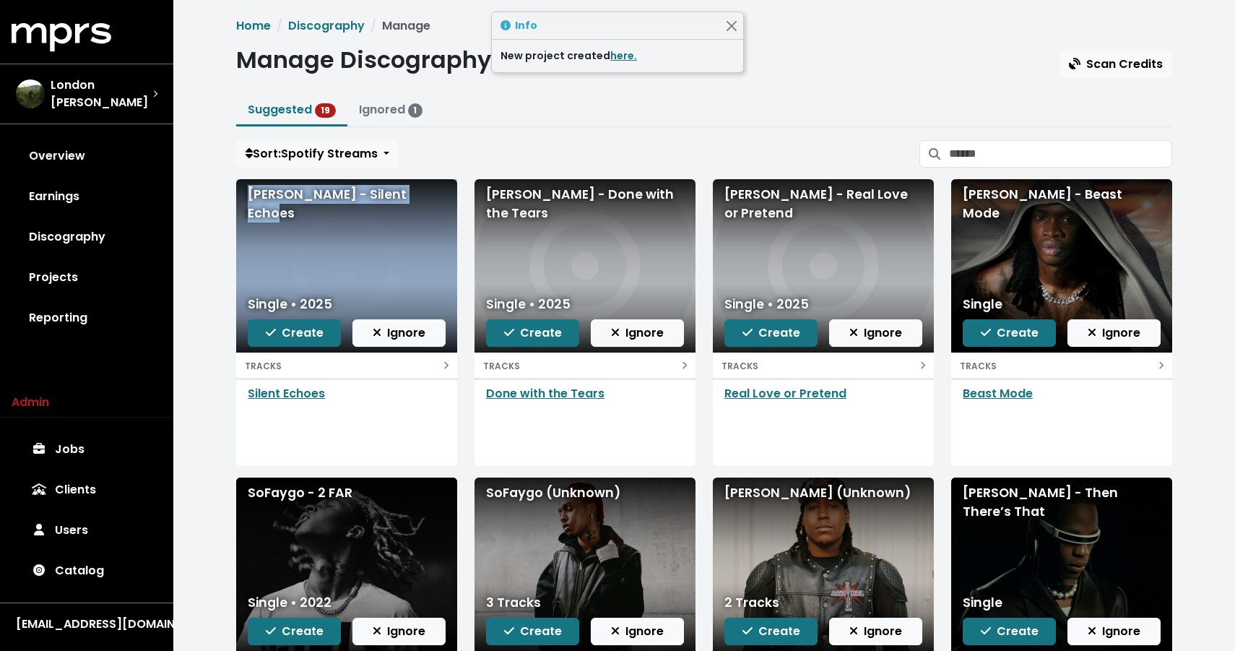
drag, startPoint x: 429, startPoint y: 199, endPoint x: 235, endPoint y: 203, distance: 193.6
click at [235, 203] on div "Noah Cedric - Silent Echoes Single • 2025 Create Ignore TRACKS Silent Echoes" at bounding box center [347, 322] width 238 height 287
copy div "[PERSON_NAME] - Silent Echoes"
click at [300, 336] on span "Create" at bounding box center [295, 332] width 58 height 17
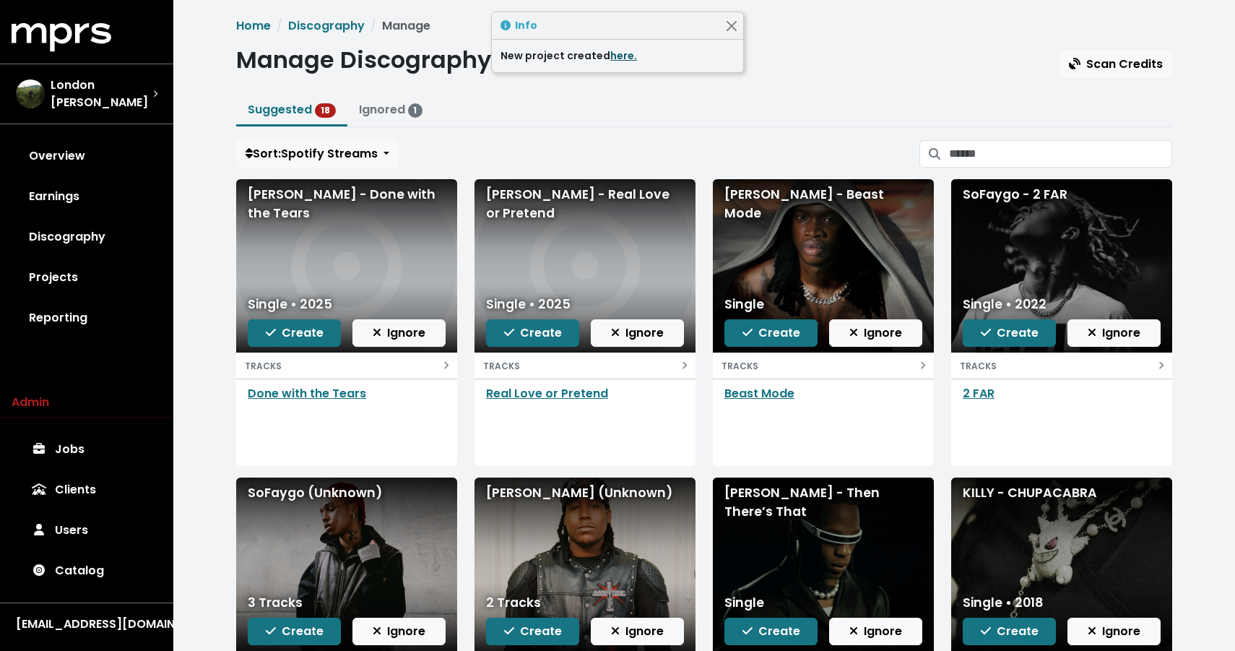
click at [615, 56] on link "here." at bounding box center [623, 55] width 27 height 14
click at [291, 342] on button "Create" at bounding box center [294, 332] width 93 height 27
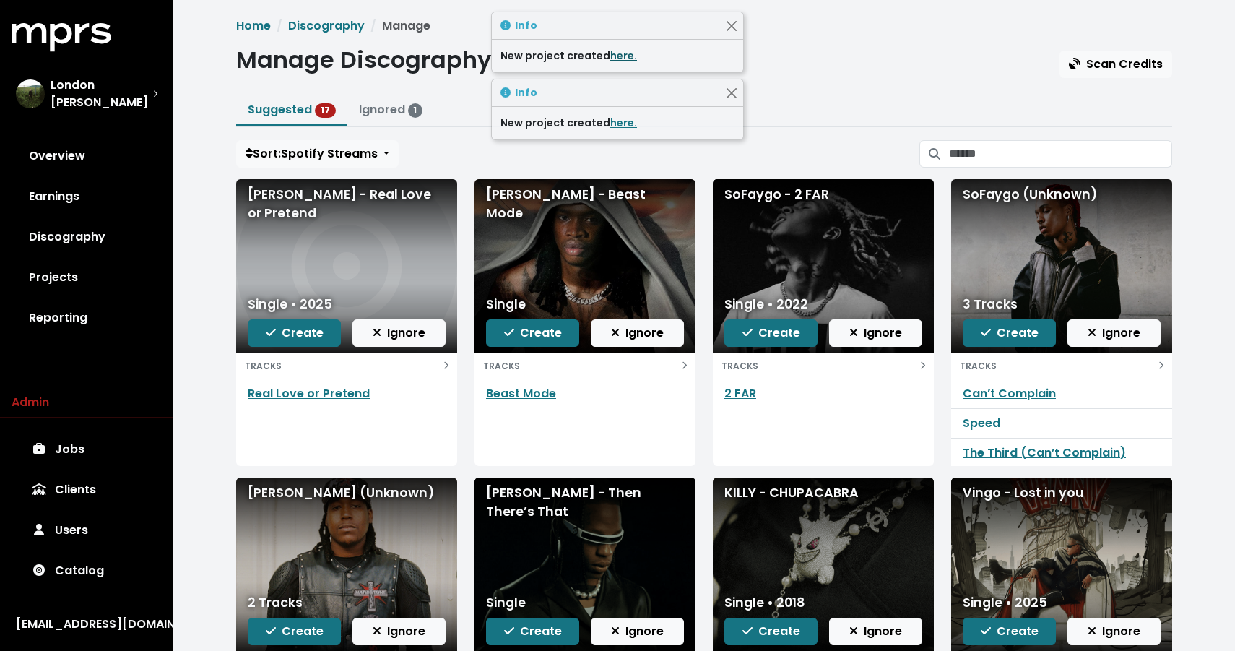
click at [620, 59] on link "here." at bounding box center [623, 55] width 27 height 14
click at [262, 334] on button "Create" at bounding box center [294, 332] width 93 height 27
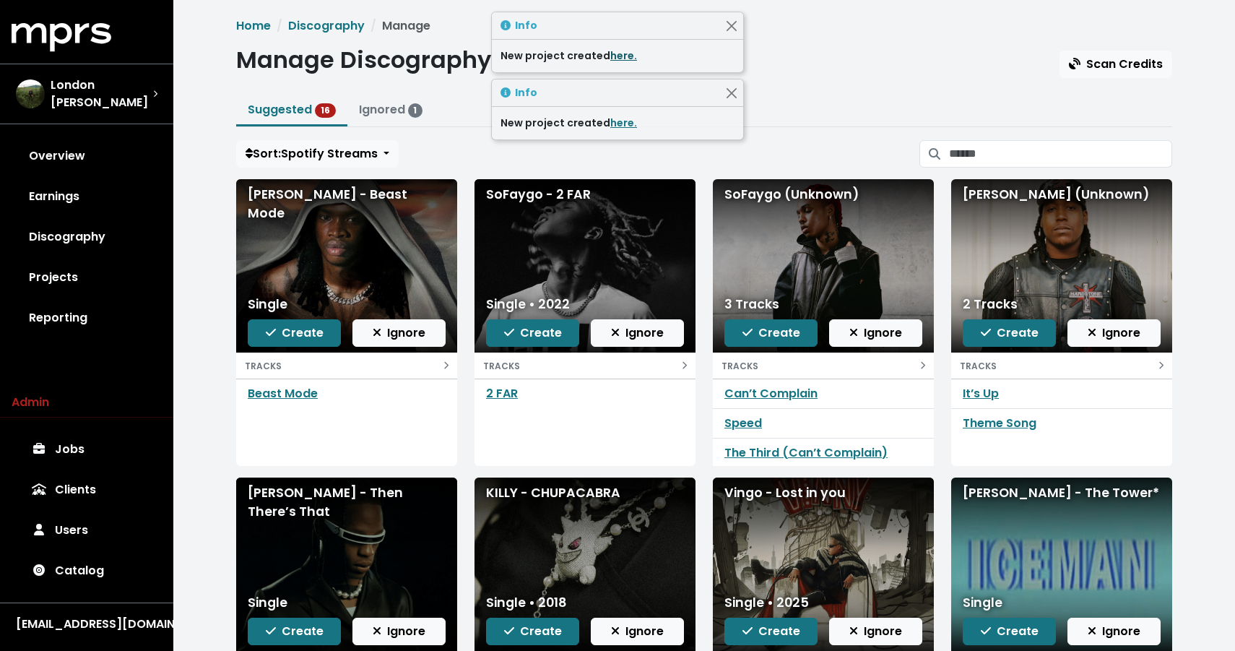
click at [620, 57] on link "here." at bounding box center [623, 55] width 27 height 14
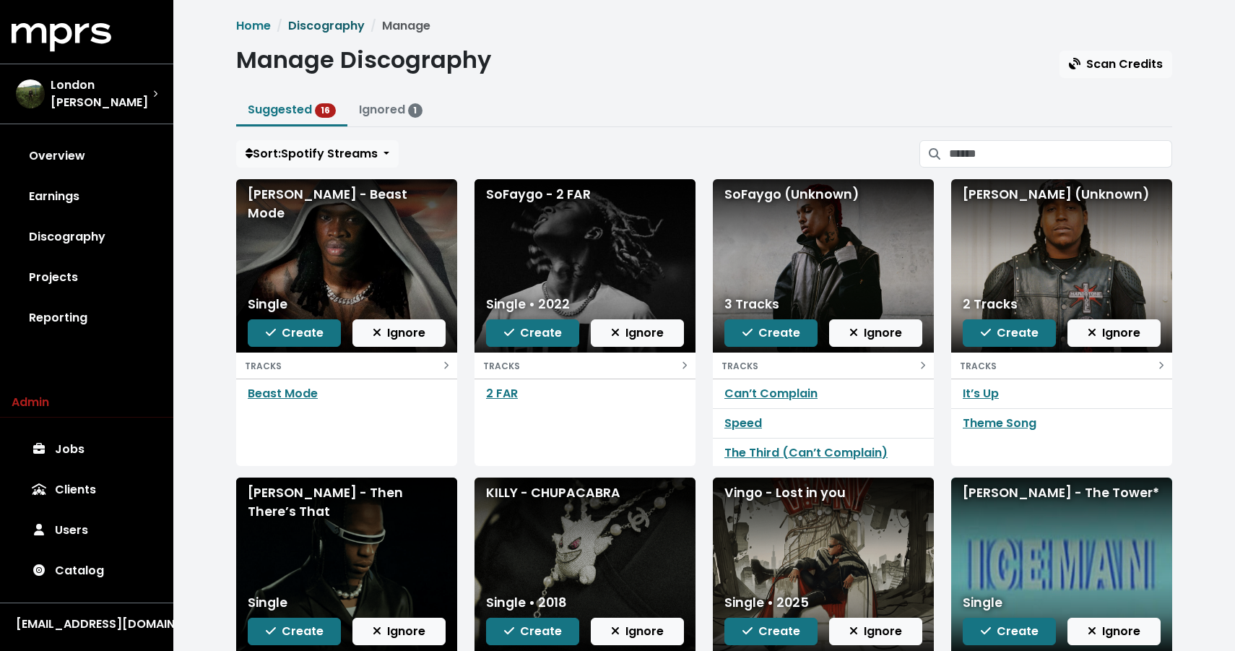
click at [331, 20] on link "Discography" at bounding box center [326, 25] width 77 height 17
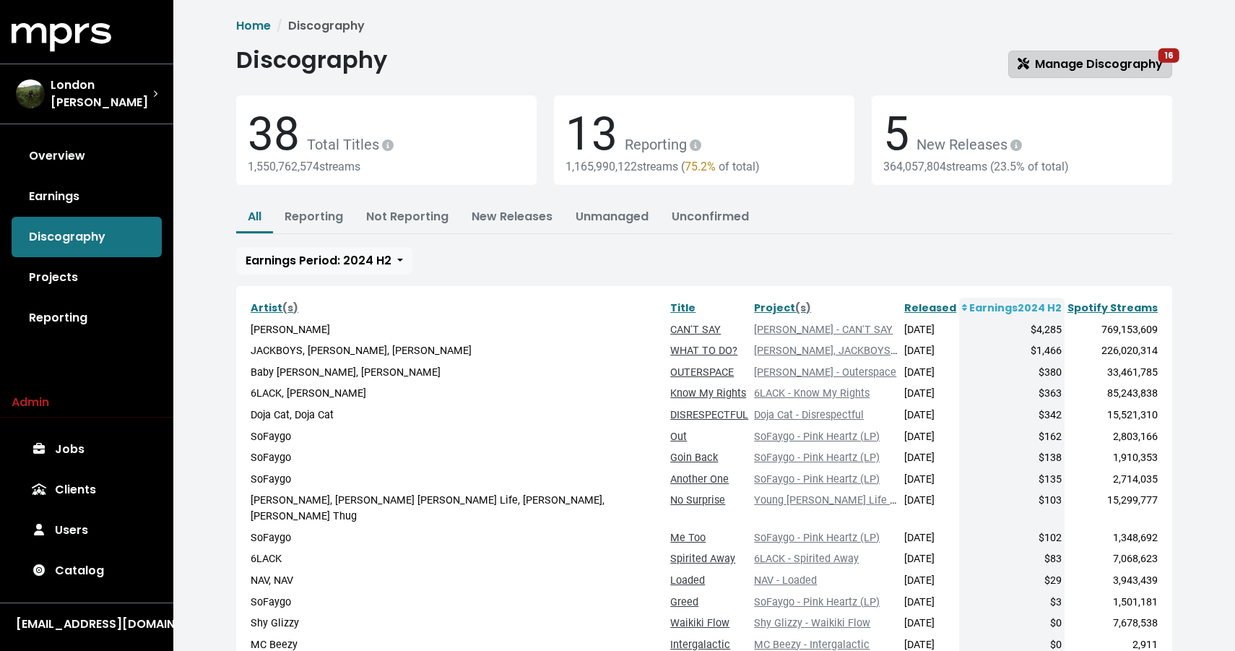
click at [1068, 75] on link "Manage Discography 16" at bounding box center [1090, 64] width 164 height 27
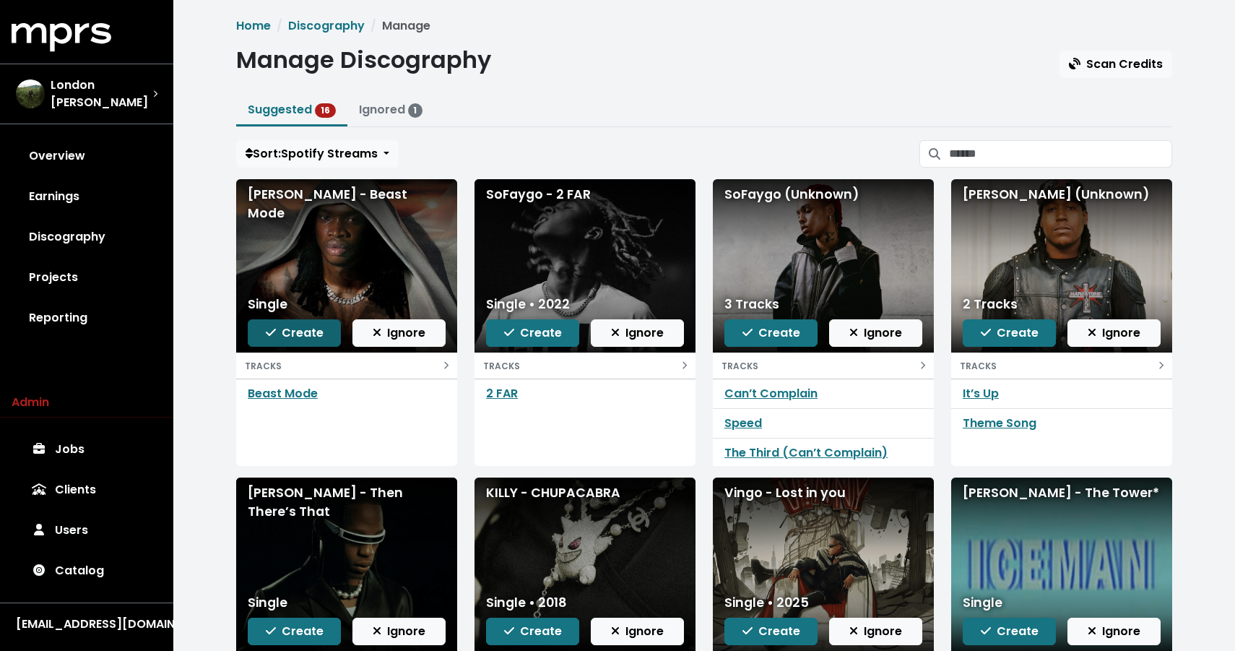
click at [295, 331] on span "Create" at bounding box center [295, 332] width 58 height 17
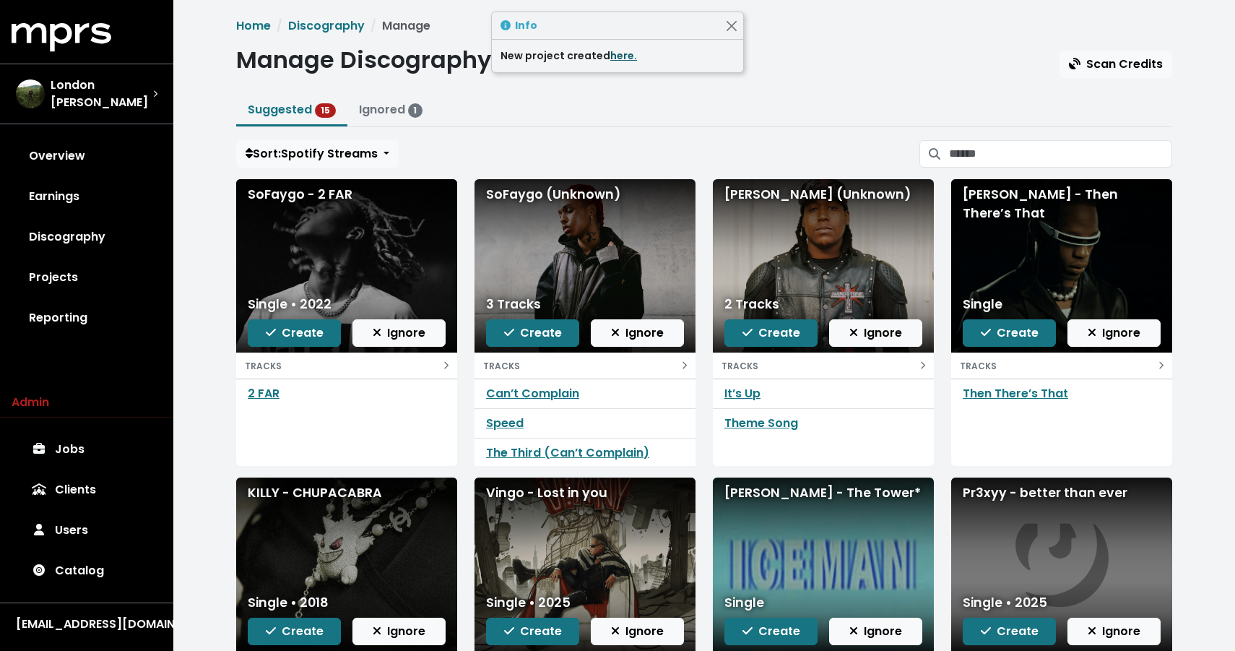
click at [611, 56] on link "here." at bounding box center [623, 55] width 27 height 14
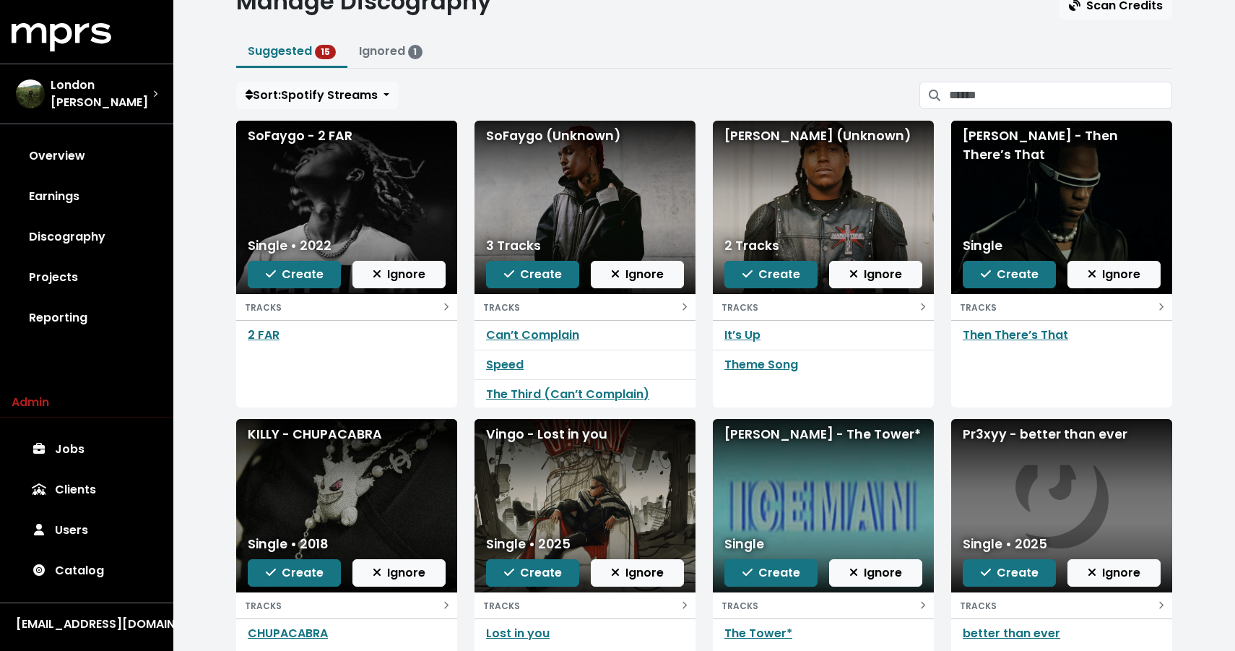
scroll to position [57, 0]
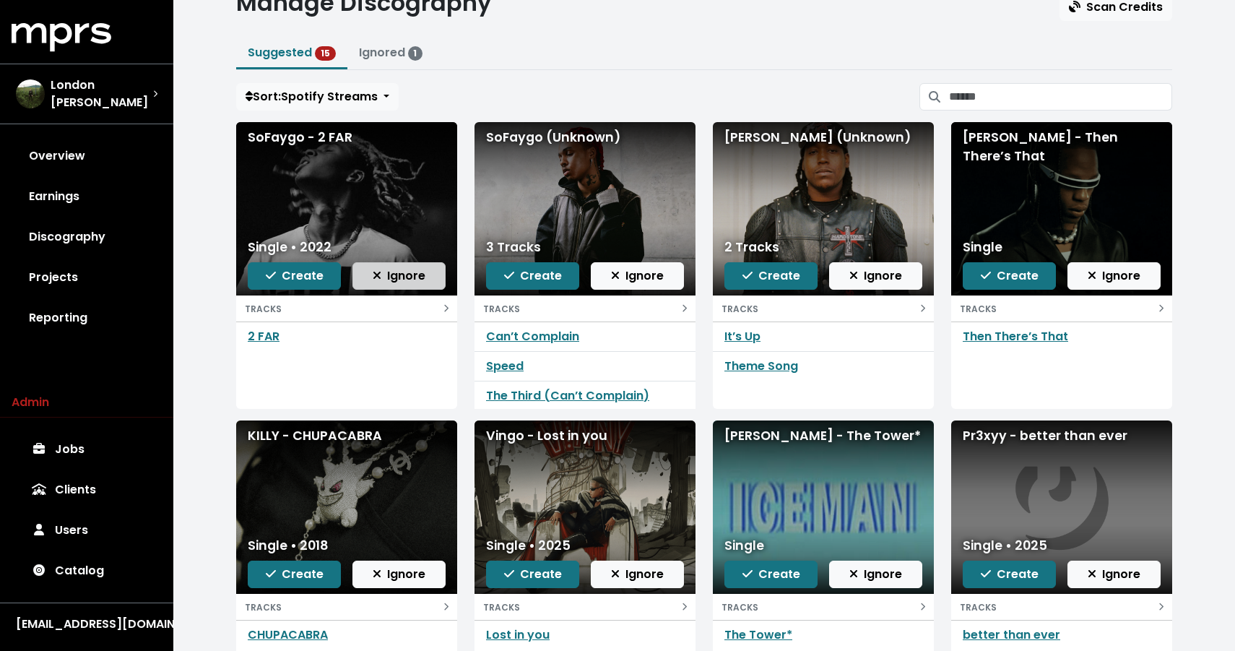
click at [399, 280] on span "Ignore" at bounding box center [399, 275] width 53 height 17
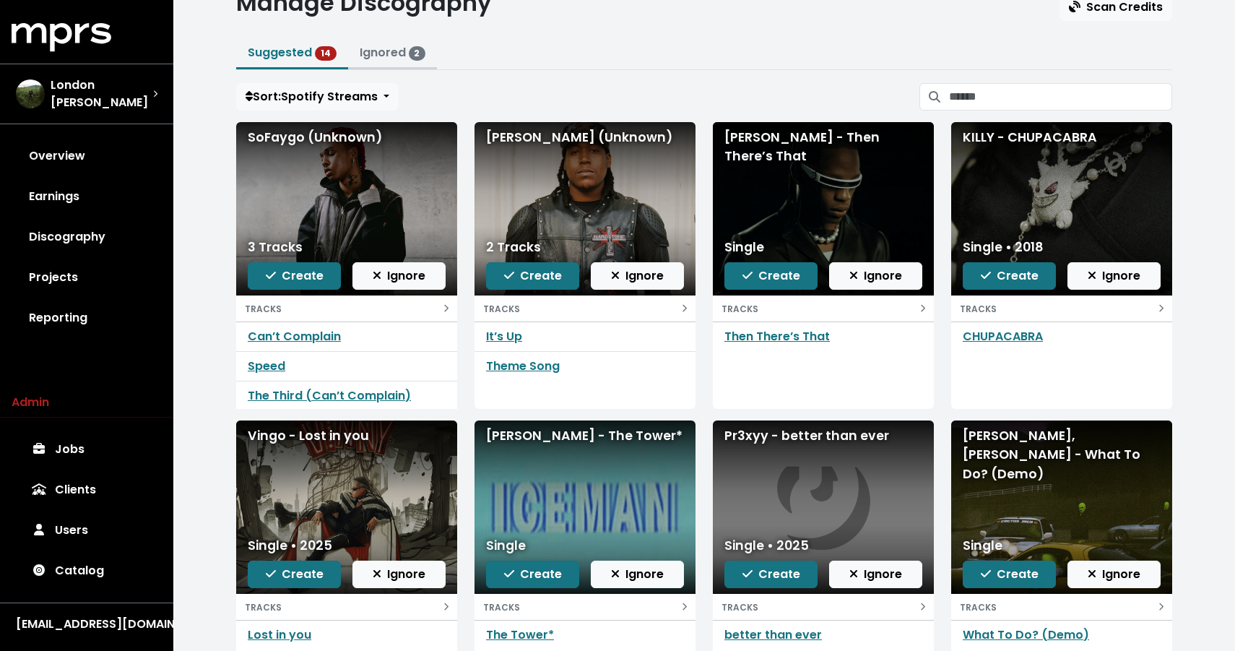
click at [361, 49] on link "Ignored 2" at bounding box center [393, 52] width 66 height 17
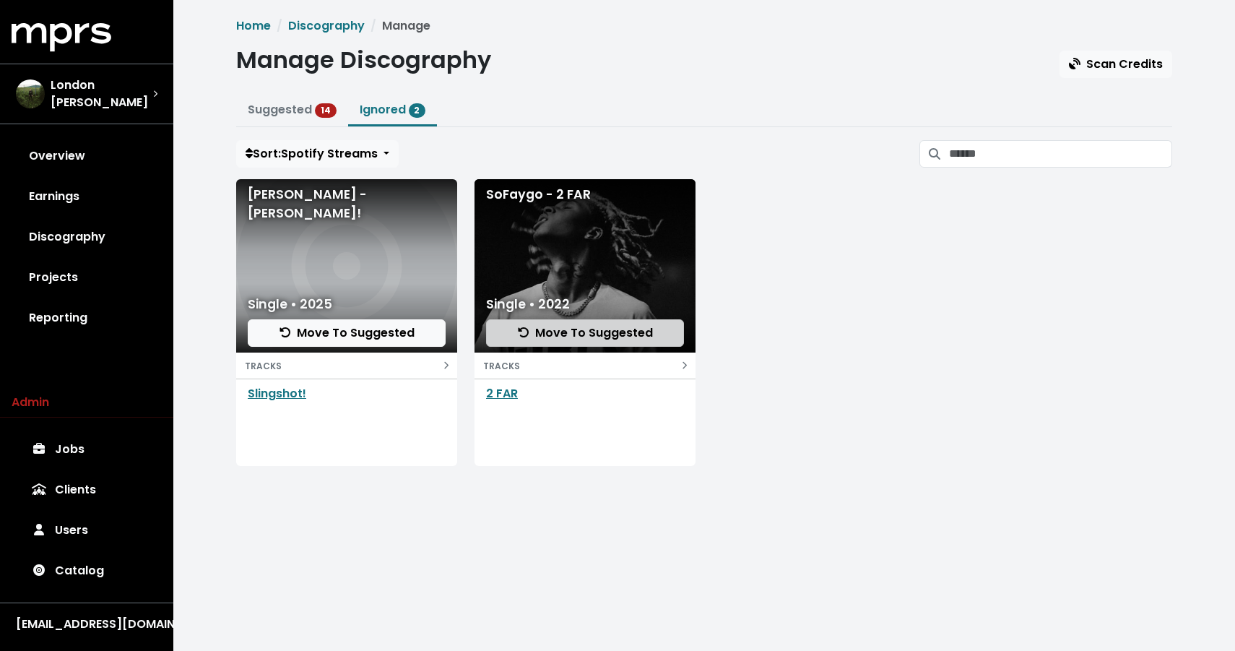
click at [537, 333] on span "Move To Suggested" at bounding box center [585, 332] width 135 height 17
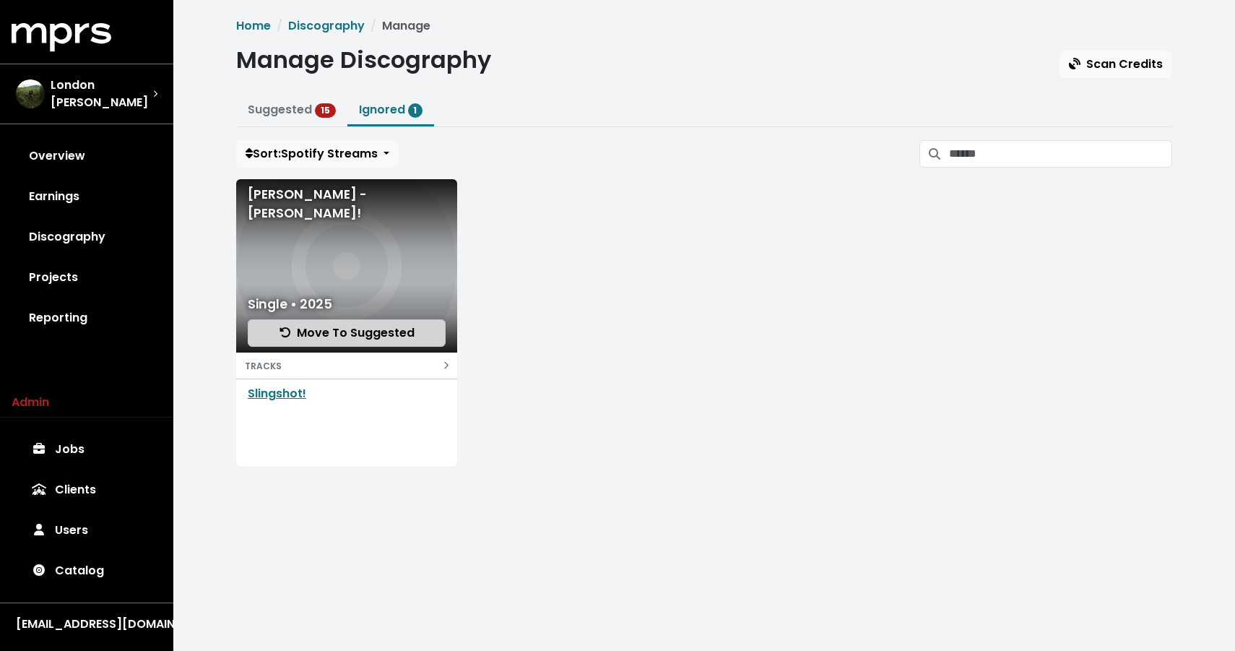
click at [384, 336] on span "Move To Suggested" at bounding box center [347, 332] width 135 height 17
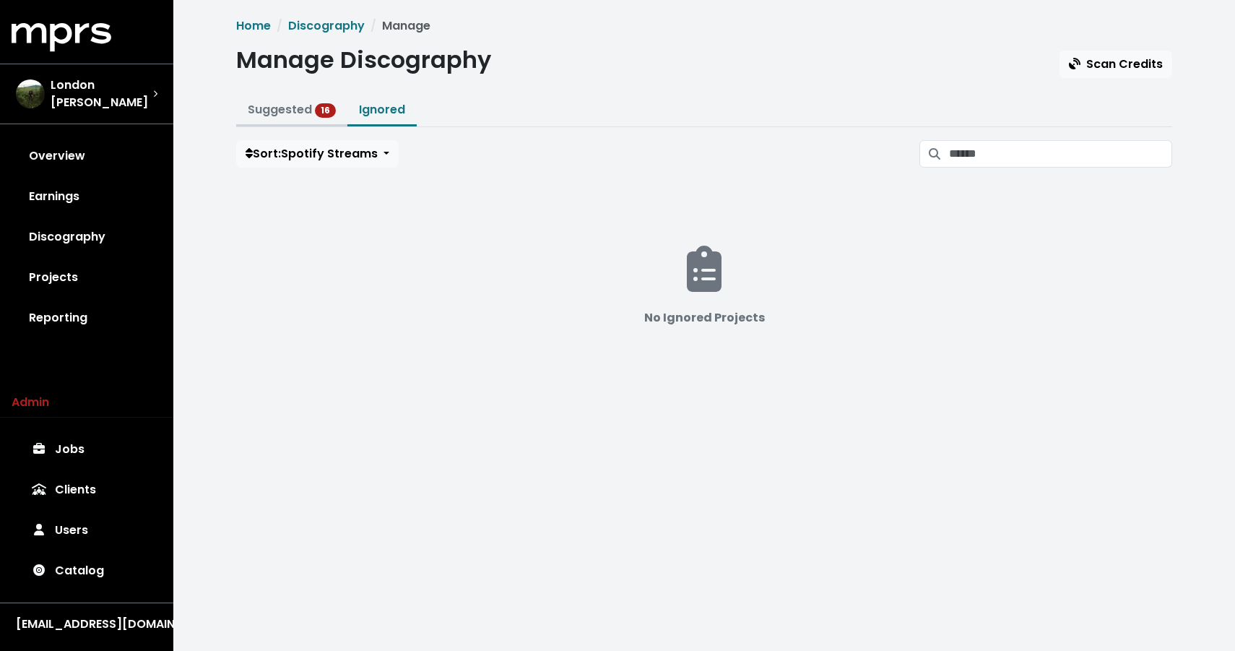
click at [283, 116] on link "Suggested 16" at bounding box center [292, 109] width 88 height 17
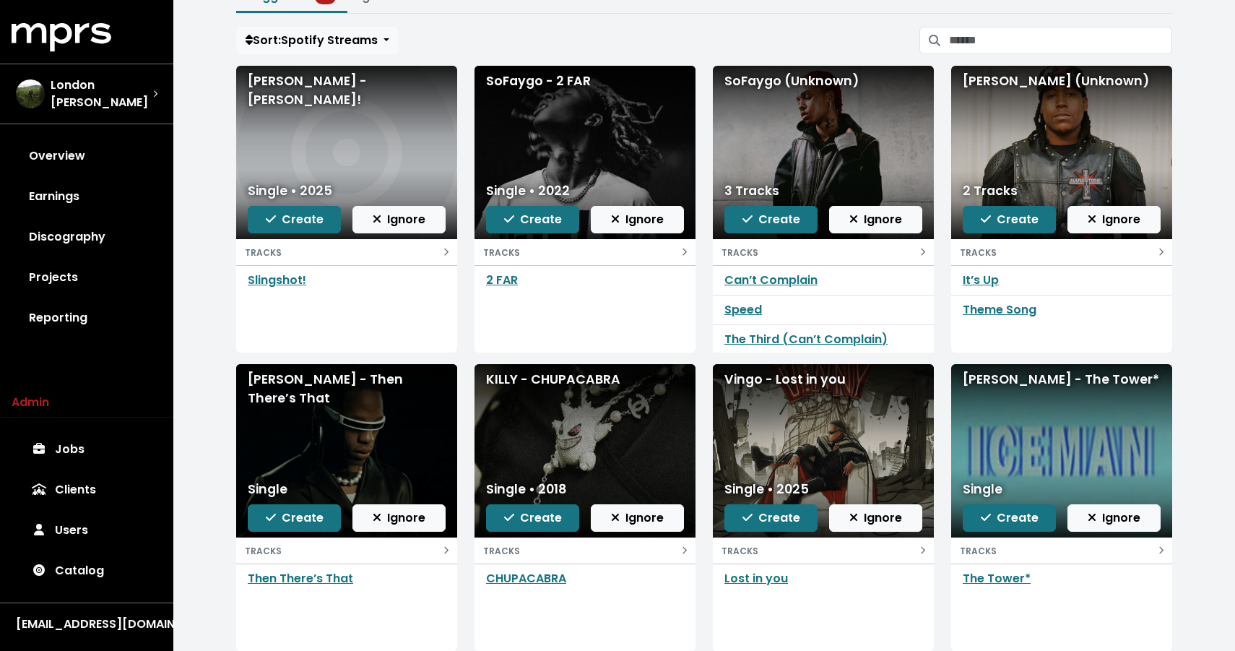
scroll to position [1, 0]
drag, startPoint x: 488, startPoint y: 378, endPoint x: 651, endPoint y: 389, distance: 163.6
click at [651, 389] on div "KILLY - CHUPACABRA" at bounding box center [585, 450] width 221 height 173
copy div "KILLY - CHUPACABRA"
click at [554, 518] on span "Create" at bounding box center [533, 517] width 58 height 17
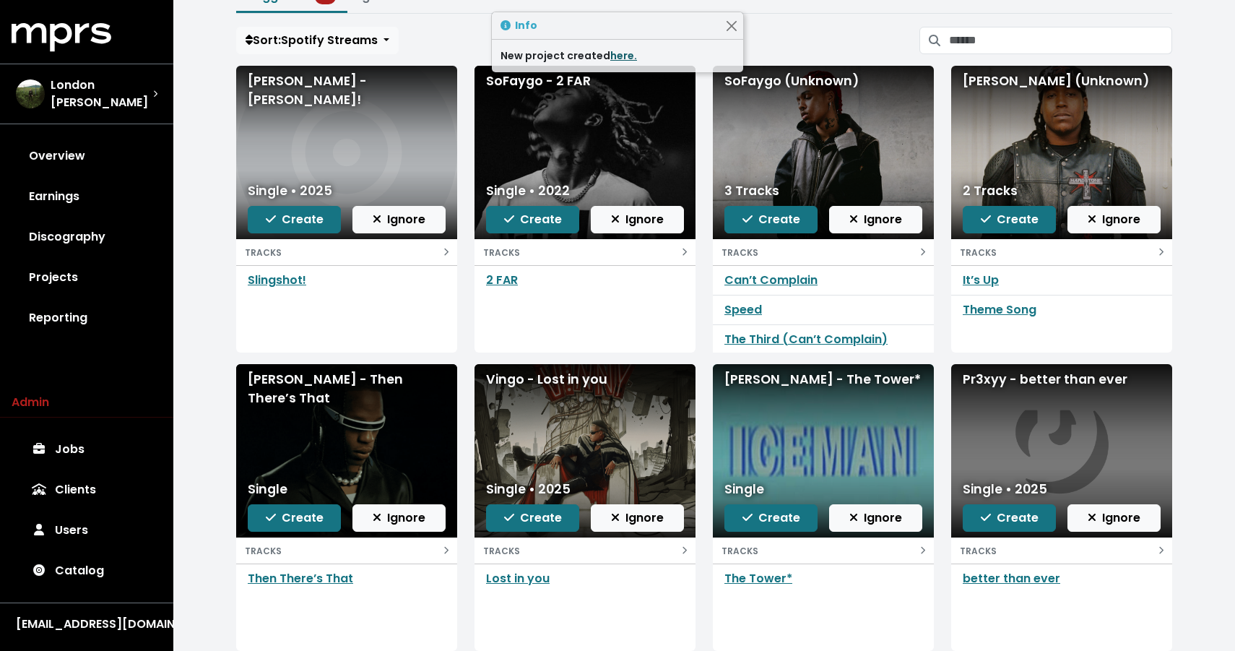
click at [624, 58] on link "here." at bounding box center [623, 55] width 27 height 14
drag, startPoint x: 625, startPoint y: 382, endPoint x: 489, endPoint y: 374, distance: 136.0
click at [489, 374] on div "Vingo - Lost in you" at bounding box center [585, 379] width 198 height 19
copy div "Vingo - Lost in you"
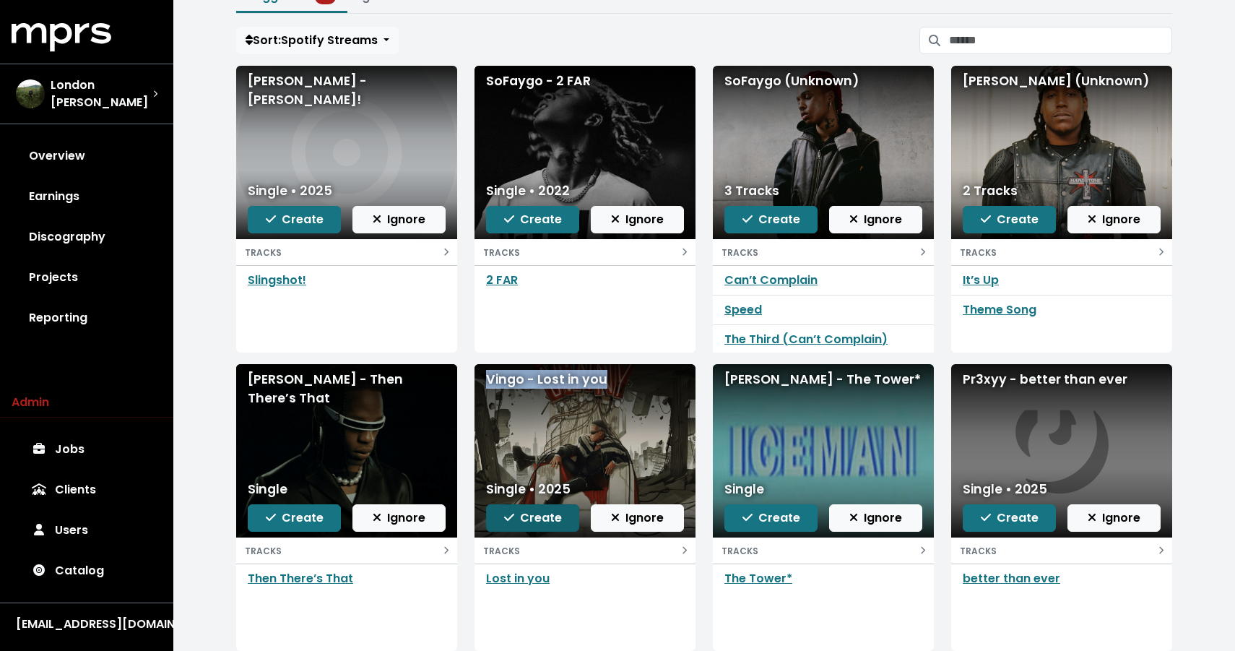
click at [514, 524] on span "Create" at bounding box center [533, 517] width 58 height 17
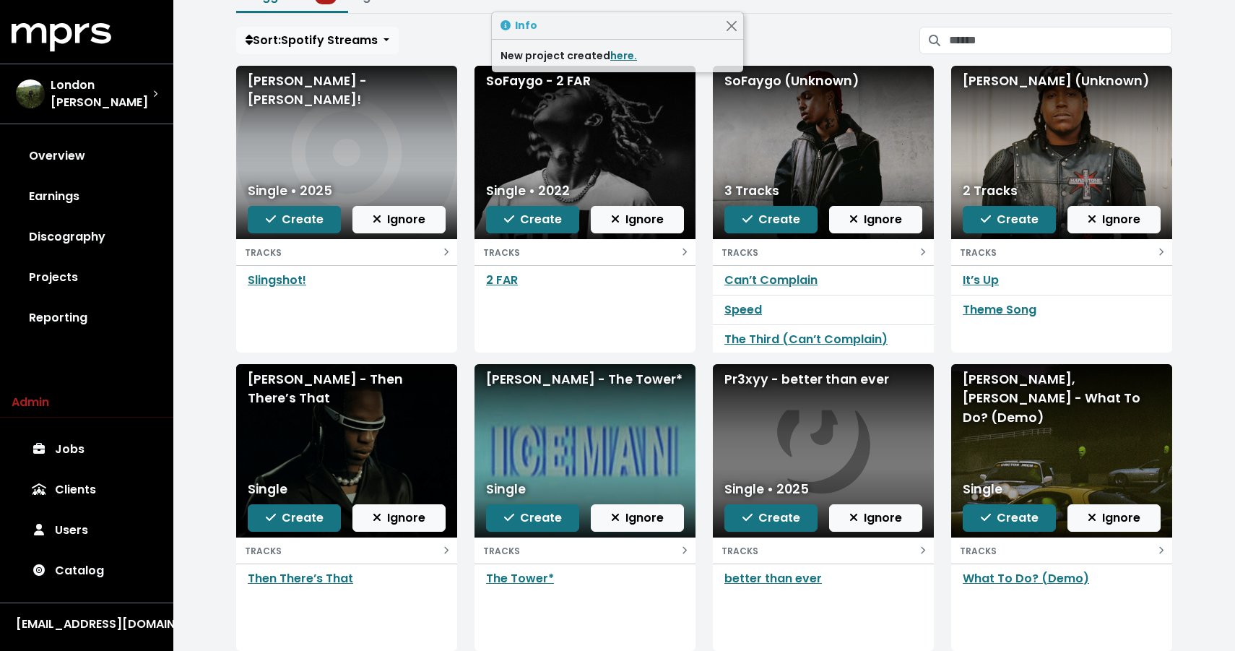
click at [620, 64] on div "New project created here." at bounding box center [617, 56] width 251 height 33
click at [620, 57] on link "here." at bounding box center [623, 55] width 27 height 14
drag, startPoint x: 615, startPoint y: 381, endPoint x: 489, endPoint y: 381, distance: 125.7
click at [489, 381] on div "Drake - The Tower*" at bounding box center [585, 379] width 198 height 19
copy div "Drake - The Tower*"
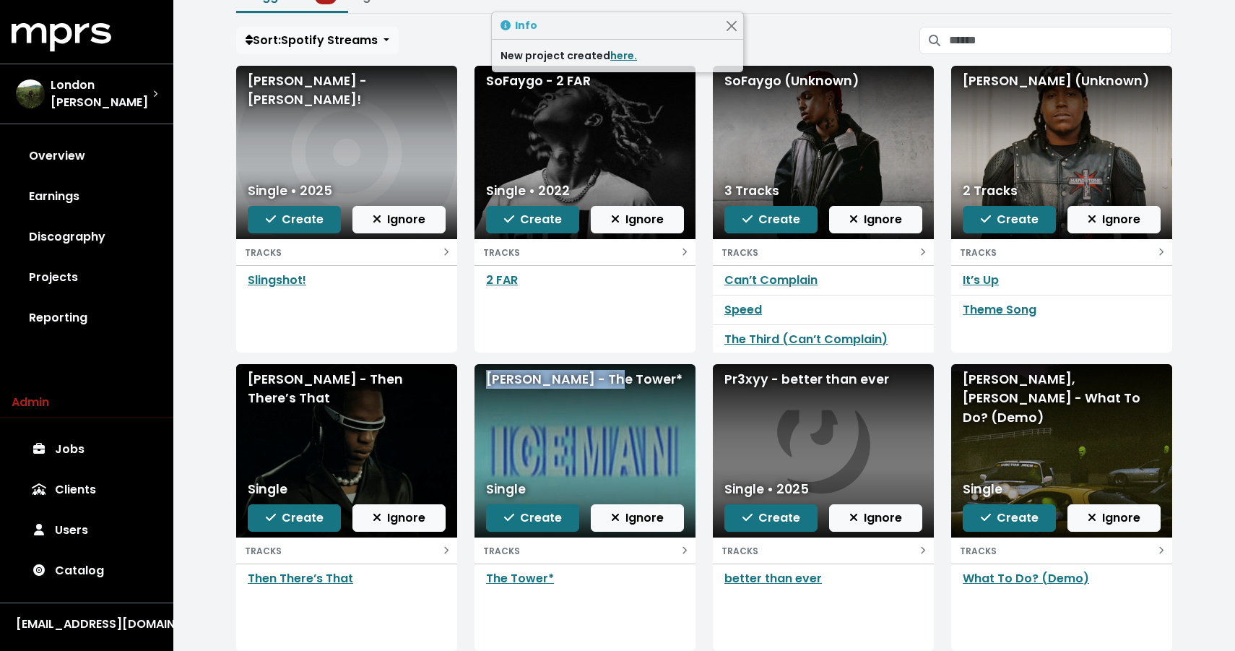
scroll to position [205, 0]
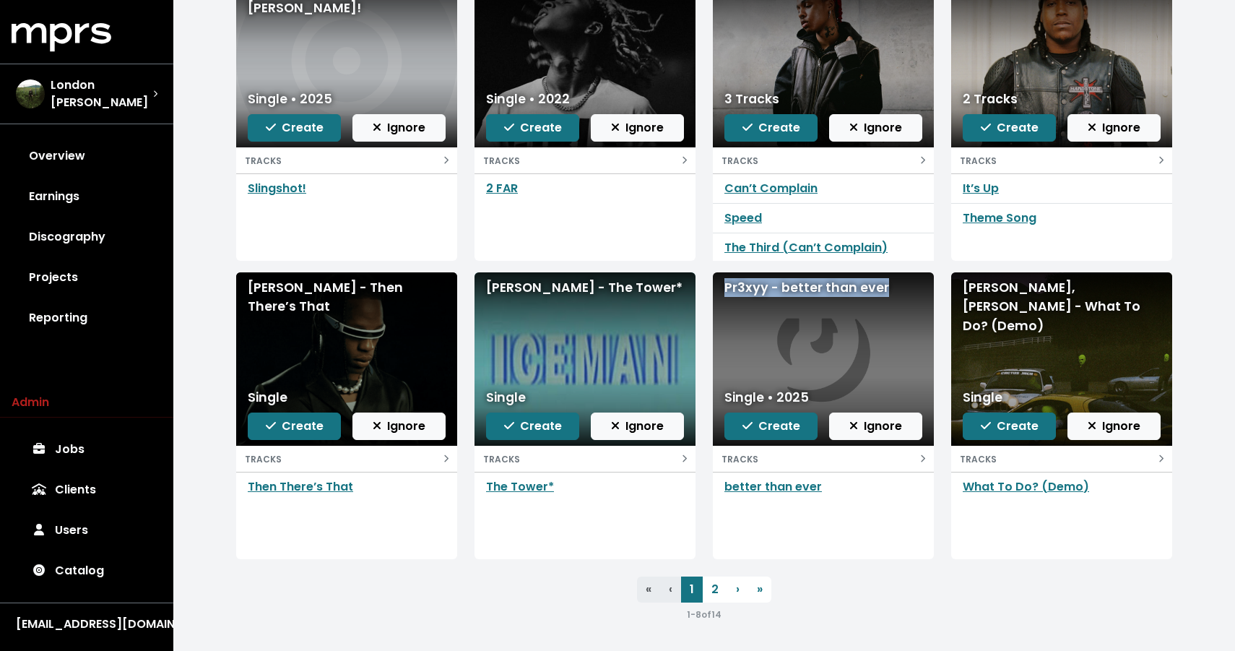
drag, startPoint x: 725, startPoint y: 283, endPoint x: 897, endPoint y: 287, distance: 171.9
click at [897, 287] on div "Pr3xyy - better than ever" at bounding box center [823, 287] width 198 height 19
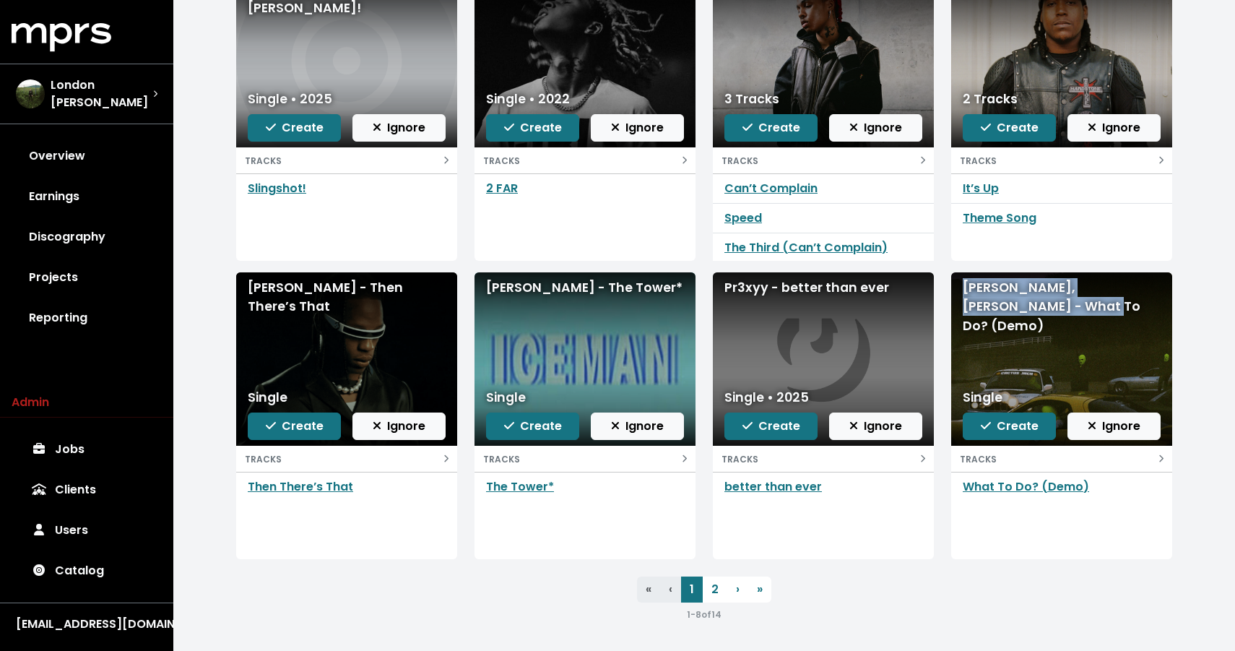
drag, startPoint x: 967, startPoint y: 289, endPoint x: 1005, endPoint y: 305, distance: 40.8
click at [1005, 305] on div "Don Toliver, Sheck Wes - What To Do? (Demo)" at bounding box center [1062, 306] width 198 height 57
click at [1003, 427] on span "Create" at bounding box center [1010, 425] width 58 height 17
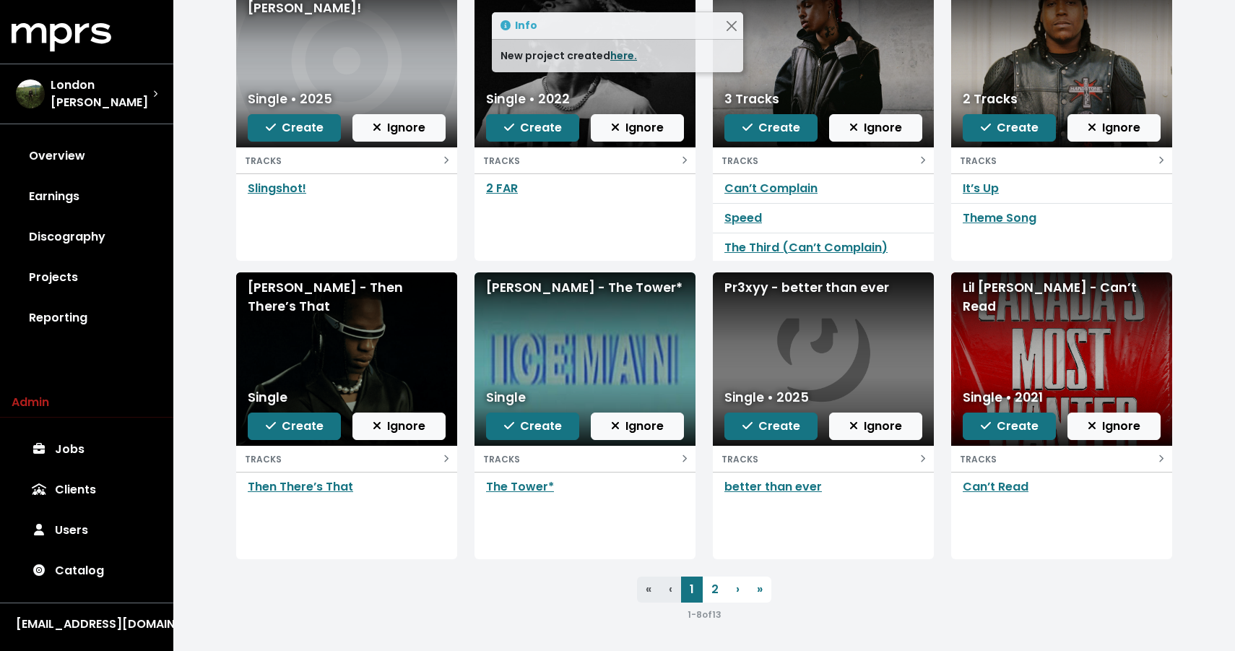
click at [615, 58] on link "here." at bounding box center [623, 55] width 27 height 14
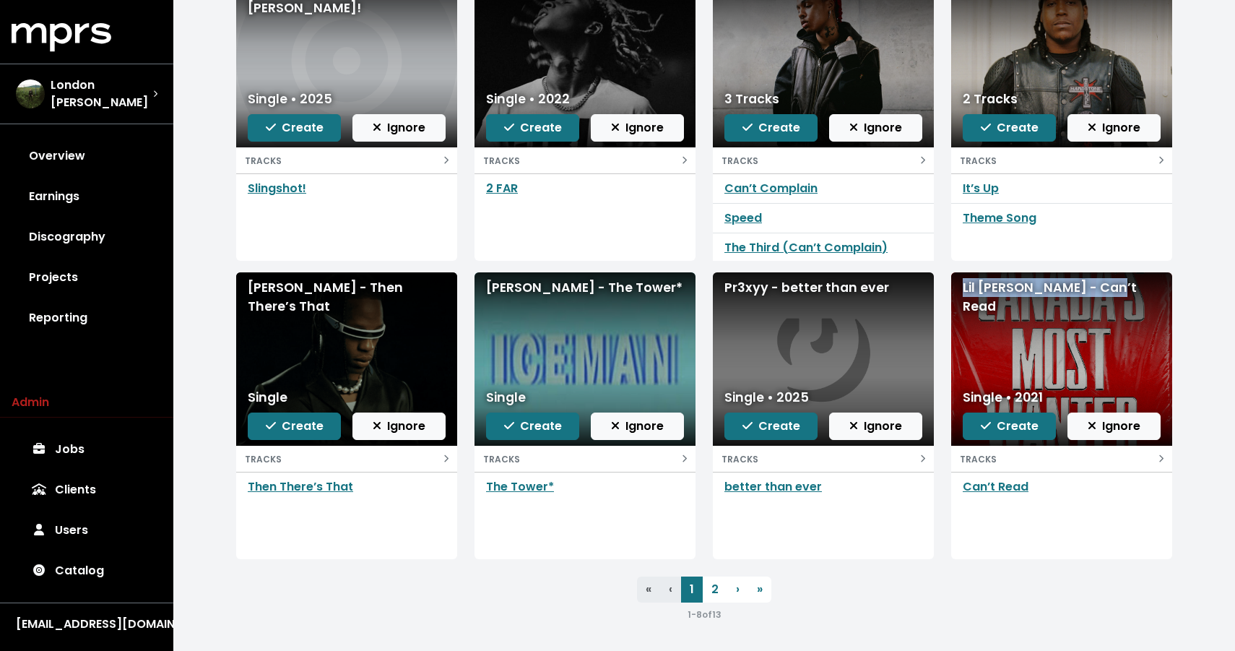
drag, startPoint x: 1114, startPoint y: 286, endPoint x: 955, endPoint y: 282, distance: 159.7
click at [955, 282] on div "Lil [PERSON_NAME] - Can’t Read" at bounding box center [1061, 358] width 221 height 173
click at [987, 422] on icon "button" at bounding box center [986, 426] width 10 height 12
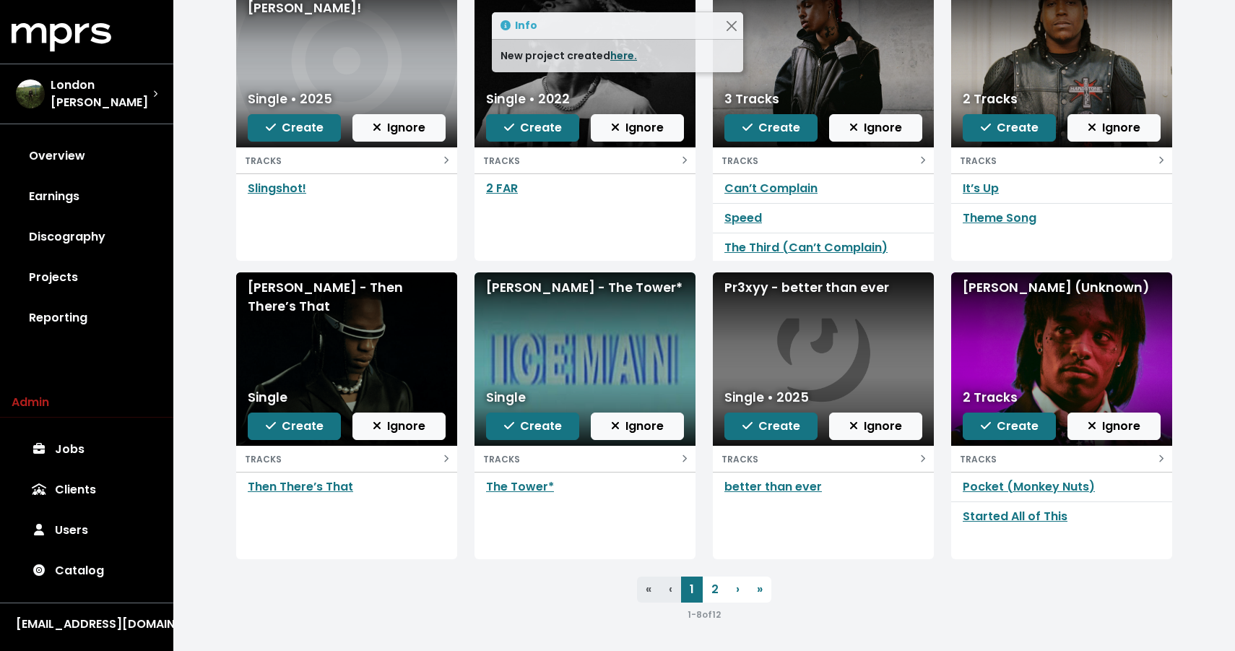
click at [615, 53] on link "here." at bounding box center [623, 55] width 27 height 14
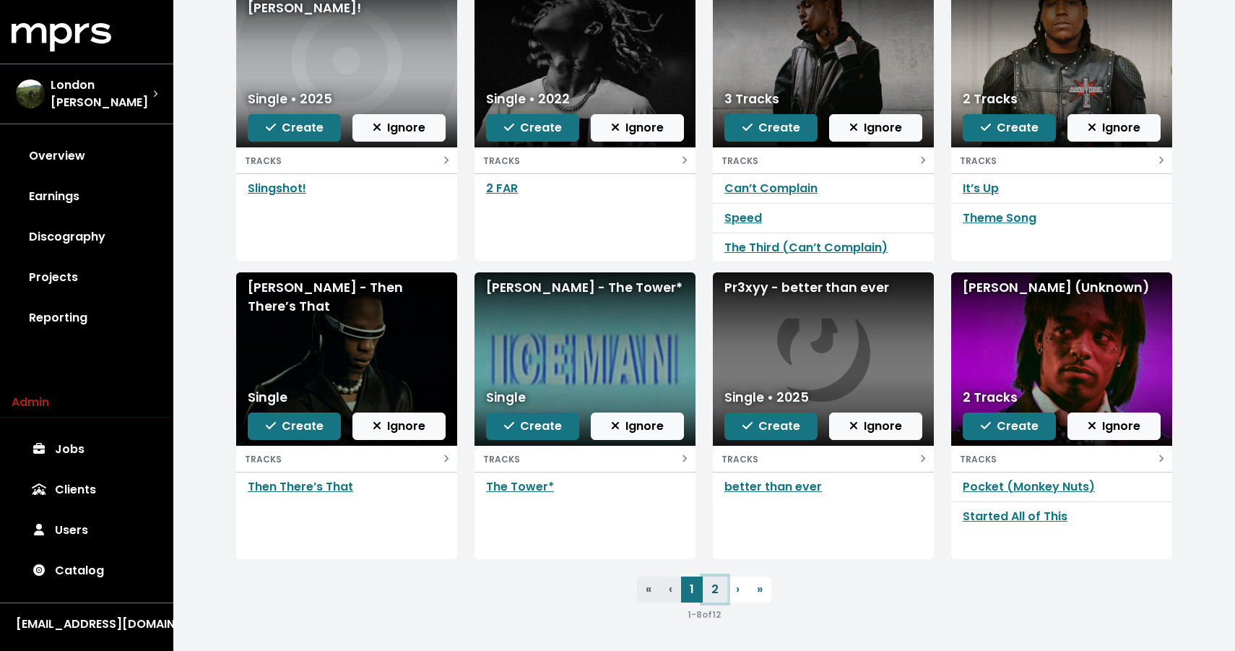
click at [714, 584] on link "2" at bounding box center [715, 589] width 25 height 26
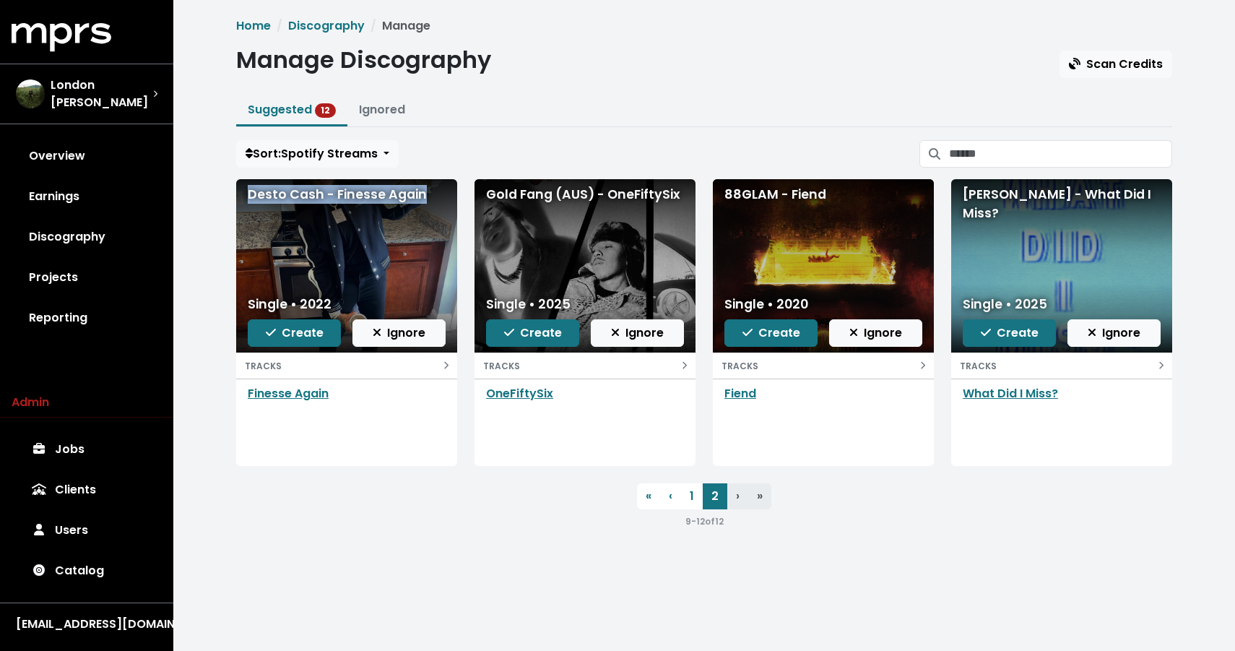
drag, startPoint x: 434, startPoint y: 197, endPoint x: 248, endPoint y: 196, distance: 185.6
click at [248, 196] on div "Desto Cash - Finesse Again" at bounding box center [347, 194] width 198 height 19
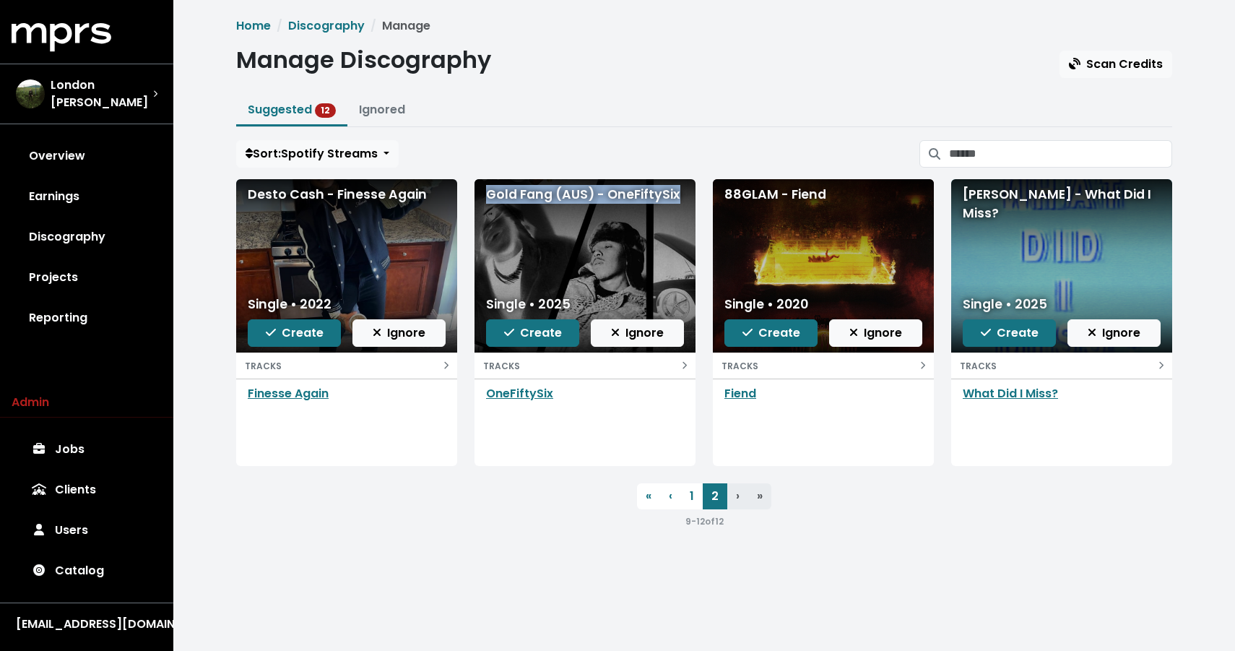
drag, startPoint x: 489, startPoint y: 194, endPoint x: 676, endPoint y: 201, distance: 187.2
click at [676, 202] on div "Gold Fang (AUS) - OneFiftySix" at bounding box center [585, 194] width 198 height 19
click at [521, 334] on span "Create" at bounding box center [533, 332] width 58 height 17
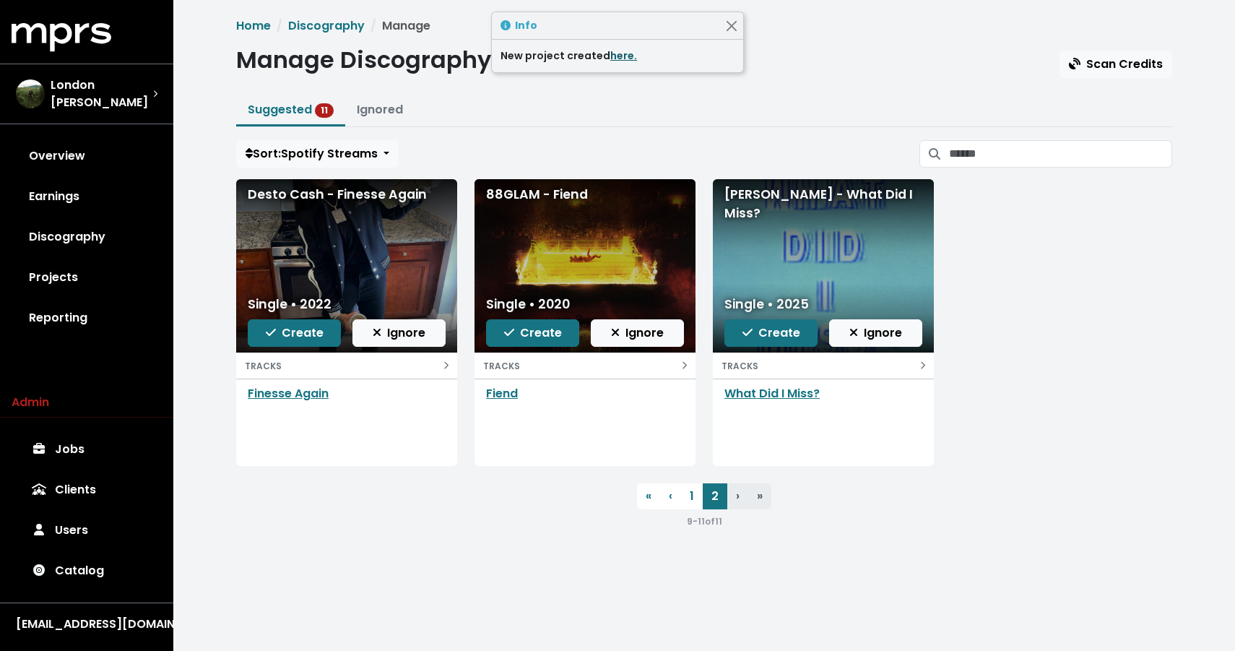
click at [612, 56] on link "here." at bounding box center [623, 55] width 27 height 14
click at [591, 185] on div "88GLAM - Fiend" at bounding box center [585, 194] width 198 height 19
click at [537, 137] on div "Home Discography Manage Manage Discography Scan Credits Suggested 11 Ignored So…" at bounding box center [704, 273] width 953 height 512
click at [731, 25] on button "Close" at bounding box center [731, 25] width 15 height 15
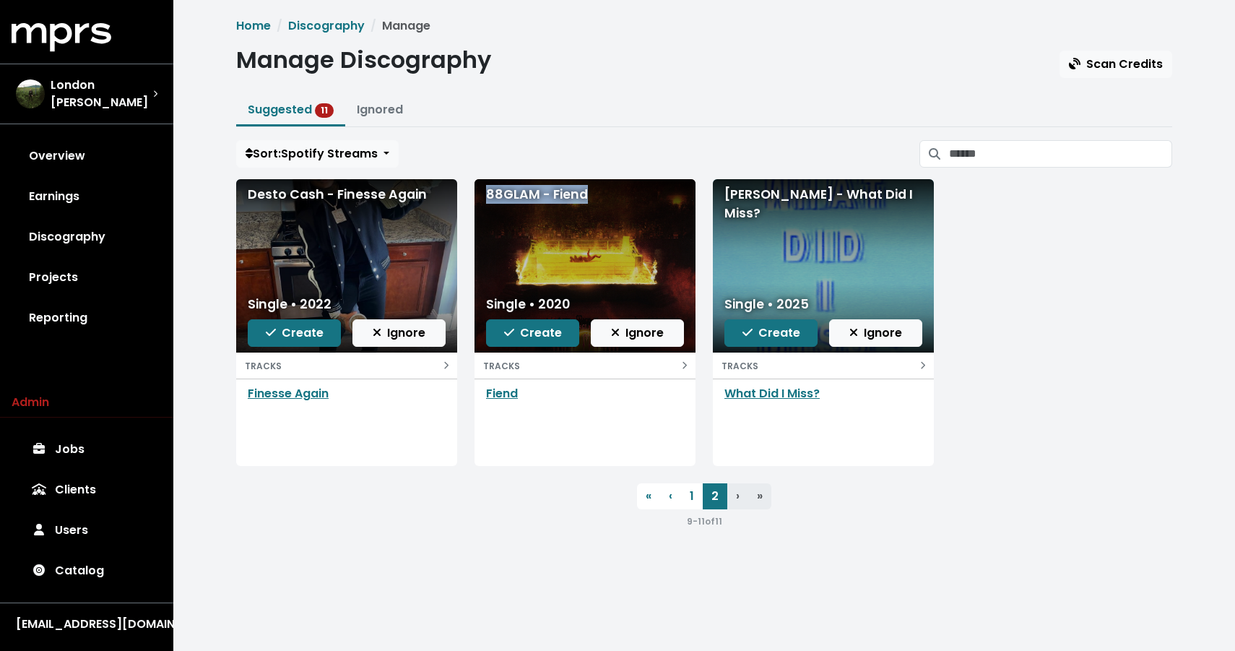
drag, startPoint x: 489, startPoint y: 194, endPoint x: 620, endPoint y: 197, distance: 130.8
click at [620, 197] on div "88GLAM - Fiend" at bounding box center [585, 194] width 198 height 19
drag, startPoint x: 885, startPoint y: 195, endPoint x: 717, endPoint y: 194, distance: 167.6
click at [717, 194] on div "[PERSON_NAME] - What Did I Miss?" at bounding box center [823, 265] width 221 height 173
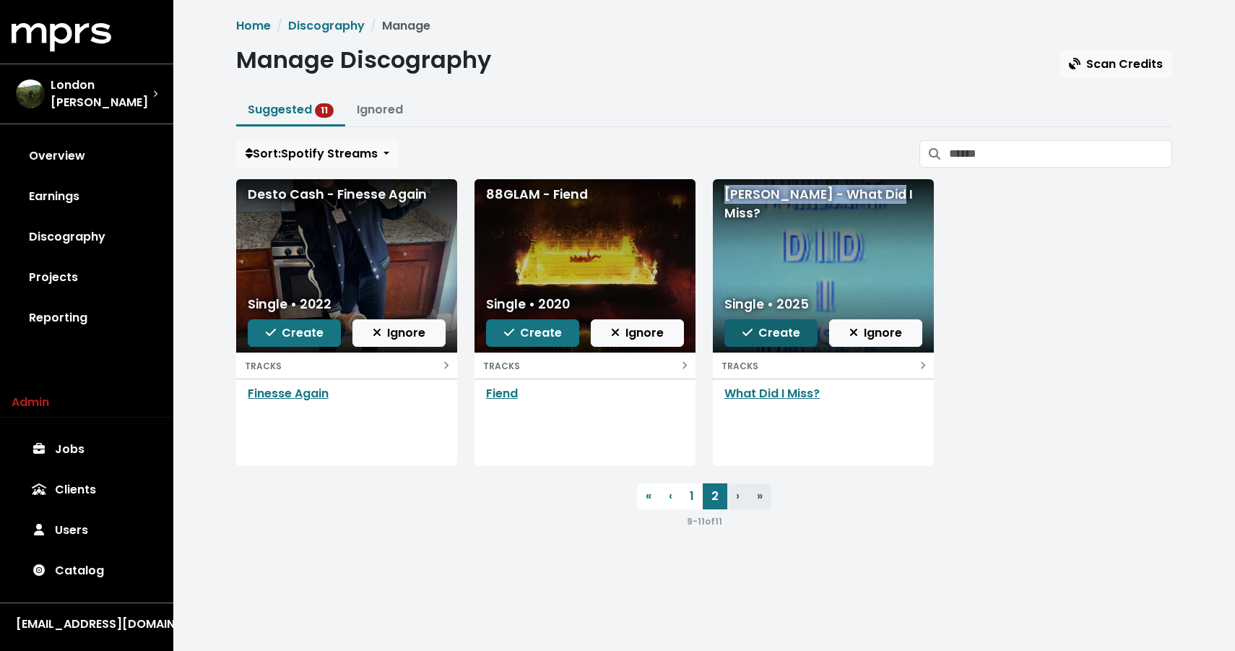
click at [764, 331] on span "Create" at bounding box center [771, 332] width 58 height 17
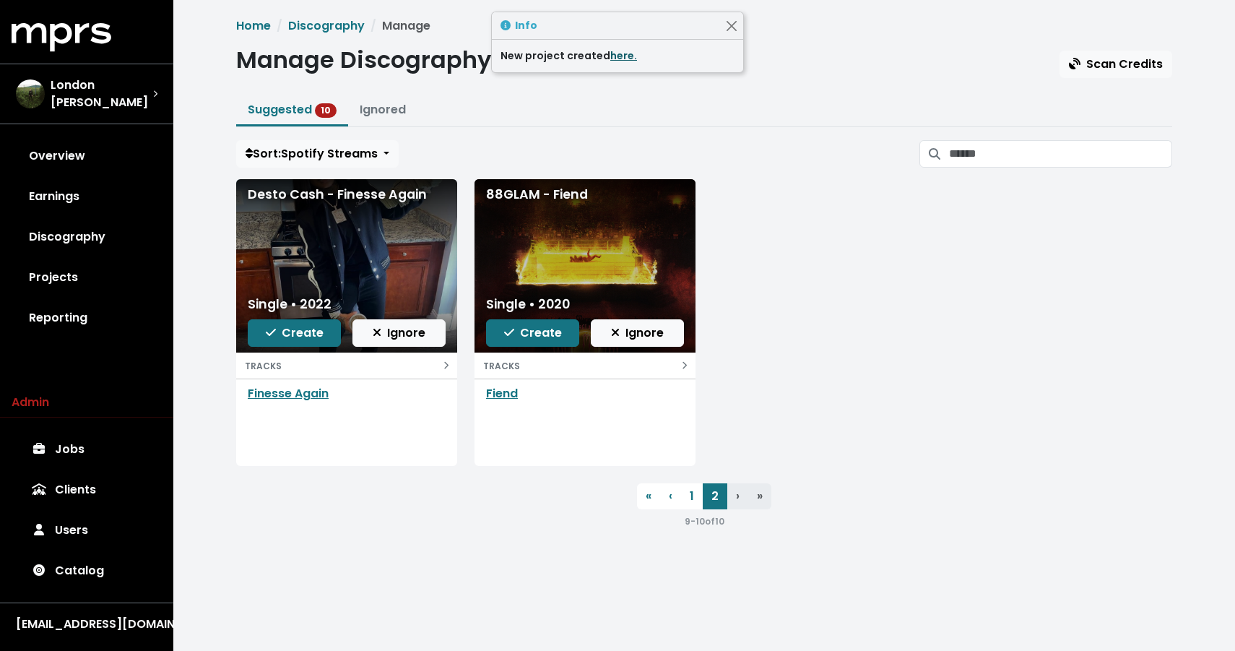
click at [610, 59] on link "here." at bounding box center [623, 55] width 27 height 14
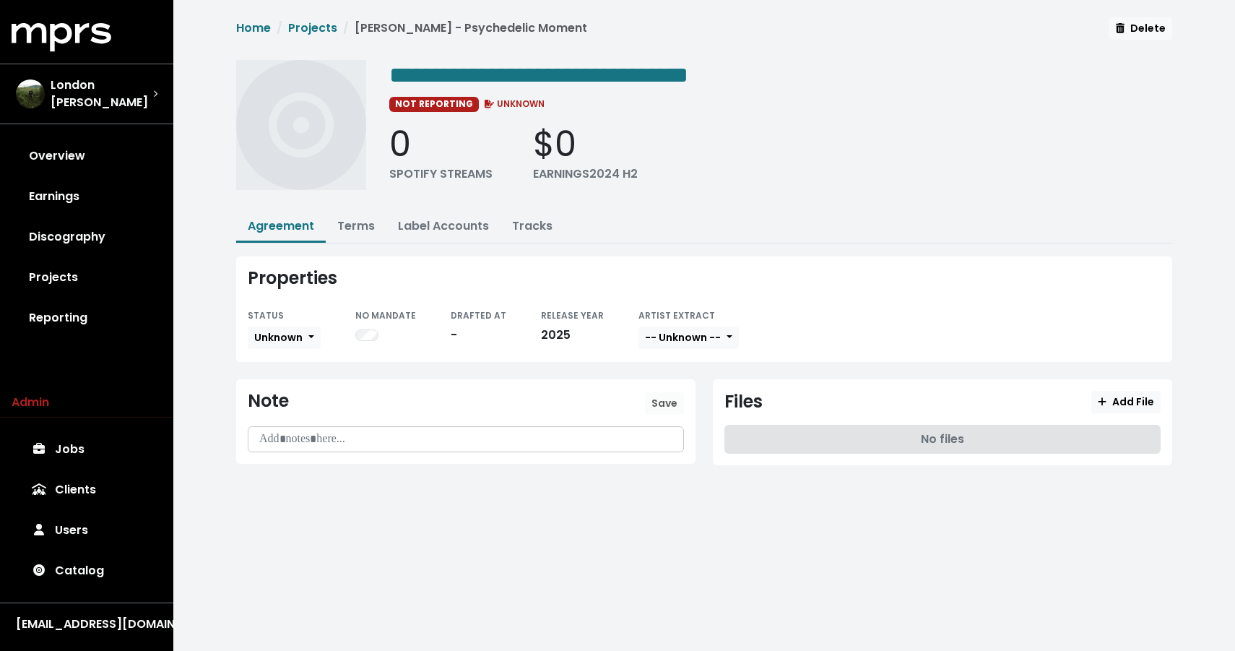
click at [312, 431] on p at bounding box center [465, 439] width 417 height 17
click at [662, 396] on span "Save" at bounding box center [664, 403] width 26 height 14
click at [375, 434] on p at bounding box center [465, 439] width 417 height 17
click at [497, 436] on p "**********" at bounding box center [465, 439] width 417 height 17
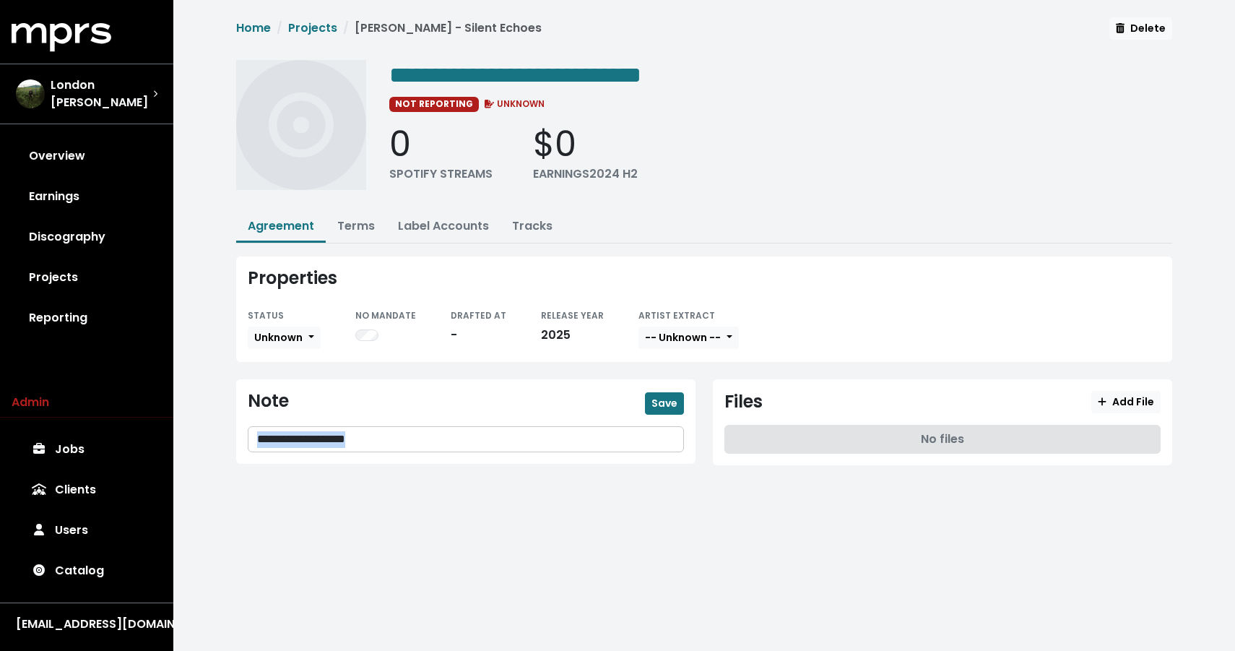
click at [497, 436] on p "**********" at bounding box center [465, 439] width 417 height 17
copy p "**********"
click at [681, 403] on button "Save" at bounding box center [664, 403] width 39 height 22
click at [371, 451] on div "Note Save" at bounding box center [465, 421] width 459 height 85
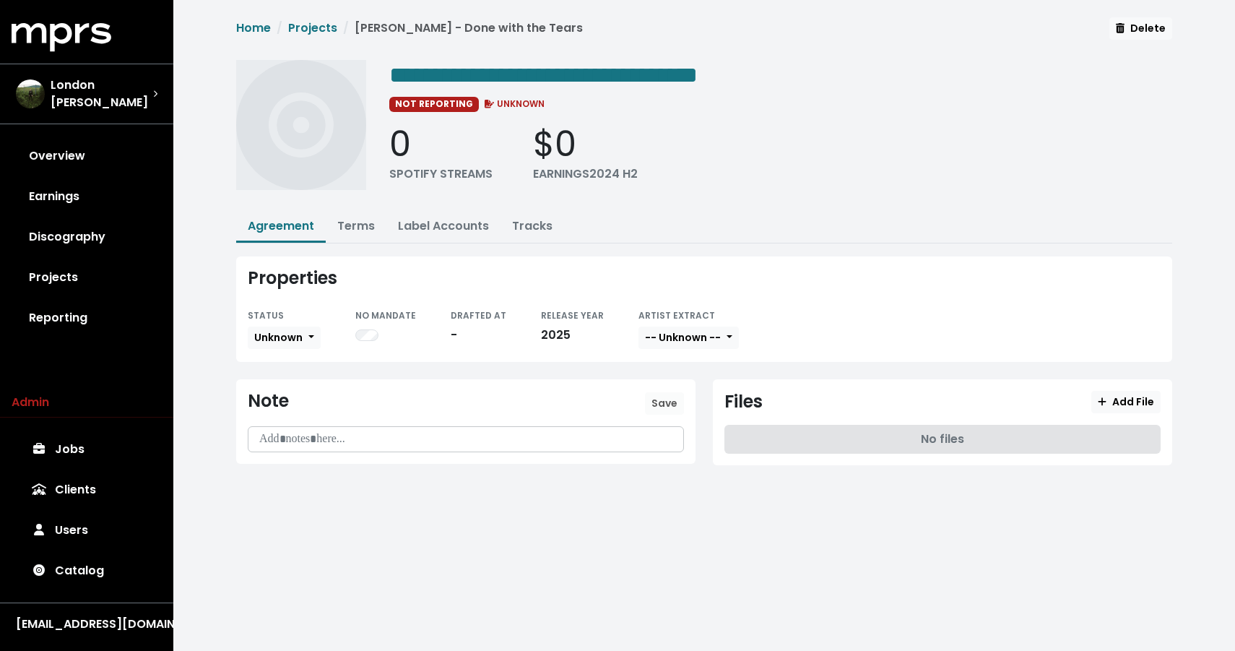
click at [371, 445] on div at bounding box center [465, 439] width 435 height 25
click at [654, 392] on button "Save" at bounding box center [664, 403] width 39 height 22
click at [419, 449] on div at bounding box center [466, 439] width 436 height 27
click at [421, 440] on p at bounding box center [465, 439] width 417 height 17
click at [676, 399] on span "Save" at bounding box center [664, 403] width 26 height 14
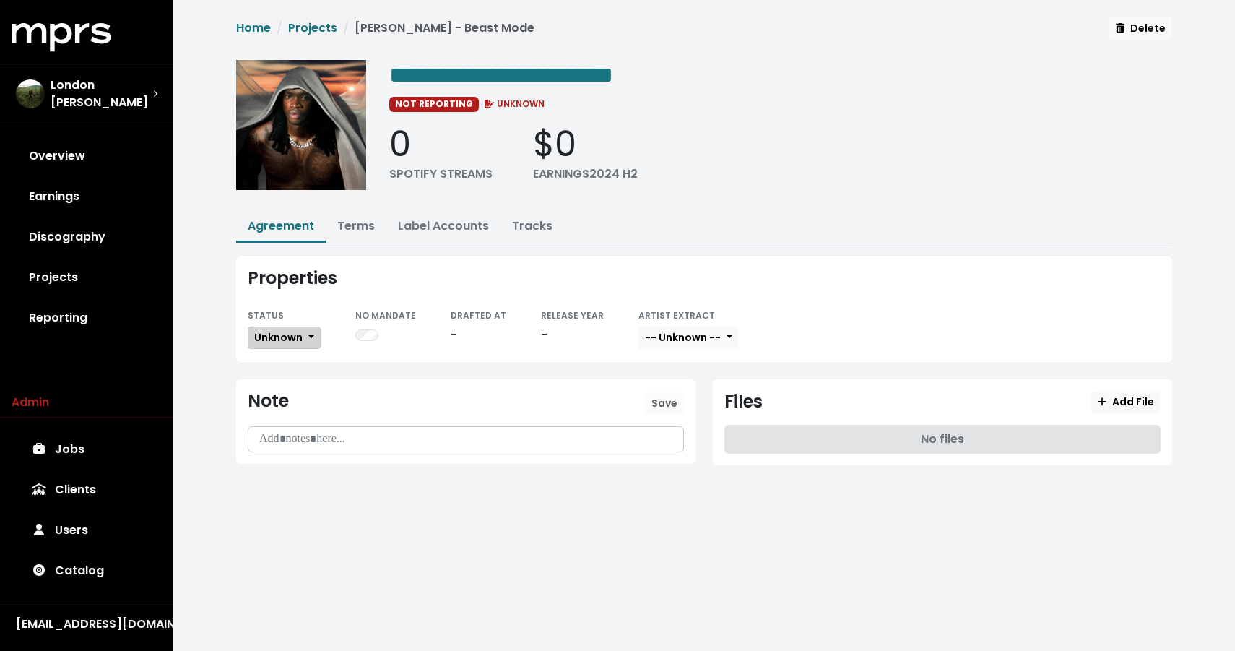
click at [272, 330] on span "Unknown" at bounding box center [278, 337] width 48 height 14
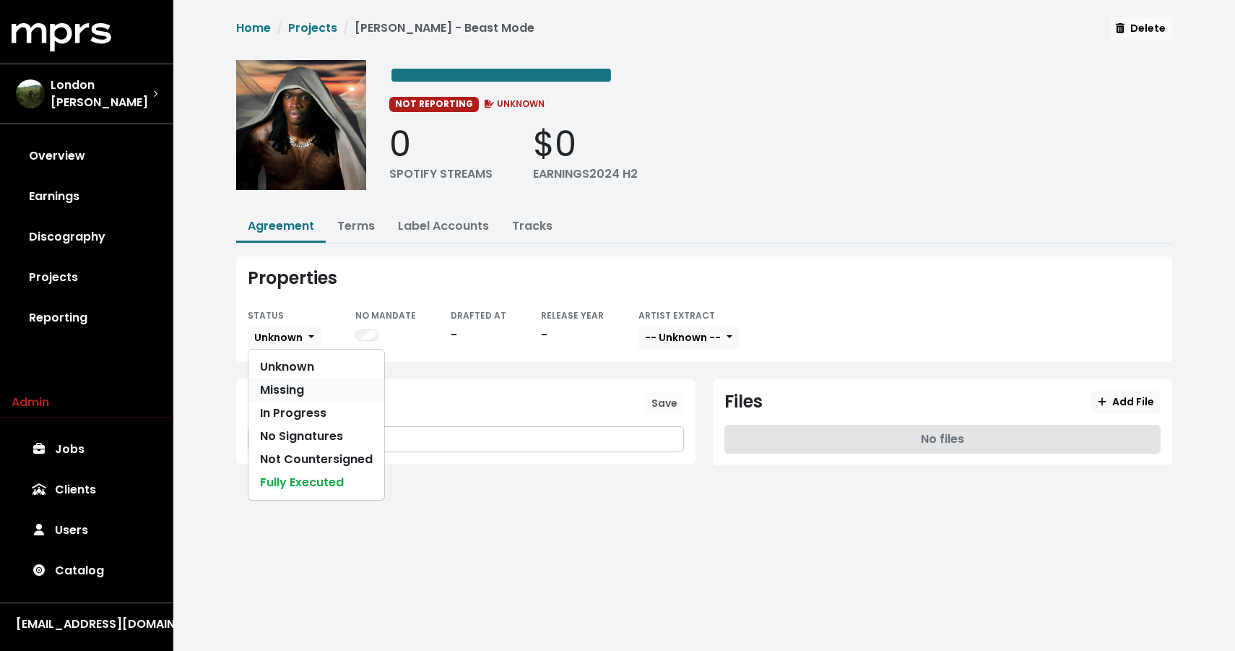
click at [271, 391] on link "Missing" at bounding box center [316, 389] width 136 height 23
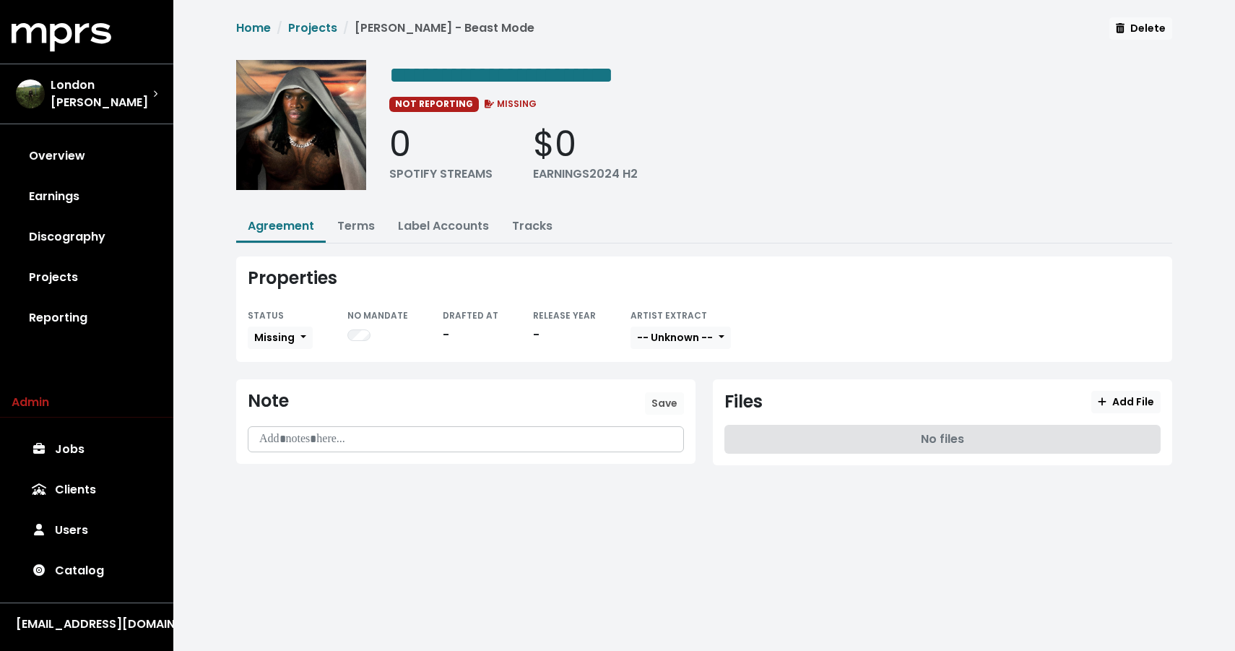
click at [304, 432] on p at bounding box center [465, 439] width 417 height 17
click at [672, 401] on span "Save" at bounding box center [664, 403] width 26 height 14
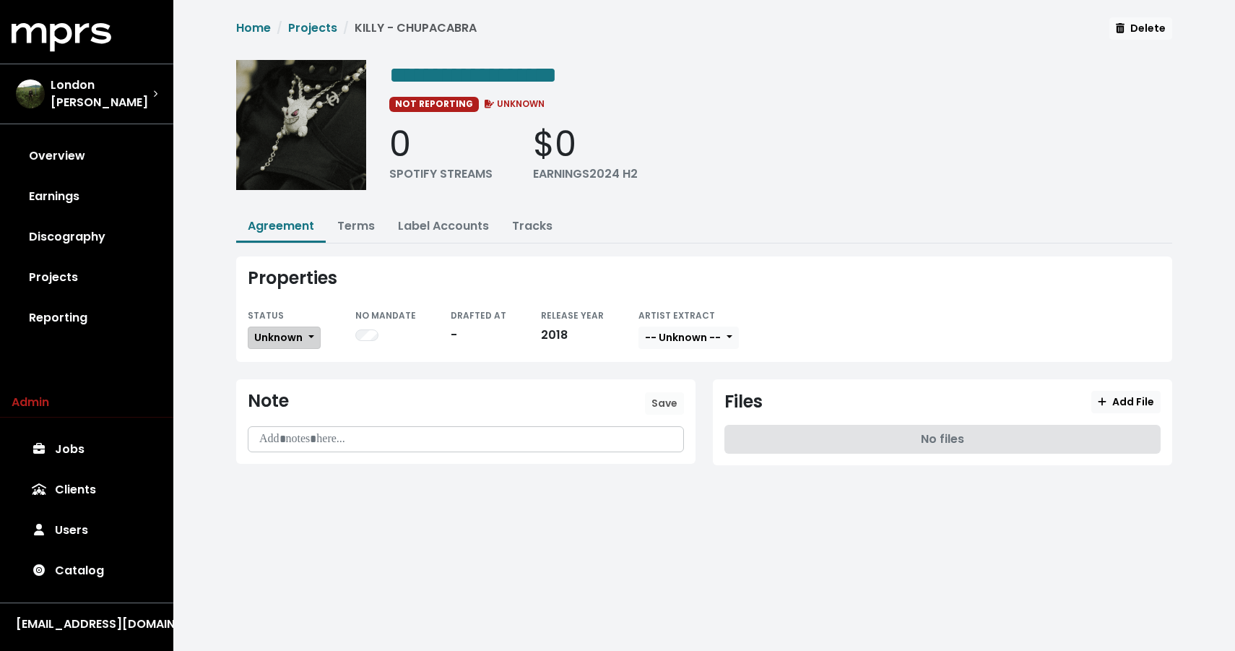
click at [275, 331] on span "Unknown" at bounding box center [278, 337] width 48 height 14
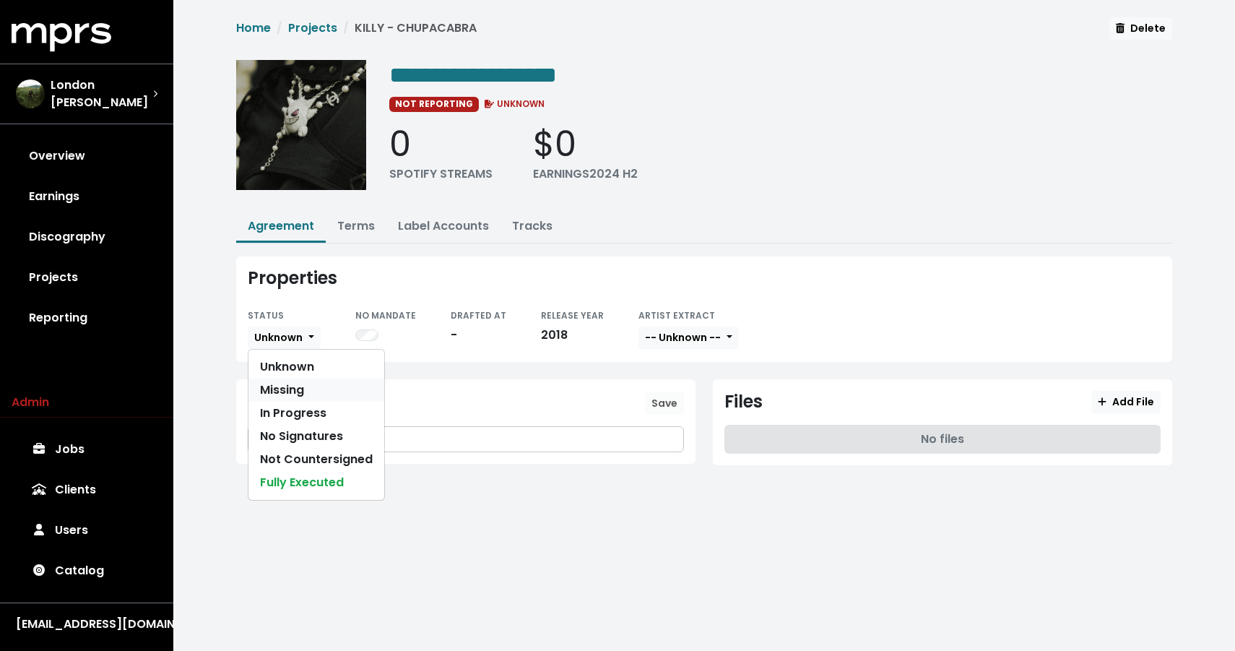
click at [263, 390] on link "Missing" at bounding box center [316, 389] width 136 height 23
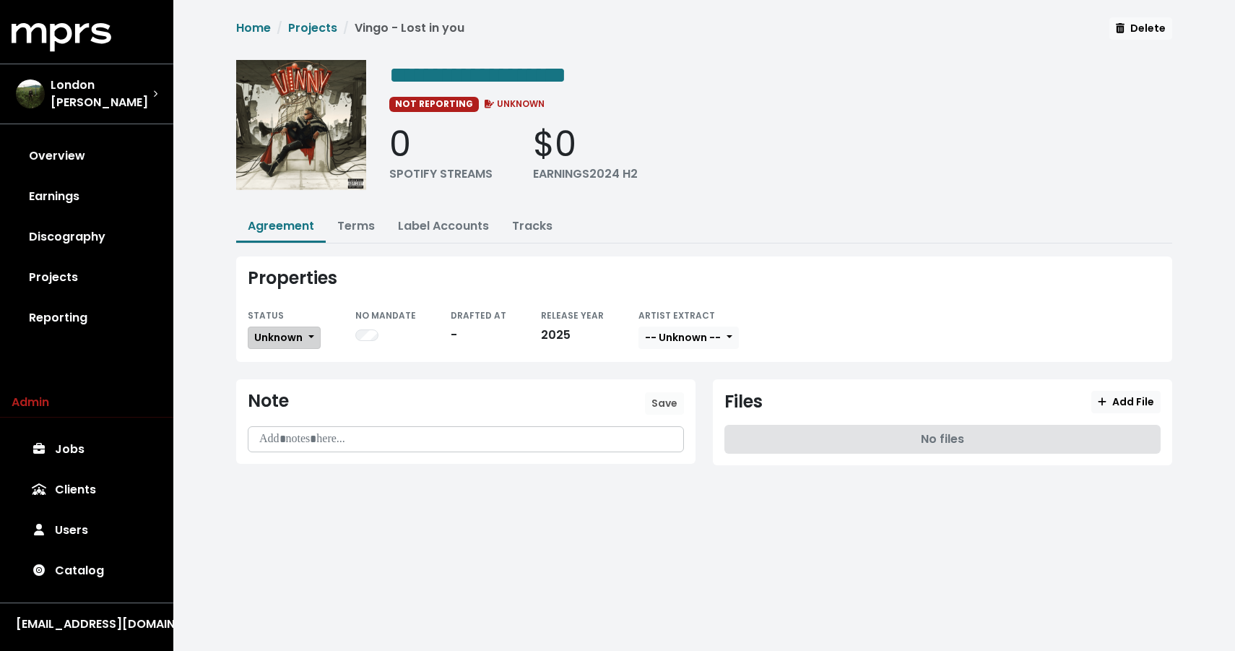
click at [274, 337] on span "Unknown" at bounding box center [278, 337] width 48 height 14
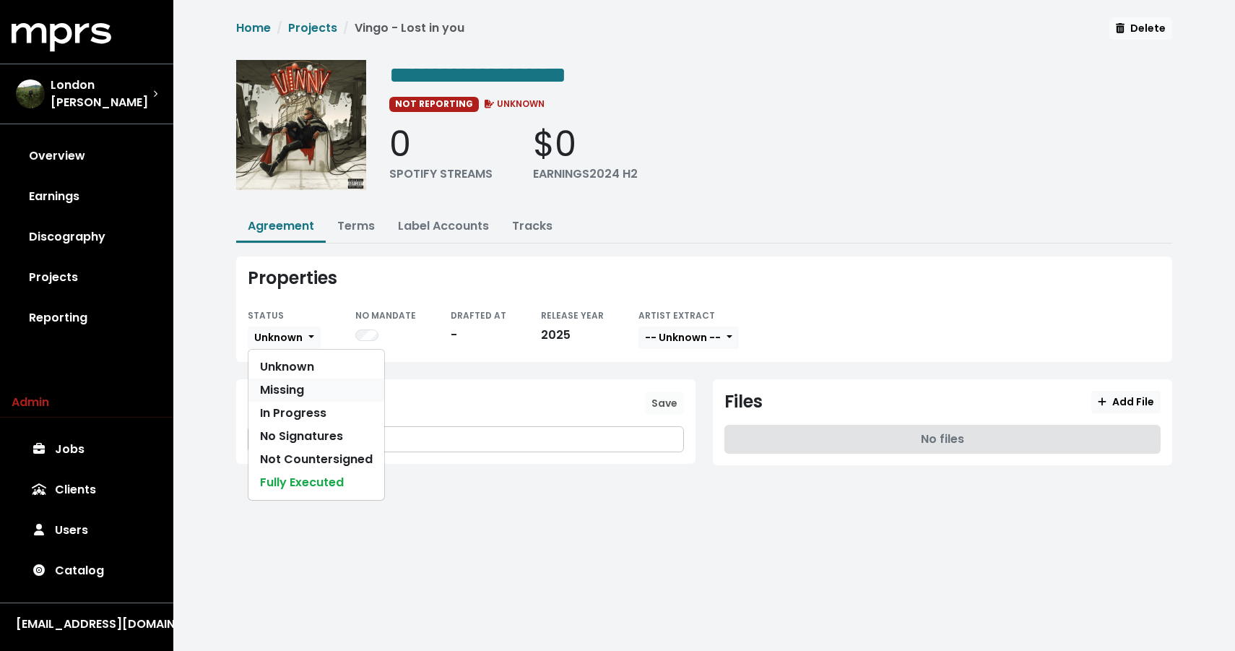
click at [269, 393] on link "Missing" at bounding box center [316, 389] width 136 height 23
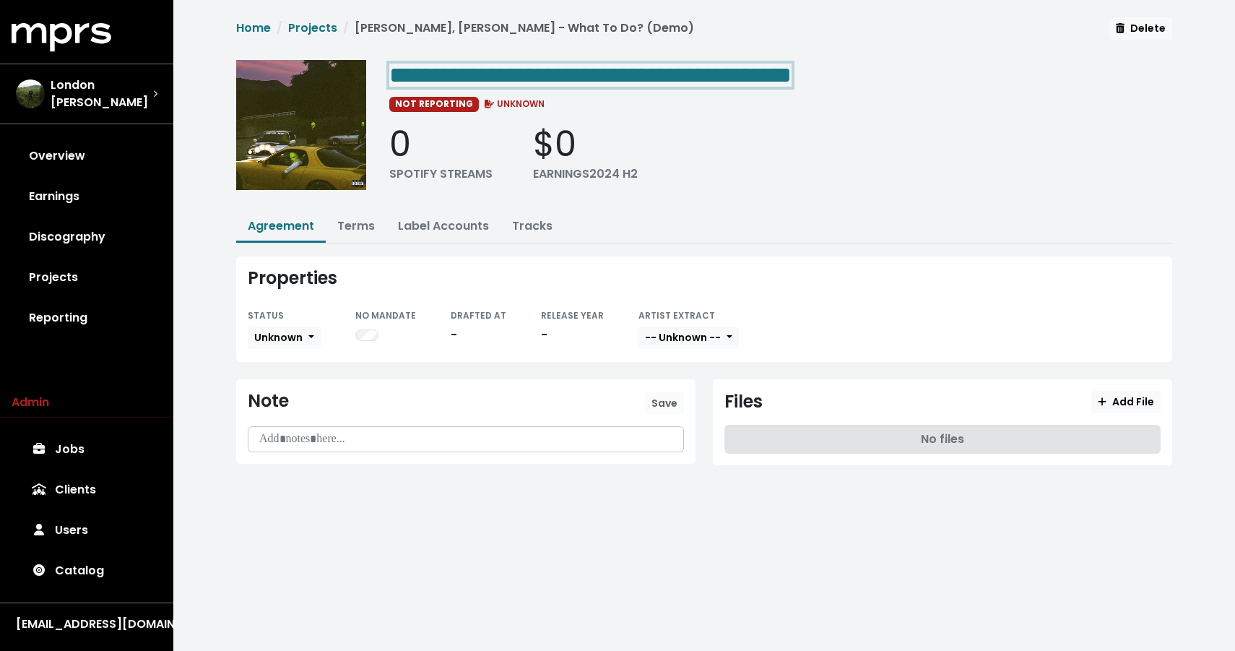
click at [531, 80] on span "**********" at bounding box center [590, 75] width 402 height 23
drag, startPoint x: 654, startPoint y: 73, endPoint x: 518, endPoint y: 76, distance: 136.5
click at [518, 76] on span "**********" at bounding box center [590, 75] width 402 height 23
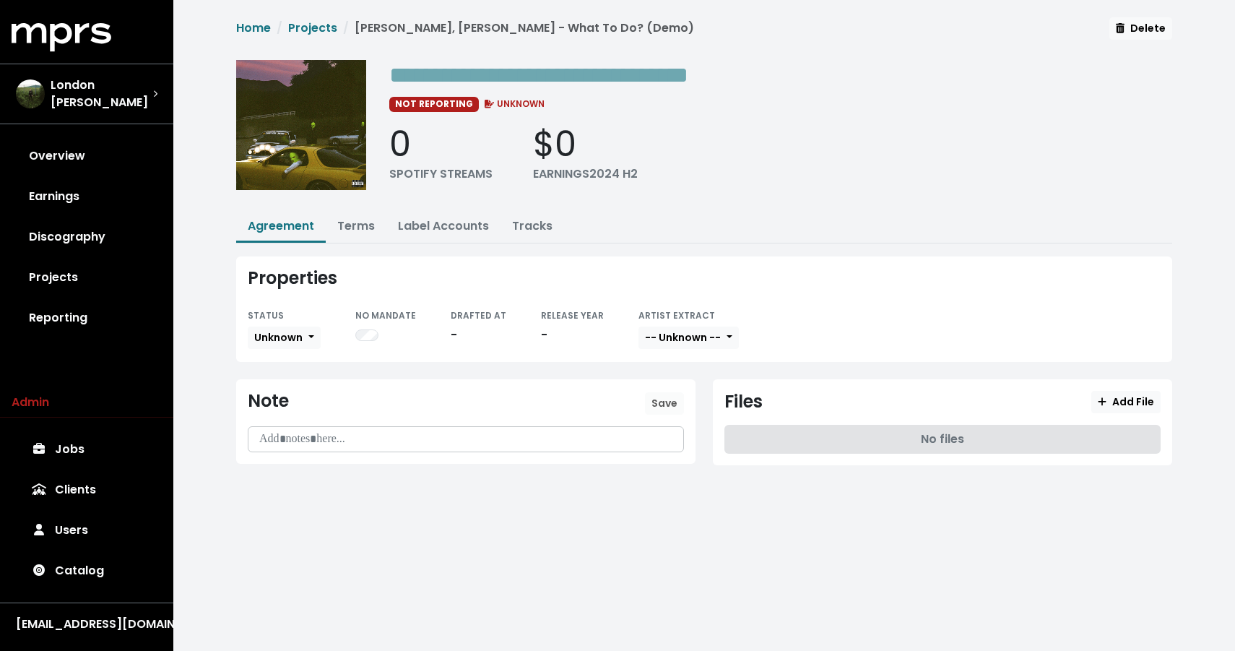
click at [388, 72] on div "**********" at bounding box center [704, 130] width 936 height 140
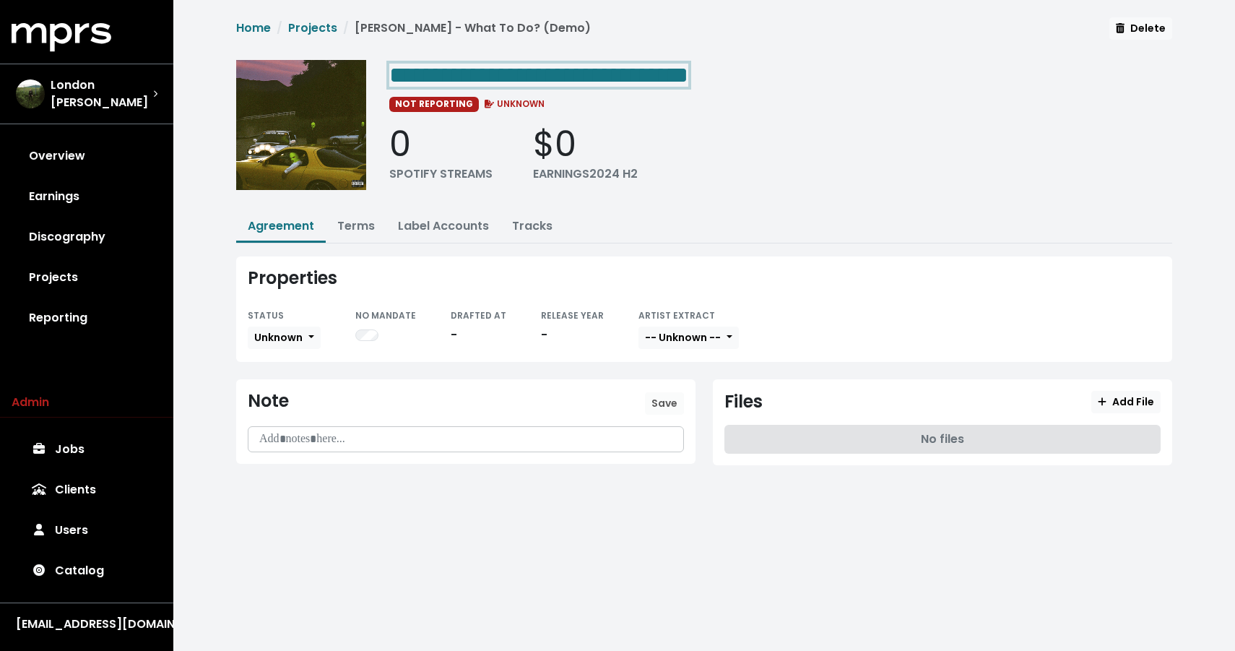
click at [395, 72] on span "**********" at bounding box center [538, 75] width 299 height 23
click at [394, 72] on span "**********" at bounding box center [538, 75] width 299 height 23
drag, startPoint x: 847, startPoint y: 72, endPoint x: 980, endPoint y: 82, distance: 134.0
click at [980, 83] on div "**********" at bounding box center [780, 74] width 783 height 29
click at [297, 334] on span "Unknown" at bounding box center [278, 337] width 48 height 14
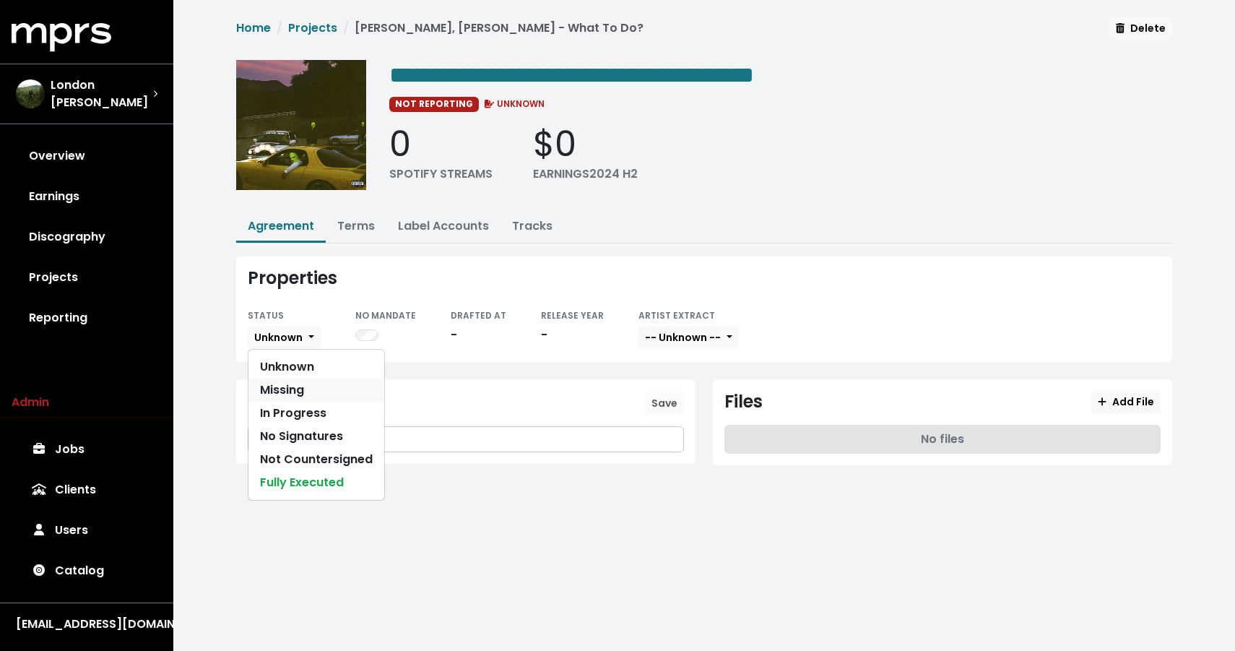
click at [285, 391] on link "Missing" at bounding box center [316, 389] width 136 height 23
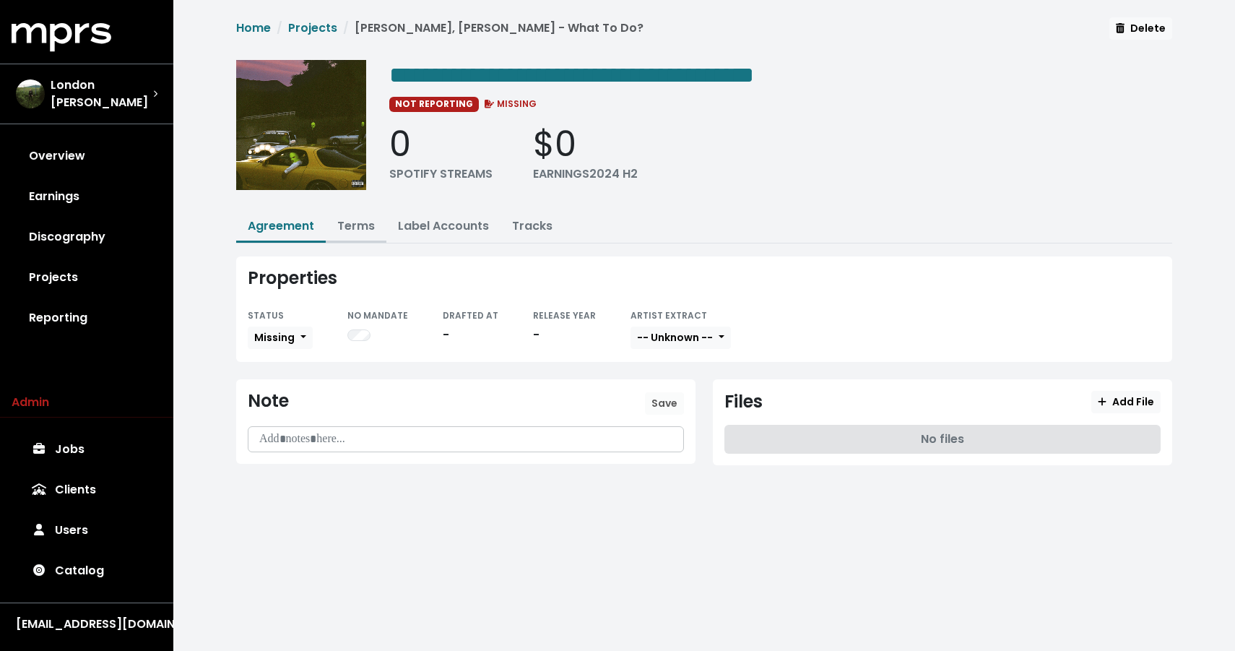
click at [340, 212] on button "Terms" at bounding box center [356, 227] width 61 height 31
click at [352, 224] on link "Terms" at bounding box center [356, 225] width 38 height 17
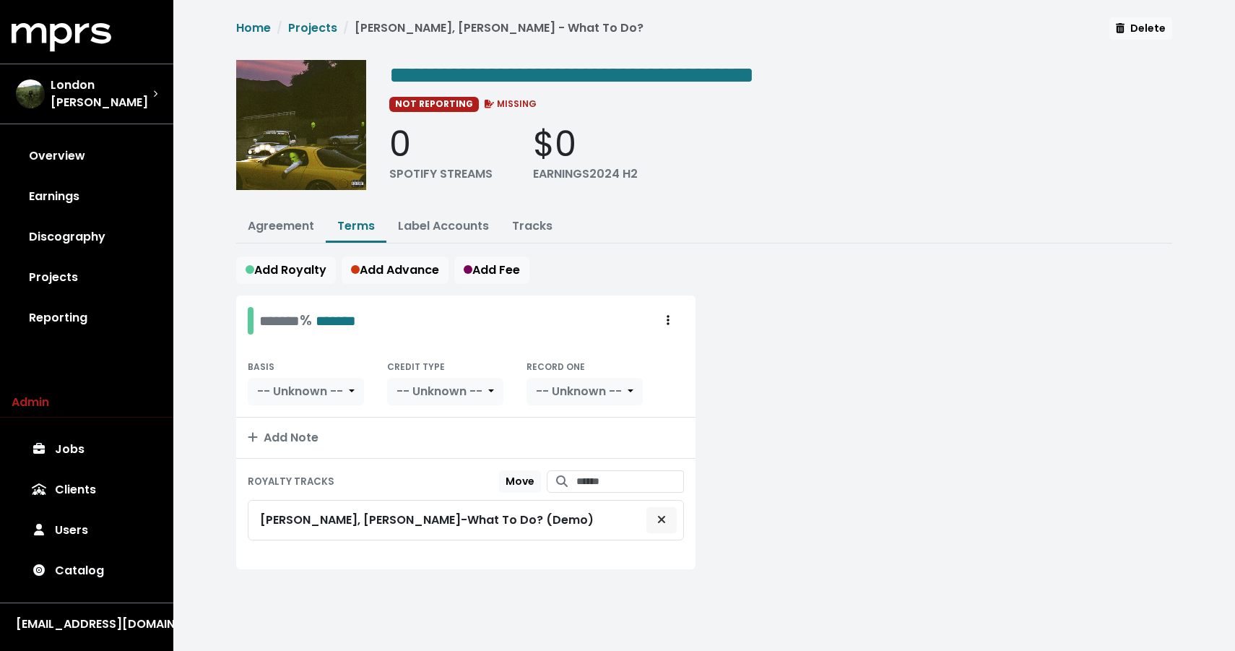
click at [661, 511] on span "Remove royalty target" at bounding box center [661, 519] width 9 height 17
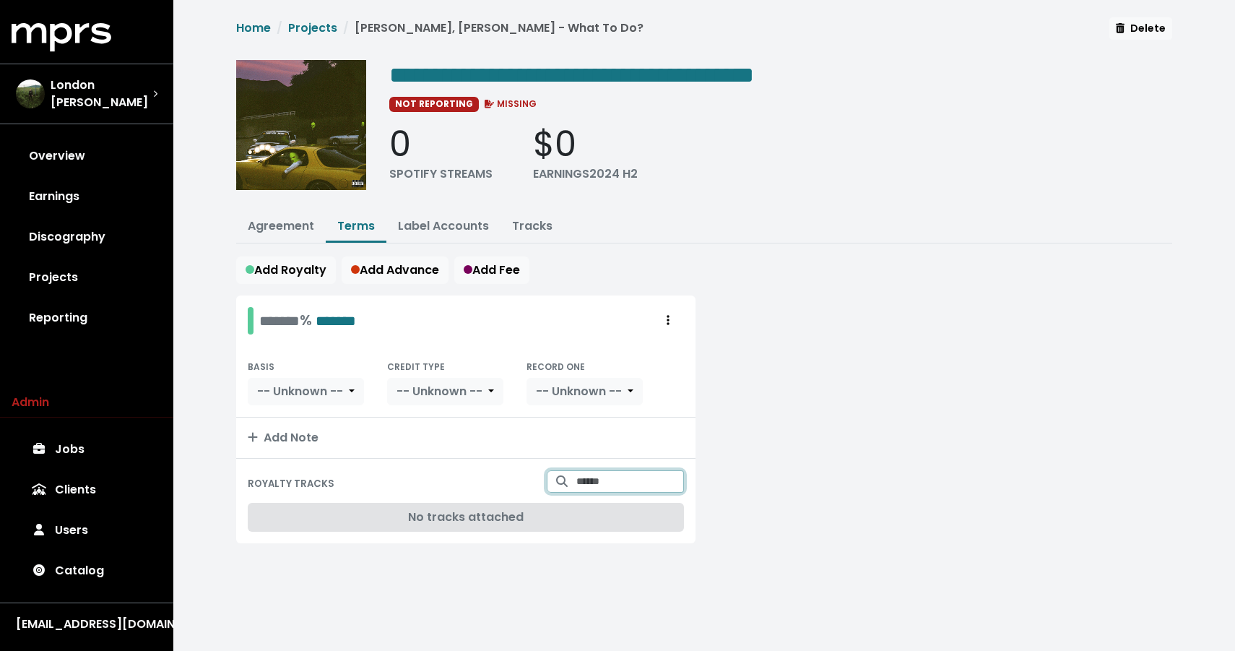
click at [633, 479] on input "Search for tracks by title and link them to this royalty" at bounding box center [630, 481] width 108 height 22
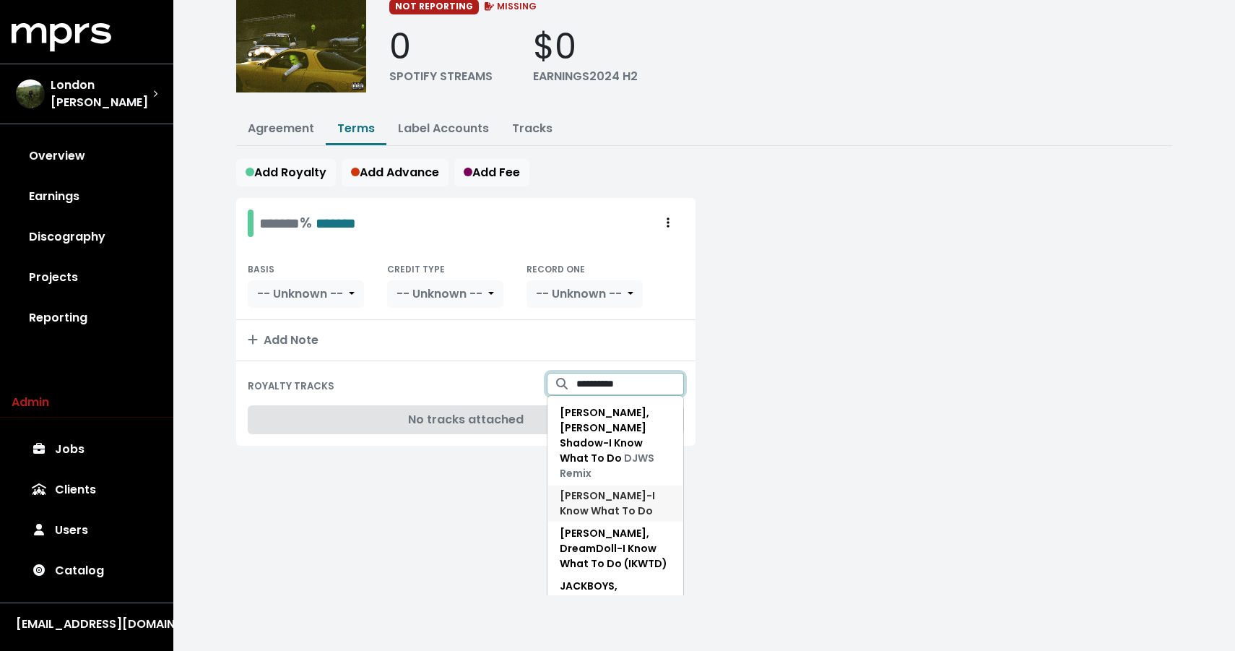
scroll to position [150, 0]
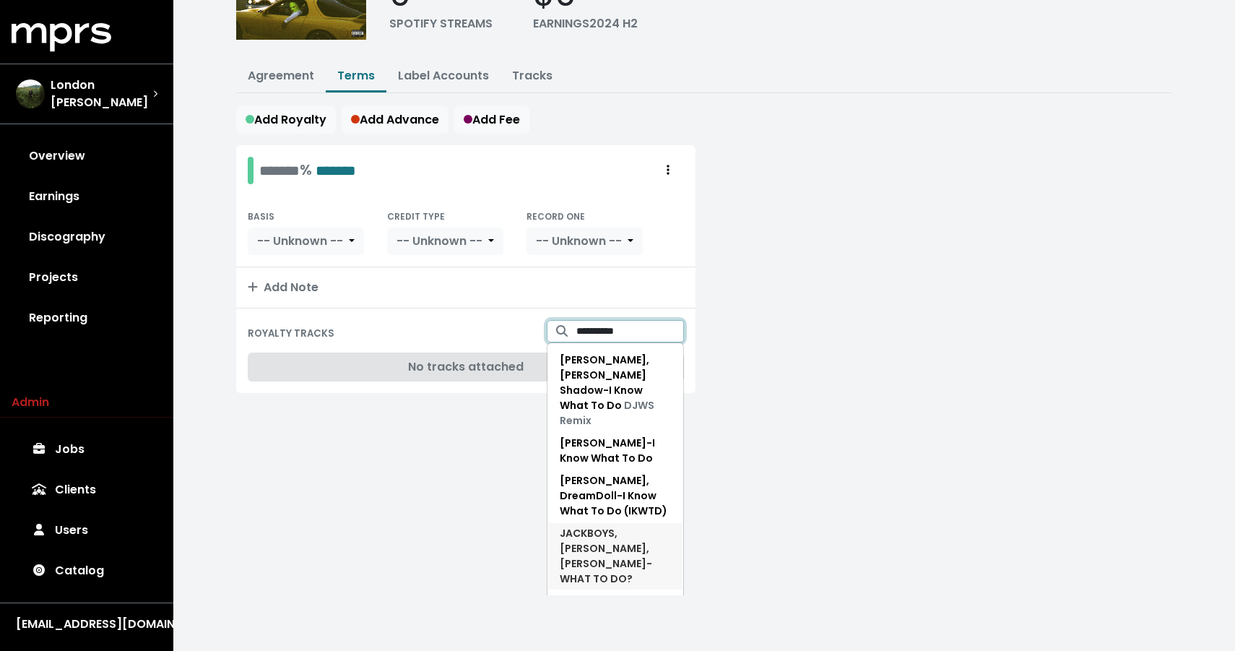
type input "**********"
click at [619, 526] on span "JACKBOYS, [PERSON_NAME], [PERSON_NAME] - WHAT TO DO?" at bounding box center [606, 556] width 92 height 60
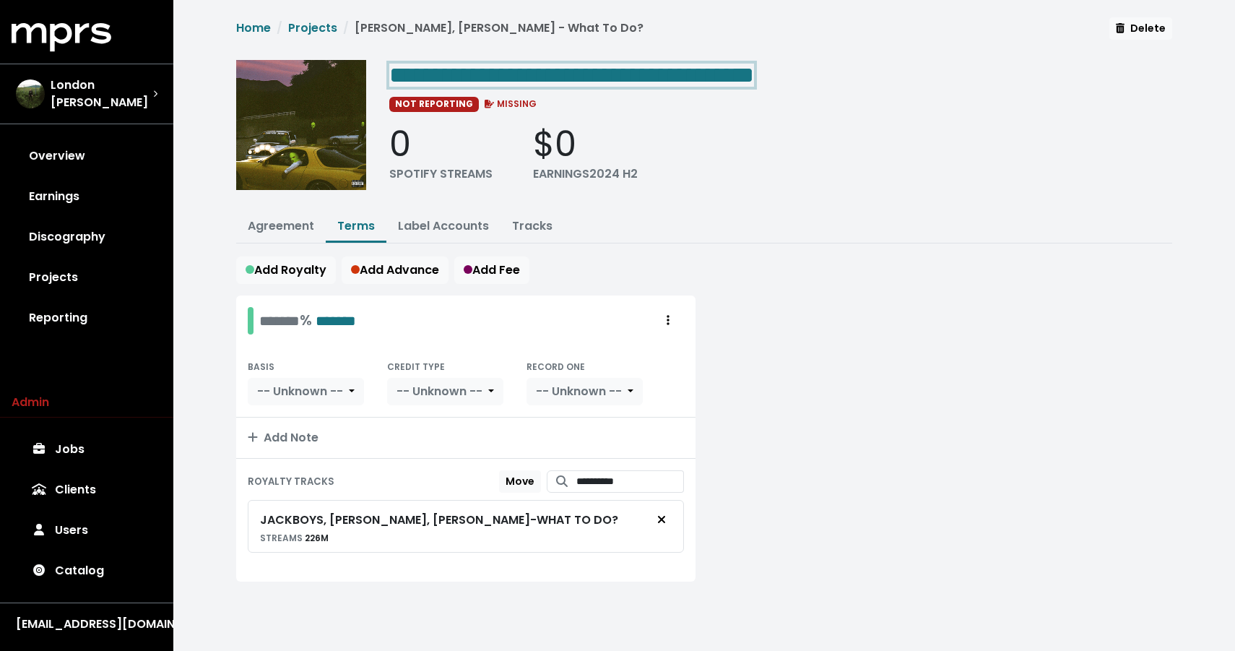
click at [391, 67] on span "**********" at bounding box center [571, 75] width 365 height 23
click at [394, 73] on span "**********" at bounding box center [571, 75] width 365 height 23
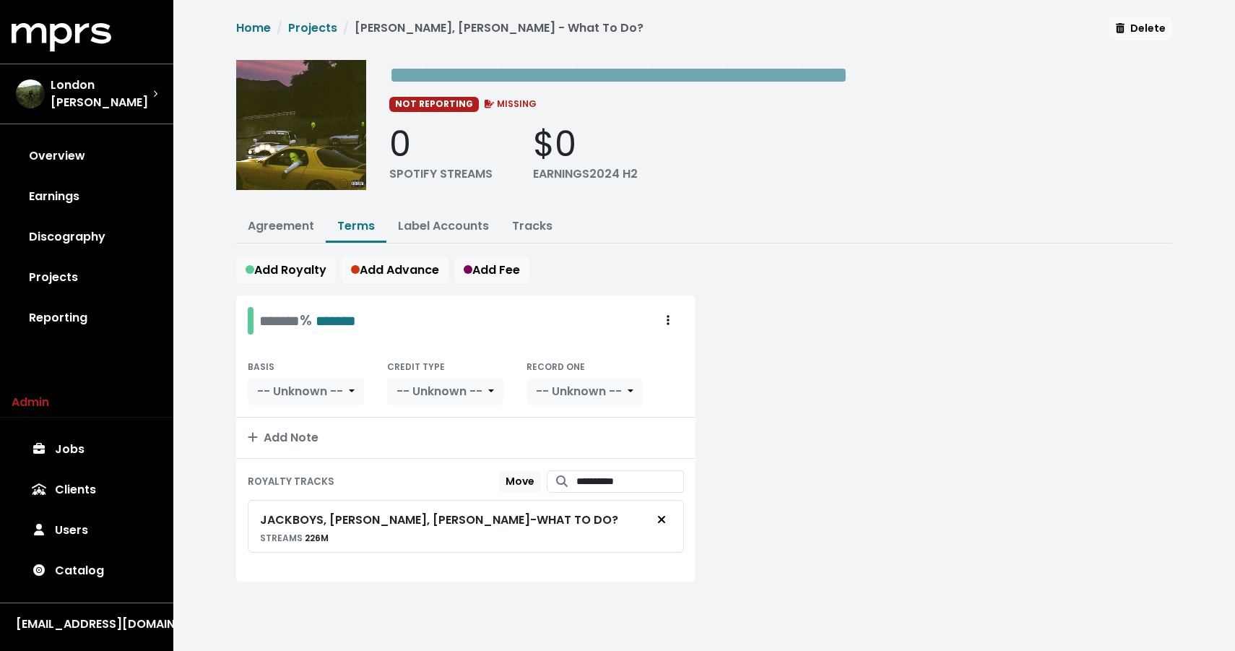
click at [687, 204] on div "**********" at bounding box center [704, 313] width 953 height 593
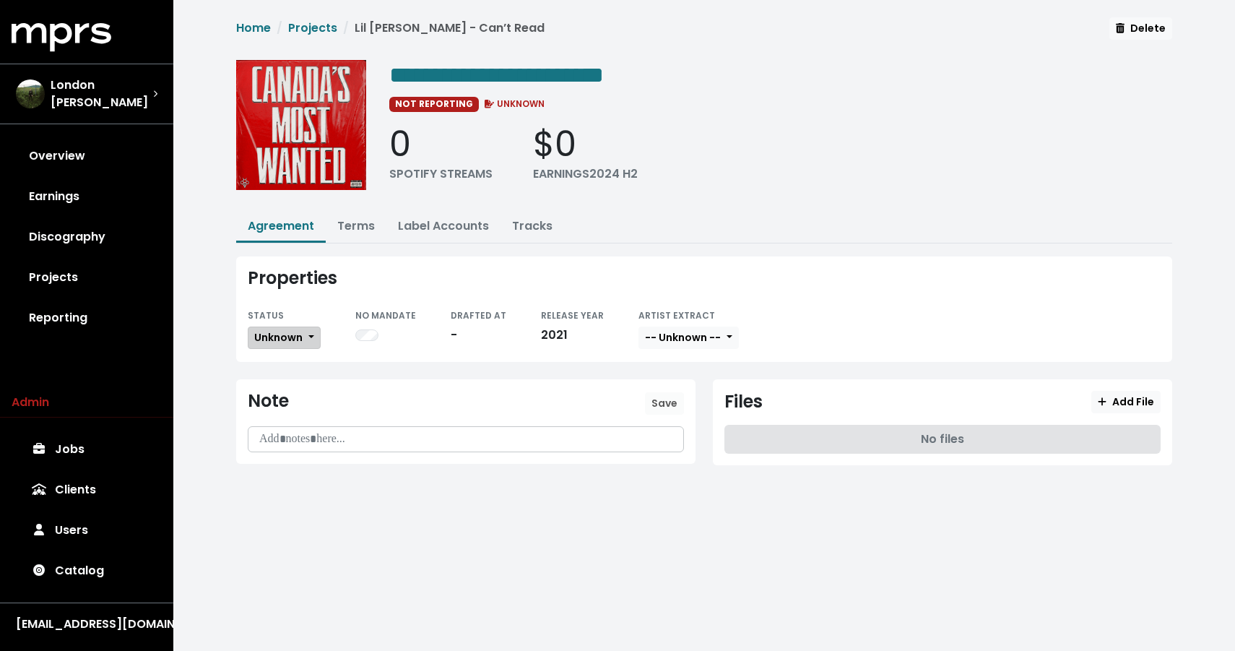
click at [258, 343] on button "Unknown" at bounding box center [284, 337] width 73 height 22
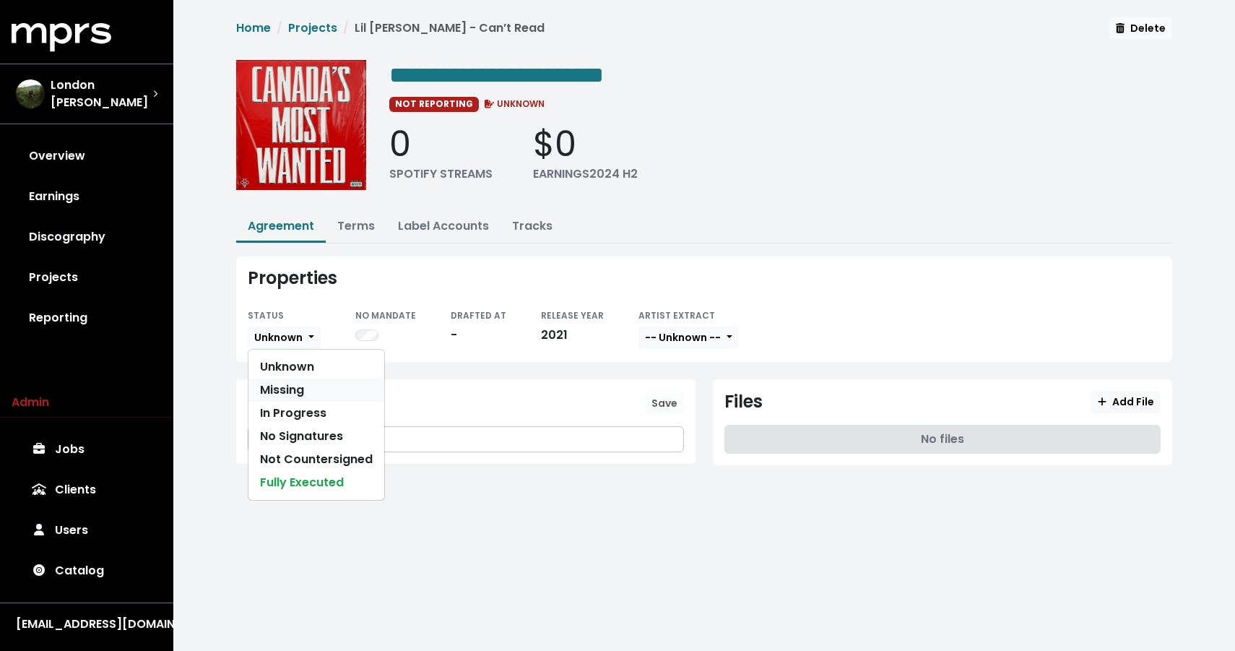
click at [277, 387] on link "Missing" at bounding box center [316, 389] width 136 height 23
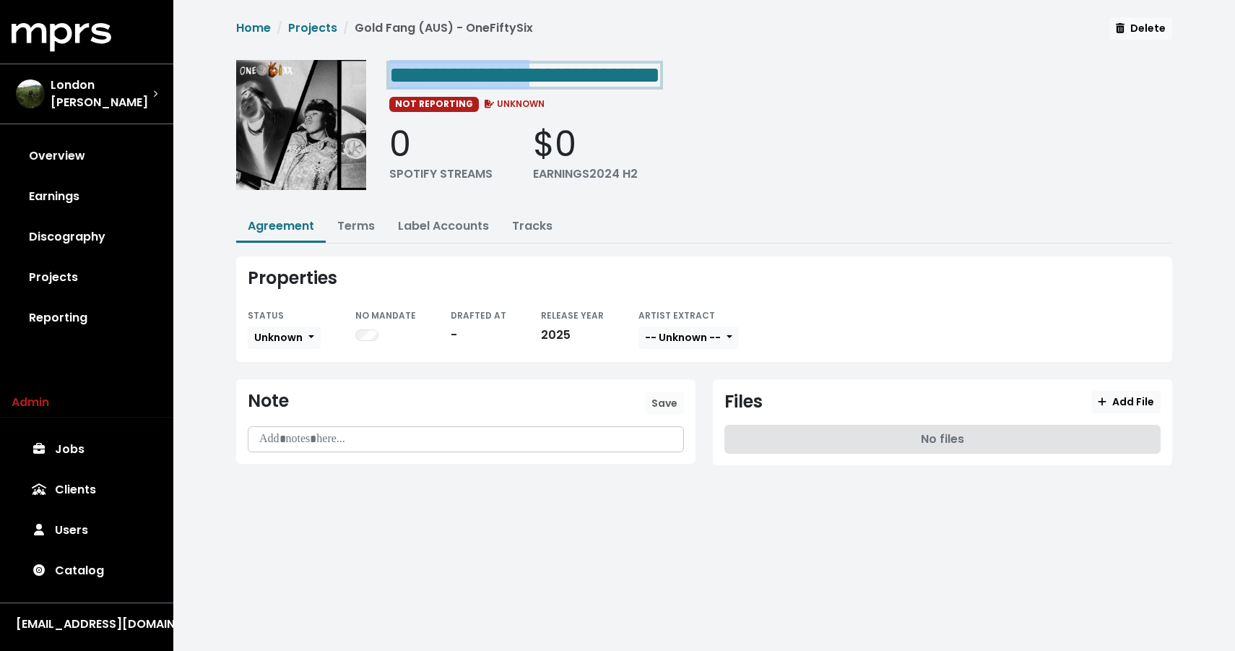
click at [581, 76] on span "**********" at bounding box center [524, 75] width 271 height 23
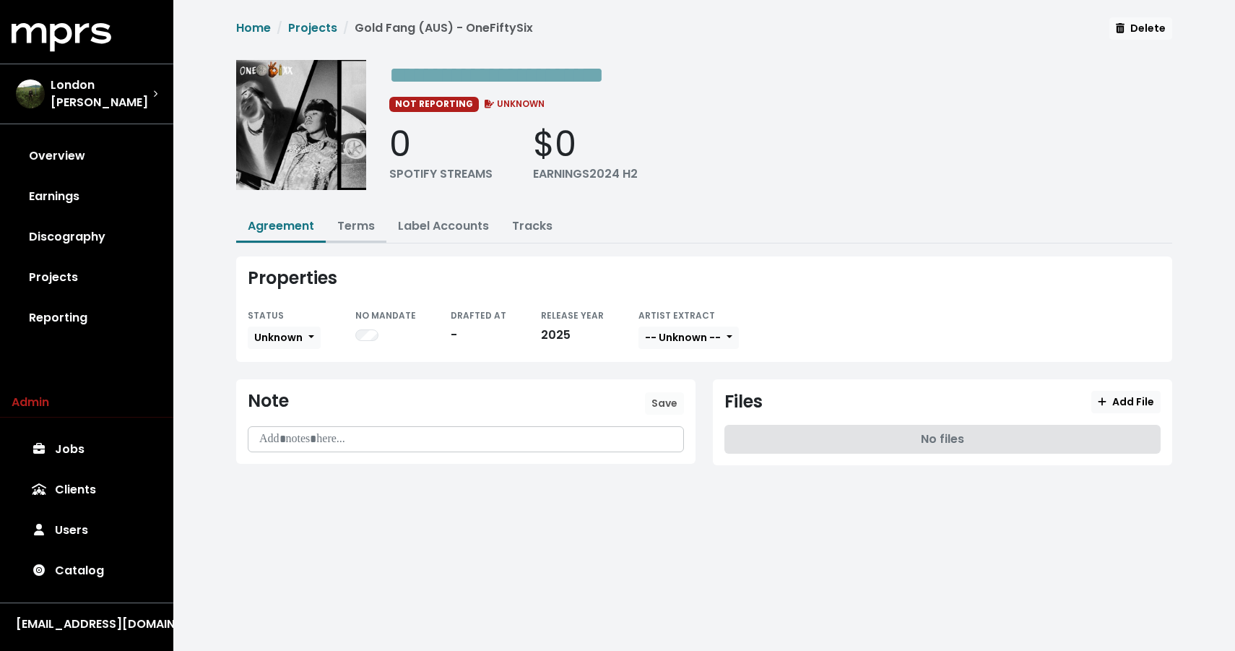
click at [360, 225] on link "Terms" at bounding box center [356, 225] width 38 height 17
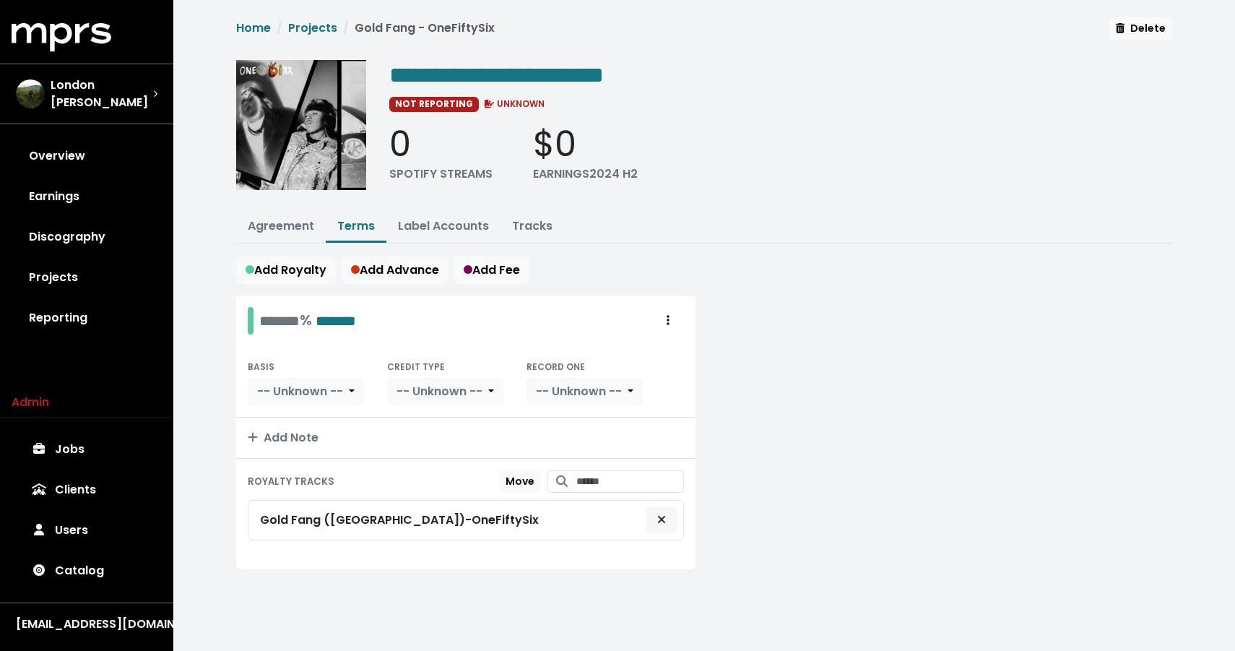
click at [654, 524] on button "Remove royalty target" at bounding box center [662, 519] width 32 height 27
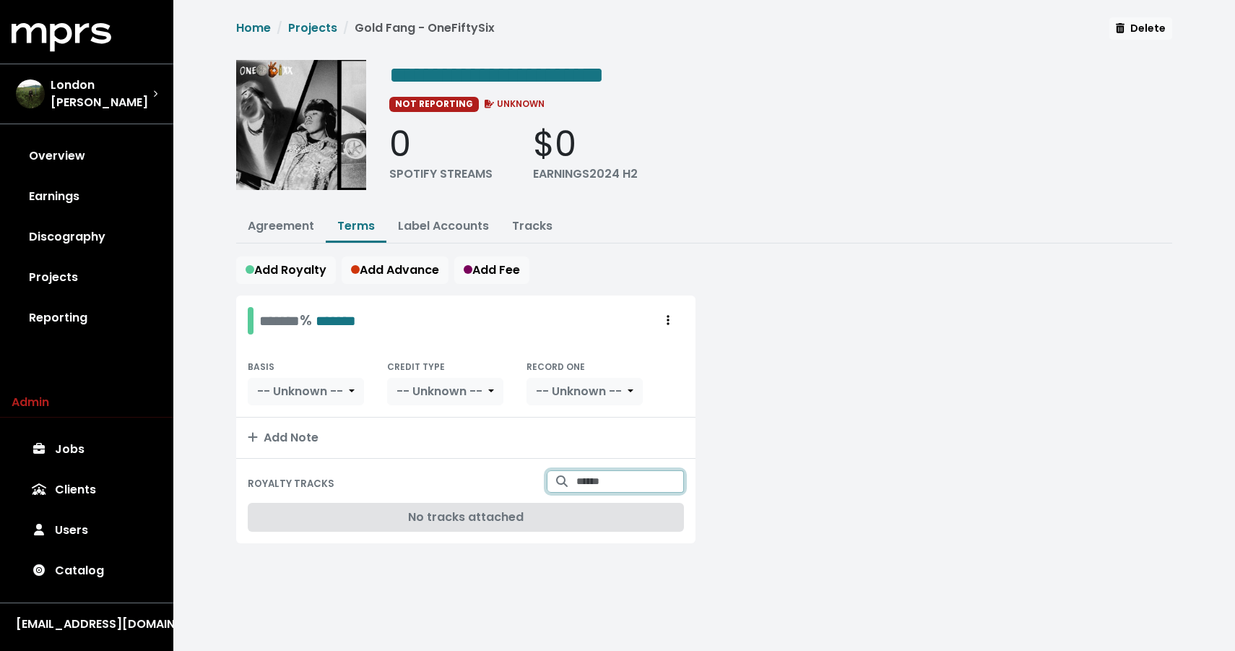
click at [636, 482] on input "Search for tracks by title and link them to this royalty" at bounding box center [630, 481] width 108 height 22
type input "**********"
click at [625, 510] on span "Gold Fang (AUS) - OneFiftySix" at bounding box center [625, 525] width 131 height 45
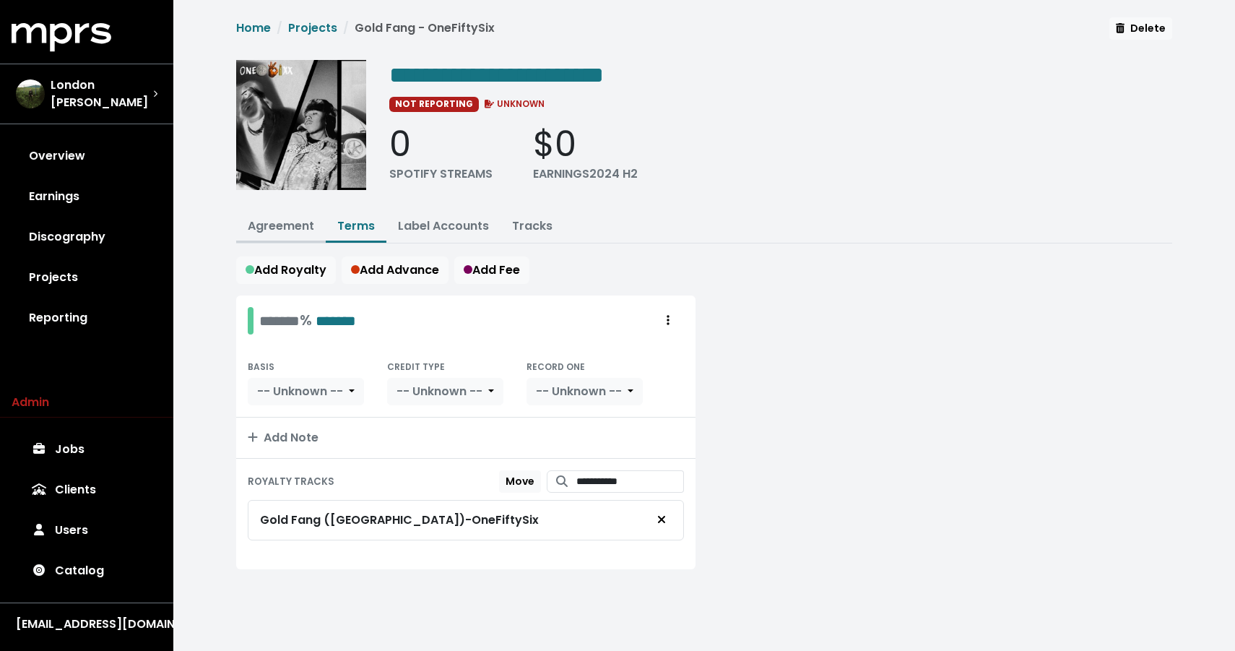
click at [300, 229] on link "Agreement" at bounding box center [281, 225] width 66 height 17
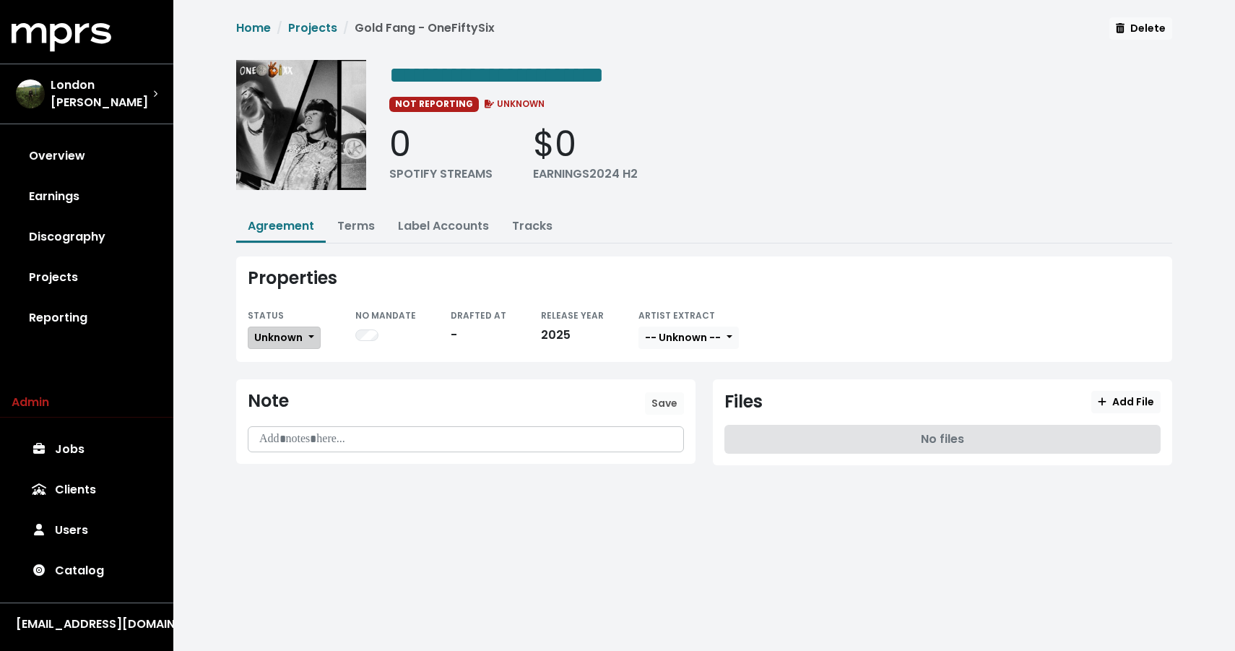
click at [262, 344] on button "Unknown" at bounding box center [284, 337] width 73 height 22
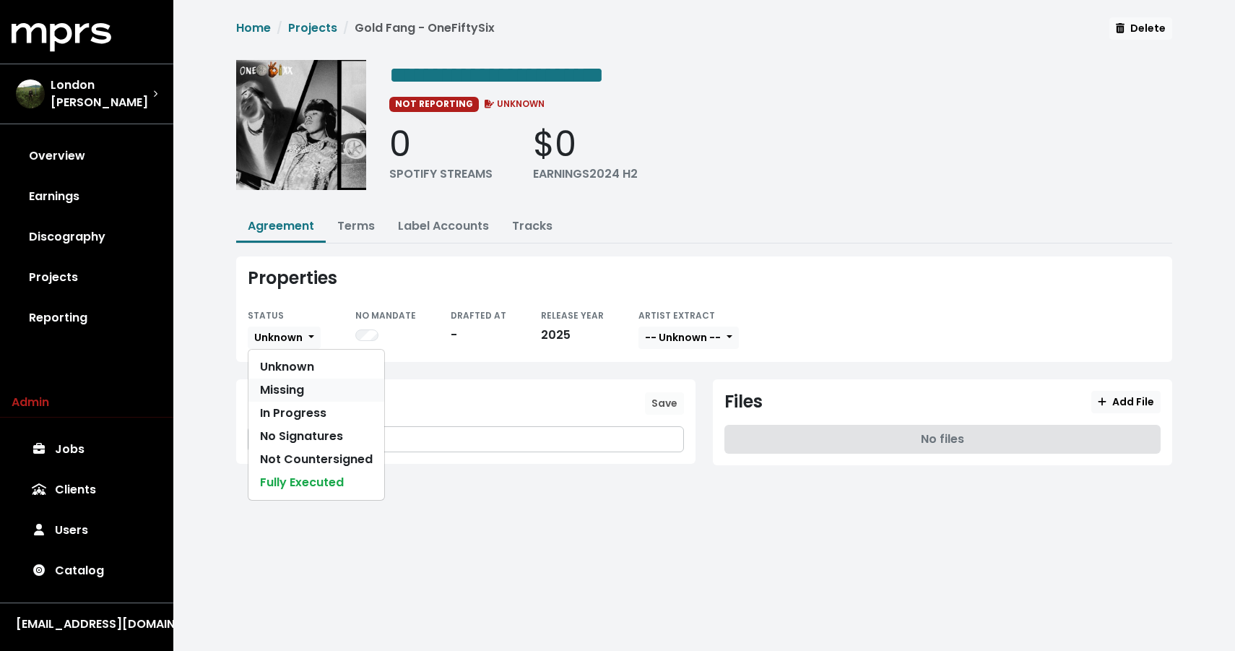
click at [268, 387] on link "Missing" at bounding box center [316, 389] width 136 height 23
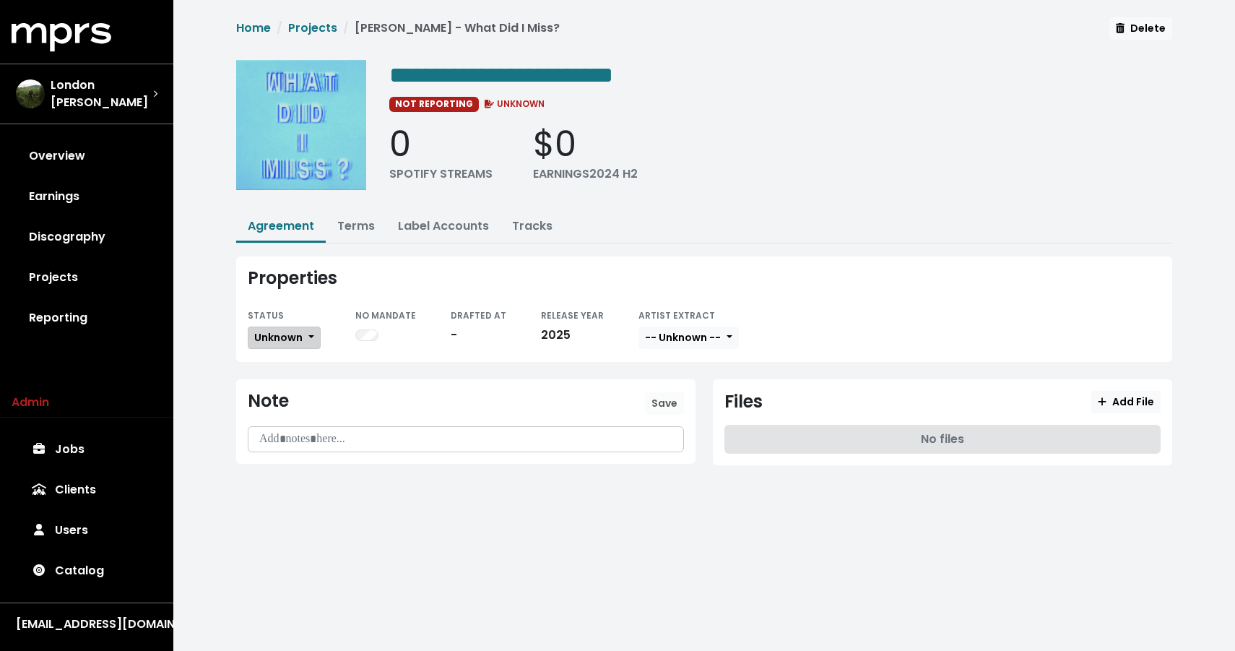
click at [260, 337] on span "Unknown" at bounding box center [278, 337] width 48 height 14
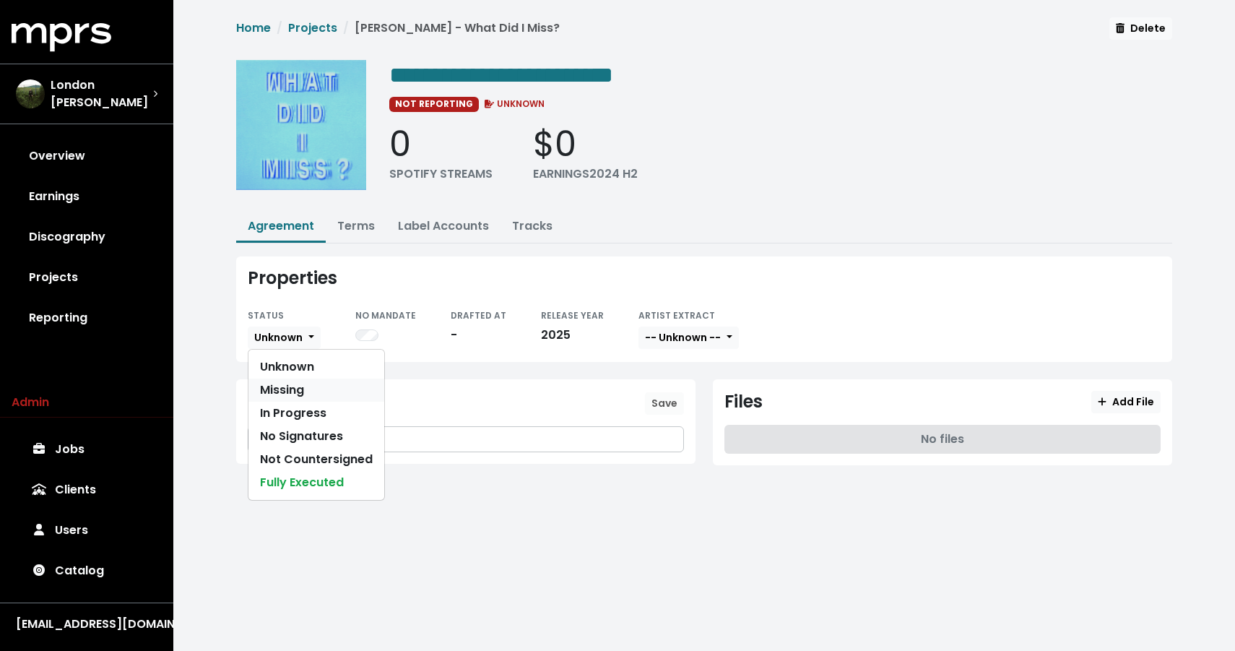
click at [262, 393] on link "Missing" at bounding box center [316, 389] width 136 height 23
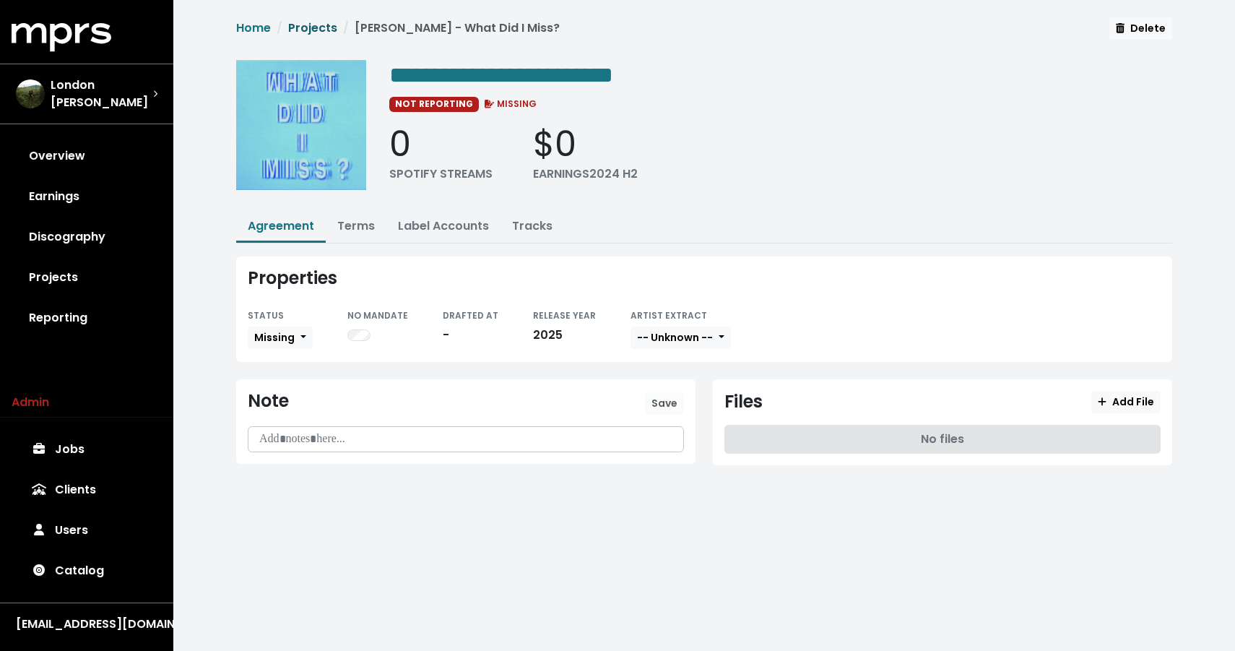
click at [322, 21] on link "Projects" at bounding box center [312, 28] width 49 height 17
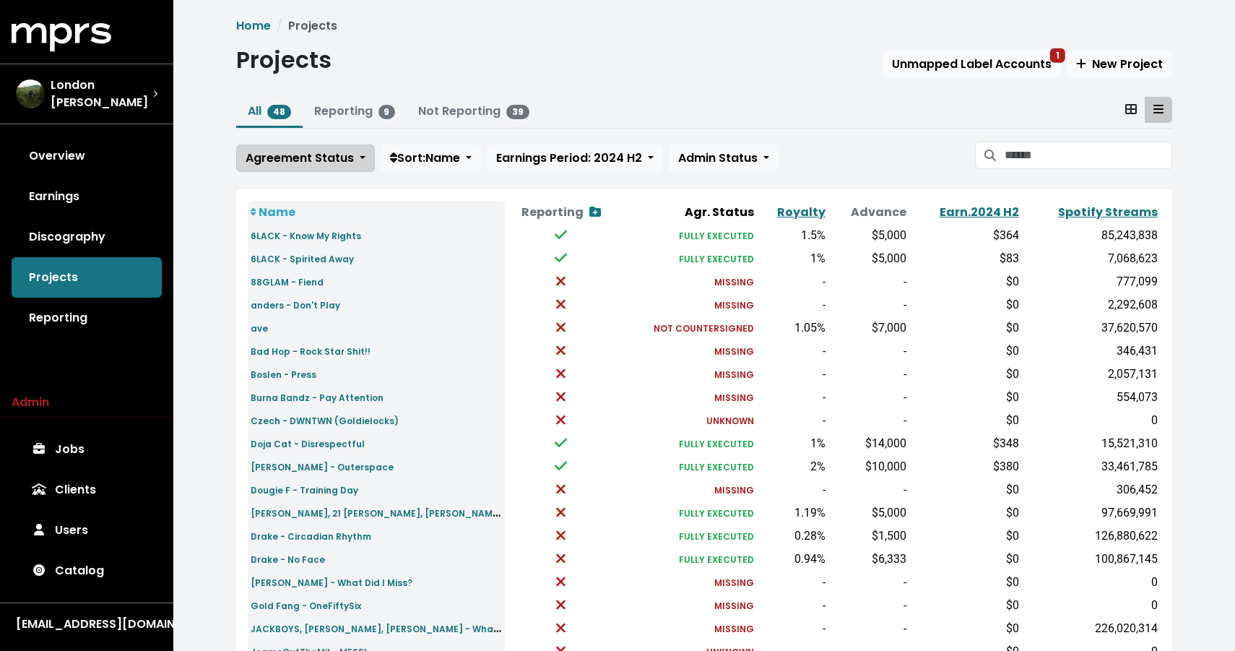
click at [283, 153] on span "Agreement Status" at bounding box center [300, 158] width 108 height 17
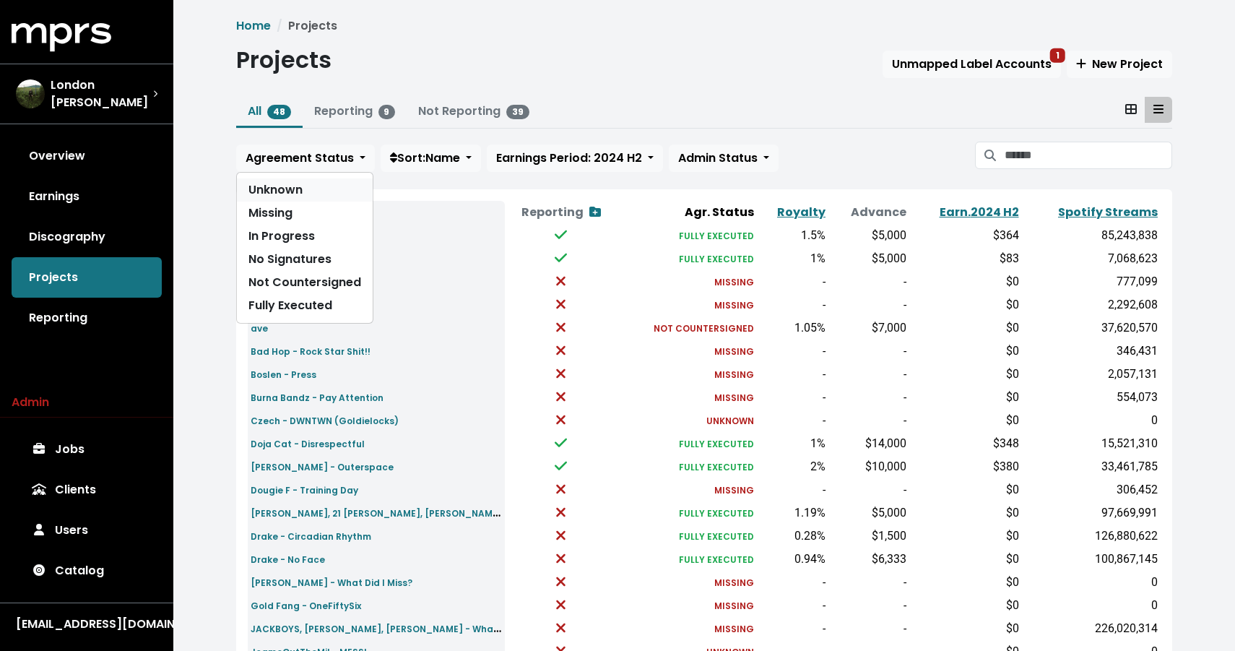
click at [273, 191] on link "Unknown" at bounding box center [305, 189] width 136 height 23
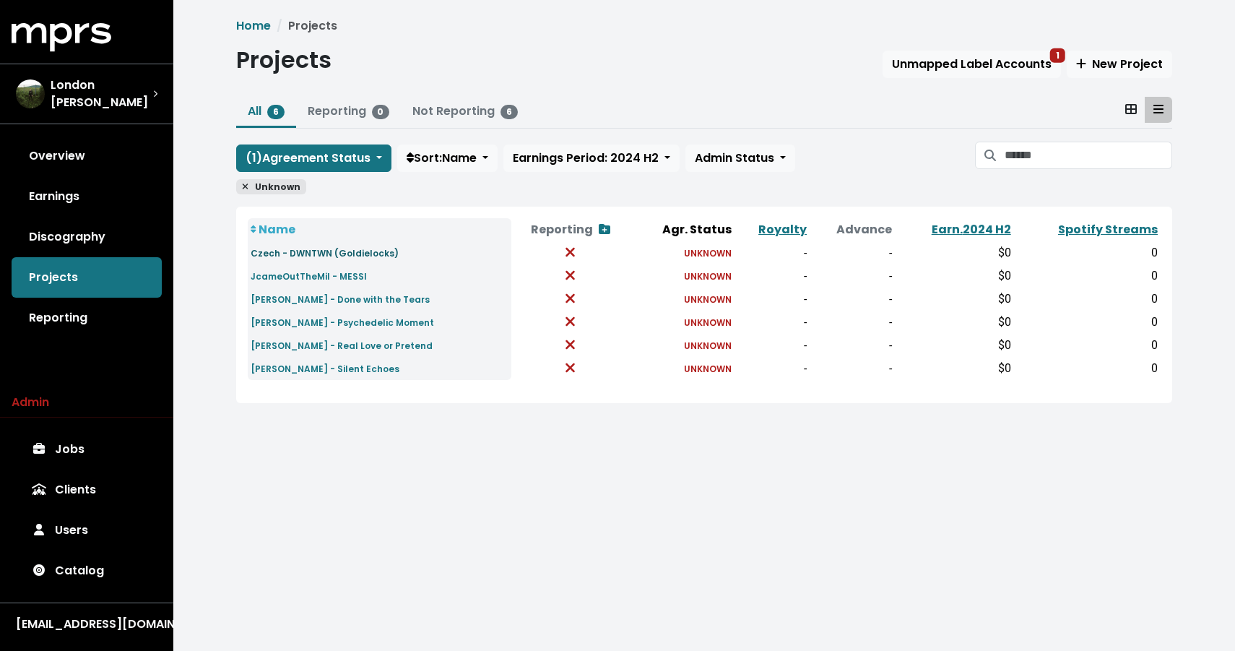
click at [319, 251] on small "Czech - DWNTWN (Goldielocks)" at bounding box center [325, 253] width 148 height 12
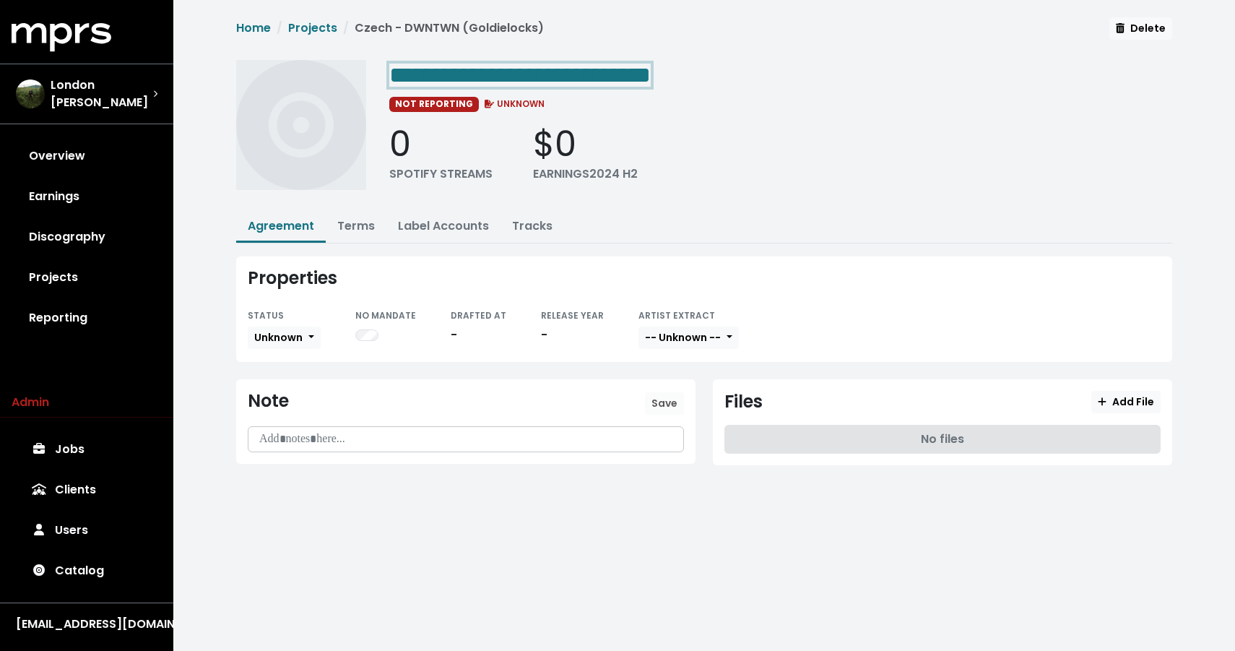
click at [651, 76] on span "**********" at bounding box center [519, 75] width 261 height 23
click at [279, 337] on span "Unknown" at bounding box center [278, 337] width 48 height 14
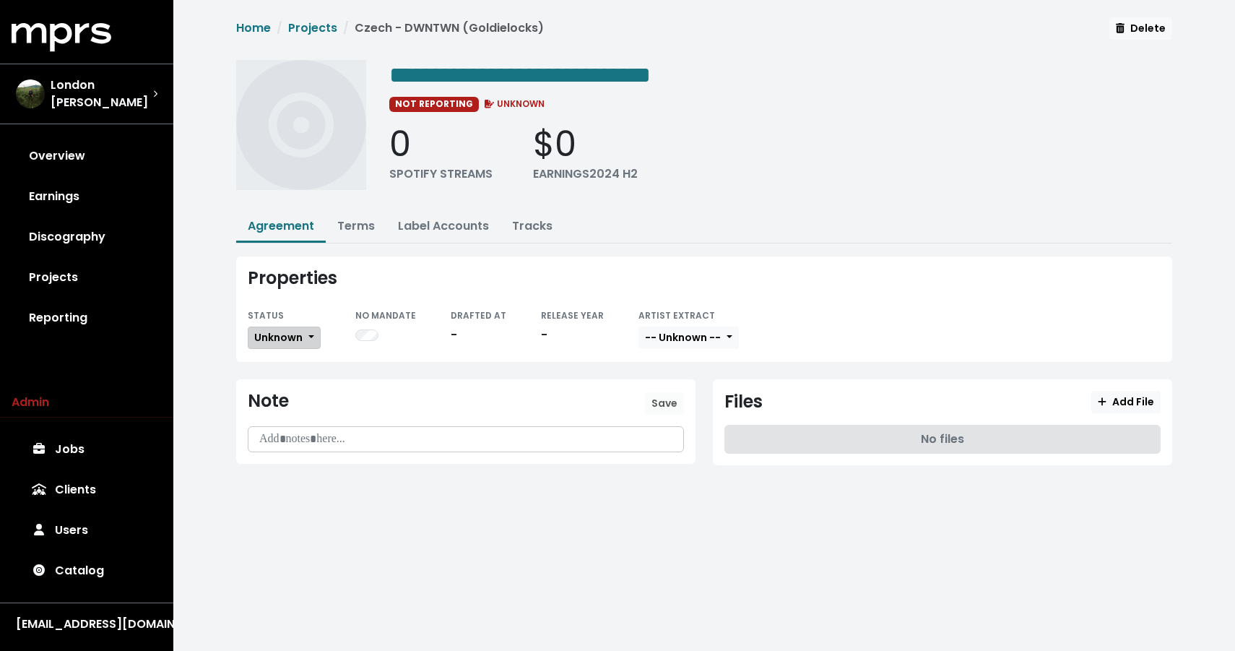
click at [282, 331] on span "Unknown" at bounding box center [278, 337] width 48 height 14
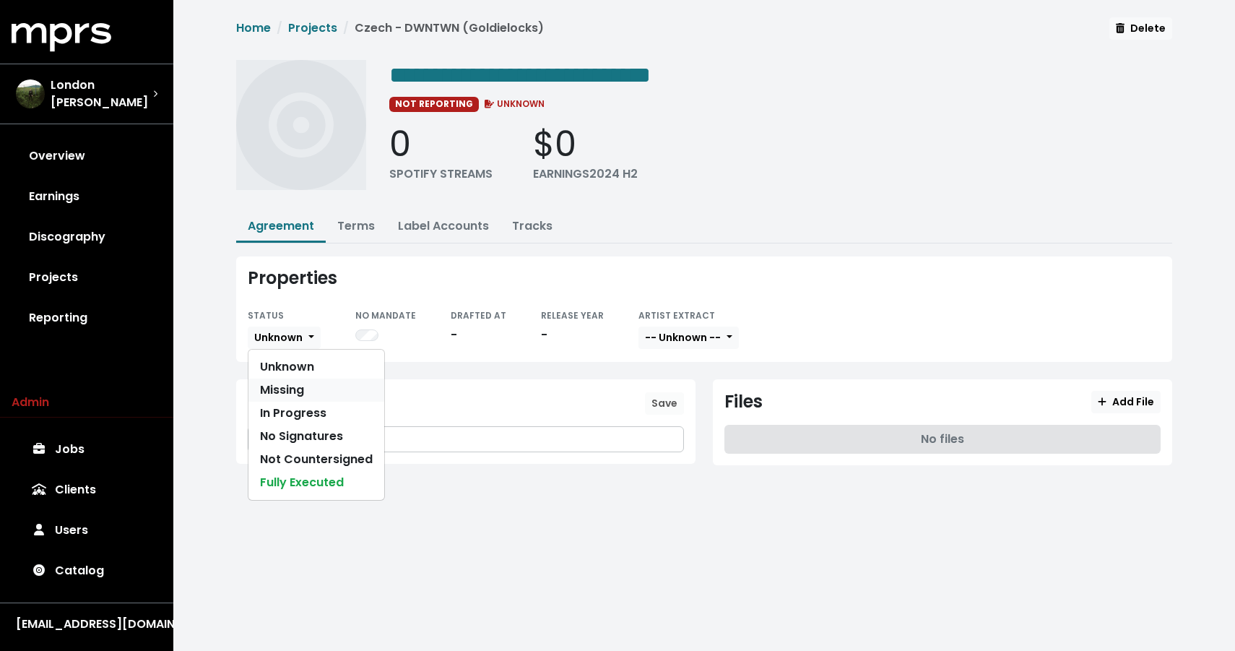
click at [274, 388] on link "Missing" at bounding box center [316, 389] width 136 height 23
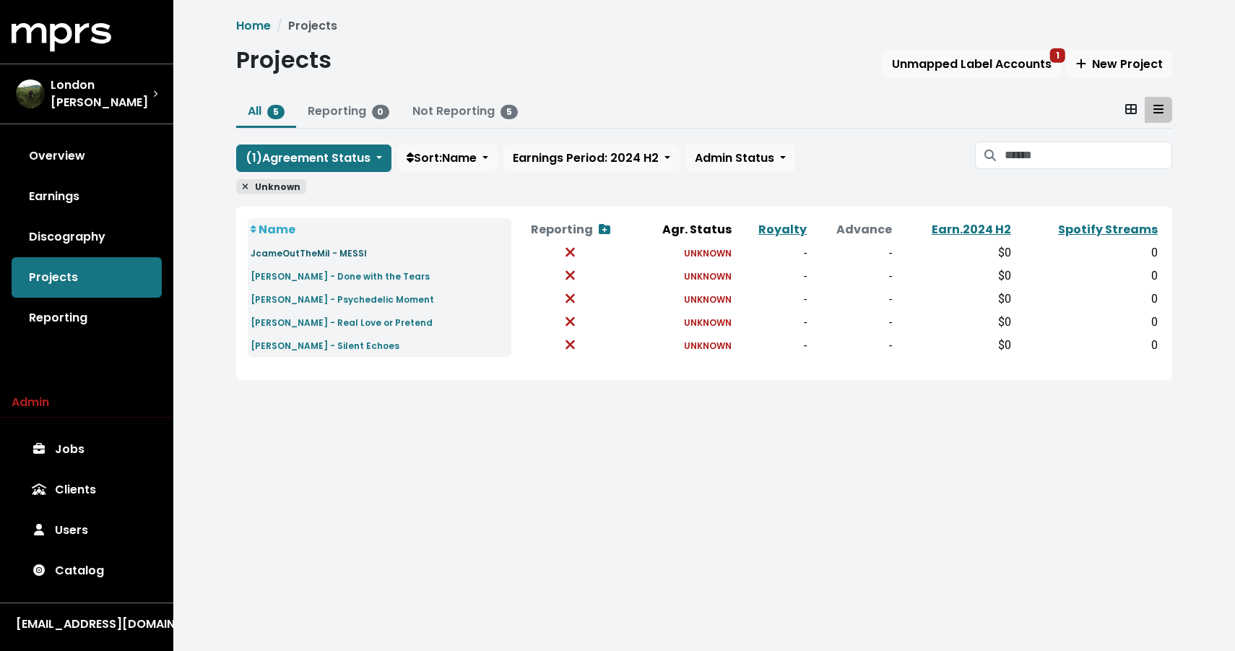
click at [291, 251] on small "JcameOutTheMil - MESSI" at bounding box center [309, 253] width 116 height 12
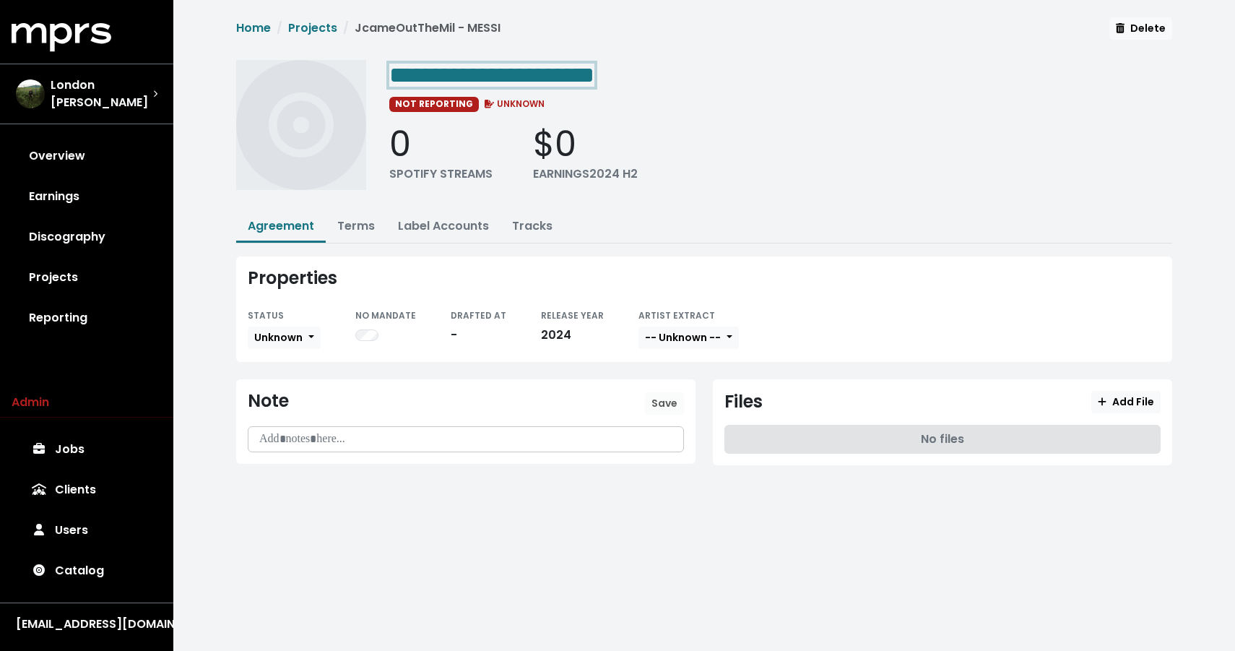
click at [462, 72] on span "**********" at bounding box center [491, 75] width 205 height 23
click at [285, 342] on span "Unknown" at bounding box center [278, 337] width 48 height 15
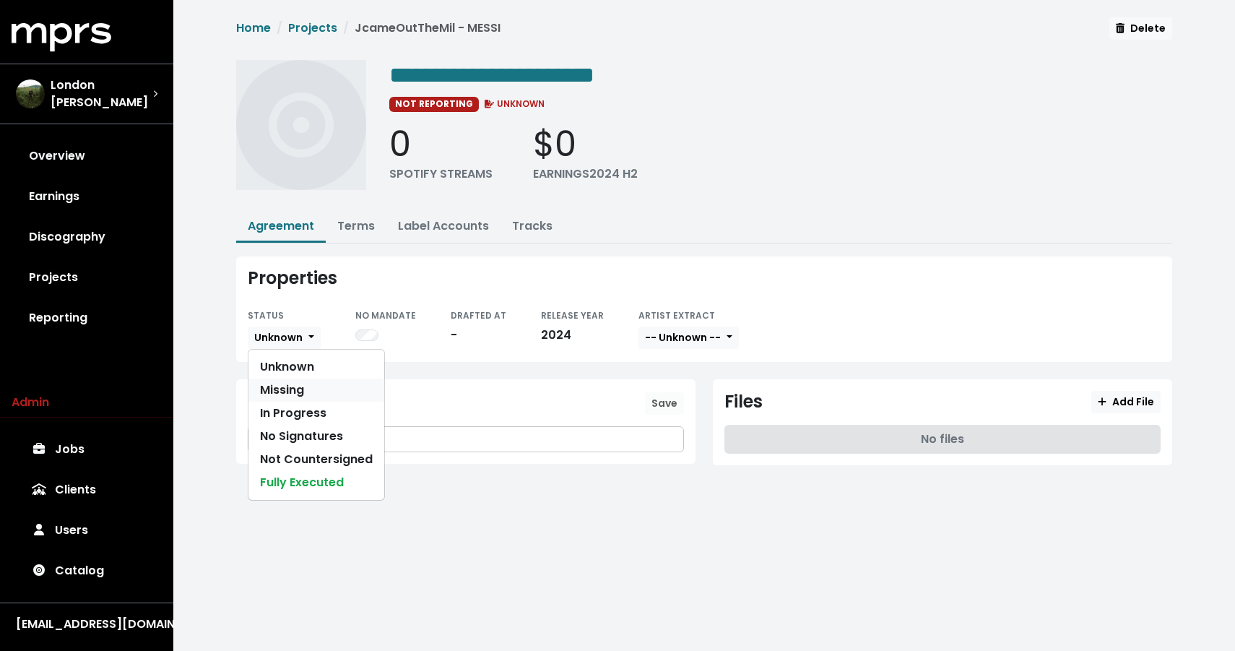
click at [282, 378] on link "Missing" at bounding box center [316, 389] width 136 height 23
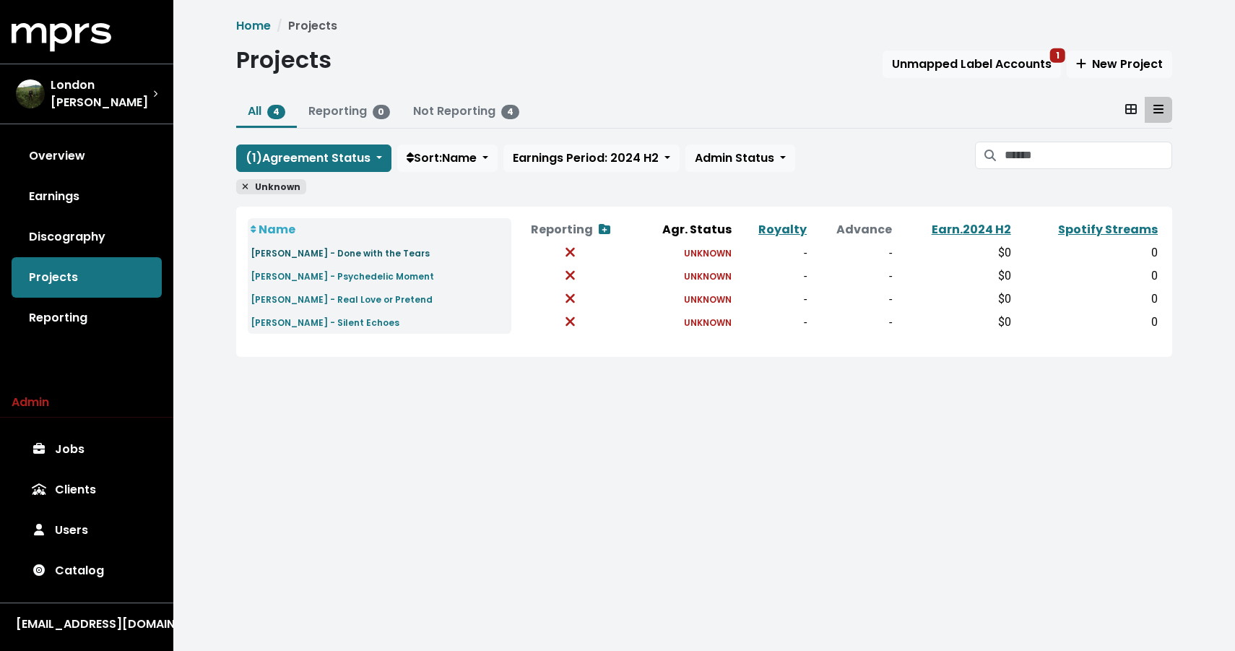
click at [315, 252] on small "[PERSON_NAME] - Done with the Tears" at bounding box center [340, 253] width 179 height 12
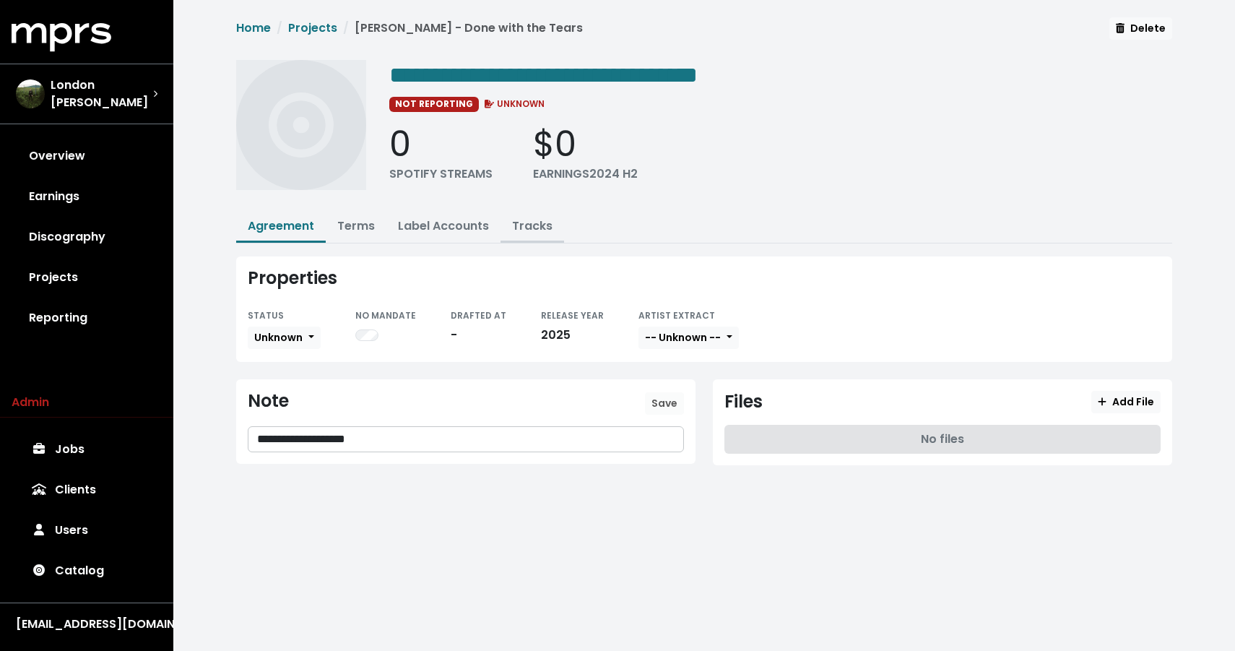
click at [542, 233] on button "Tracks" at bounding box center [533, 227] width 64 height 31
click at [309, 32] on link "Projects" at bounding box center [312, 28] width 49 height 17
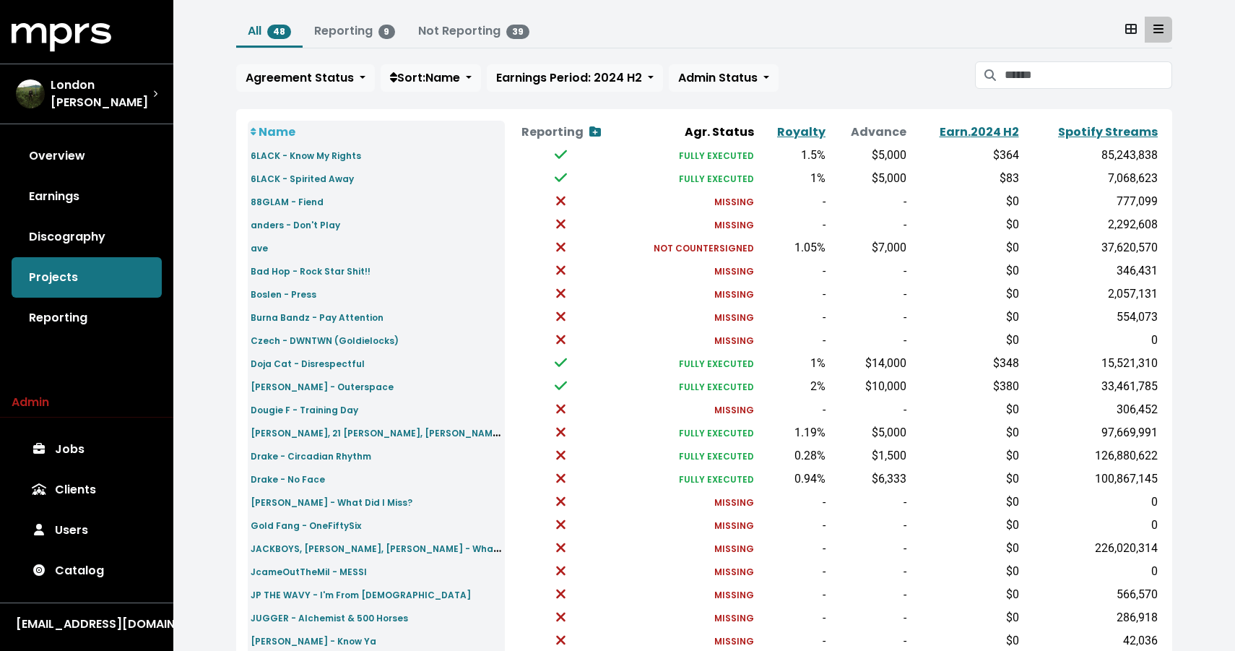
scroll to position [98, 0]
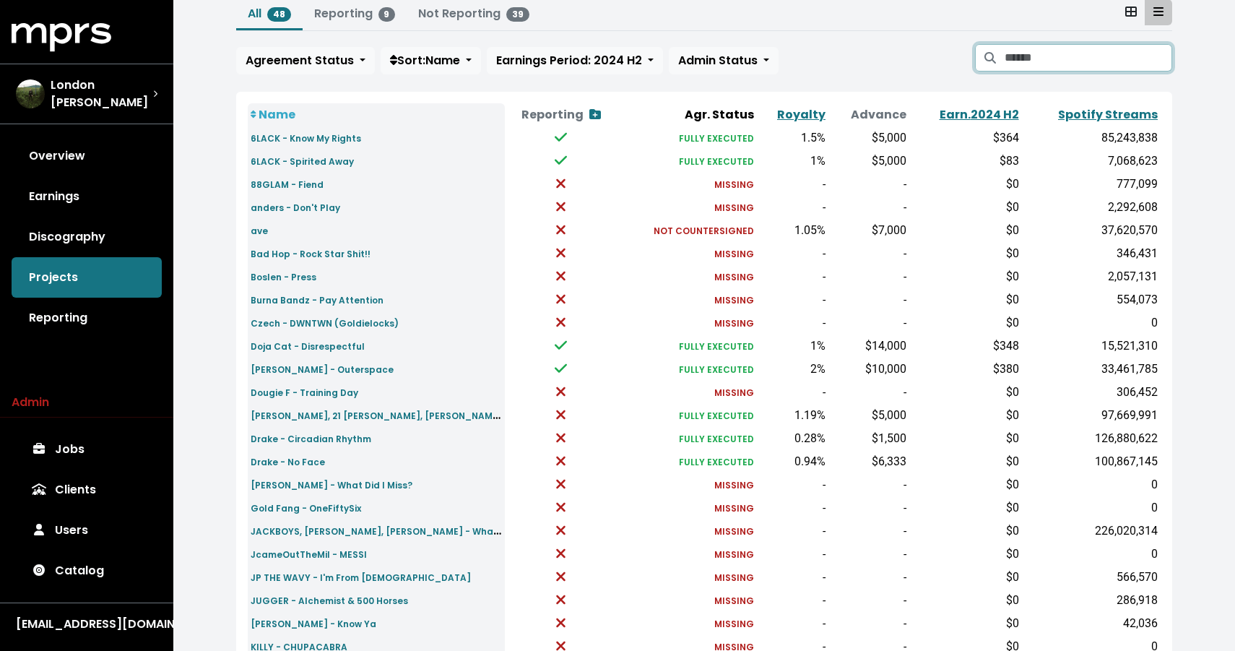
click at [1066, 51] on input "Search projects" at bounding box center [1089, 57] width 168 height 27
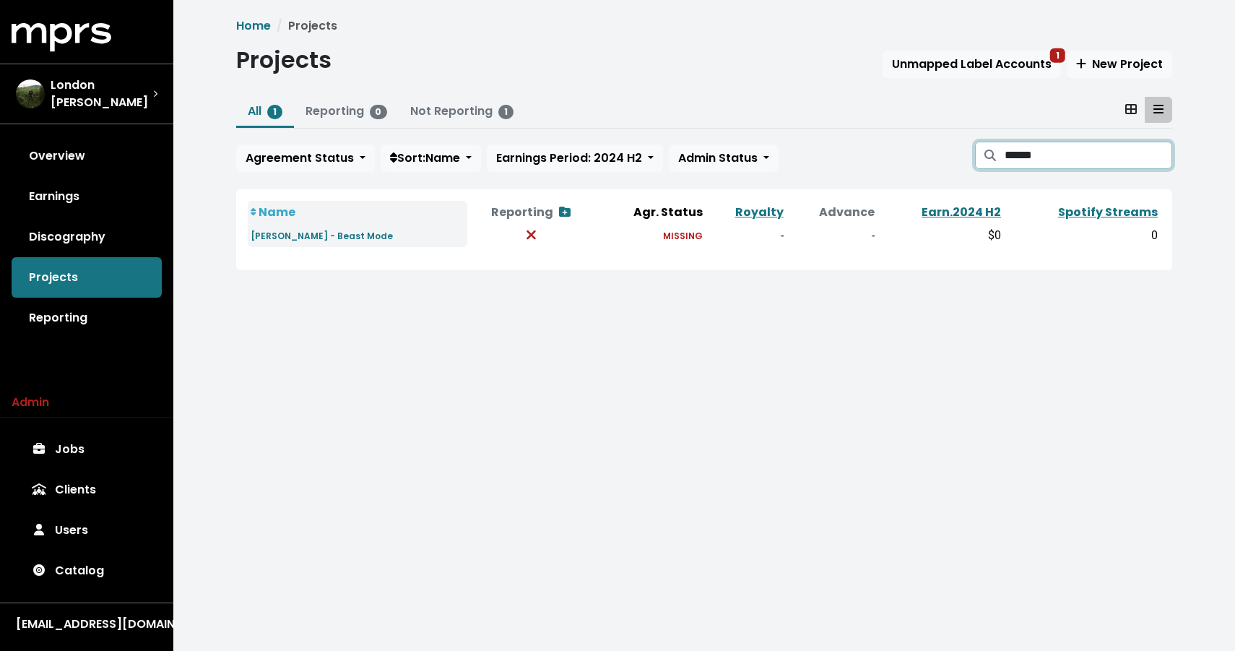
type input "******"
click at [368, 228] on td "[PERSON_NAME] - Beast Mode" at bounding box center [358, 235] width 220 height 23
click at [352, 238] on small "[PERSON_NAME] - Beast Mode" at bounding box center [322, 236] width 142 height 12
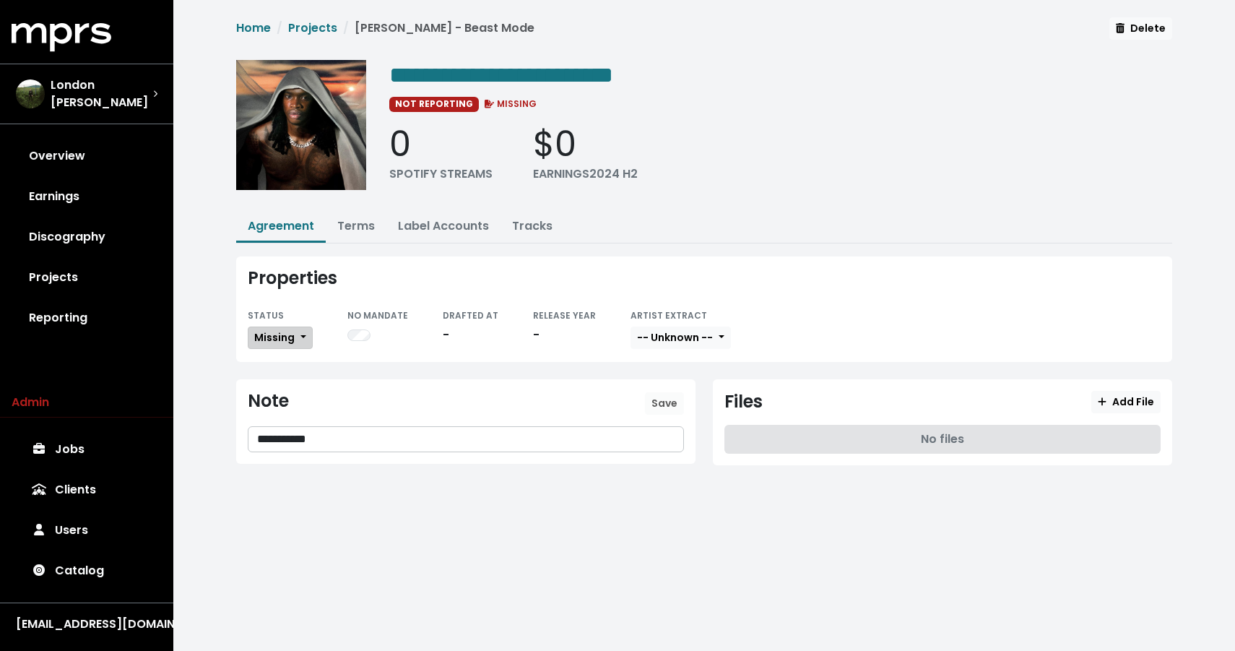
click at [292, 335] on span "Missing" at bounding box center [274, 337] width 40 height 14
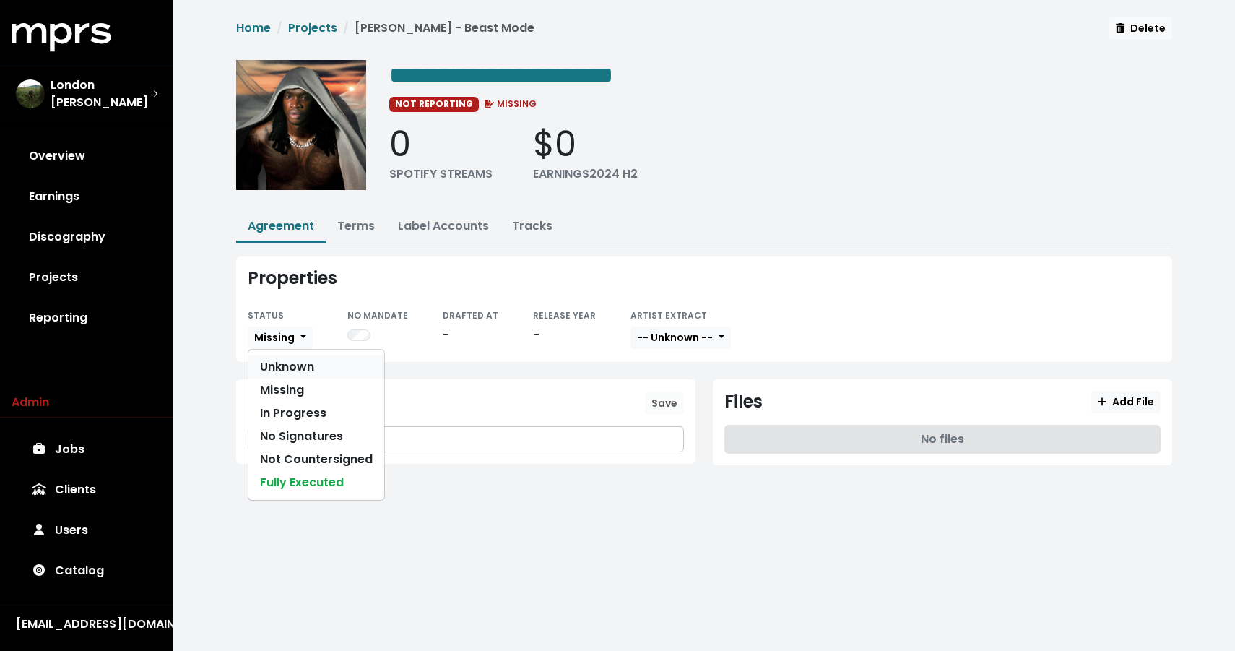
click at [293, 366] on link "Unknown" at bounding box center [316, 366] width 136 height 23
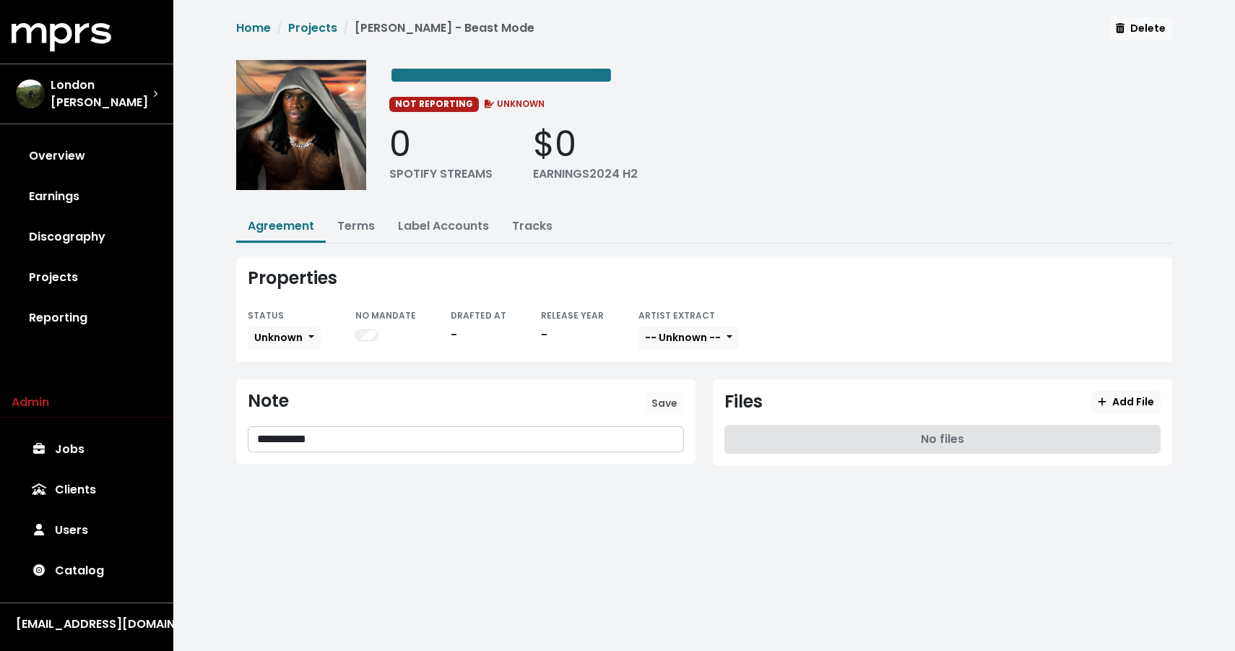
click at [352, 285] on div "Properties" at bounding box center [704, 278] width 913 height 21
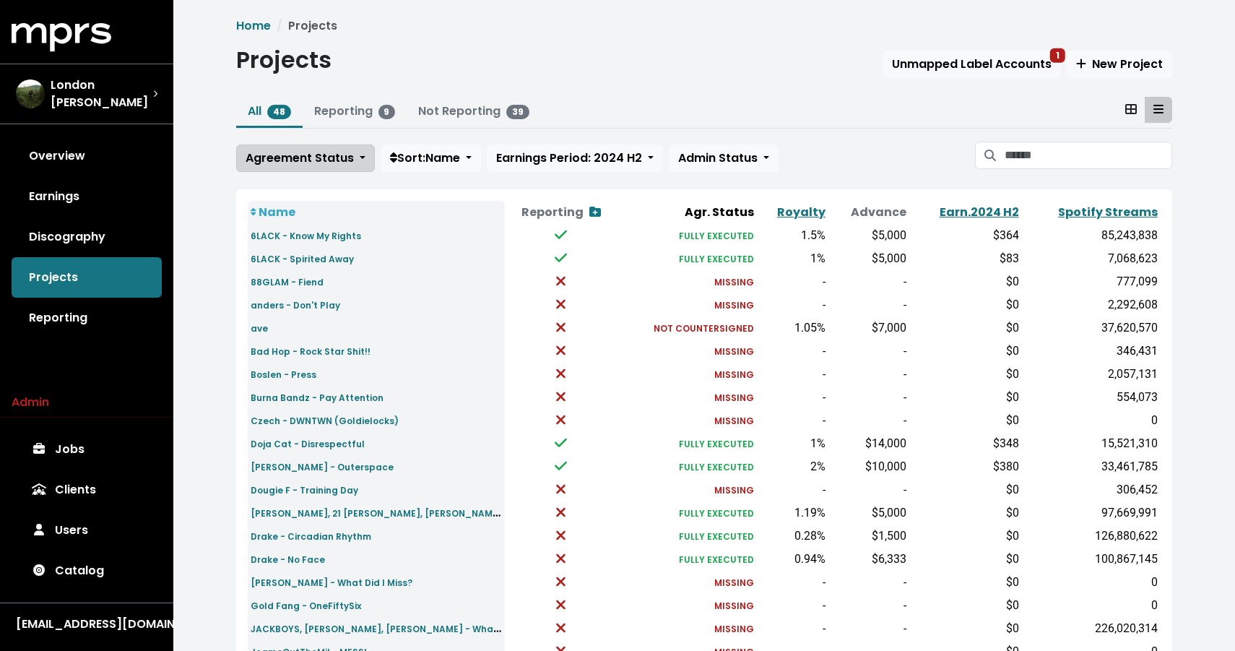
click at [322, 156] on span "Agreement Status" at bounding box center [300, 158] width 108 height 17
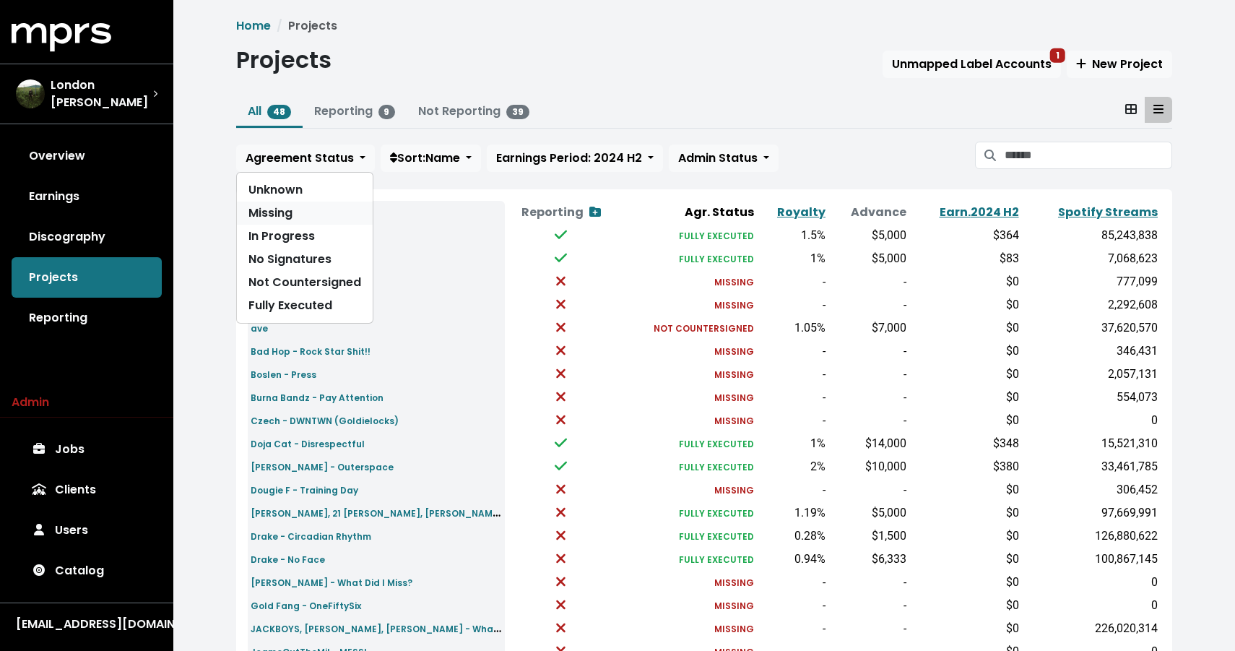
click at [297, 205] on link "Missing" at bounding box center [305, 213] width 136 height 23
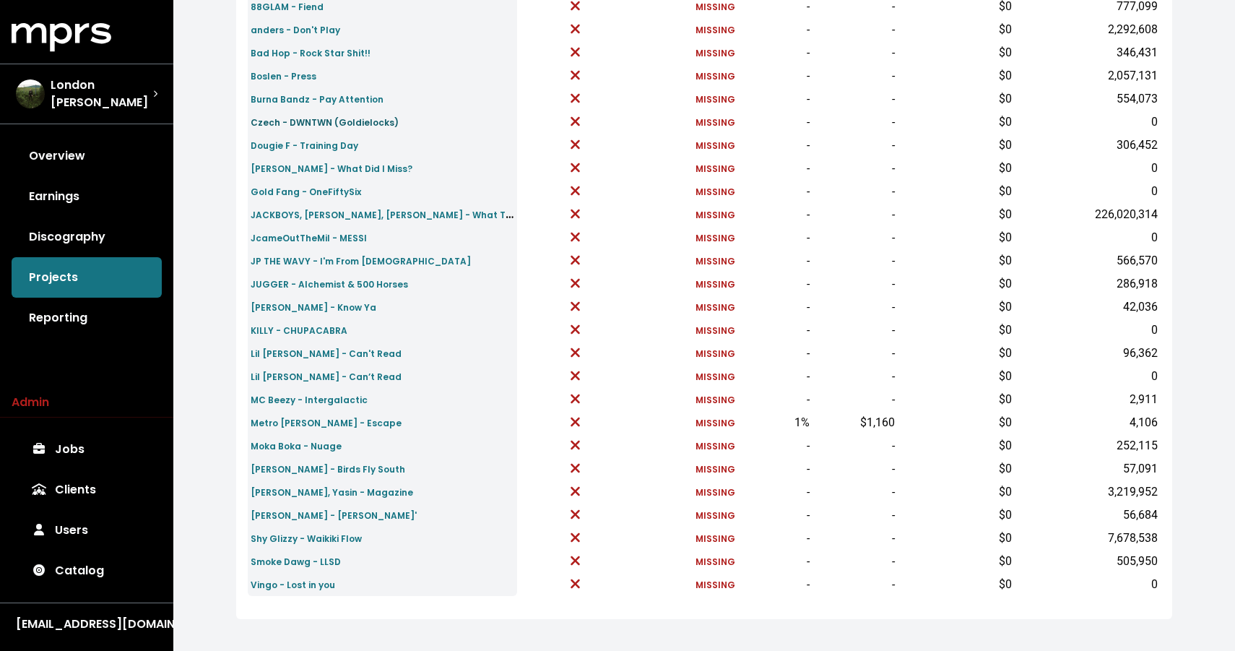
scroll to position [255, 0]
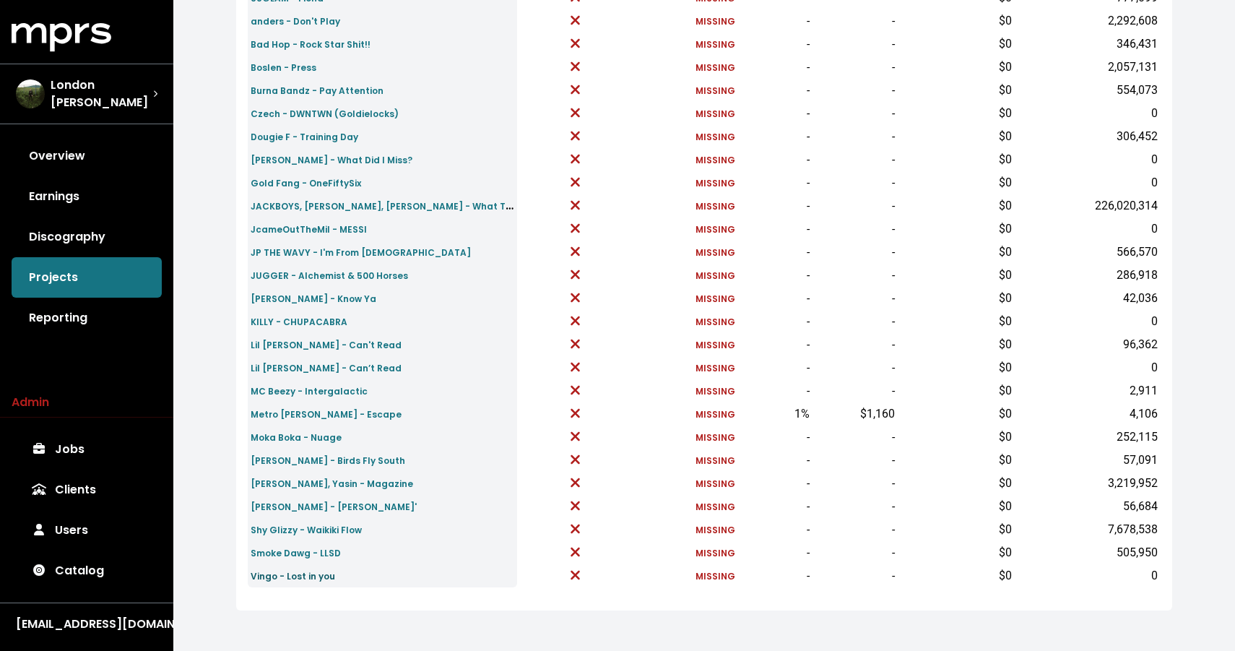
click at [312, 576] on small "Vingo - Lost in you" at bounding box center [293, 576] width 85 height 12
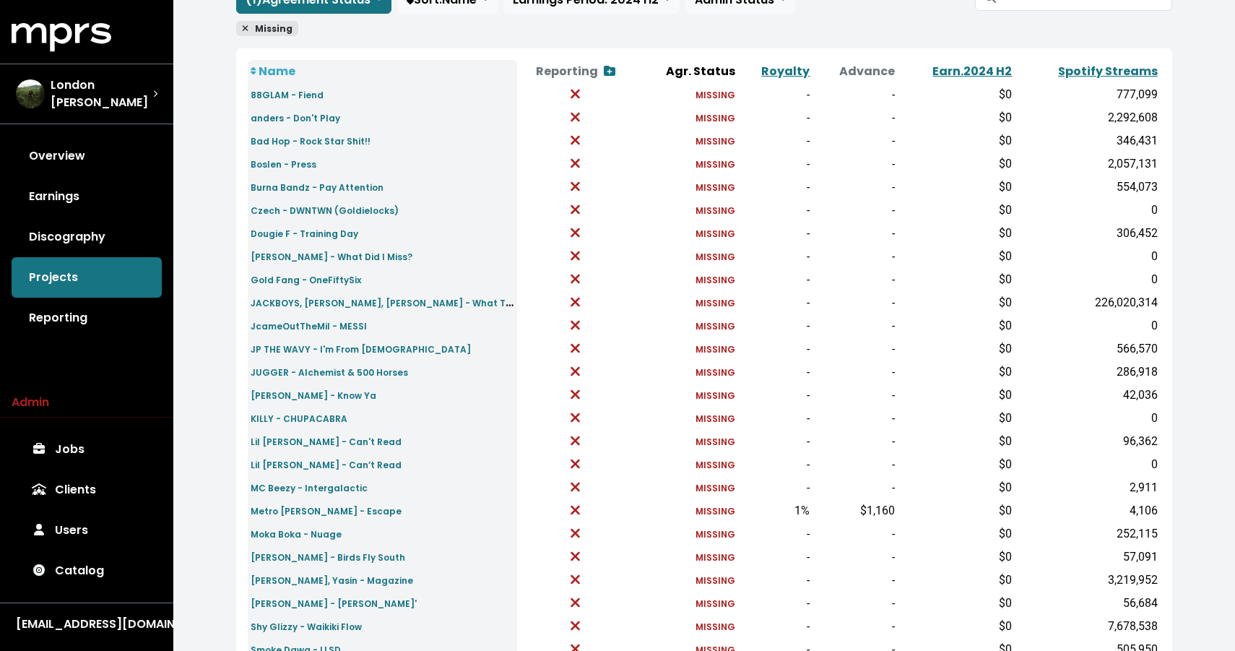
scroll to position [255, 0]
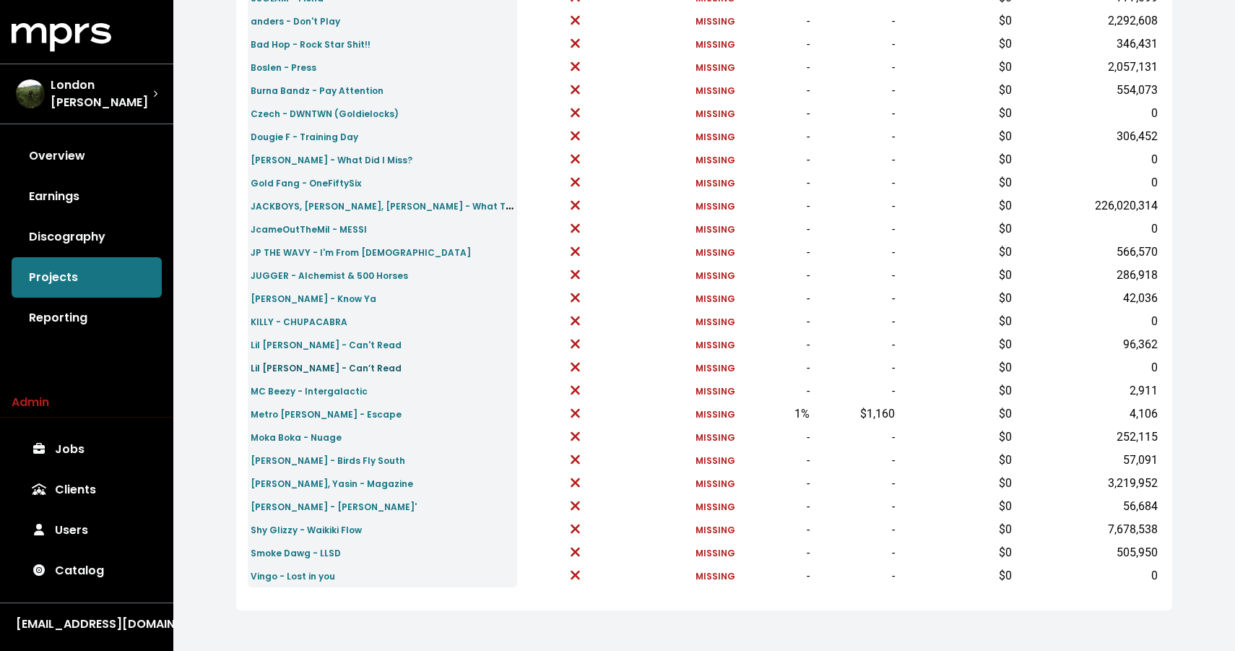
click at [303, 364] on small "Lil [PERSON_NAME] - Can’t Read" at bounding box center [326, 368] width 151 height 12
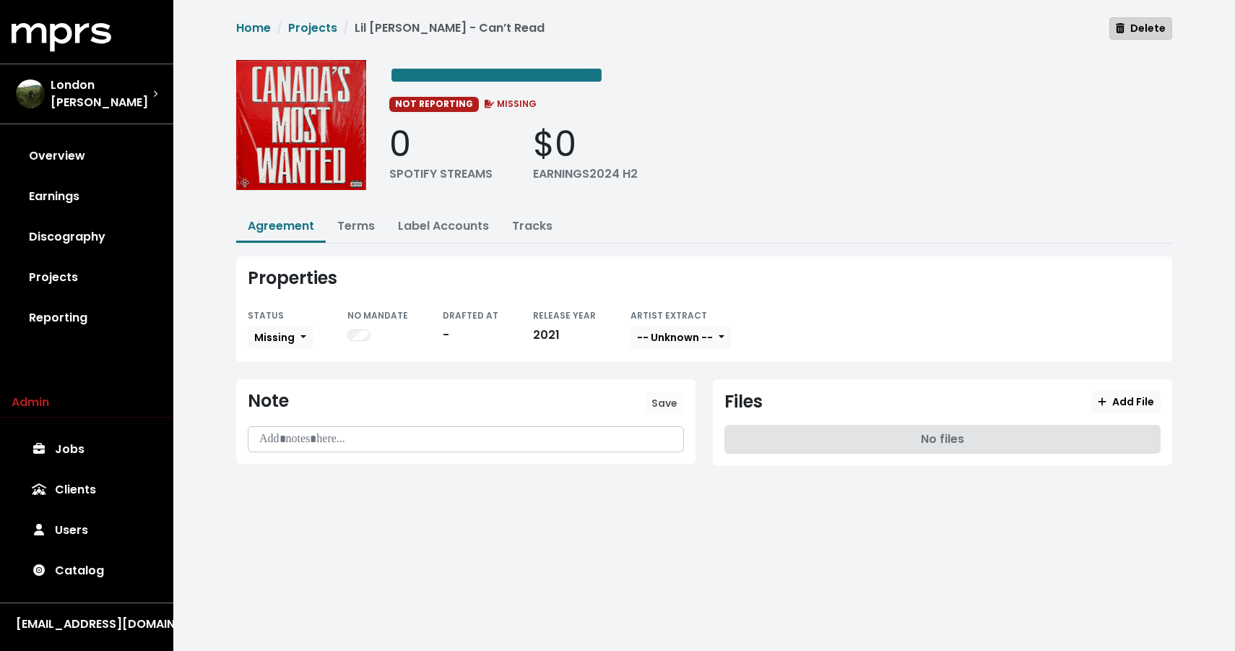
click at [1134, 29] on span "Delete" at bounding box center [1141, 28] width 50 height 14
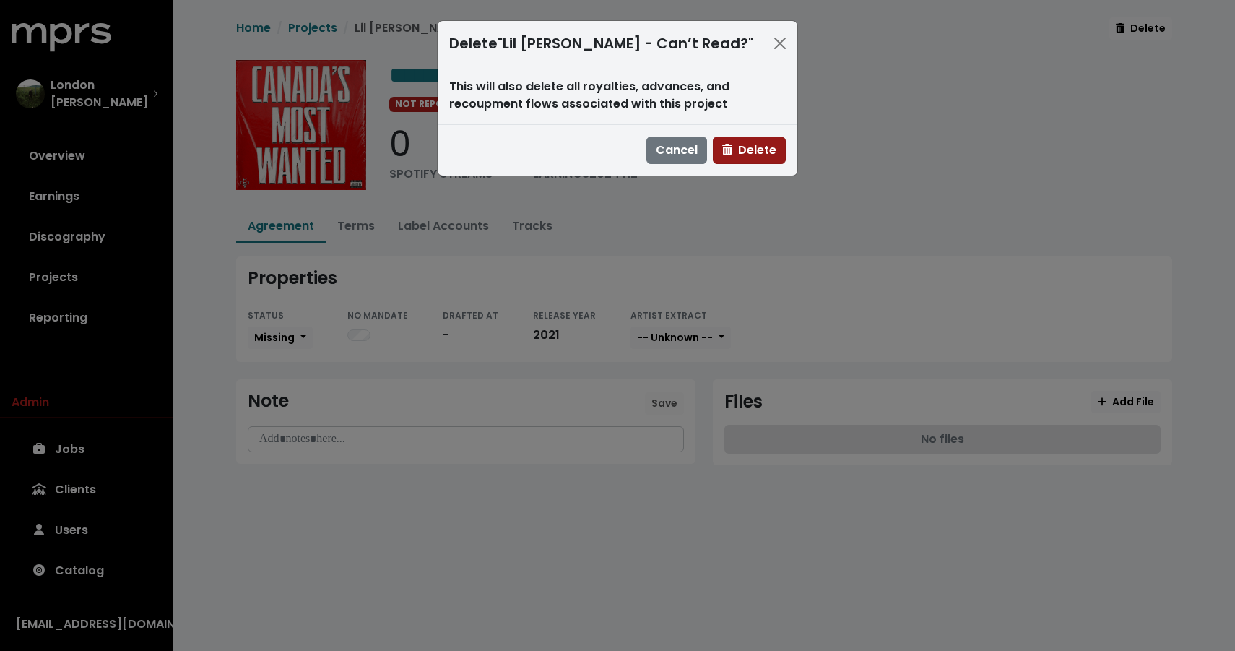
click at [768, 150] on span "Delete" at bounding box center [749, 150] width 54 height 17
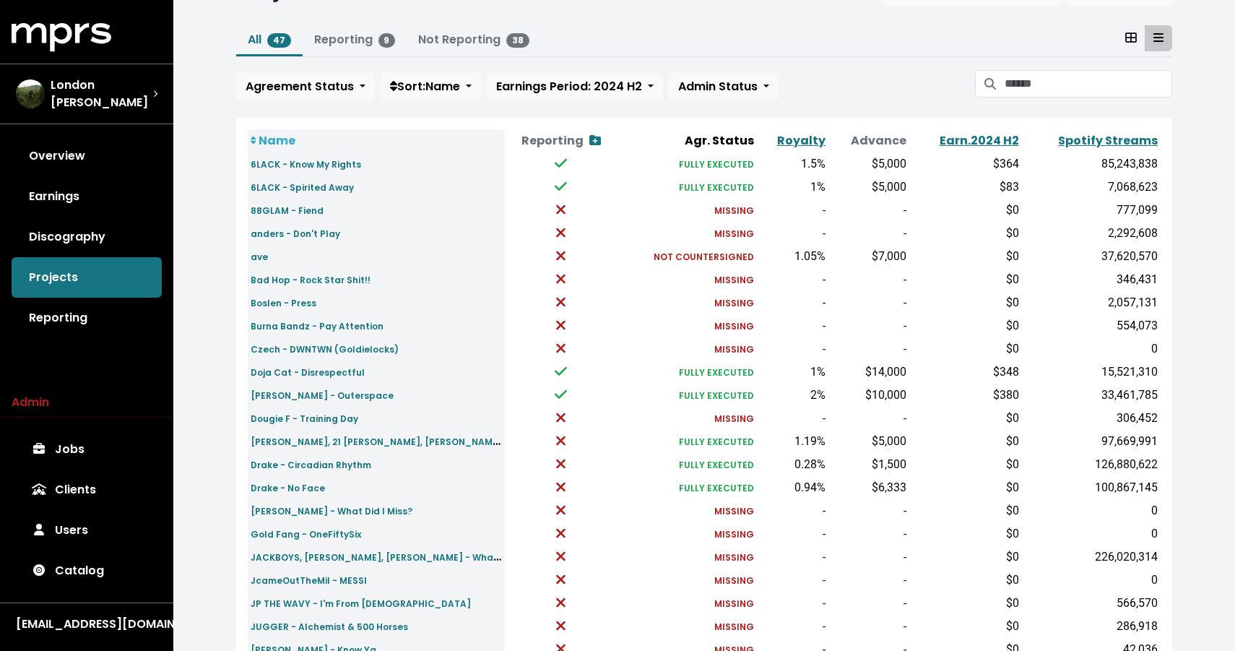
scroll to position [63, 0]
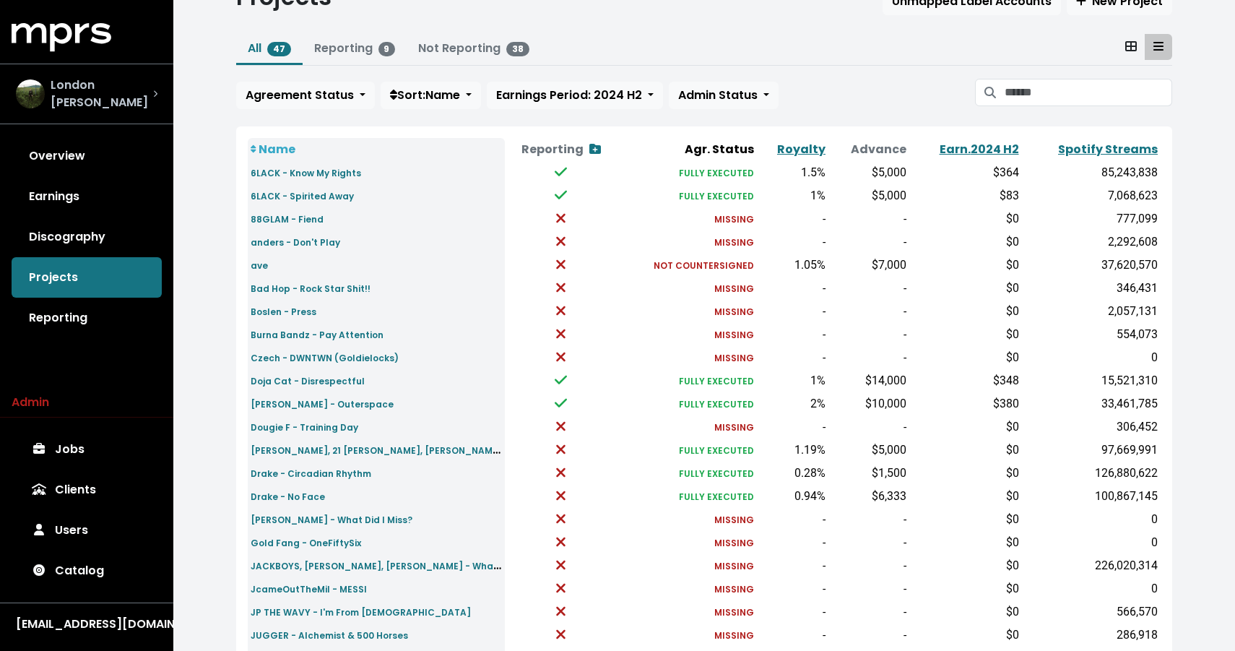
click at [116, 91] on span "London [PERSON_NAME]" at bounding box center [102, 94] width 103 height 35
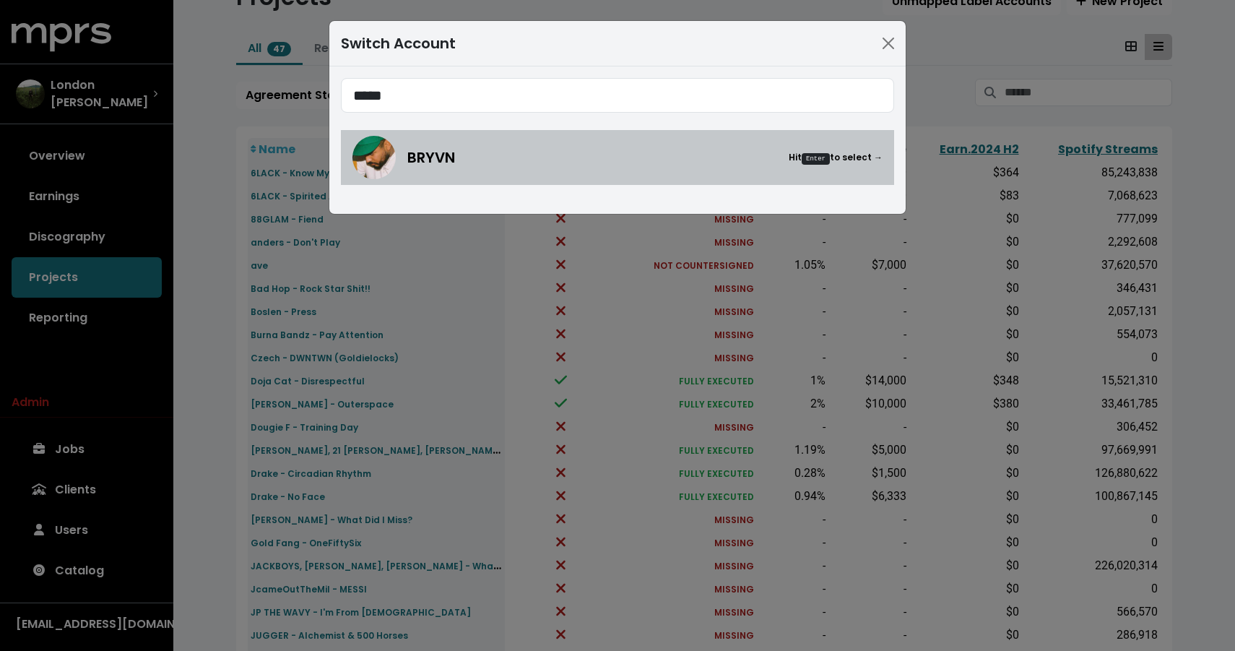
type input "*****"
click at [457, 155] on div "BRYVN Hit Enter to select →" at bounding box center [644, 158] width 475 height 22
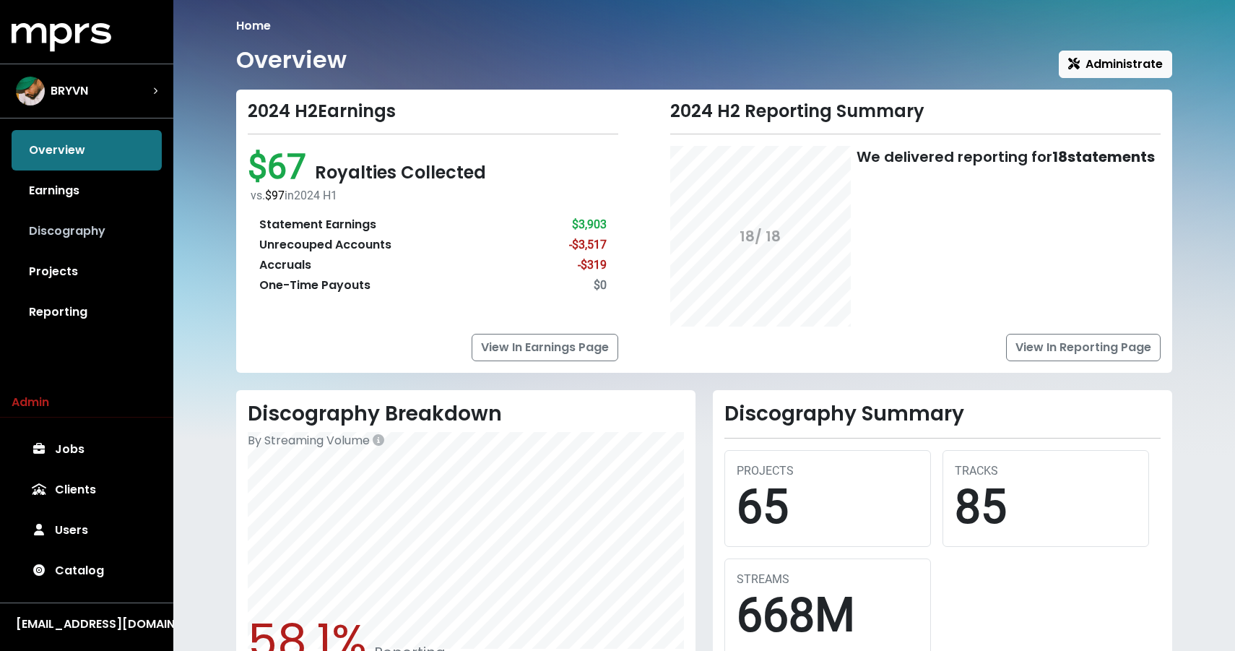
click at [87, 220] on link "Discography" at bounding box center [87, 231] width 150 height 40
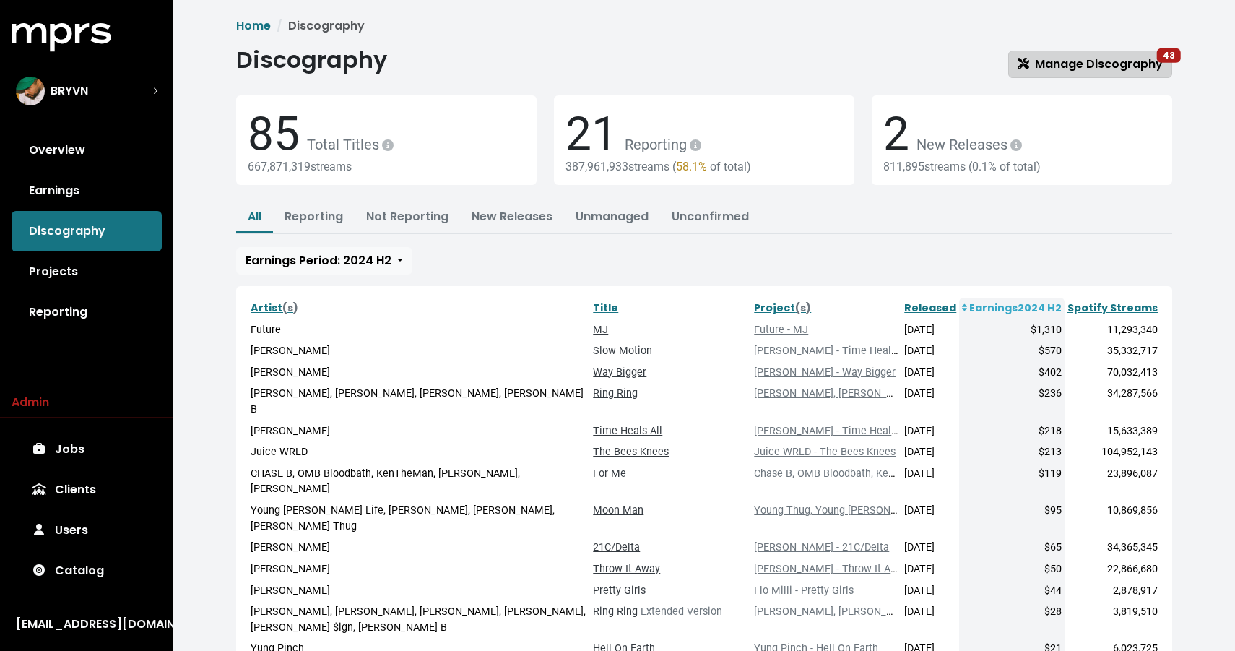
click at [1032, 56] on span "Manage Discography 43" at bounding box center [1090, 64] width 145 height 17
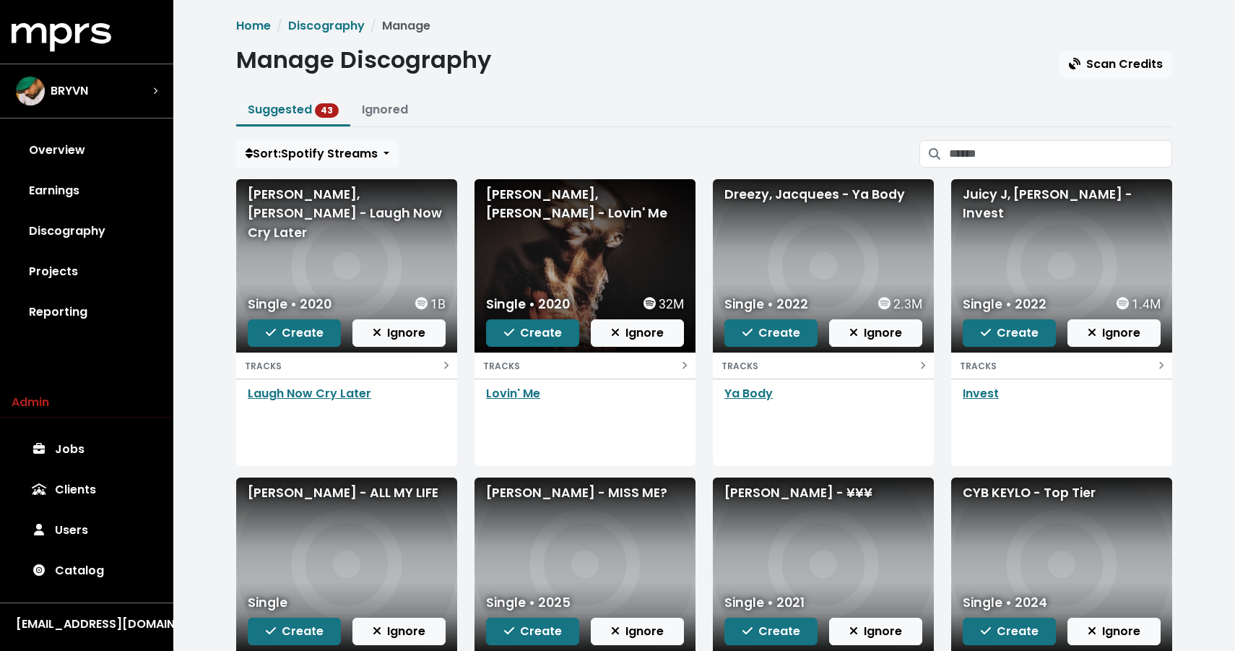
scroll to position [205, 0]
